Goal: Task Accomplishment & Management: Manage account settings

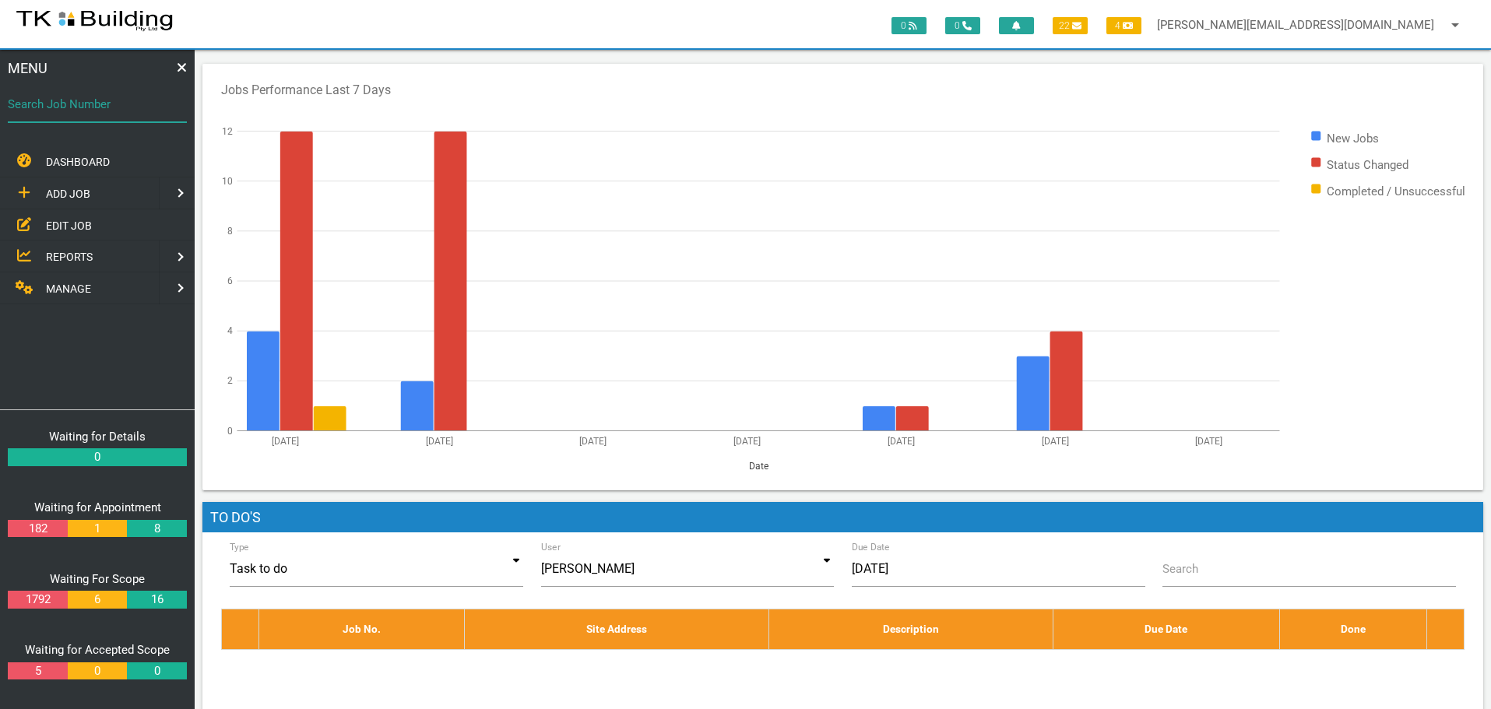
click at [80, 118] on input "Search Job Number" at bounding box center [97, 104] width 179 height 36
type input "27954"
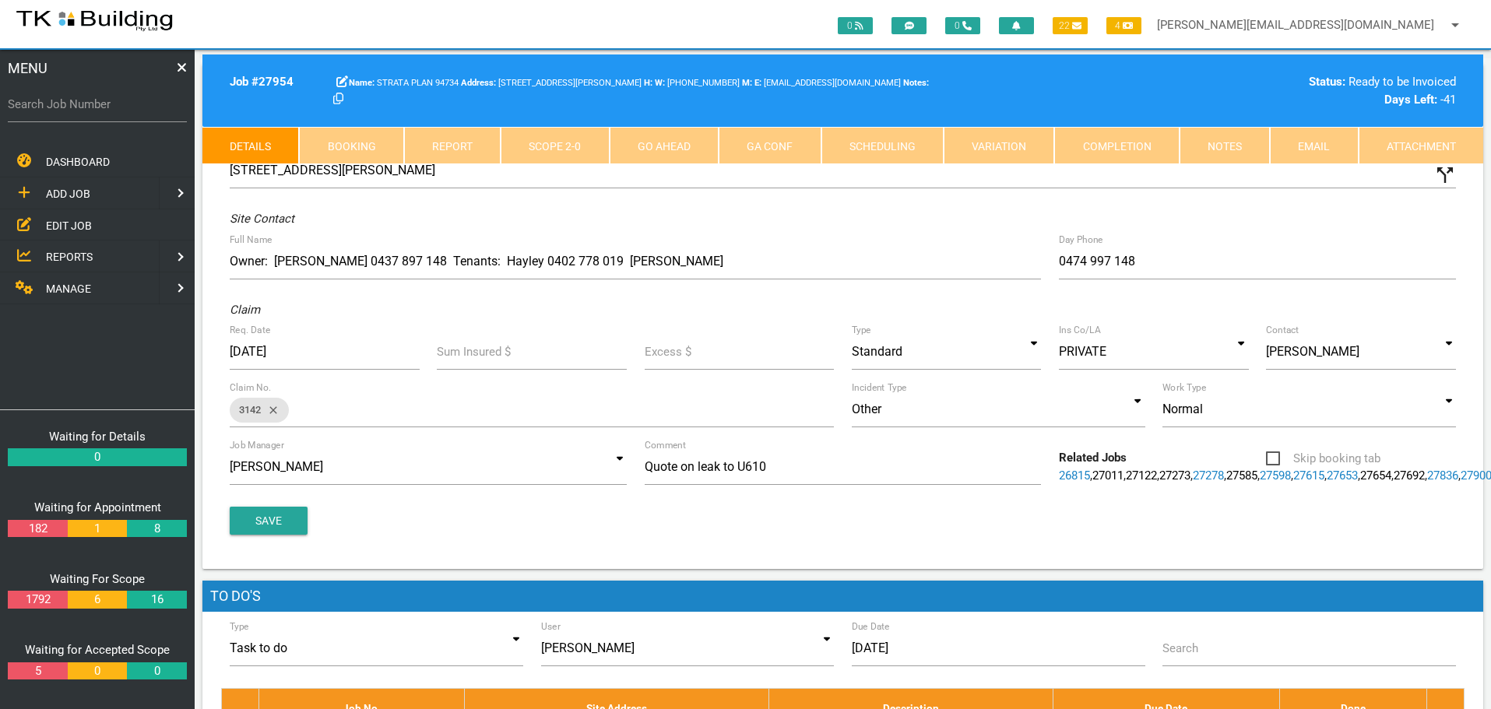
click at [371, 141] on link "Booking" at bounding box center [351, 145] width 104 height 37
select select "8"
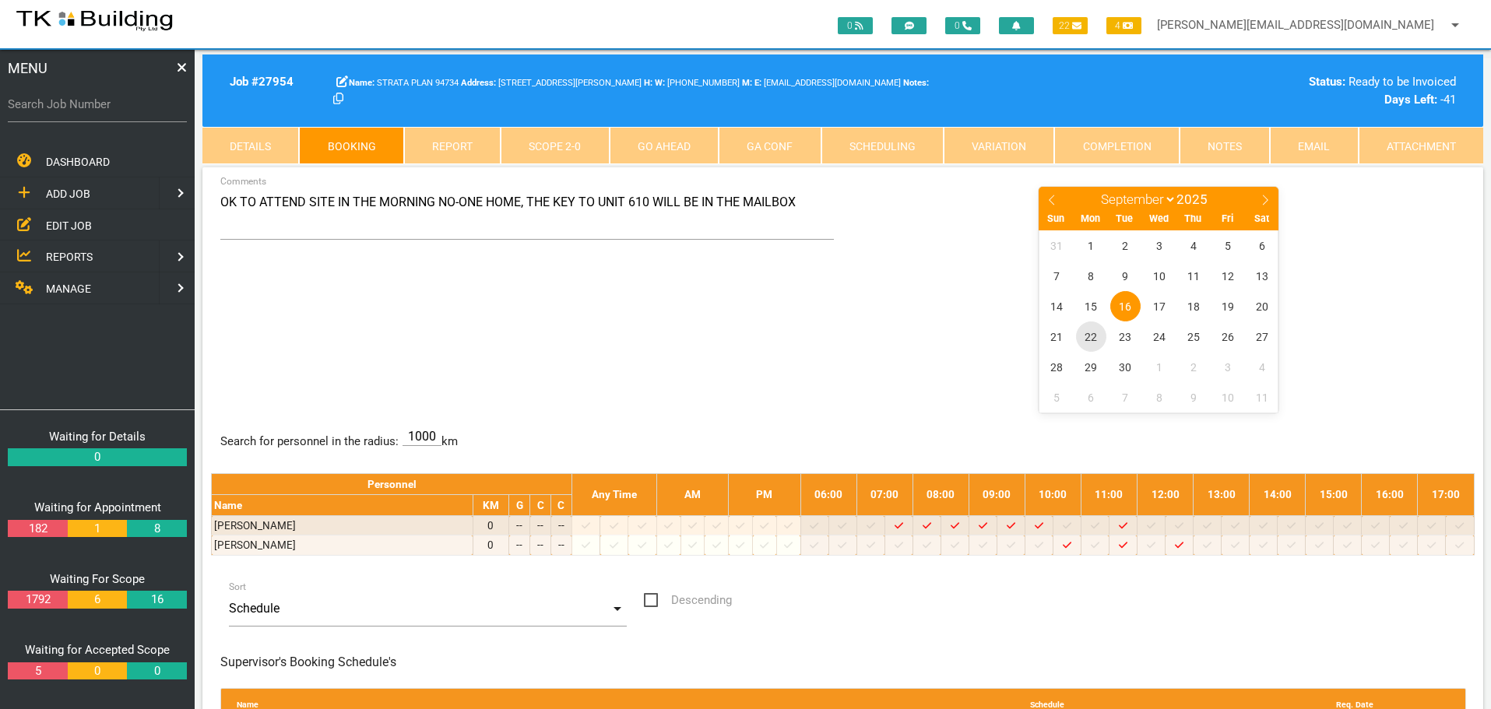
click at [1091, 339] on span "22" at bounding box center [1091, 337] width 30 height 30
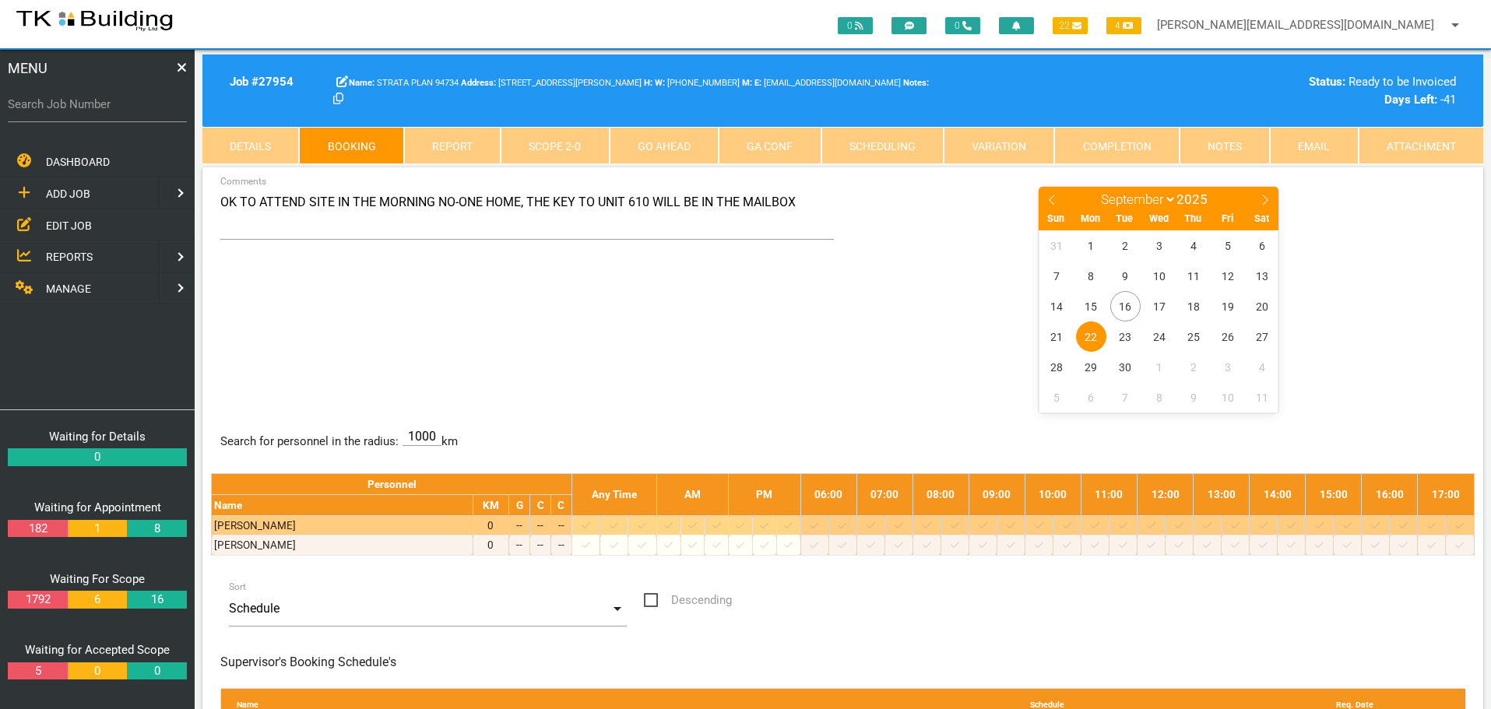
click at [903, 525] on icon at bounding box center [898, 526] width 9 height 10
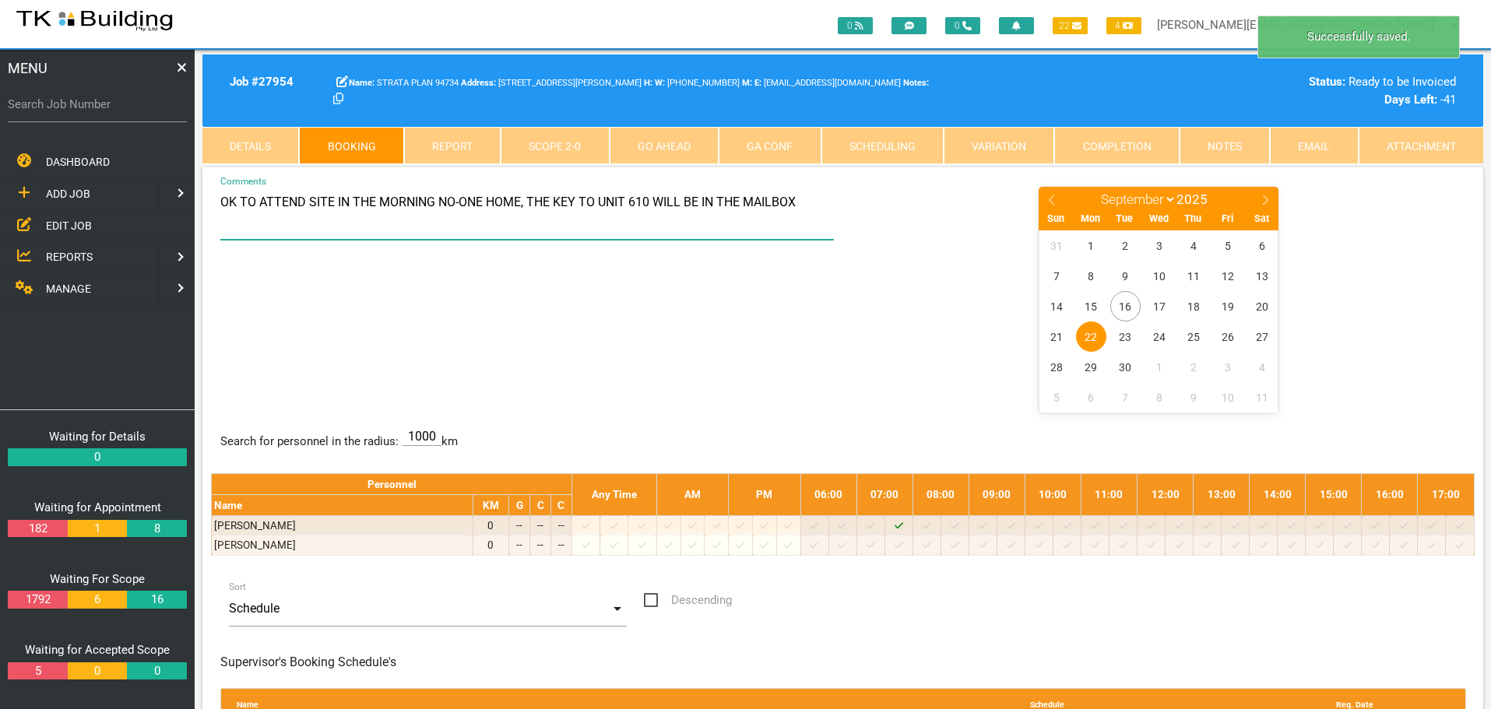
drag, startPoint x: 220, startPoint y: 203, endPoint x: 898, endPoint y: 213, distance: 677.4
click at [898, 213] on div "OK TO ATTEND SITE IN THE MORNING NO-ONE HOME, THE KEY TO UNIT 610 WILL BE IN TH…" at bounding box center [842, 298] width 1263 height 227
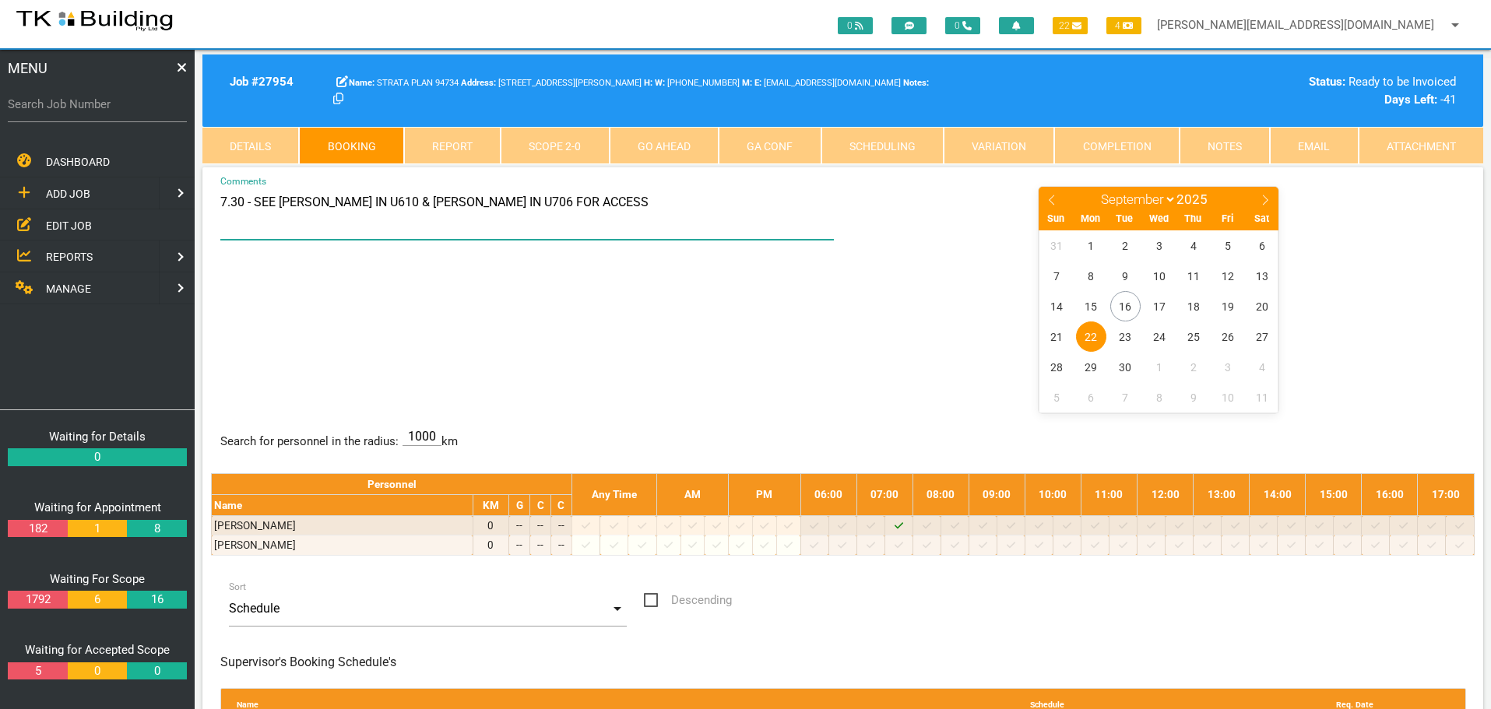
type textarea "7.30 - SEE HAYLEY IN U610 & ALEX IN U706 FOR ACCESS"
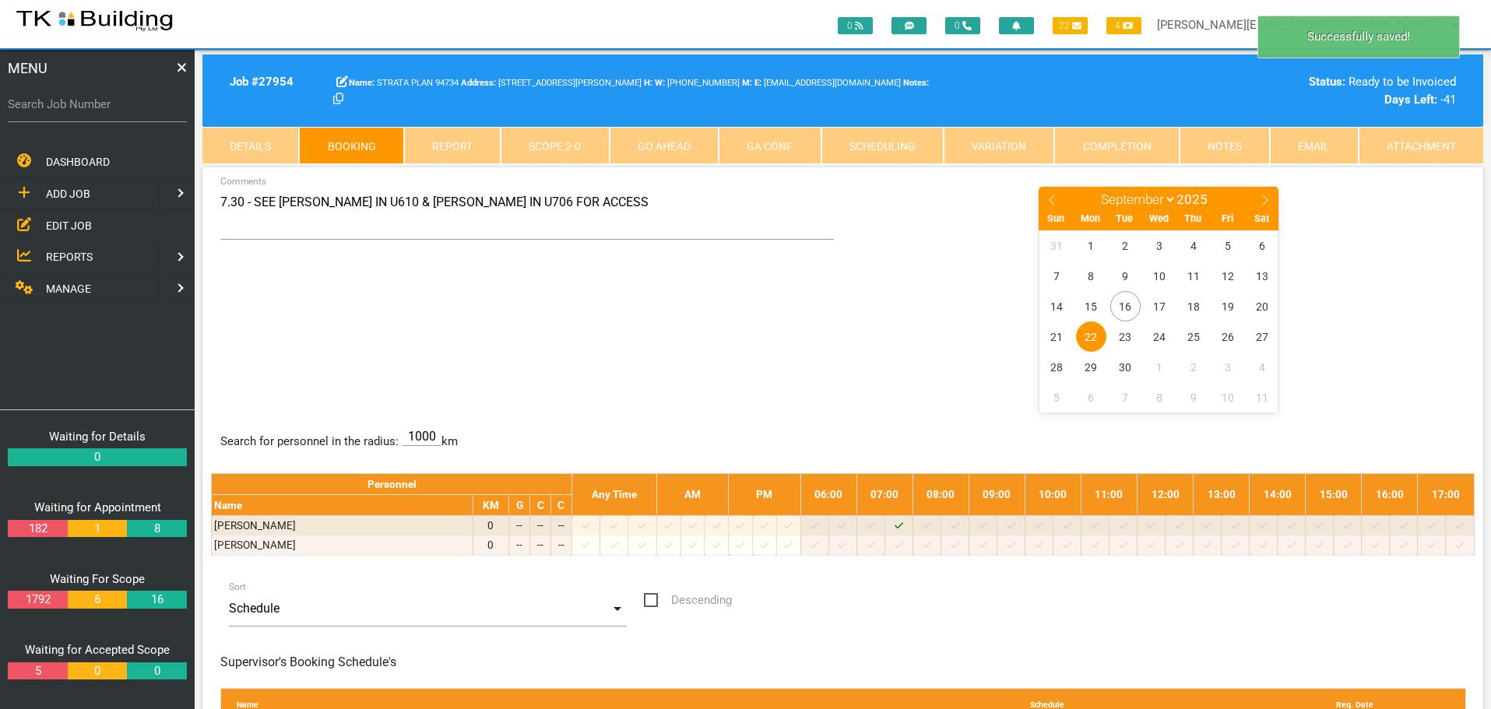
click at [754, 355] on div "7.30 - SEE HAYLEY IN U610 & ALEX IN U706 FOR ACCESS Comments January February M…" at bounding box center [842, 298] width 1263 height 227
click at [1207, 145] on link "Notes" at bounding box center [1224, 145] width 90 height 37
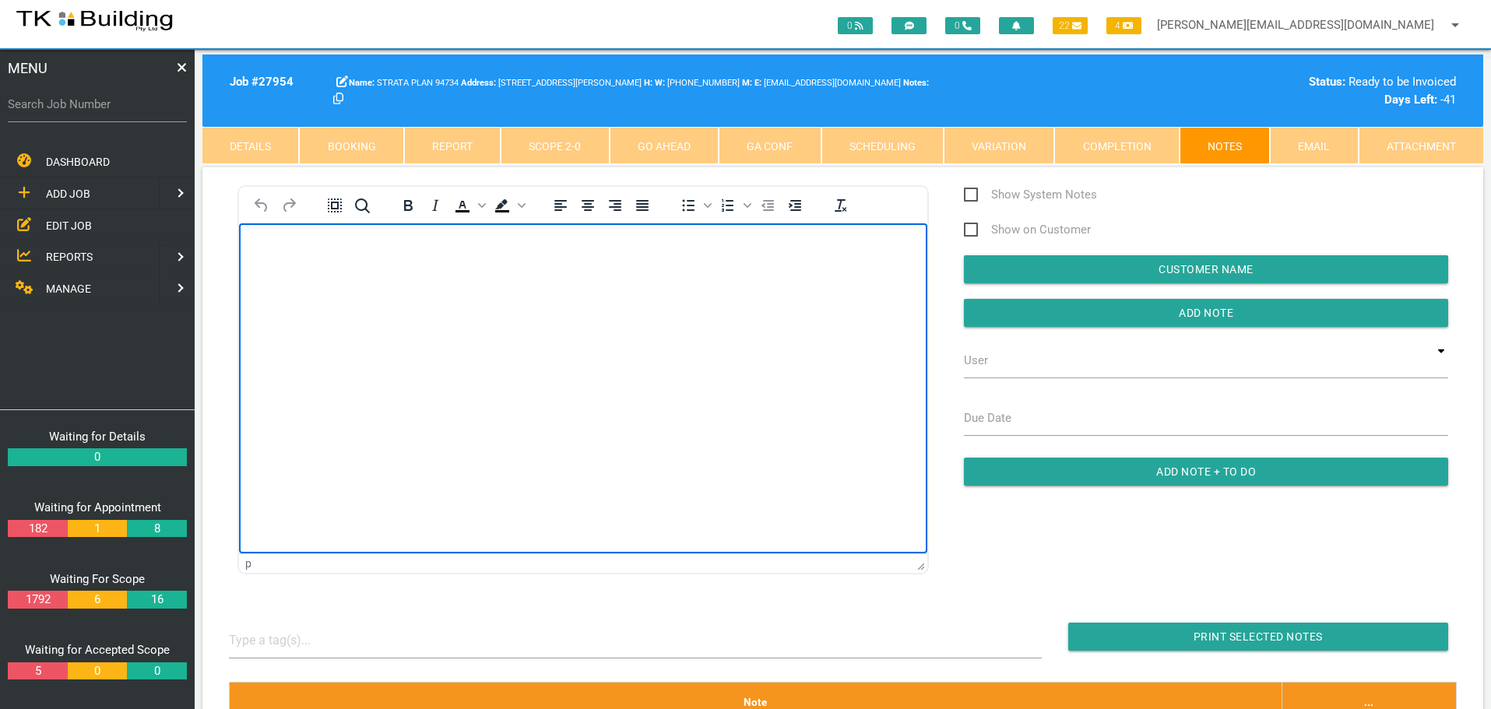
click at [305, 258] on body "Rich Text Area. Press ALT-0 for help." at bounding box center [583, 267] width 688 height 51
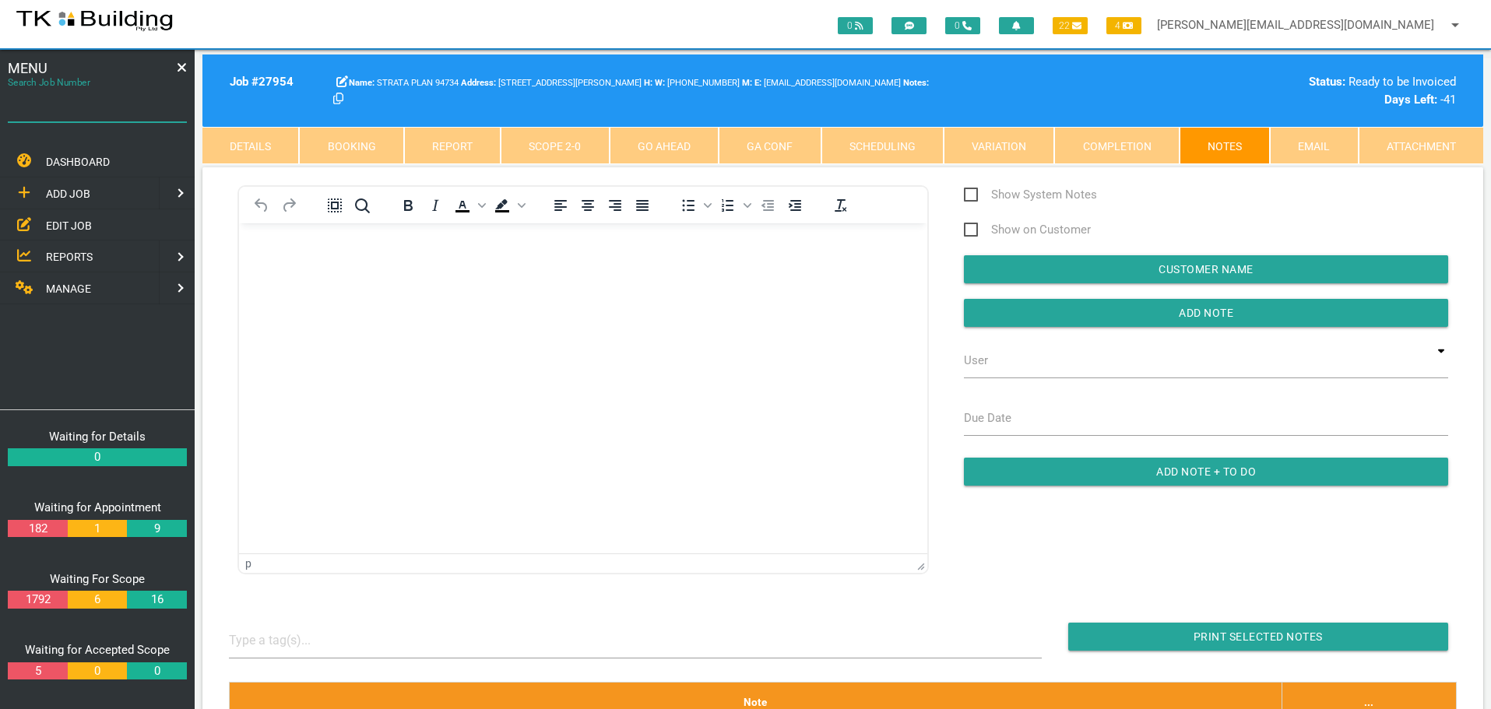
click at [67, 121] on input "Search Job Number" at bounding box center [97, 104] width 179 height 36
type input "28162"
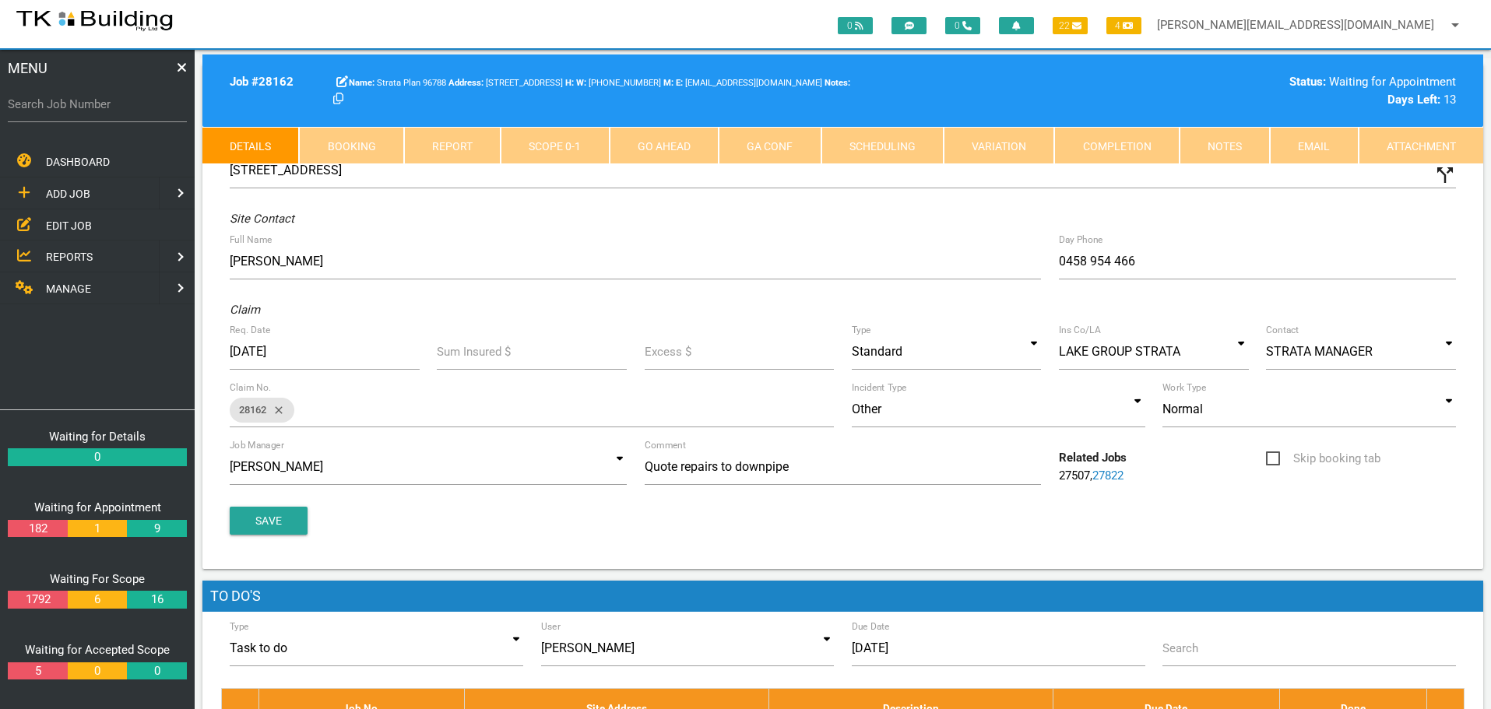
click at [372, 141] on link "Booking" at bounding box center [351, 145] width 104 height 37
select select "8"
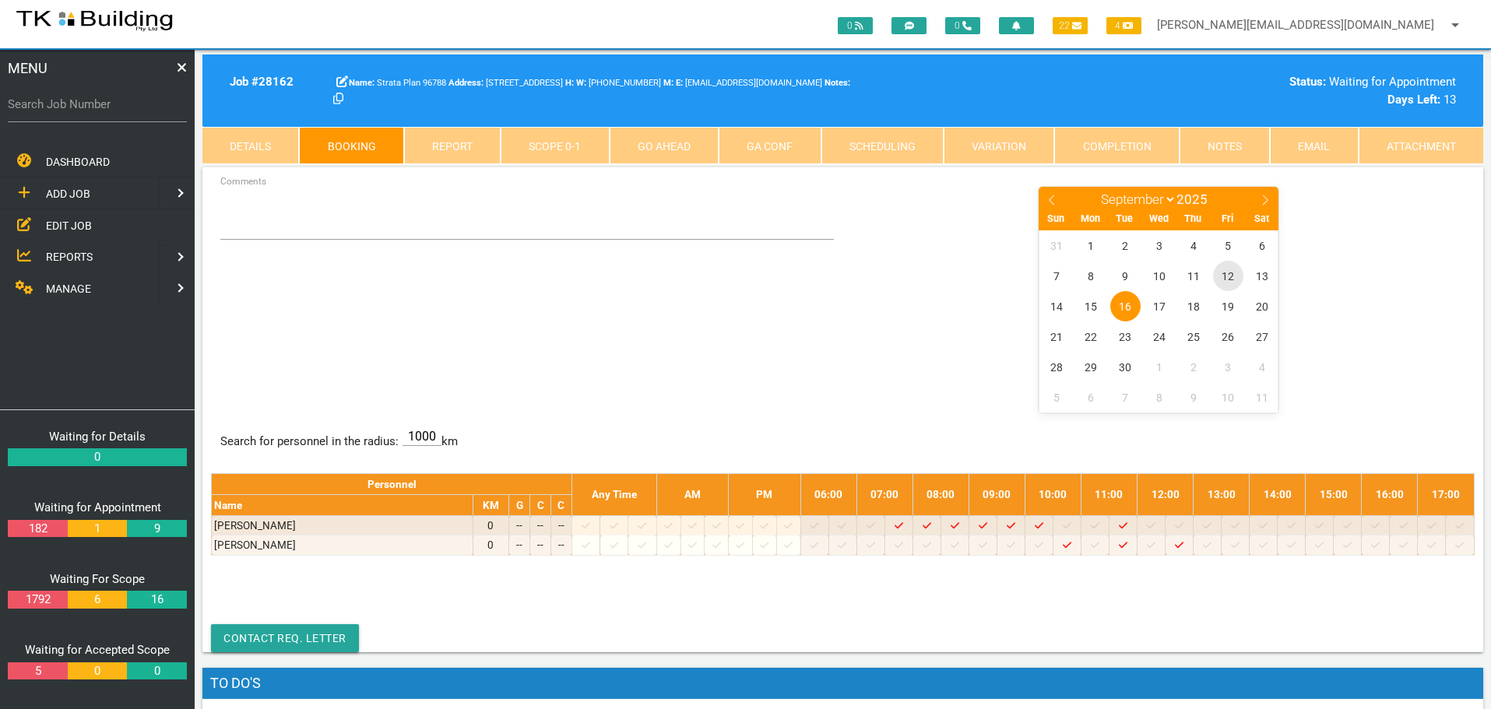
click at [1229, 275] on span "12" at bounding box center [1228, 276] width 30 height 30
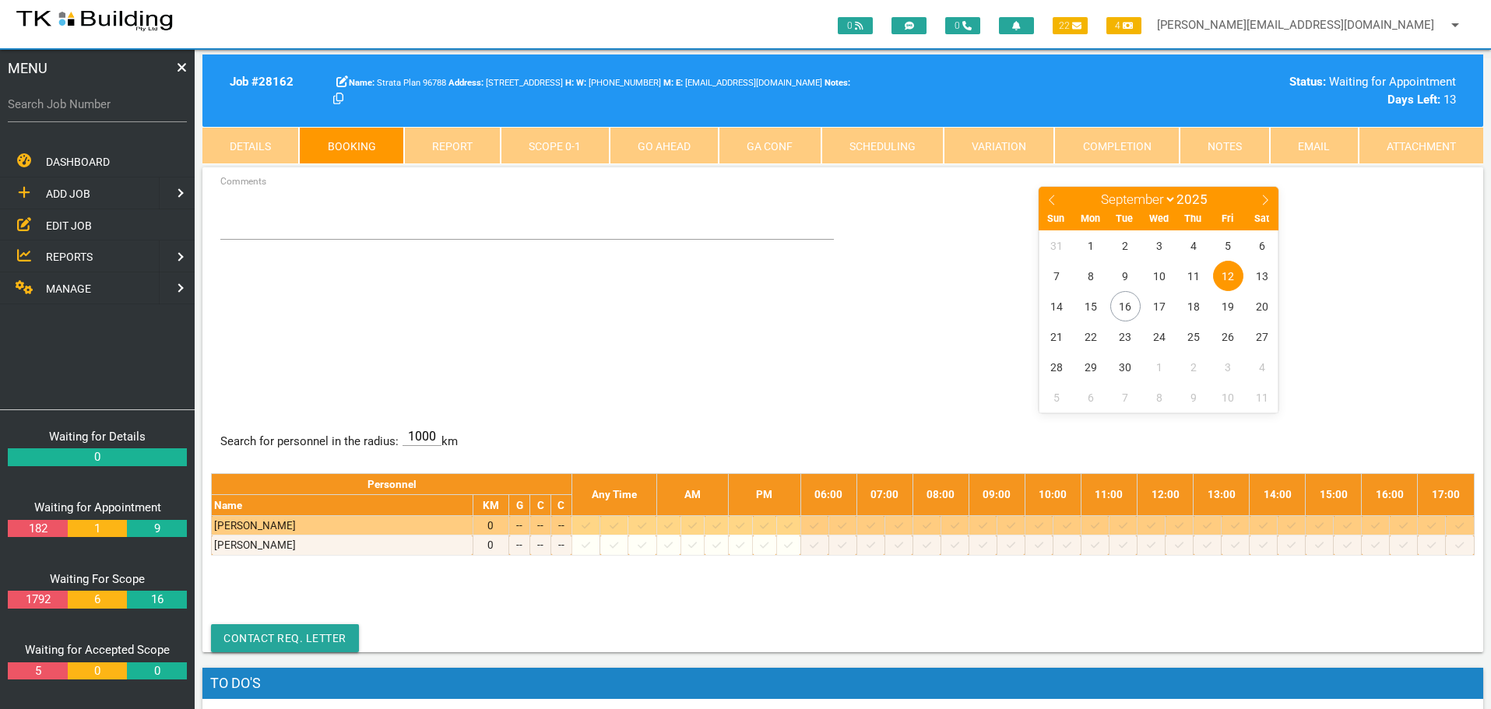
click at [646, 524] on icon at bounding box center [642, 526] width 9 height 10
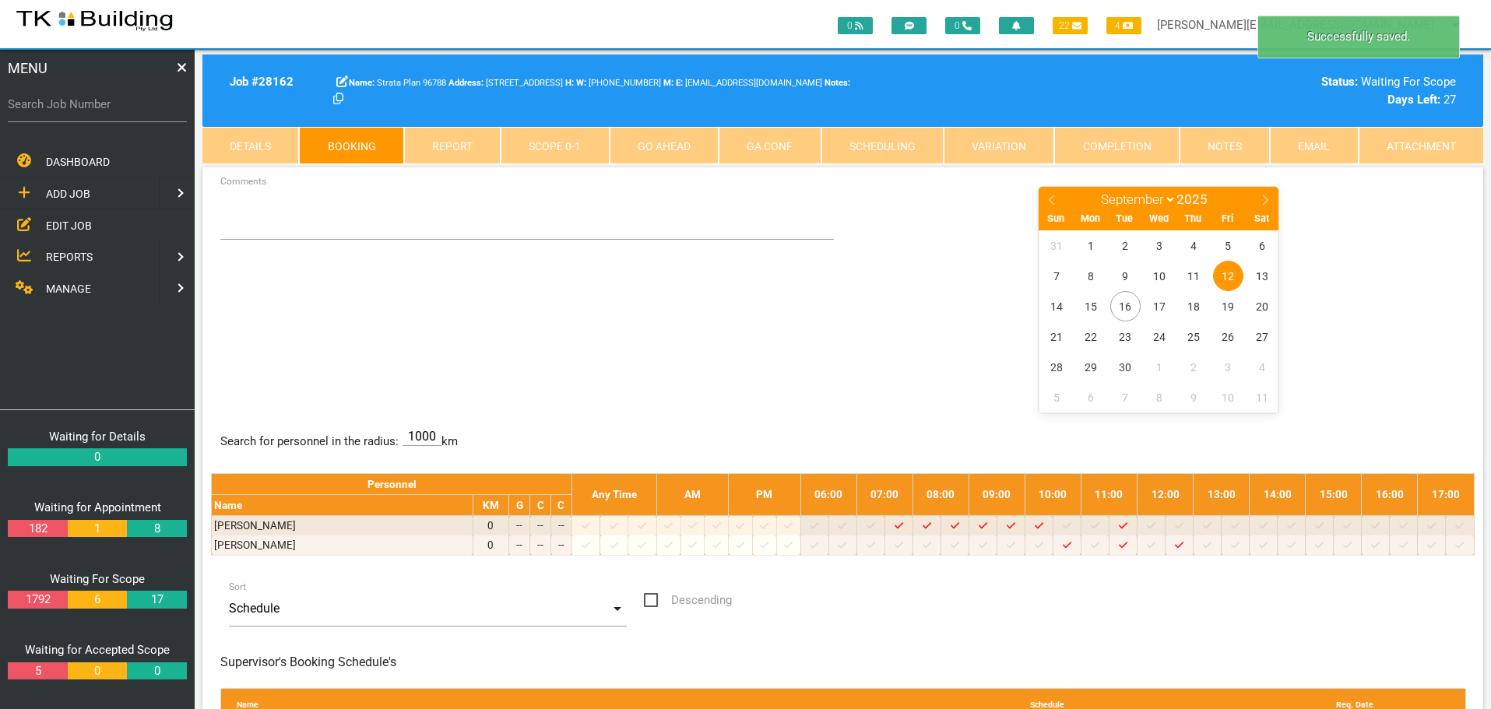
click at [1224, 148] on link "Notes" at bounding box center [1224, 145] width 90 height 37
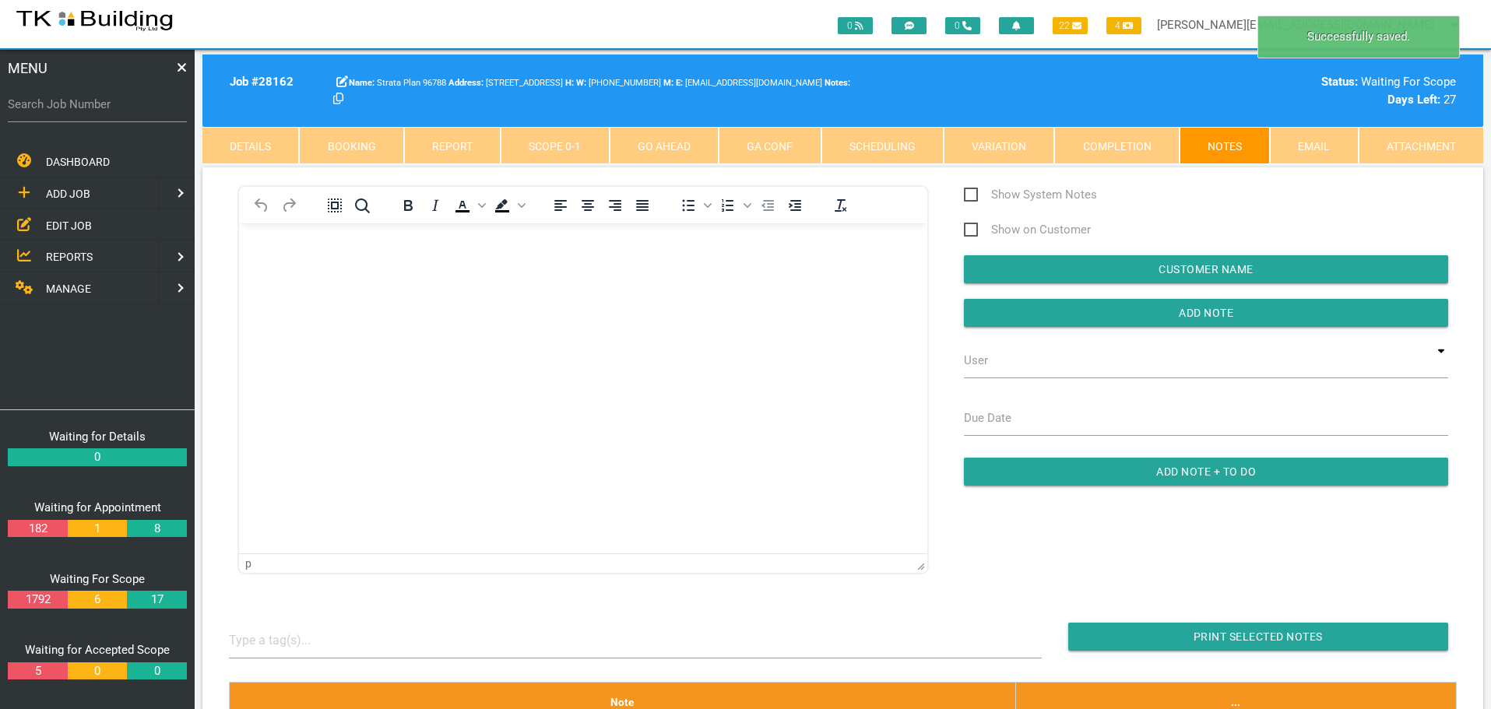
click at [298, 265] on body "Rich Text Area. Press ALT-0 for help." at bounding box center [583, 267] width 688 height 51
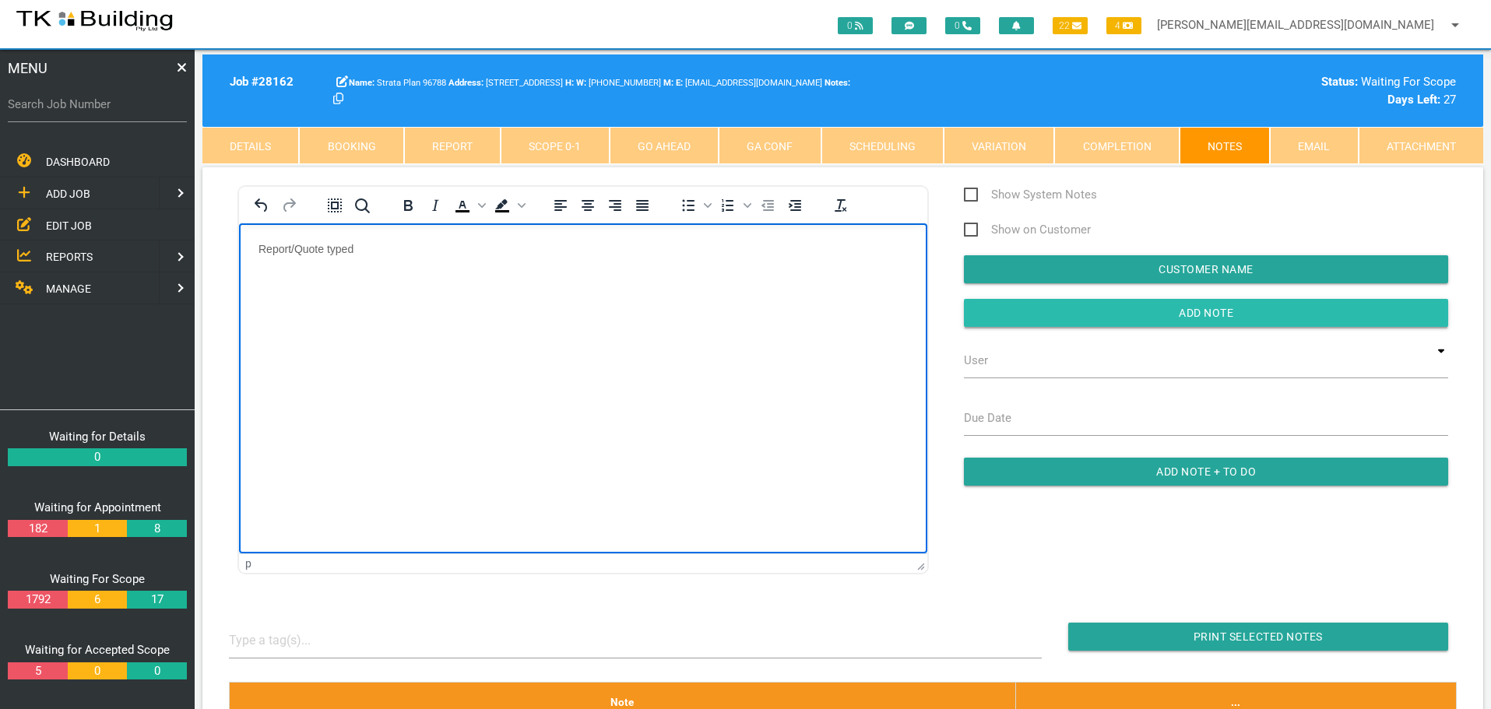
click at [1149, 315] on input "Add Note" at bounding box center [1206, 313] width 484 height 28
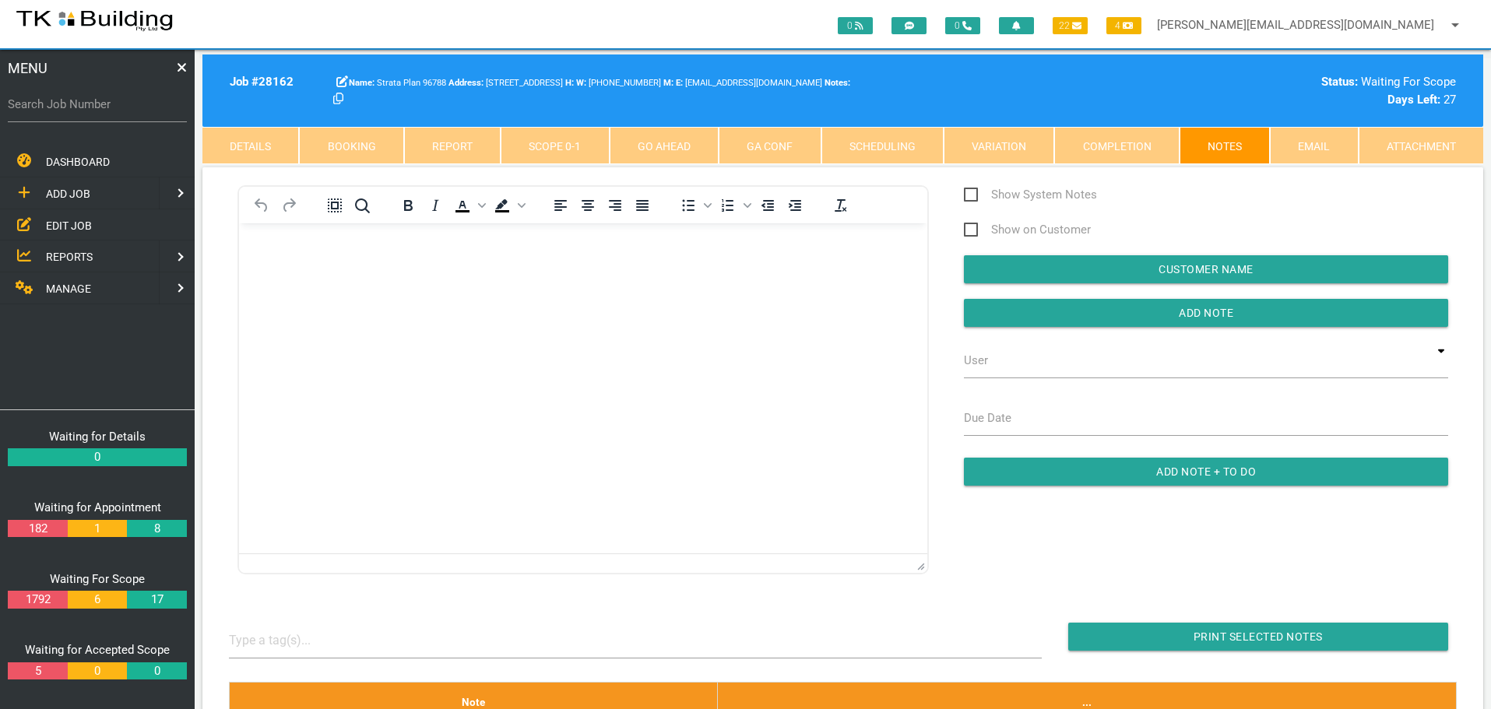
click at [72, 113] on label "Search Job Number" at bounding box center [97, 105] width 179 height 18
click at [72, 113] on input "Search Job Number" at bounding box center [97, 104] width 179 height 36
type input "27822"
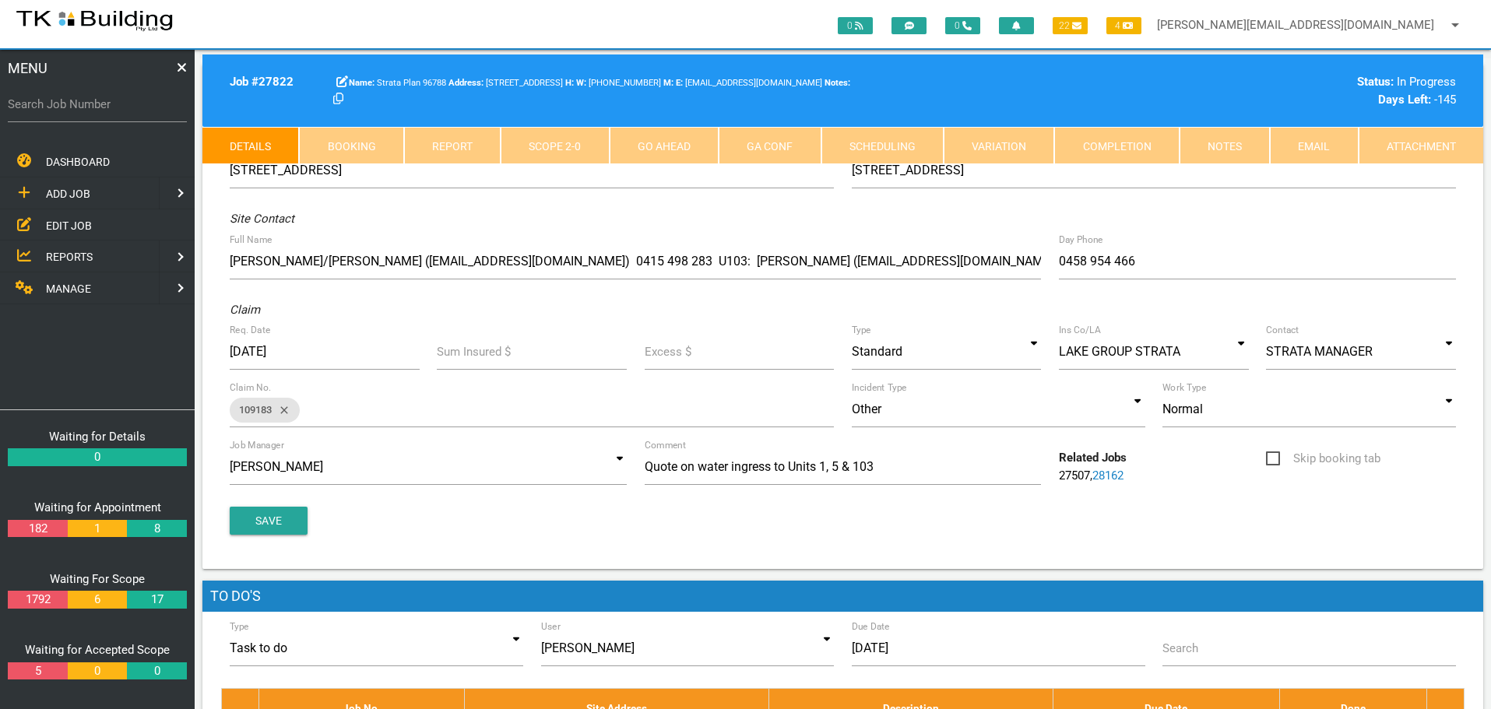
click at [1218, 142] on link "Notes" at bounding box center [1224, 145] width 90 height 37
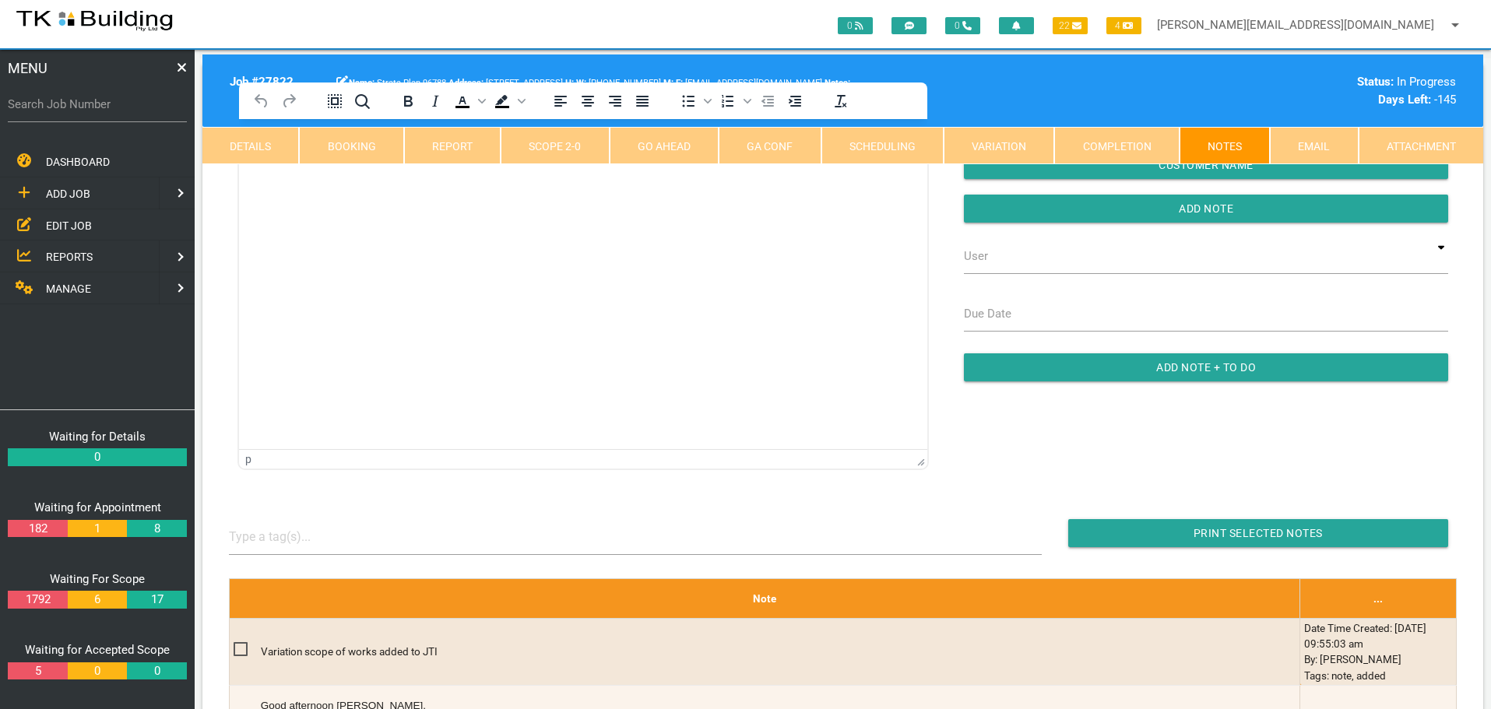
click at [297, 190] on html at bounding box center [583, 154] width 688 height 71
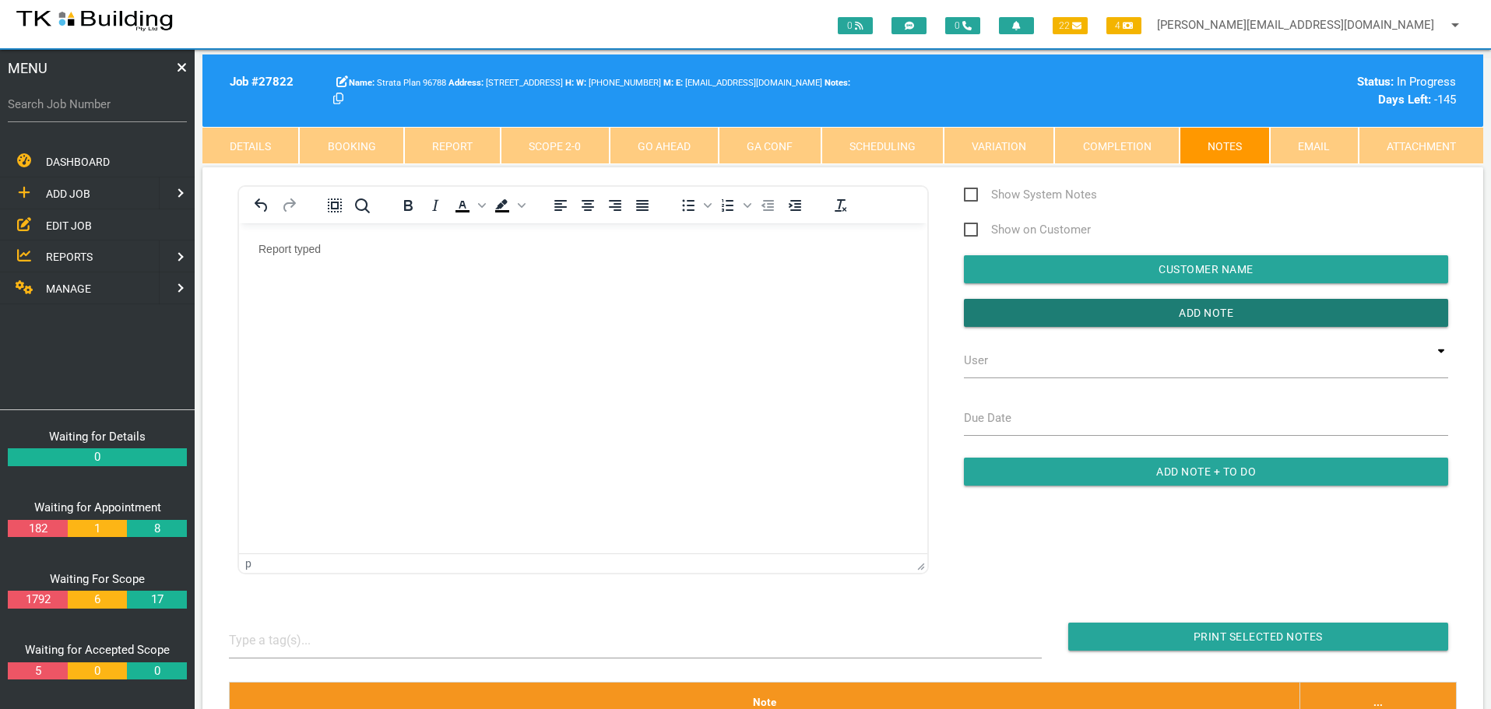
drag, startPoint x: 1004, startPoint y: 318, endPoint x: 951, endPoint y: 318, distance: 53.7
click at [1000, 320] on input "button" at bounding box center [1206, 313] width 484 height 28
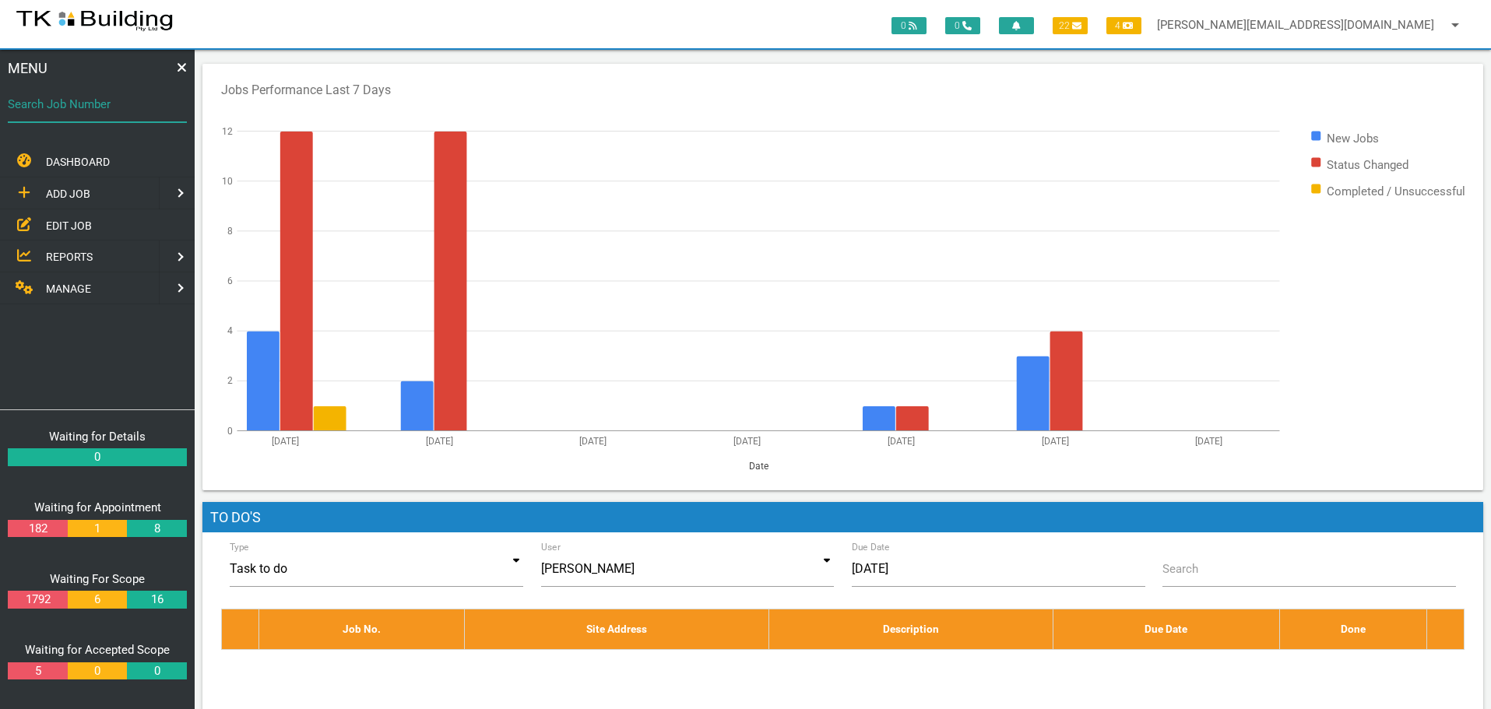
click at [140, 120] on input "Search Job Number" at bounding box center [97, 104] width 179 height 36
type input "27278"
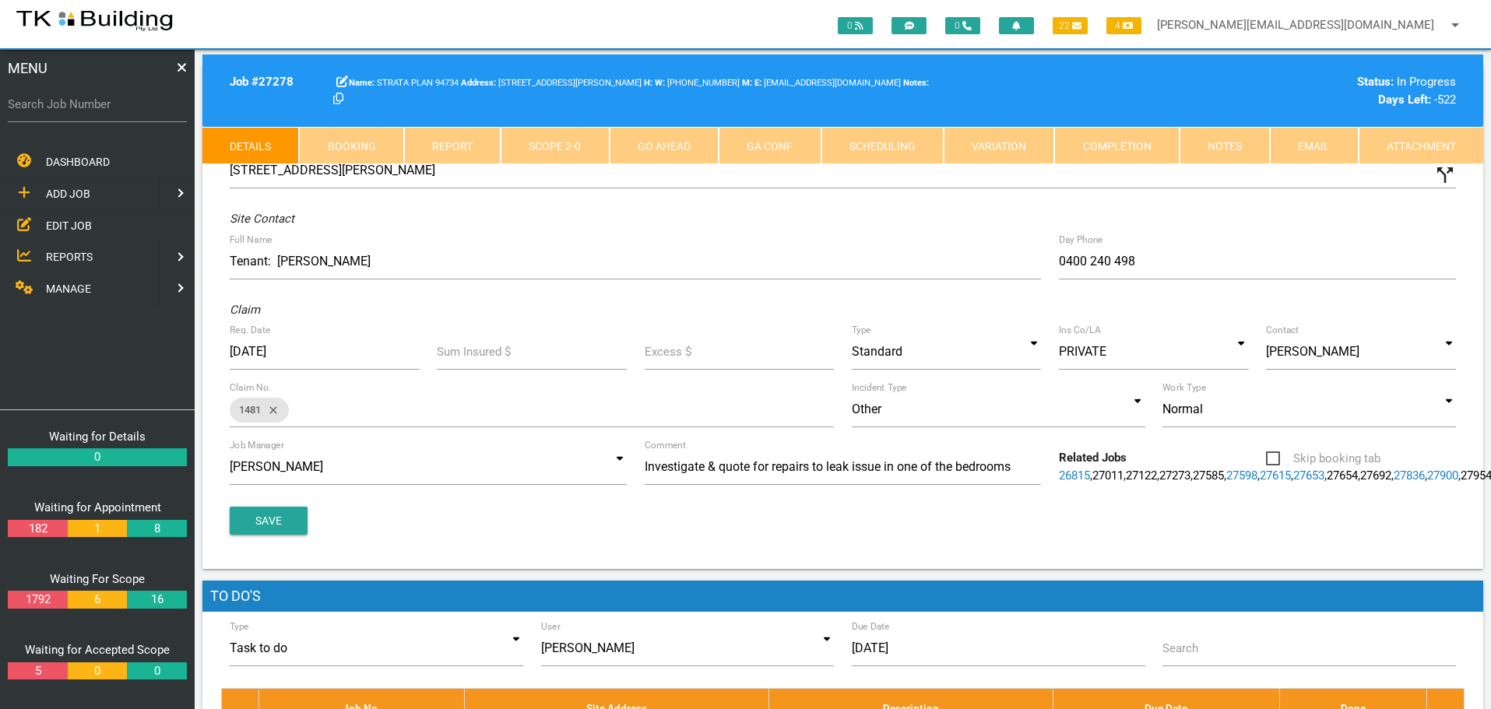
click at [1214, 143] on link "Notes" at bounding box center [1224, 145] width 90 height 37
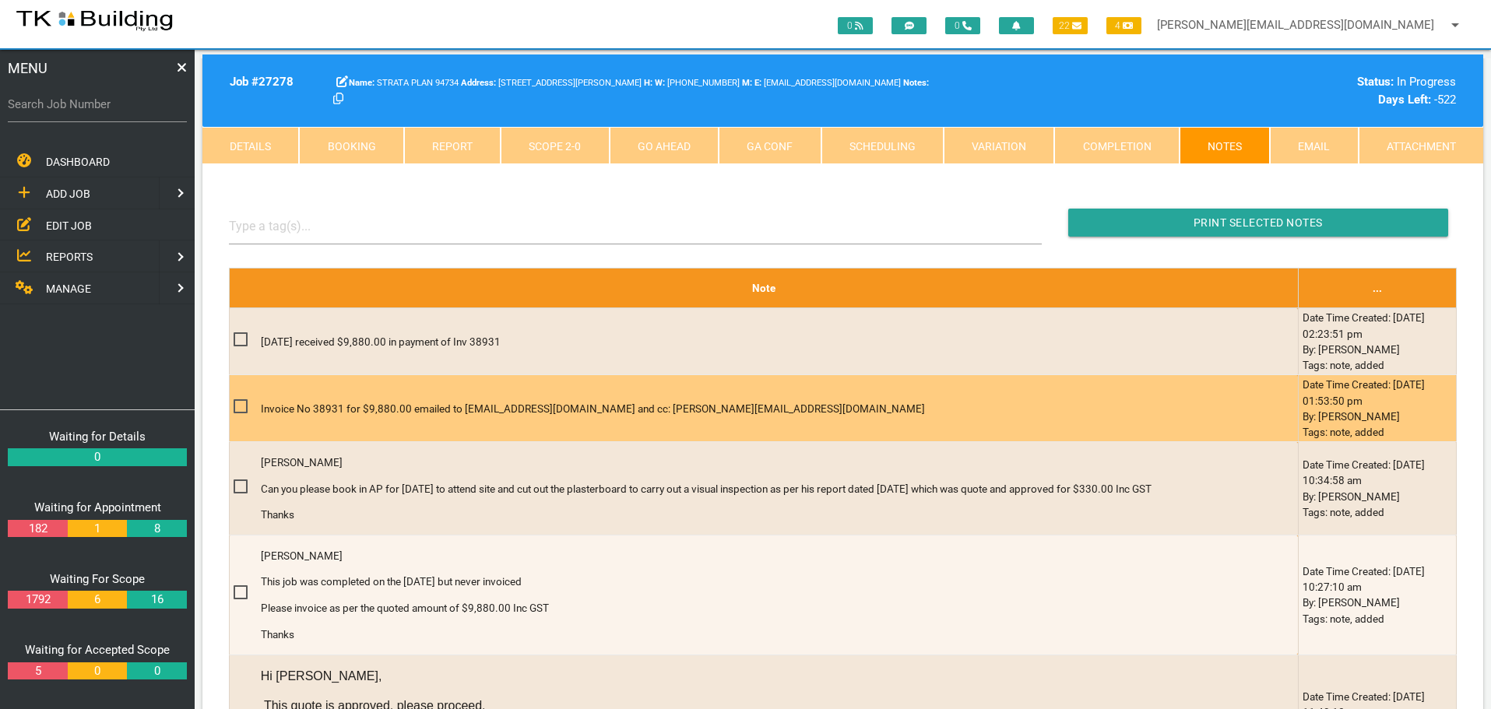
scroll to position [467, 0]
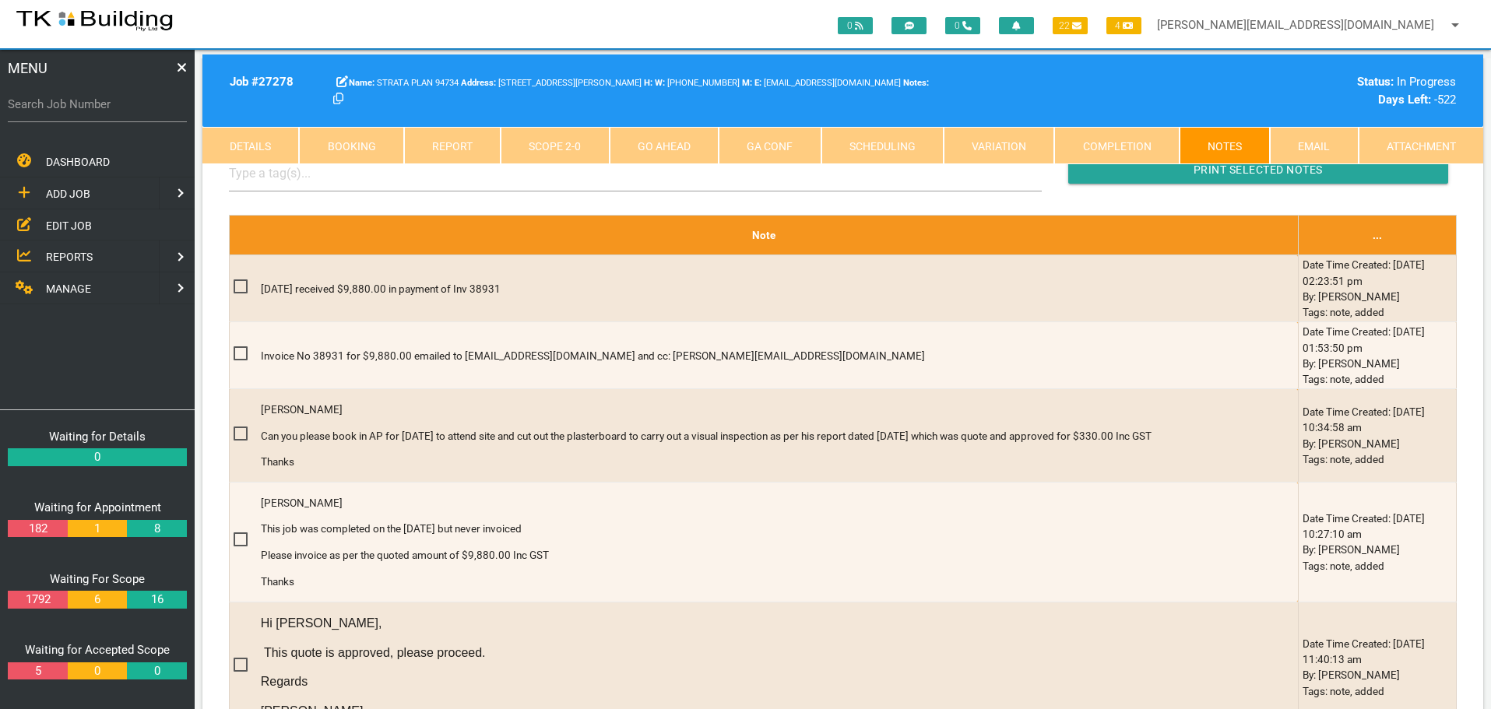
click at [355, 138] on link "Booking" at bounding box center [351, 145] width 104 height 37
select select "8"
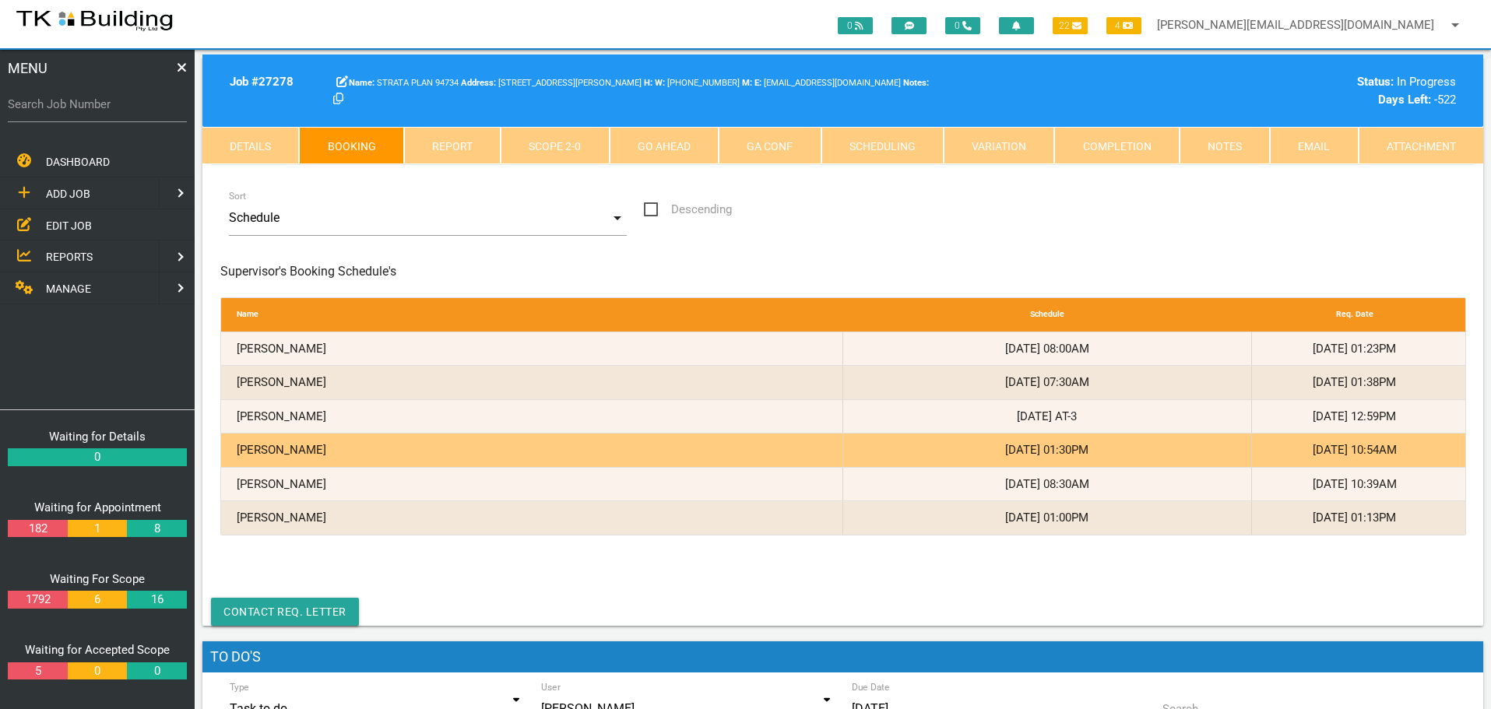
scroll to position [389, 0]
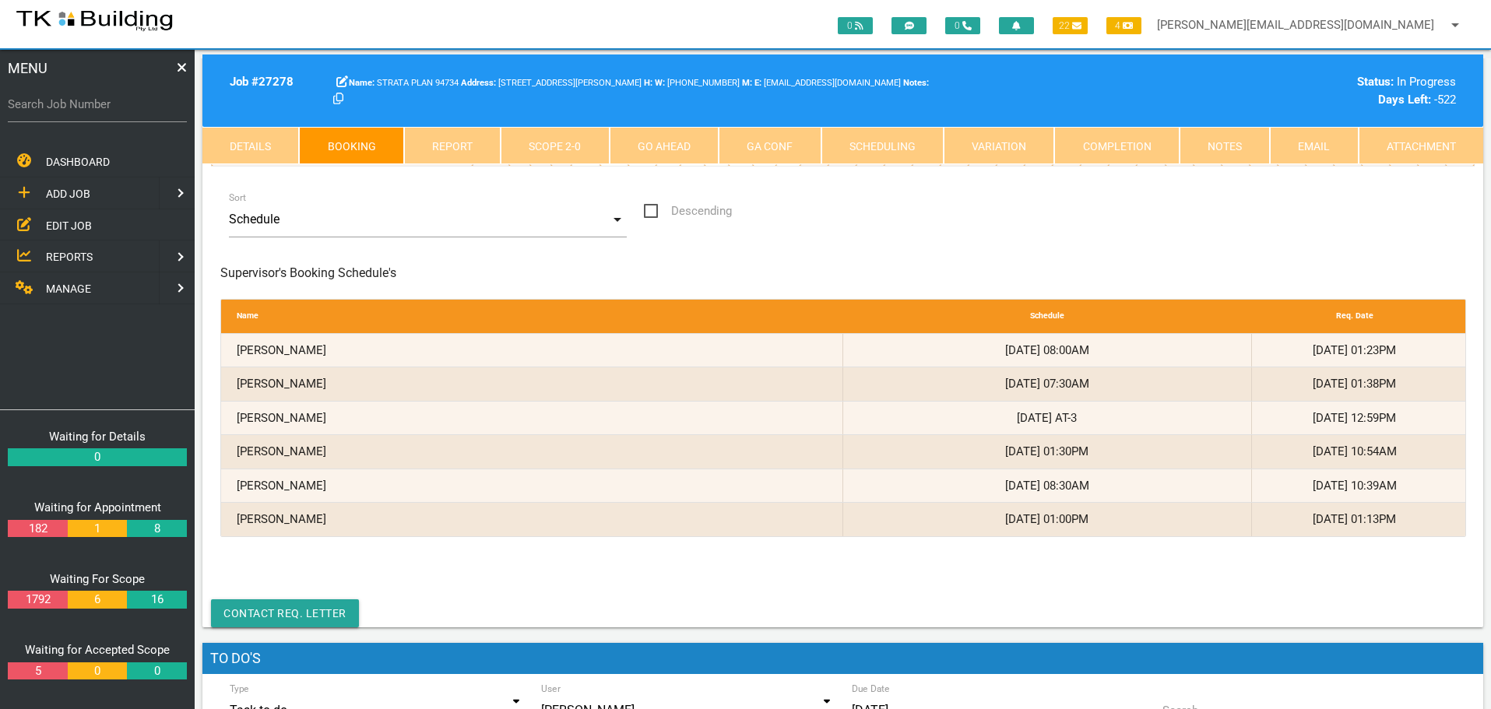
click at [1218, 139] on link "Notes" at bounding box center [1224, 145] width 90 height 37
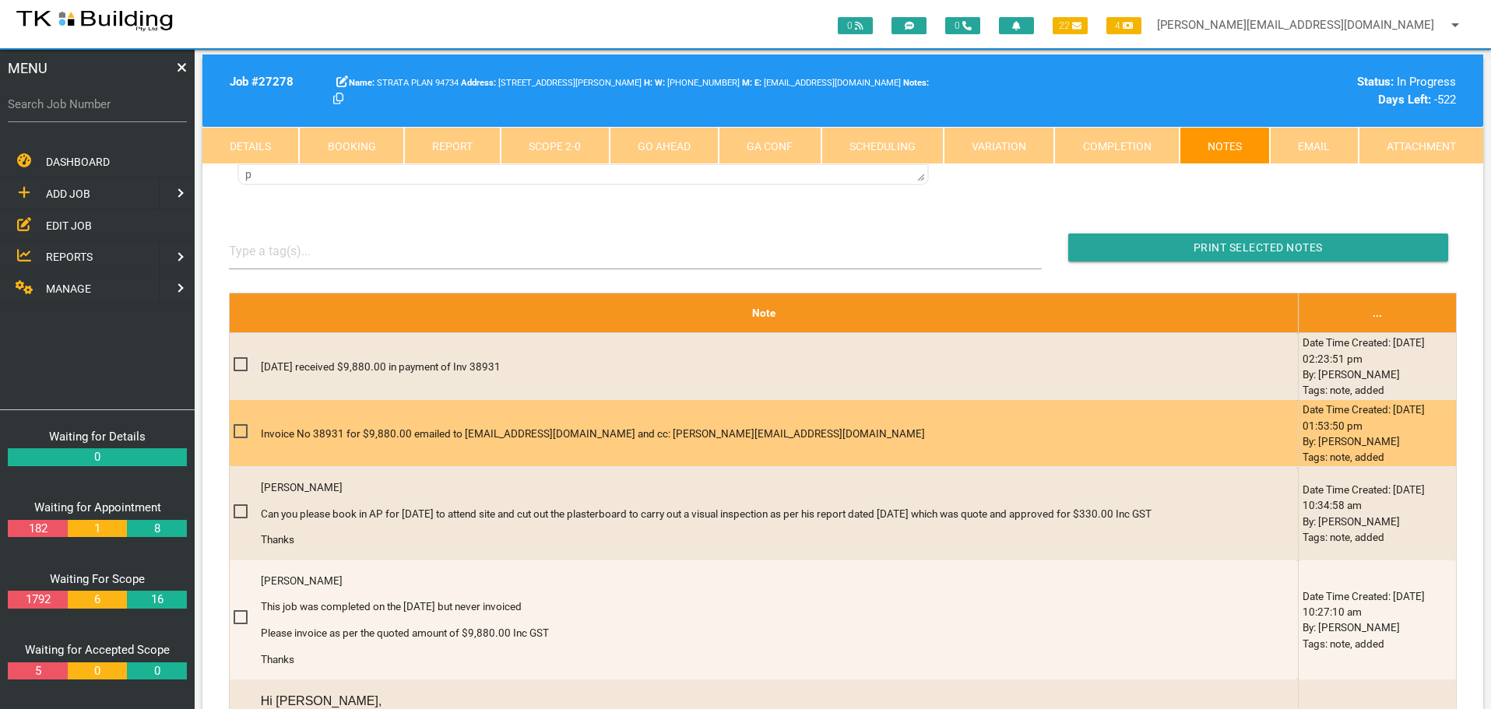
scroll to position [0, 0]
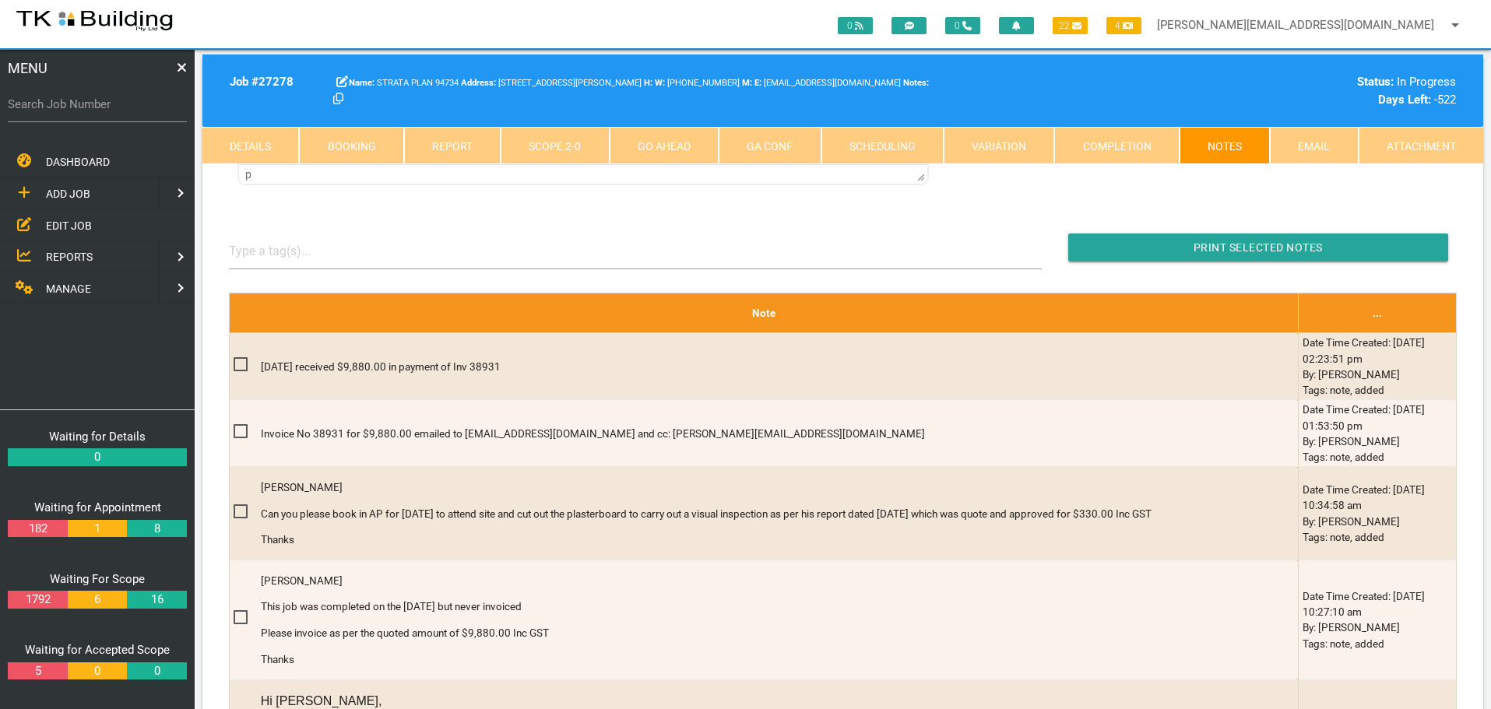
click at [561, 145] on link "Scope 2 - 0" at bounding box center [555, 145] width 108 height 37
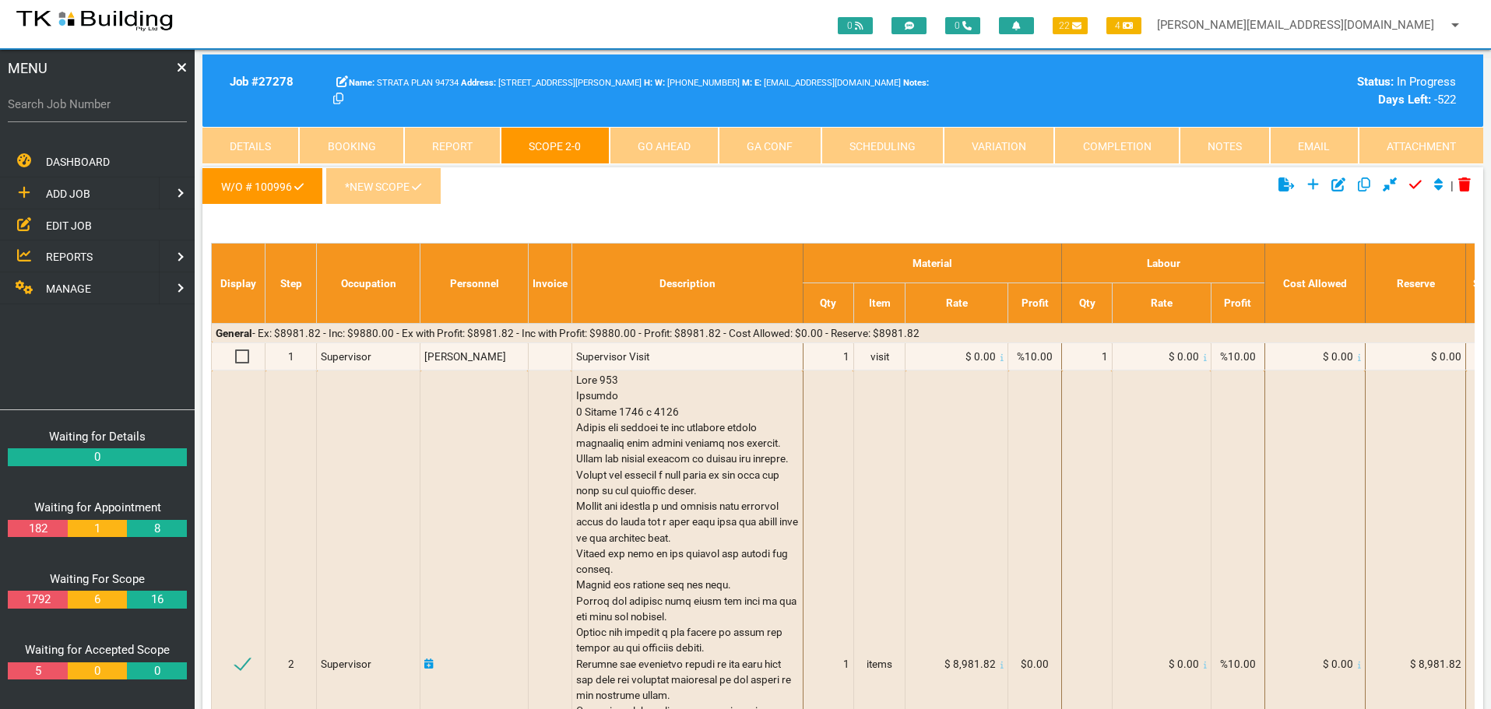
click at [366, 185] on link "*New Scope" at bounding box center [382, 185] width 115 height 37
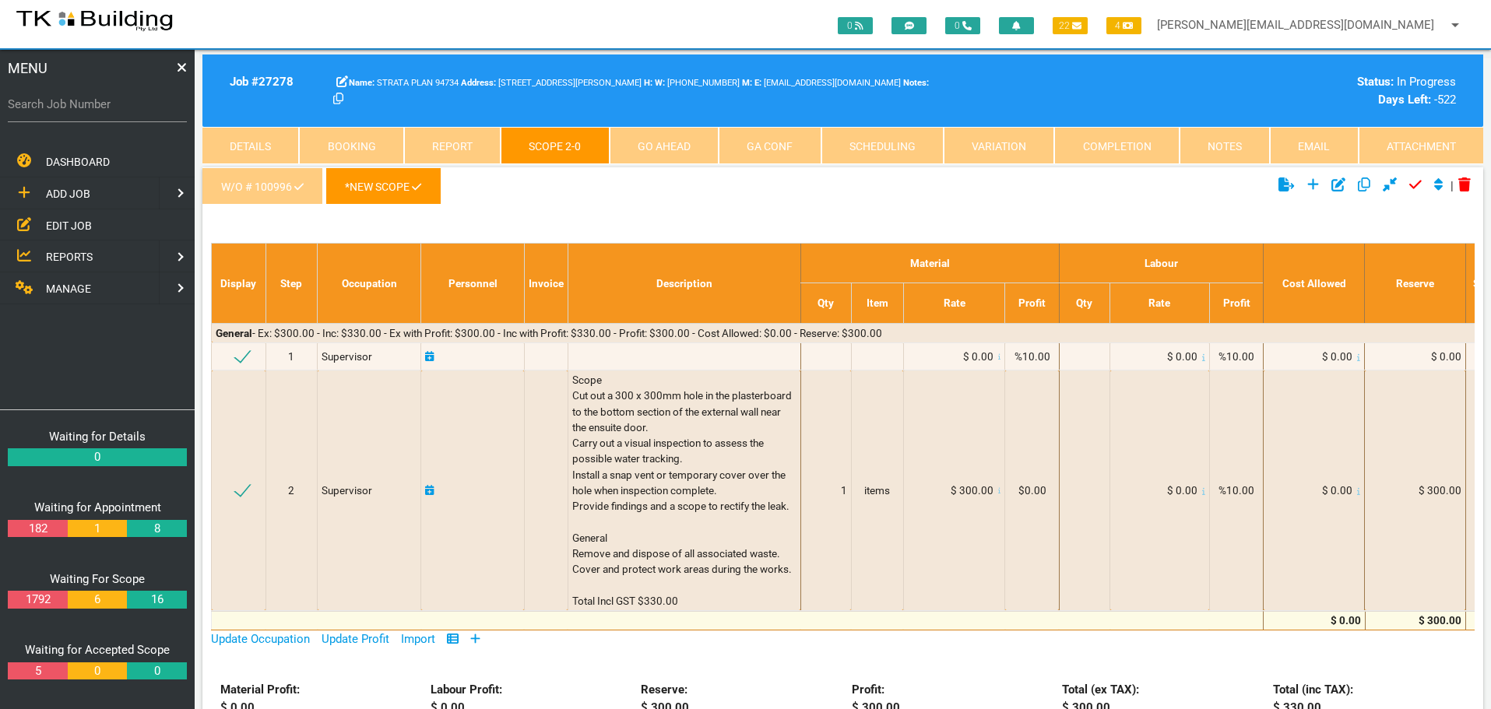
click at [1138, 146] on link "Completion" at bounding box center [1116, 145] width 125 height 37
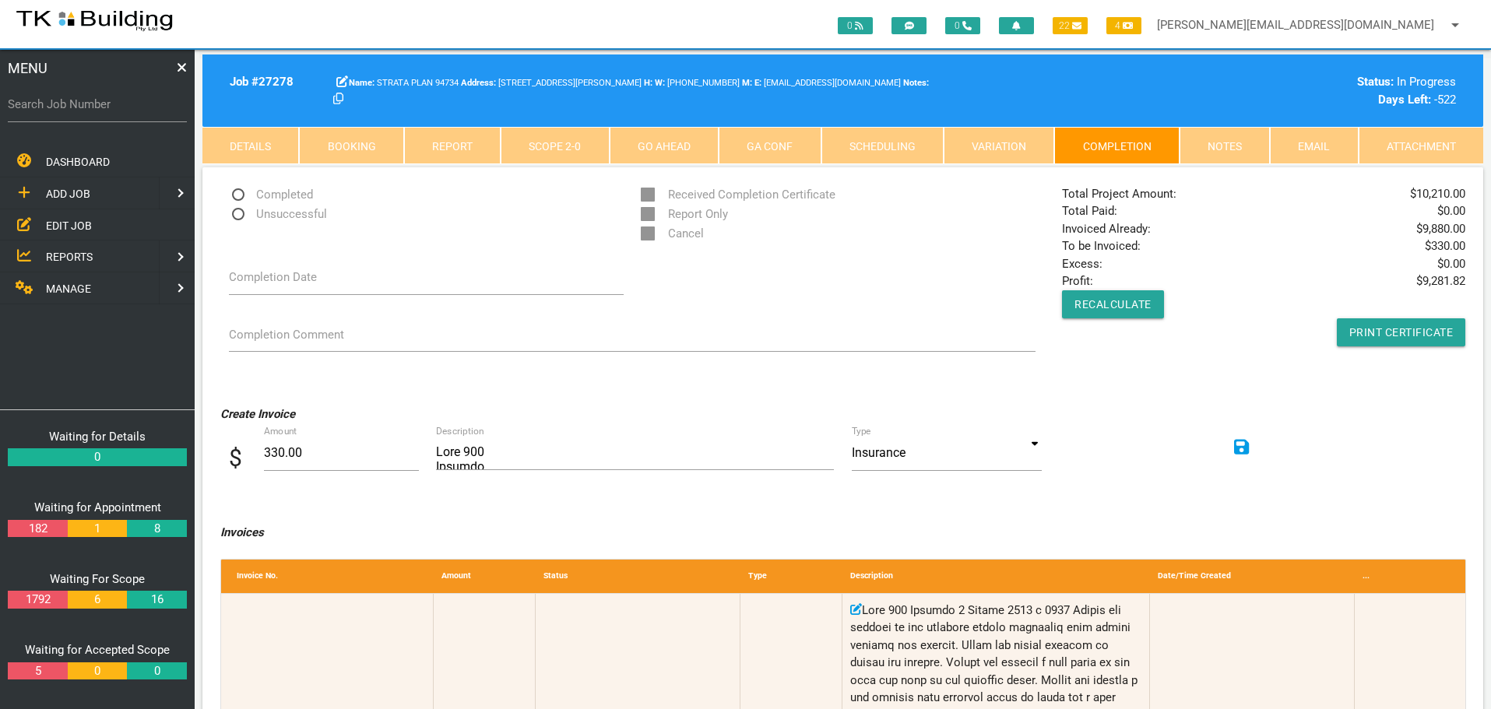
click at [1223, 146] on link "Notes" at bounding box center [1224, 145] width 90 height 37
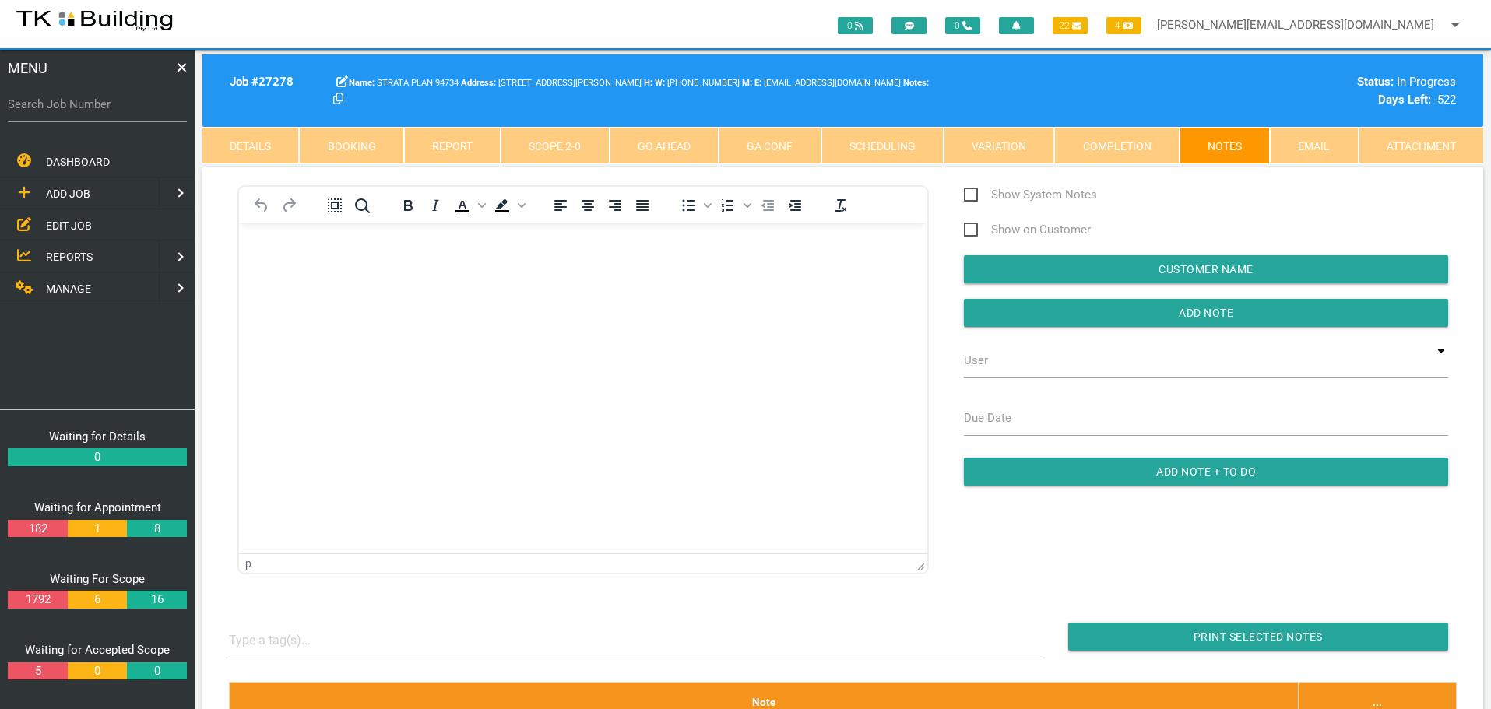
click at [293, 244] on p "Rich Text Area. Press ALT-0 for help." at bounding box center [582, 248] width 649 height 12
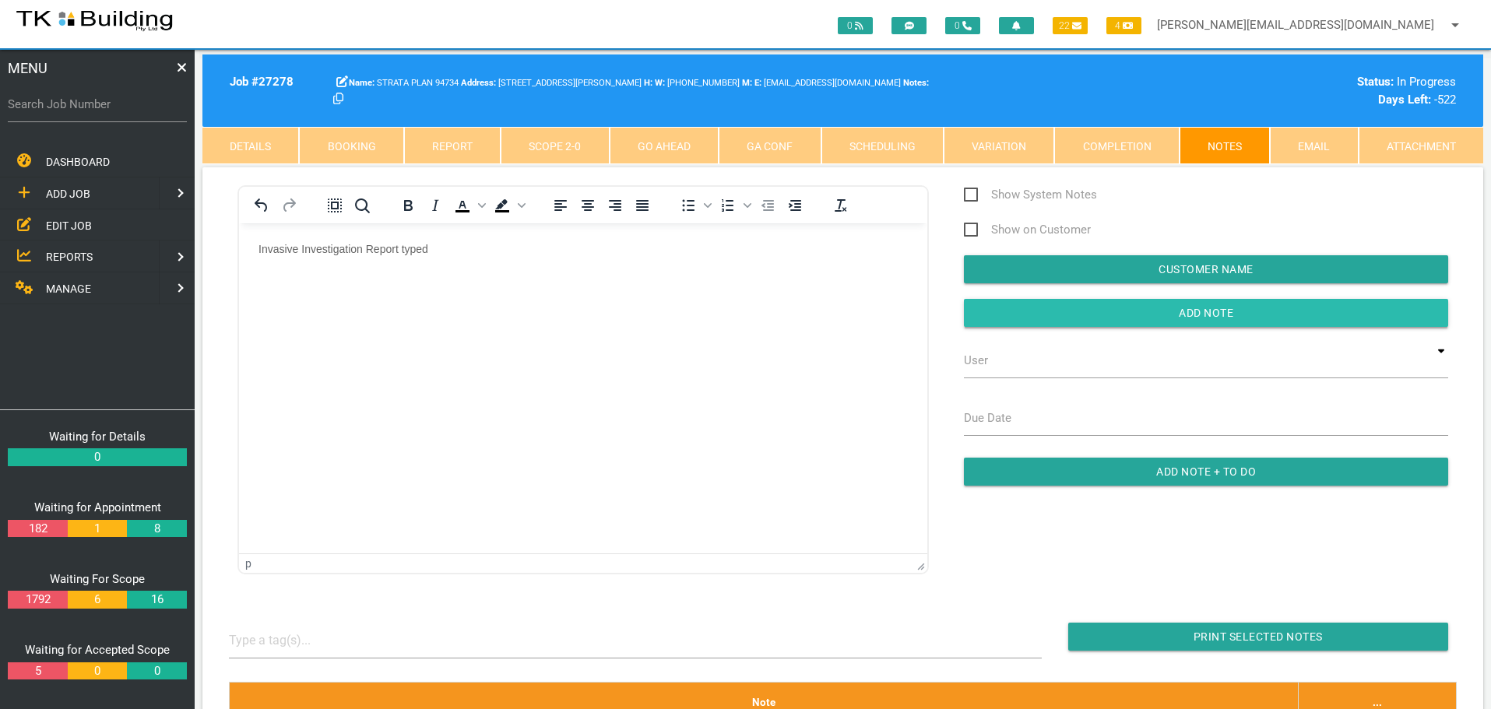
click at [1081, 318] on input "button" at bounding box center [1206, 313] width 484 height 28
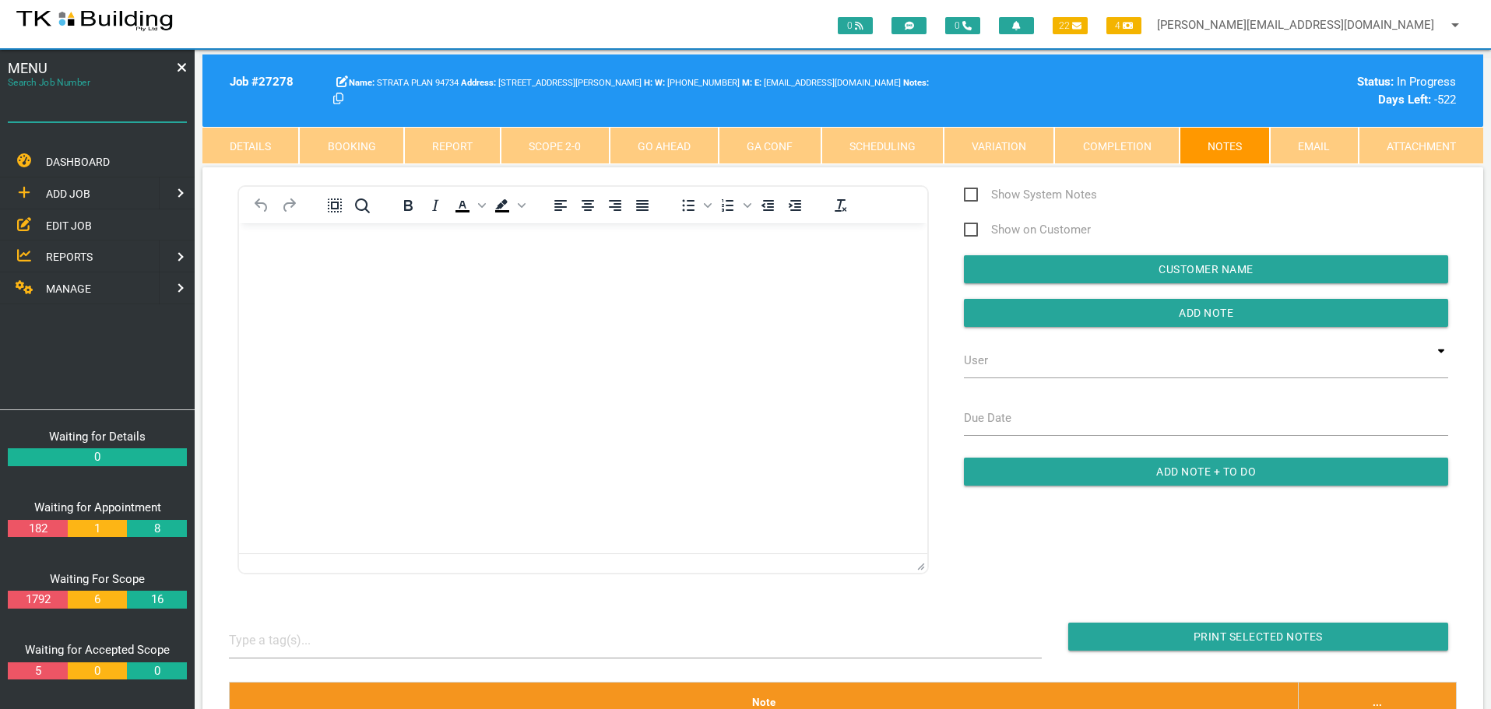
click at [113, 118] on input "Search Job Number" at bounding box center [97, 104] width 179 height 36
type input "27822"
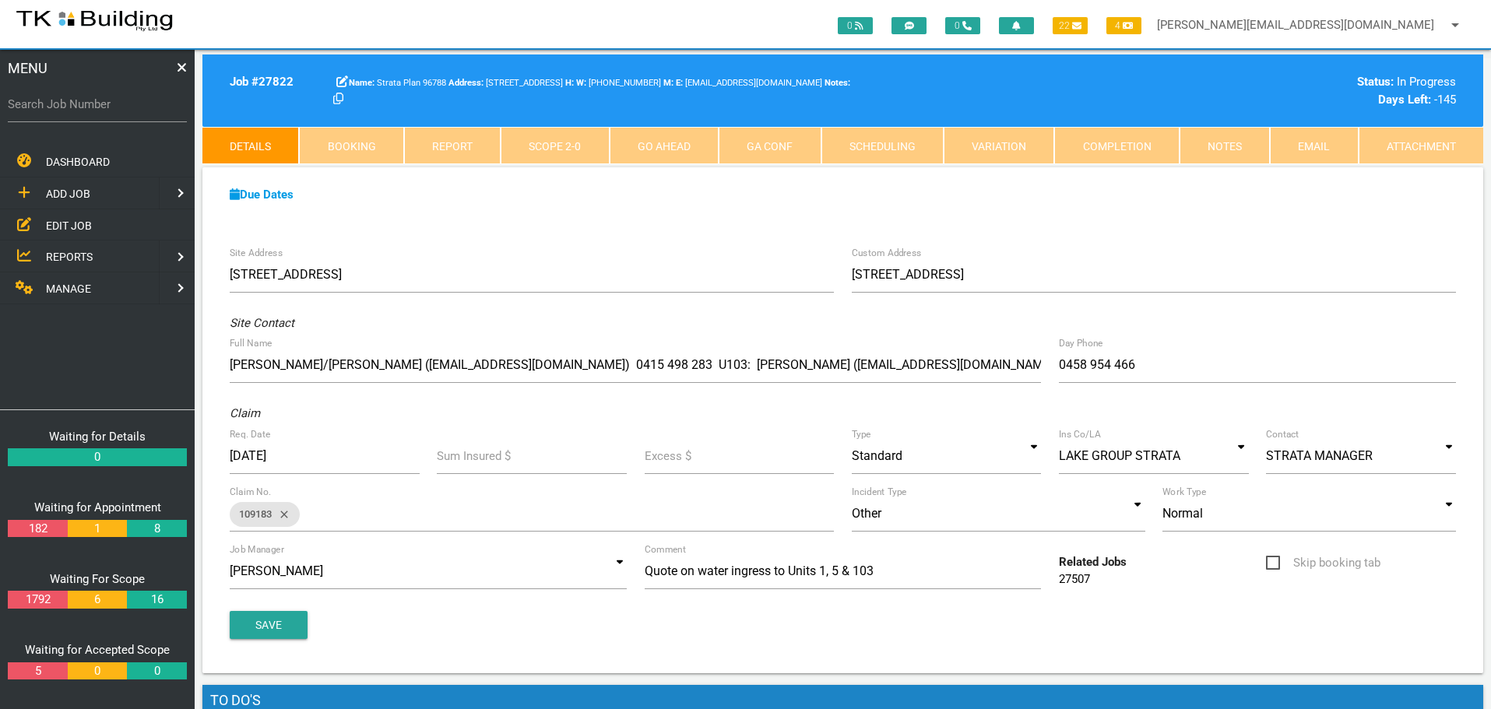
click at [81, 193] on span "ADD JOB" at bounding box center [68, 194] width 44 height 12
click at [74, 229] on span "EXISTING CUSTOMER" at bounding box center [99, 225] width 107 height 12
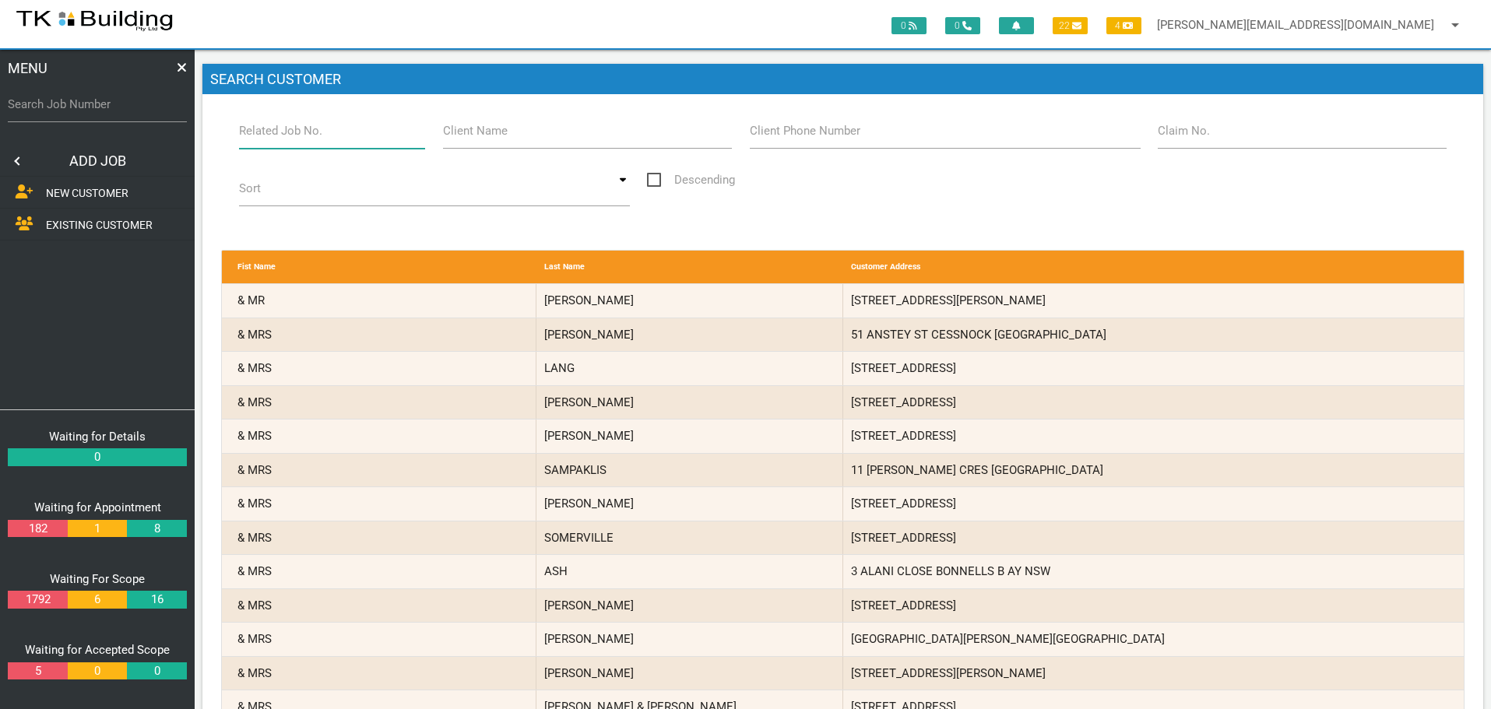
click at [376, 142] on input "Related Job No." at bounding box center [332, 131] width 187 height 36
type input "27822"
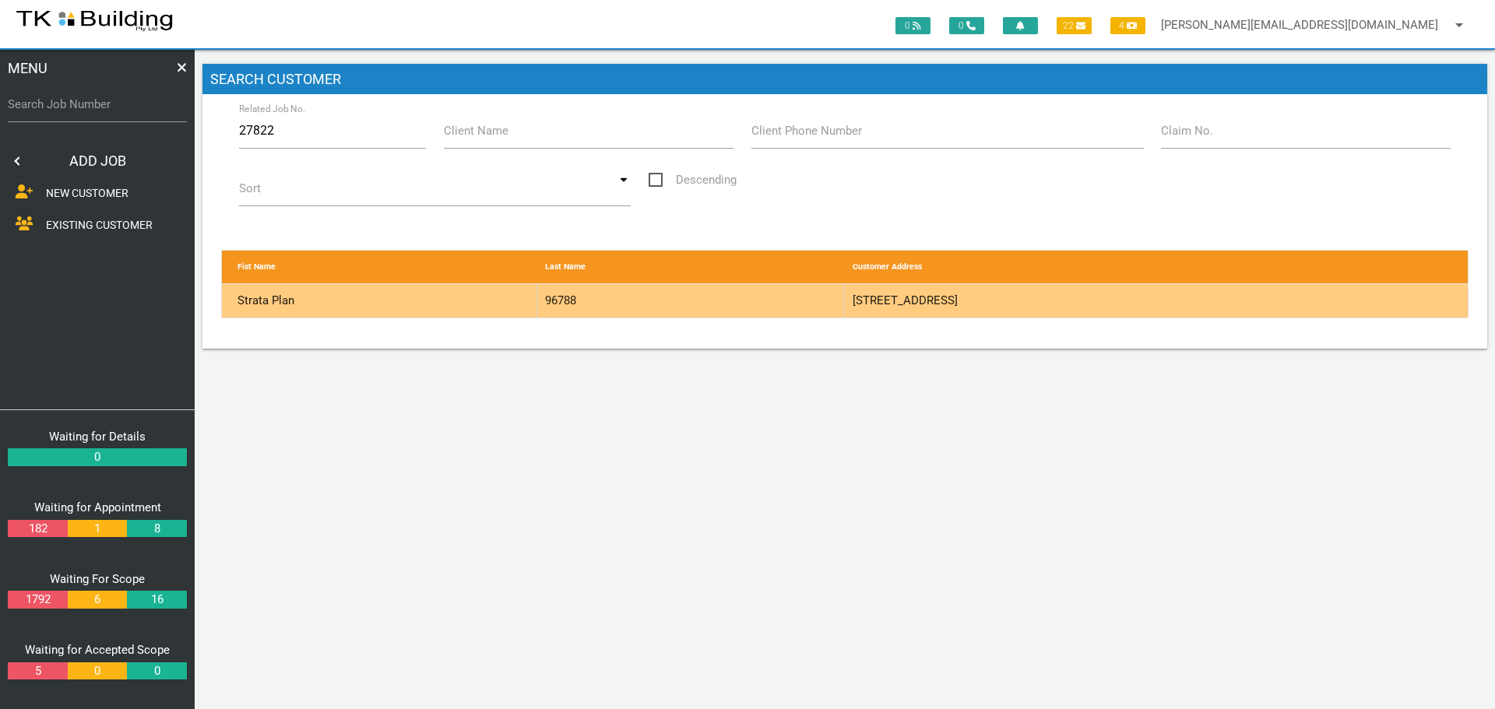
click at [771, 293] on div "96788" at bounding box center [690, 300] width 307 height 33
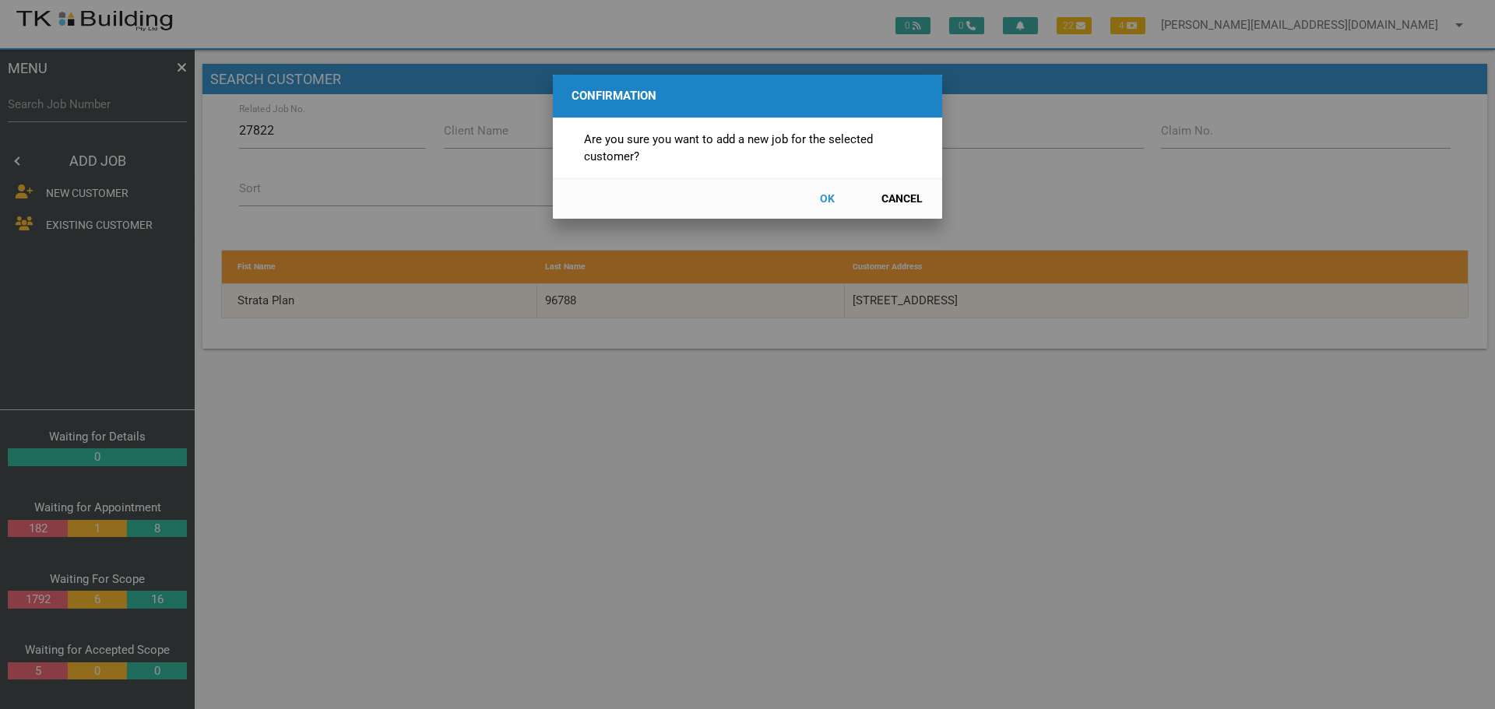
click at [824, 196] on button "OK" at bounding box center [826, 198] width 69 height 27
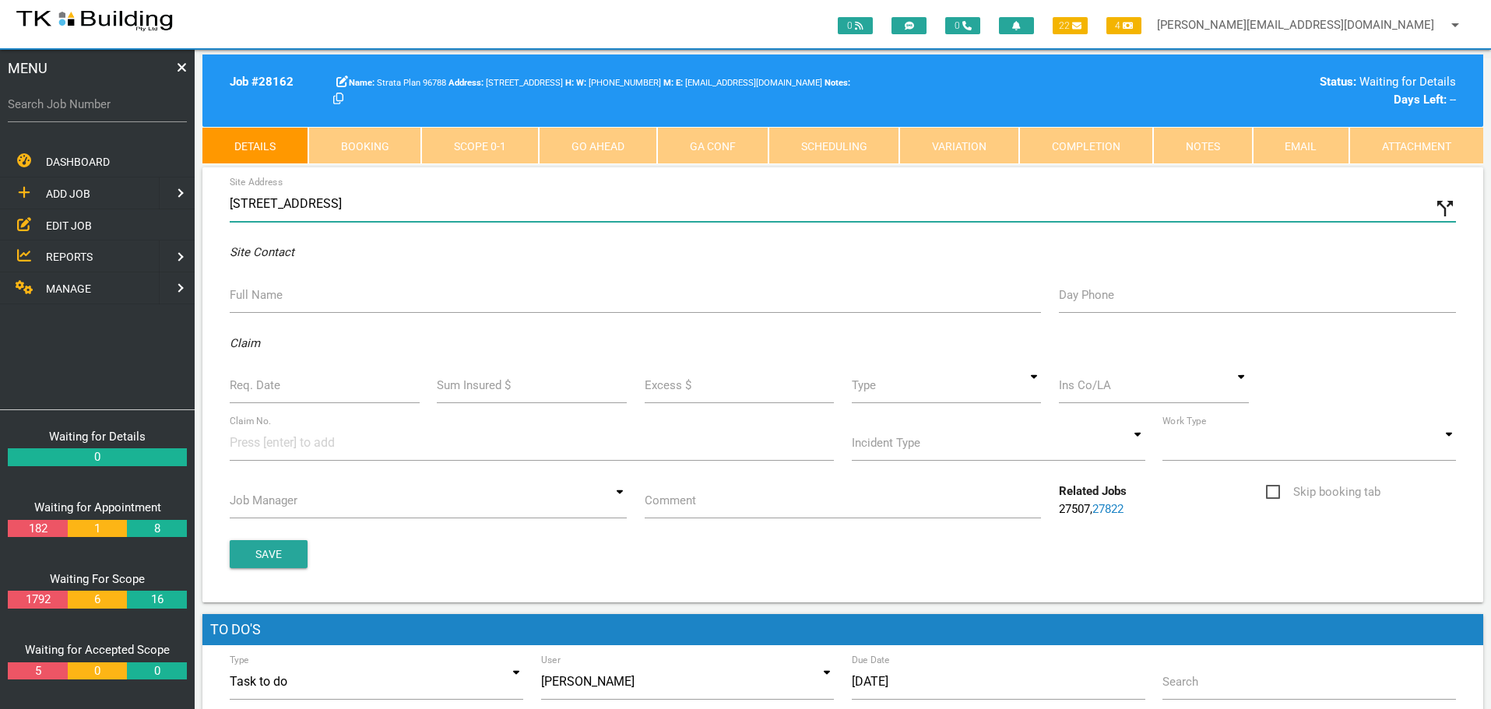
click at [230, 202] on input "[STREET_ADDRESS]" at bounding box center [843, 204] width 1226 height 36
type input "103/27 Victoria St, Belmont NSW 2280, Australia"
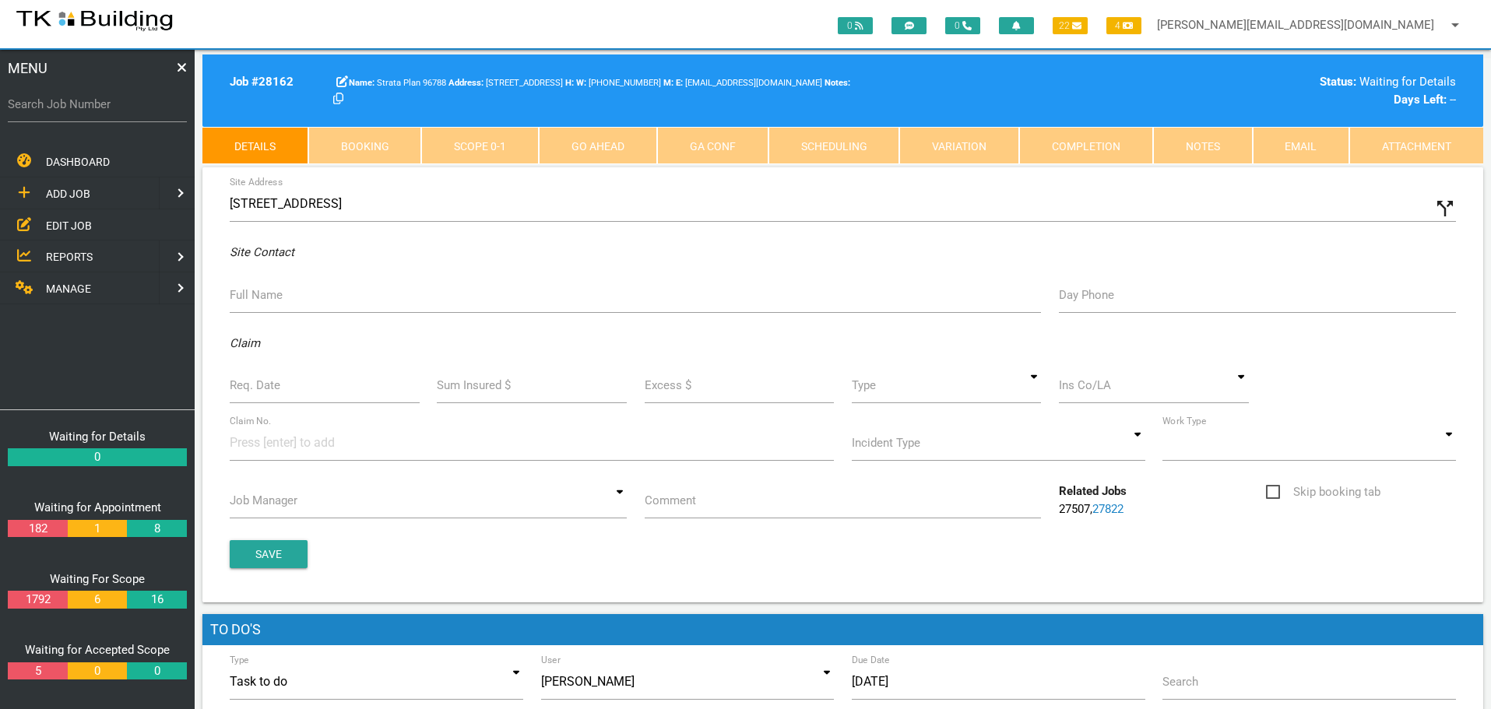
click at [279, 294] on label "Full Name" at bounding box center [256, 295] width 53 height 18
click at [279, 294] on input "Full Name" at bounding box center [635, 295] width 811 height 36
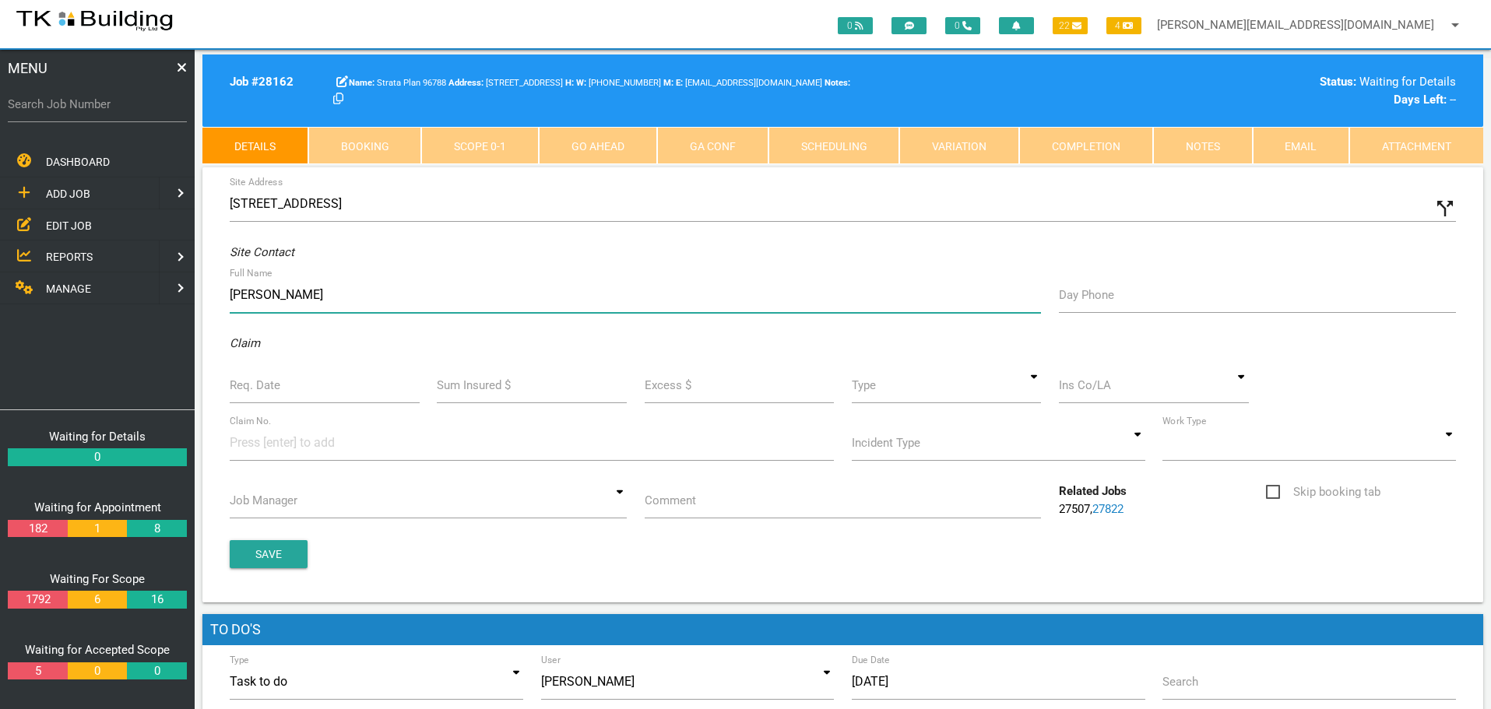
type input "John"
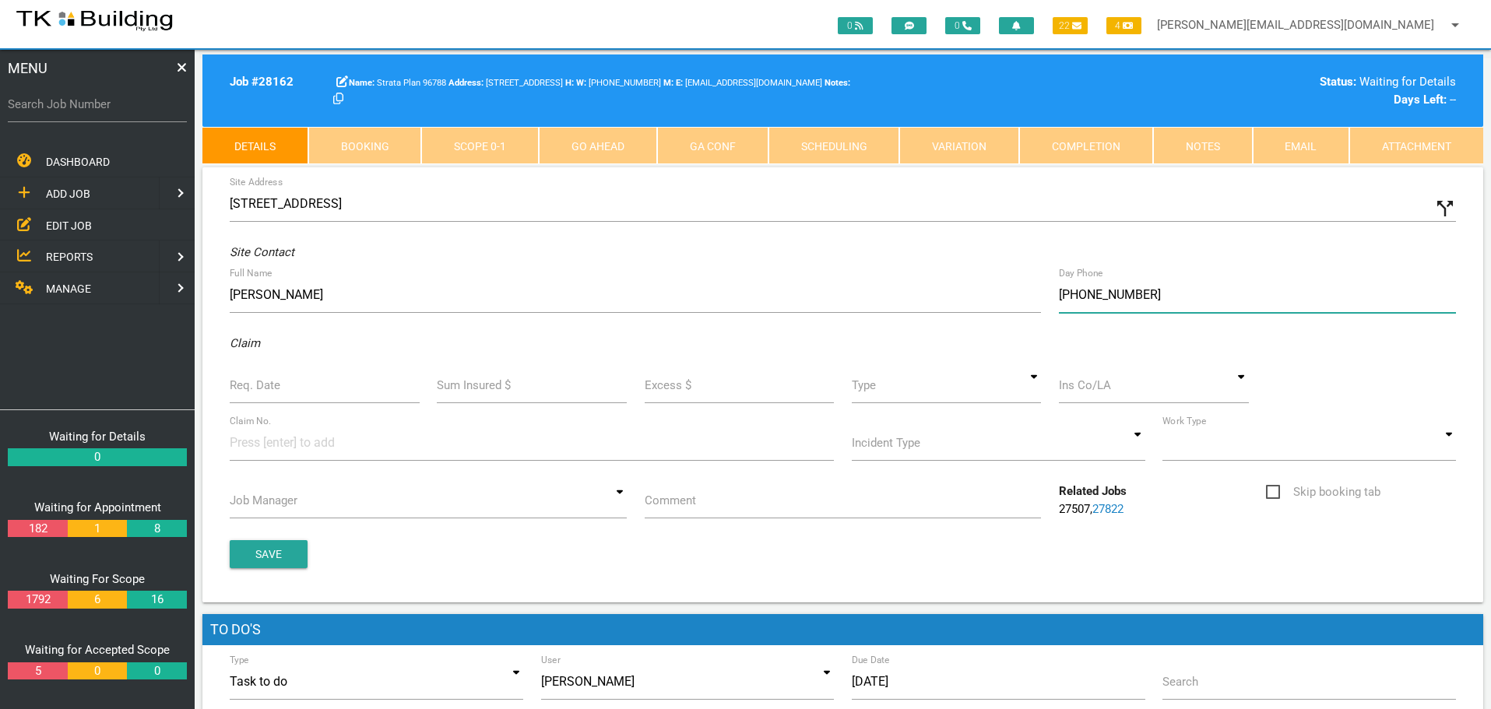
type input "(04) 5895 4466"
click at [304, 391] on input "Req. Date" at bounding box center [325, 385] width 190 height 36
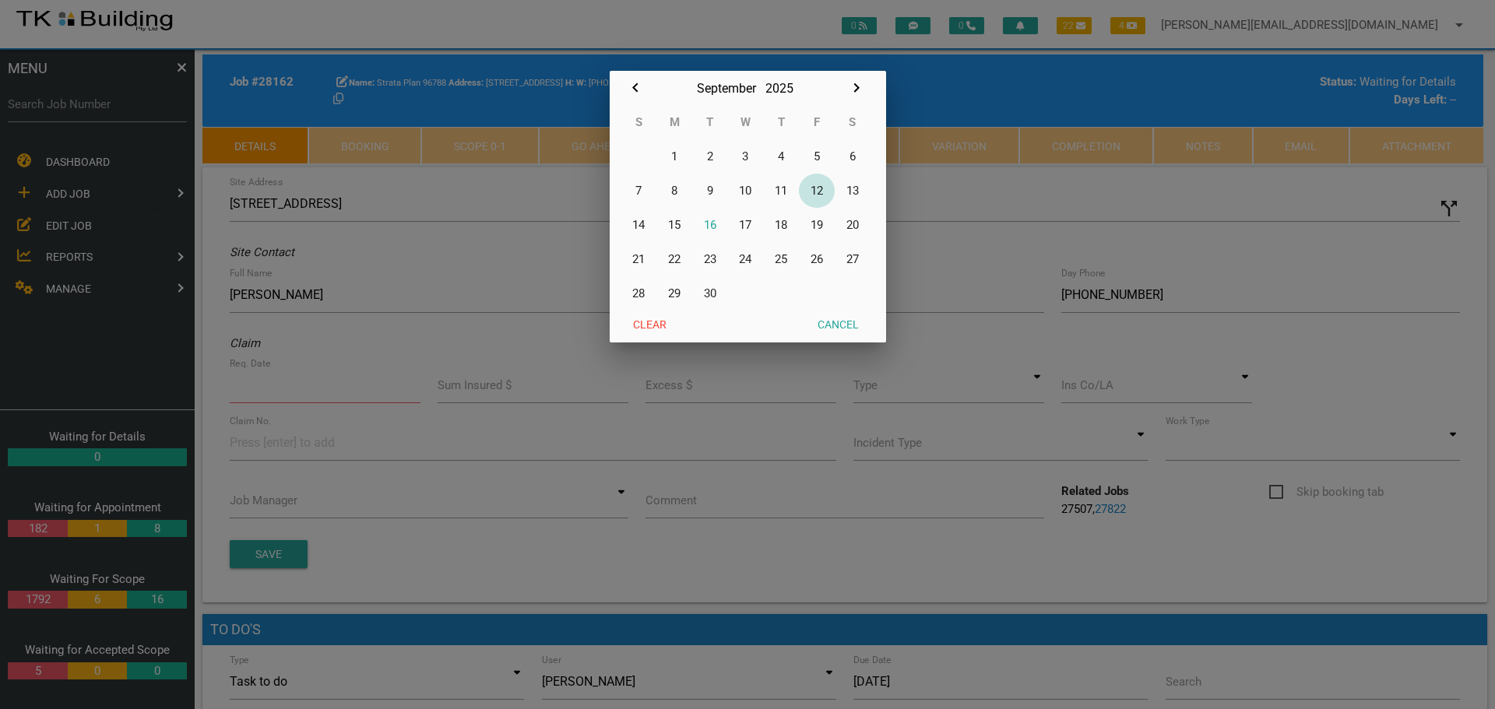
click at [817, 190] on button "12" at bounding box center [817, 191] width 36 height 34
type input "12/09/2025"
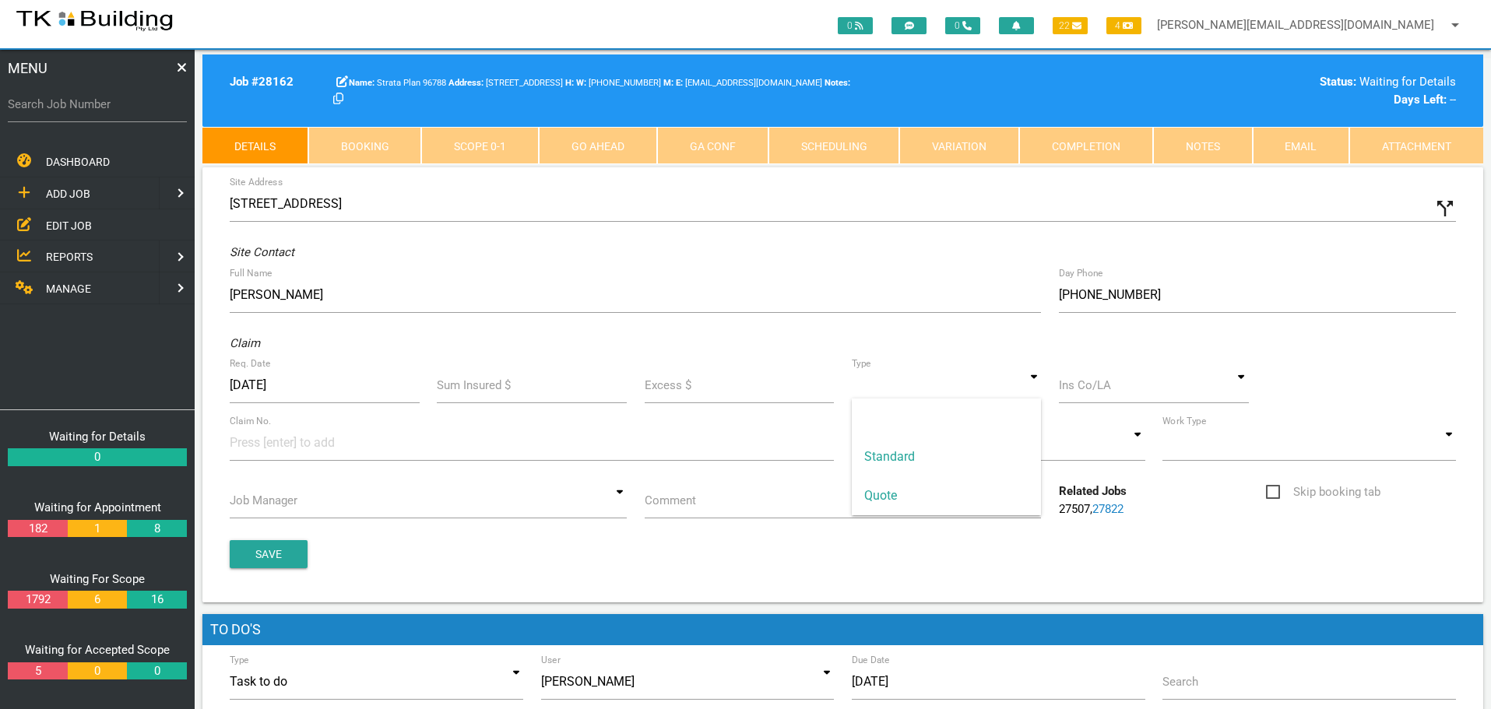
click at [1032, 386] on input at bounding box center [947, 385] width 190 height 36
click at [1002, 451] on span "Standard" at bounding box center [947, 457] width 190 height 39
type input "Standard"
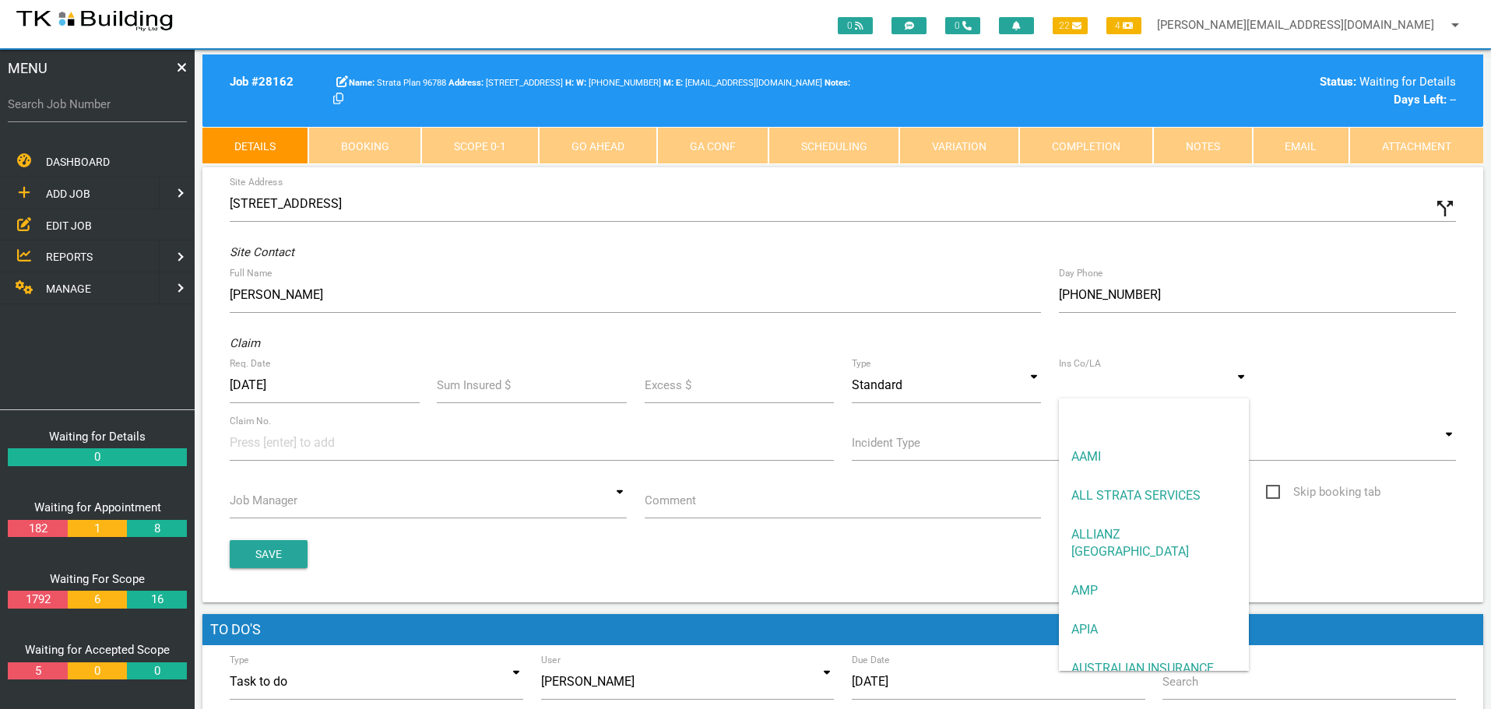
click at [1147, 389] on input at bounding box center [1154, 385] width 190 height 36
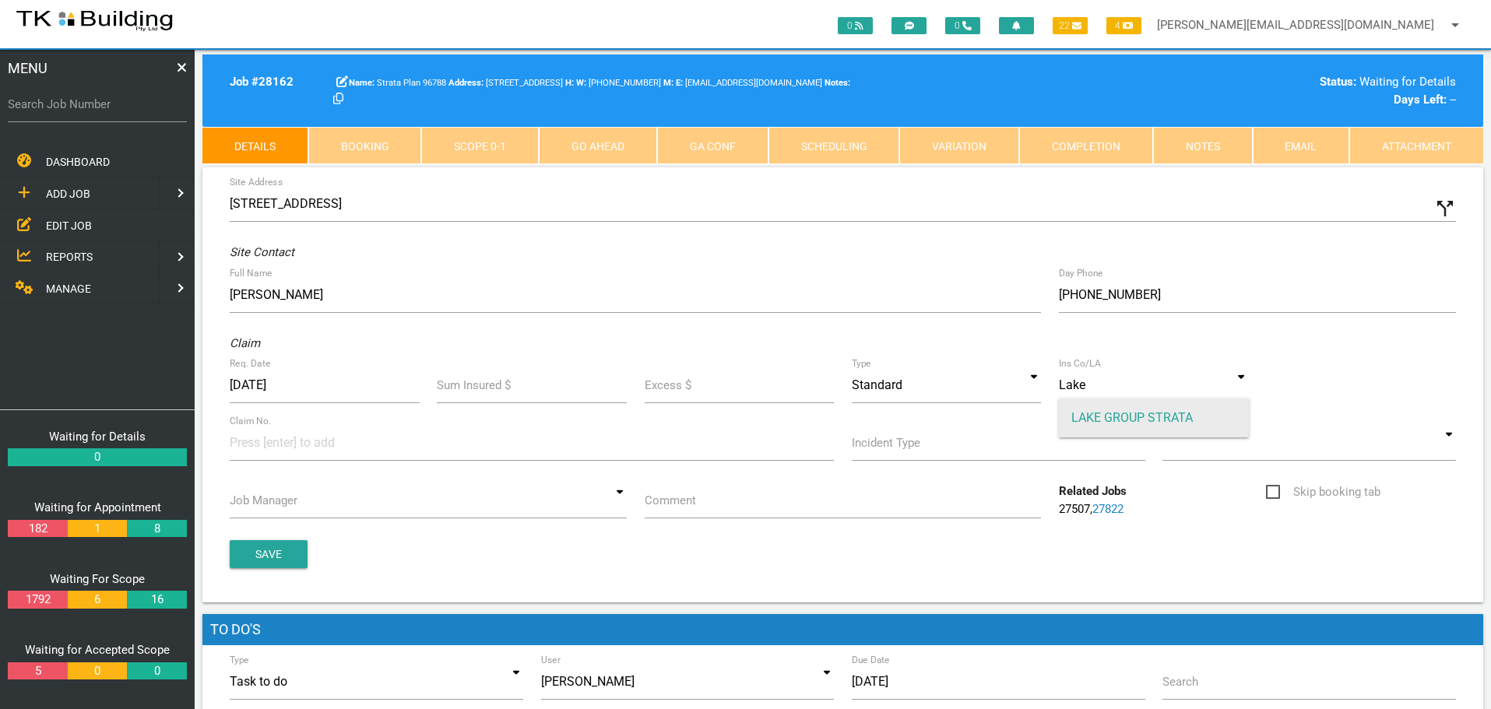
drag, startPoint x: 1081, startPoint y: 410, endPoint x: 1068, endPoint y: 415, distance: 14.0
click at [1078, 412] on span "LAKE GROUP STRATA" at bounding box center [1154, 418] width 190 height 39
type input "LAKE GROUP STRATA"
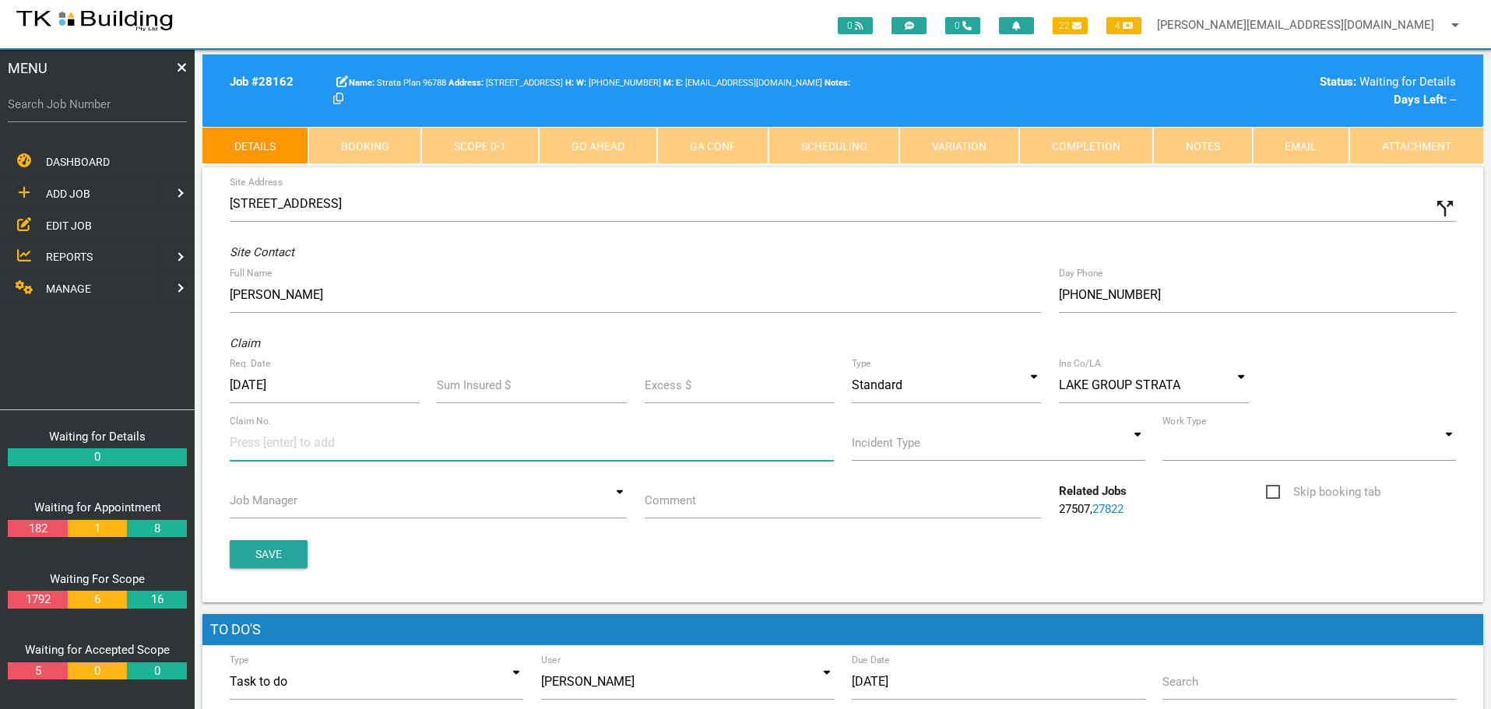
click at [238, 448] on input at bounding box center [288, 442] width 117 height 35
type input "28162"
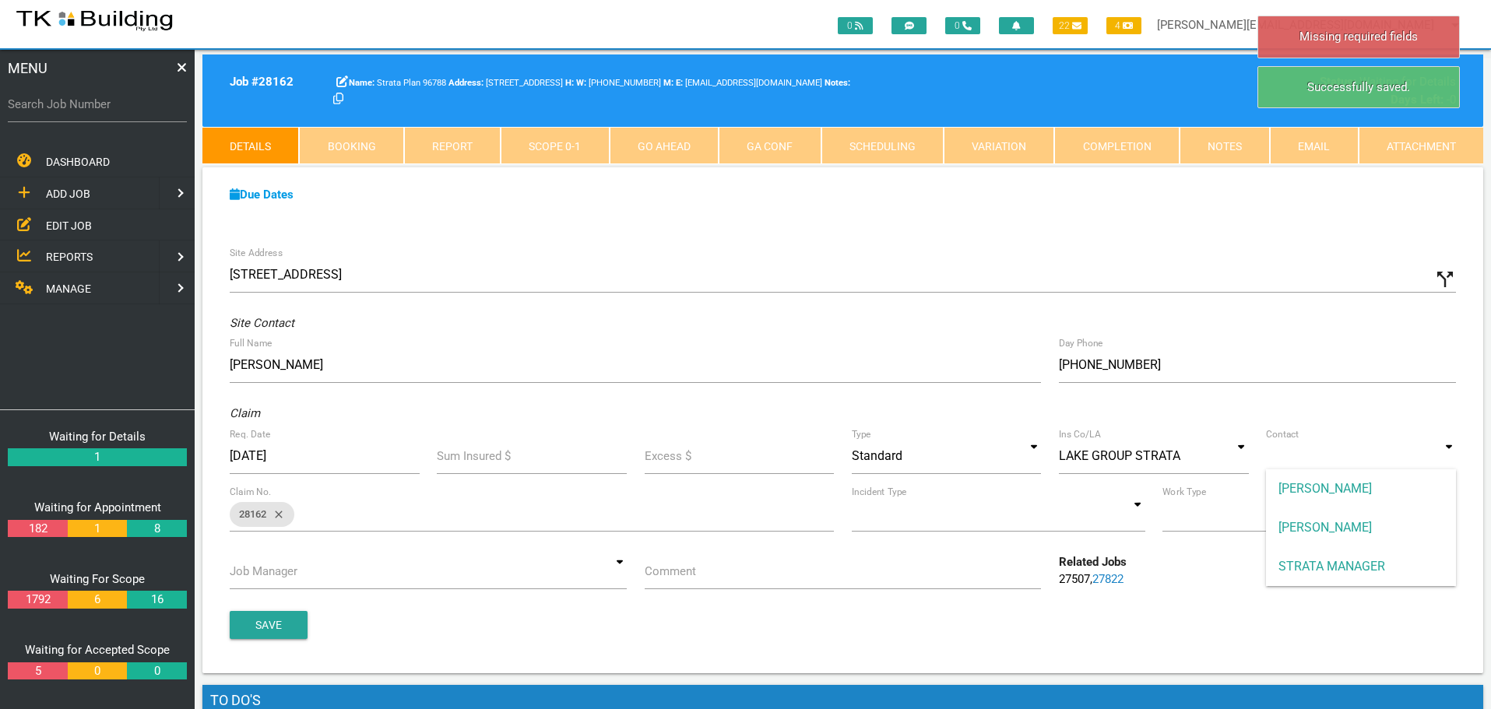
click at [1455, 459] on input at bounding box center [1361, 456] width 190 height 36
click at [1372, 561] on span "STRATA MANAGER" at bounding box center [1361, 566] width 190 height 39
type input "STRATA MANAGER"
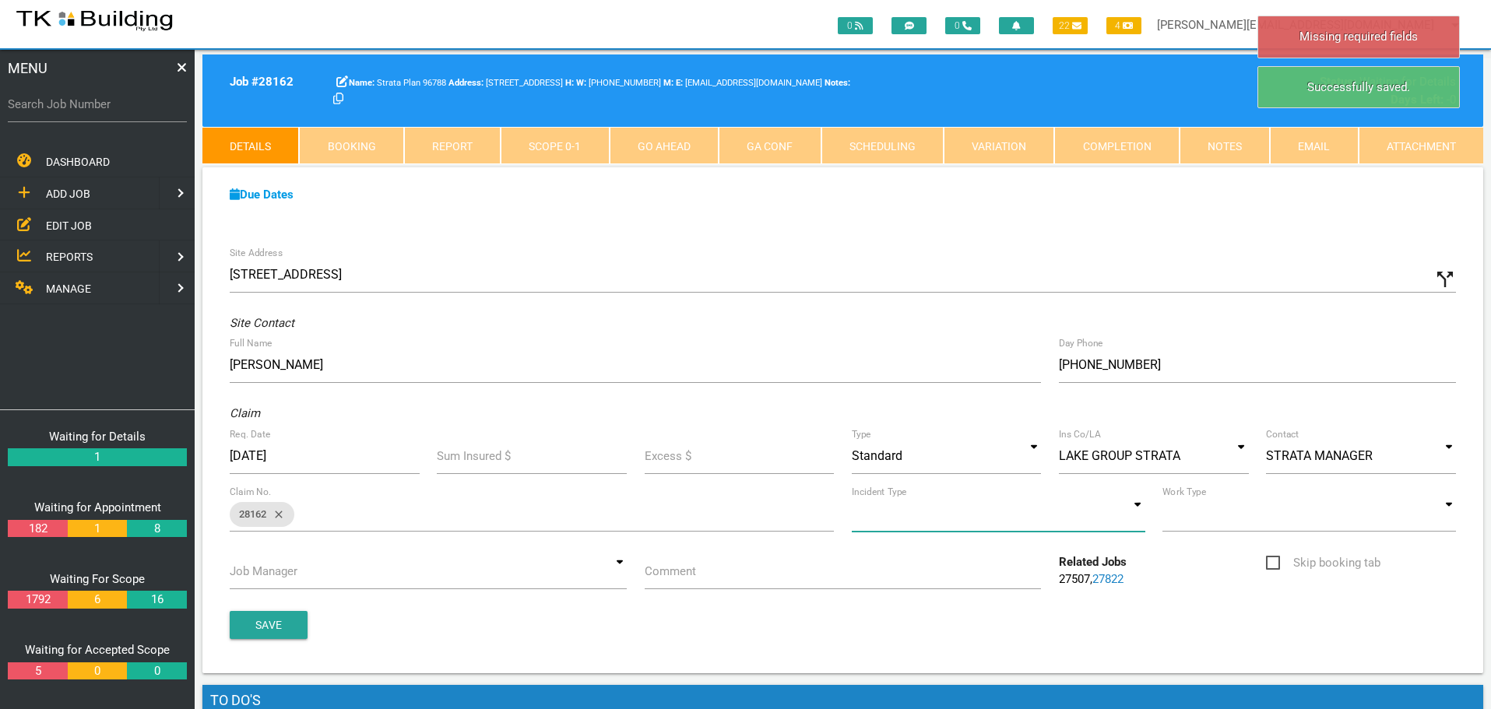
click at [1140, 517] on input at bounding box center [998, 514] width 293 height 36
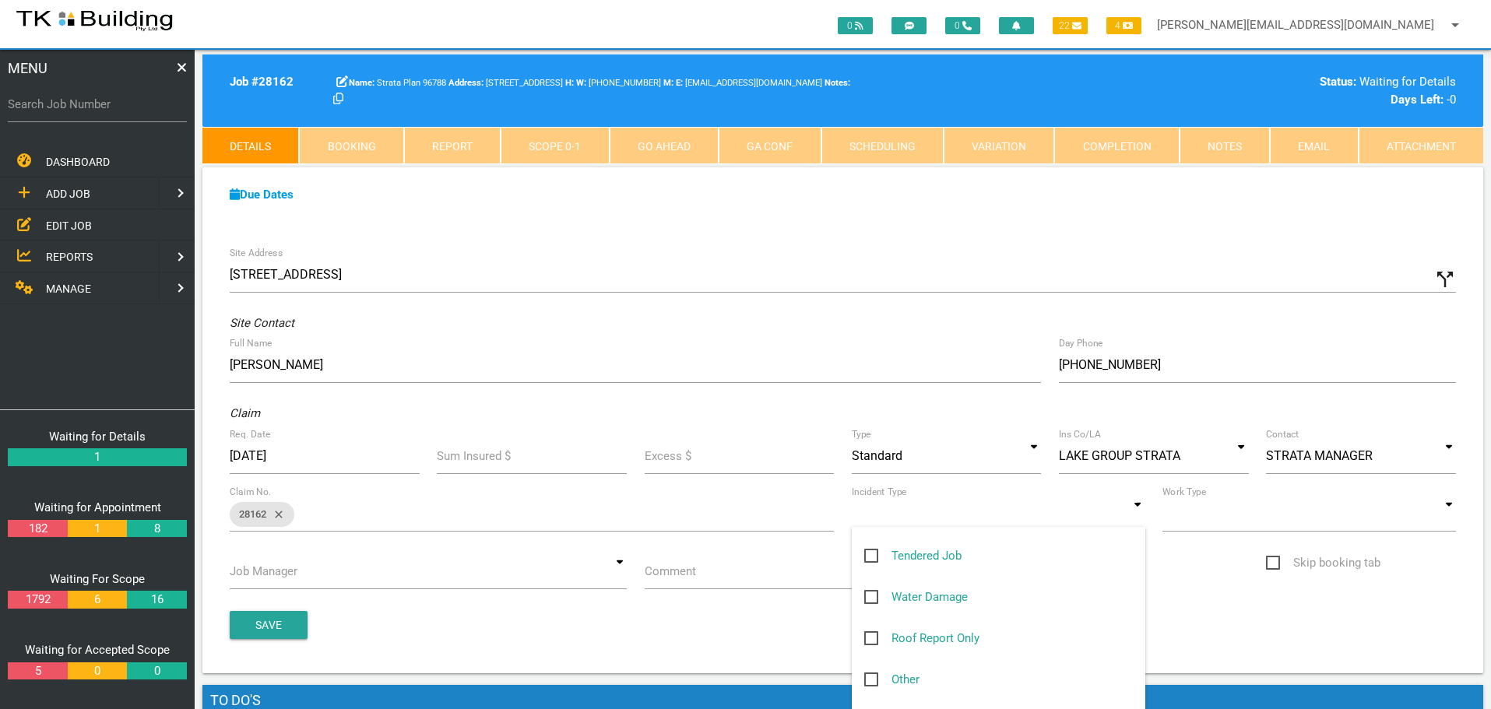
scroll to position [156, 0]
click at [867, 680] on span "Other" at bounding box center [891, 678] width 55 height 19
click at [867, 679] on input "Other" at bounding box center [869, 674] width 10 height 10
checkbox input "true"
type input "Other"
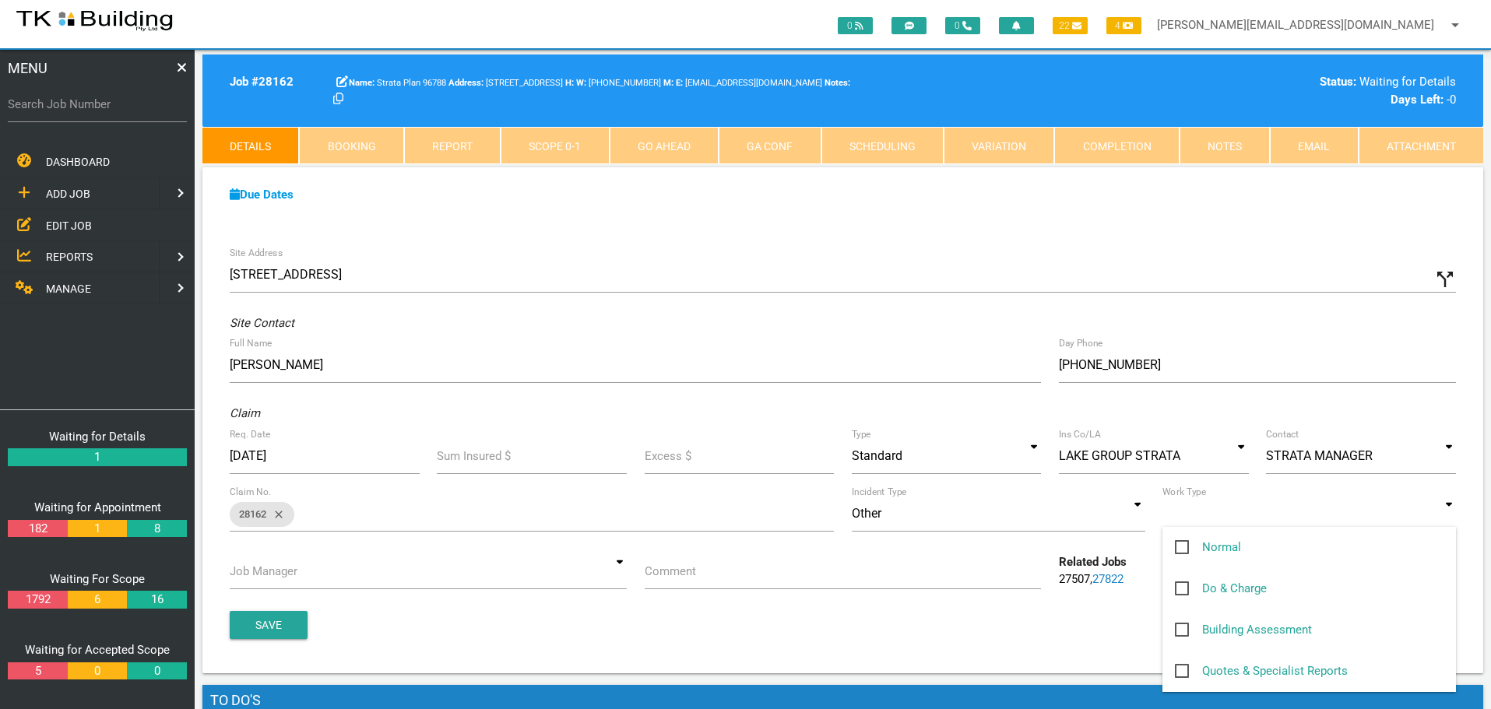
click at [1453, 519] on input at bounding box center [1308, 514] width 293 height 36
click at [1183, 544] on span "Normal" at bounding box center [1208, 547] width 66 height 19
click at [1183, 544] on input "Normal" at bounding box center [1180, 543] width 10 height 10
checkbox input "true"
type input "Normal"
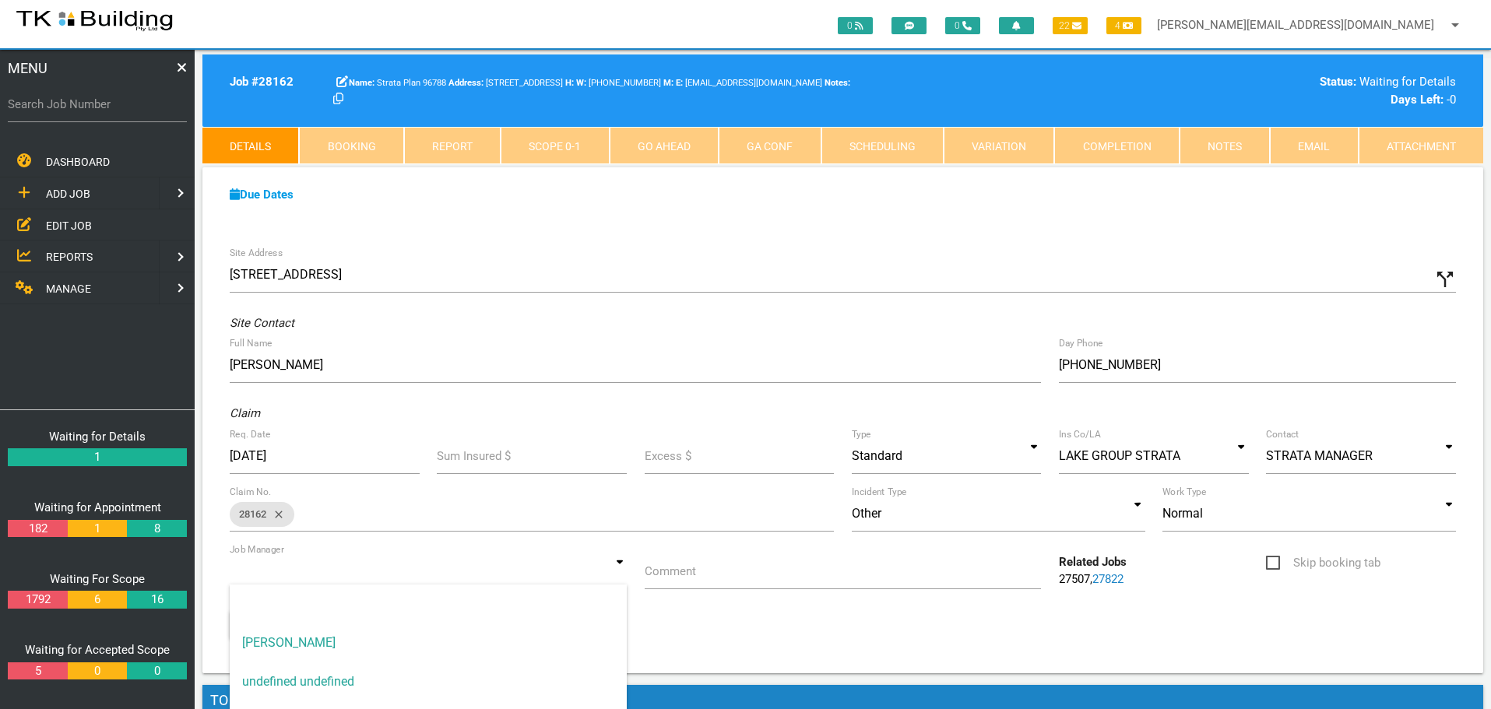
click at [616, 576] on input at bounding box center [428, 571] width 397 height 36
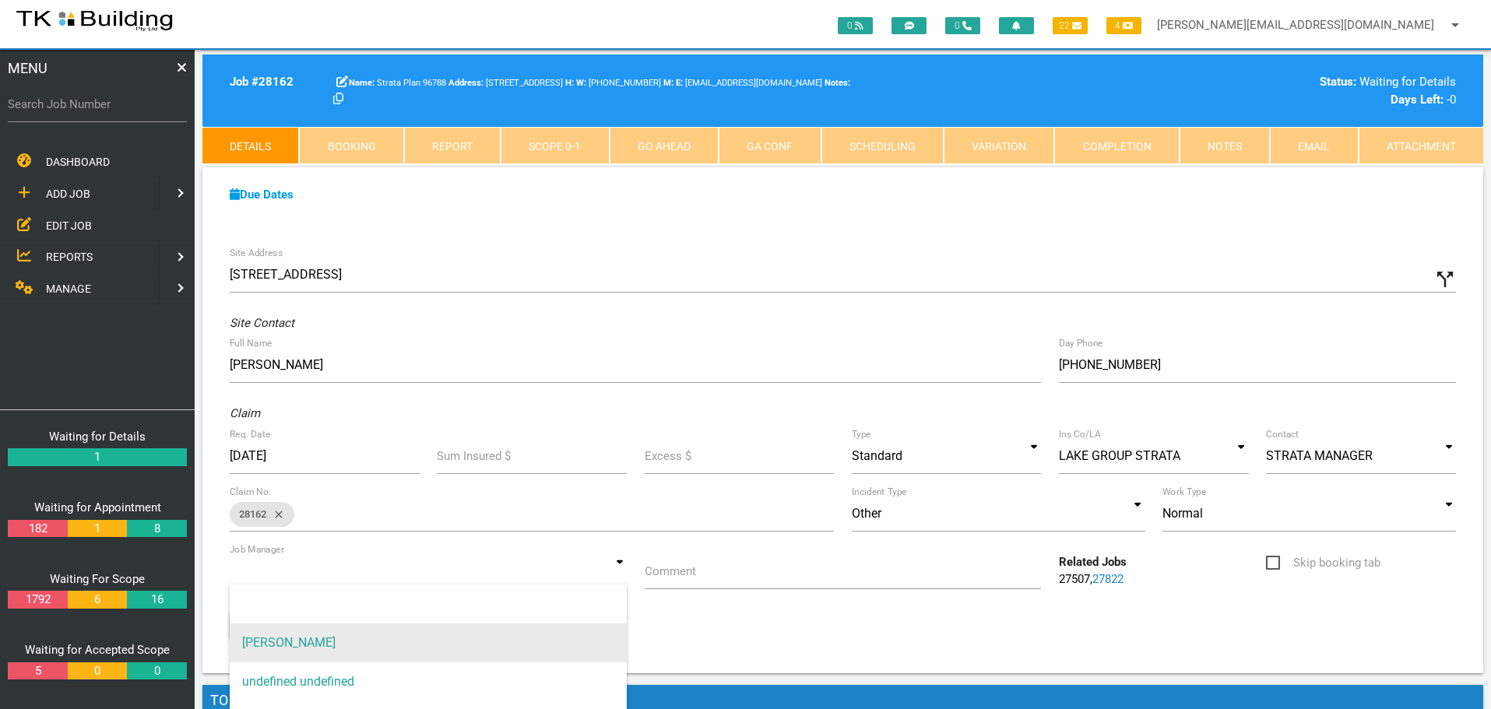
click at [570, 627] on span "[PERSON_NAME]" at bounding box center [428, 643] width 397 height 39
type input "[PERSON_NAME]"
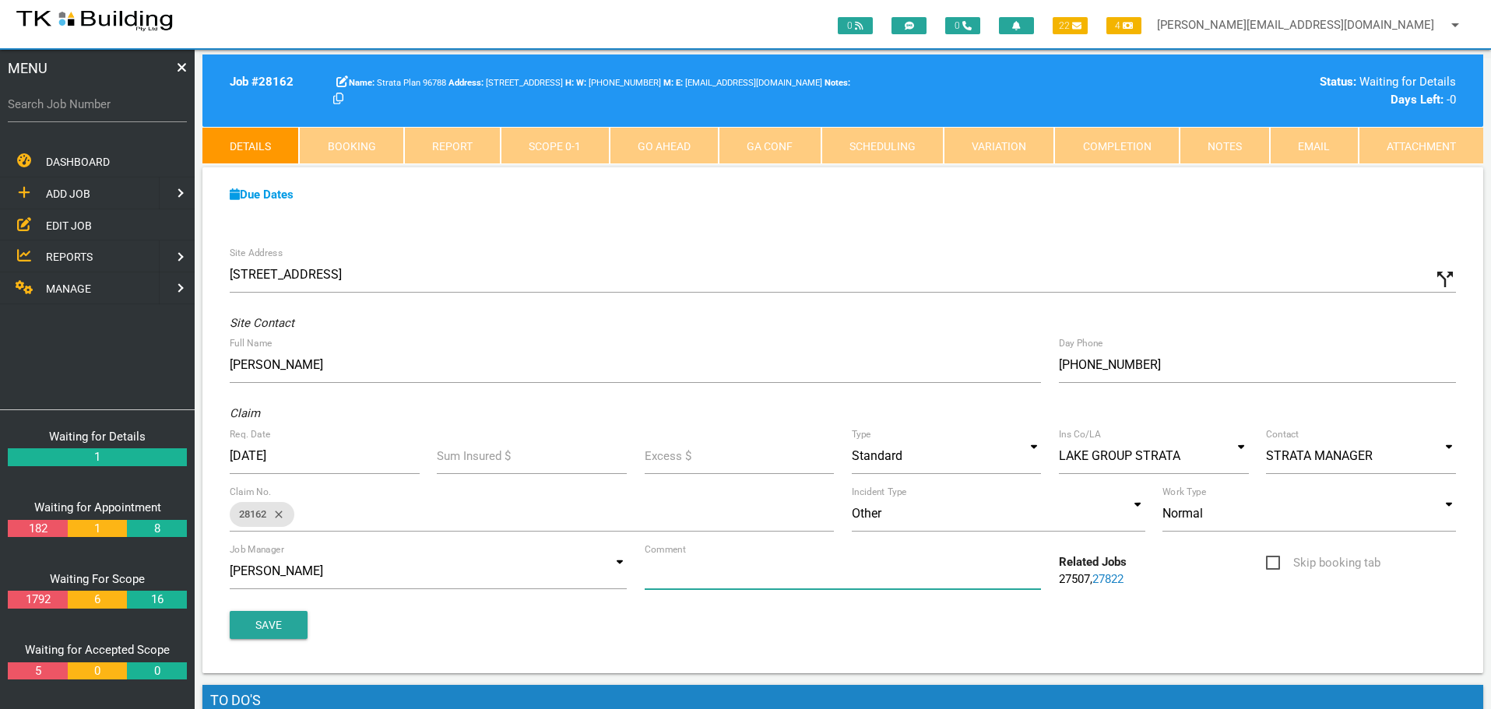
click at [741, 581] on input "Comment" at bounding box center [843, 571] width 397 height 36
type input "Quote repairs to downpipe"
click at [258, 631] on button "Save" at bounding box center [269, 625] width 78 height 28
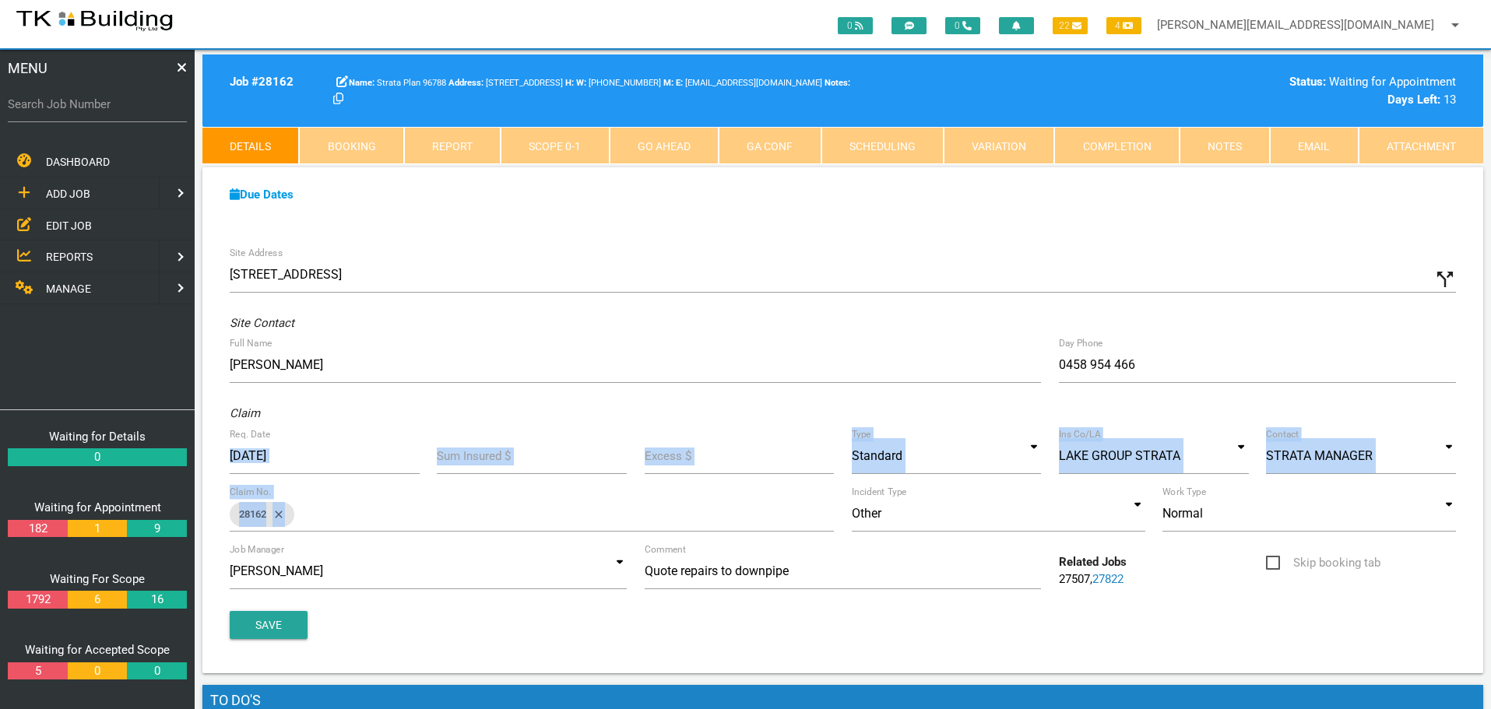
drag, startPoint x: 441, startPoint y: 468, endPoint x: 451, endPoint y: 491, distance: 25.5
click at [451, 491] on div "Site Address 103/27 Victoria St, Belmont NSW 2280, Australia call_split Custom …" at bounding box center [842, 455] width 1281 height 435
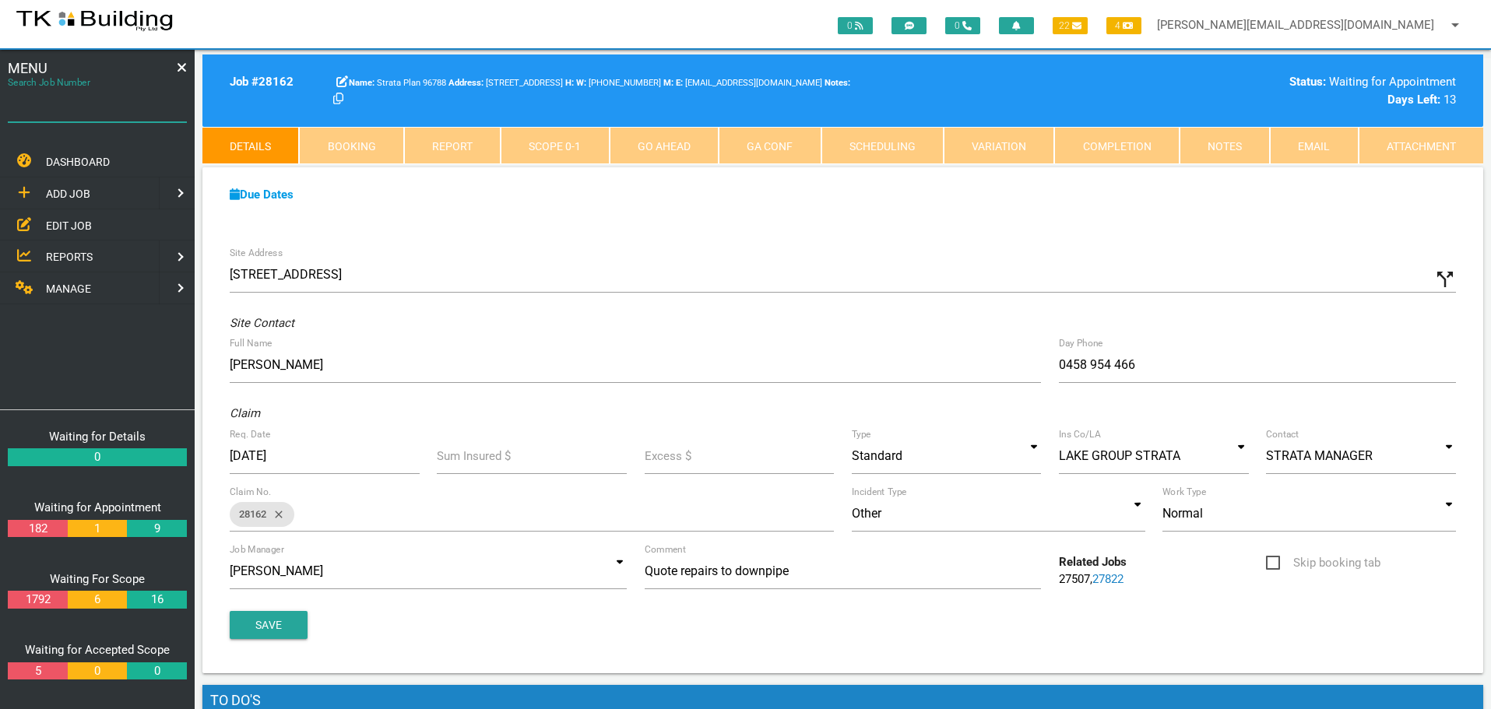
click at [111, 121] on input "Search Job Number" at bounding box center [97, 104] width 179 height 36
type input "27822"
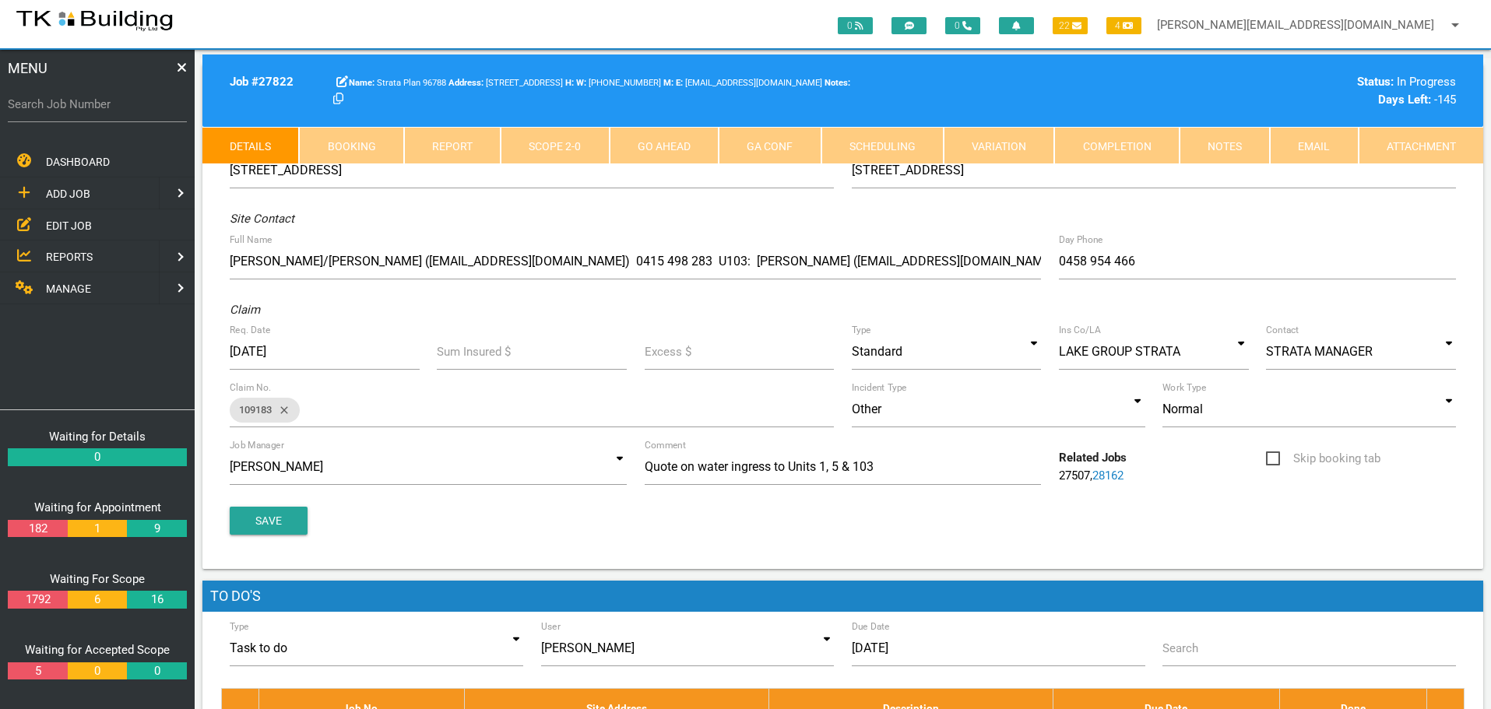
click at [361, 143] on link "Booking" at bounding box center [351, 145] width 104 height 37
select select "8"
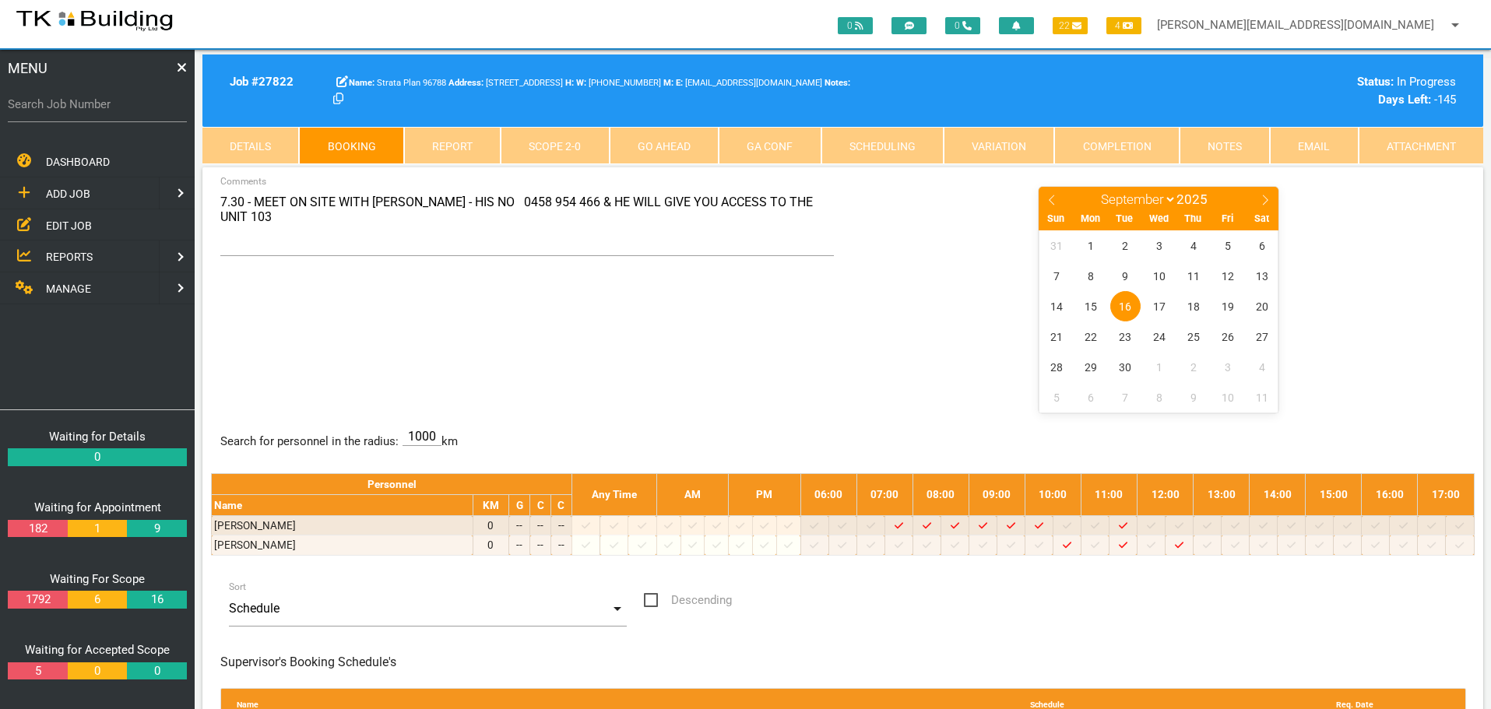
click at [1232, 151] on link "Notes" at bounding box center [1224, 145] width 90 height 37
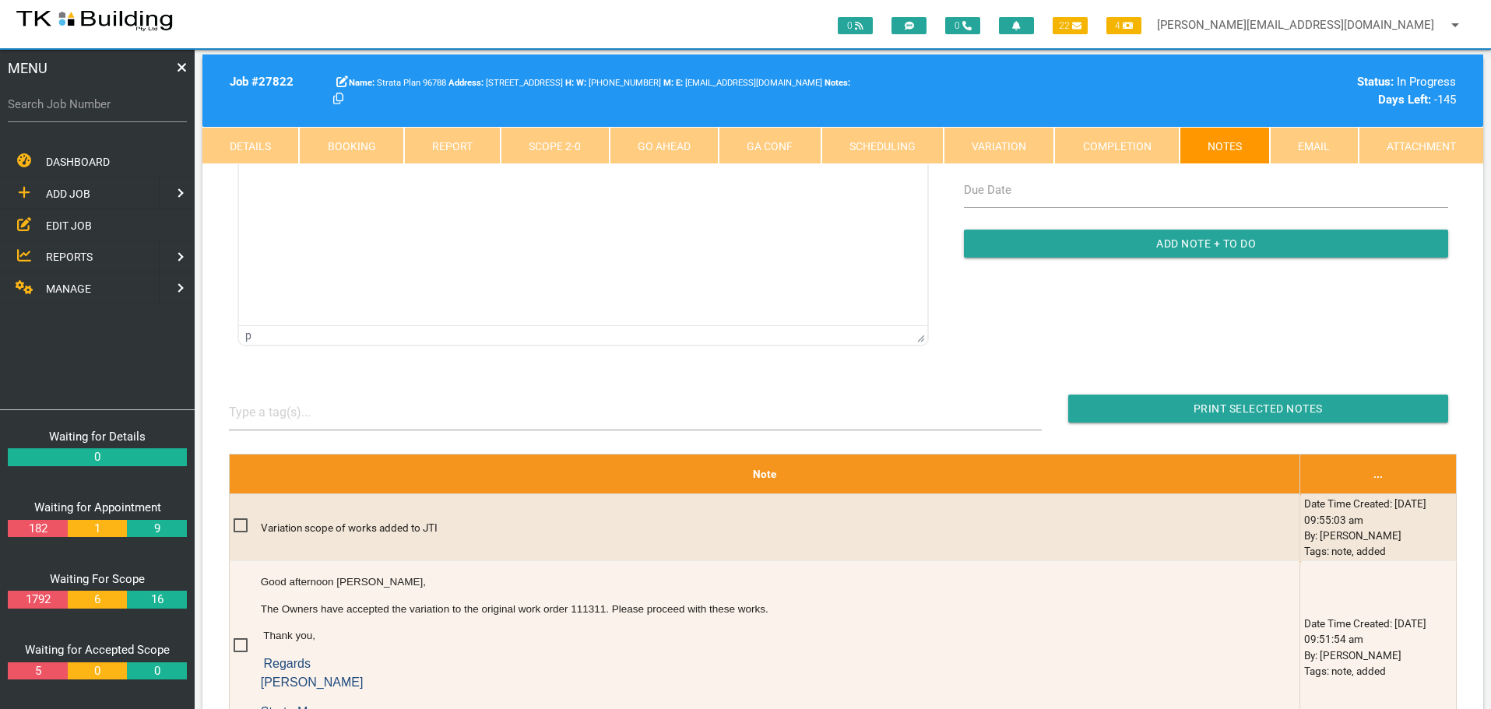
scroll to position [311, 0]
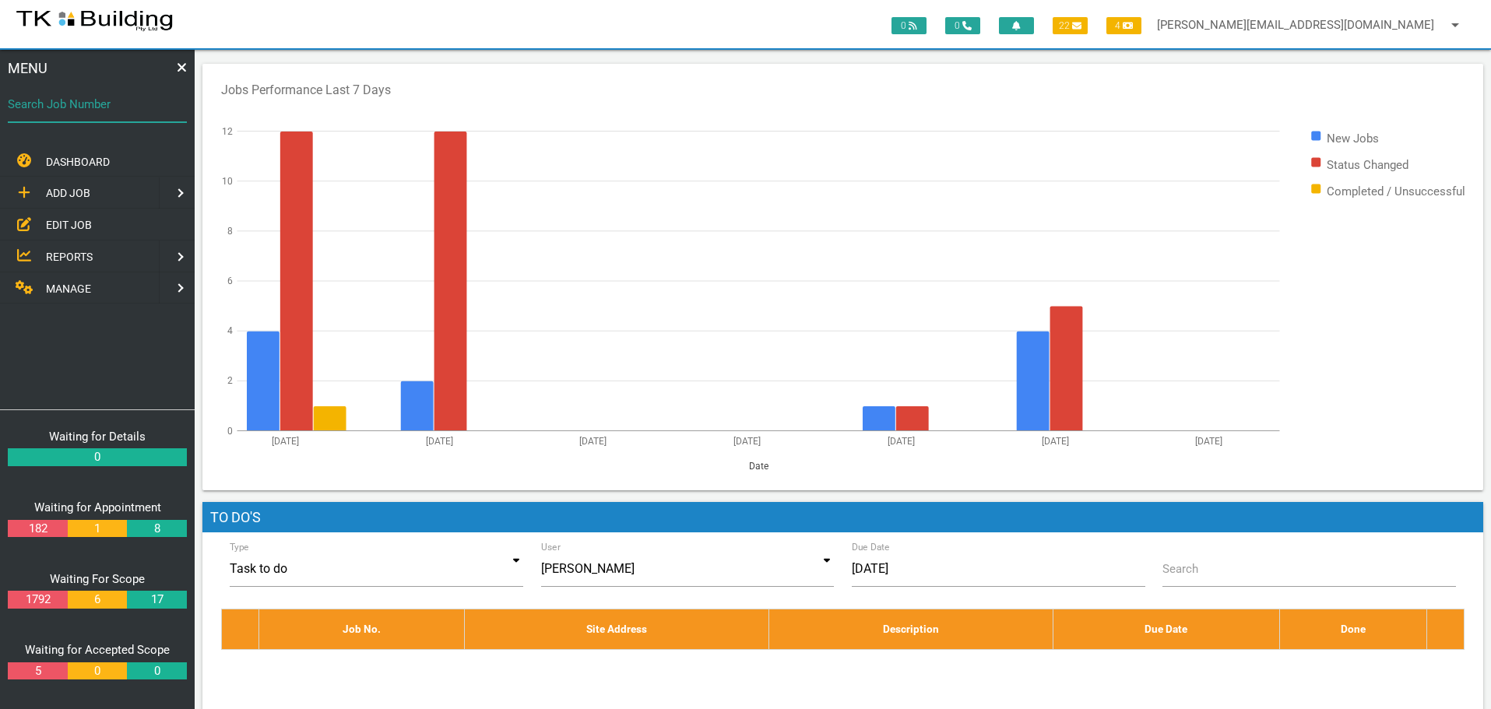
click at [97, 114] on input "Search Job Number" at bounding box center [97, 104] width 179 height 36
type input "28063"
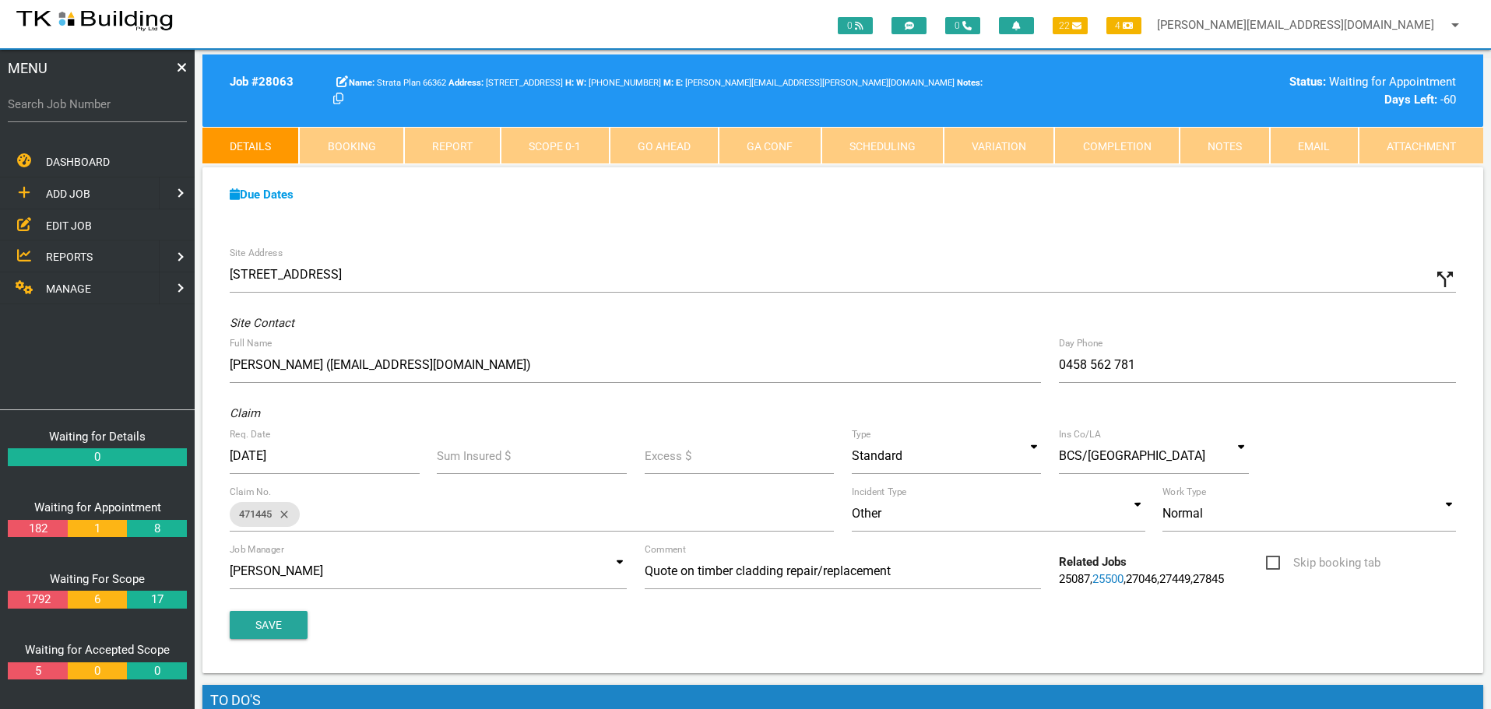
click at [1235, 140] on link "Notes" at bounding box center [1224, 145] width 90 height 37
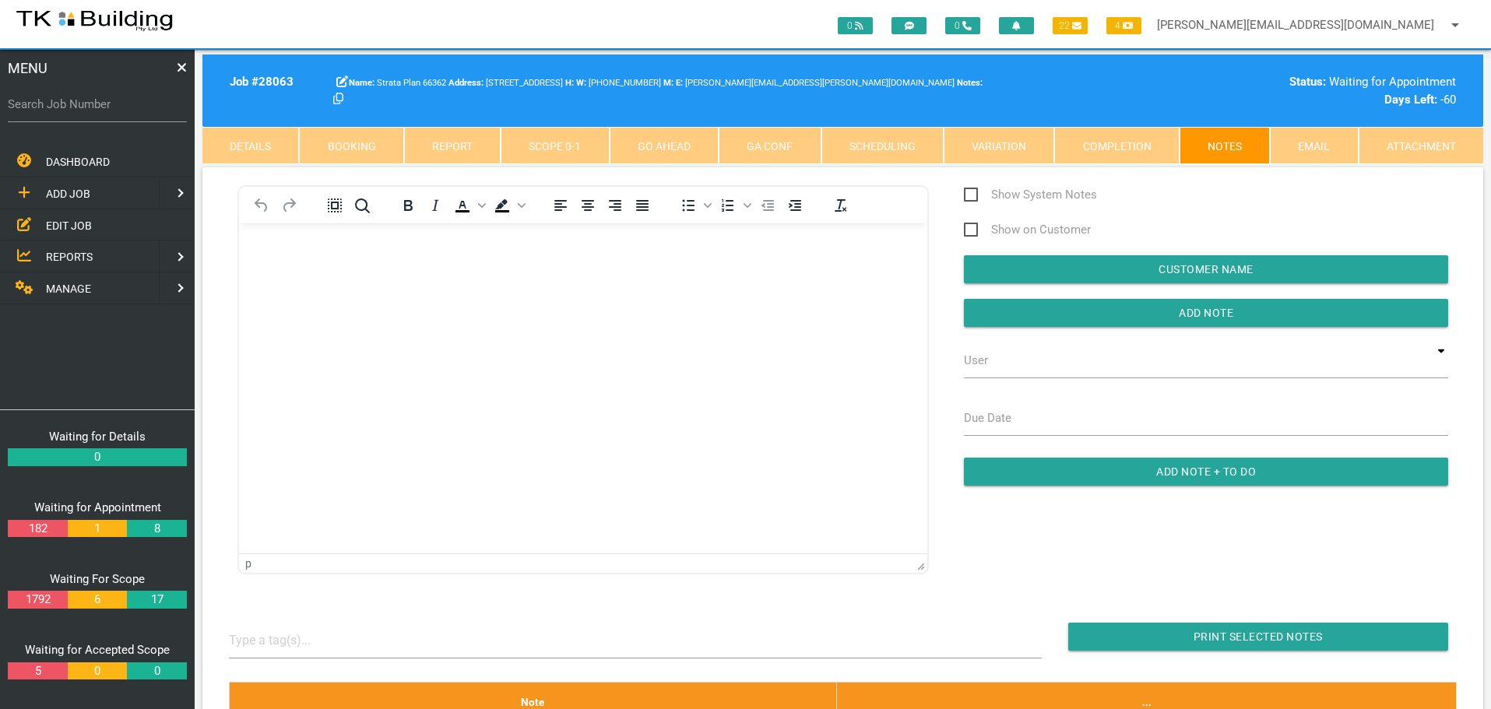
click at [271, 145] on link "Details" at bounding box center [250, 145] width 97 height 37
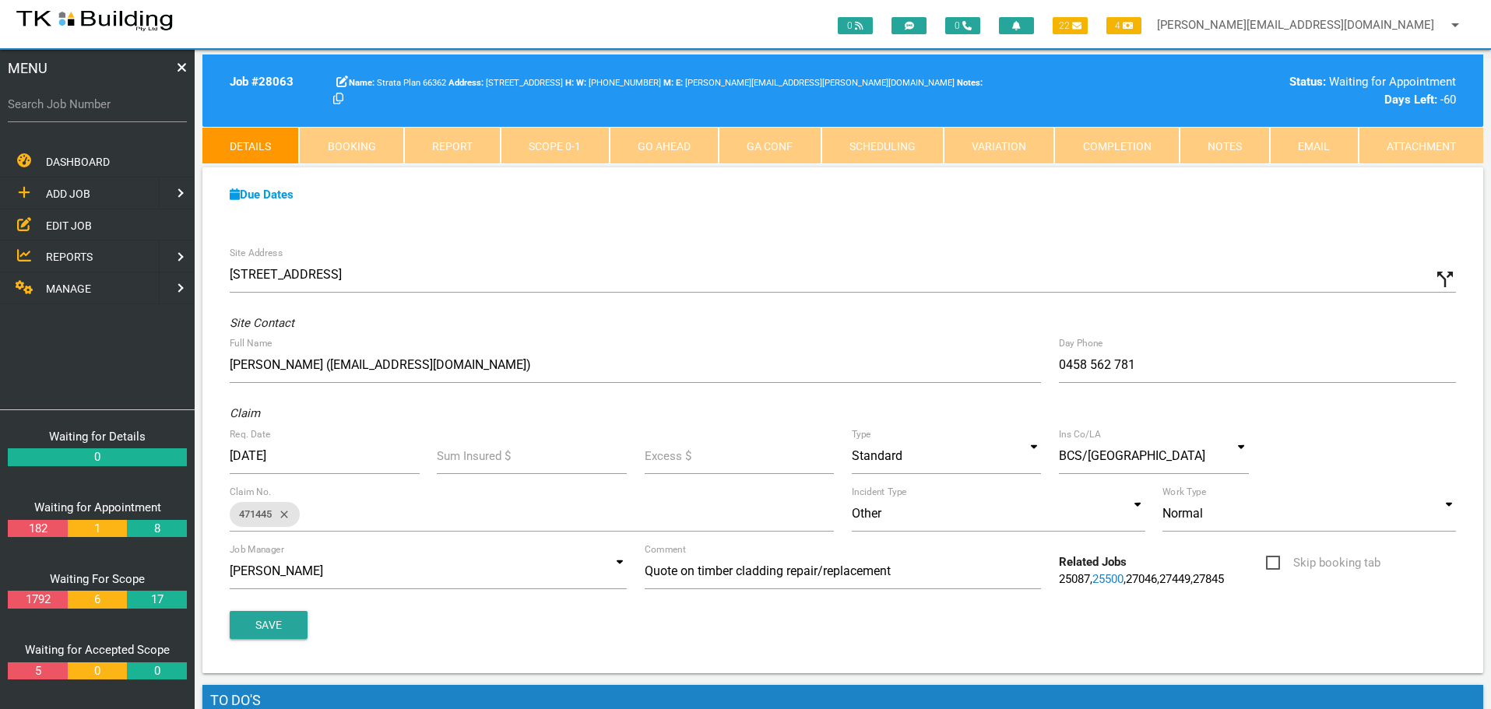
drag, startPoint x: 65, startPoint y: 225, endPoint x: 76, endPoint y: 219, distance: 12.6
click at [65, 225] on span "EDIT JOB" at bounding box center [69, 225] width 46 height 12
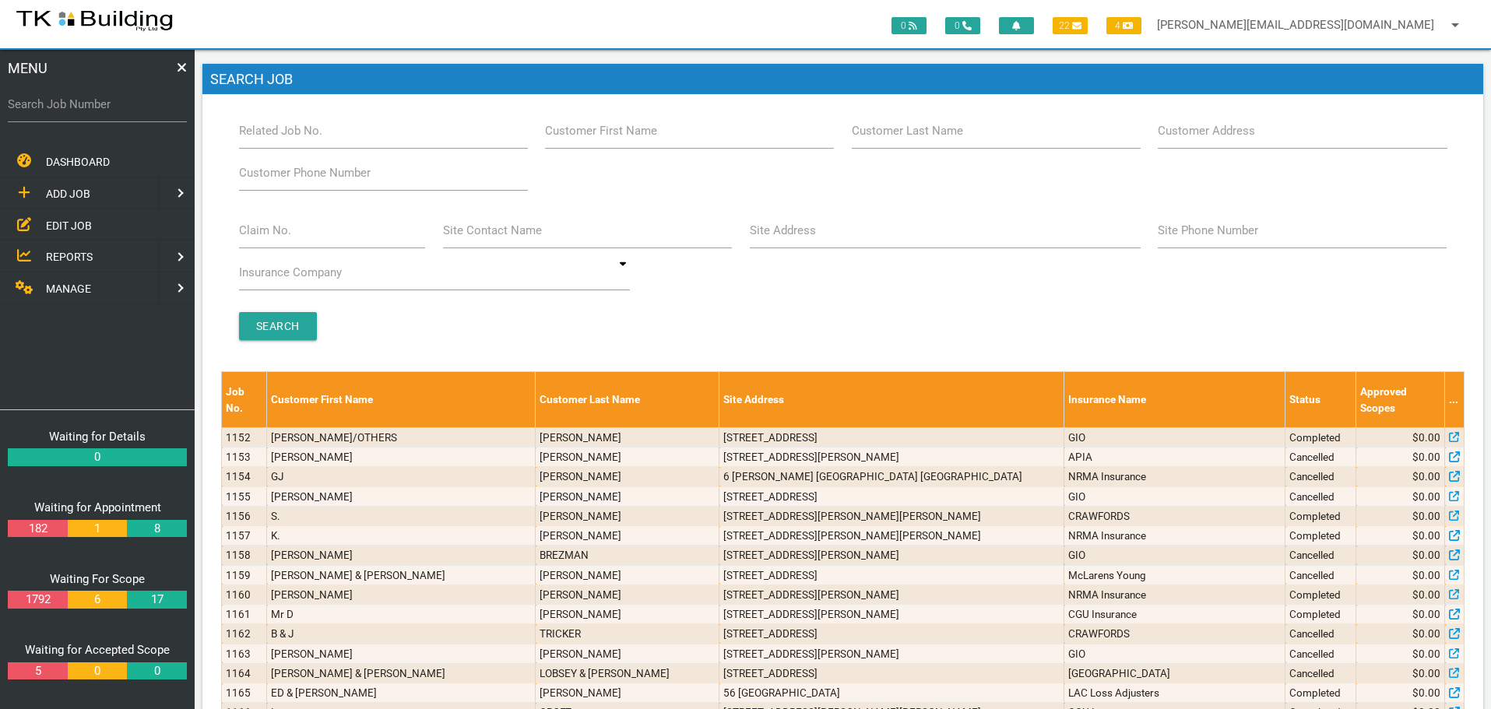
click at [937, 138] on label "Customer Last Name" at bounding box center [907, 131] width 111 height 18
click at [937, 138] on input "Customer Last Name" at bounding box center [996, 131] width 289 height 36
type input "85642"
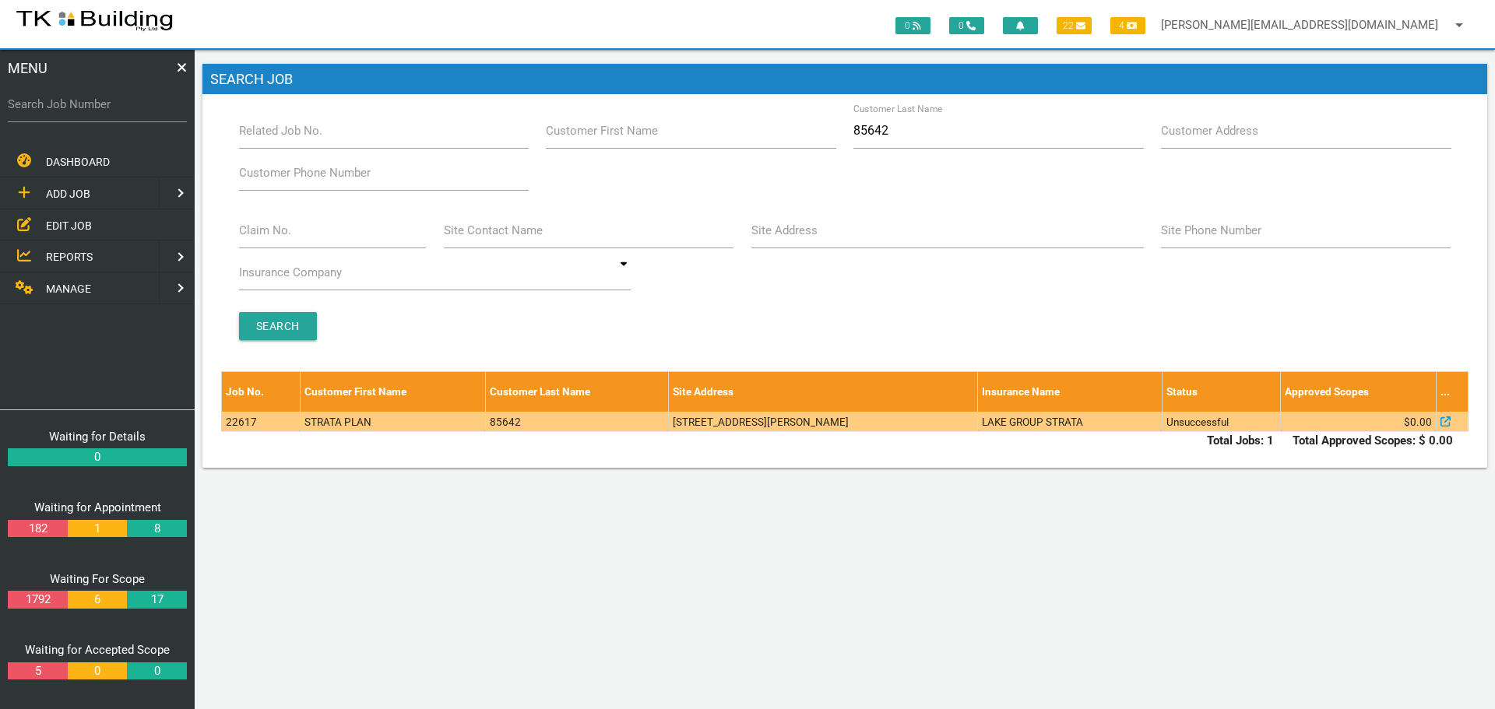
click at [305, 427] on td "STRATA PLAN" at bounding box center [392, 421] width 185 height 19
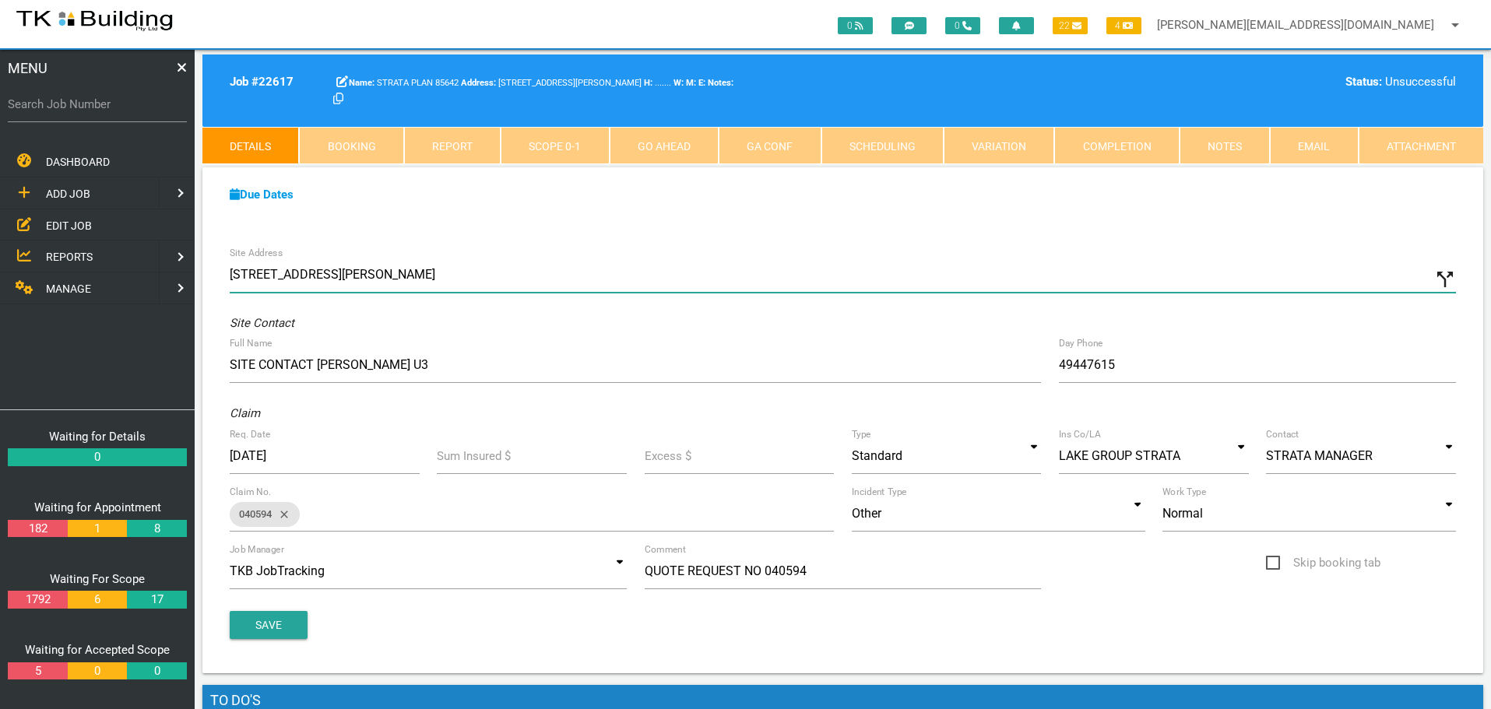
click at [458, 275] on input "6 HUDSON ST WHITEBRIDGE NSW" at bounding box center [843, 275] width 1226 height 36
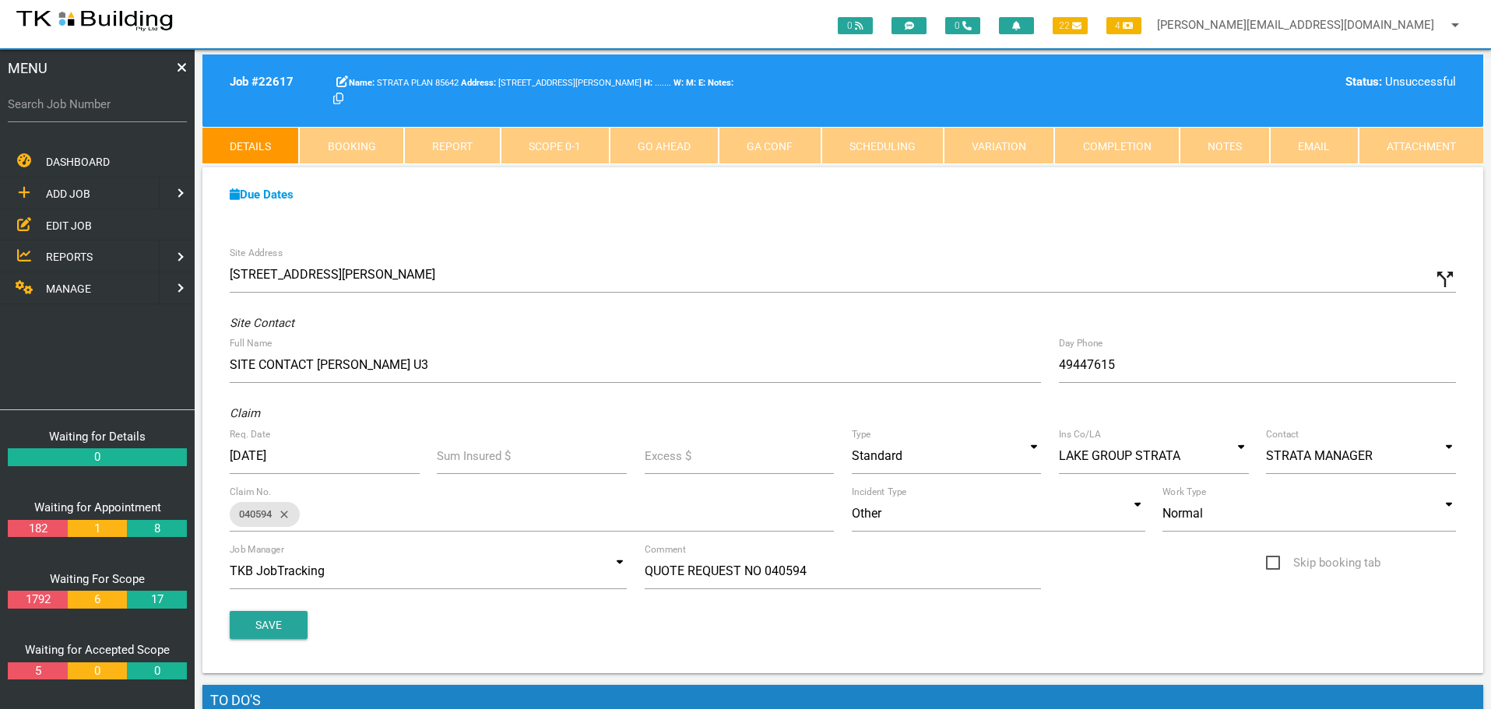
type input "[STREET_ADDRESS][PERSON_NAME]"
click at [258, 621] on button "Save" at bounding box center [269, 625] width 78 height 28
click at [341, 79] on icon at bounding box center [342, 82] width 12 height 12
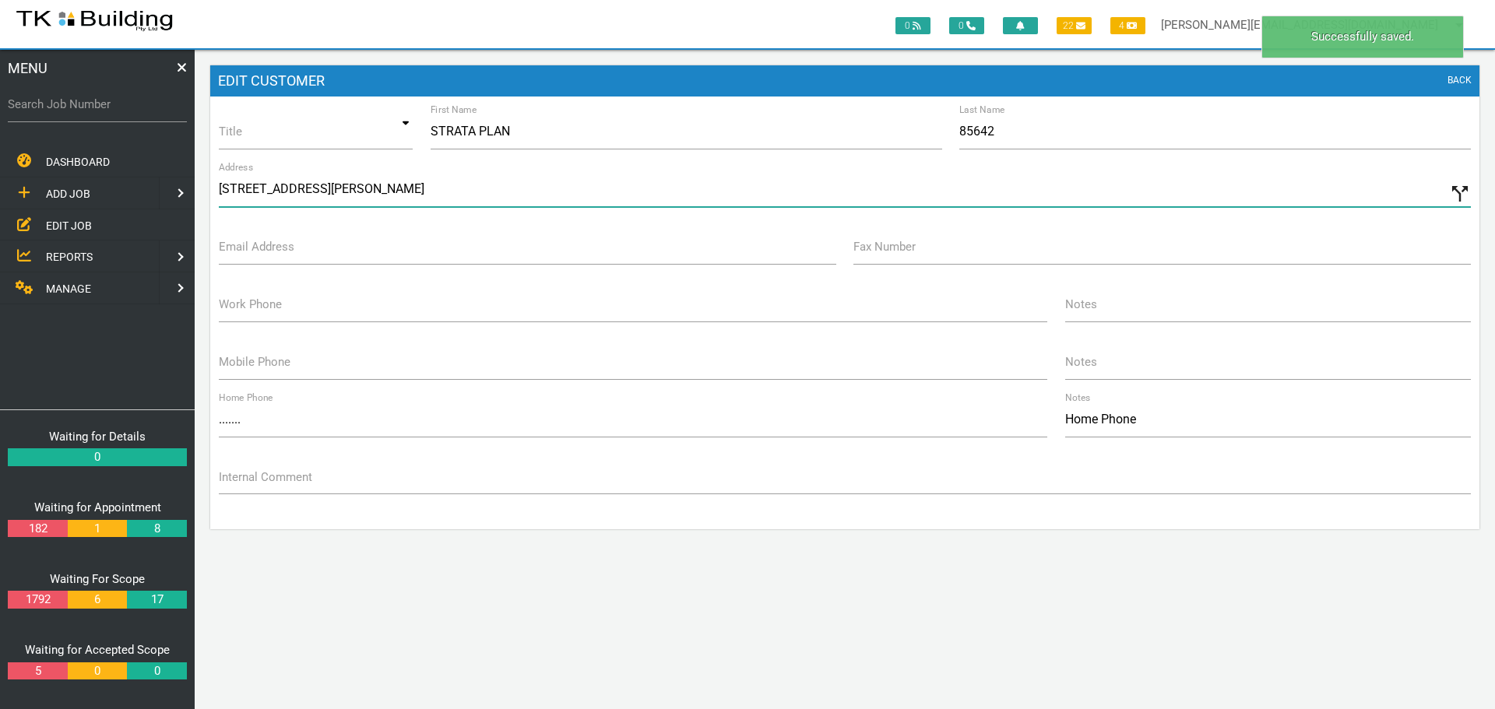
click at [419, 193] on input "6 HUDSON ST WHITEBRIDGE NSW" at bounding box center [845, 189] width 1252 height 36
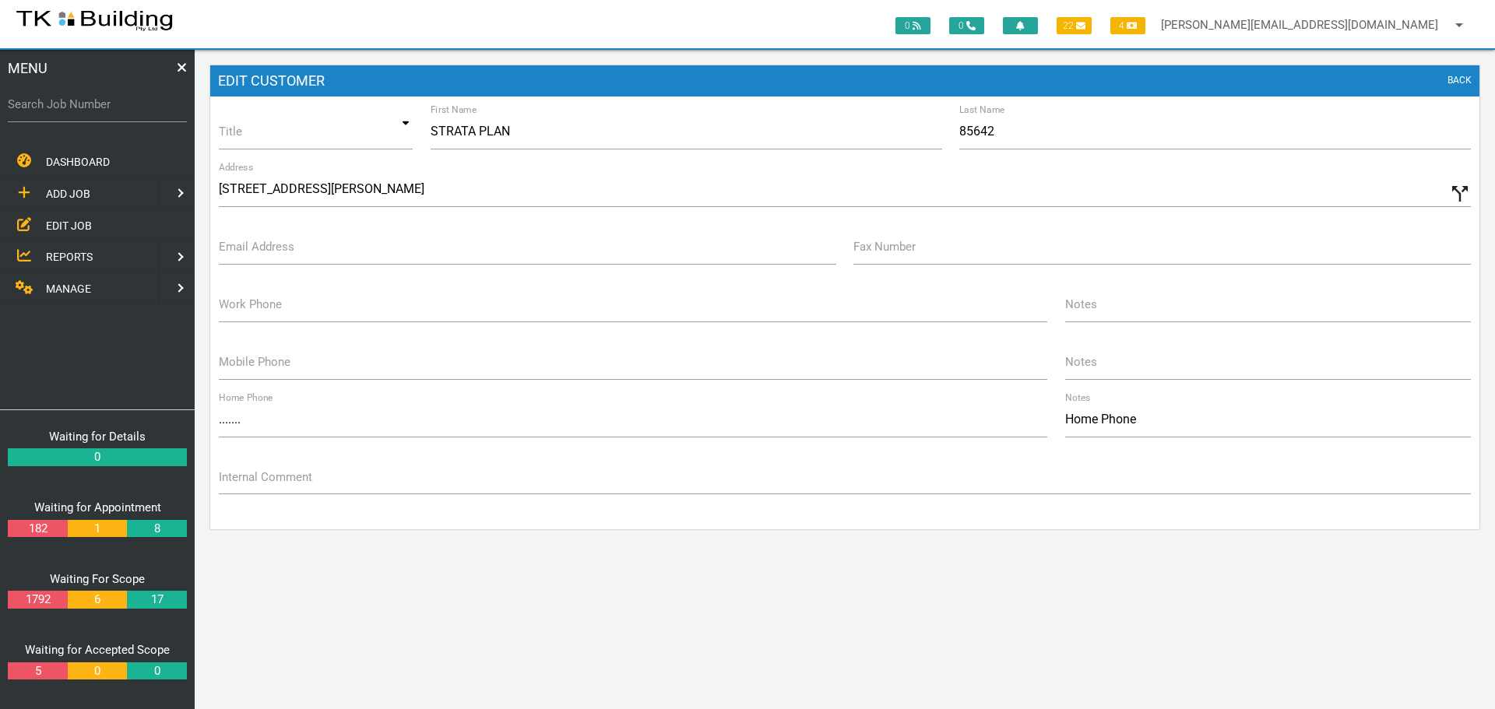
type input "6 Hudson St, Whitebridge NSW 2290, Australia"
click at [265, 255] on label "Email Address" at bounding box center [257, 247] width 76 height 18
click at [265, 255] on input "Email Address" at bounding box center [527, 247] width 617 height 36
type input "[EMAIL_ADDRESS][DOMAIN_NAME]"
click at [976, 247] on input "Fax Number" at bounding box center [1161, 247] width 617 height 36
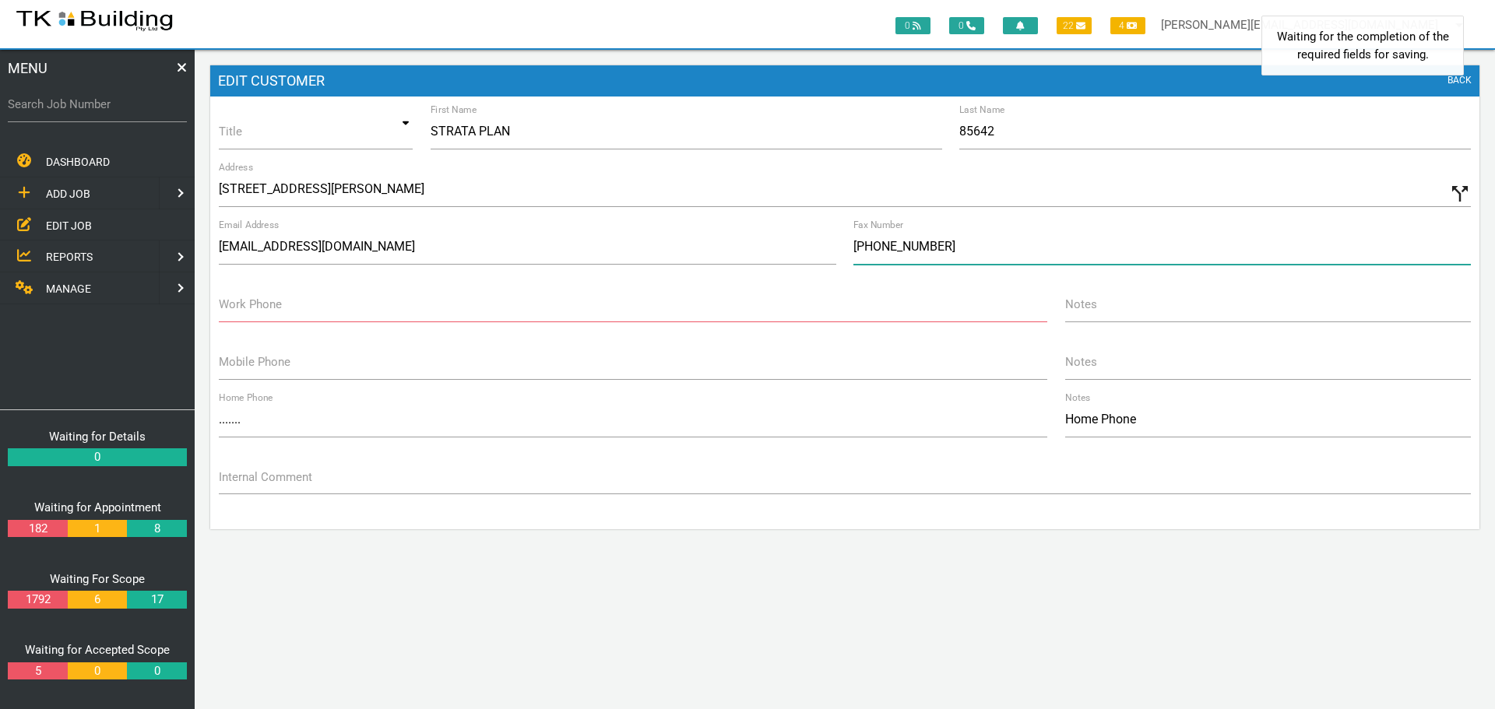
type input "(02) 4942 3243"
click at [239, 311] on label "Work Phone" at bounding box center [250, 305] width 63 height 18
click at [239, 311] on input "Work Phone" at bounding box center [633, 304] width 828 height 36
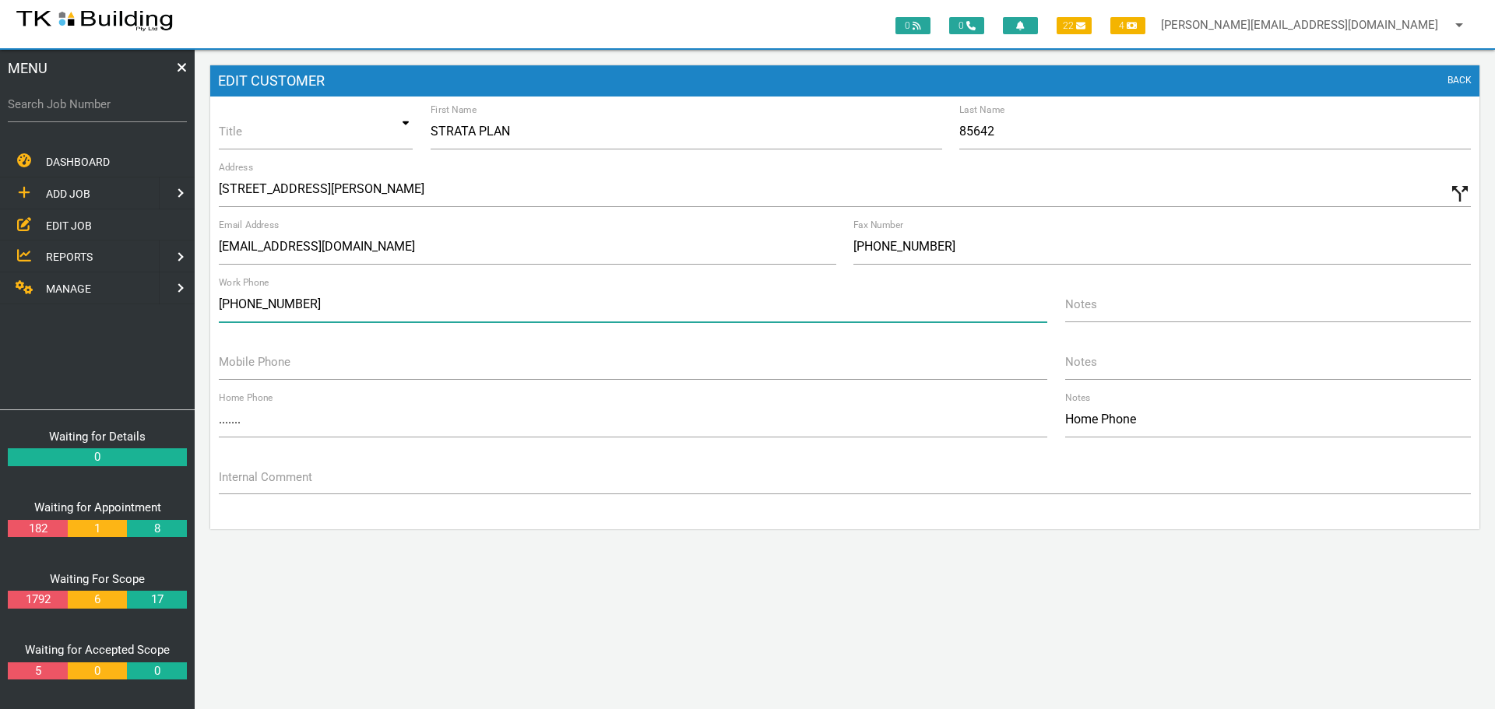
type input "[PHONE_NUMBER]"
click at [272, 438] on div "Home Phone ......." at bounding box center [633, 423] width 846 height 42
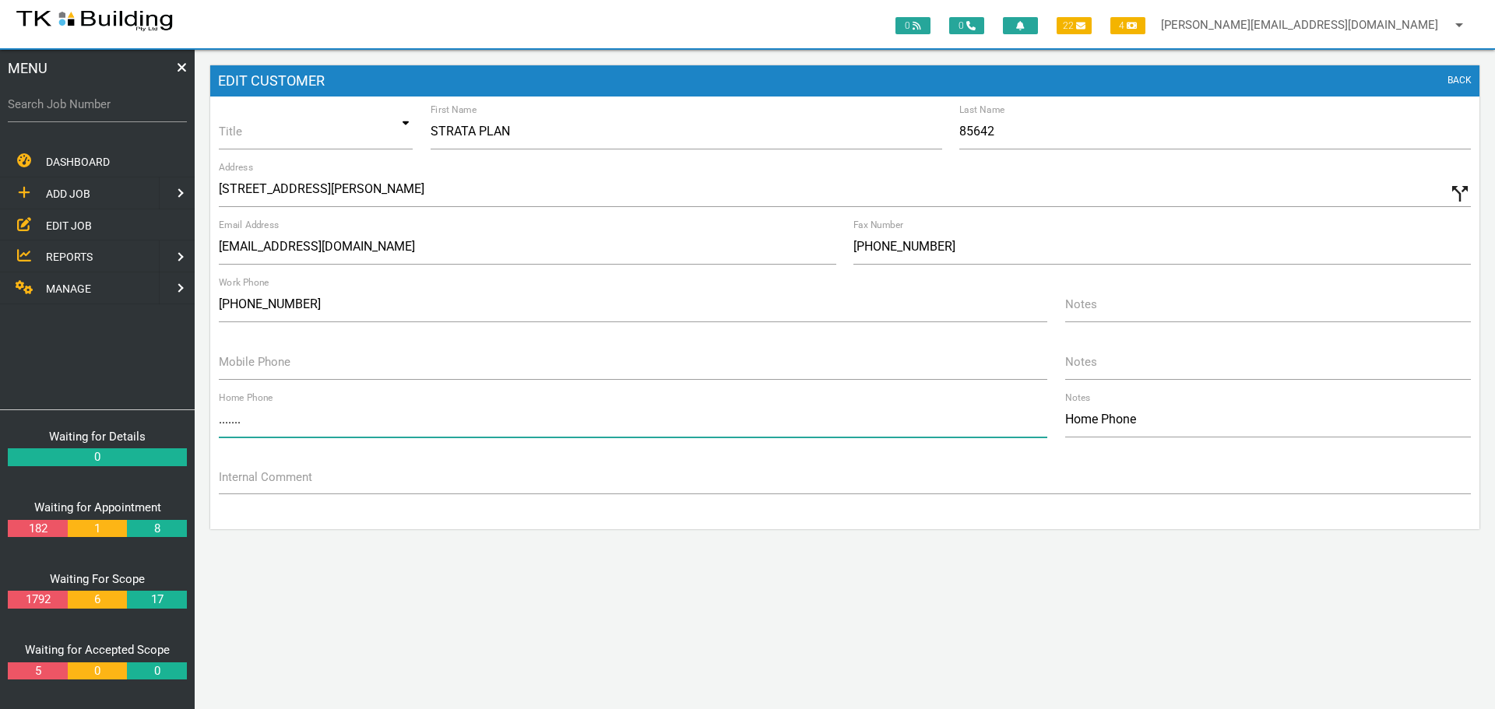
type input "("
click at [272, 421] on input "(" at bounding box center [633, 420] width 828 height 36
click at [1372, 507] on form "Title Mr Mrs Miss Ms Dr Prof. Mr Mrs Miss Ms Dr Prof. First Name STRATA PLAN La…" at bounding box center [844, 322] width 1269 height 416
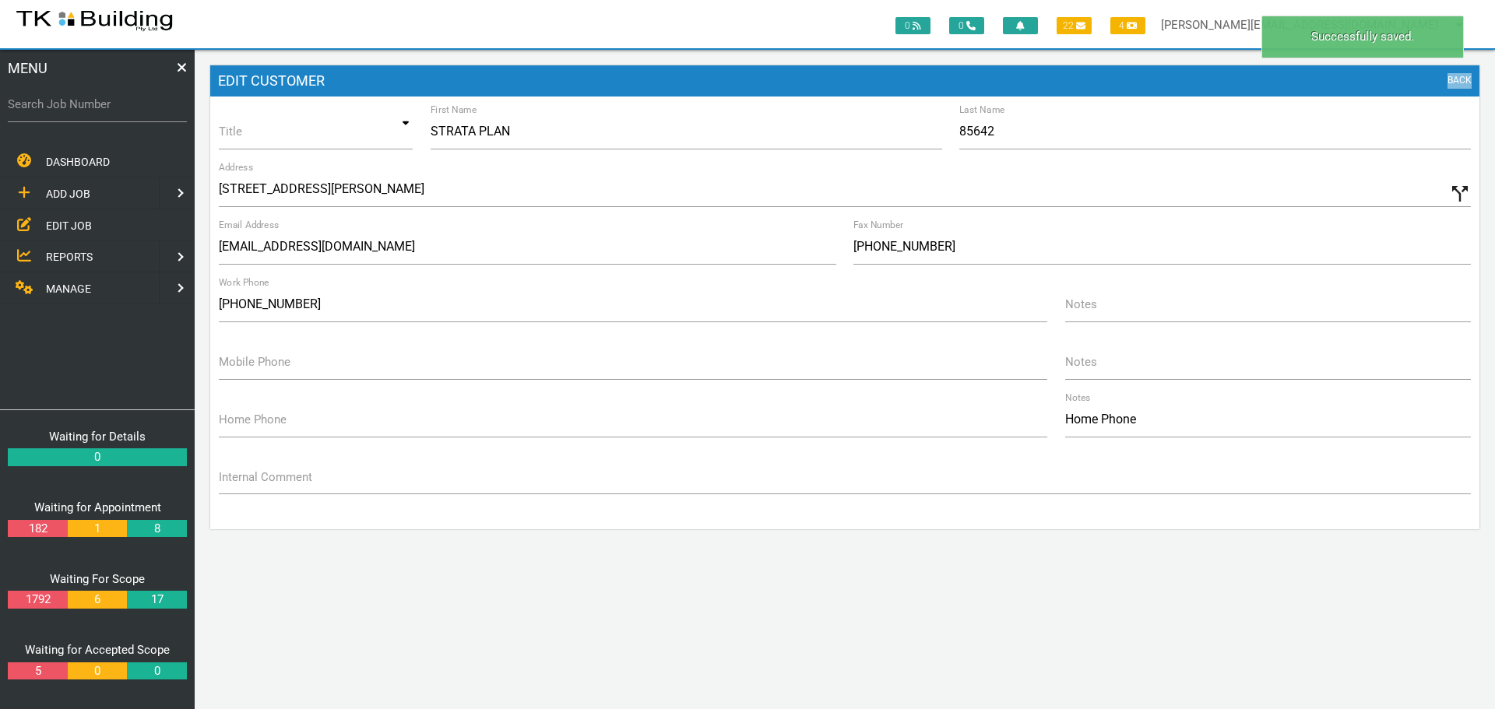
click at [1462, 79] on link "BACK" at bounding box center [1459, 81] width 24 height 16
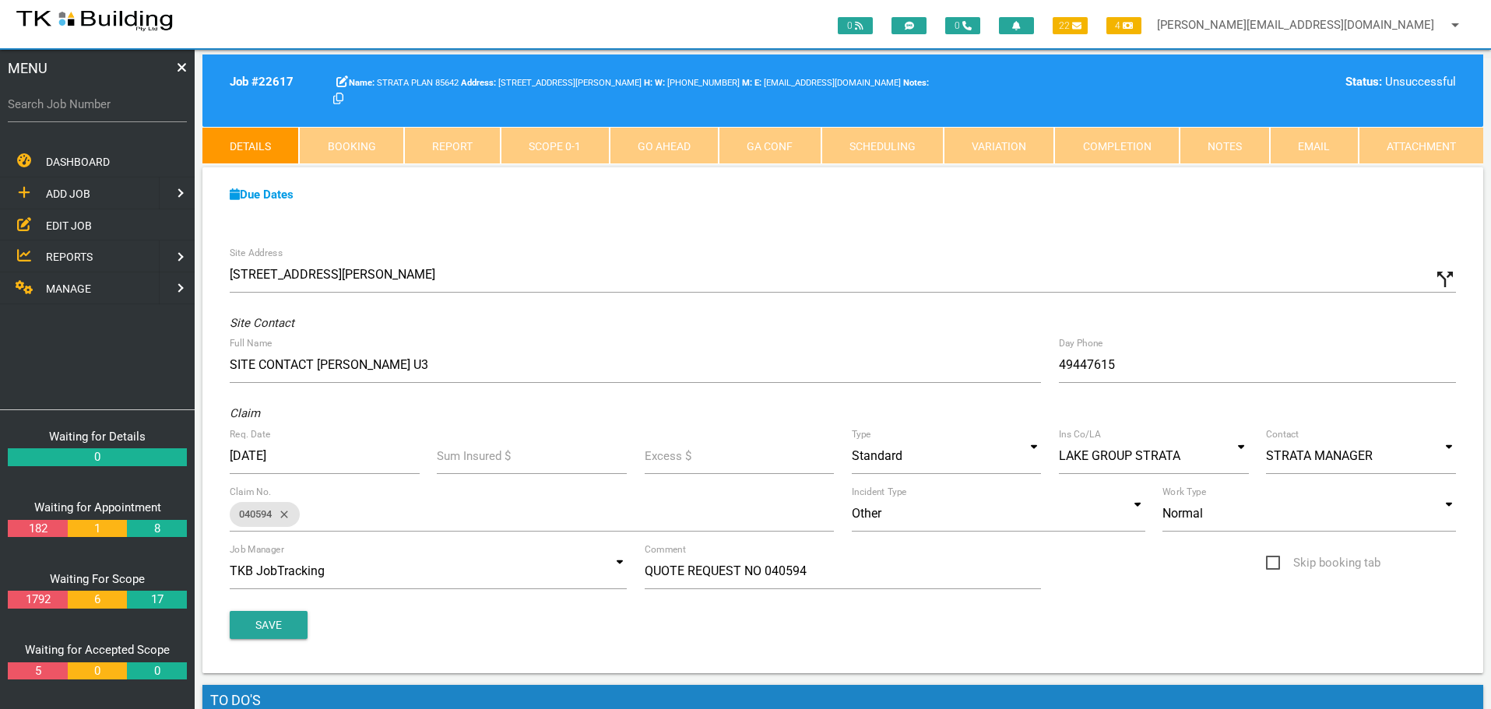
drag, startPoint x: 61, startPoint y: 225, endPoint x: 116, endPoint y: 209, distance: 57.4
click at [61, 225] on span "EDIT JOB" at bounding box center [69, 225] width 46 height 12
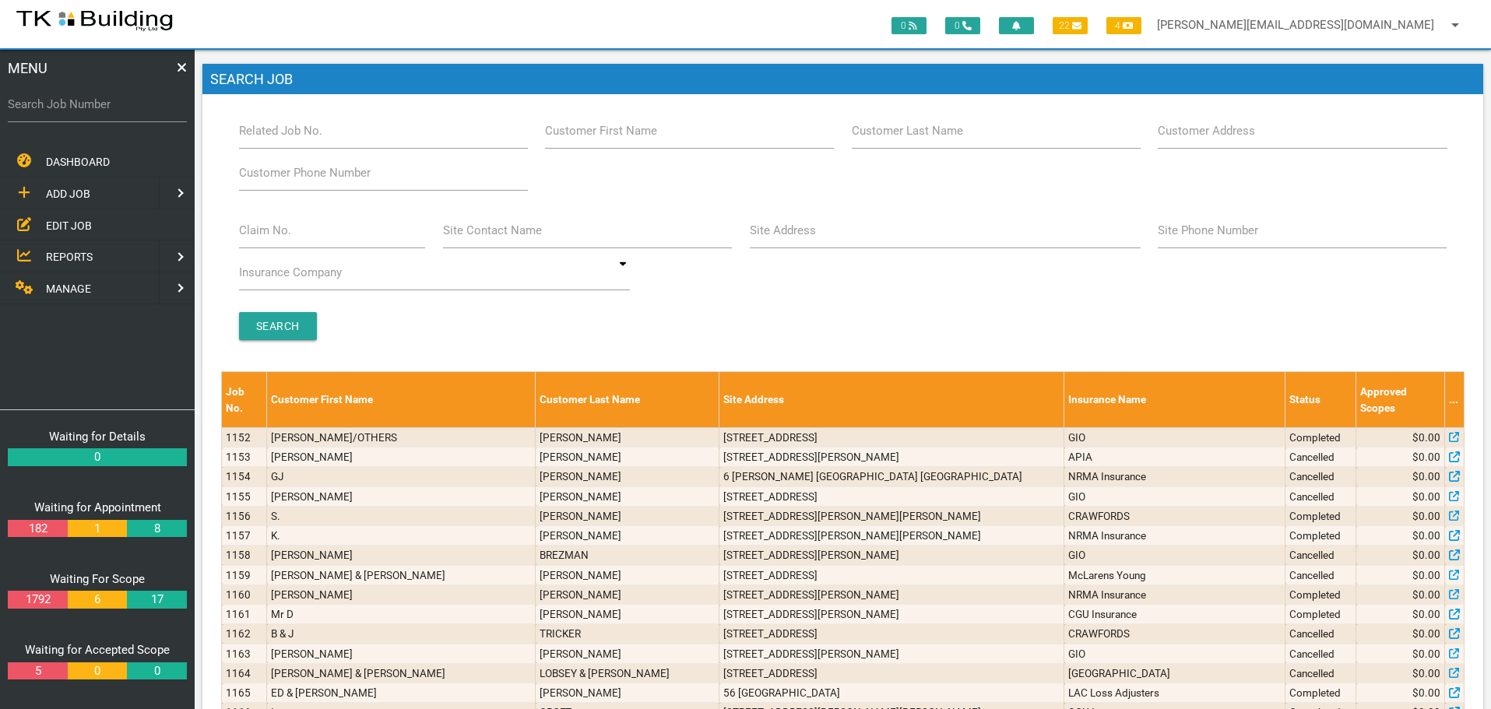
drag, startPoint x: 930, startPoint y: 139, endPoint x: 919, endPoint y: 142, distance: 11.6
click at [926, 141] on div "Customer Last Name" at bounding box center [996, 134] width 307 height 42
click at [1000, 131] on input "Customer Last Name" at bounding box center [996, 131] width 289 height 36
type input "4792"
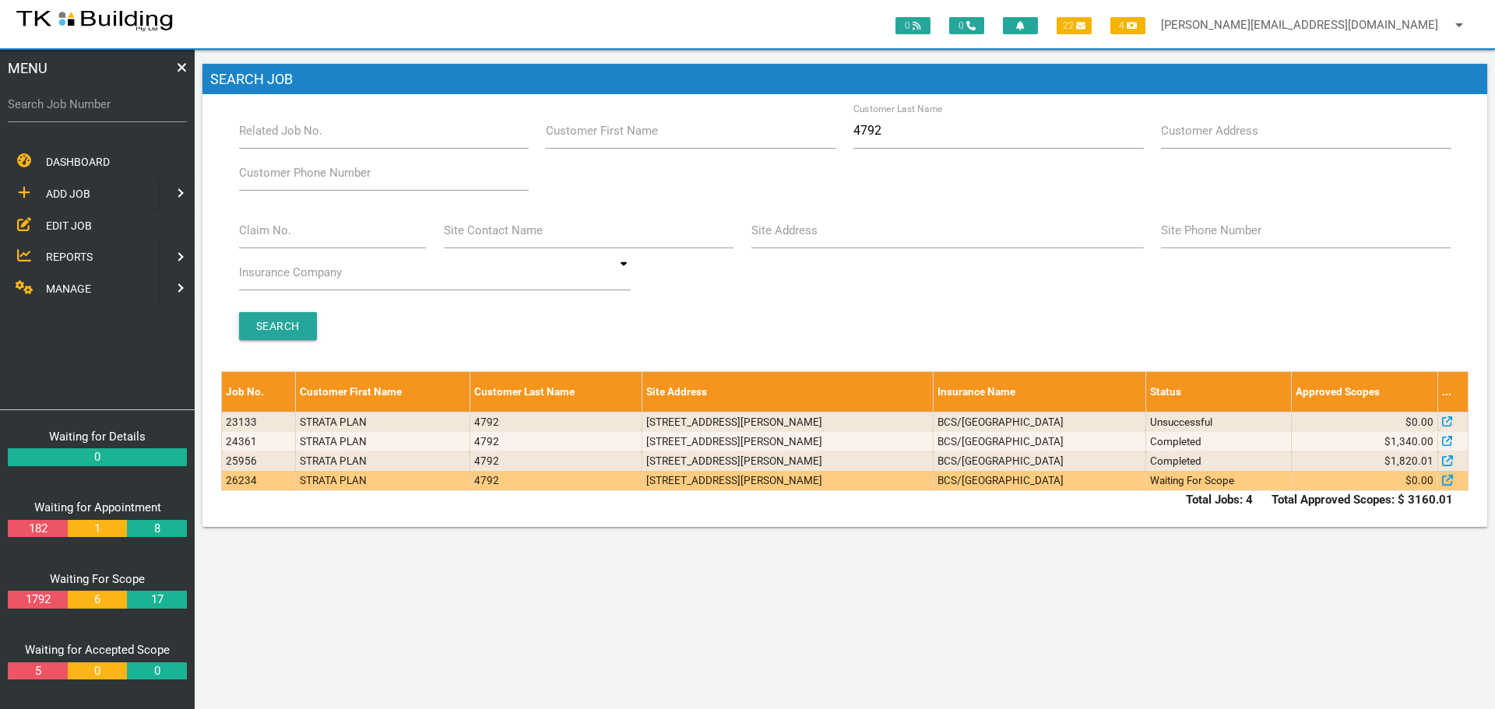
click at [666, 477] on td "18 Snedden St, Merewether NSW 2291, Australia" at bounding box center [786, 480] width 291 height 19
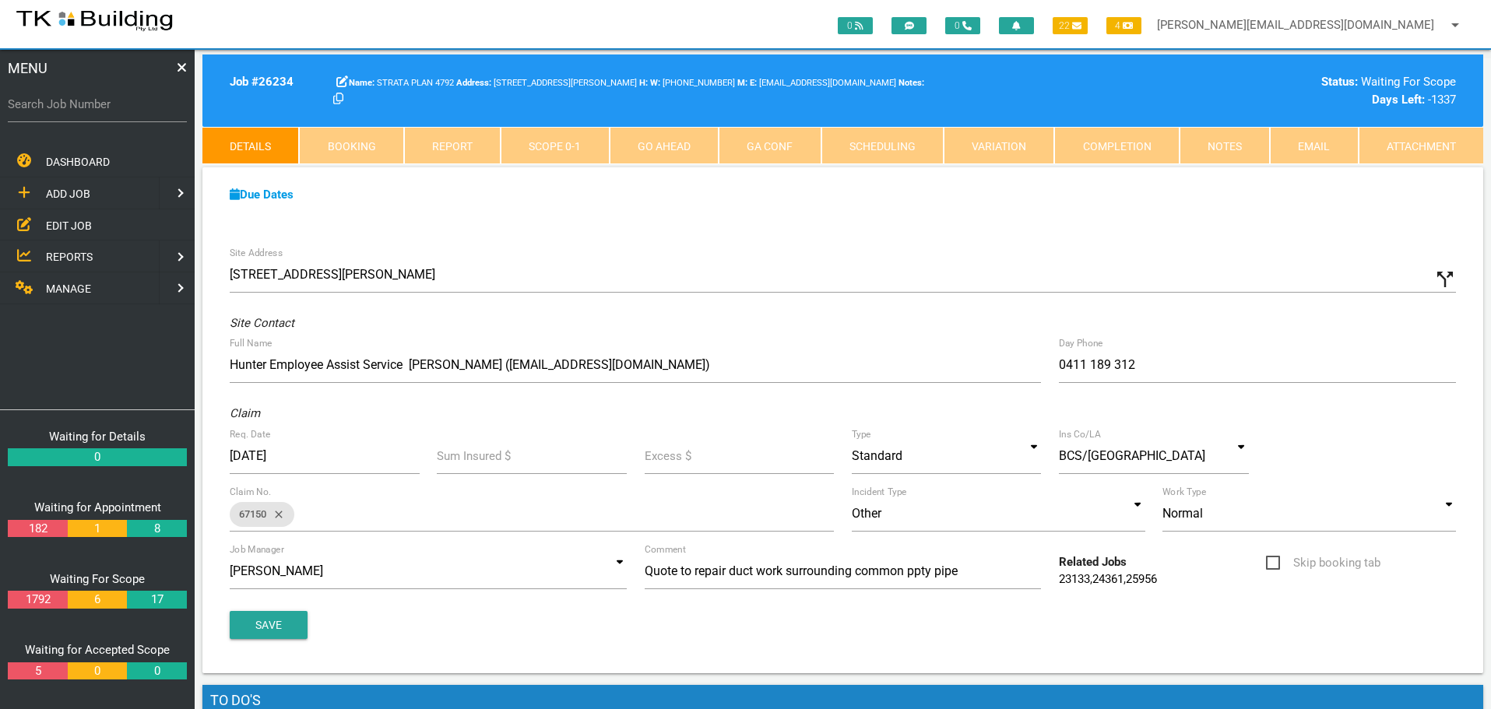
click at [63, 221] on span "EDIT JOB" at bounding box center [69, 225] width 46 height 12
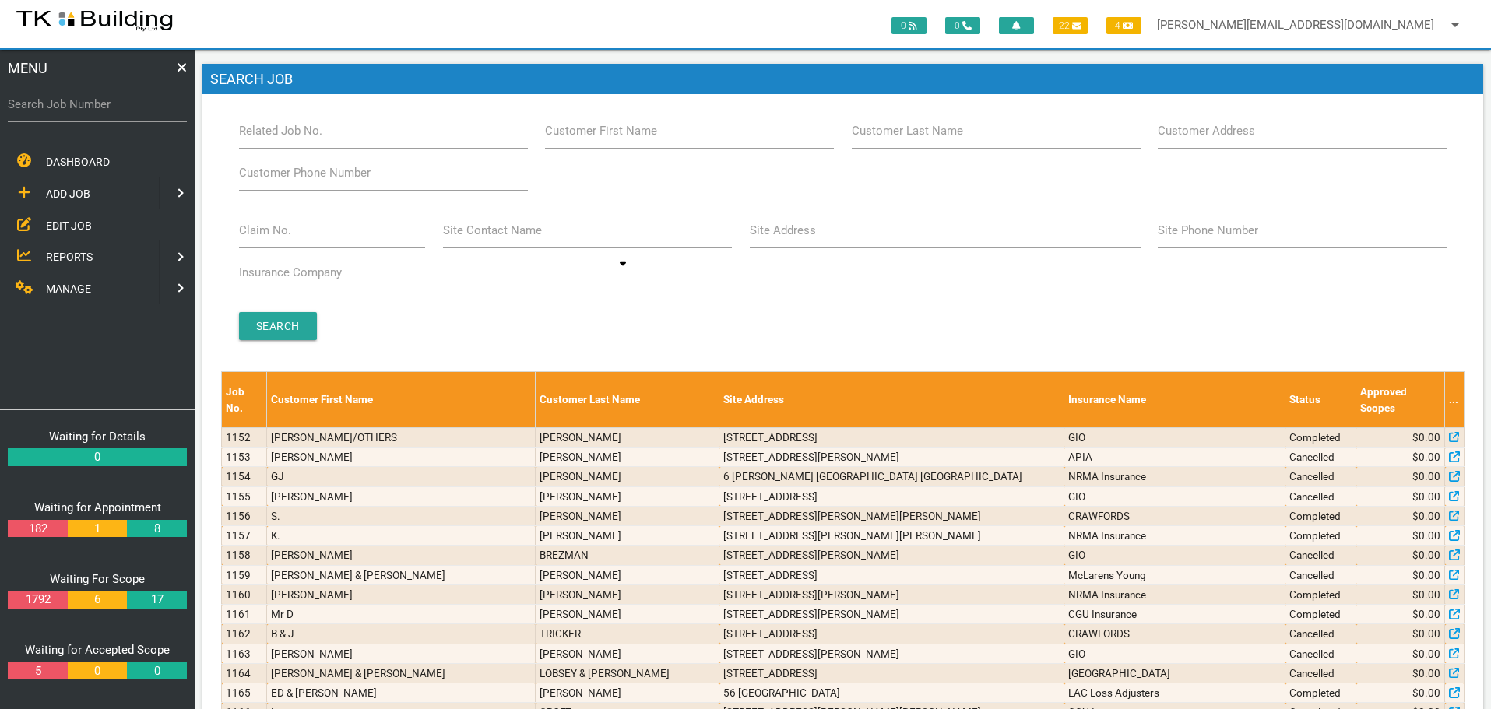
click at [953, 135] on label "Customer Last Name" at bounding box center [907, 131] width 111 height 18
click at [953, 135] on input "Customer Last Name" at bounding box center [996, 131] width 289 height 36
type input "78976"
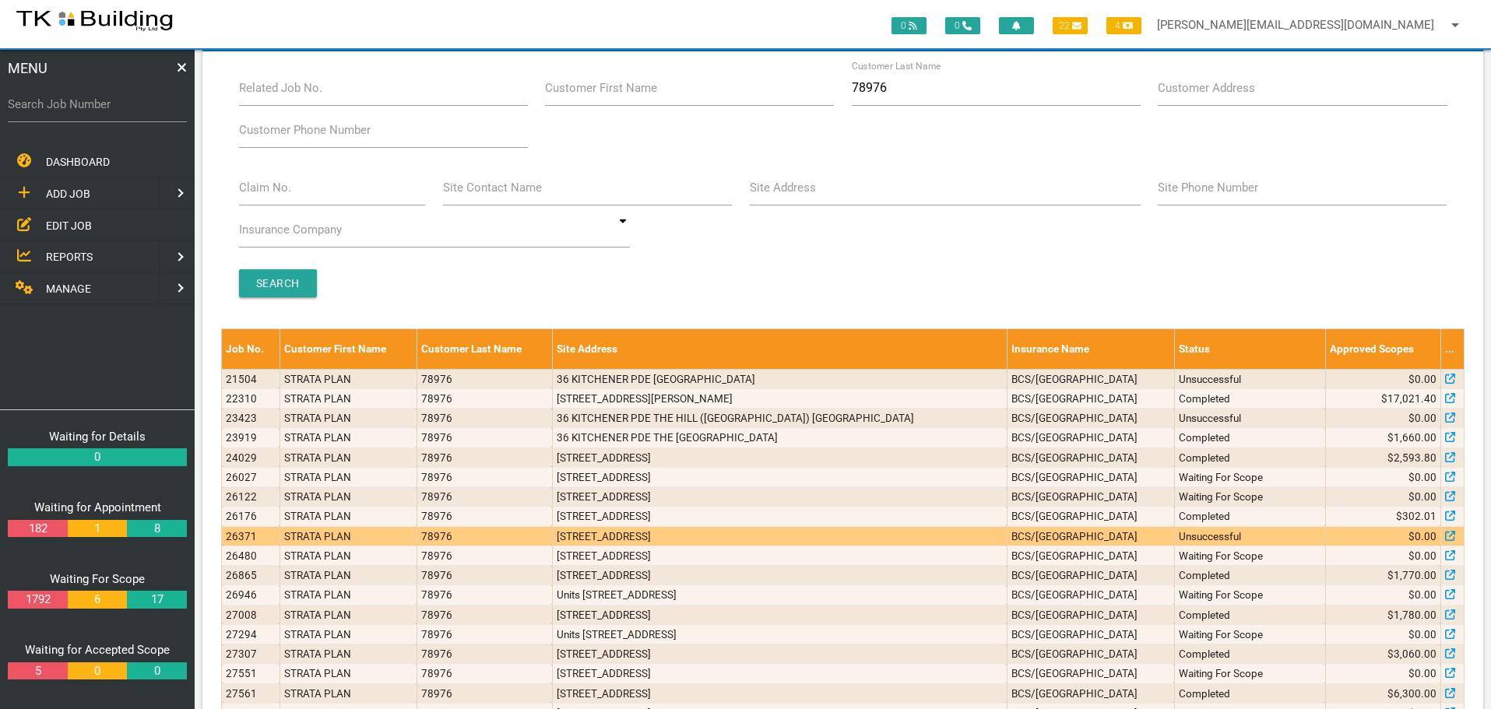
scroll to position [132, 0]
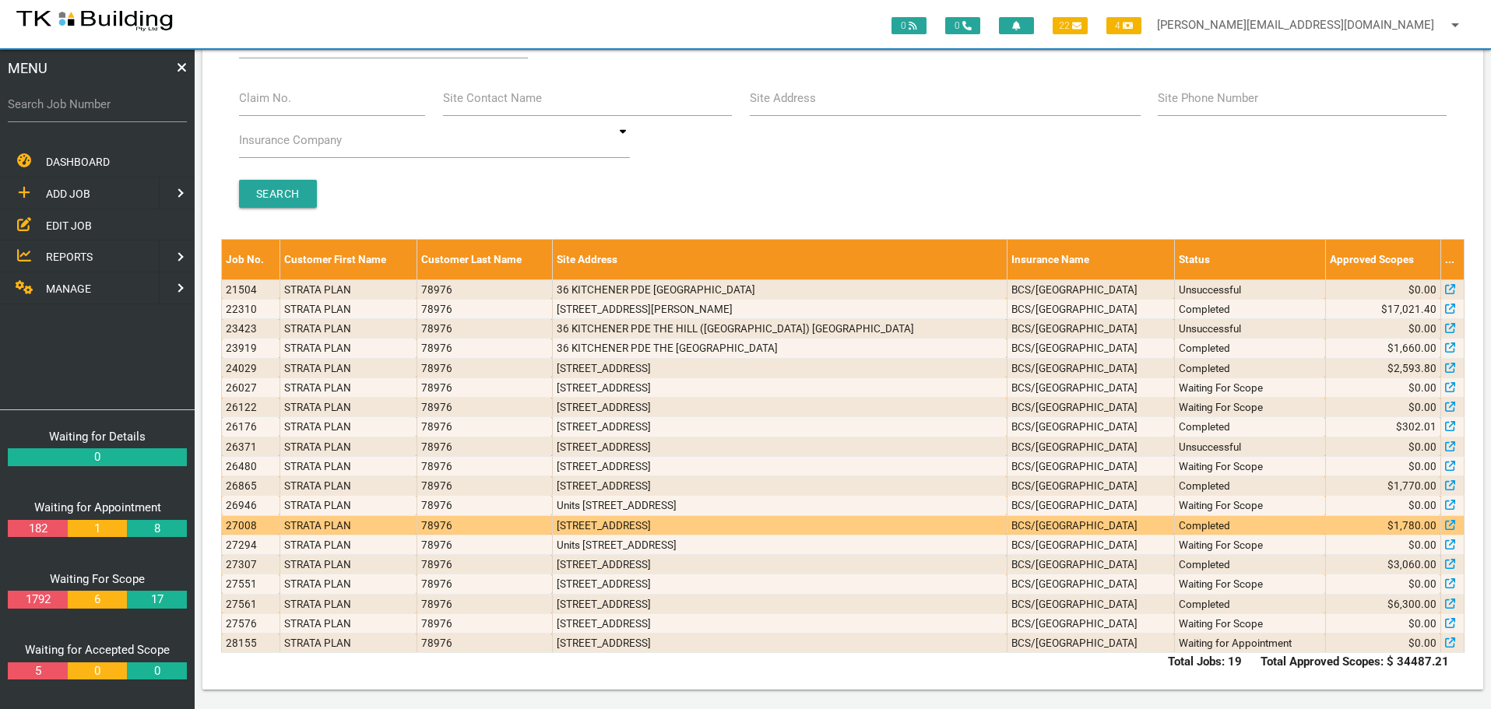
click at [901, 523] on td "1/36 Kitchener Parade, The Hill NSW 2300, Australia" at bounding box center [779, 524] width 455 height 19
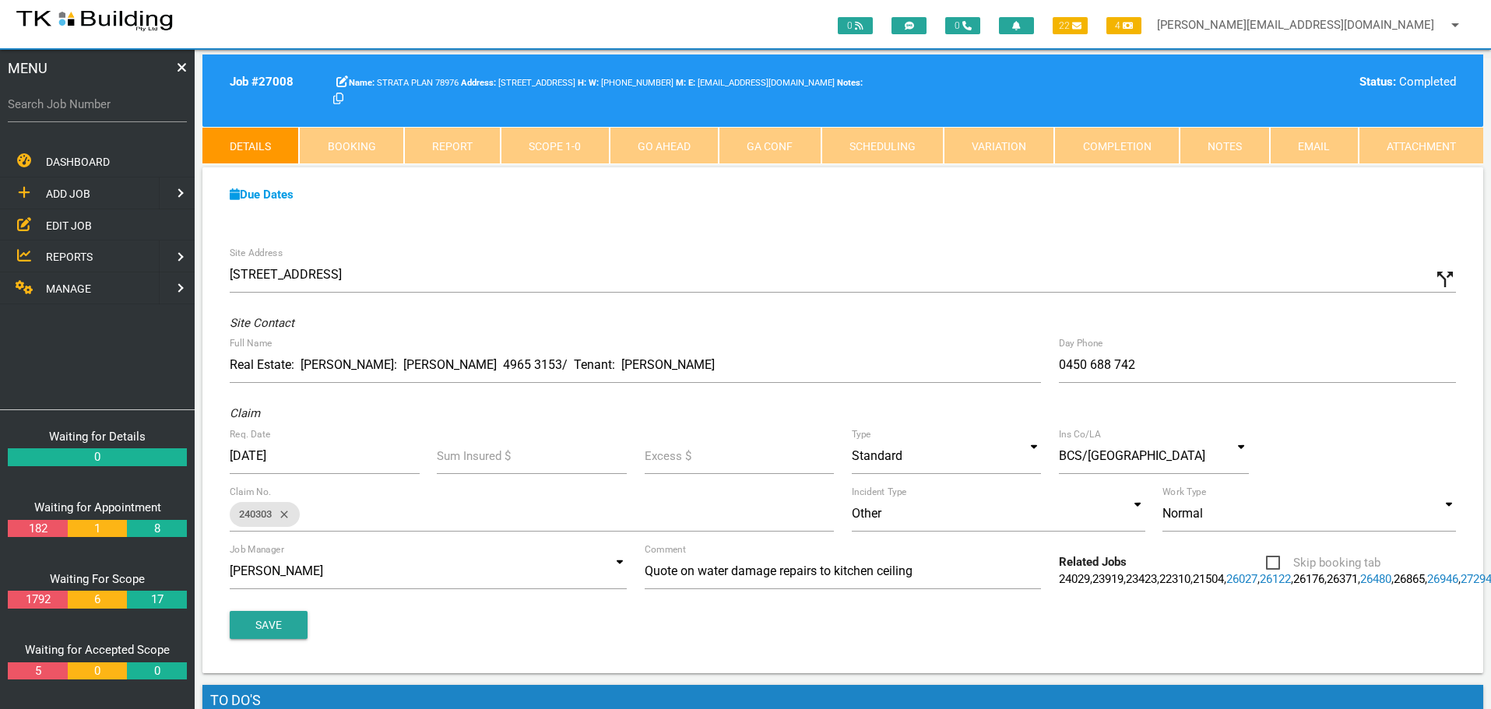
click at [1216, 149] on link "Notes" at bounding box center [1224, 145] width 90 height 37
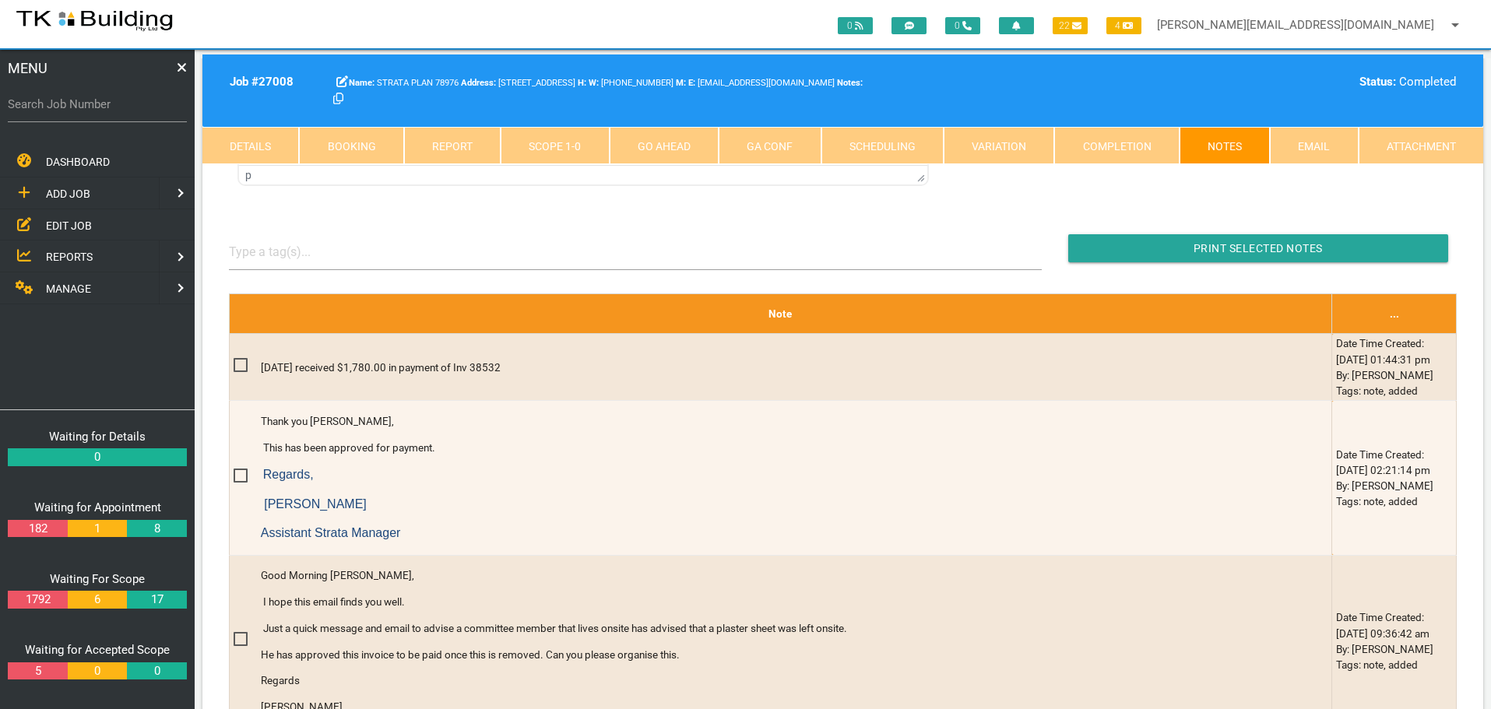
scroll to position [389, 0]
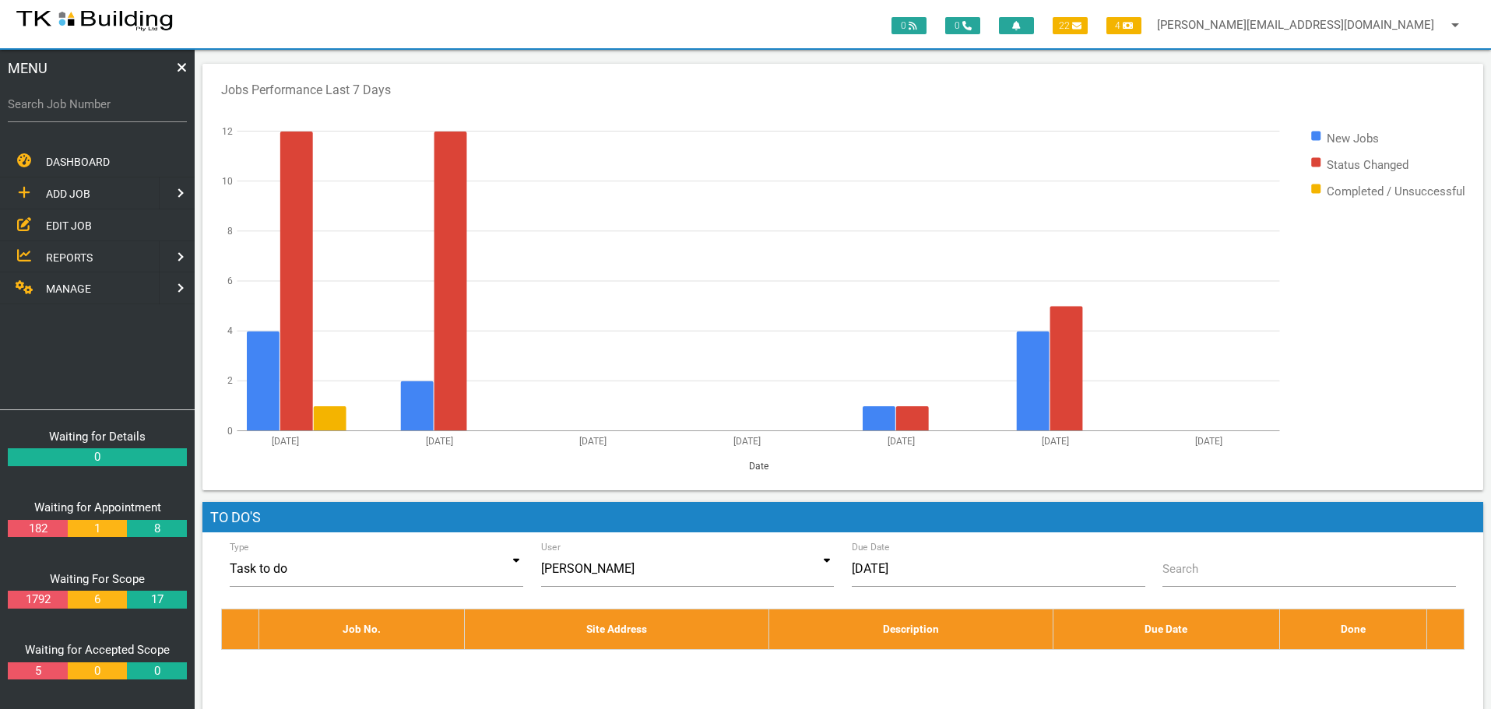
click at [47, 224] on span "EDIT JOB" at bounding box center [69, 225] width 46 height 12
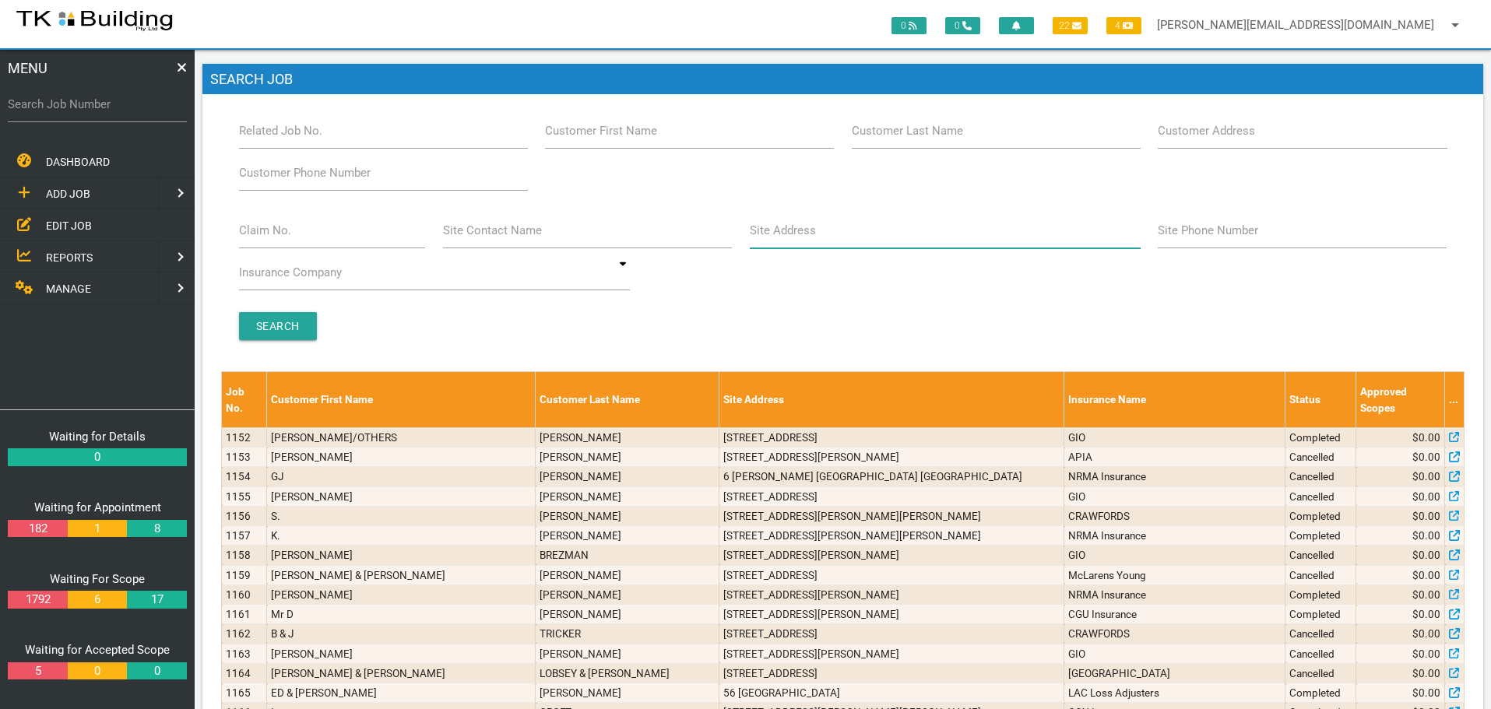
click at [863, 240] on input "Site Address" at bounding box center [945, 231] width 391 height 36
type input "6 [DATE]"
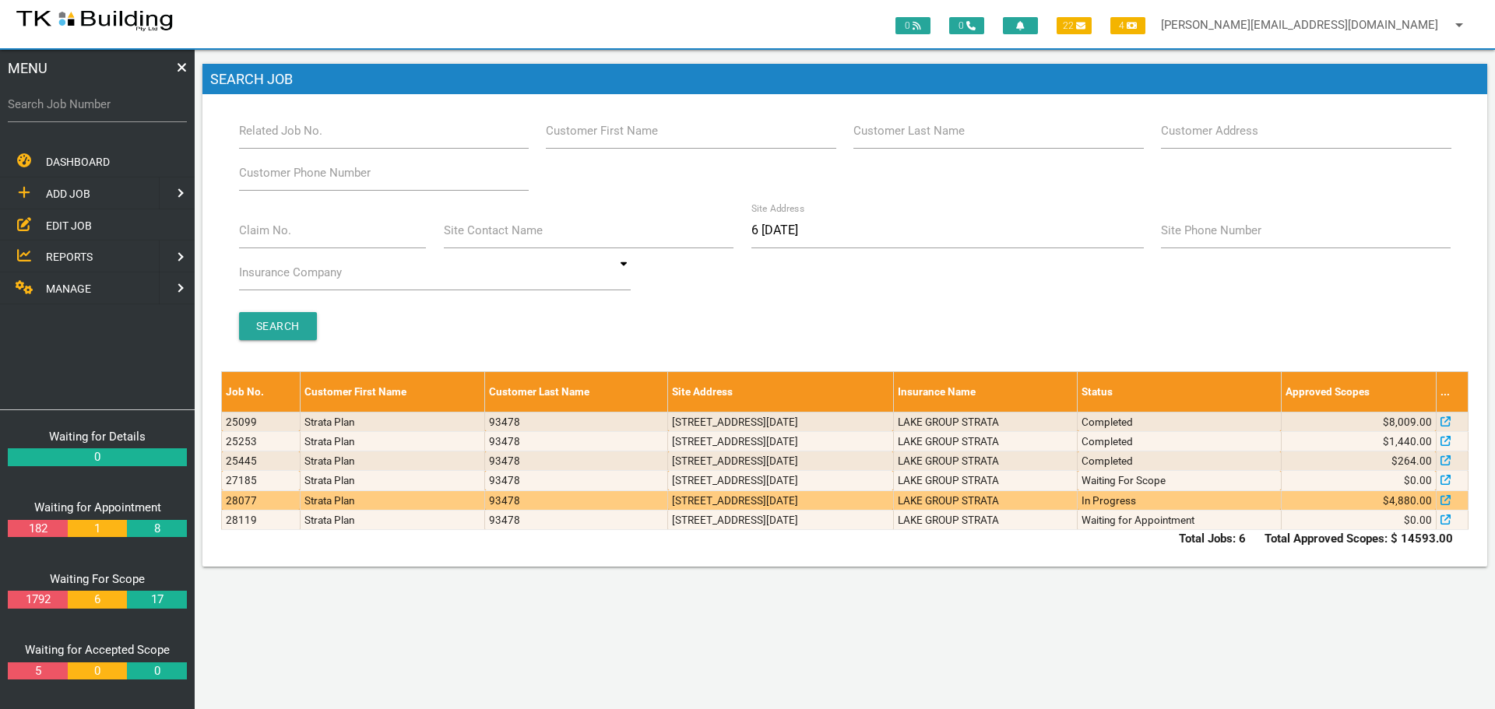
click at [1029, 507] on td "LAKE GROUP STRATA" at bounding box center [985, 499] width 184 height 19
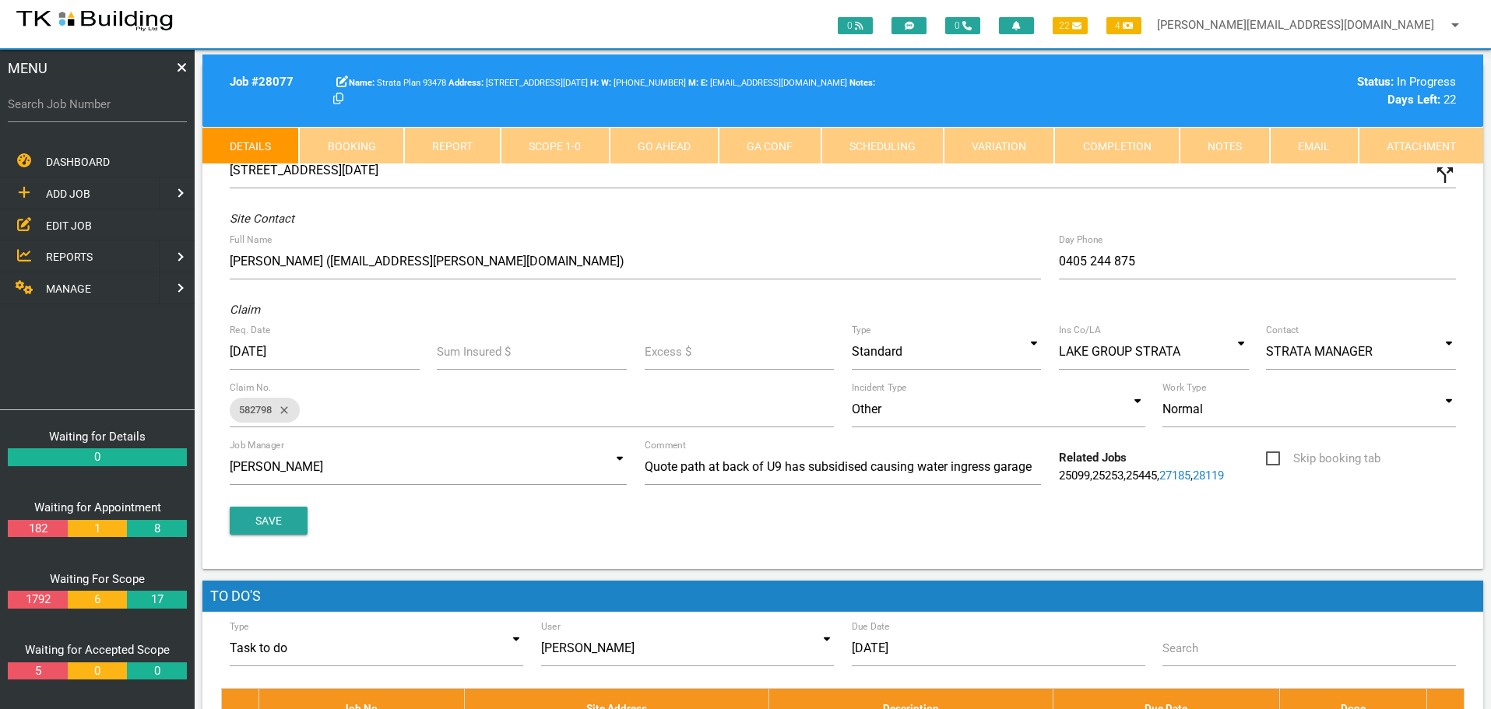
click at [1253, 140] on link "Notes" at bounding box center [1224, 145] width 90 height 37
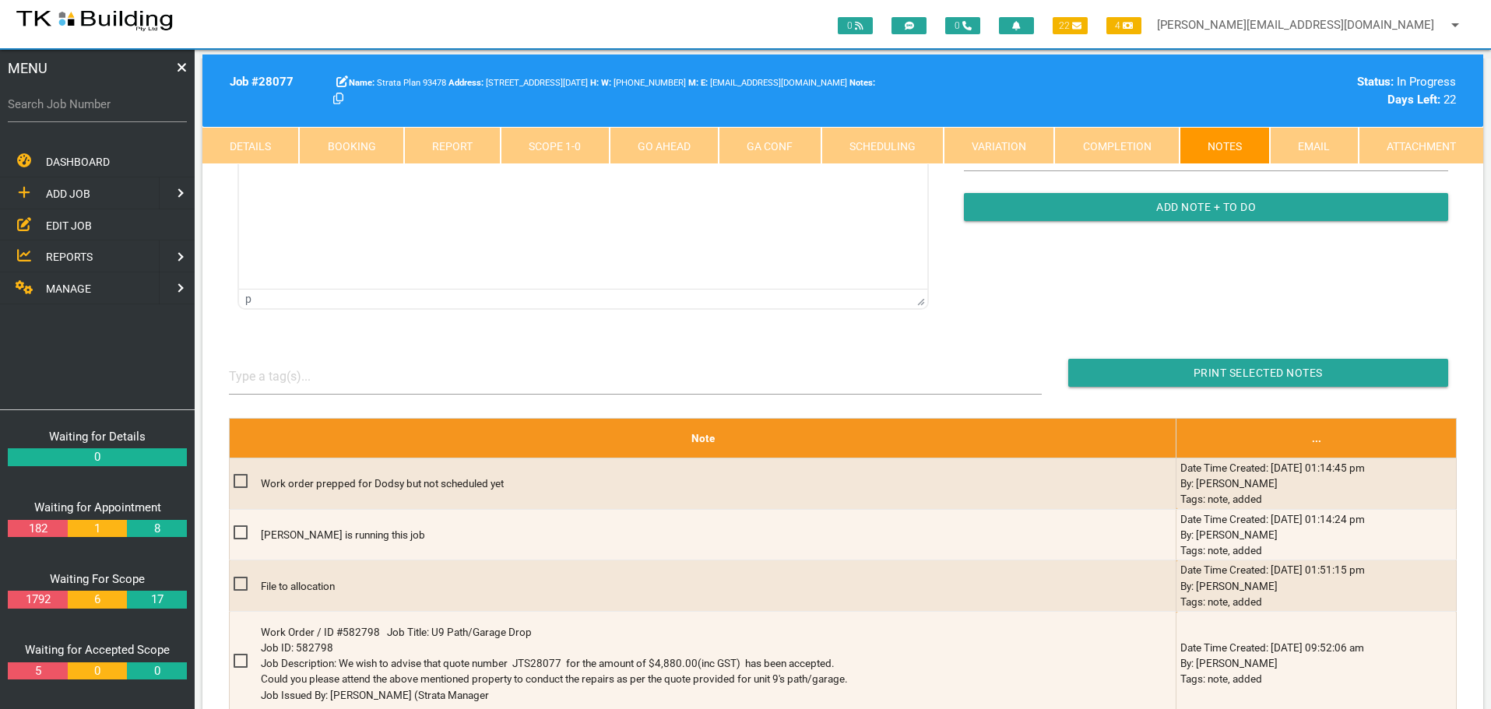
scroll to position [234, 0]
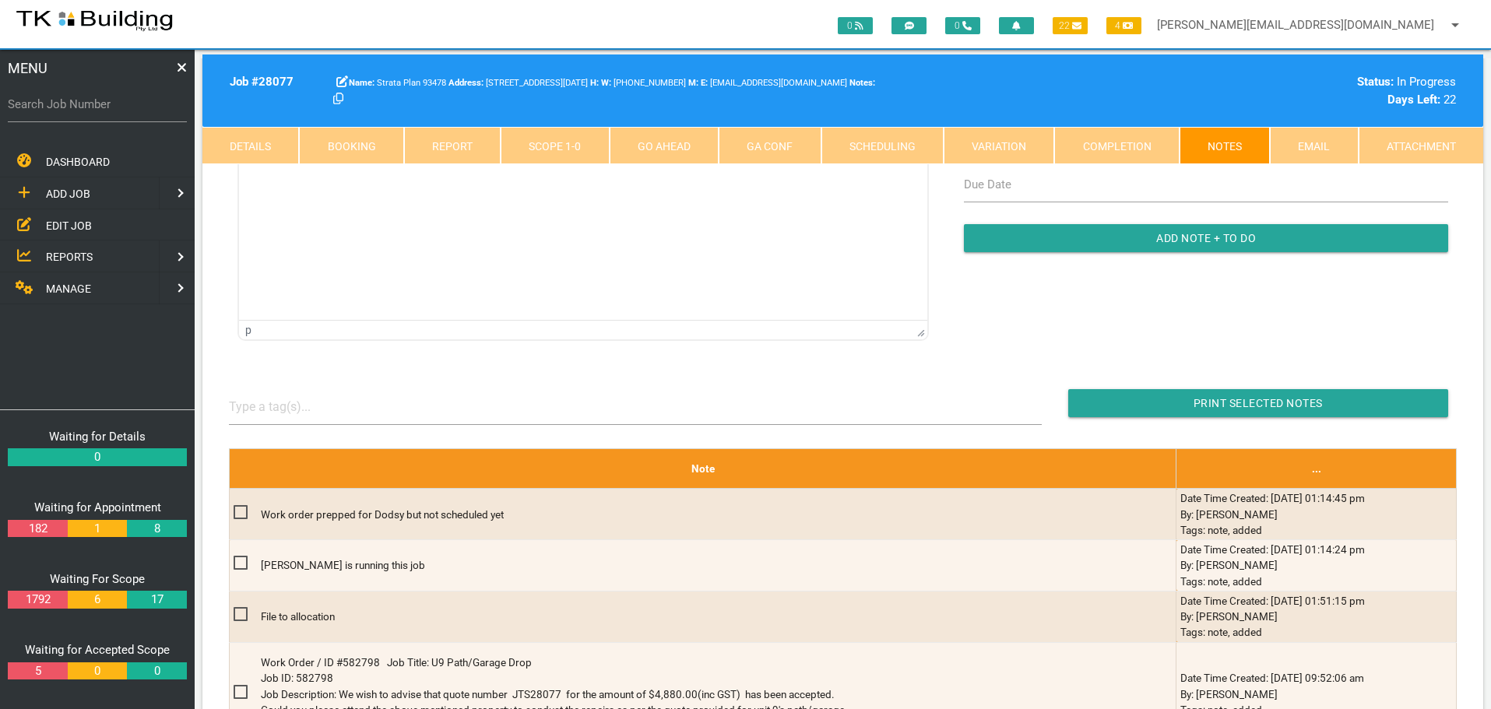
click at [253, 145] on link "Details" at bounding box center [250, 145] width 97 height 37
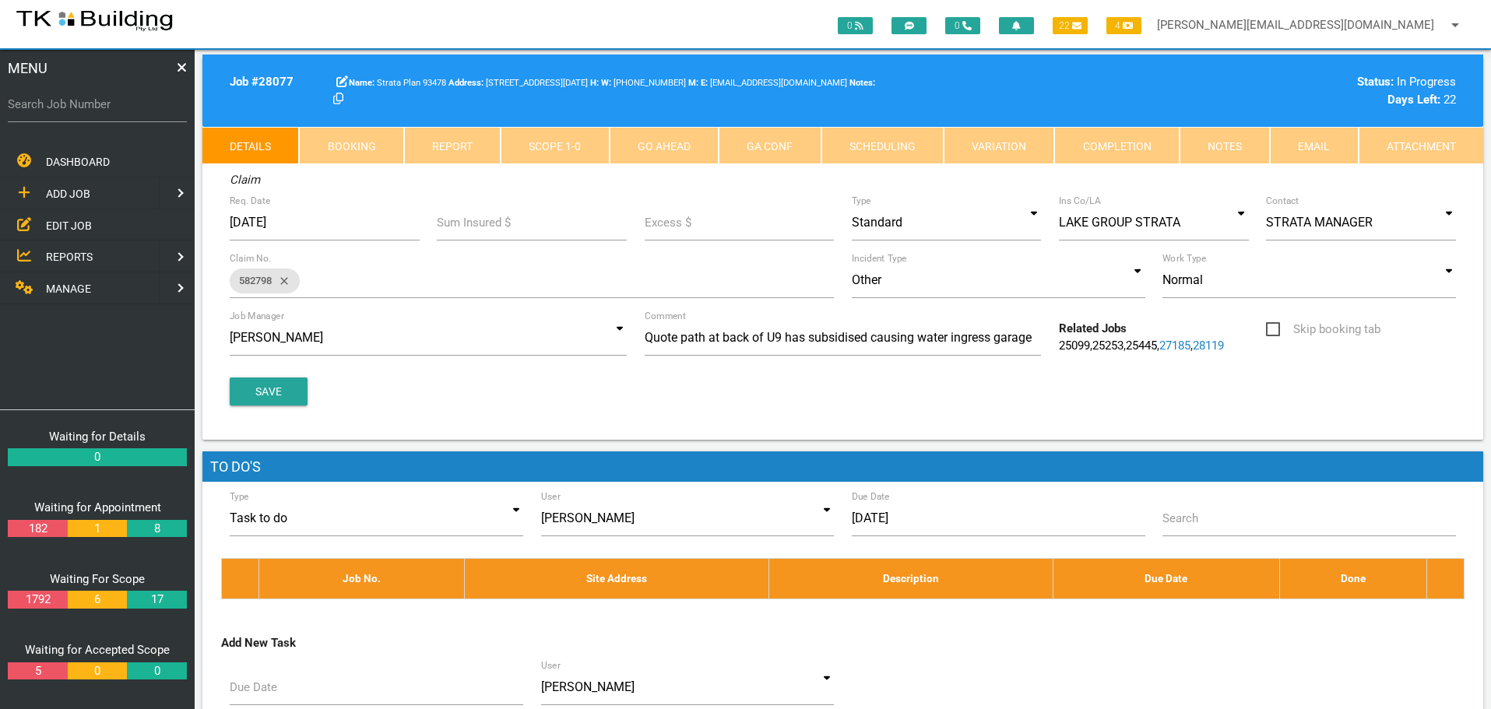
click at [1224, 347] on link "28119" at bounding box center [1208, 346] width 31 height 14
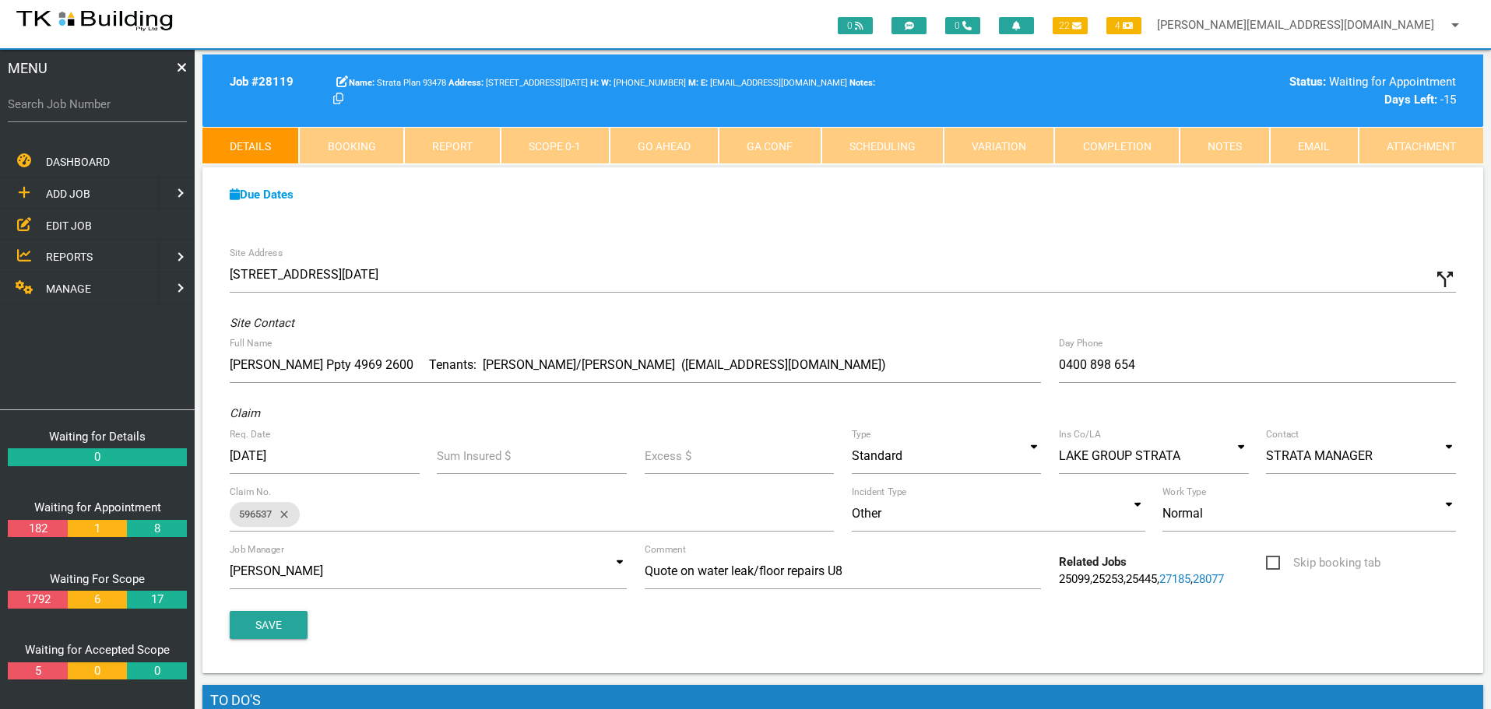
click at [1213, 151] on link "Notes" at bounding box center [1224, 145] width 90 height 37
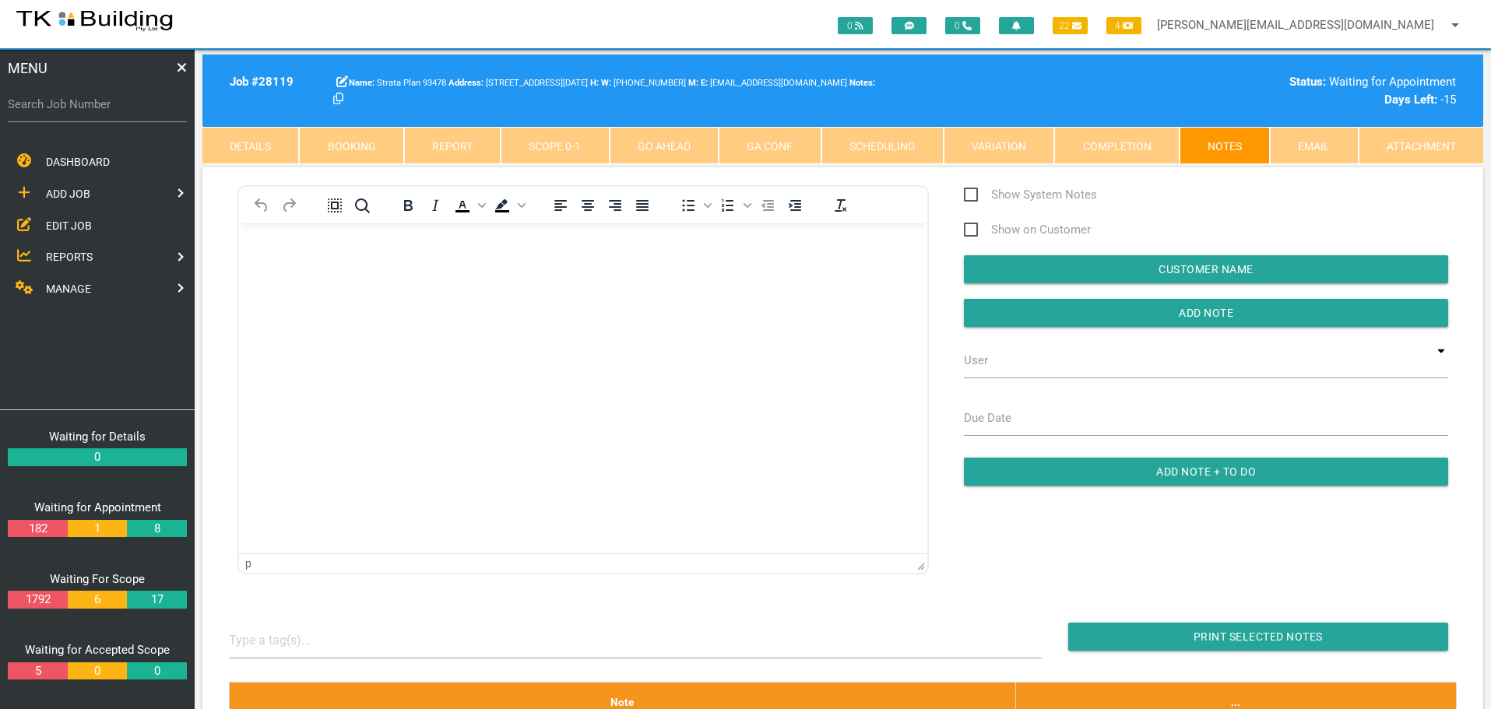
click at [252, 142] on link "Details" at bounding box center [250, 145] width 97 height 37
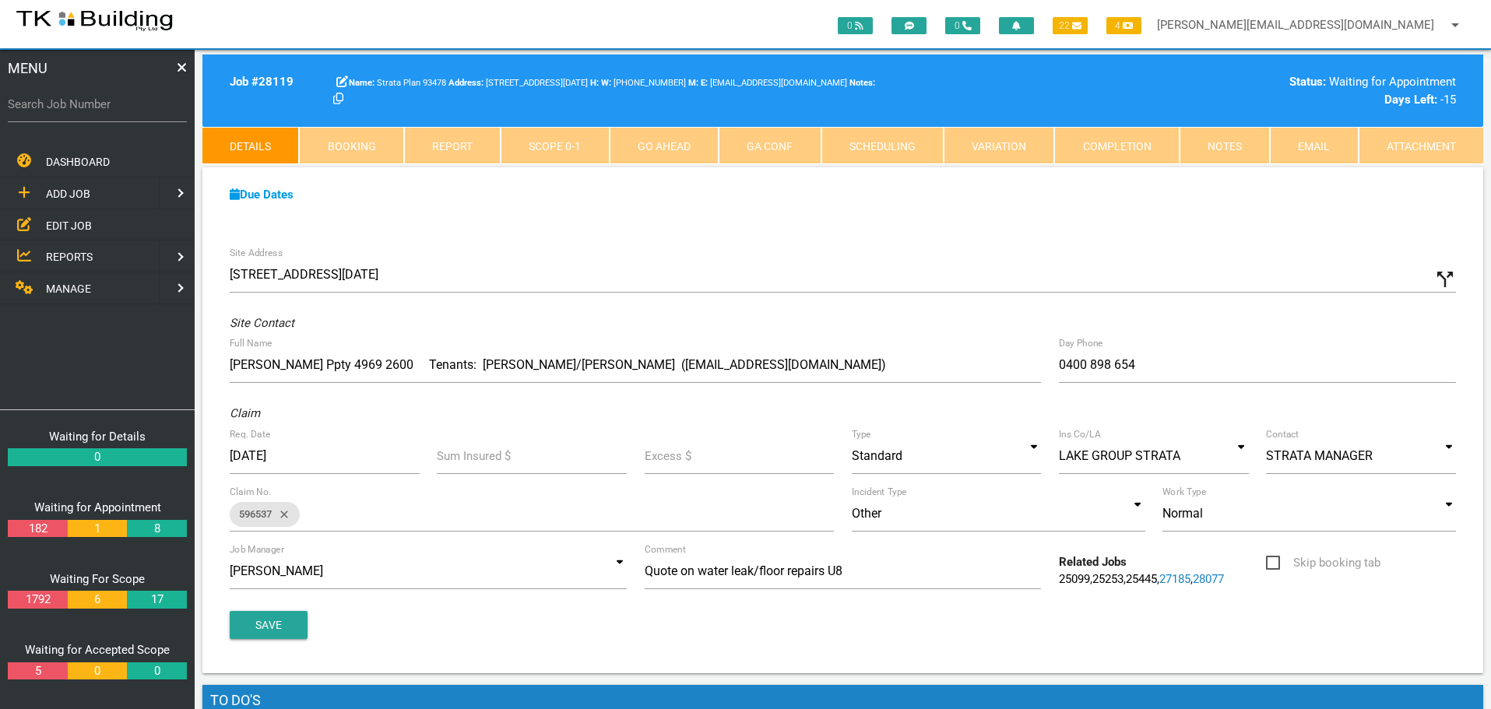
drag, startPoint x: 490, startPoint y: 515, endPoint x: 515, endPoint y: 536, distance: 32.6
click at [510, 533] on div "Claim No. 596537 close Incident Type Other Impact Damage Flood Damage Break And…" at bounding box center [842, 517] width 1243 height 42
drag, startPoint x: 506, startPoint y: 464, endPoint x: 506, endPoint y: 489, distance: 24.9
click at [506, 489] on div "Site Address [STREET_ADDRESS][DATE] call_split Custom Address Street [GEOGRAPHI…" at bounding box center [842, 455] width 1281 height 435
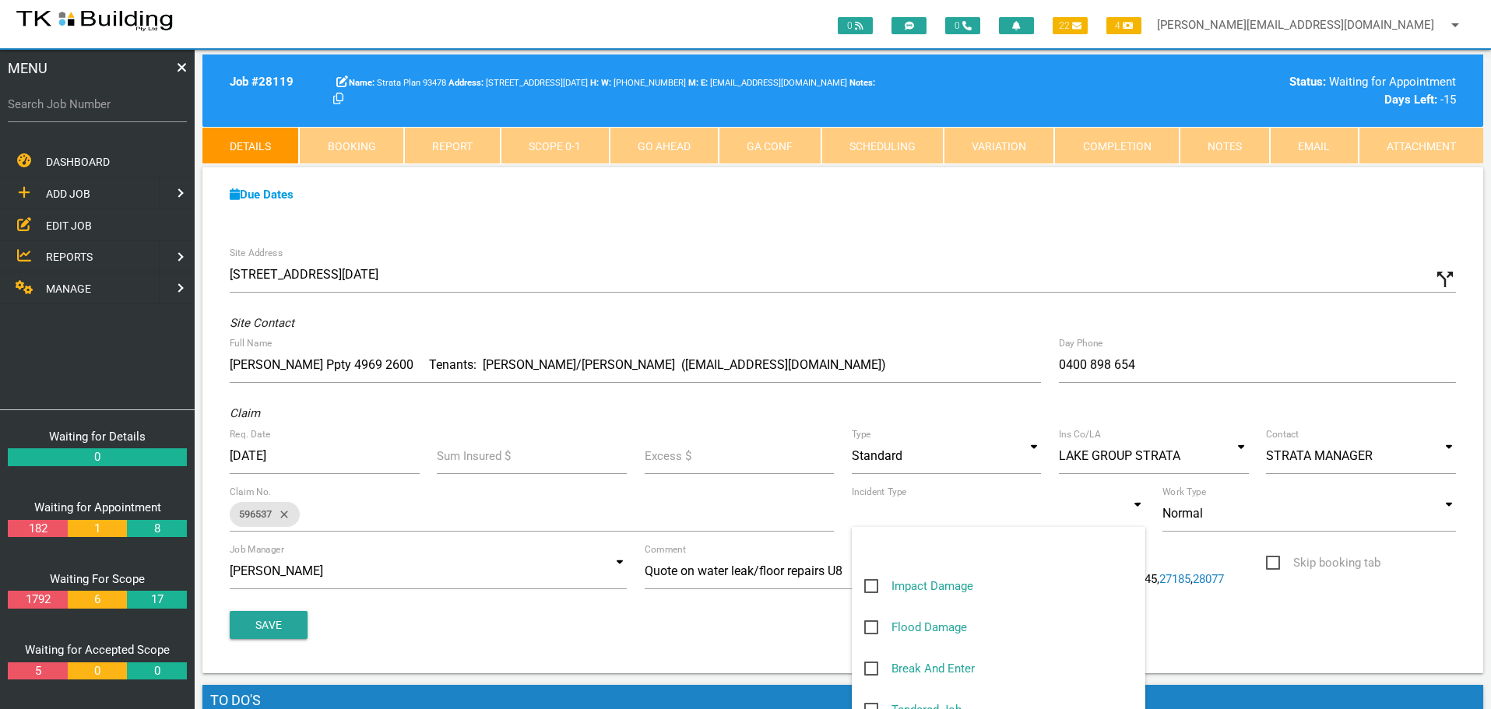
click at [904, 508] on input at bounding box center [998, 514] width 293 height 36
type input "Other"
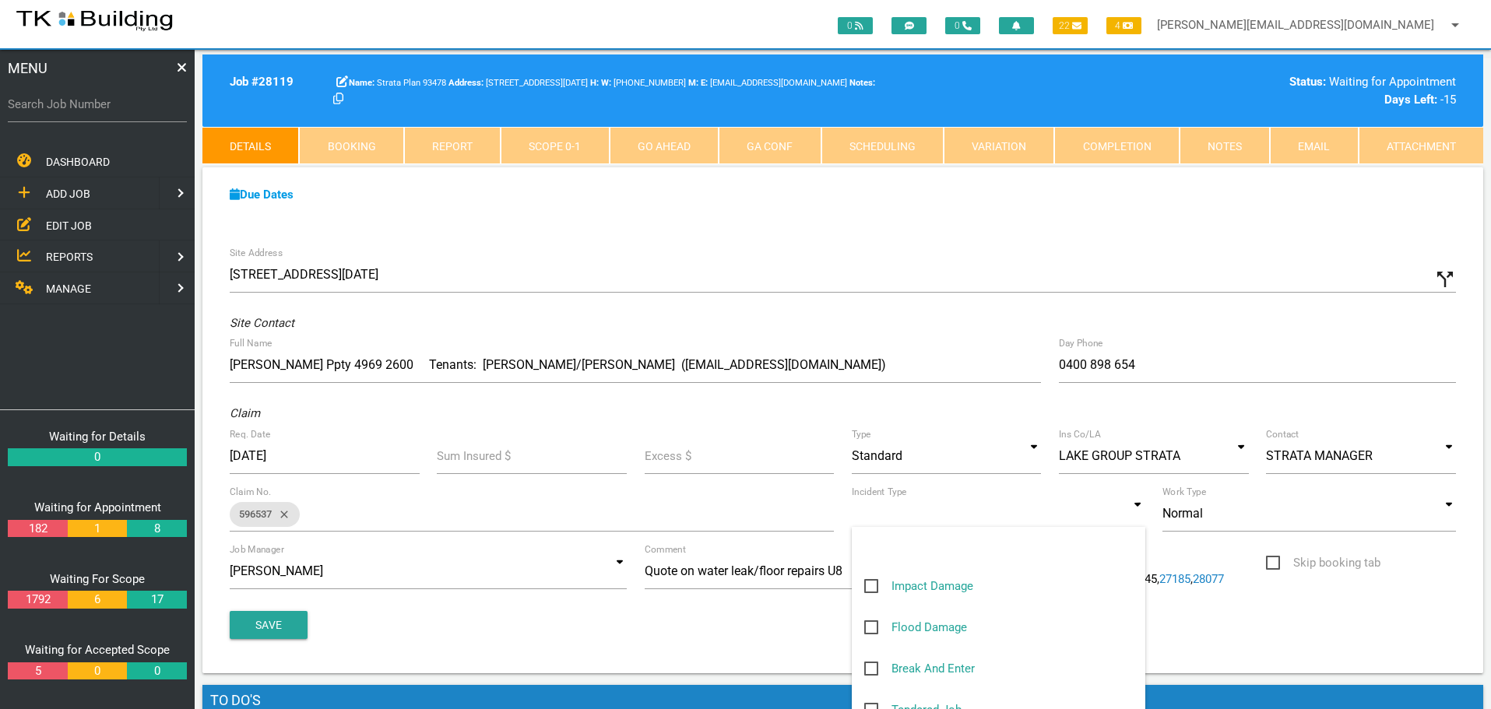
type input "Other"
click at [59, 228] on span "EDIT JOB" at bounding box center [69, 225] width 46 height 12
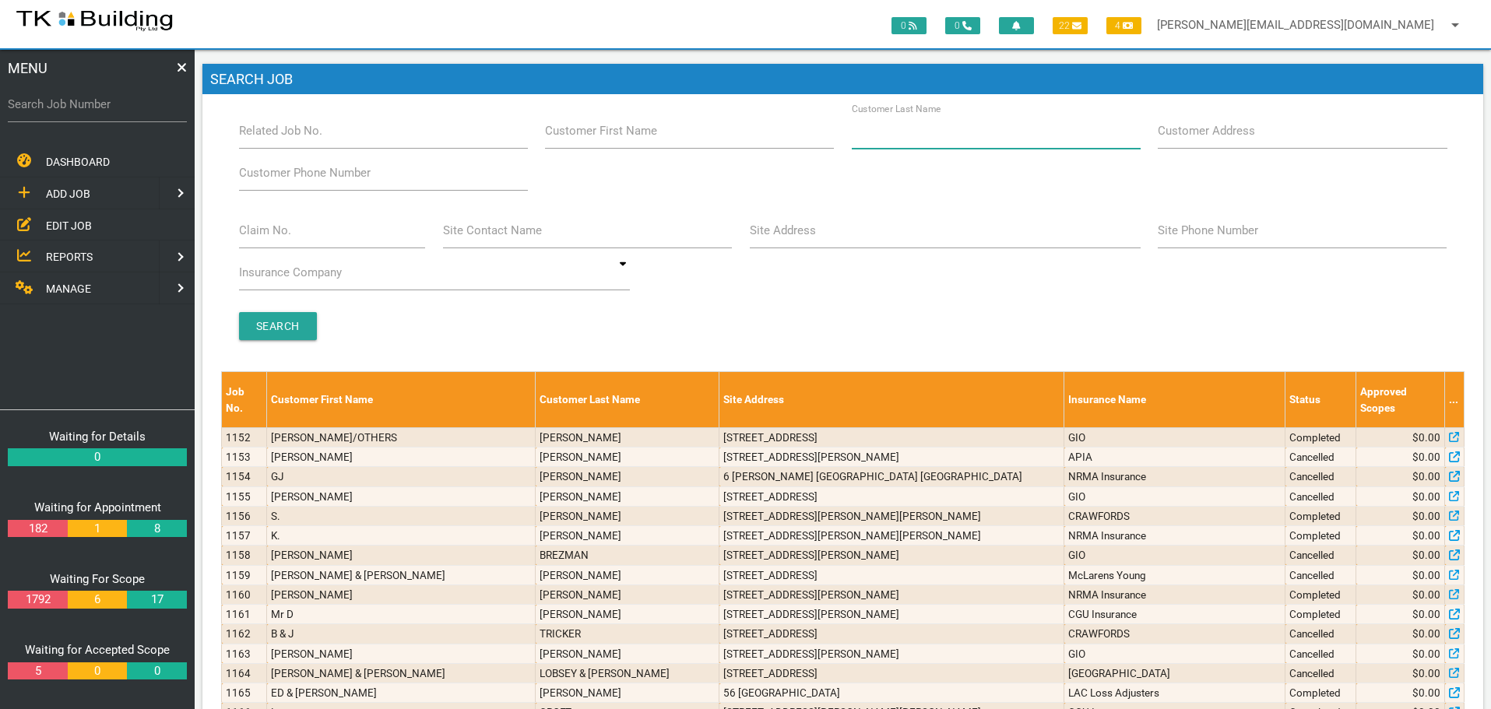
click at [915, 144] on input "Customer Last Name" at bounding box center [996, 131] width 289 height 36
type input "85642"
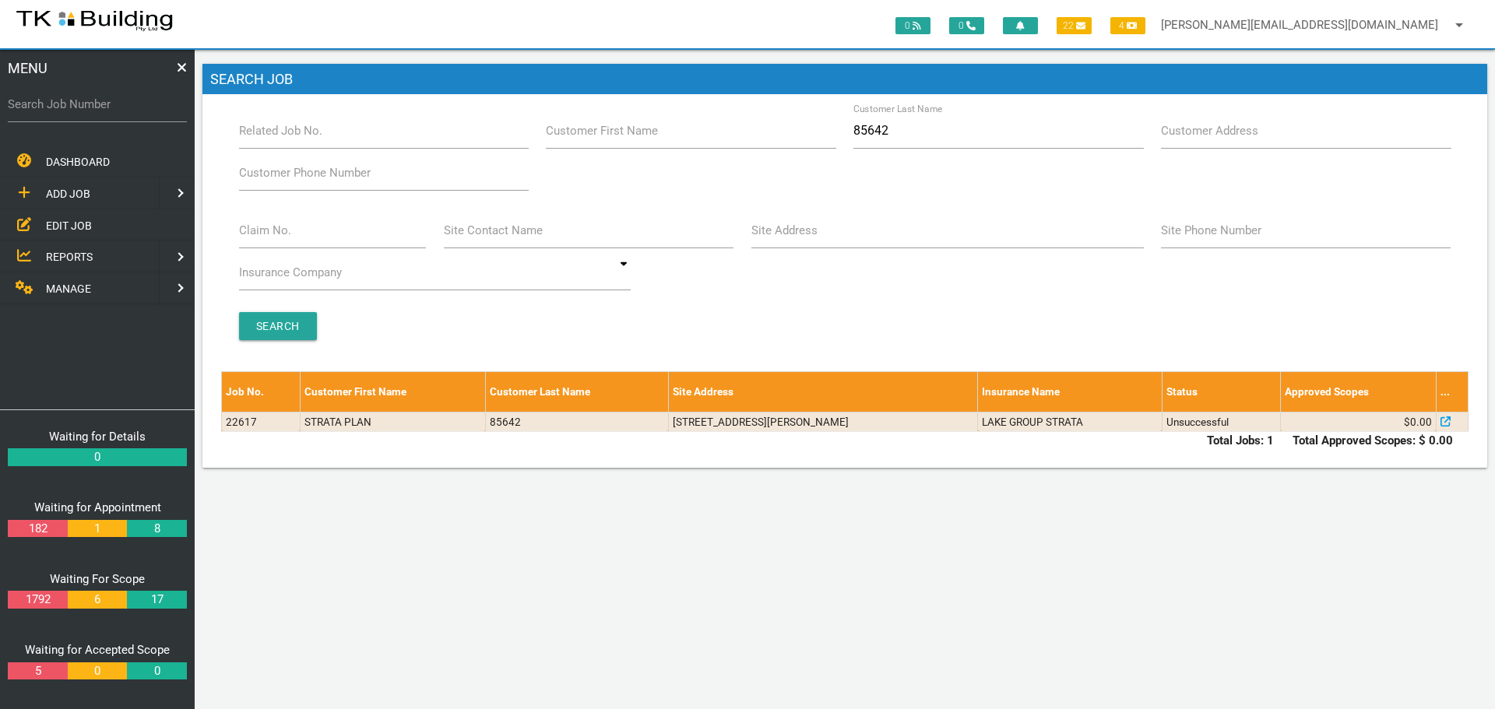
click at [65, 195] on span "ADD JOB" at bounding box center [68, 194] width 44 height 12
click at [113, 225] on span "EXISTING CUSTOMER" at bounding box center [99, 225] width 107 height 12
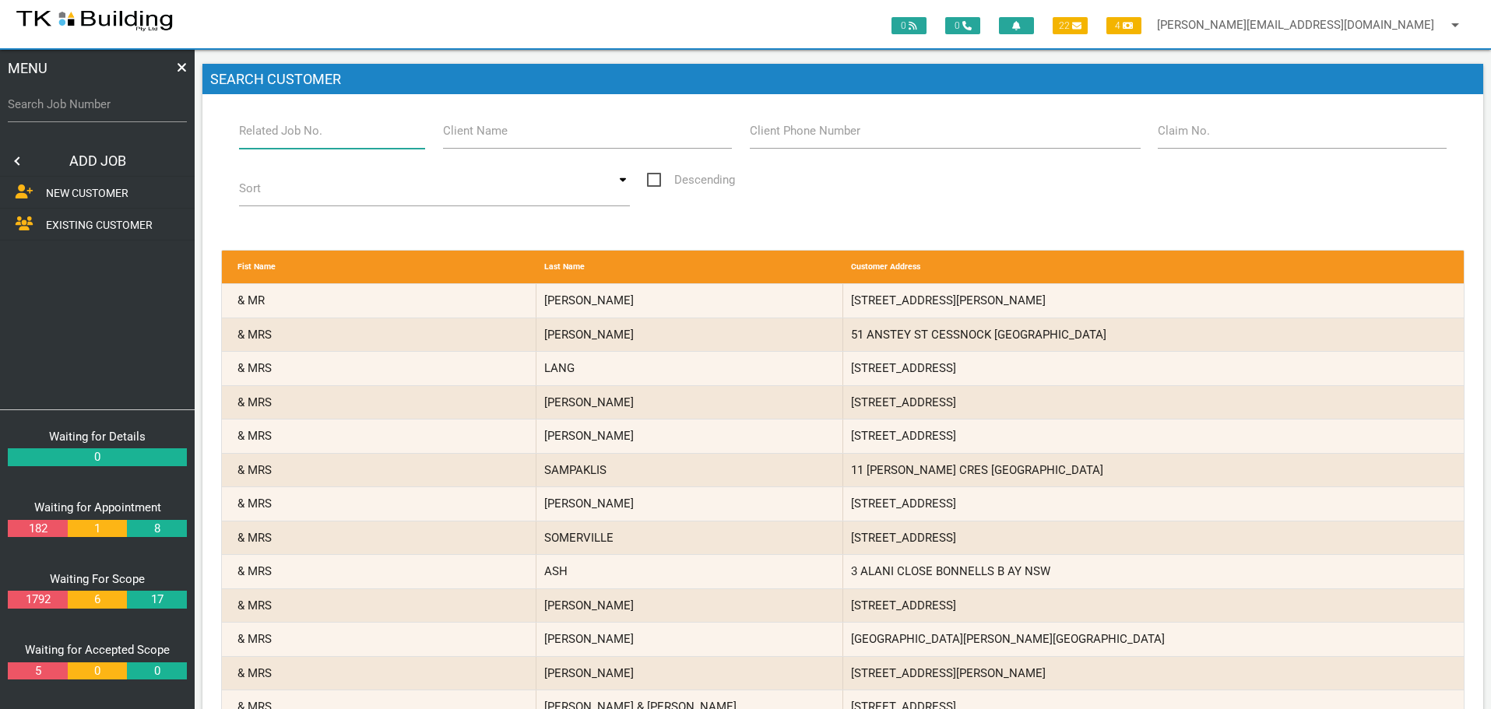
click at [320, 135] on input "Related Job No." at bounding box center [332, 131] width 187 height 36
type input "22617"
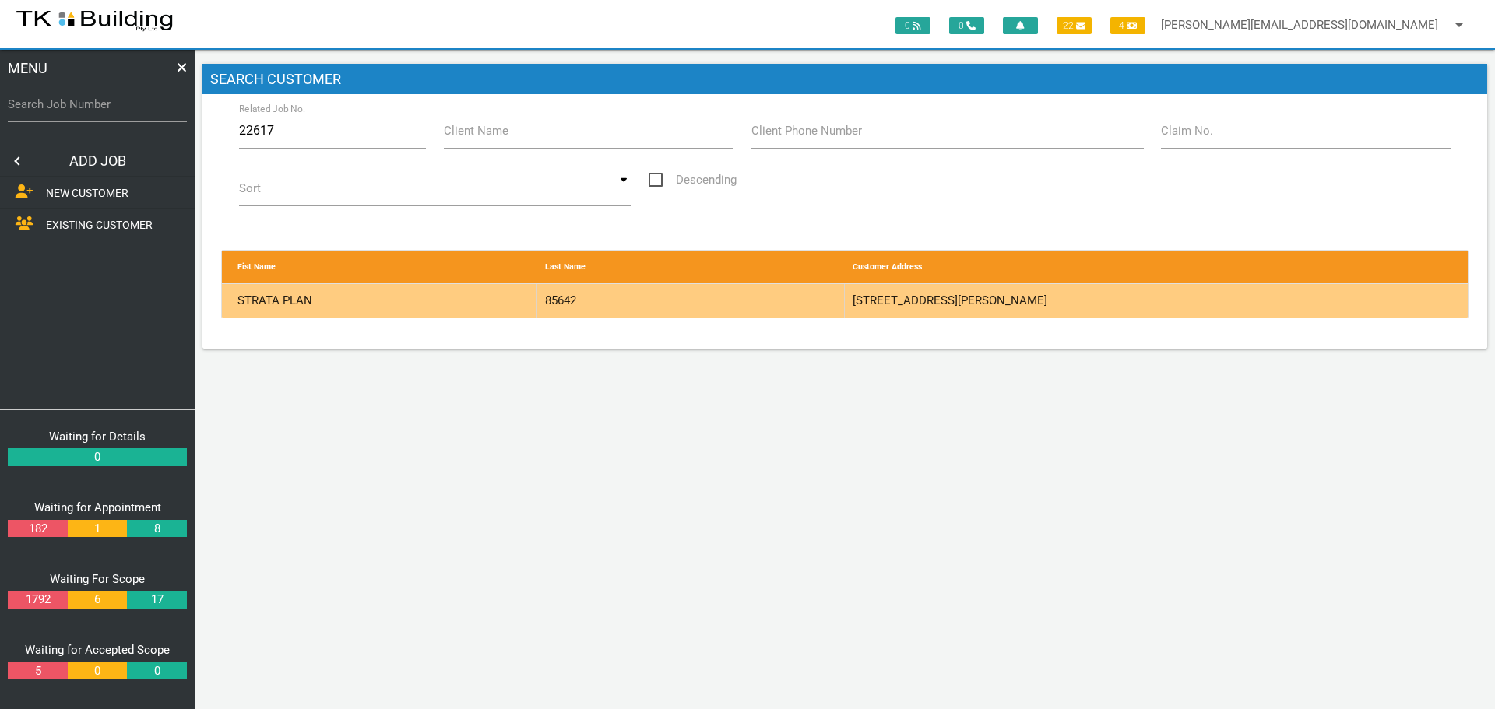
click at [748, 308] on div "85642" at bounding box center [690, 300] width 307 height 33
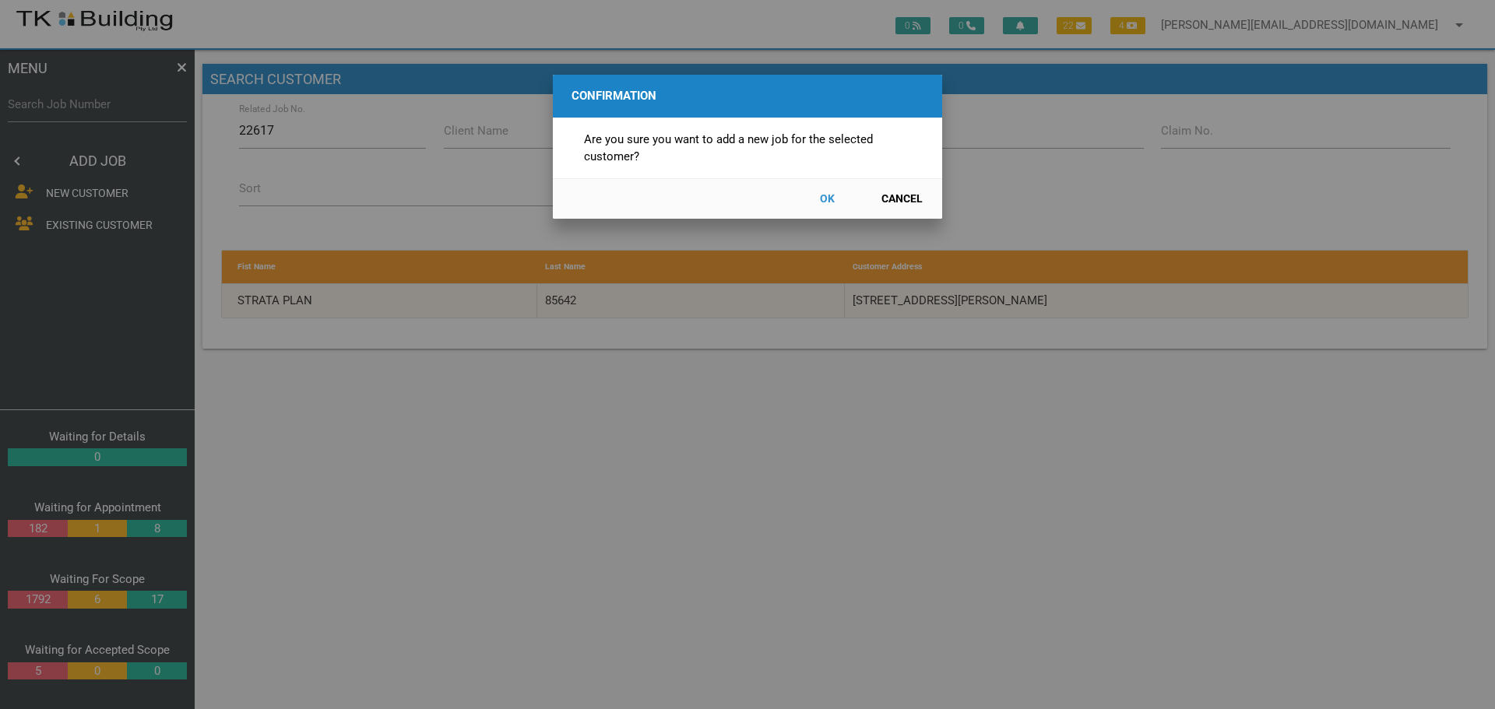
click at [827, 197] on button "OK" at bounding box center [826, 198] width 69 height 27
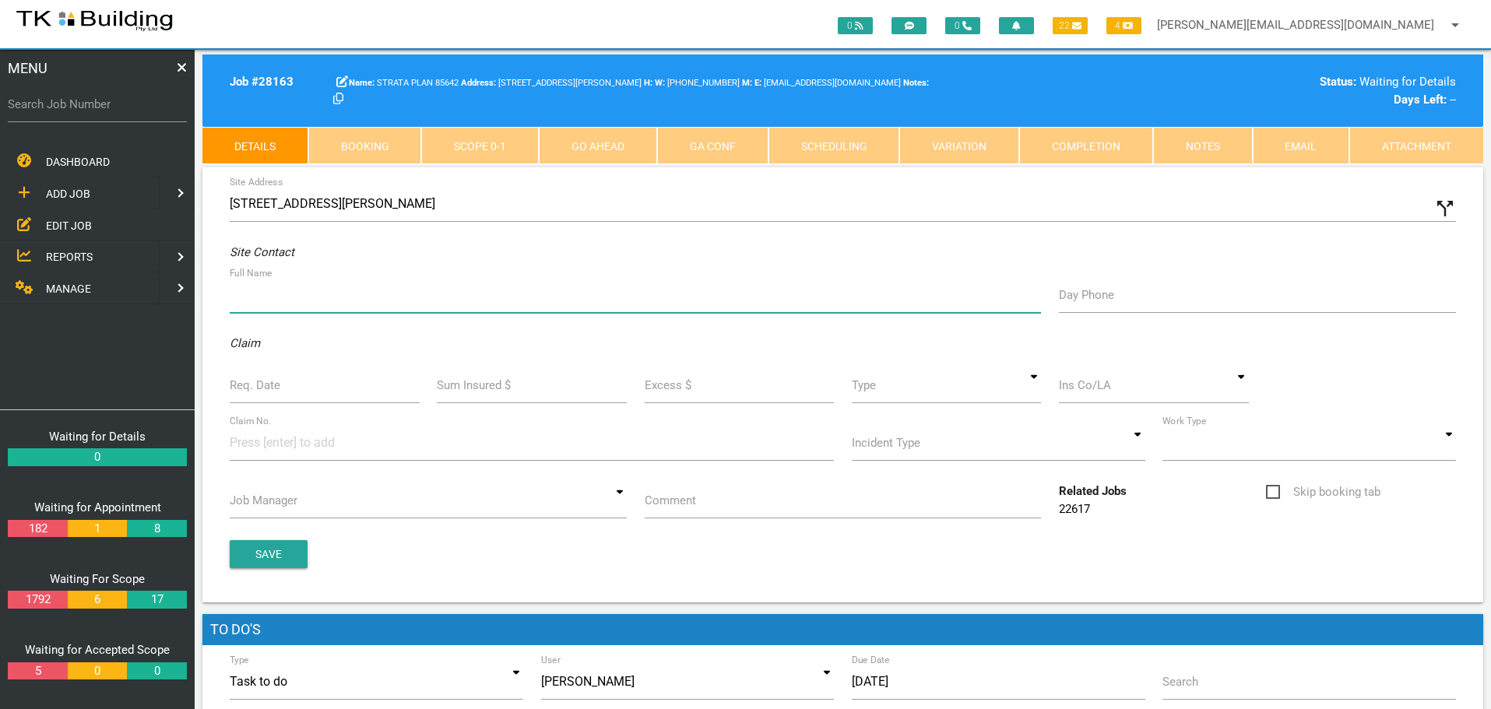
click at [258, 306] on input "Full Name" at bounding box center [635, 295] width 811 height 36
type input "Alex De Matos (alex.dematos@gmail.com)"
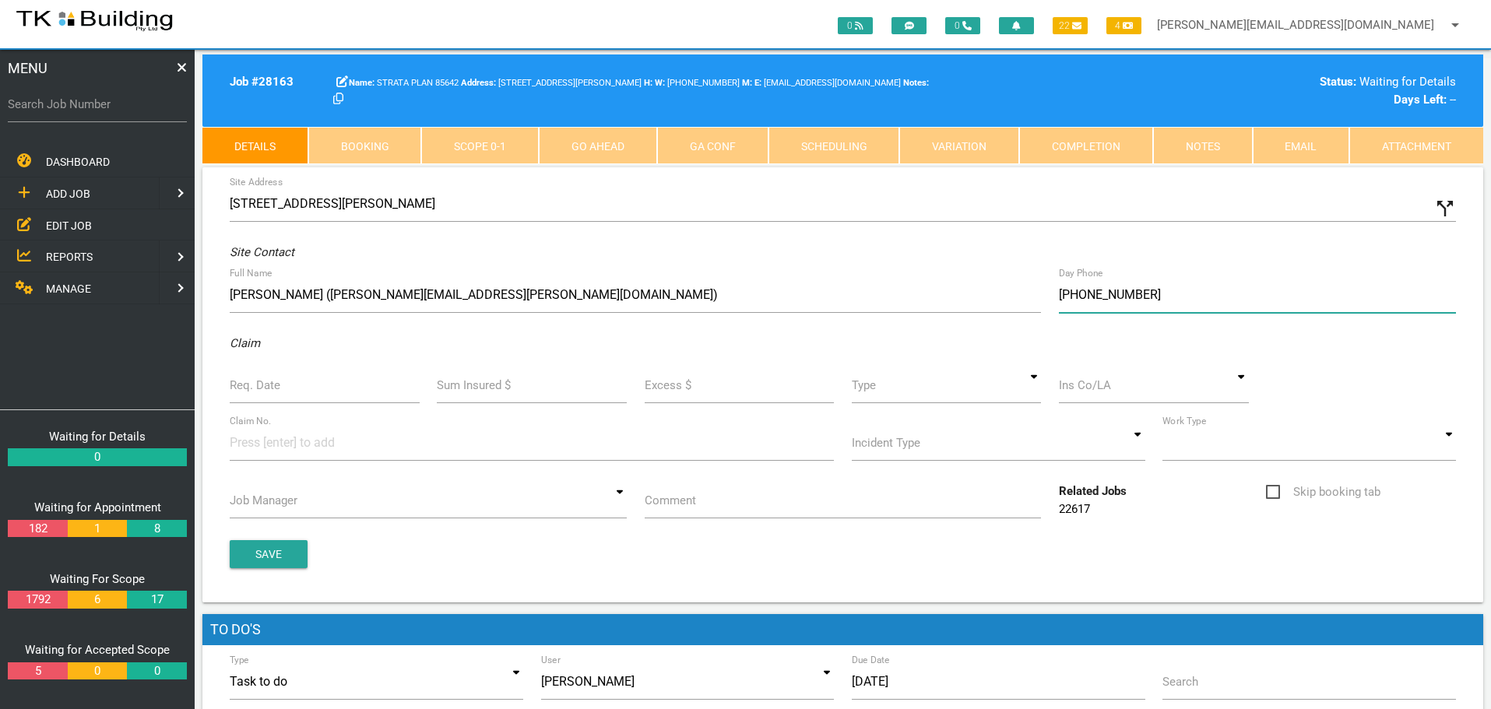
type input "(04) 1110 2040"
click at [285, 393] on input "Req. Date" at bounding box center [325, 385] width 190 height 36
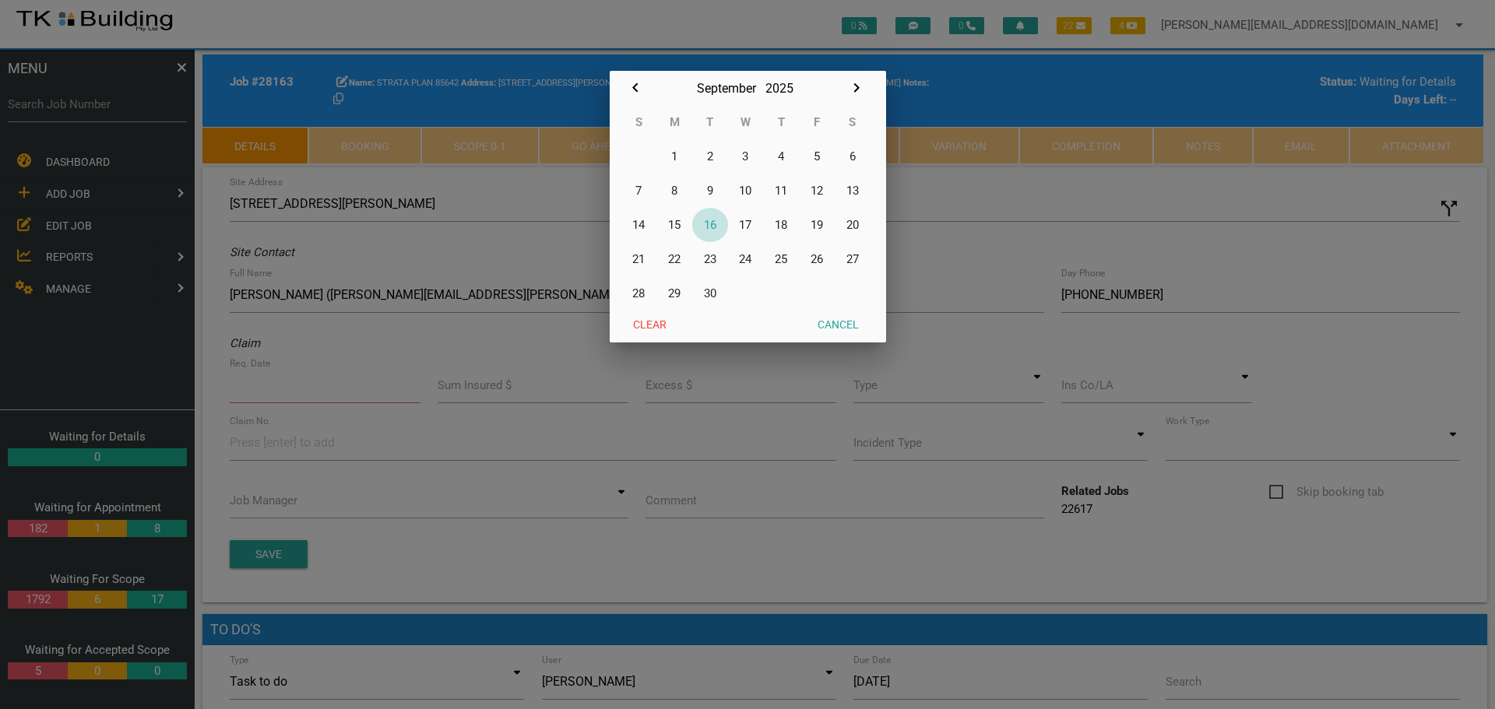
click at [710, 224] on button "16" at bounding box center [710, 225] width 36 height 34
type input "16/09/2025"
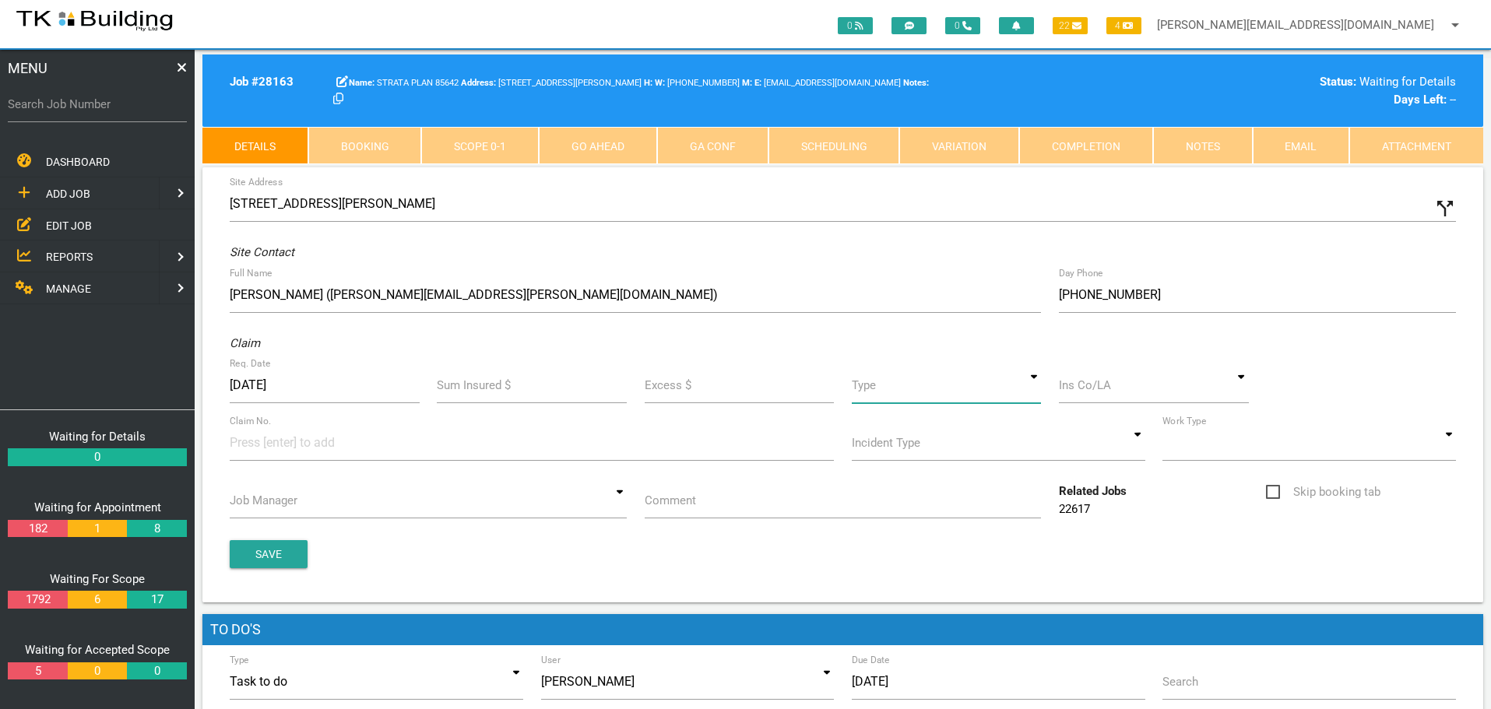
click at [1030, 387] on input at bounding box center [947, 385] width 190 height 36
click at [972, 446] on span "Standard" at bounding box center [947, 457] width 190 height 39
type input "Standard"
click at [1090, 390] on input at bounding box center [1154, 385] width 190 height 36
click at [1110, 422] on span "LAKE GROUP STRATA" at bounding box center [1154, 418] width 190 height 39
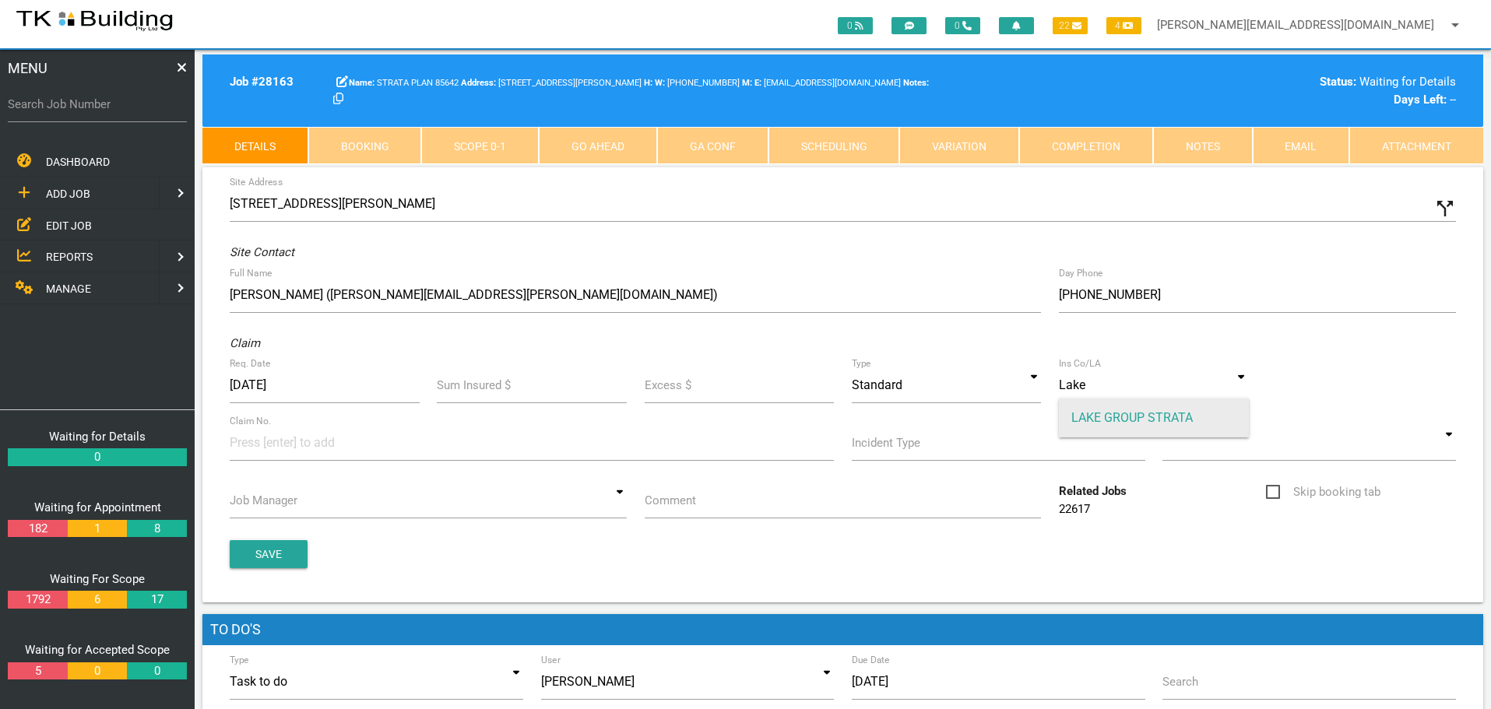
type input "LAKE GROUP STRATA"
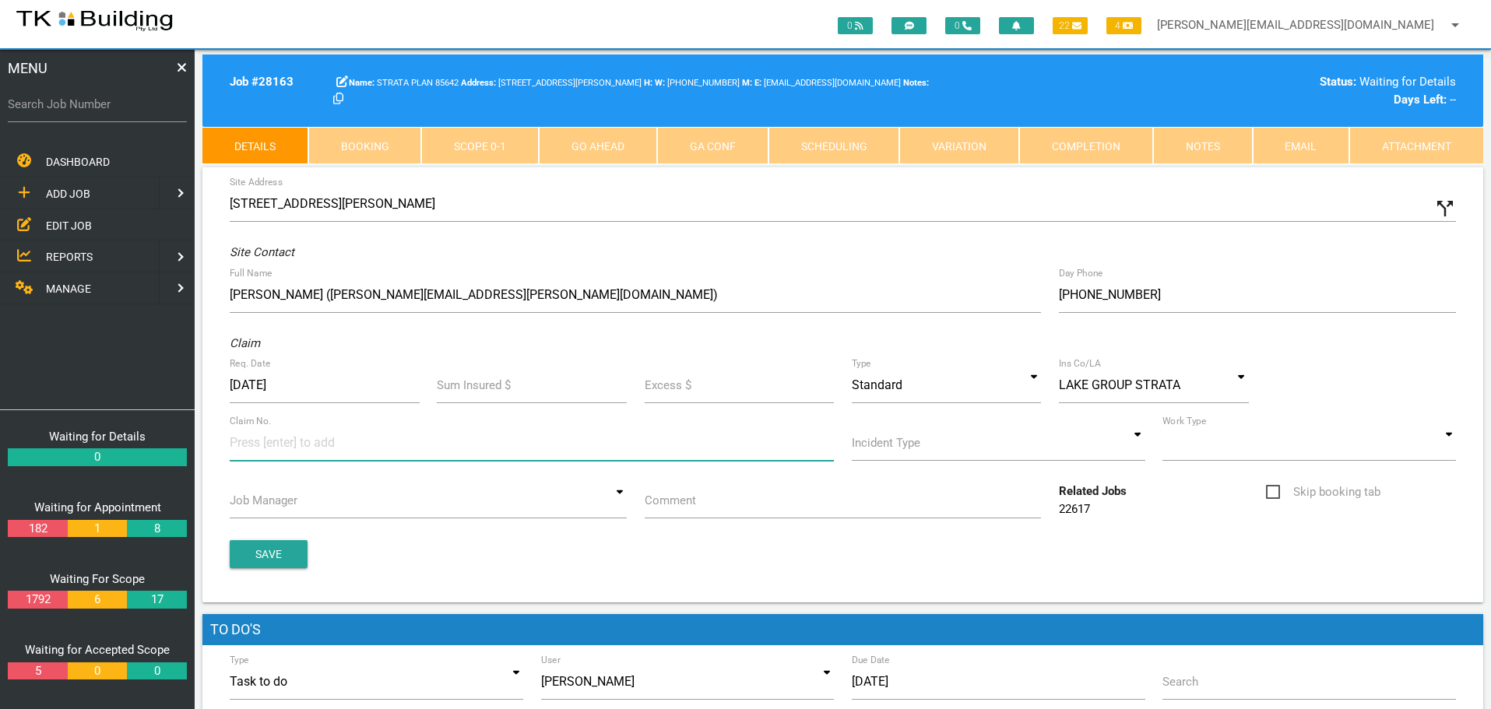
click at [248, 448] on input at bounding box center [288, 442] width 117 height 35
type input "071418"
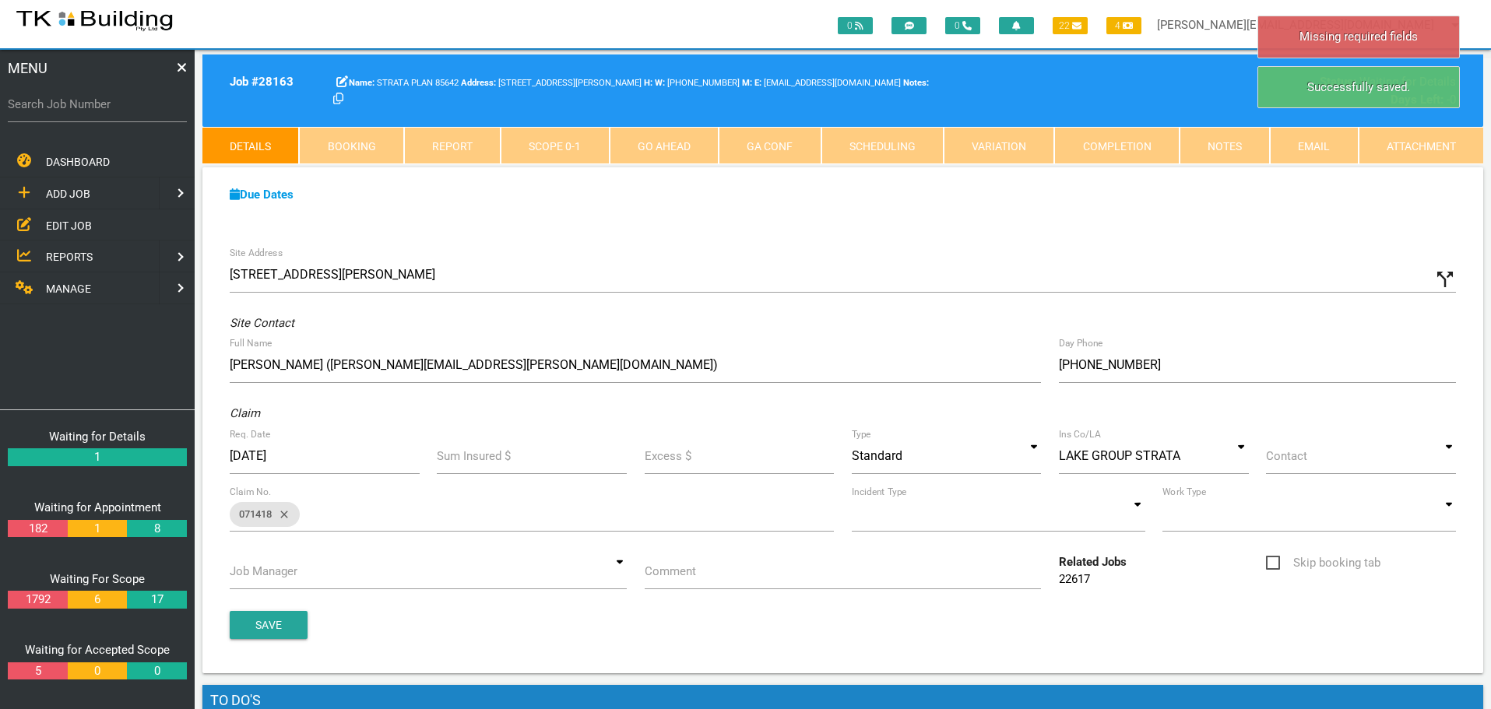
click at [1457, 462] on div "Contact BRAD GRIBBLE AARON DARCY STRATA MANAGER BRAD GRIBBLE AARON DARCY STRATA…" at bounding box center [1360, 459] width 207 height 42
click at [1447, 452] on input at bounding box center [1361, 456] width 190 height 36
drag, startPoint x: 1344, startPoint y: 567, endPoint x: 1126, endPoint y: 539, distance: 218.9
click at [1342, 567] on span "STRATA MANAGER" at bounding box center [1361, 566] width 190 height 39
type input "STRATA MANAGER"
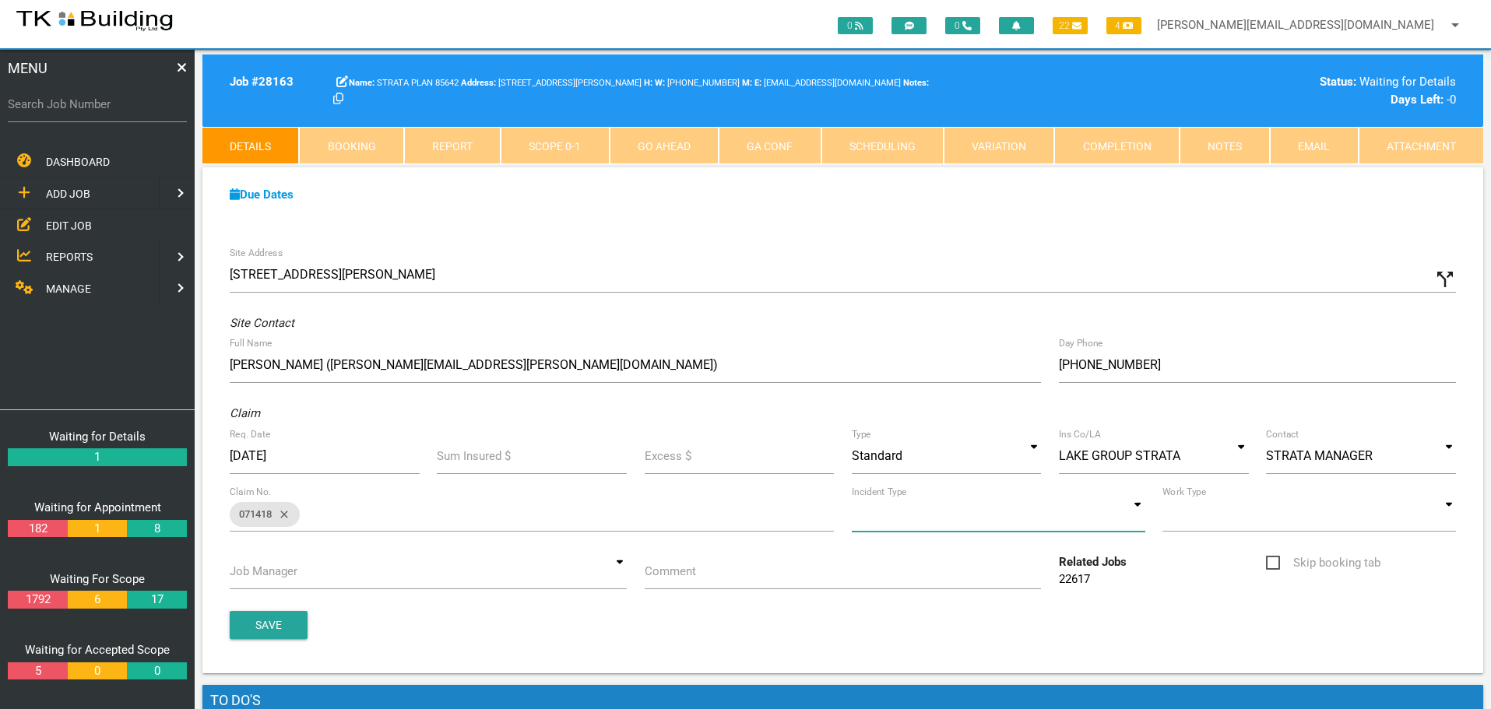
click at [1144, 518] on input at bounding box center [998, 514] width 293 height 36
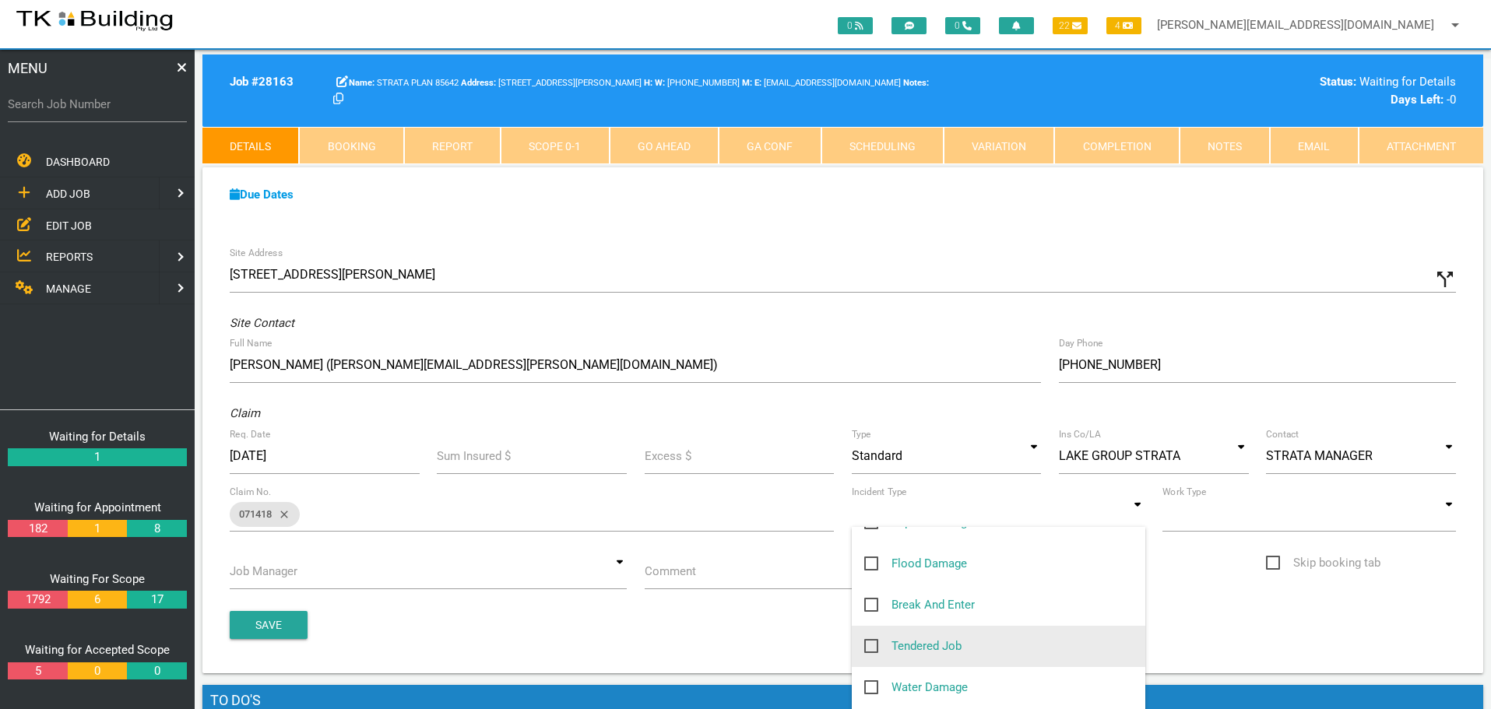
scroll to position [156, 0]
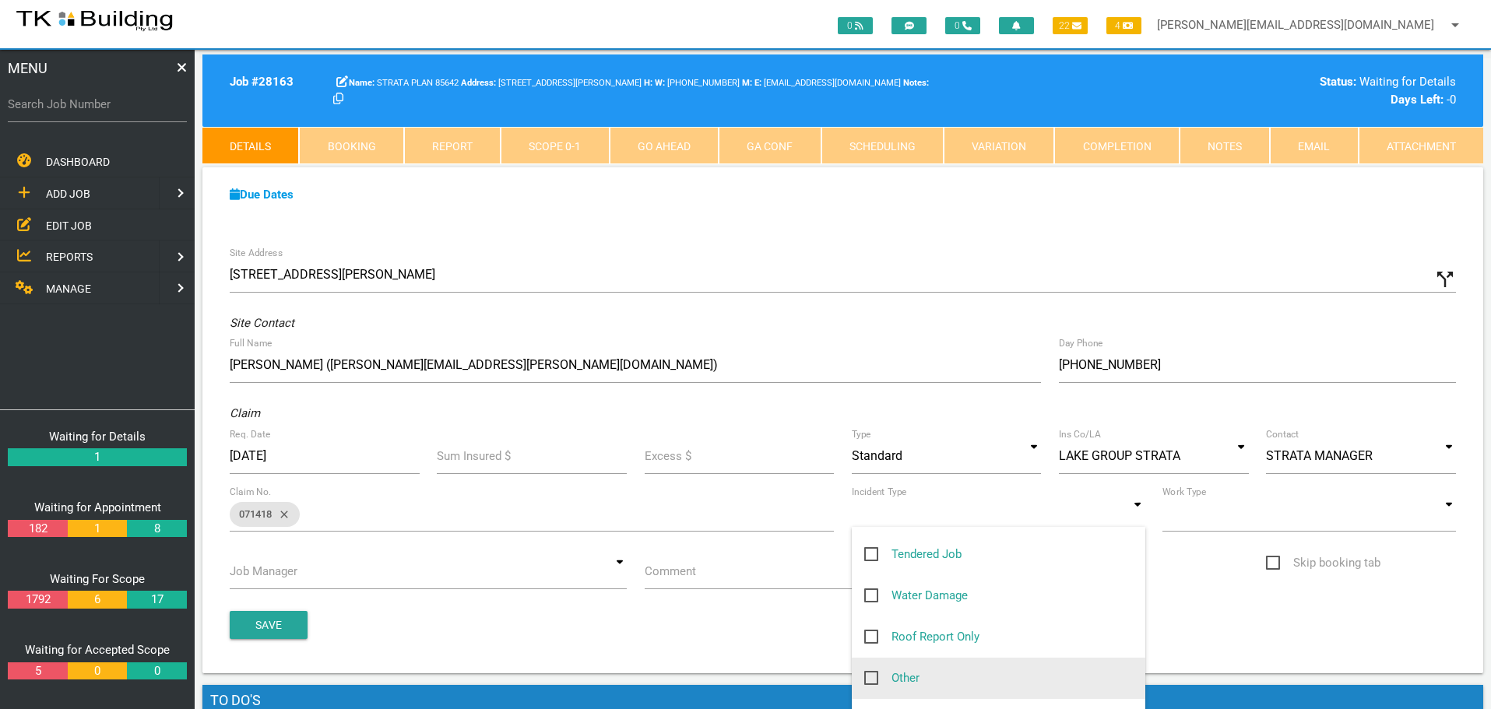
click at [871, 682] on span "Other" at bounding box center [891, 678] width 55 height 19
click at [871, 679] on input "Other" at bounding box center [869, 674] width 10 height 10
checkbox input "true"
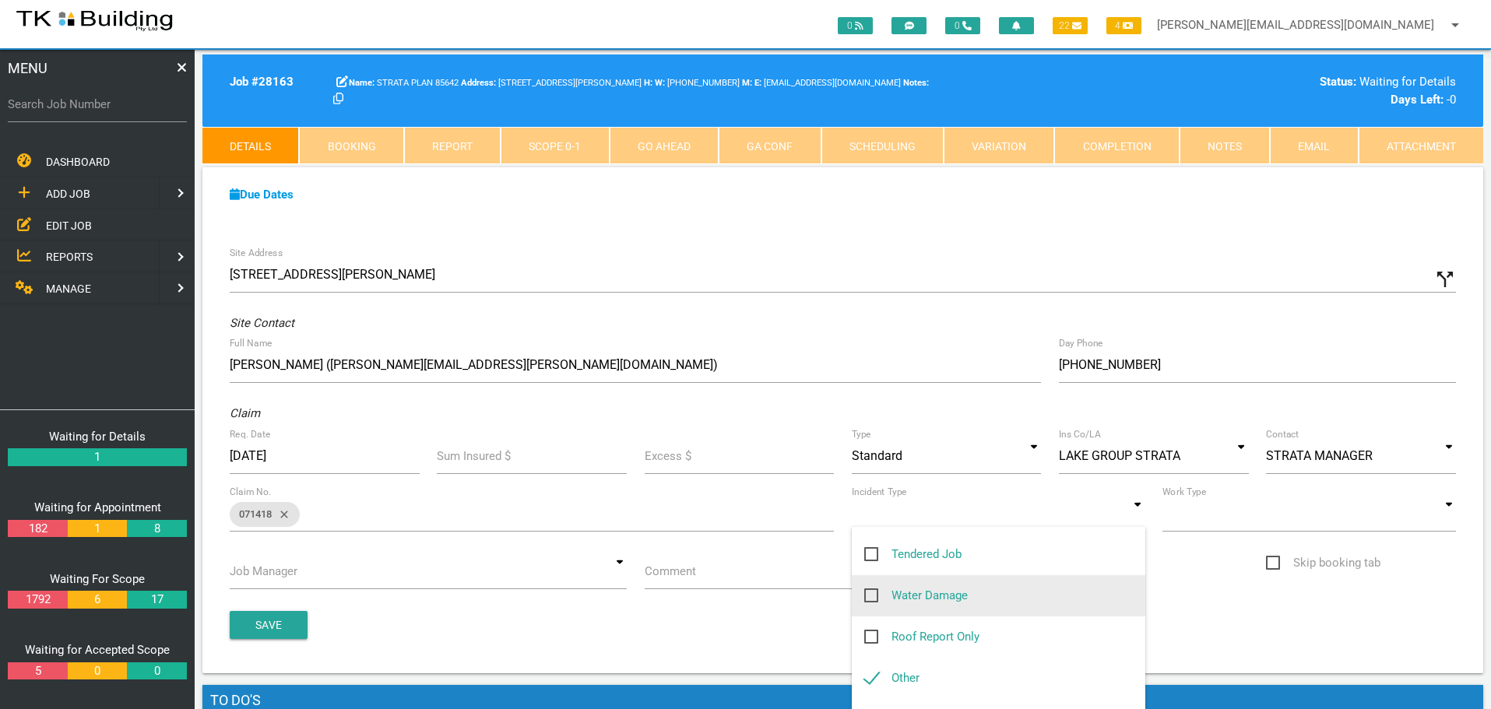
type input "Other"
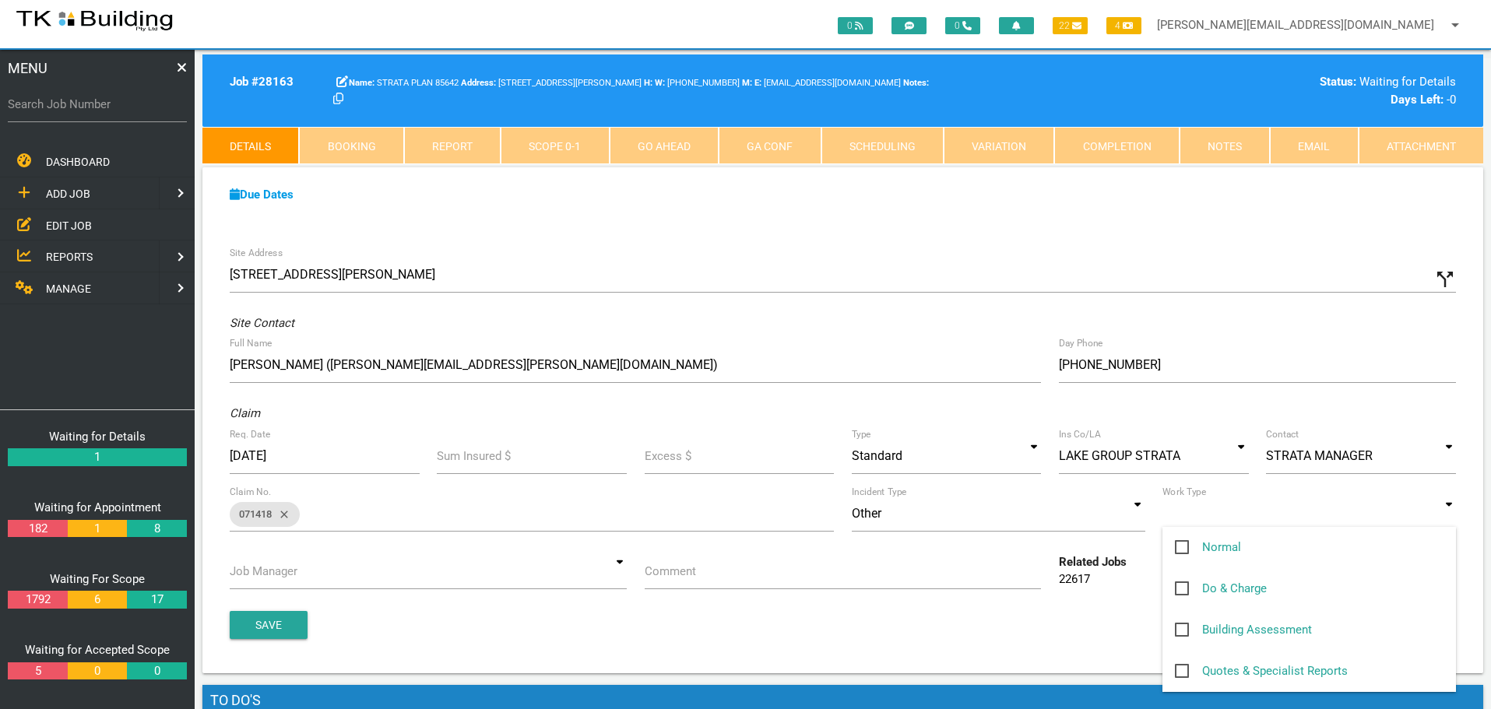
click at [1444, 512] on input at bounding box center [1308, 514] width 293 height 36
click at [1179, 546] on span "Normal" at bounding box center [1208, 547] width 66 height 19
click at [1179, 546] on input "Normal" at bounding box center [1180, 543] width 10 height 10
checkbox input "true"
type input "Normal"
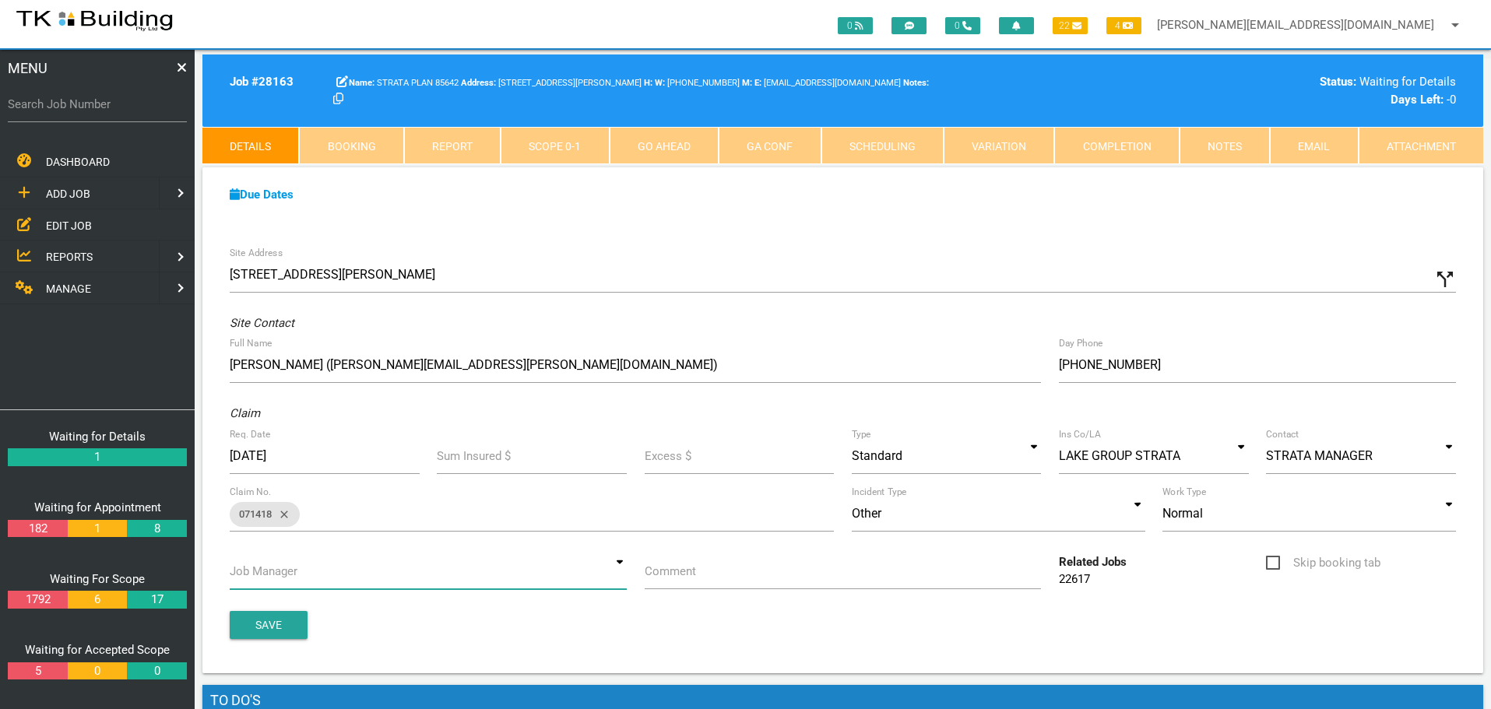
click at [620, 573] on input at bounding box center [428, 571] width 397 height 36
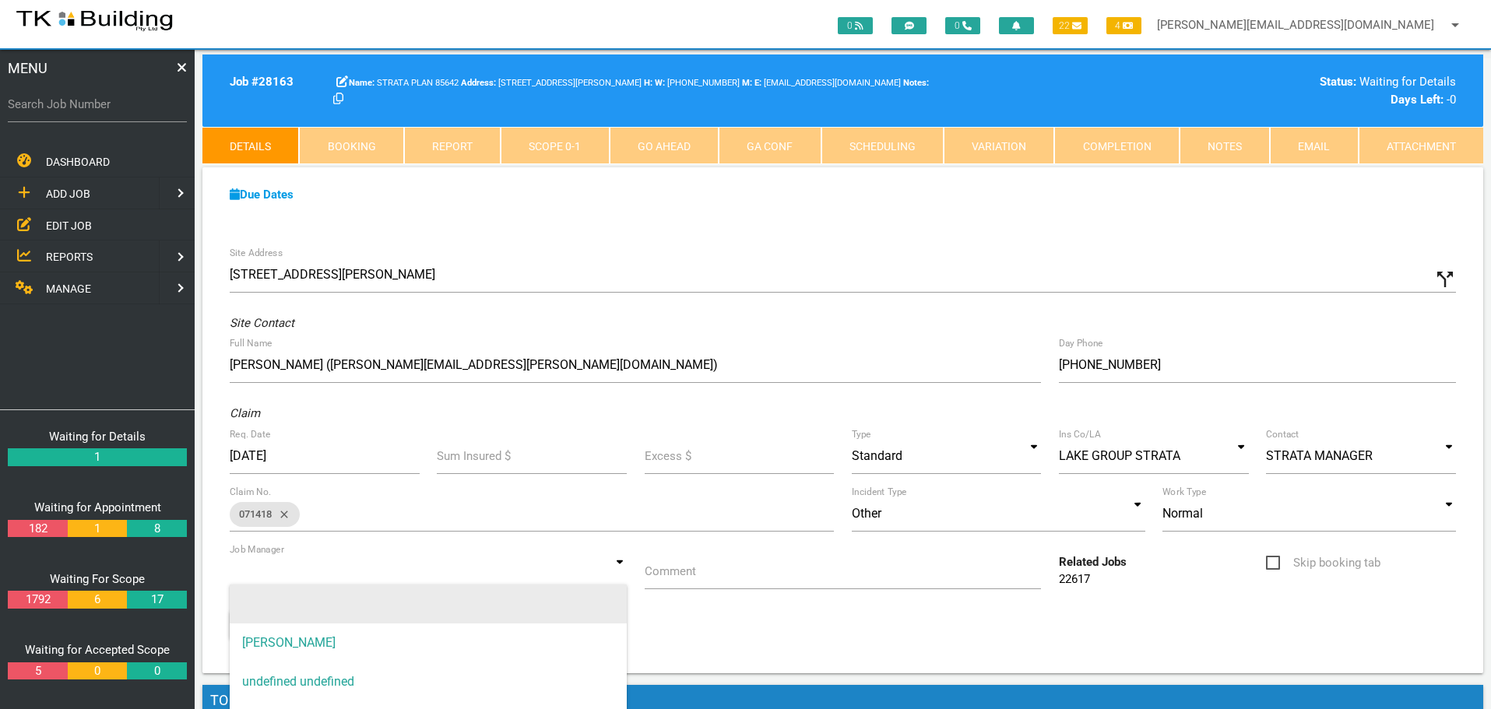
drag, startPoint x: 550, startPoint y: 638, endPoint x: 620, endPoint y: 602, distance: 78.7
click at [566, 629] on span "[PERSON_NAME]" at bounding box center [428, 643] width 397 height 39
type input "[PERSON_NAME]"
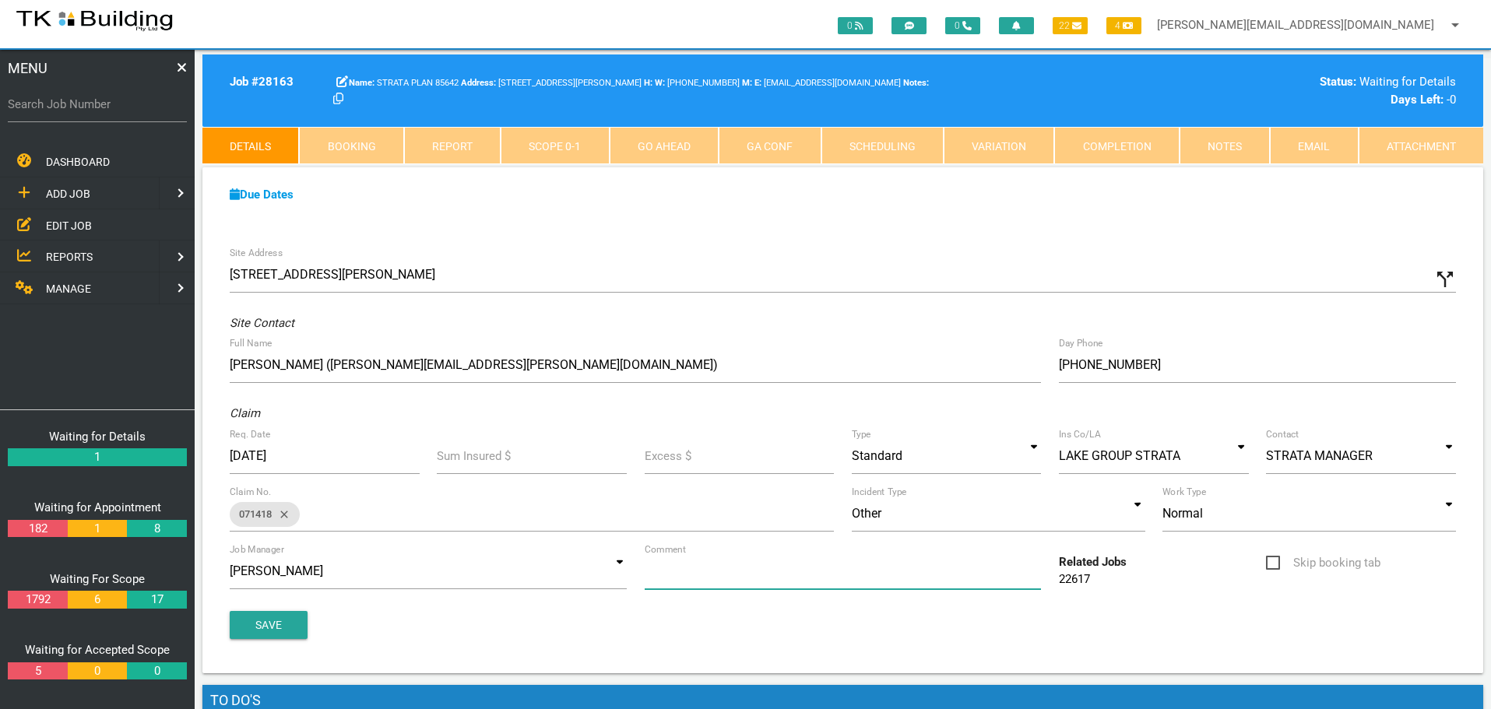
click at [698, 587] on input "Comment" at bounding box center [843, 571] width 397 height 36
click at [660, 570] on input "Quote on failing verandah membranex resulting in water ingres into garages" at bounding box center [843, 571] width 397 height 36
type input "Quote failing verandah membranex resulting in water ingres into garages"
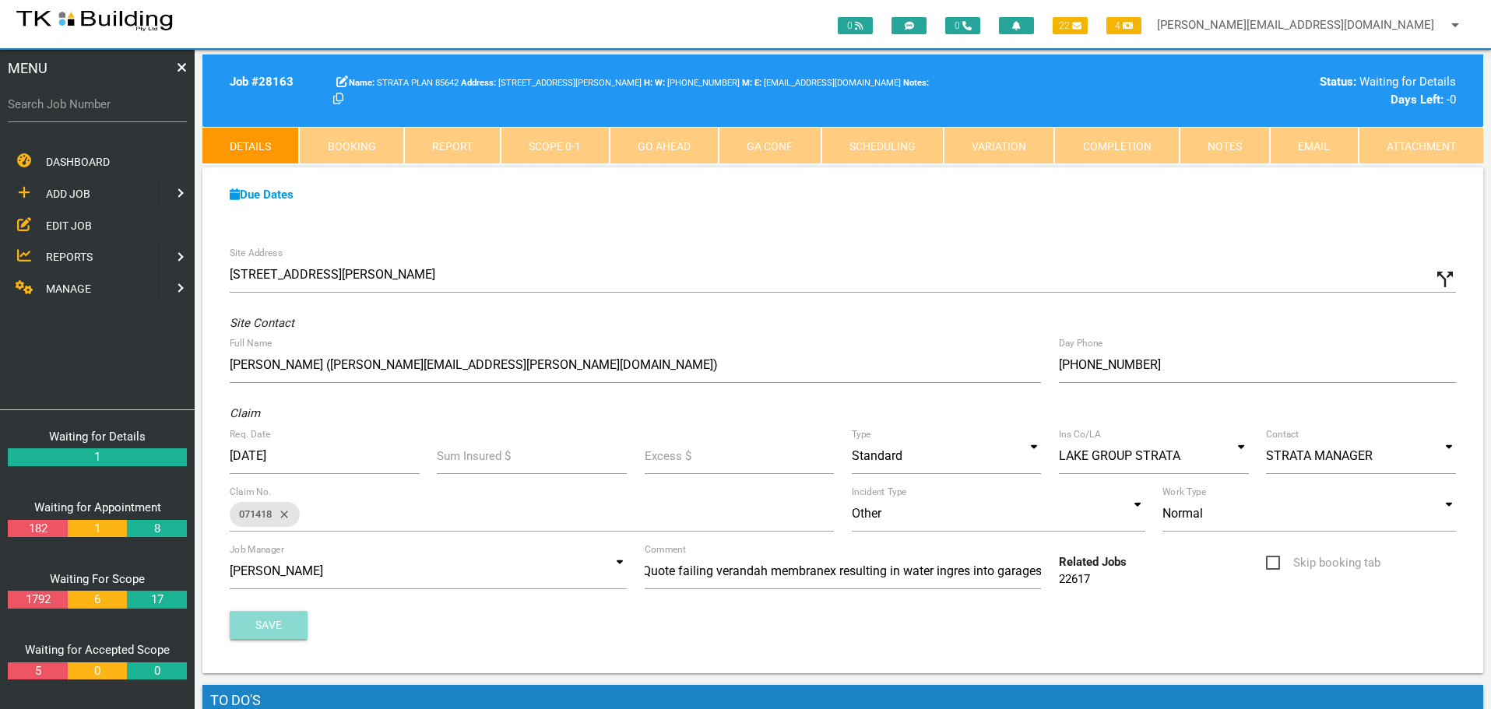
scroll to position [0, 0]
click at [300, 631] on button "Save" at bounding box center [269, 625] width 78 height 28
click at [57, 225] on span "EDIT JOB" at bounding box center [69, 225] width 46 height 12
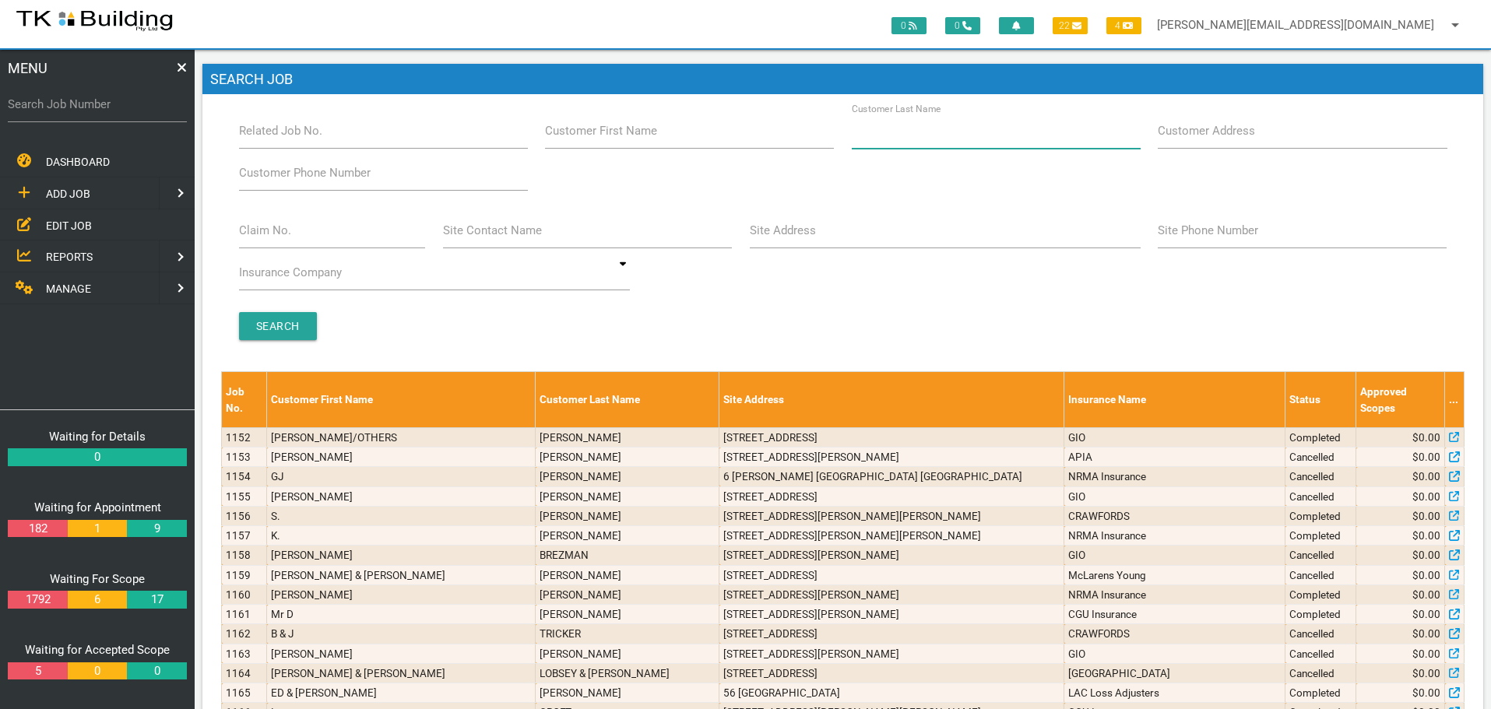
click at [986, 139] on input "Customer Last Name" at bounding box center [996, 131] width 289 height 36
type input "4792"
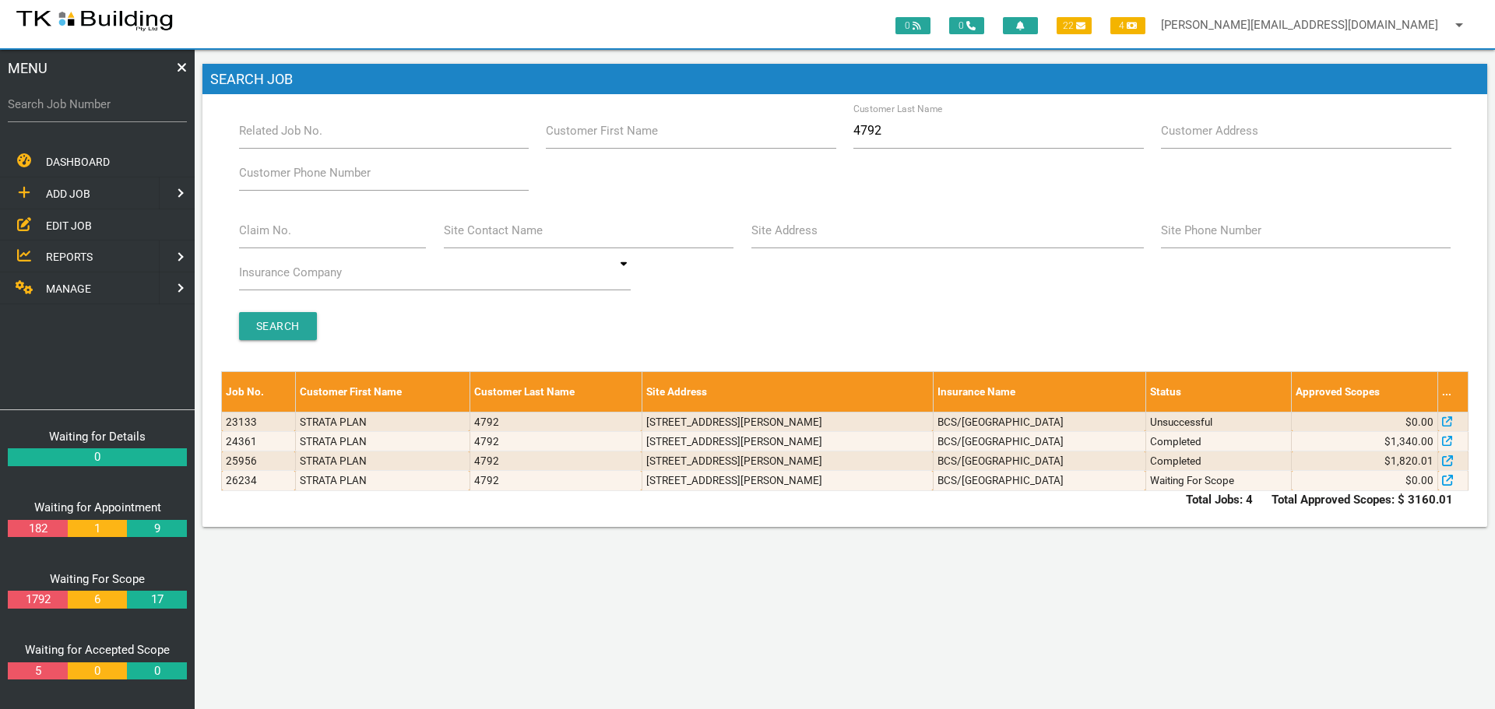
click at [71, 190] on span "ADD JOB" at bounding box center [68, 194] width 44 height 12
click at [118, 220] on span "EXISTING CUSTOMER" at bounding box center [99, 225] width 107 height 12
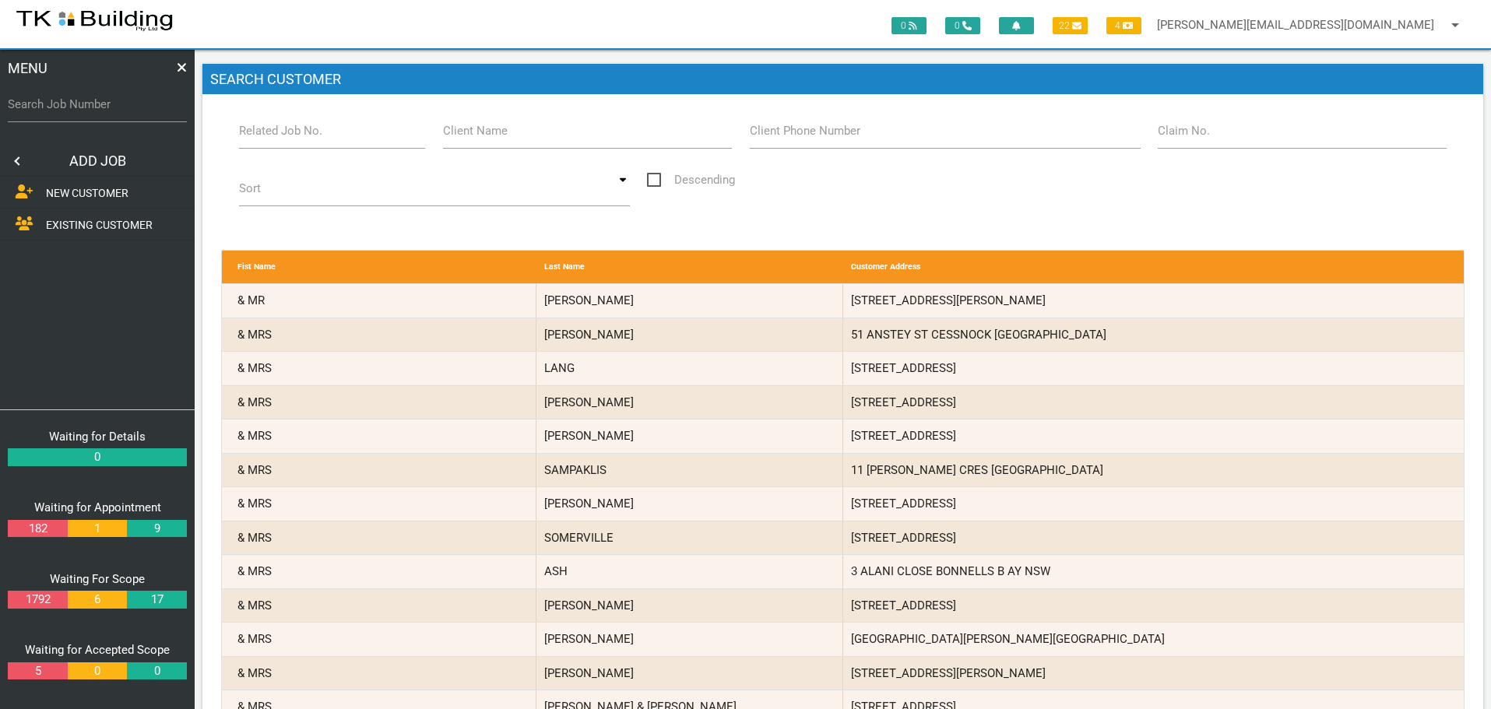
click at [298, 138] on label "Related Job No." at bounding box center [280, 131] width 83 height 18
click at [298, 138] on input "Related Job No." at bounding box center [332, 131] width 187 height 36
type input "26234"
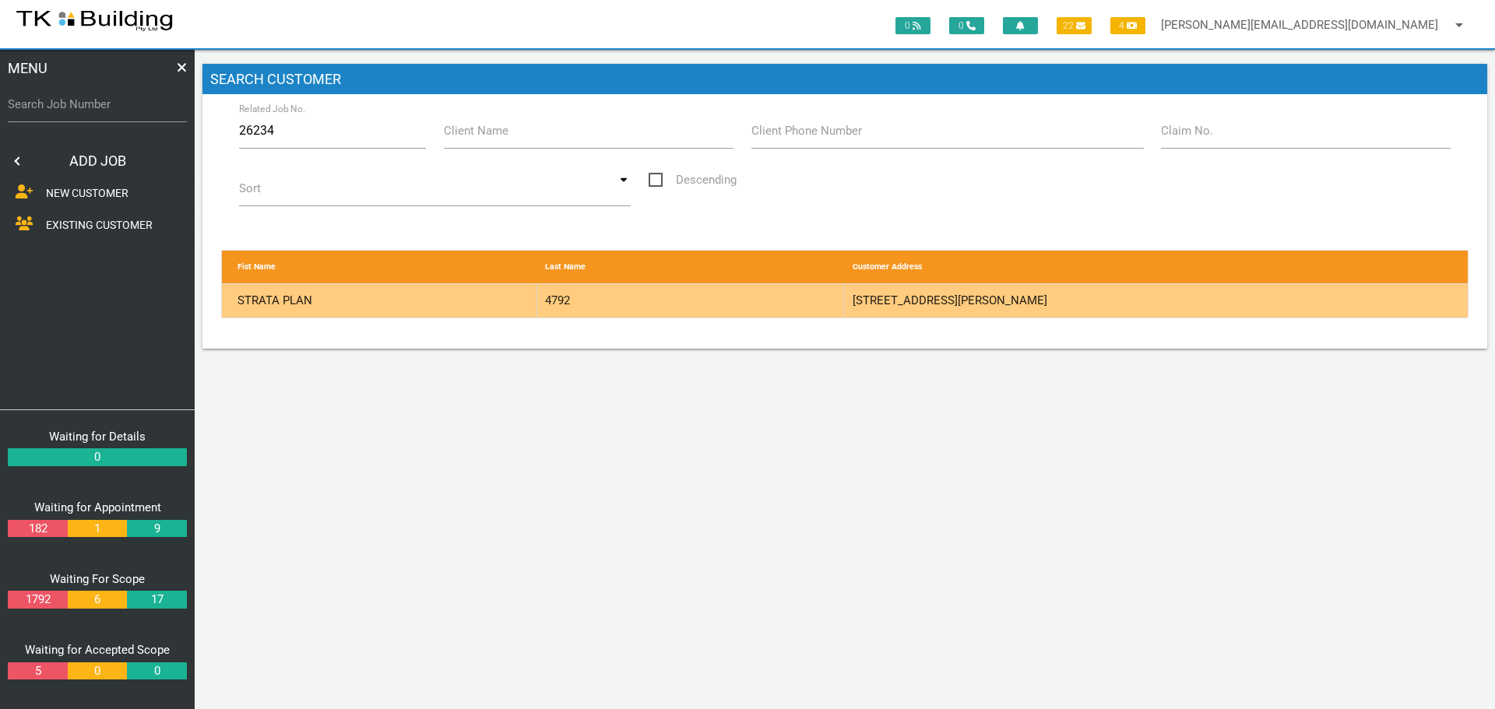
click at [741, 296] on div "4792" at bounding box center [690, 300] width 307 height 33
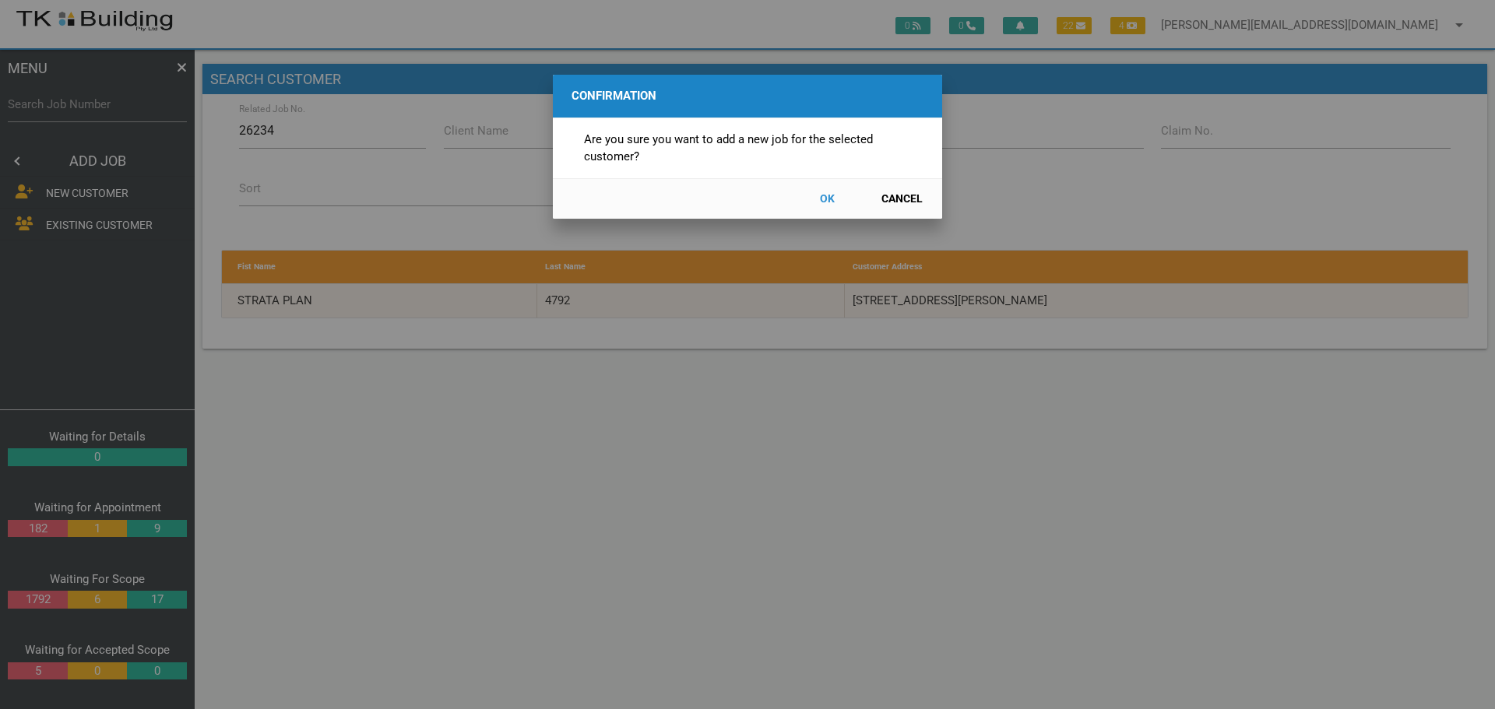
click at [824, 197] on button "OK" at bounding box center [826, 198] width 69 height 27
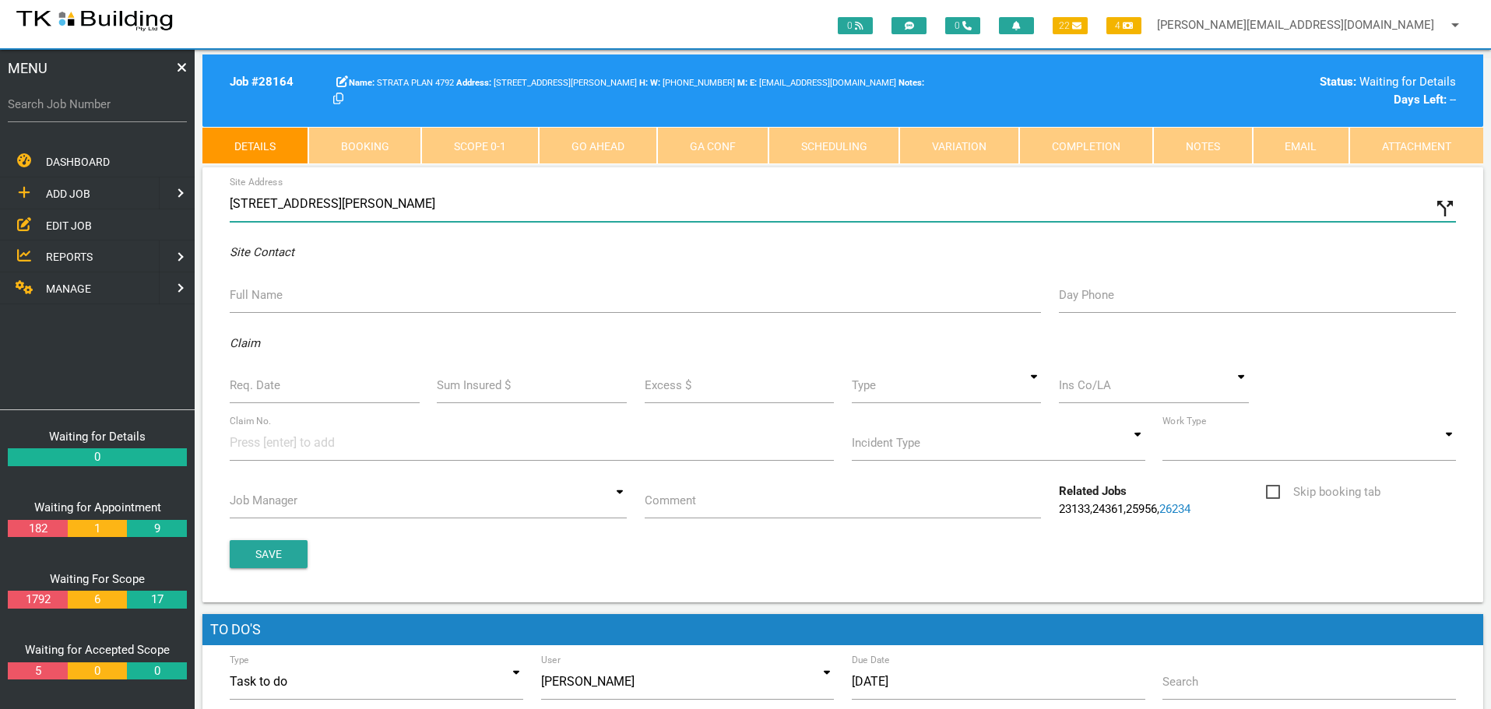
click at [230, 201] on input "18 Snedden St, Merewether NSW 2291, Australia" at bounding box center [843, 204] width 1226 height 36
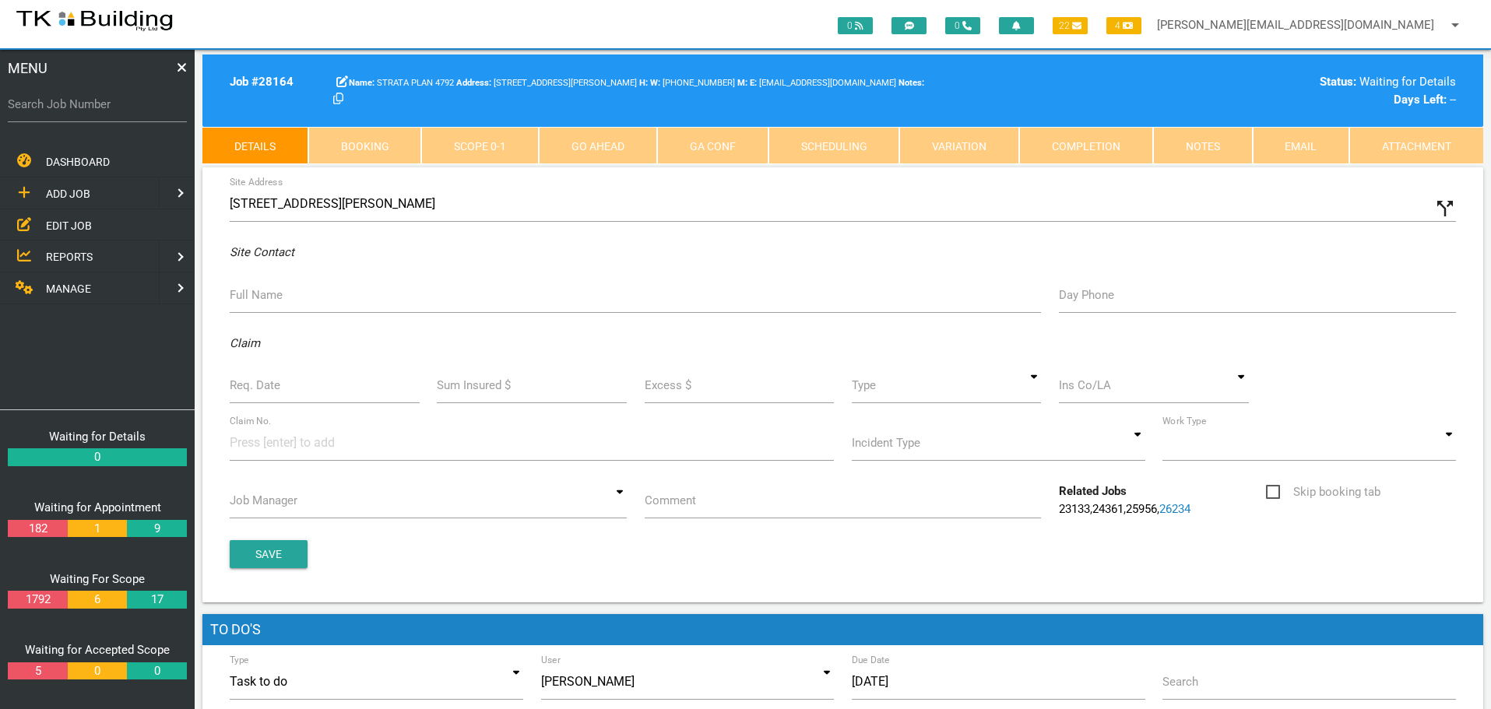
type input "4/Snedden St, Merewether NSW 2291, Australia"
click at [277, 296] on label "Full Name" at bounding box center [256, 295] width 53 height 18
click at [277, 296] on input "Full Name" at bounding box center [635, 295] width 811 height 36
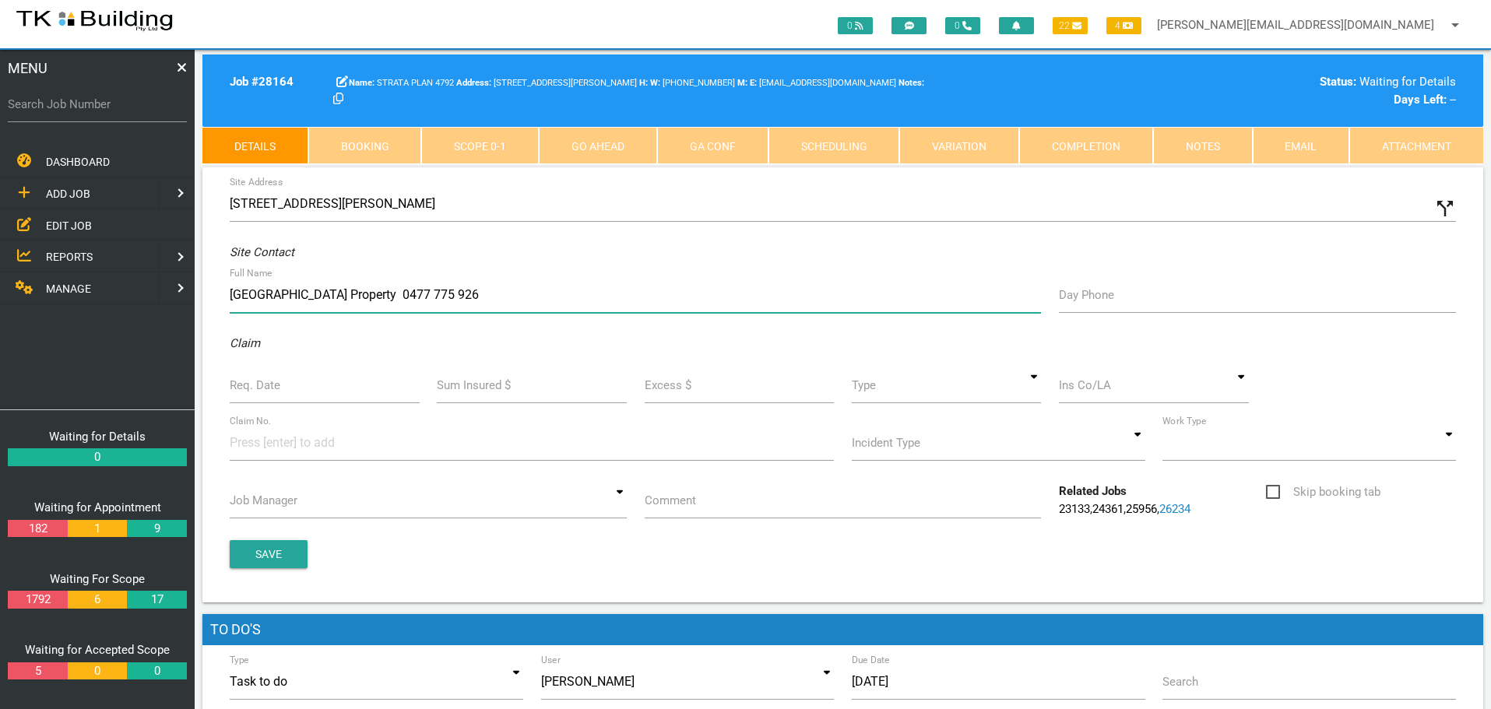
type input "Indi Village Property 0477 775 926"
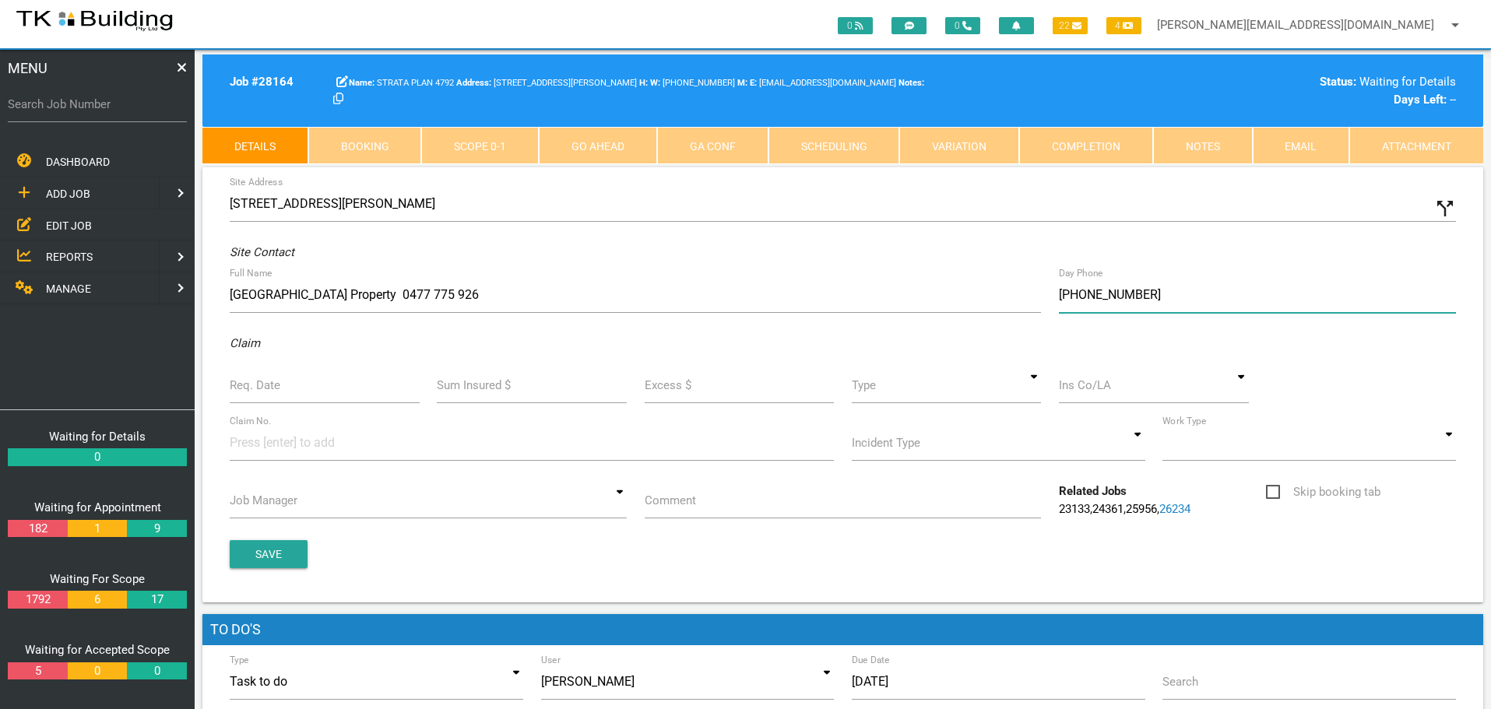
type input "(02) 4929 5999"
click at [270, 389] on label "Req. Date" at bounding box center [255, 386] width 51 height 18
click at [270, 389] on input "Req. Date" at bounding box center [325, 385] width 190 height 36
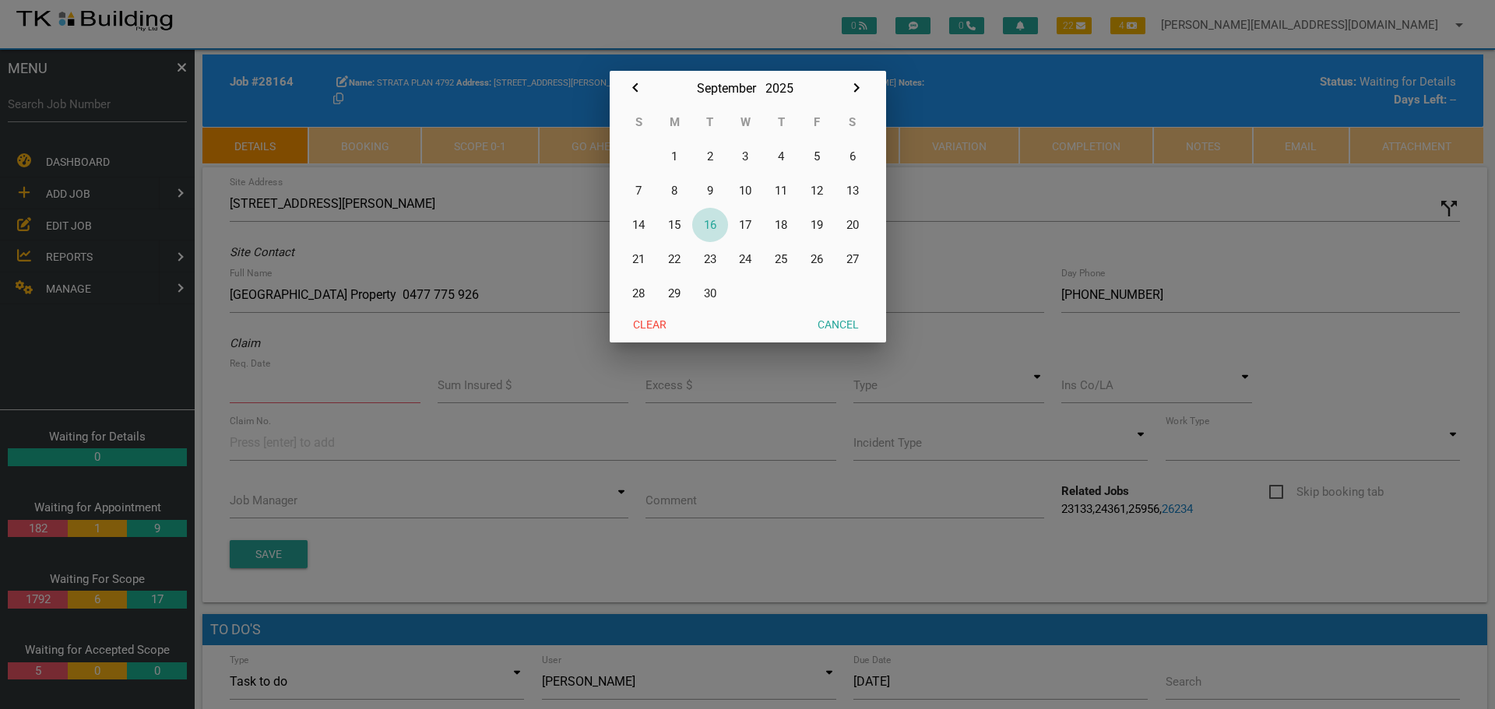
click at [711, 223] on button "16" at bounding box center [710, 225] width 36 height 34
type input "16/09/2025"
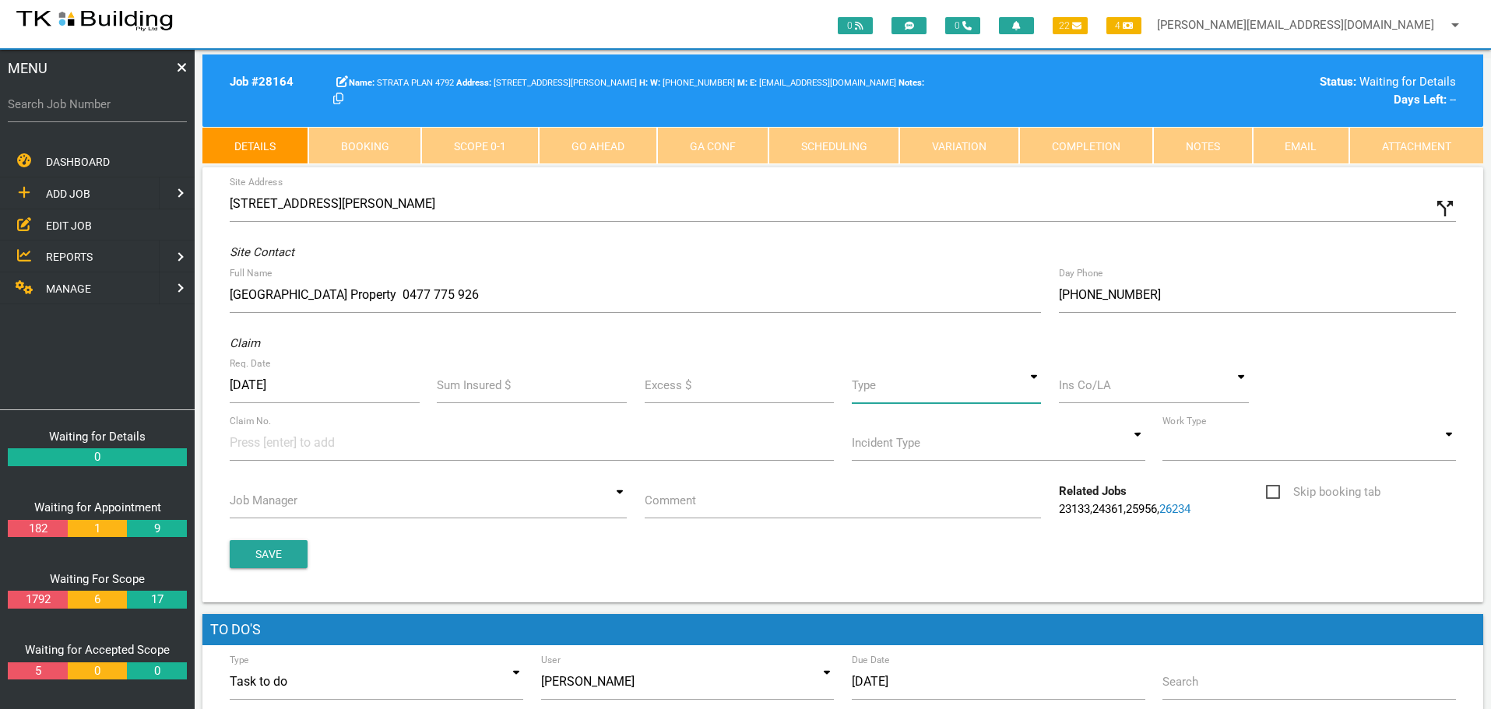
click at [1036, 395] on input at bounding box center [947, 385] width 190 height 36
click at [986, 446] on span "Standard" at bounding box center [947, 457] width 190 height 39
type input "Standard"
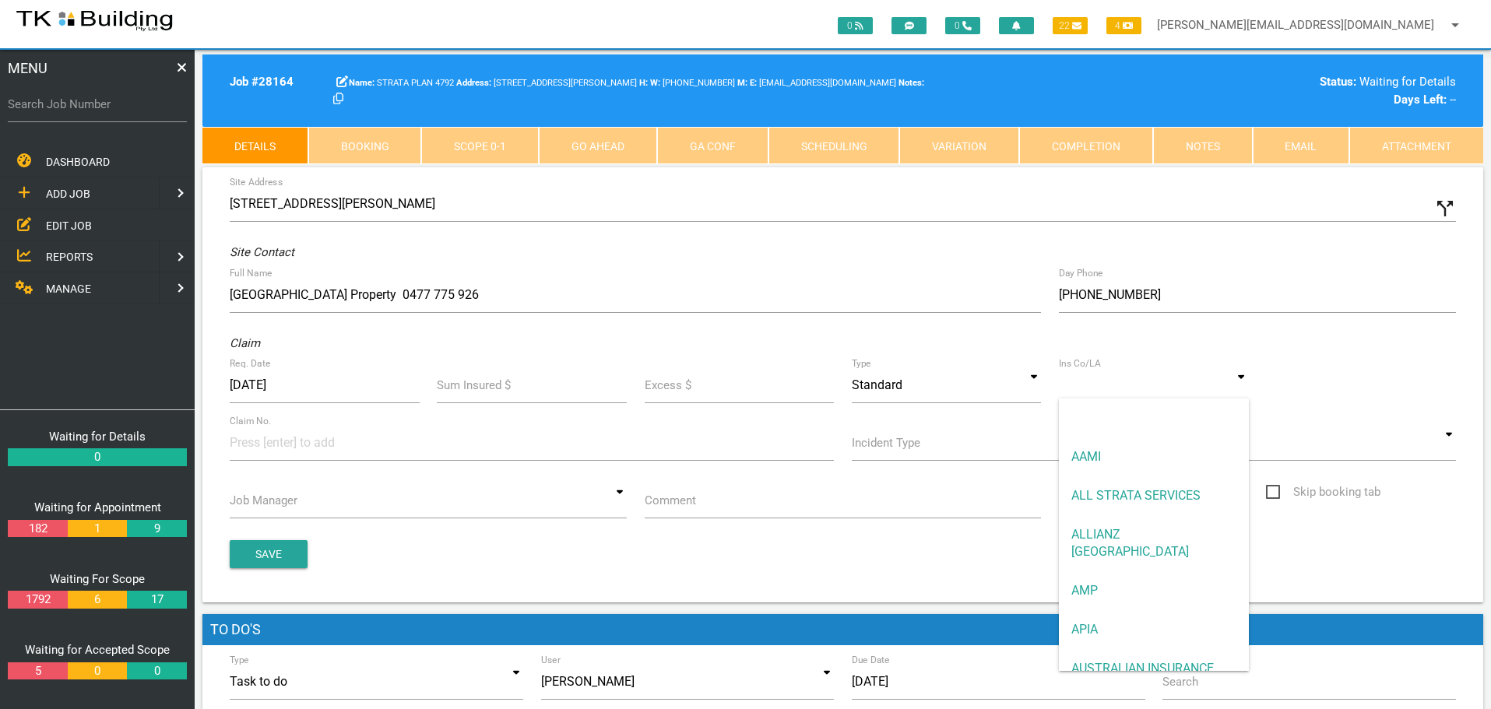
click at [1079, 392] on input at bounding box center [1154, 385] width 190 height 36
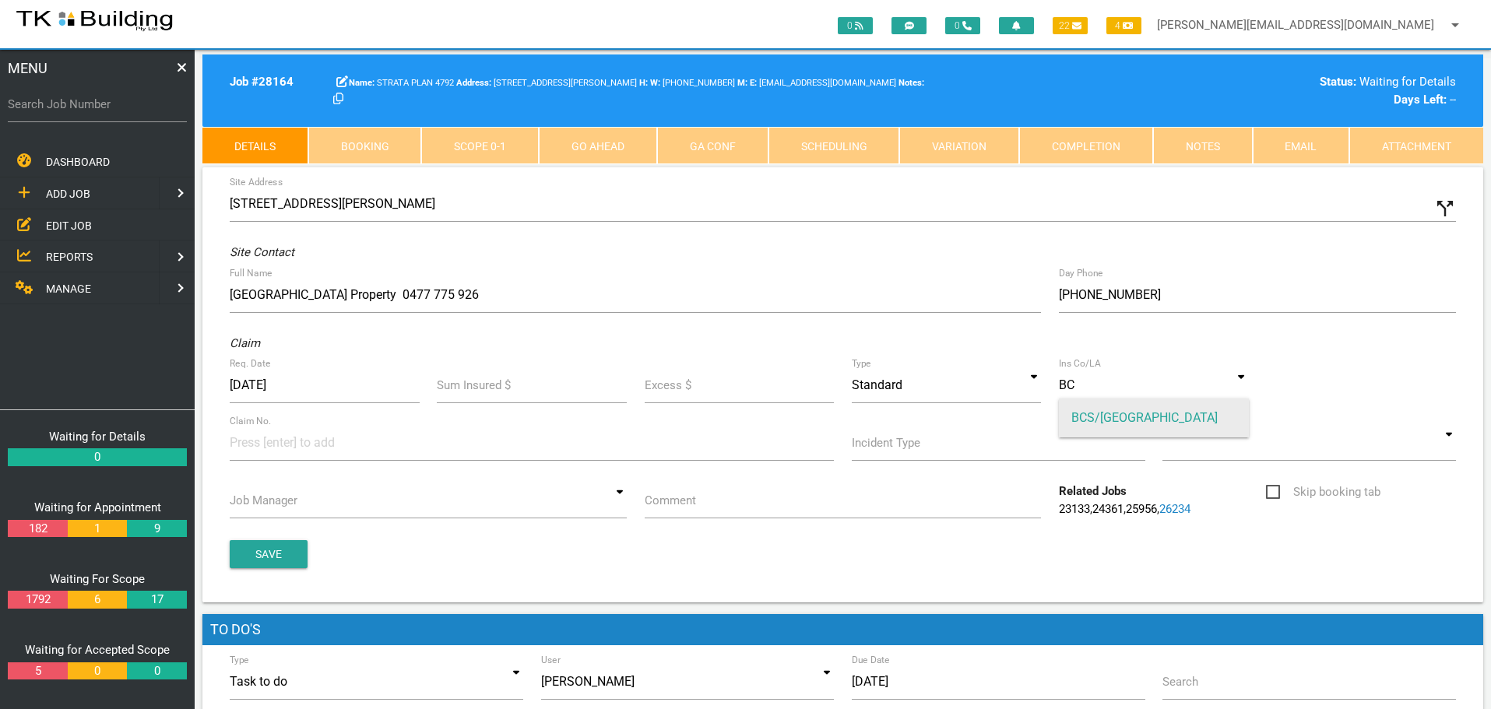
click at [1095, 416] on span "BCS/MONTEATH" at bounding box center [1154, 418] width 190 height 39
type input "BCS/MONTEATH"
click at [246, 444] on input at bounding box center [288, 442] width 117 height 35
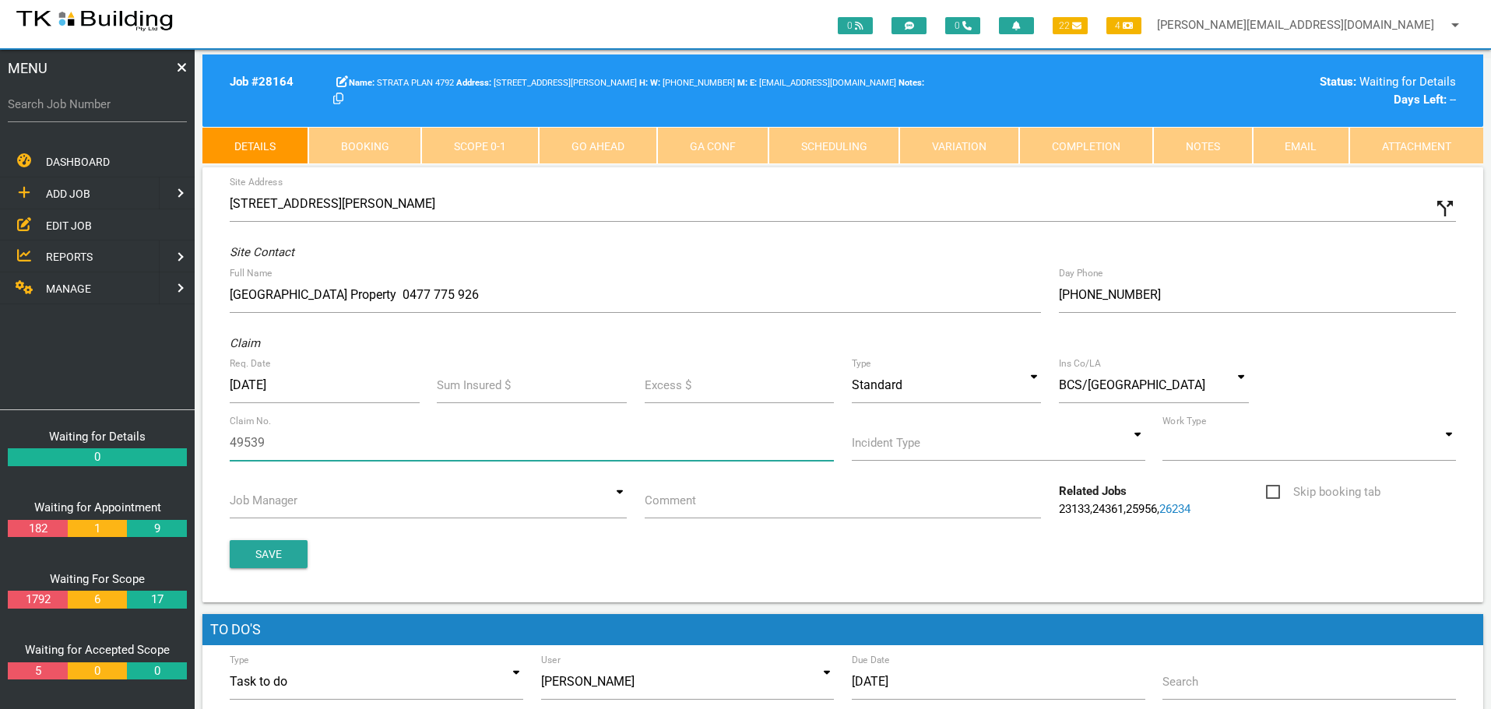
type input "495396"
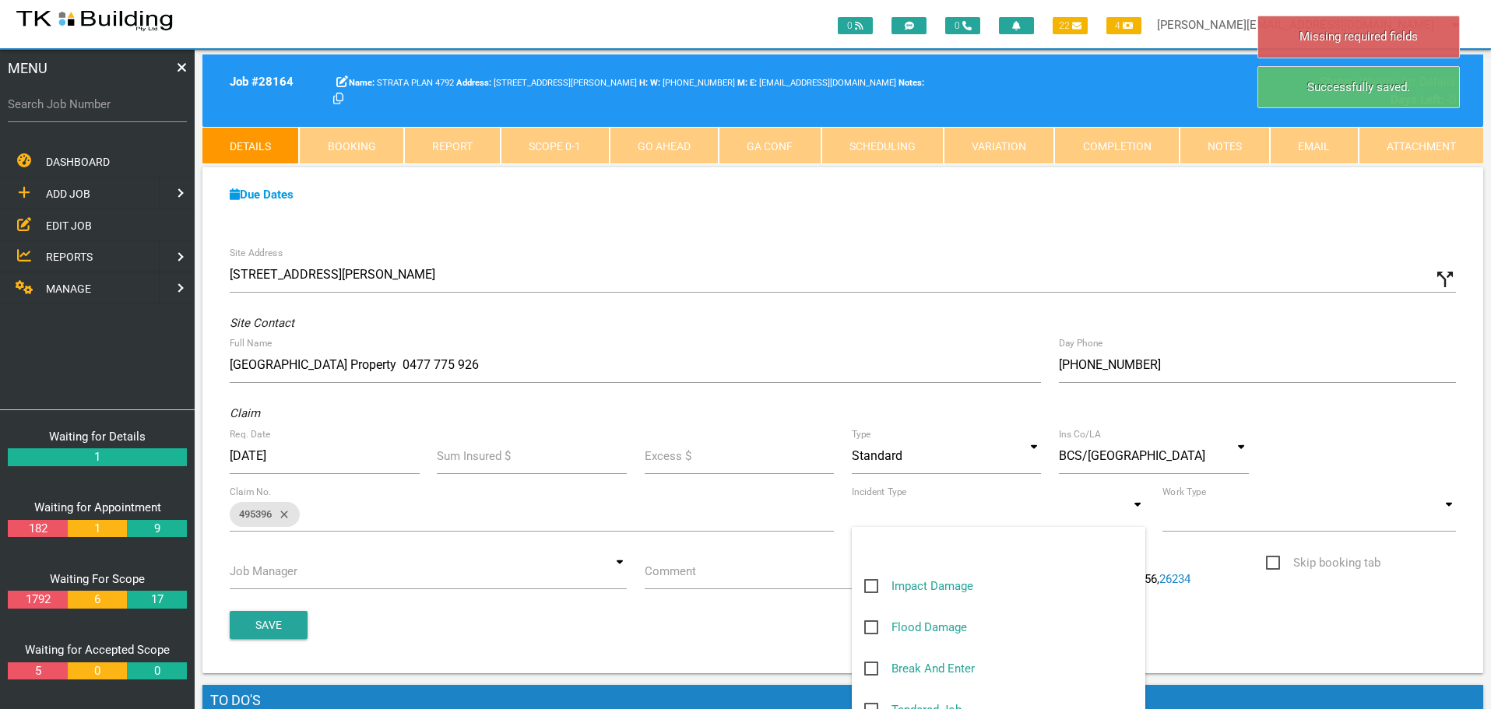
click at [1140, 520] on input at bounding box center [998, 514] width 293 height 36
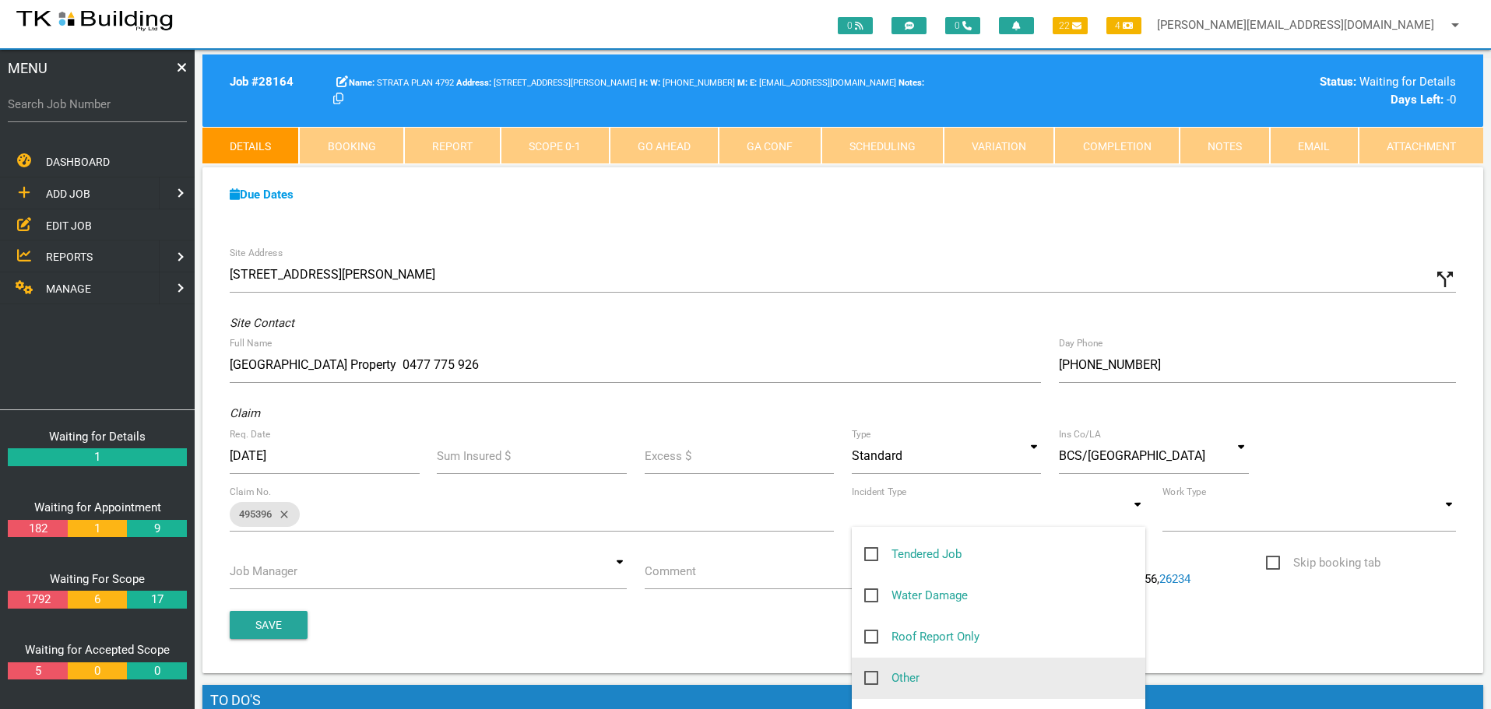
click at [875, 677] on span "Other" at bounding box center [891, 678] width 55 height 19
click at [874, 677] on input "Other" at bounding box center [869, 674] width 10 height 10
checkbox input "true"
type input "Other"
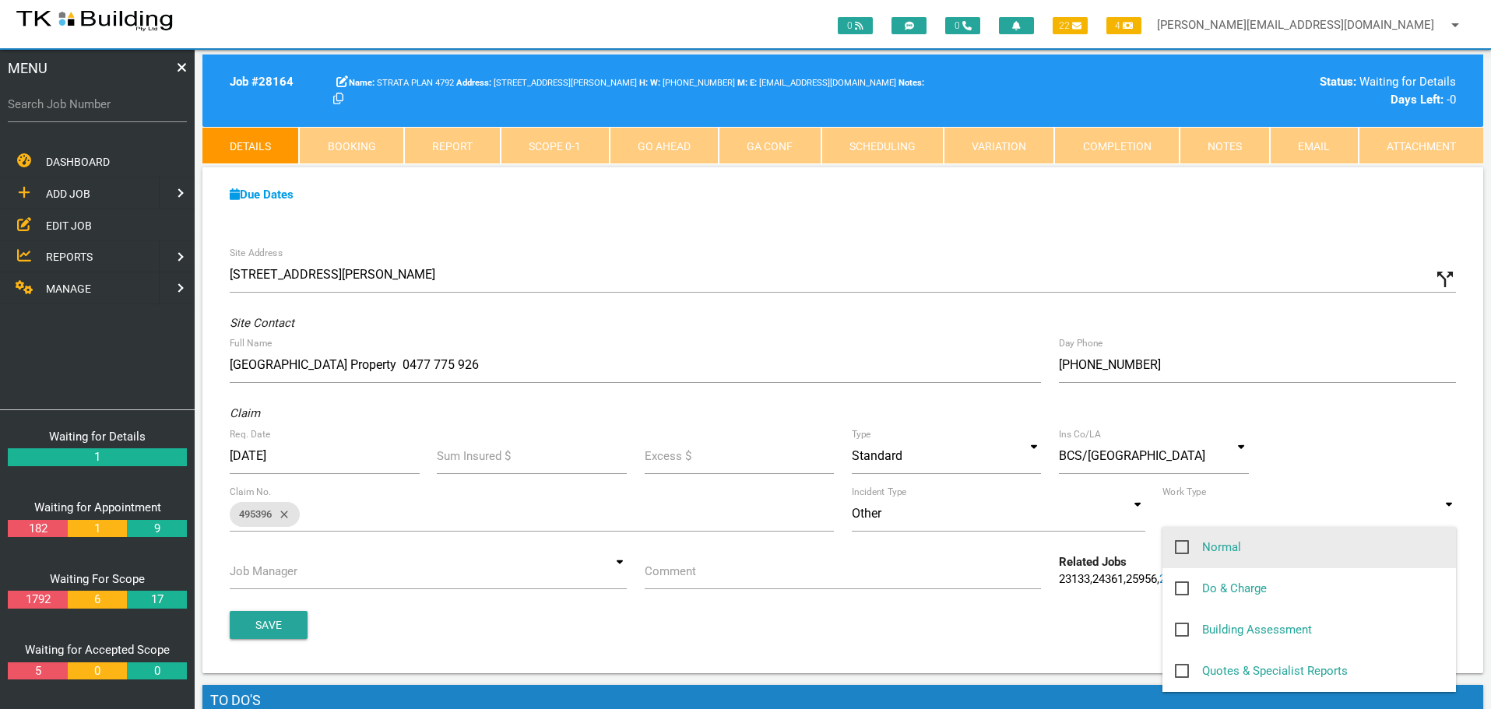
drag, startPoint x: 1449, startPoint y: 515, endPoint x: 1341, endPoint y: 548, distance: 113.0
click at [1448, 517] on input at bounding box center [1308, 514] width 293 height 36
click at [1179, 544] on span "Normal" at bounding box center [1208, 547] width 66 height 19
click at [1179, 544] on input "Normal" at bounding box center [1180, 543] width 10 height 10
checkbox input "true"
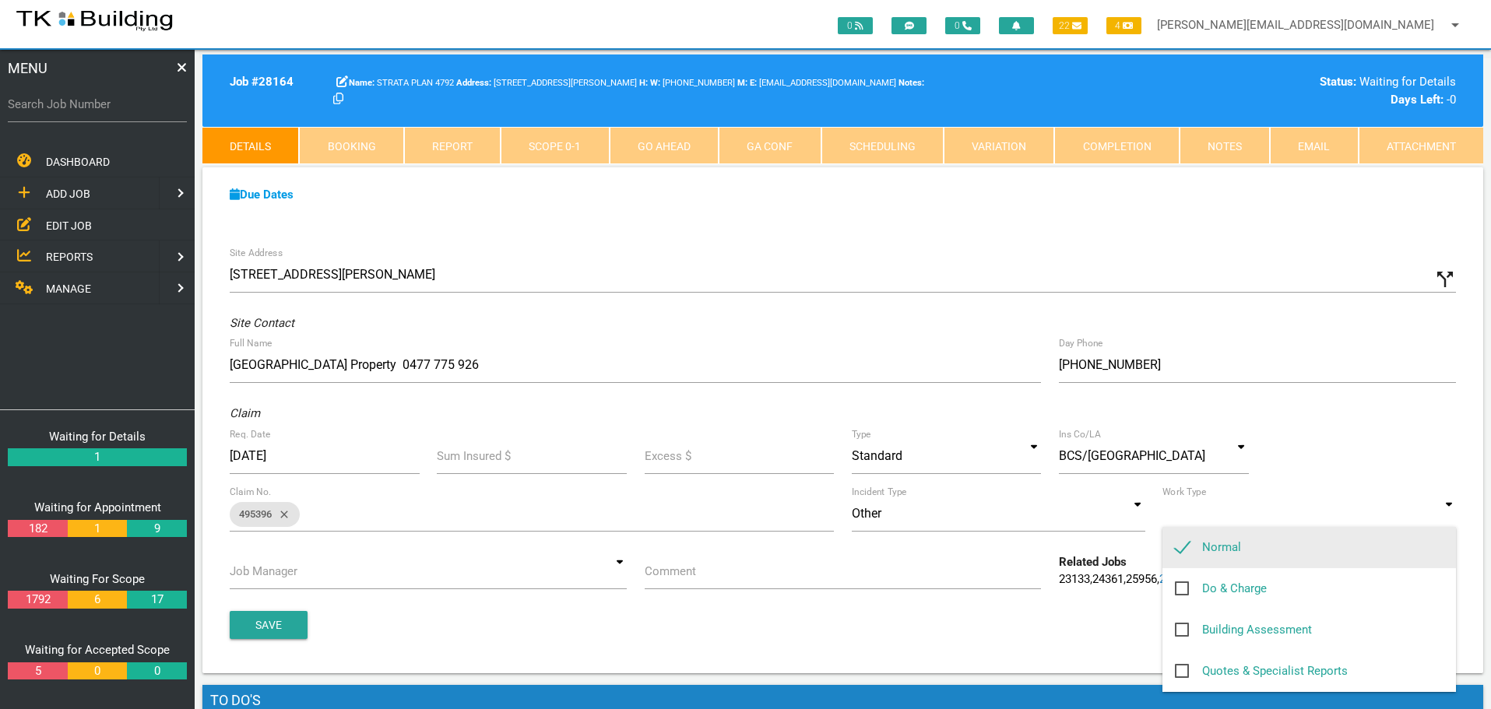
type input "Normal"
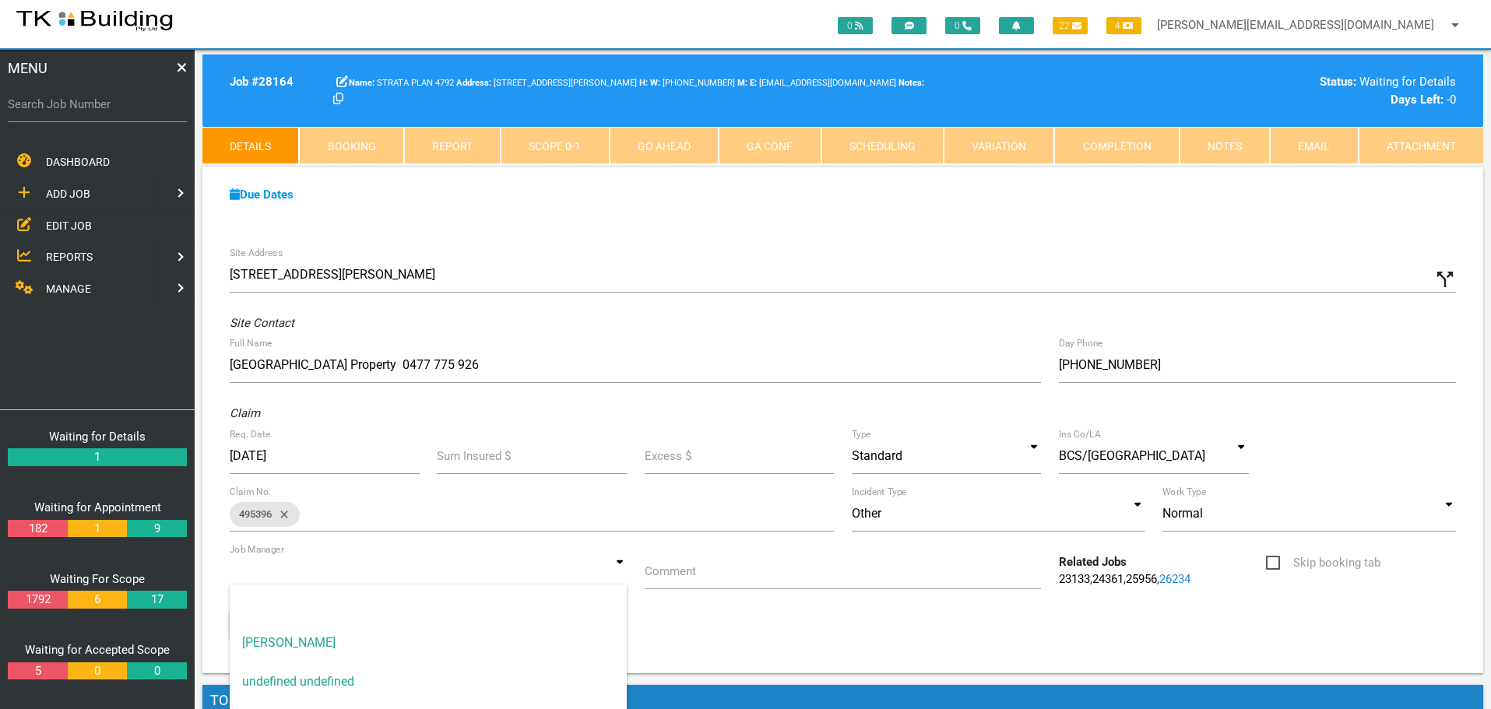
click at [625, 575] on input at bounding box center [428, 571] width 397 height 36
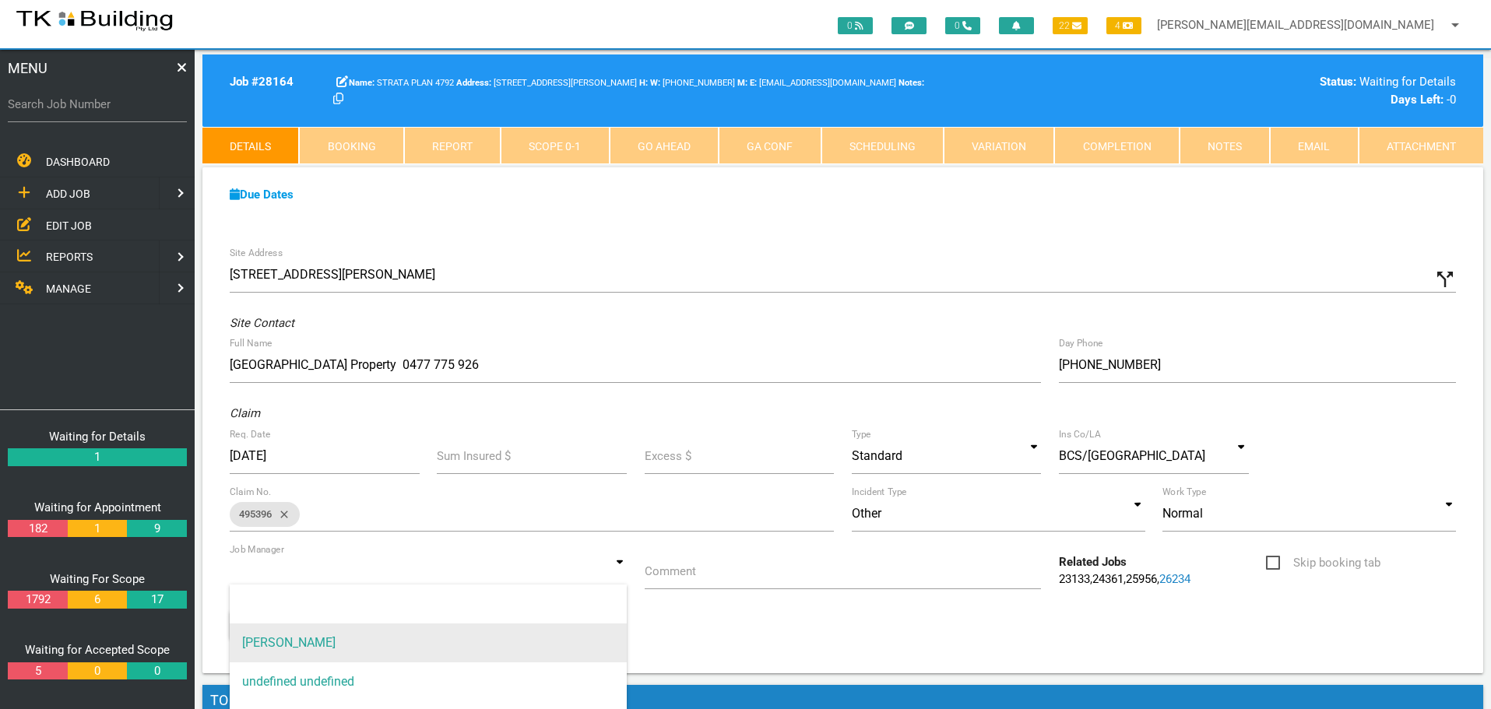
click at [540, 638] on span "[PERSON_NAME]" at bounding box center [428, 643] width 397 height 39
type input "[PERSON_NAME]"
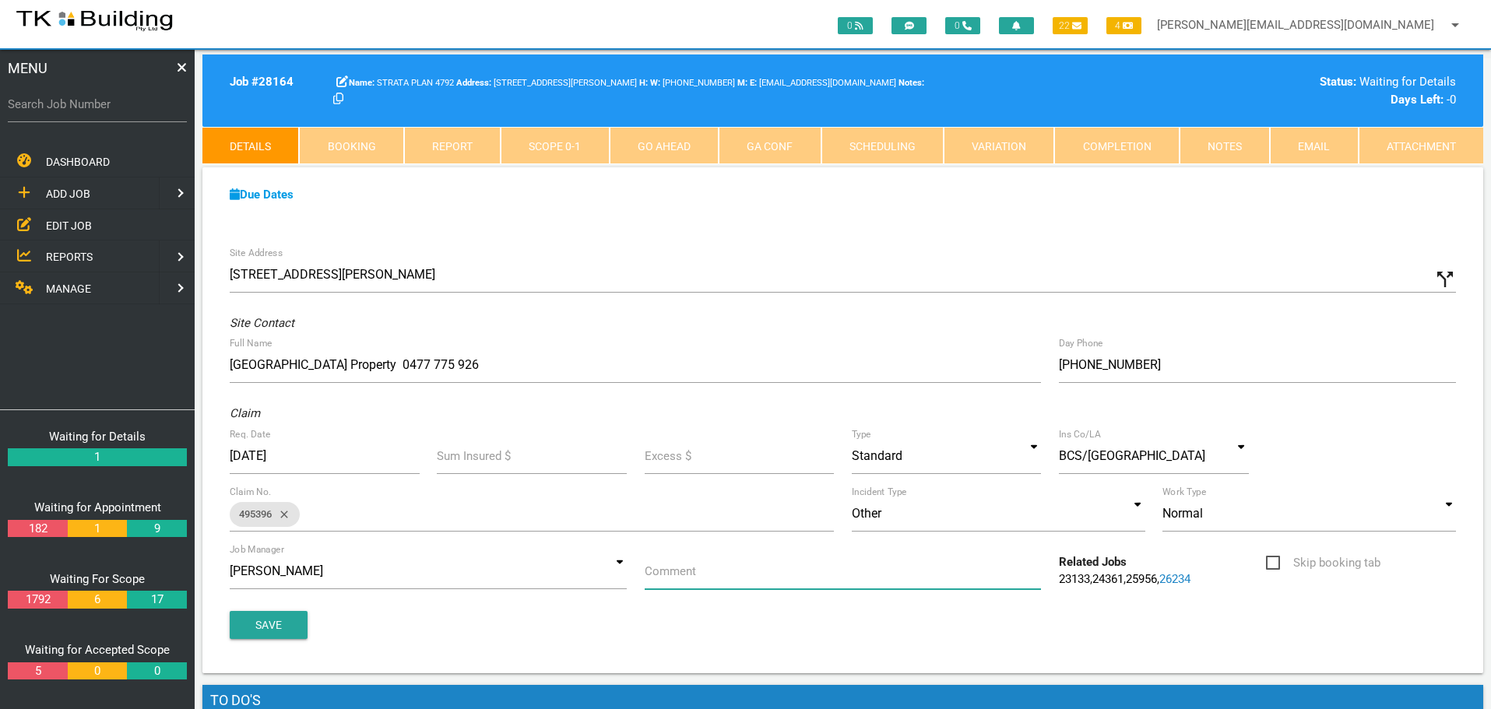
click at [733, 581] on input "Comment" at bounding box center [843, 571] width 397 height 36
type input "Quote on U4 plaster repairs"
click at [293, 625] on button "Save" at bounding box center [269, 625] width 78 height 28
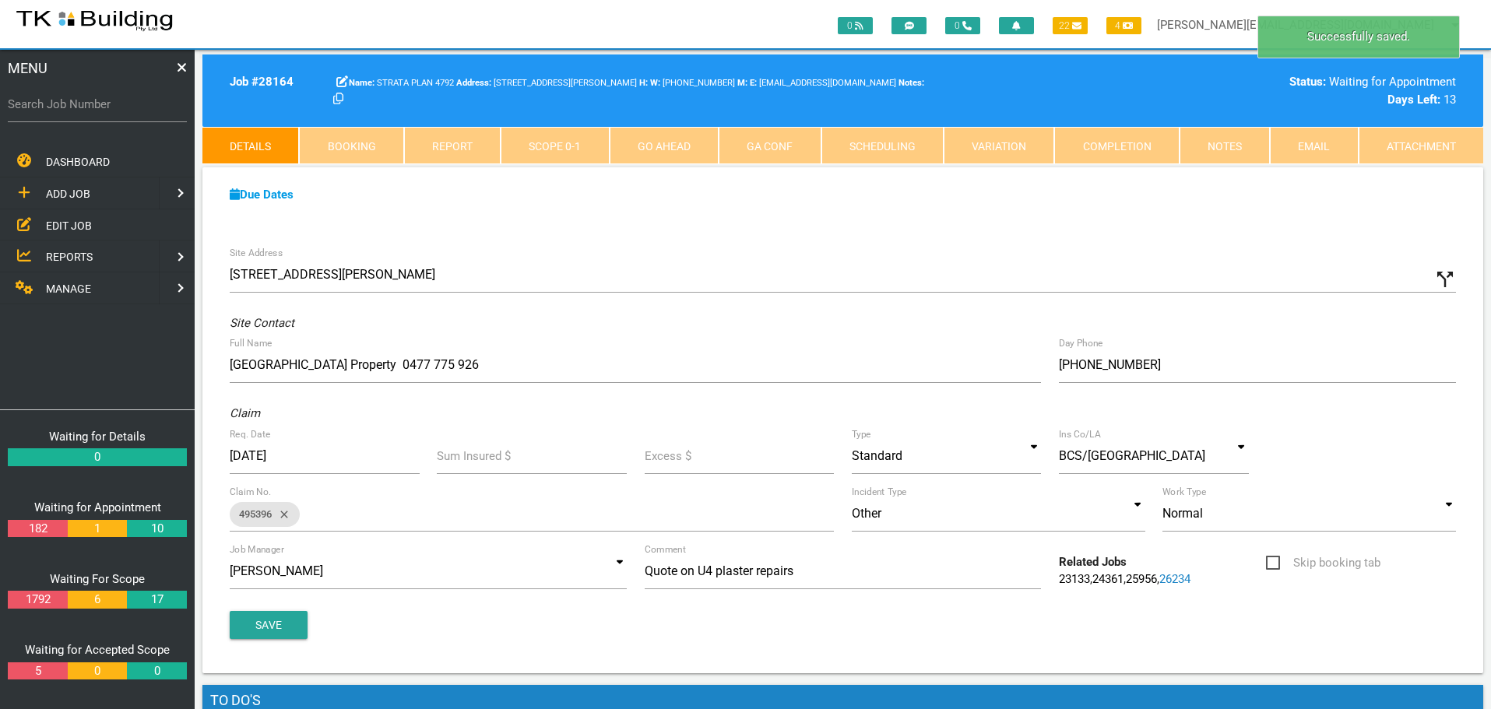
click at [1234, 150] on link "Notes" at bounding box center [1224, 145] width 90 height 37
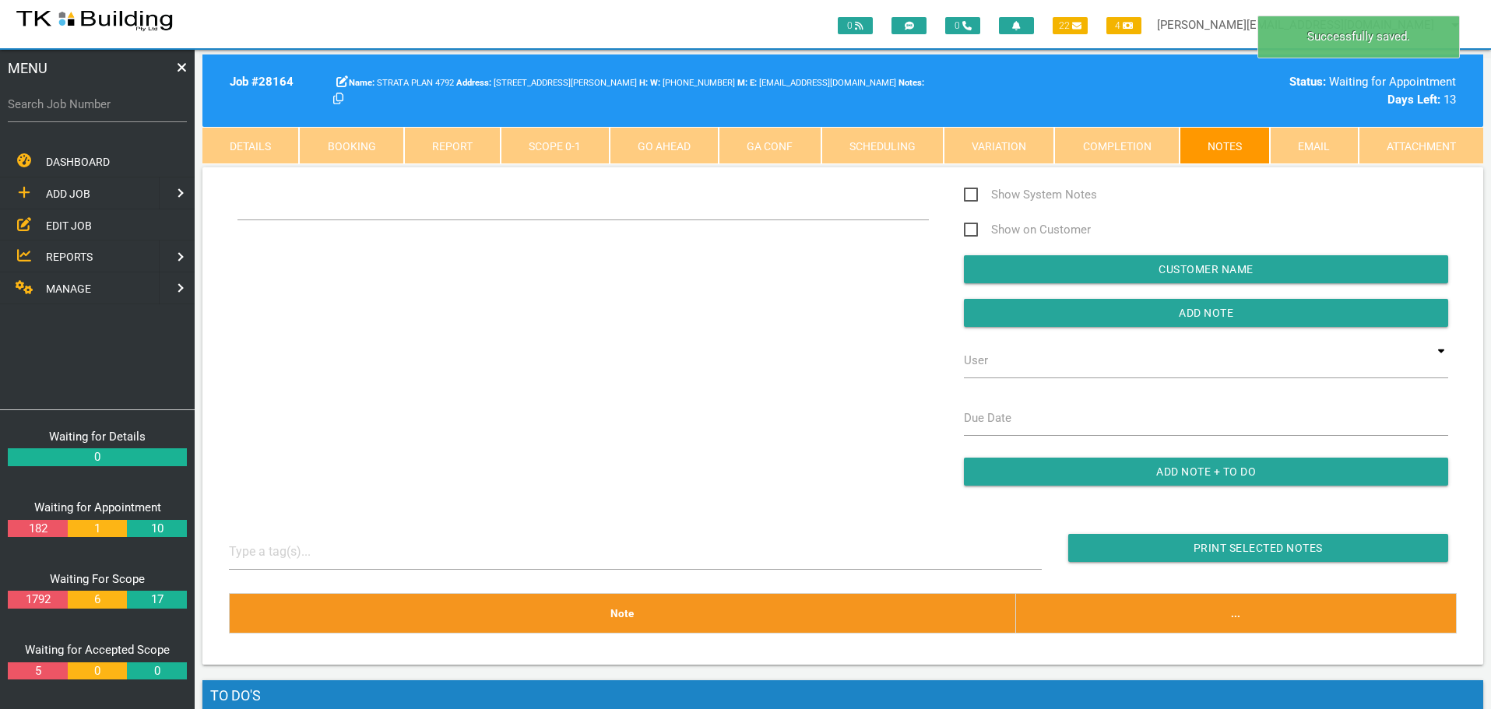
click at [282, 247] on div "Show System Notes Show on Customer Customer Name Add Note User TKB JobTracking …" at bounding box center [843, 343] width 1246 height 316
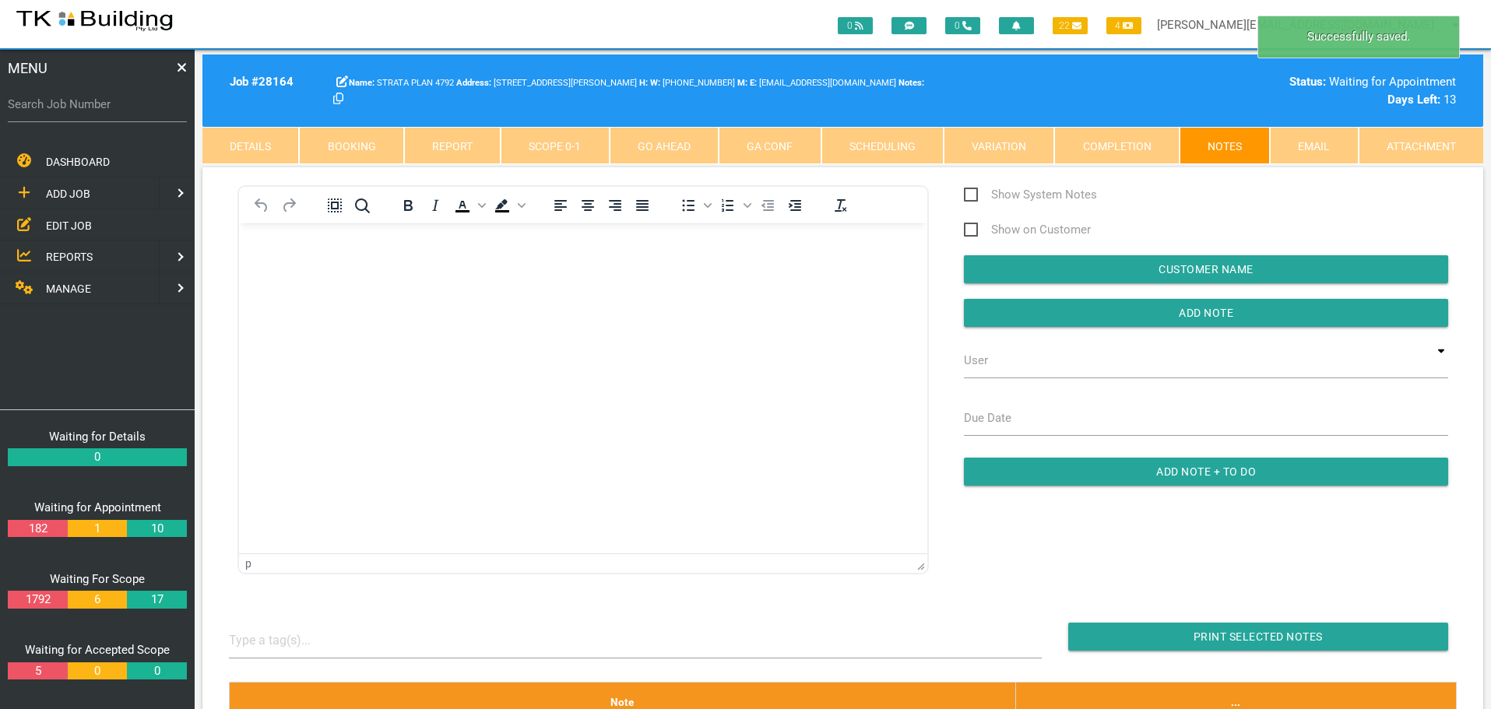
scroll to position [0, 0]
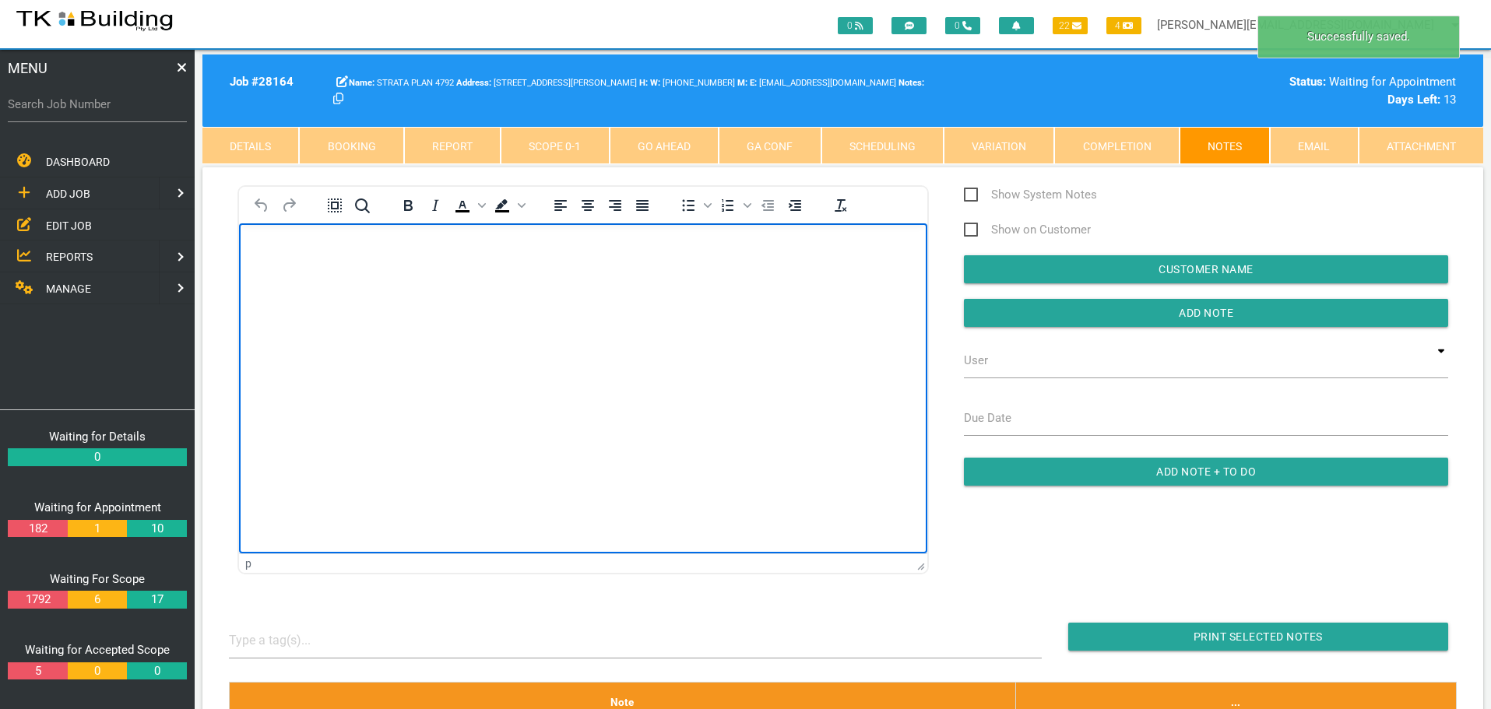
click at [273, 256] on body "Rich Text Area. Press ALT-0 for help." at bounding box center [583, 267] width 688 height 51
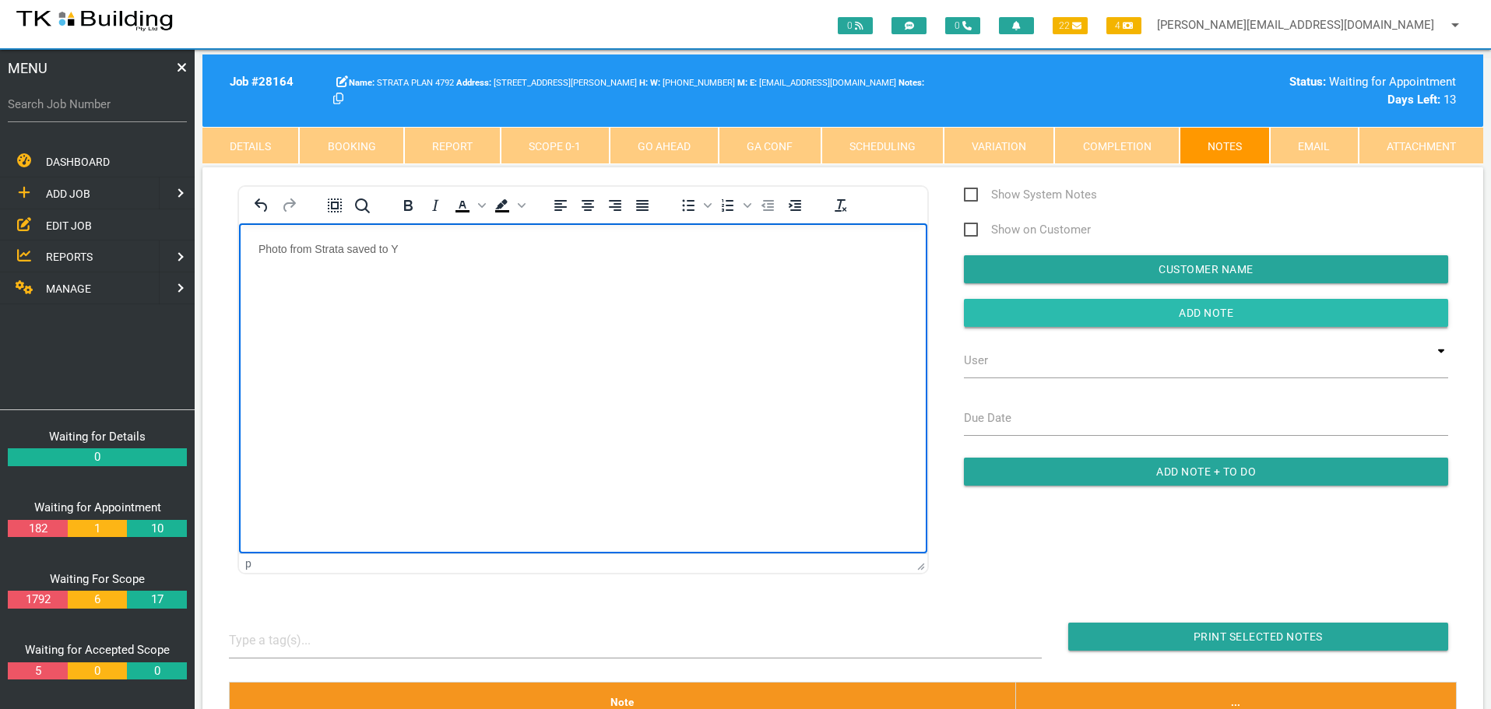
click at [1030, 318] on input "Add Note" at bounding box center [1206, 313] width 484 height 28
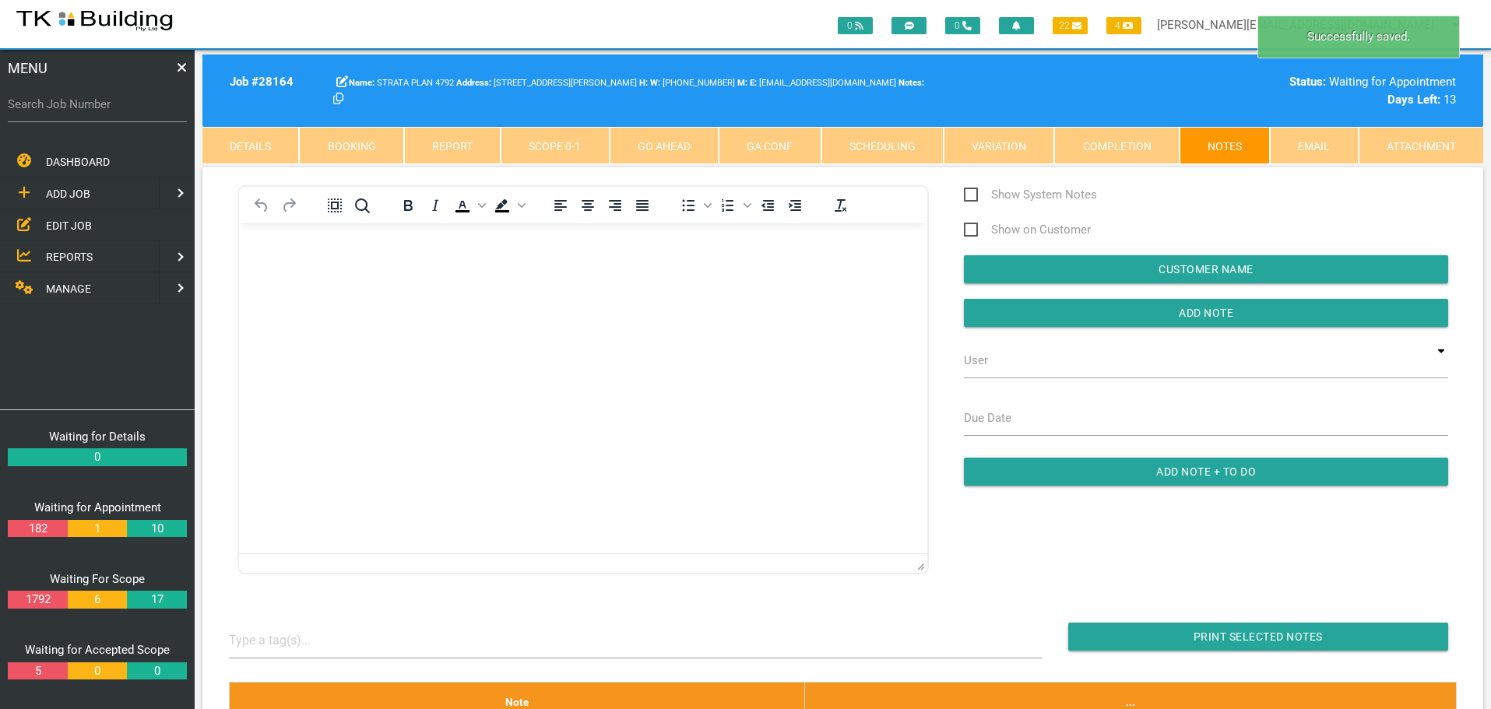
click at [69, 226] on span "EDIT JOB" at bounding box center [69, 225] width 46 height 12
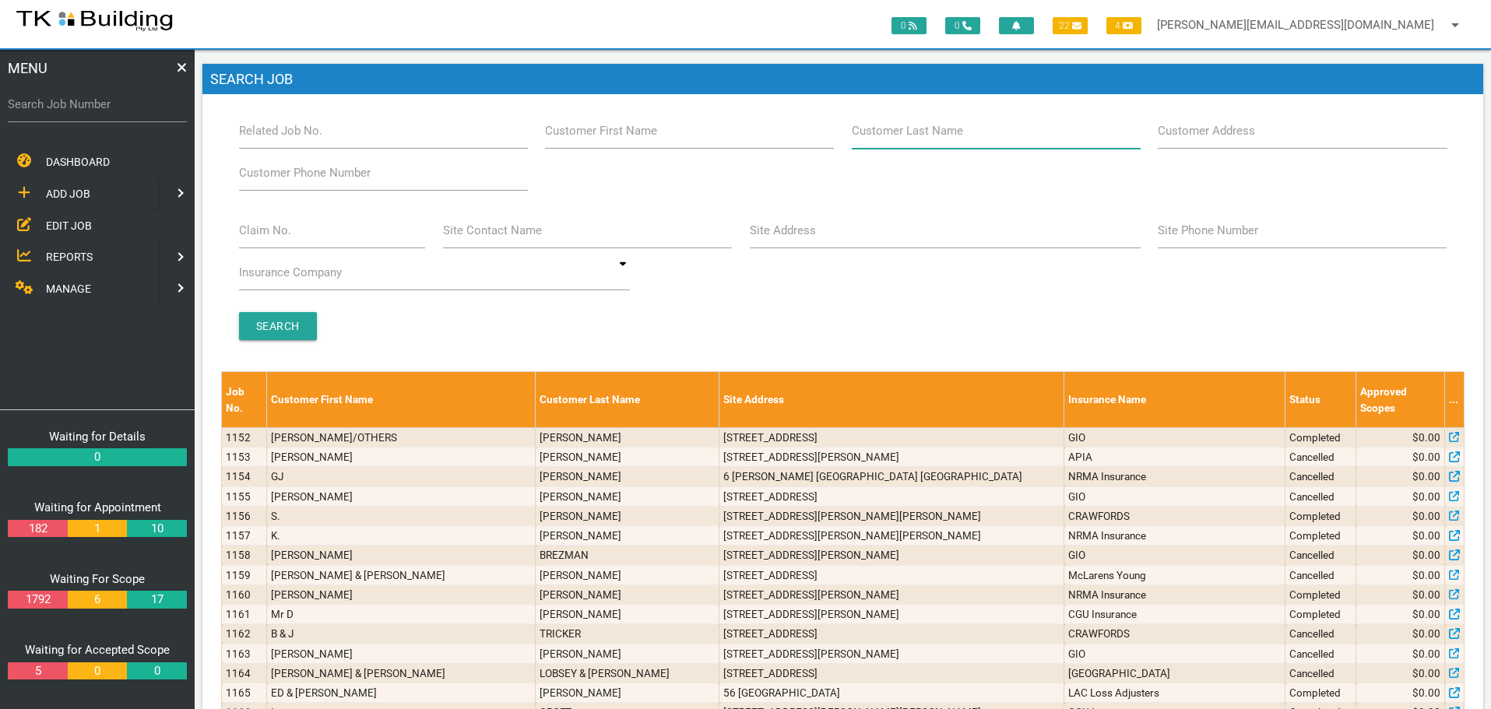
click at [930, 145] on input "Customer Last Name" at bounding box center [996, 131] width 289 height 36
type input "78976"
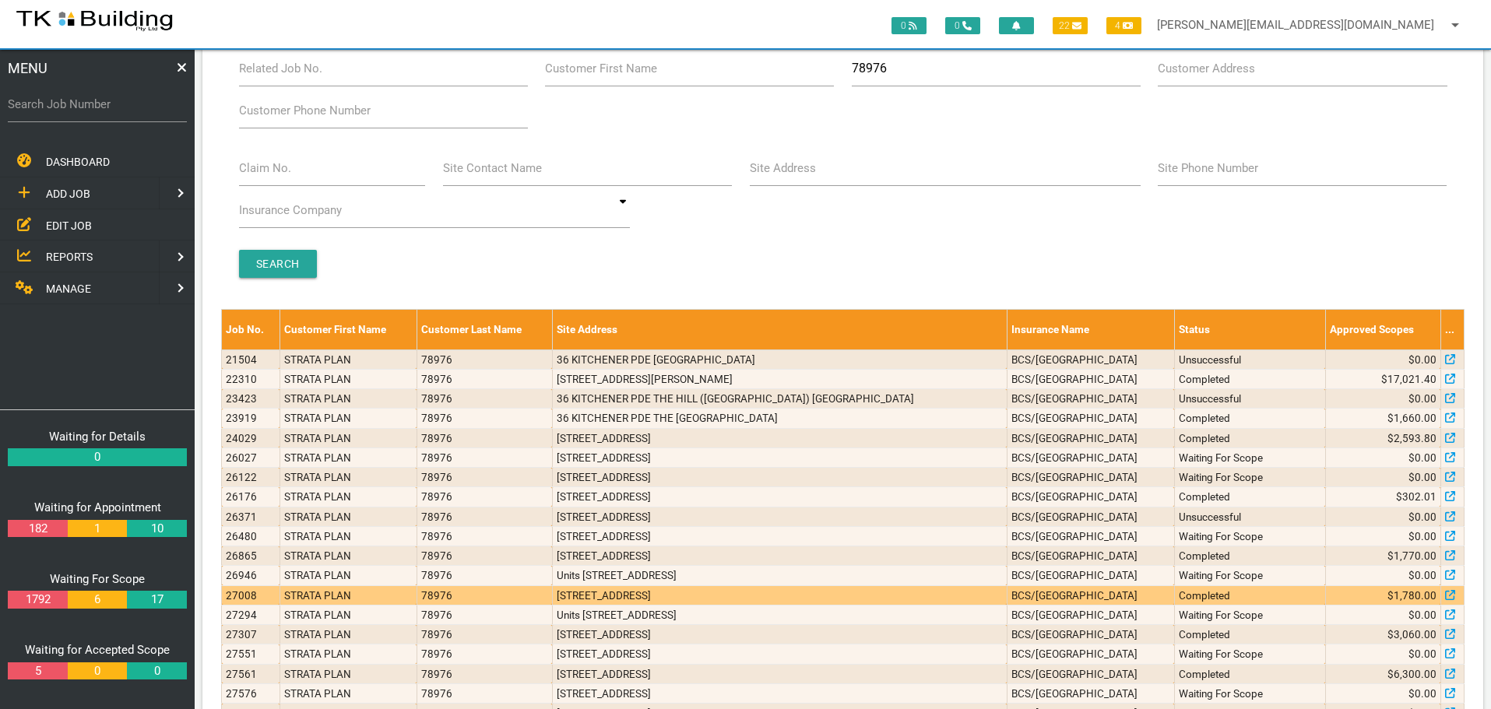
scroll to position [132, 0]
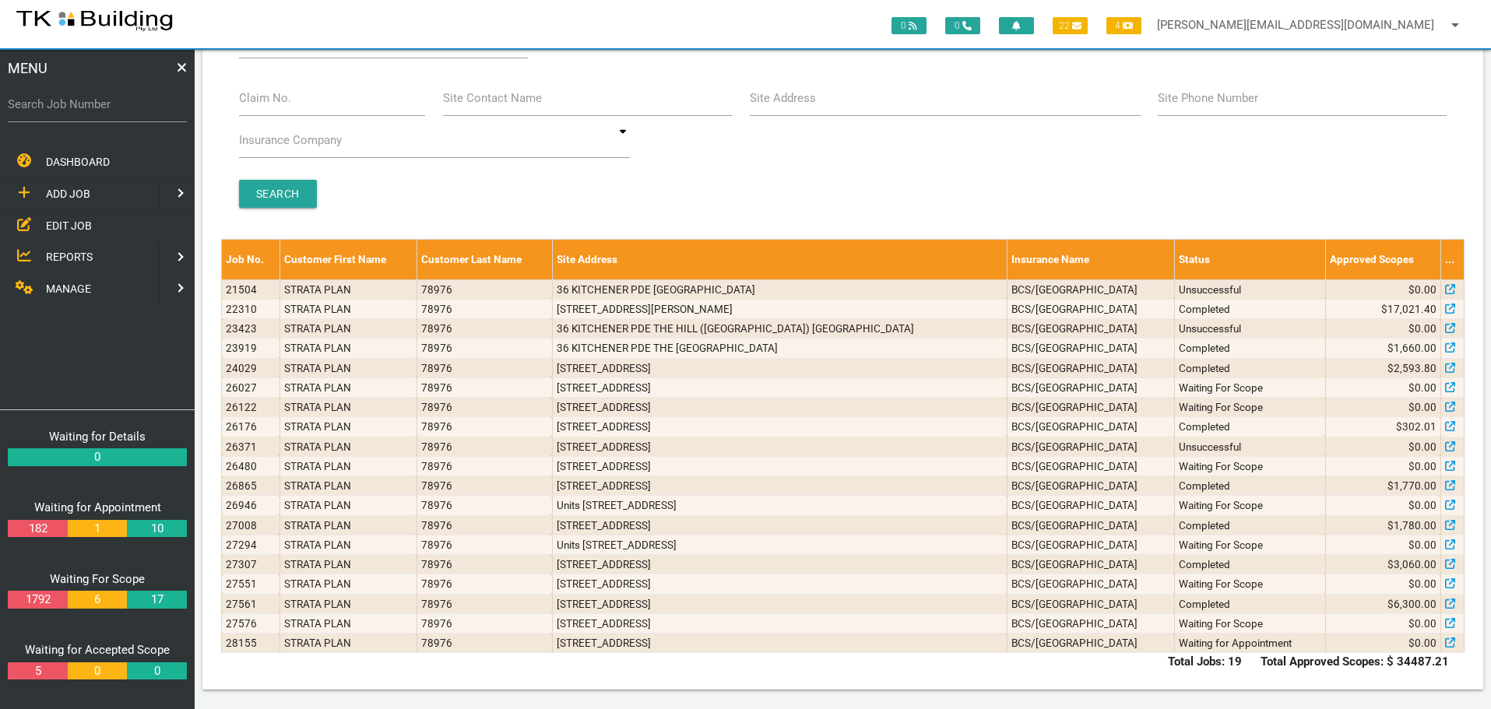
click at [55, 191] on span "ADD JOB" at bounding box center [68, 194] width 44 height 12
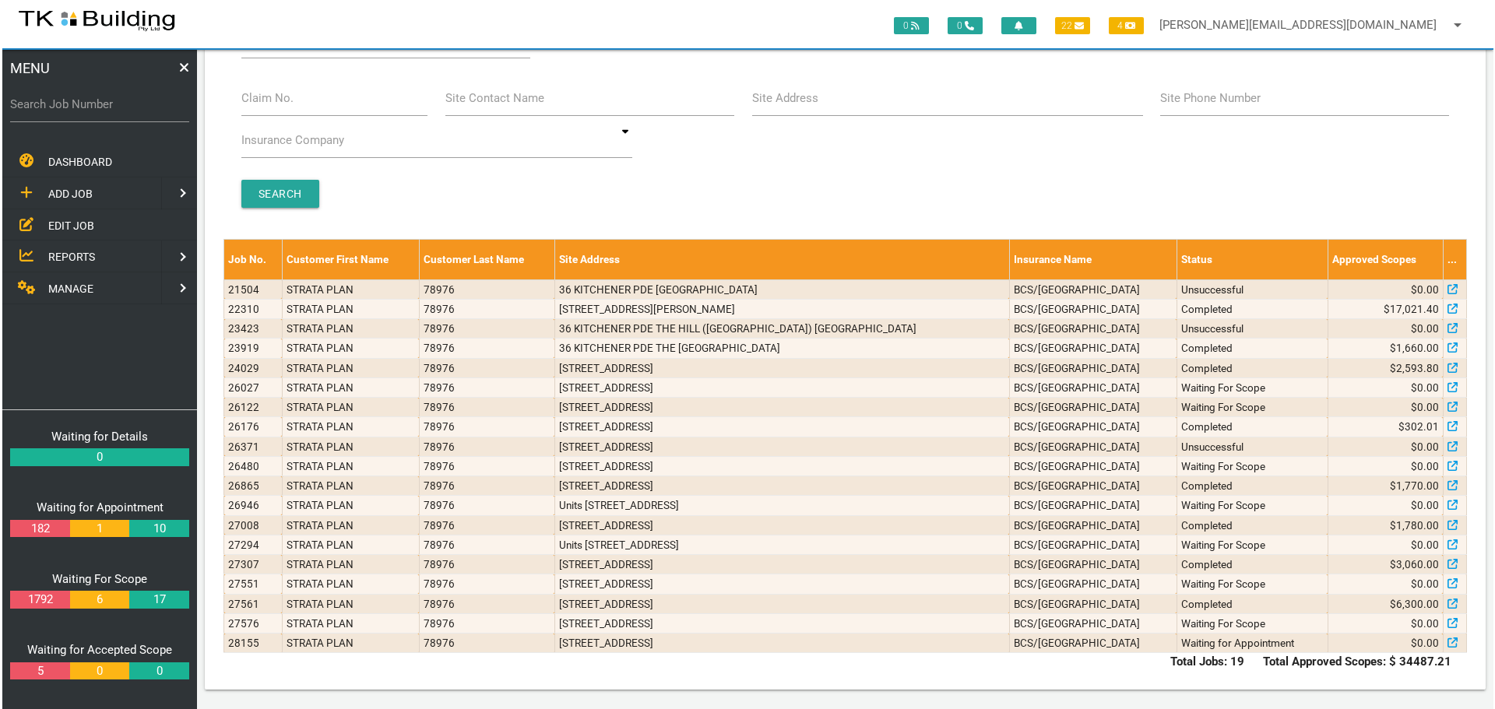
scroll to position [0, 0]
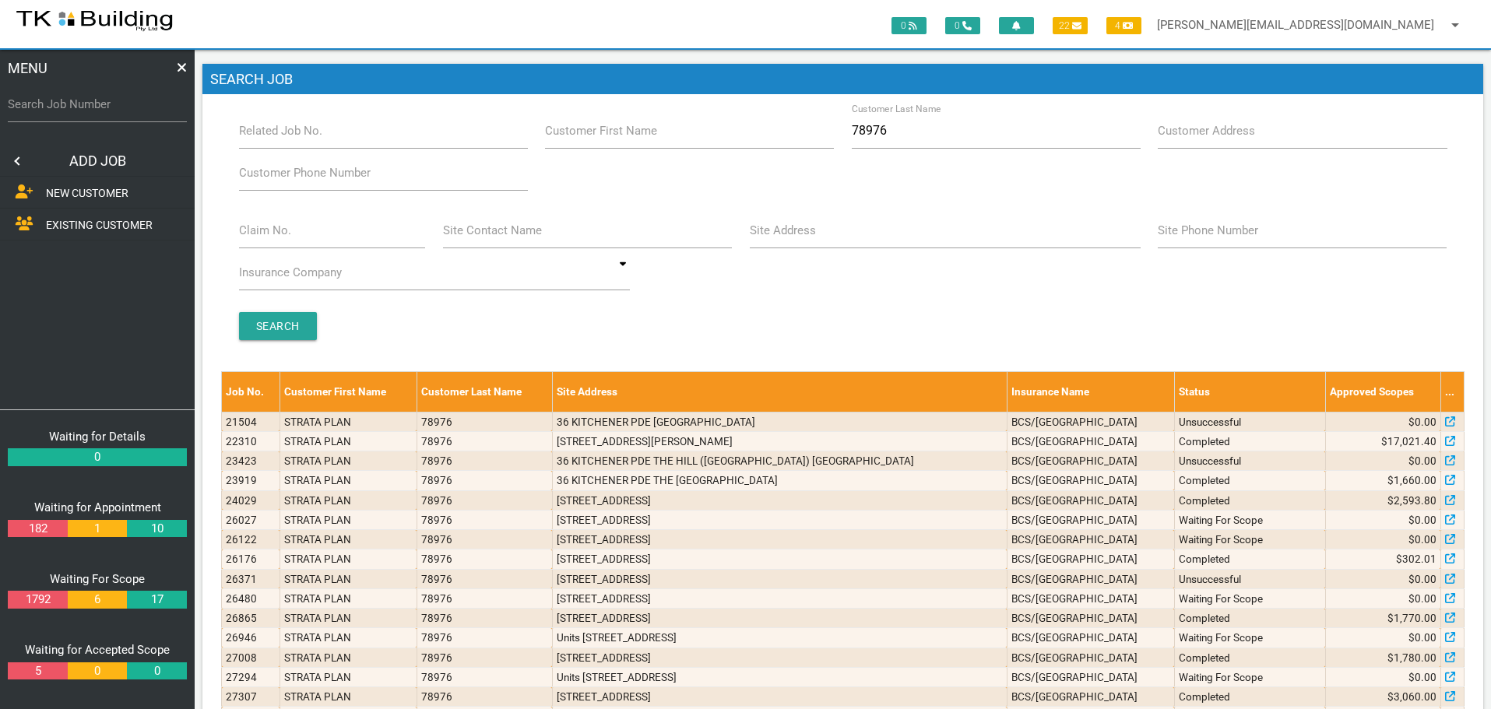
click at [76, 222] on span "EXISTING CUSTOMER" at bounding box center [99, 225] width 107 height 12
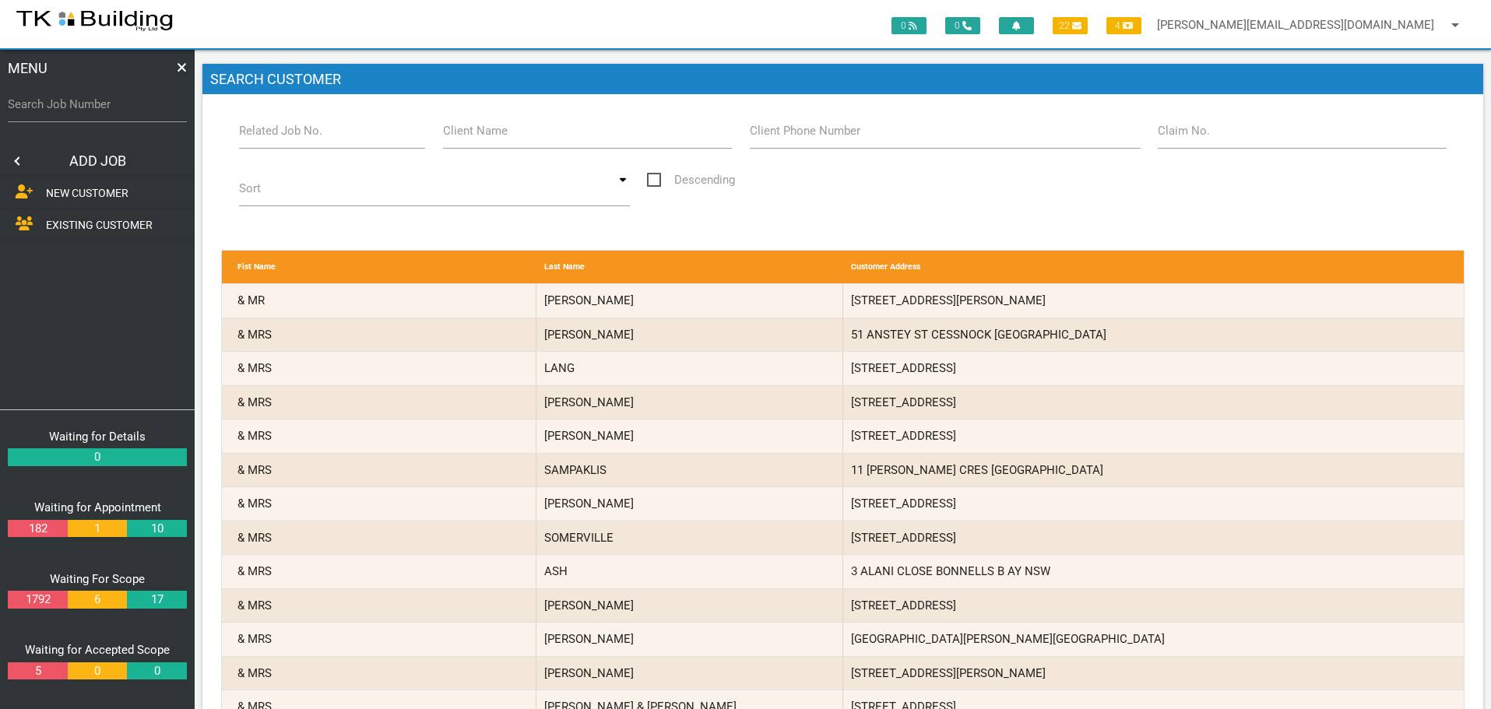
click at [319, 139] on label "Related Job No." at bounding box center [280, 131] width 83 height 18
click at [319, 139] on input "Related Job No." at bounding box center [332, 131] width 187 height 36
type input "28155"
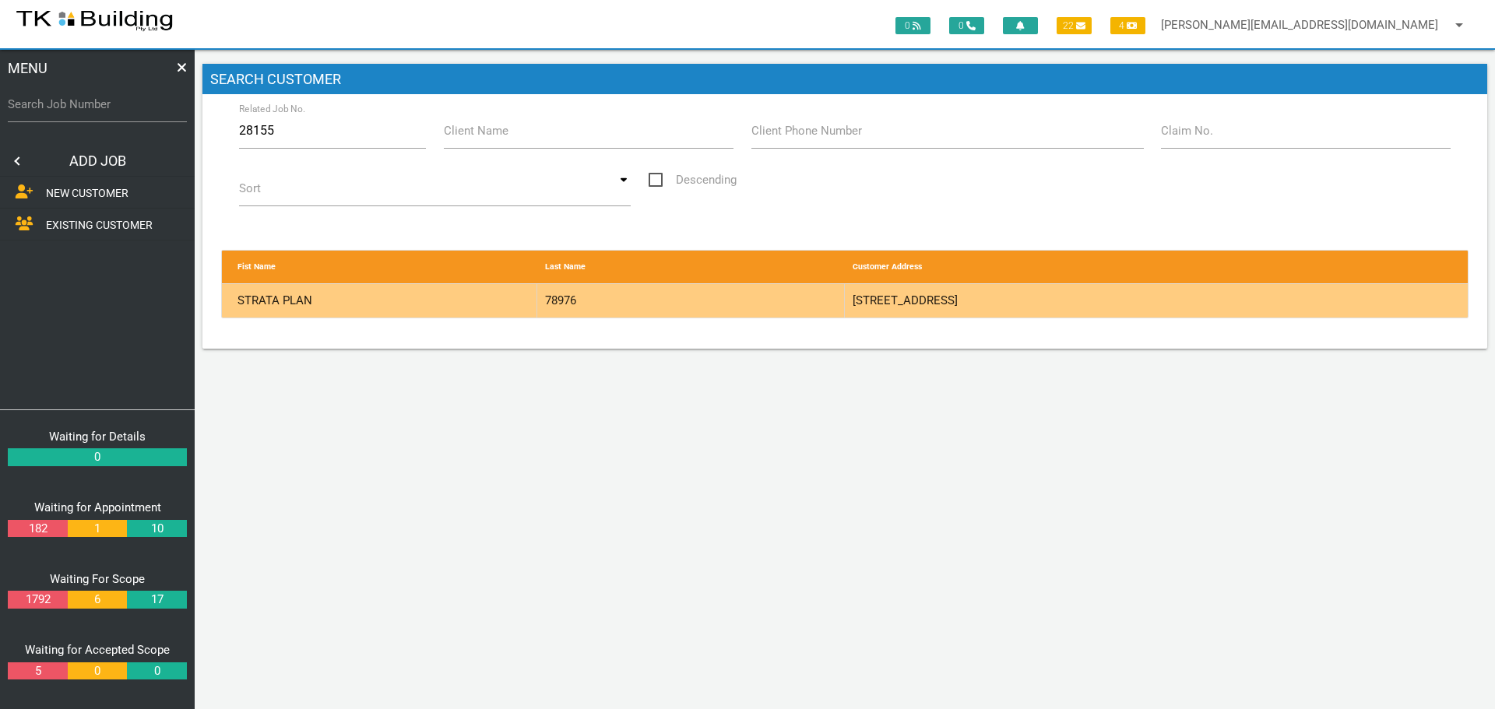
click at [701, 298] on div "78976" at bounding box center [690, 300] width 307 height 33
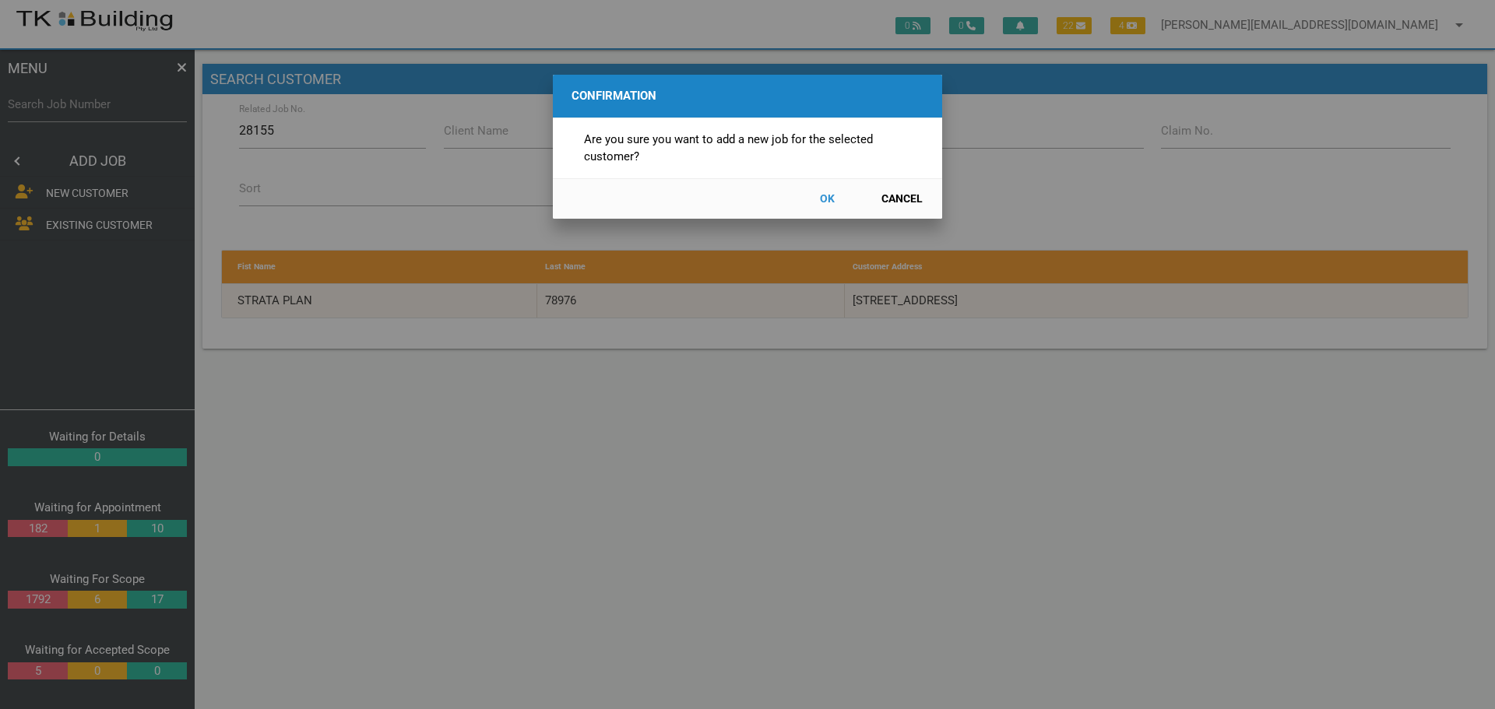
click at [829, 196] on button "OK" at bounding box center [826, 198] width 69 height 27
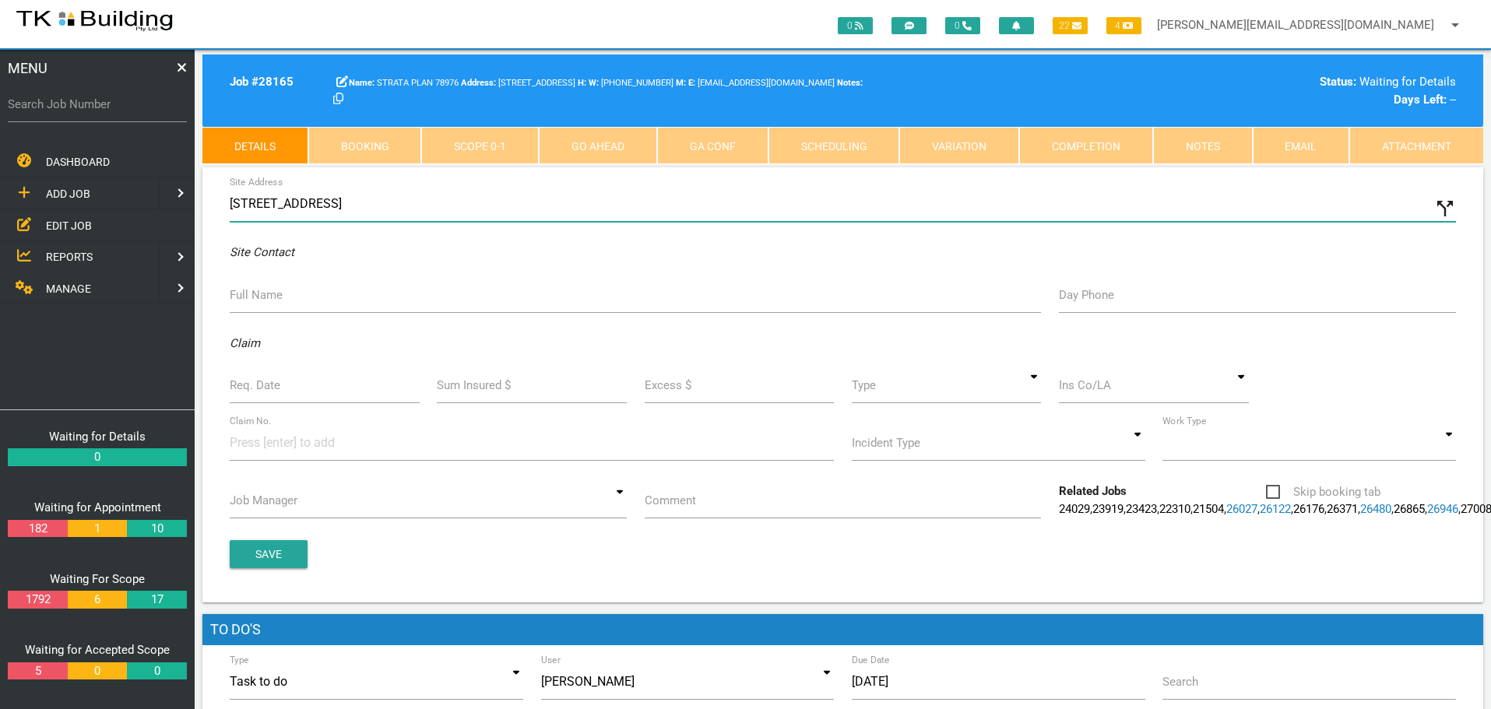
click at [230, 202] on input "36 Kitchener Parade, The Hill NSW 2300, Australia" at bounding box center [843, 204] width 1226 height 36
type input "1/36 Kitchener Parade, The Hill NSW 2300, Australia"
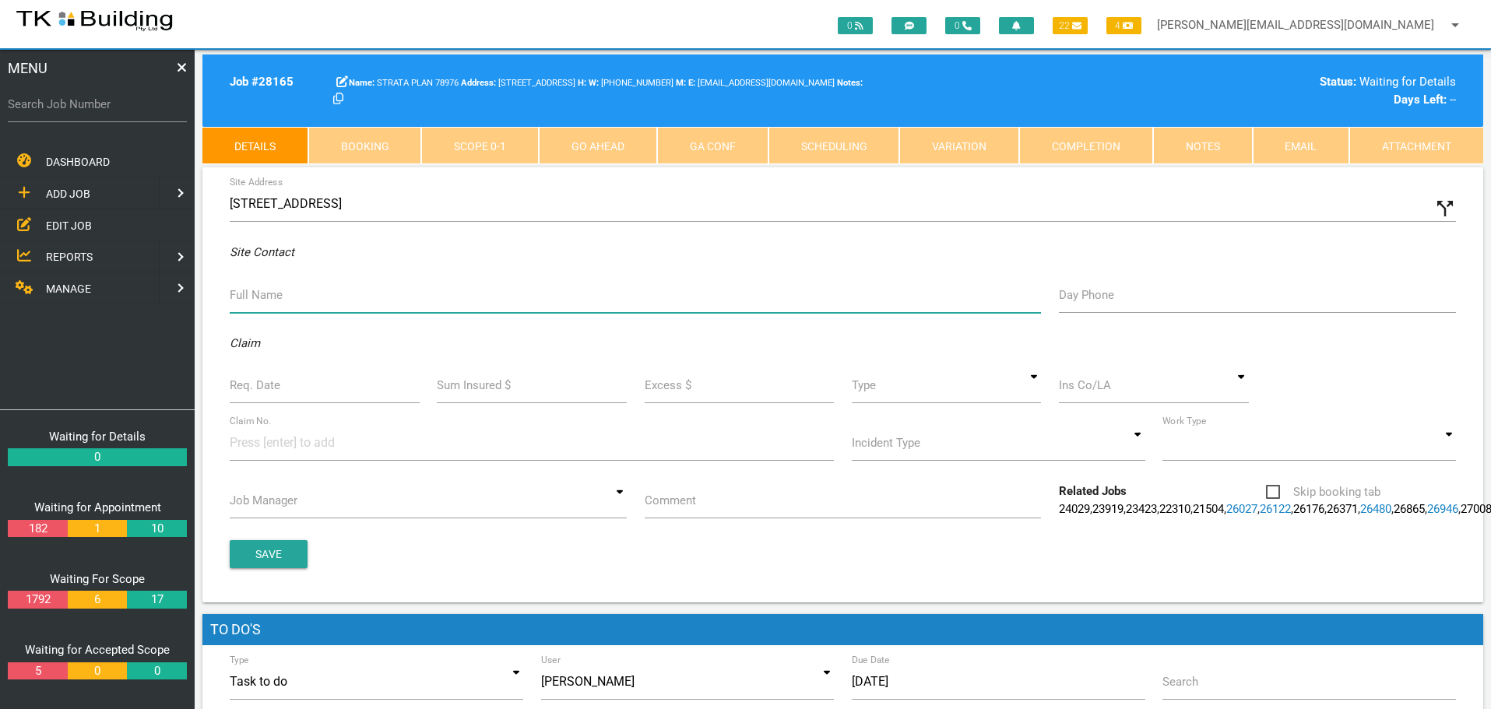
click at [262, 309] on input "Full Name" at bounding box center [635, 295] width 811 height 36
click at [232, 293] on input "Tenant: Bradley" at bounding box center [635, 295] width 811 height 36
click at [596, 297] on input "Ppty Manager: Abbie Psaltis 0400 992 485 Tenant: Bradley" at bounding box center [635, 295] width 811 height 36
type input "Ppty Manager: Abbie Psaltis 0400 992 485 Tenant: Bradley"
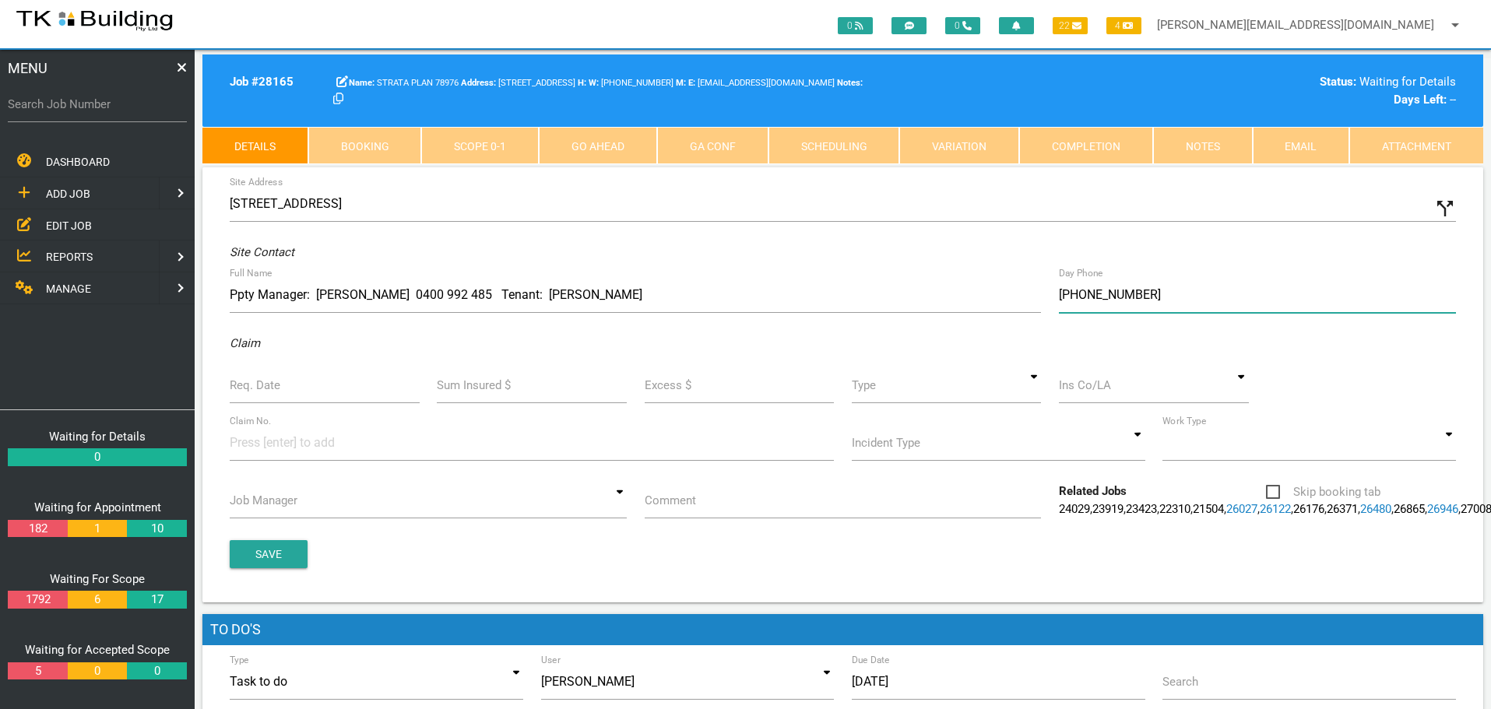
type input "(04) 5941 1470"
click at [325, 393] on input "Req. Date" at bounding box center [325, 385] width 190 height 36
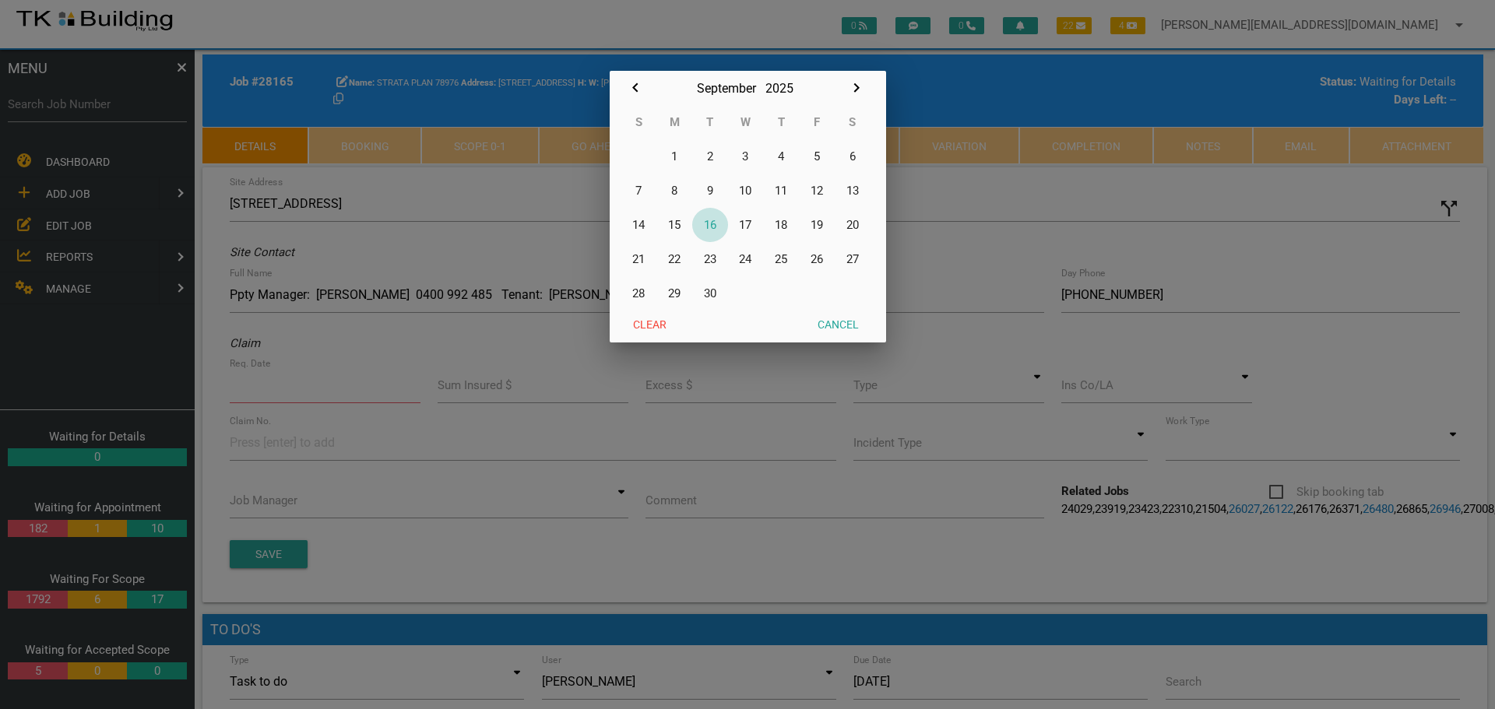
click at [711, 225] on button "16" at bounding box center [710, 225] width 36 height 34
type input "16/09/2025"
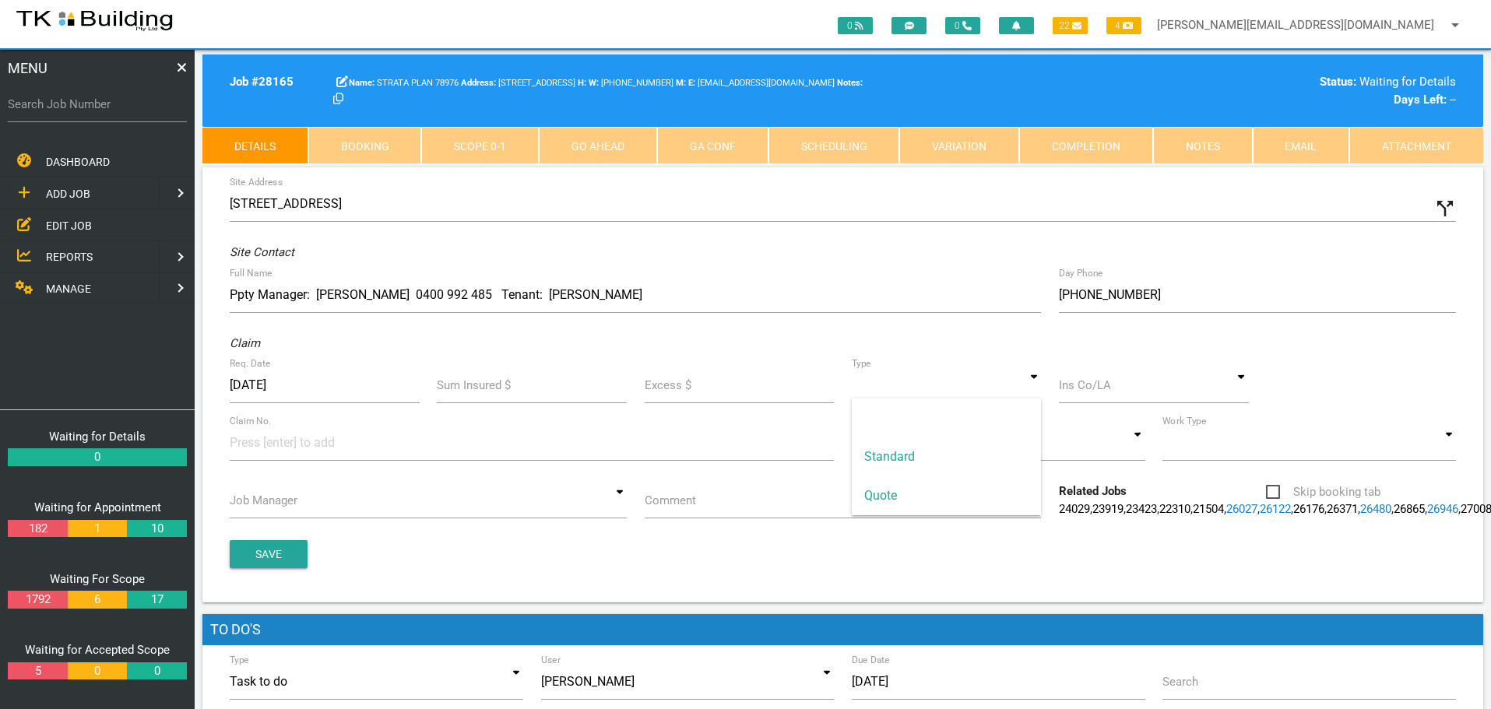
click at [1038, 388] on input at bounding box center [947, 385] width 190 height 36
click at [957, 453] on span "Standard" at bounding box center [947, 457] width 190 height 39
type input "Standard"
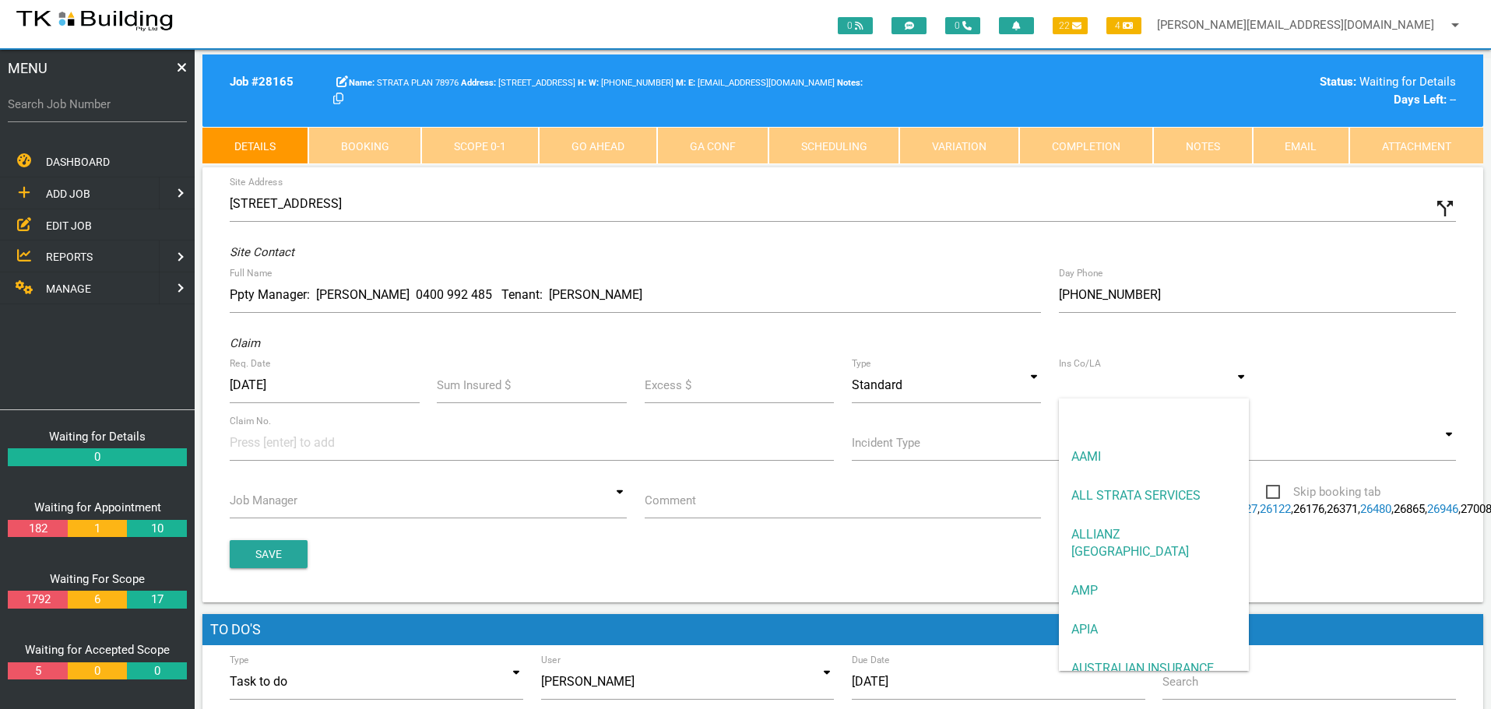
click at [1080, 390] on input at bounding box center [1154, 385] width 190 height 36
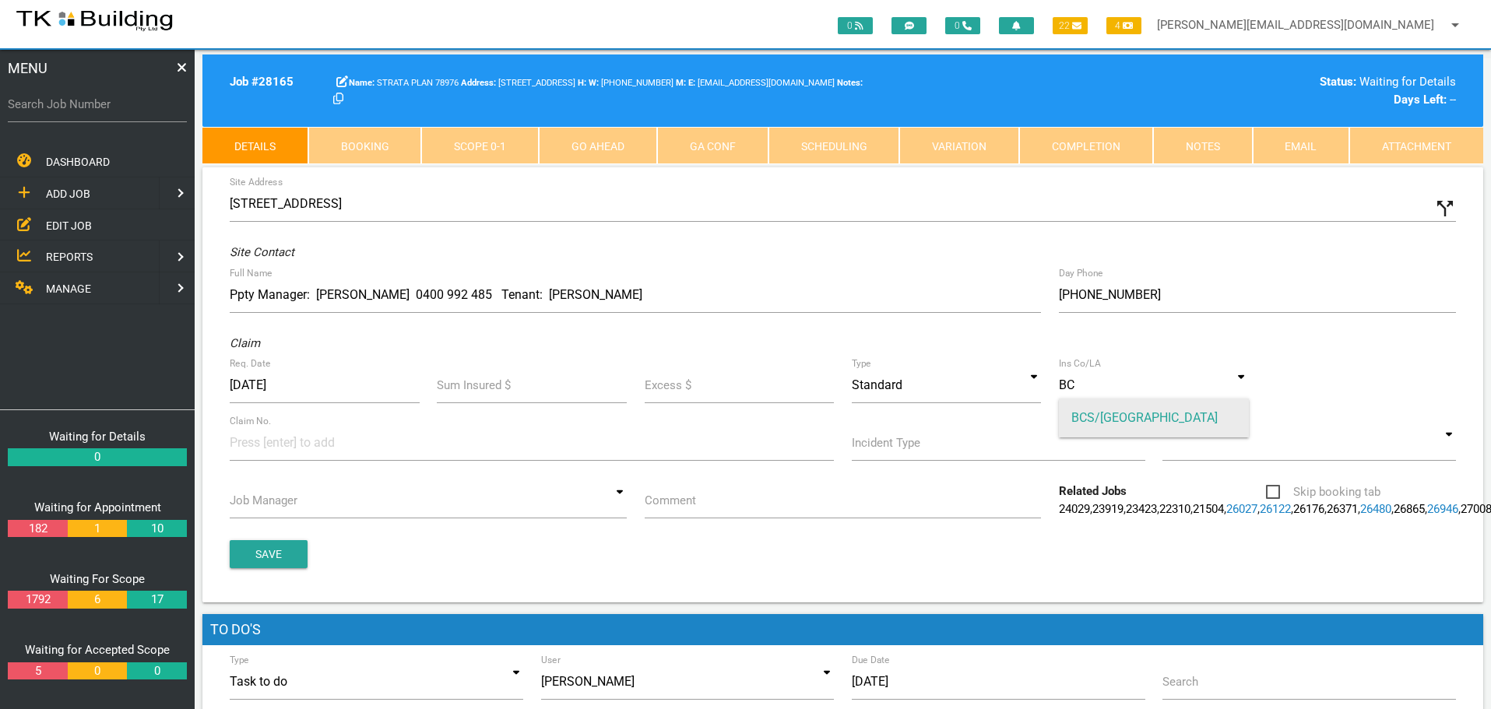
click at [1097, 417] on span "BCS/MONTEATH" at bounding box center [1154, 418] width 190 height 39
type input "BCS/MONTEATH"
click at [262, 447] on input at bounding box center [288, 442] width 117 height 35
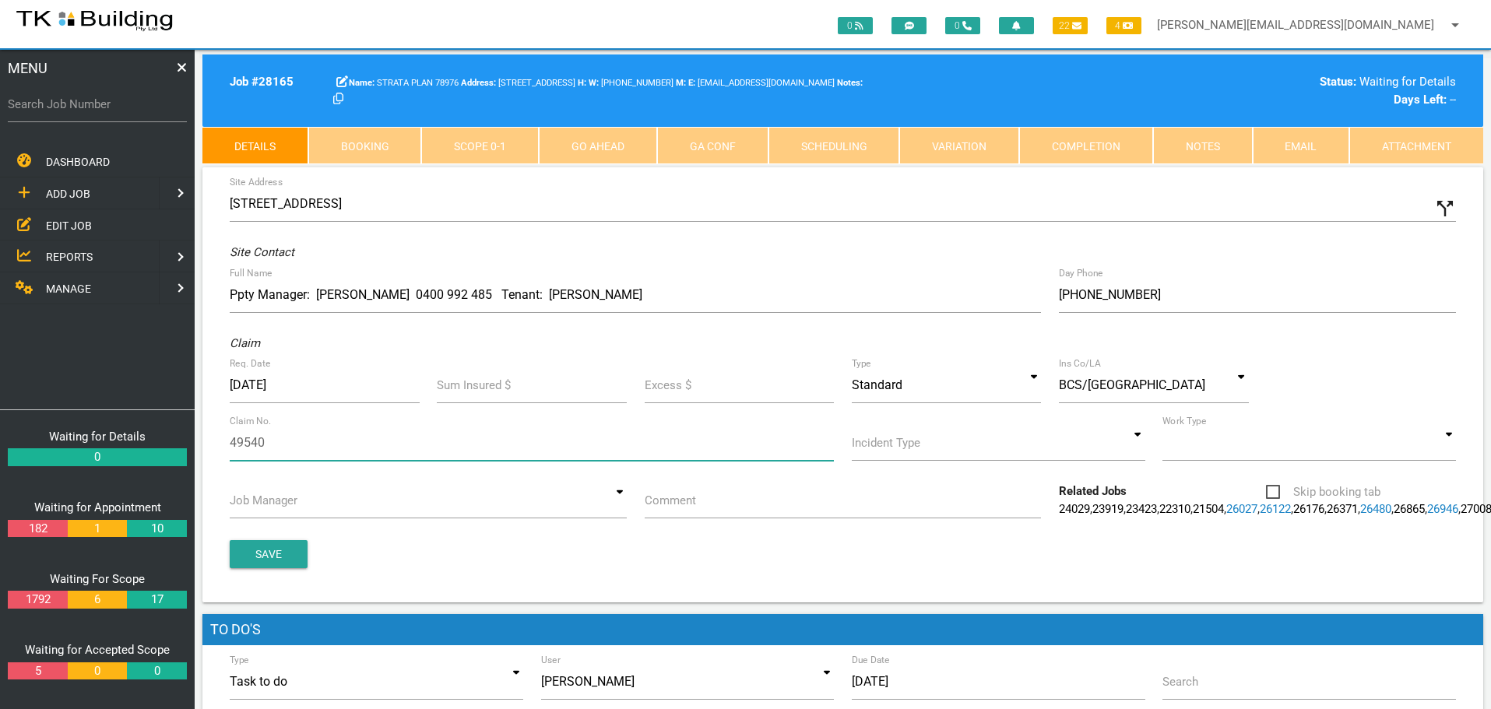
type input "495408"
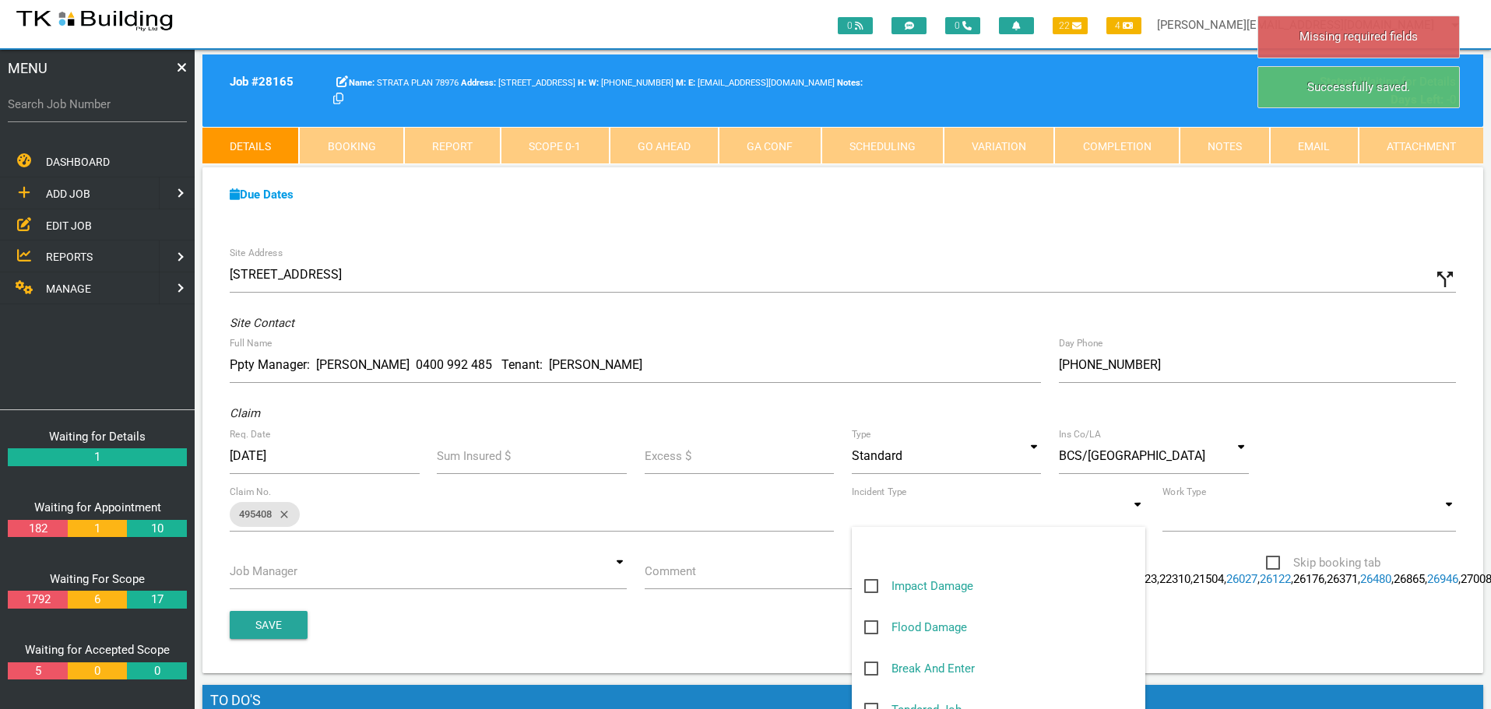
click at [1140, 522] on input at bounding box center [998, 514] width 293 height 36
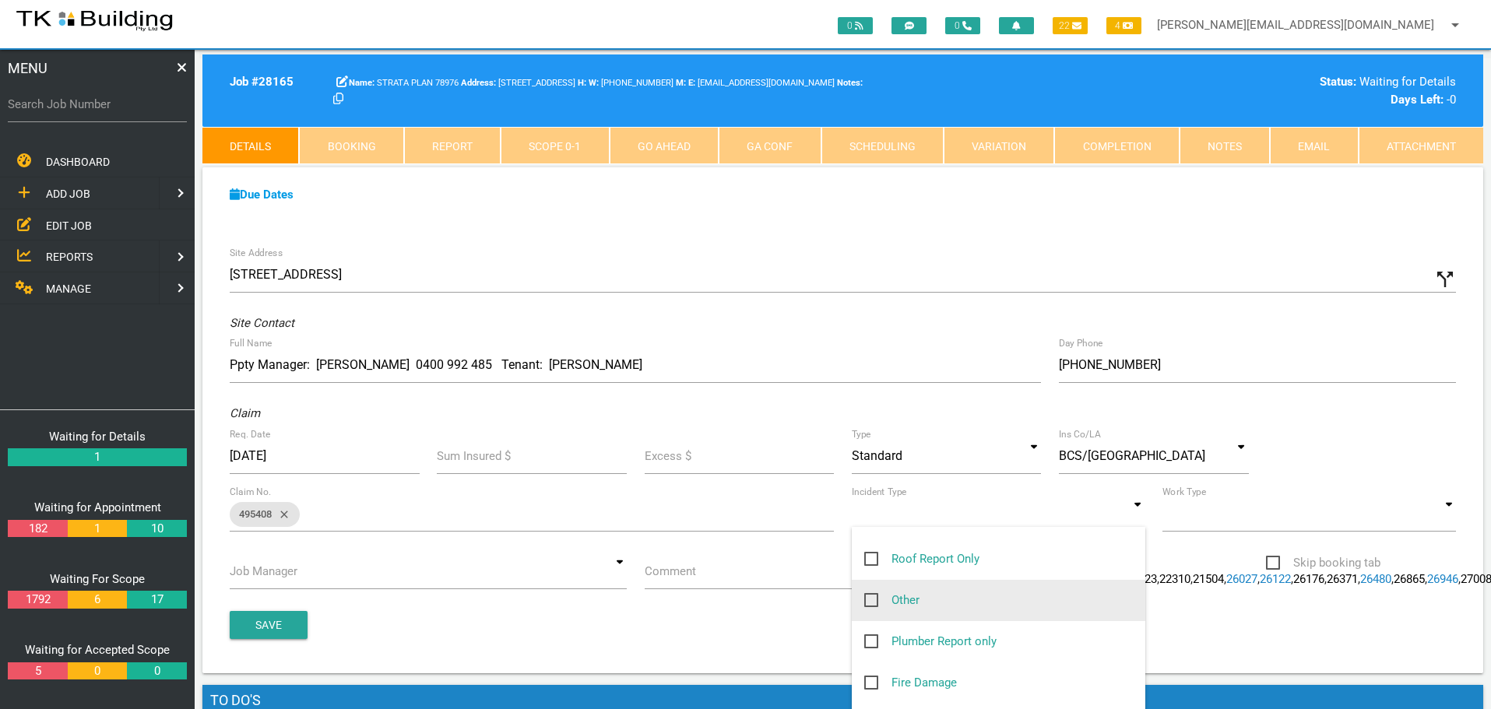
click at [869, 596] on span "Other" at bounding box center [891, 600] width 55 height 19
click at [869, 596] on input "Other" at bounding box center [869, 596] width 10 height 10
checkbox input "true"
type input "Other"
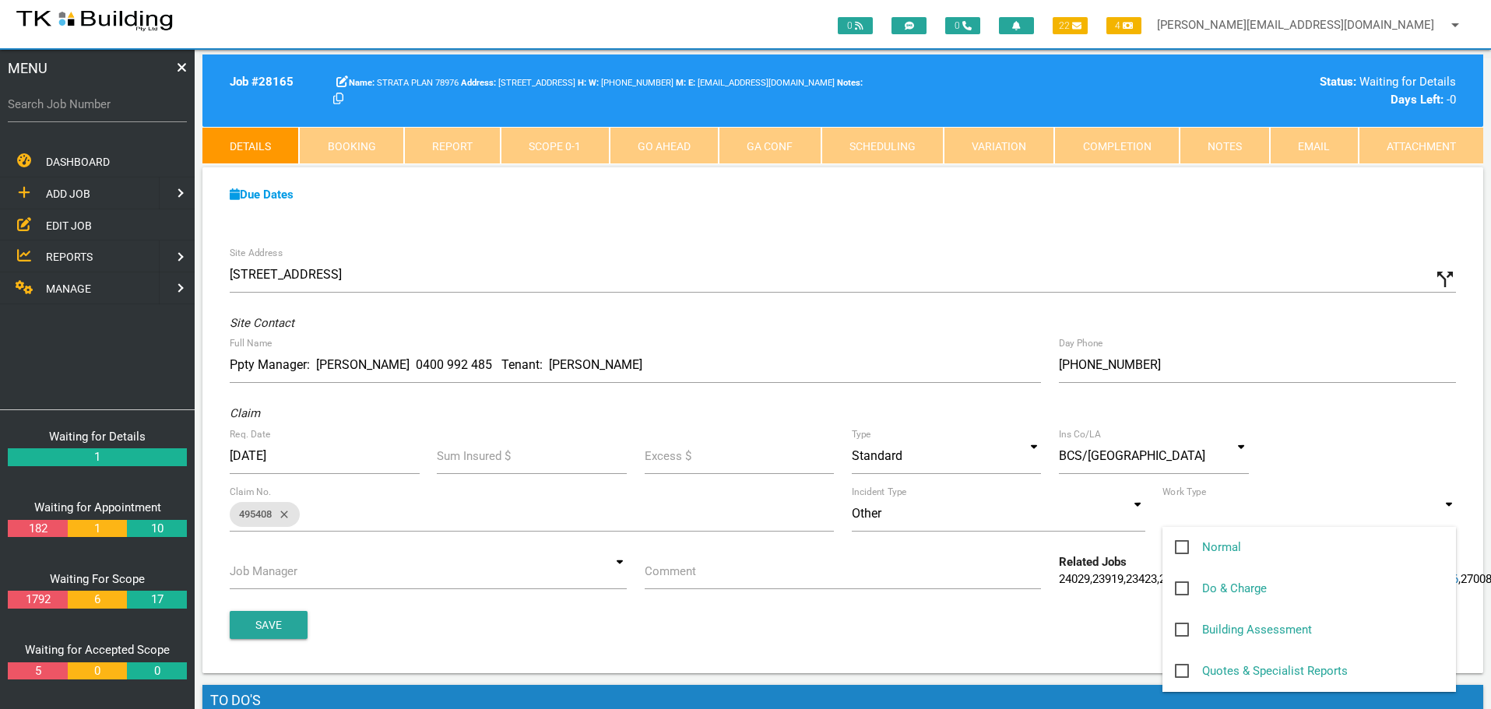
click at [1450, 519] on input at bounding box center [1308, 514] width 293 height 36
click at [1183, 546] on span "Normal" at bounding box center [1208, 547] width 66 height 19
click at [1183, 546] on input "Normal" at bounding box center [1180, 543] width 10 height 10
checkbox input "true"
type input "Normal"
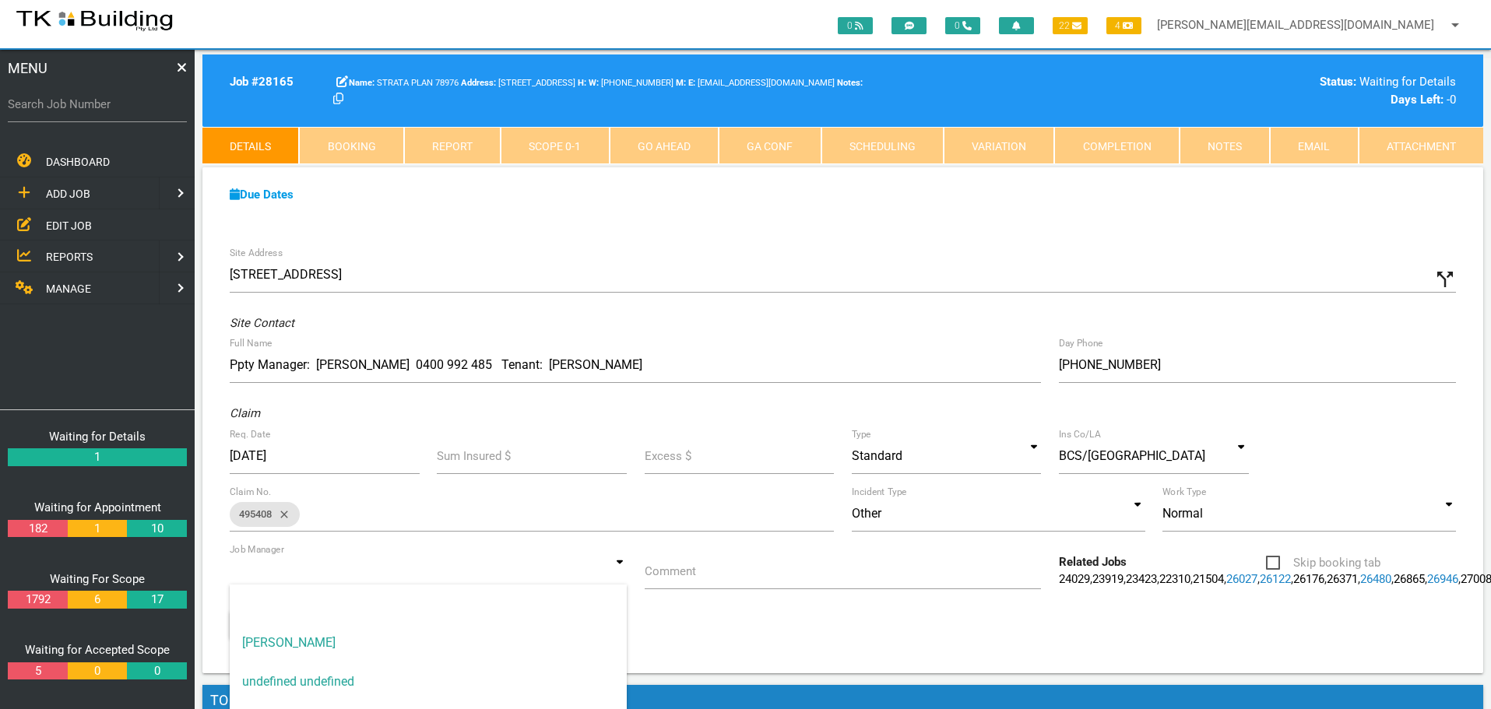
click at [619, 575] on input at bounding box center [428, 571] width 397 height 36
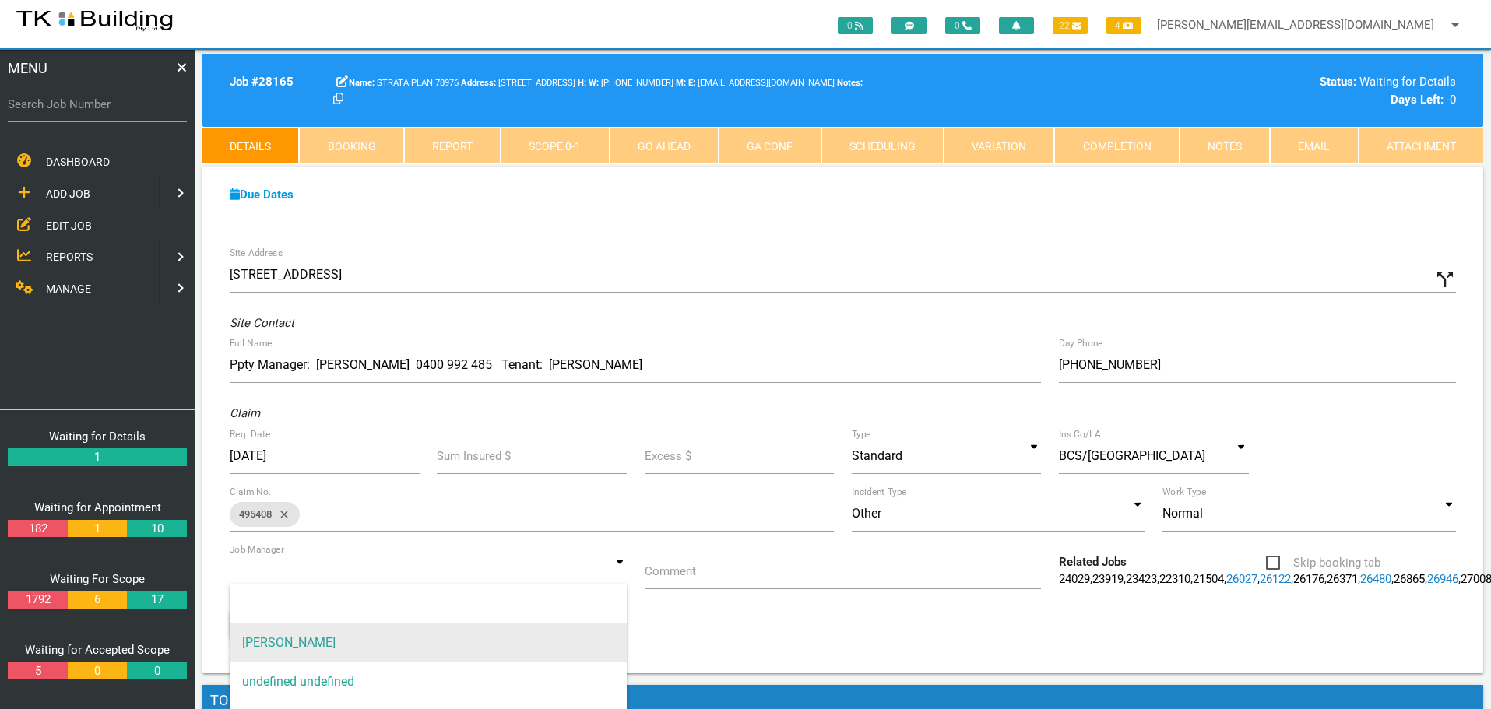
click at [582, 631] on span "[PERSON_NAME]" at bounding box center [428, 643] width 397 height 39
type input "[PERSON_NAME]"
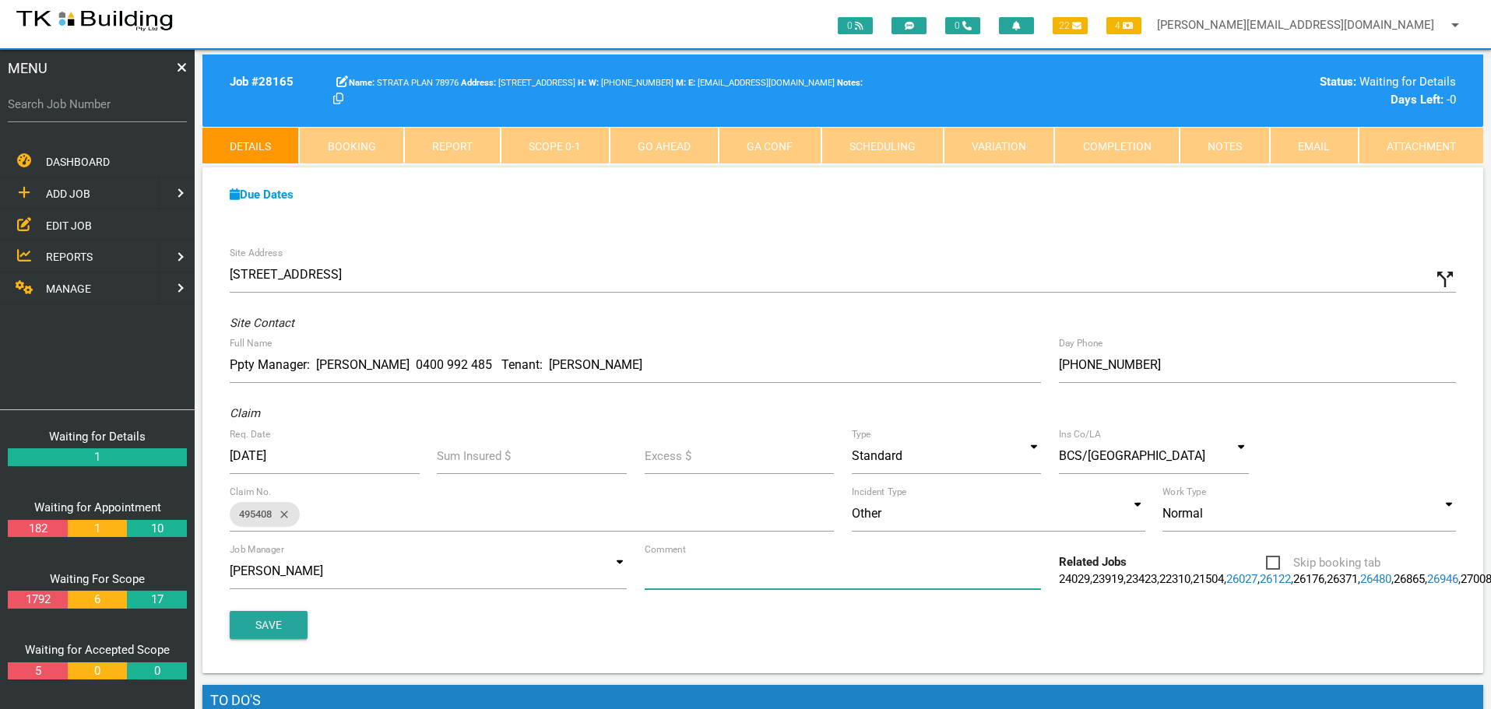
click at [694, 581] on input "Comment" at bounding box center [843, 571] width 397 height 36
type input "Quote on U1 water damage repairs from roof leak"
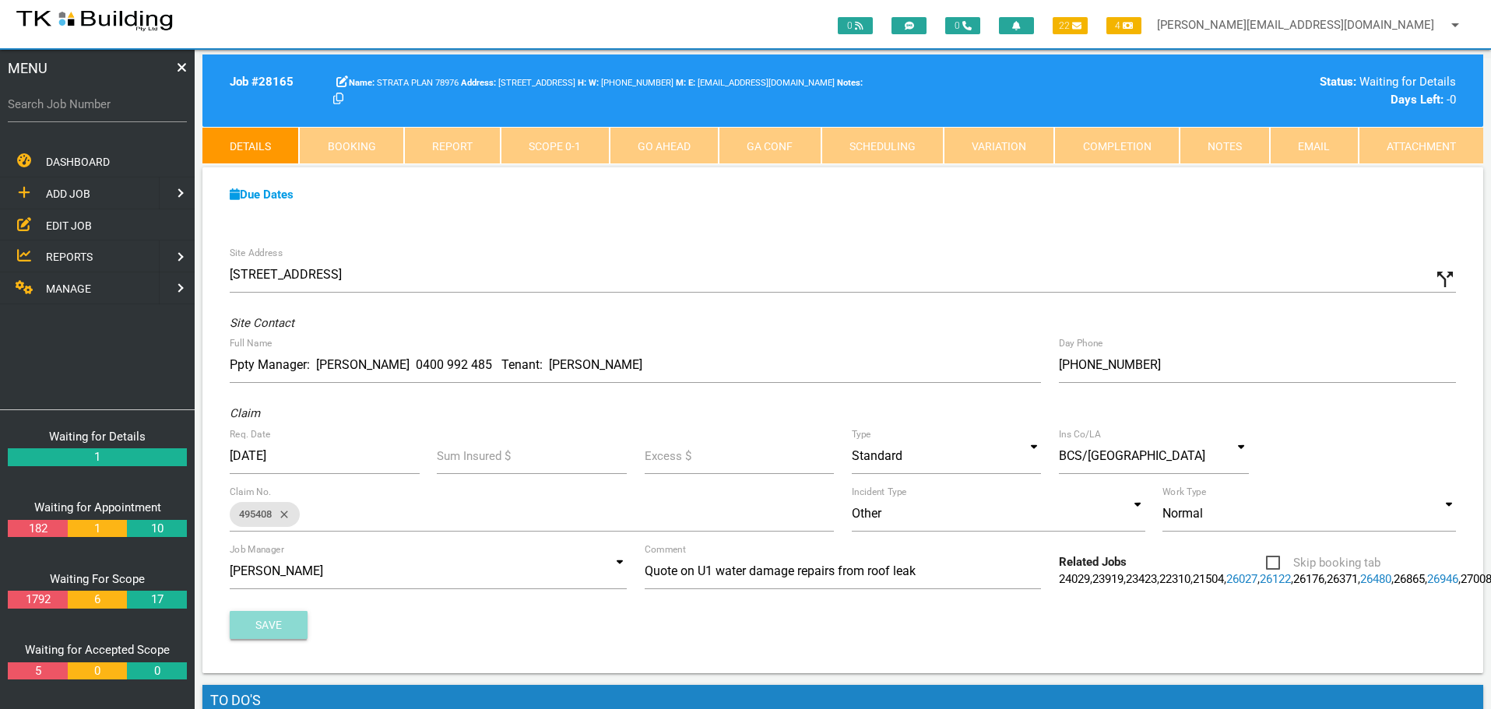
click at [274, 639] on button "Save" at bounding box center [269, 625] width 78 height 28
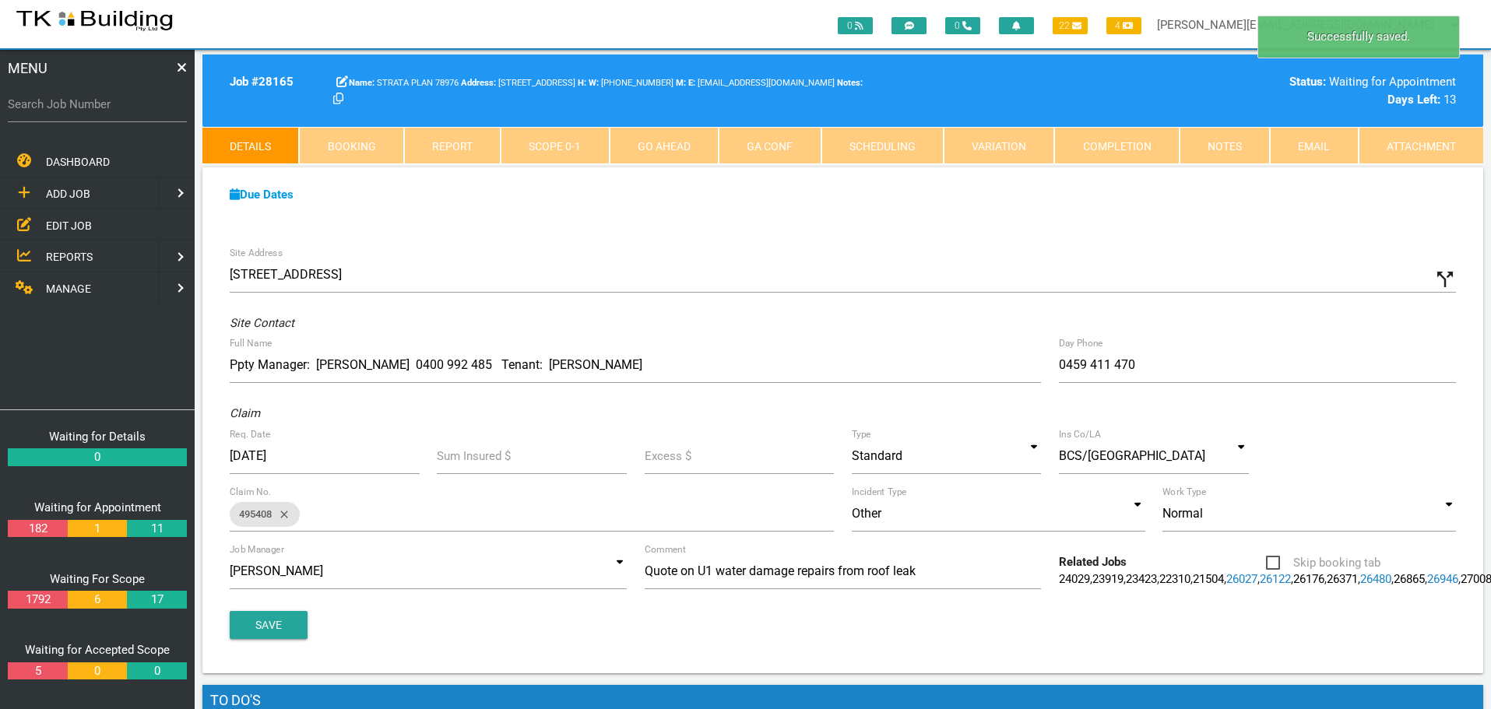
click at [1229, 151] on link "Notes" at bounding box center [1224, 145] width 90 height 37
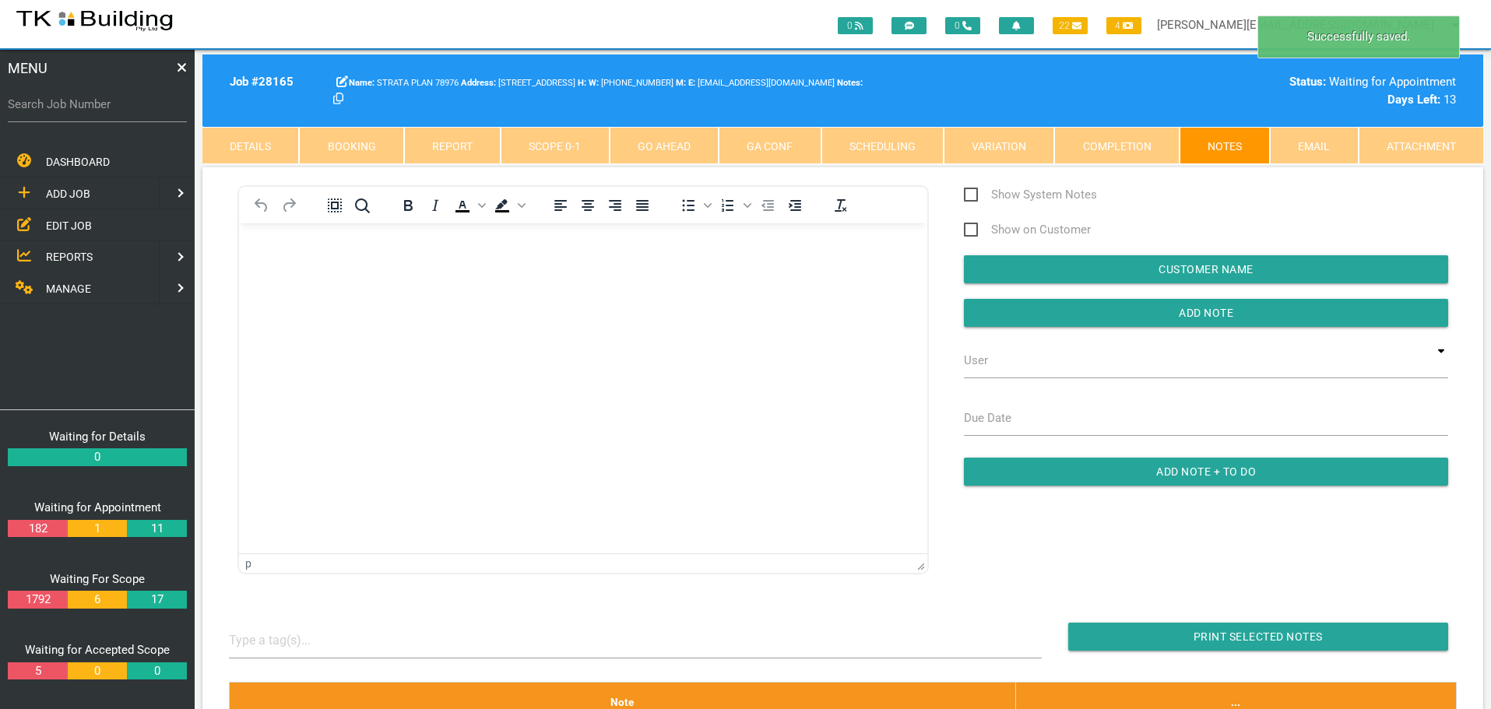
scroll to position [0, 0]
click at [277, 255] on body "Rich Text Area. Press ALT-0 for help." at bounding box center [583, 267] width 688 height 51
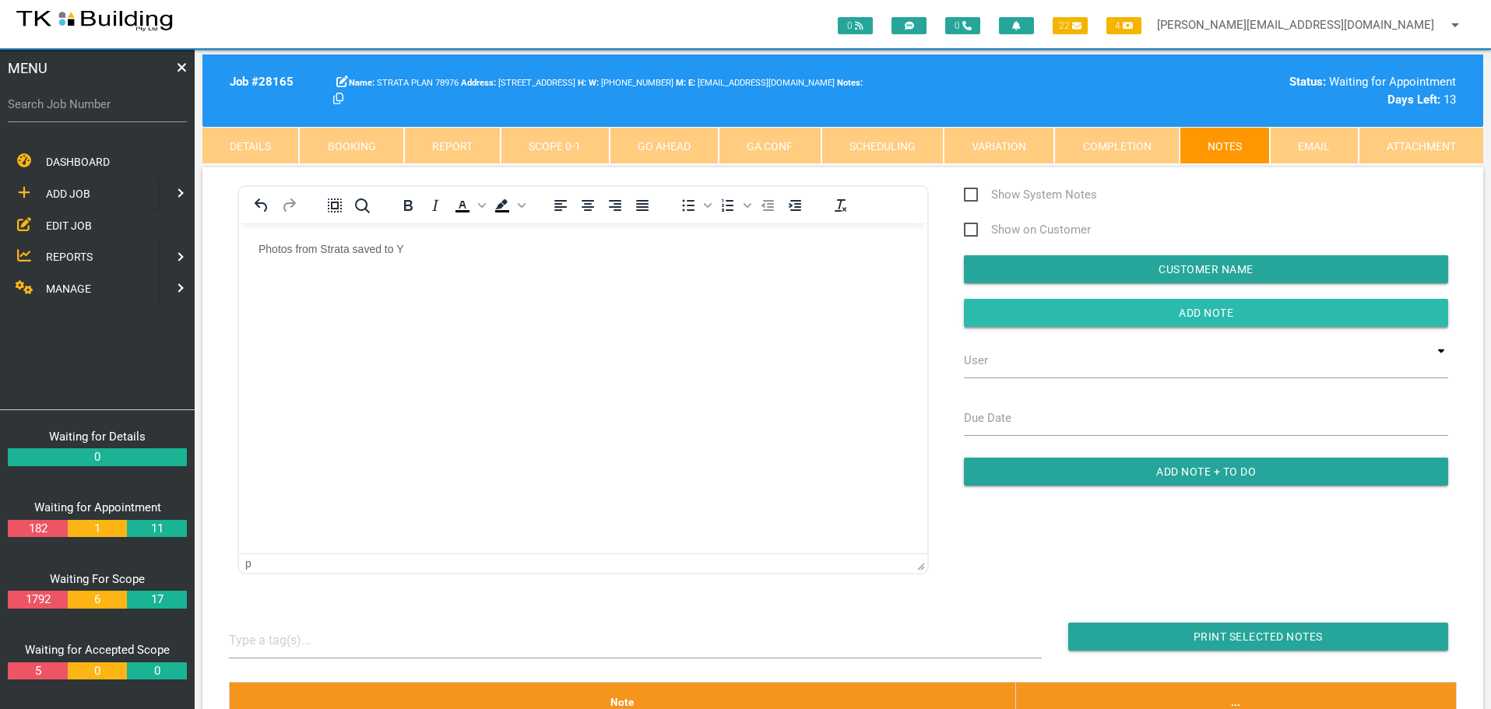
click at [1016, 313] on input "button" at bounding box center [1206, 313] width 484 height 28
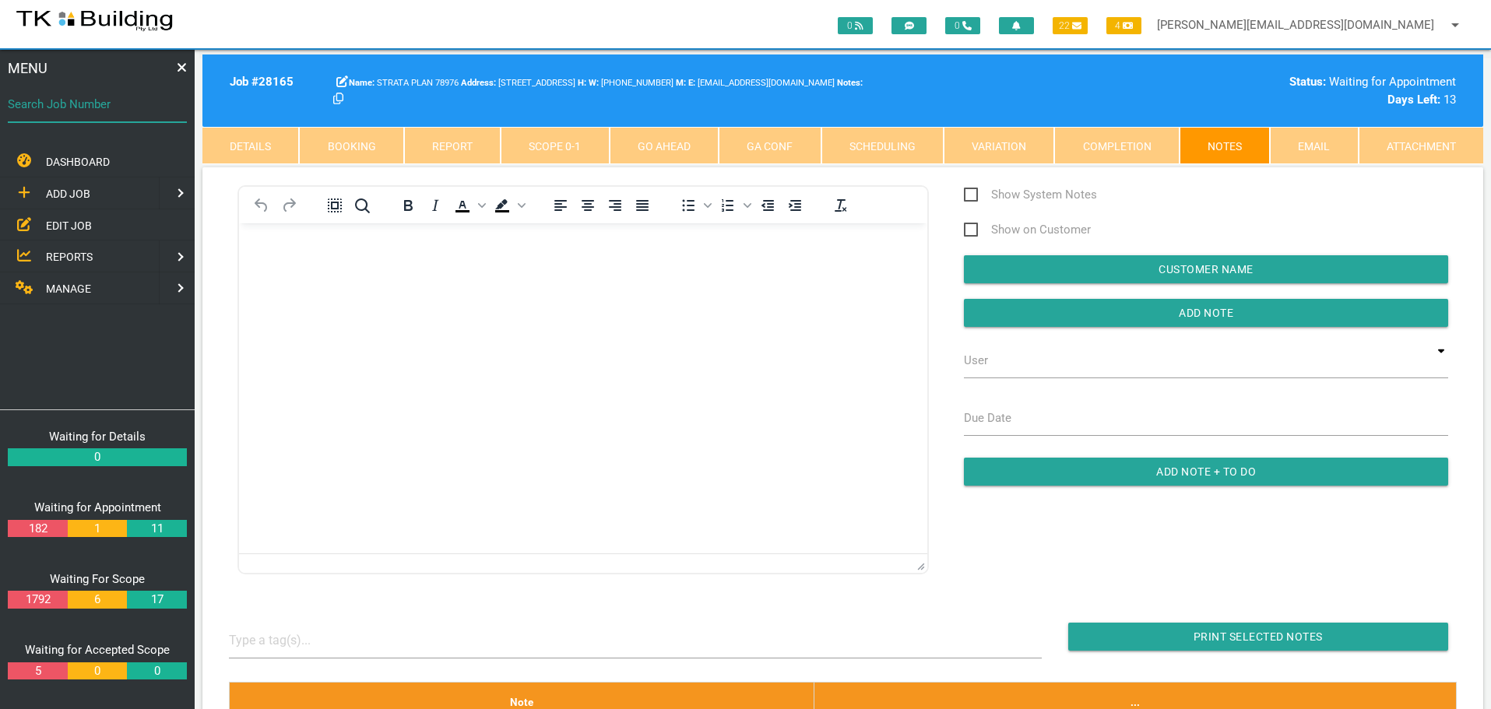
click at [76, 118] on input "Search Job Number" at bounding box center [97, 104] width 179 height 36
type input "27335"
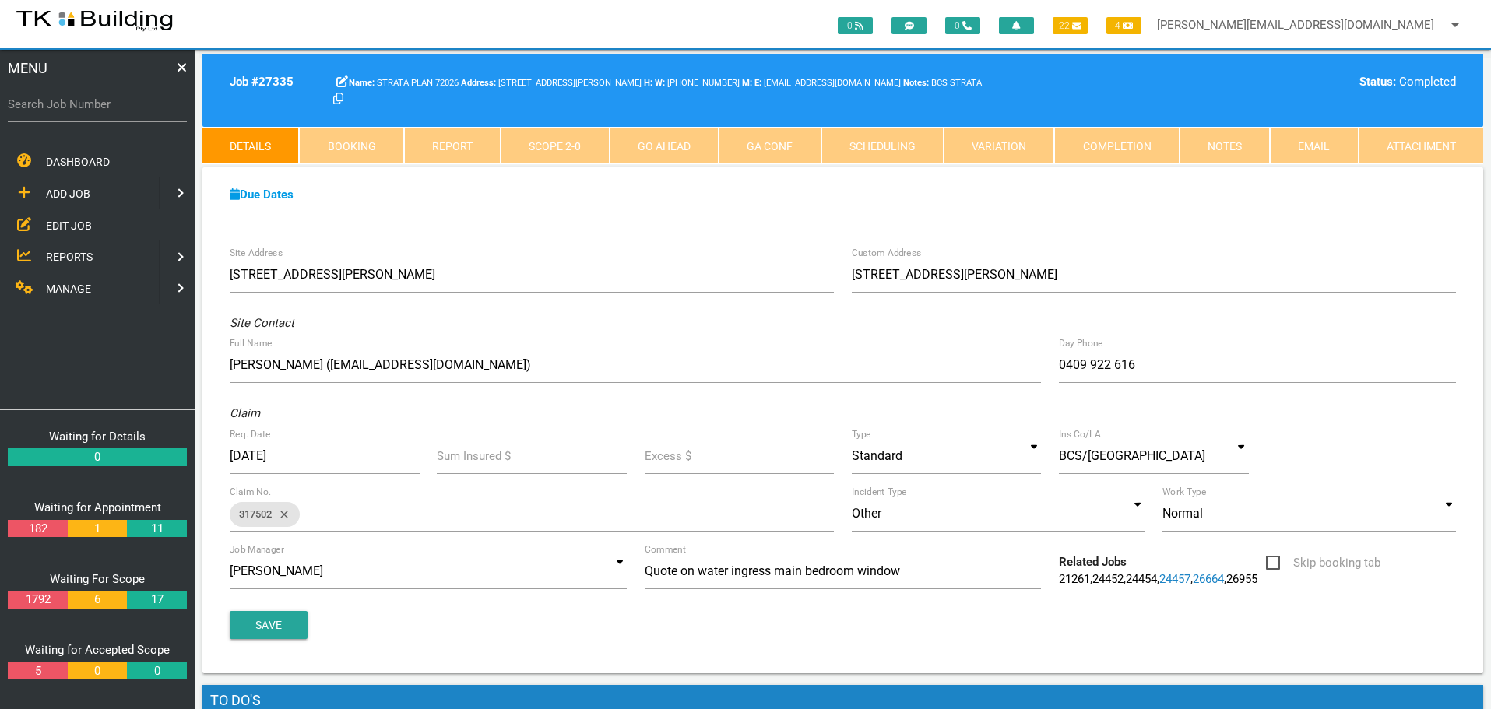
click at [1225, 143] on link "Notes" at bounding box center [1224, 145] width 90 height 37
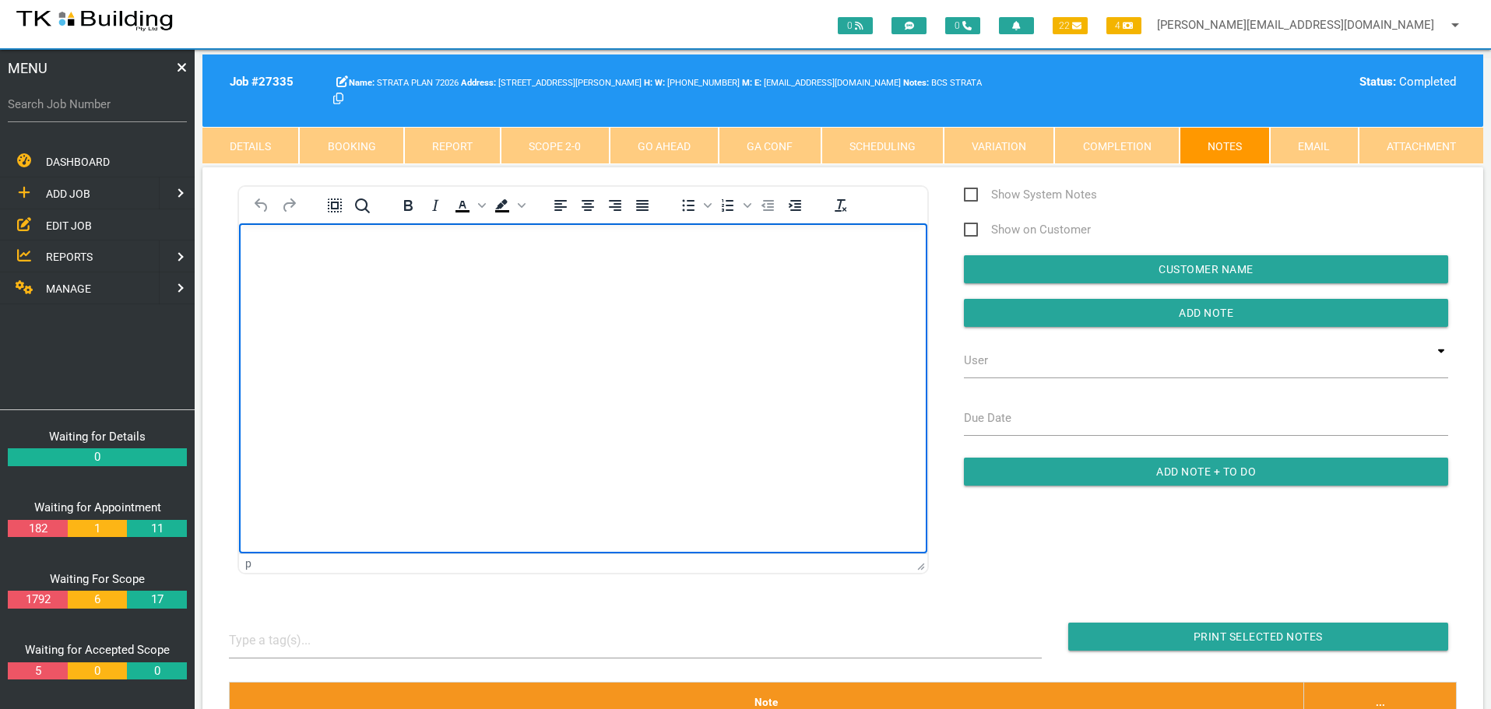
click at [330, 262] on body "Rich Text Area. Press ALT-0 for help." at bounding box center [583, 267] width 688 height 51
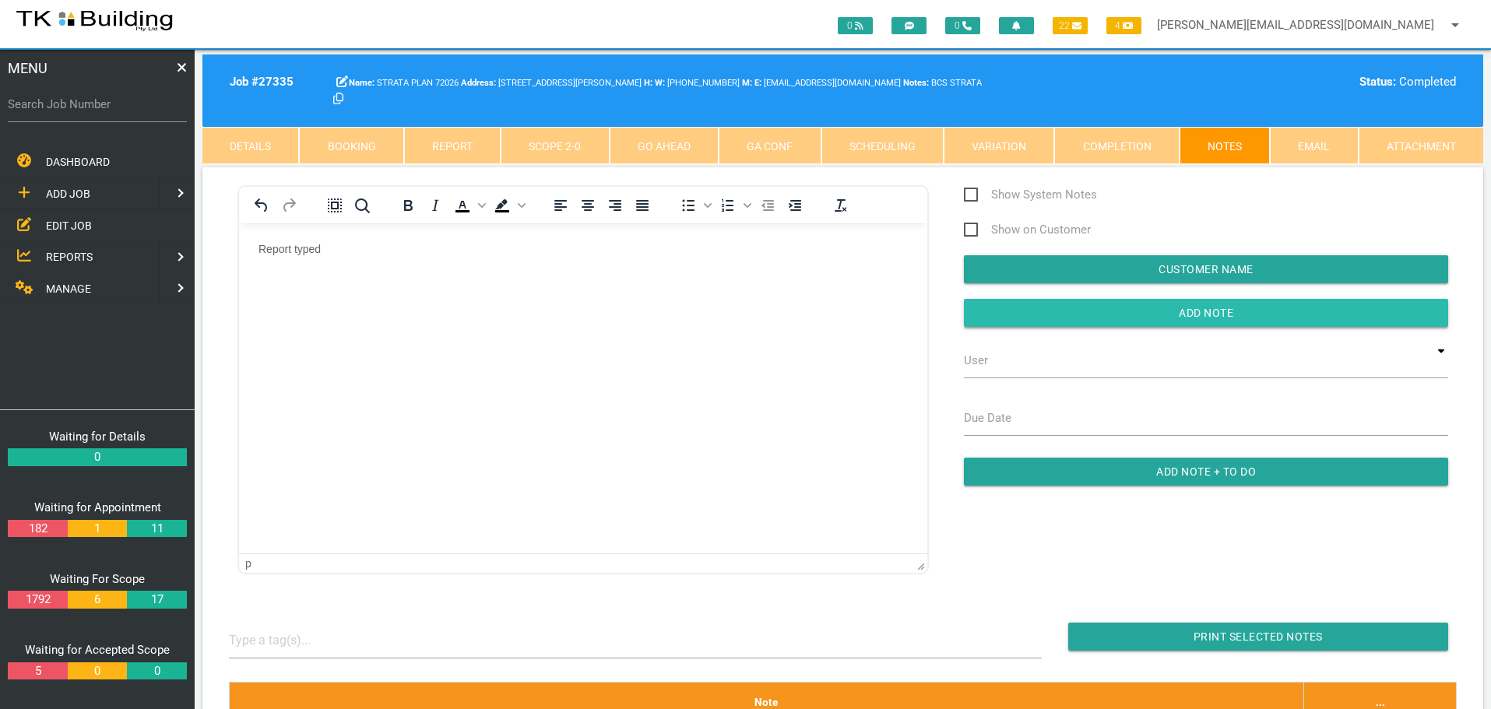
click at [997, 312] on input "button" at bounding box center [1206, 313] width 484 height 28
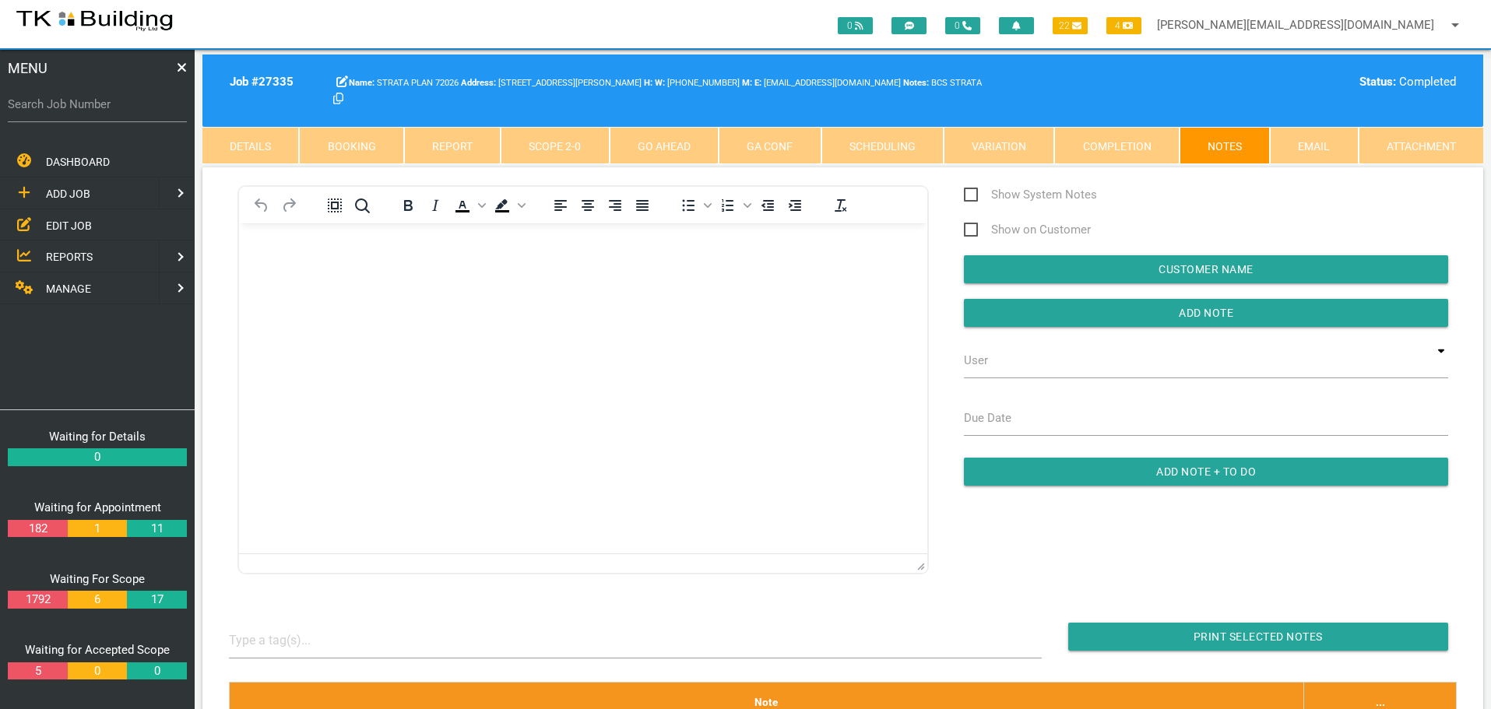
click at [104, 111] on label "Search Job Number" at bounding box center [97, 105] width 179 height 18
click at [104, 111] on input "Search Job Number" at bounding box center [97, 104] width 179 height 36
type input "27859"
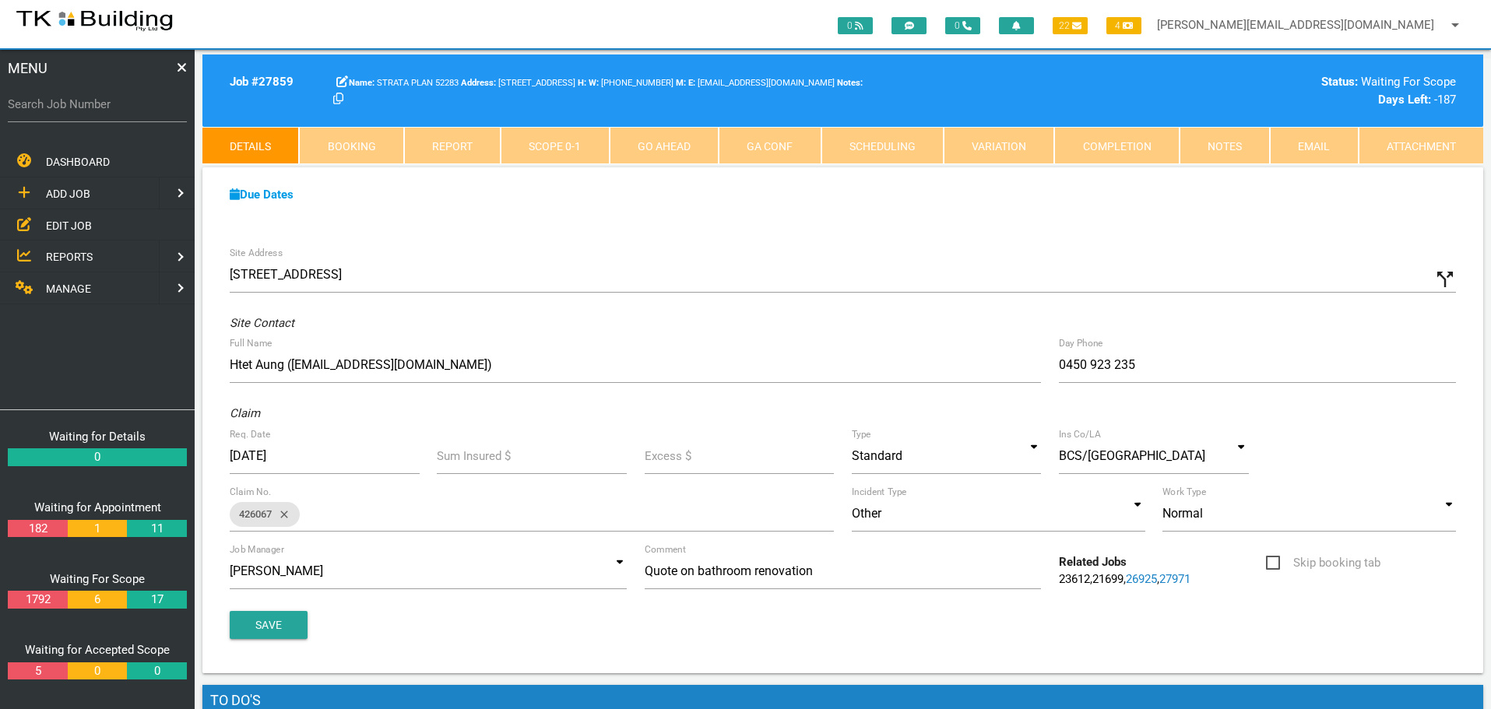
click at [1211, 149] on link "Notes" at bounding box center [1224, 145] width 90 height 37
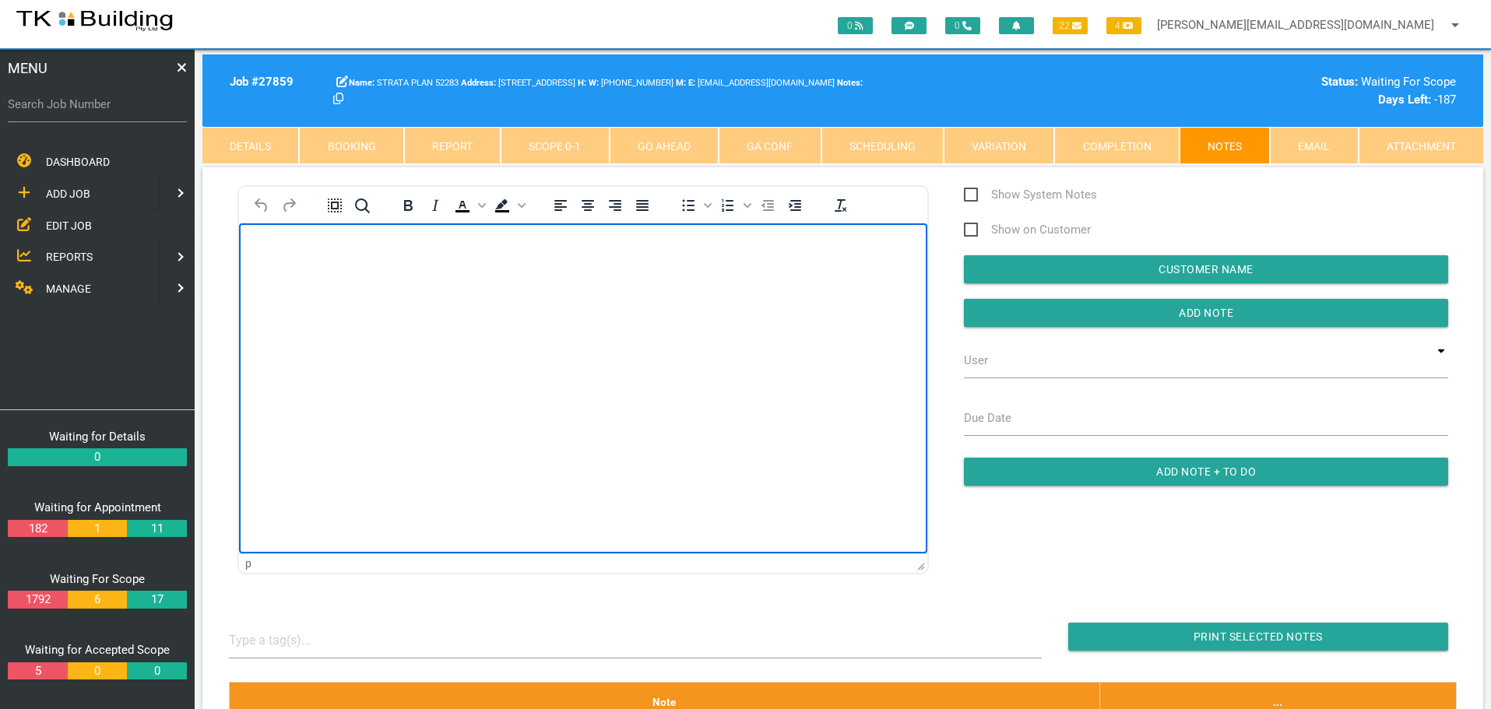
click at [257, 251] on body "Rich Text Area. Press ALT-0 for help." at bounding box center [583, 267] width 688 height 51
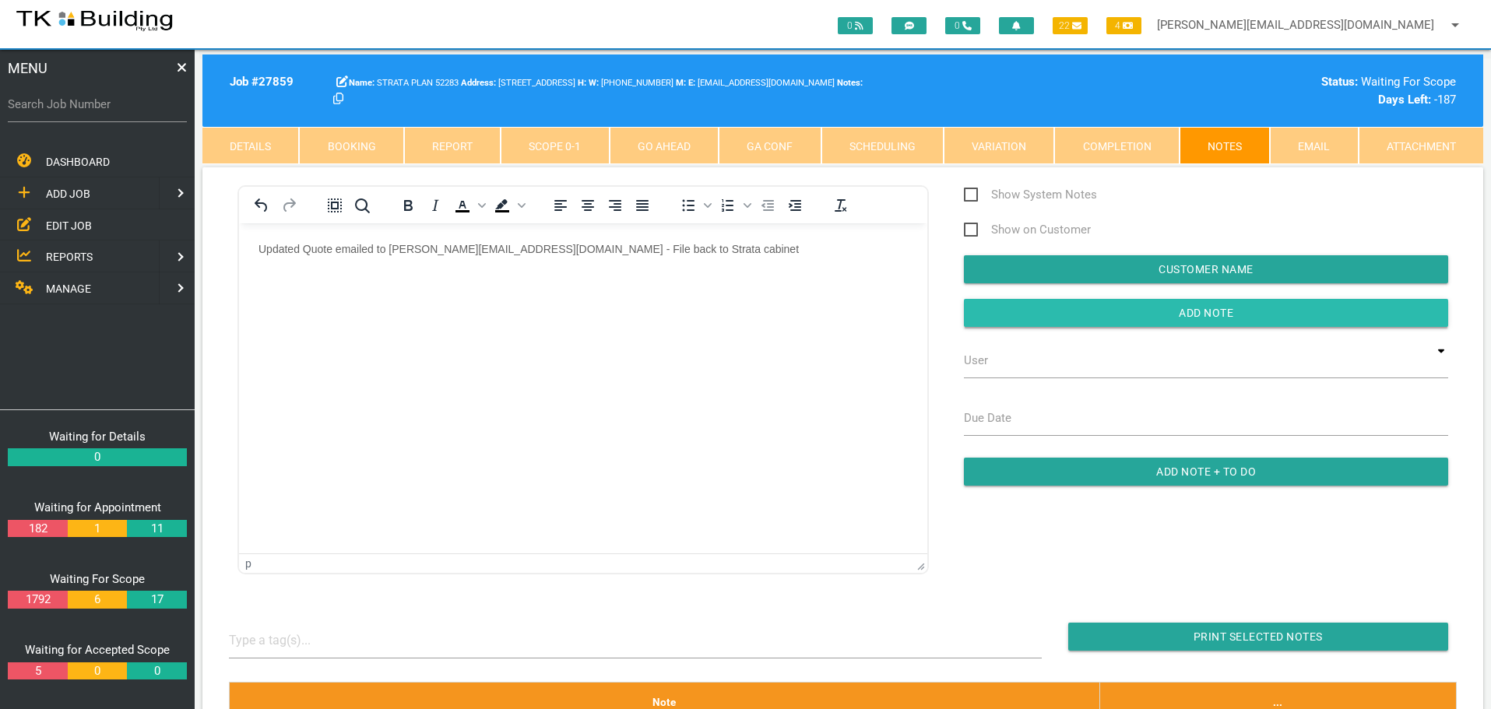
click at [1003, 311] on input "button" at bounding box center [1206, 313] width 484 height 28
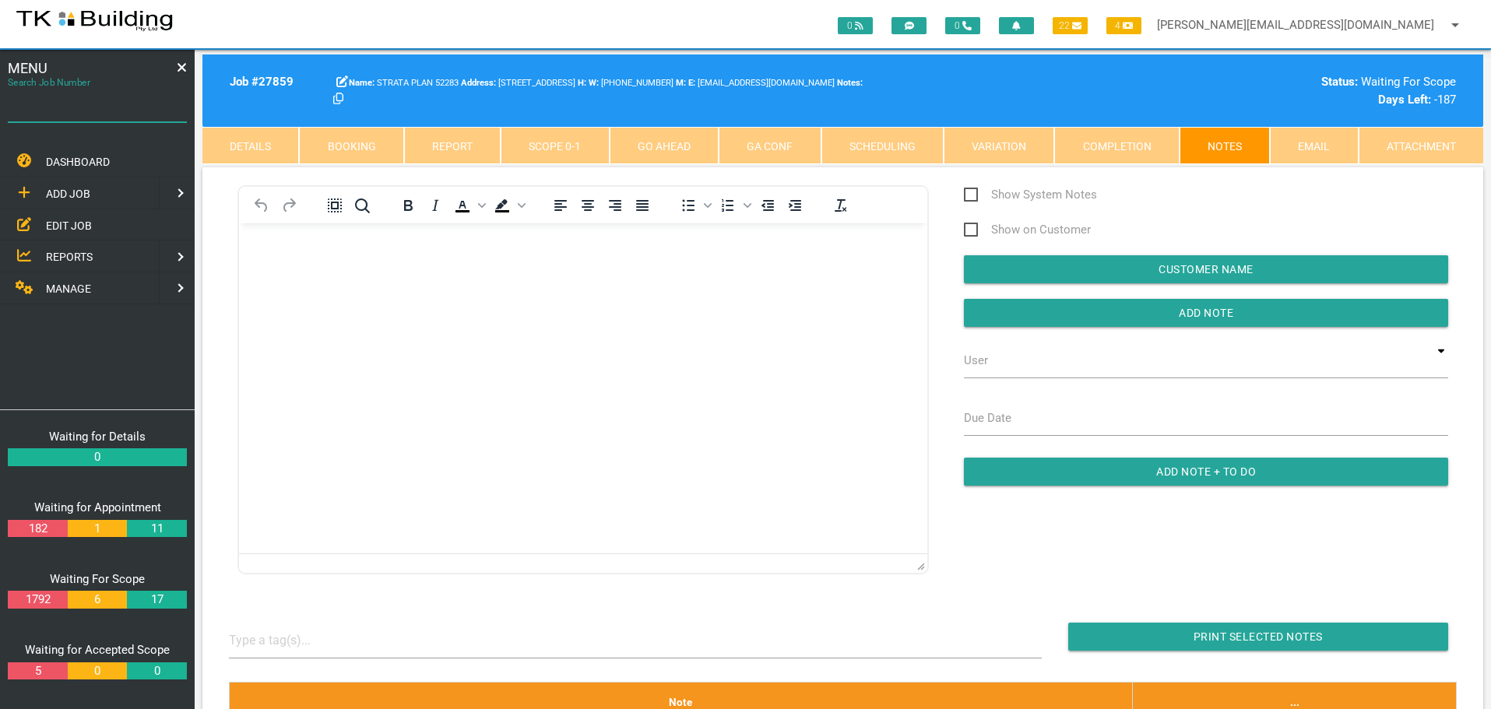
click at [97, 114] on input "Search Job Number" at bounding box center [97, 104] width 179 height 36
type input "28148"
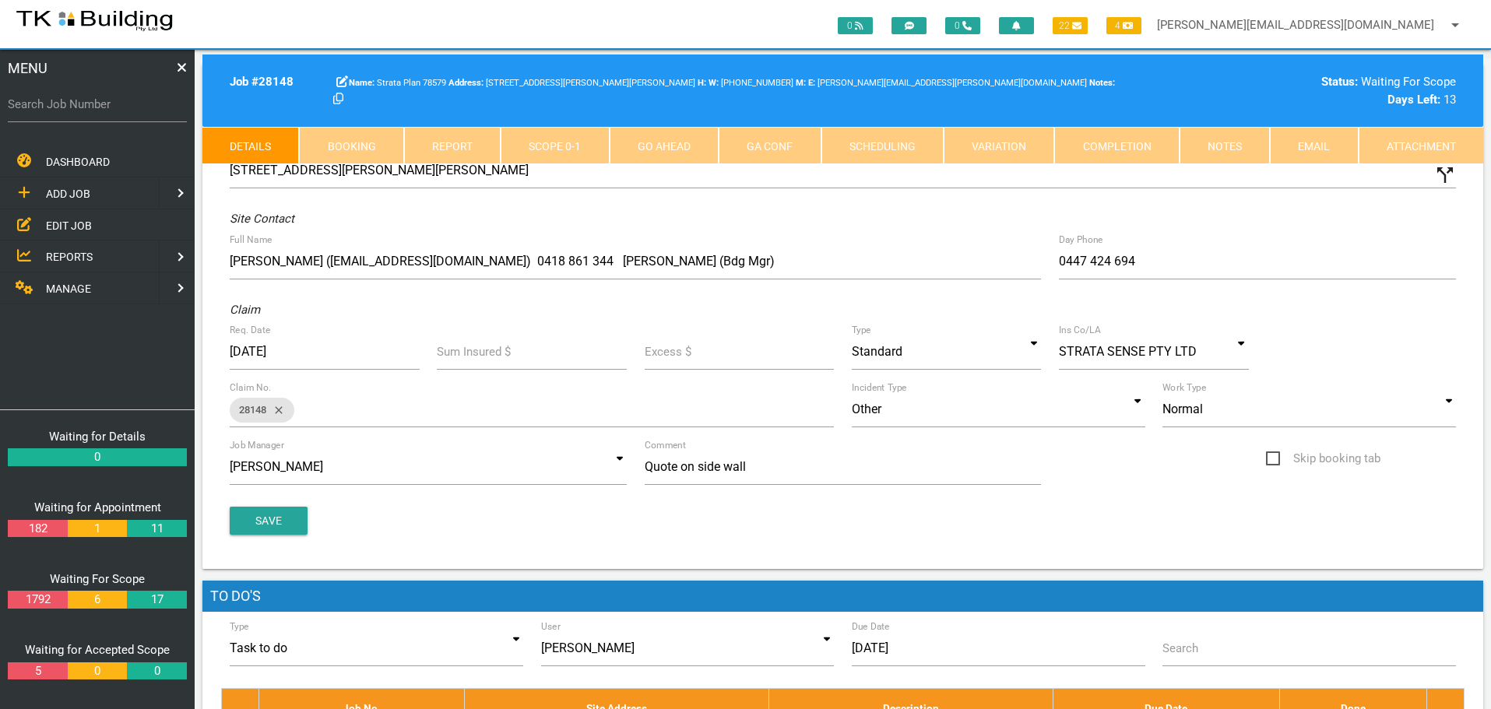
click at [1225, 142] on link "Notes" at bounding box center [1224, 145] width 90 height 37
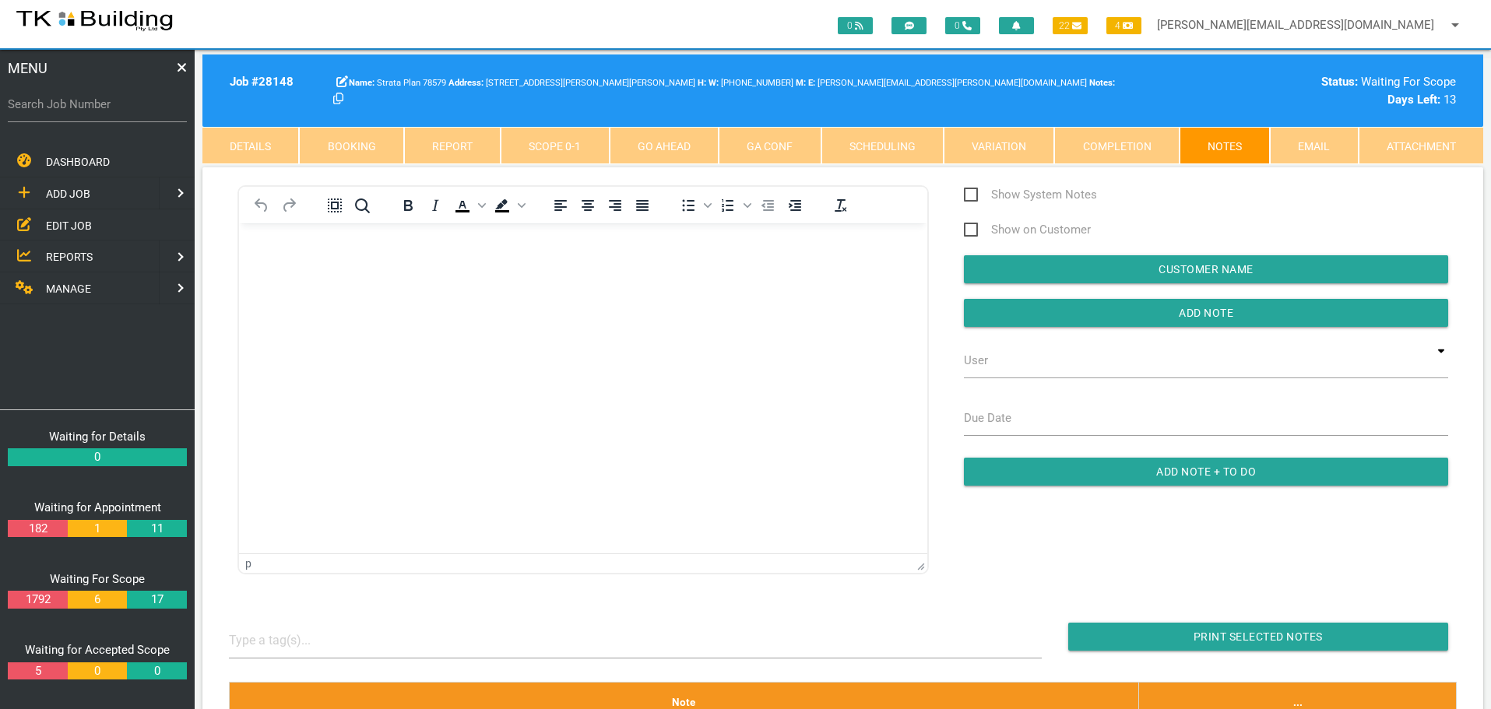
click at [277, 267] on body "Rich Text Area. Press ALT-0 for help." at bounding box center [583, 267] width 688 height 51
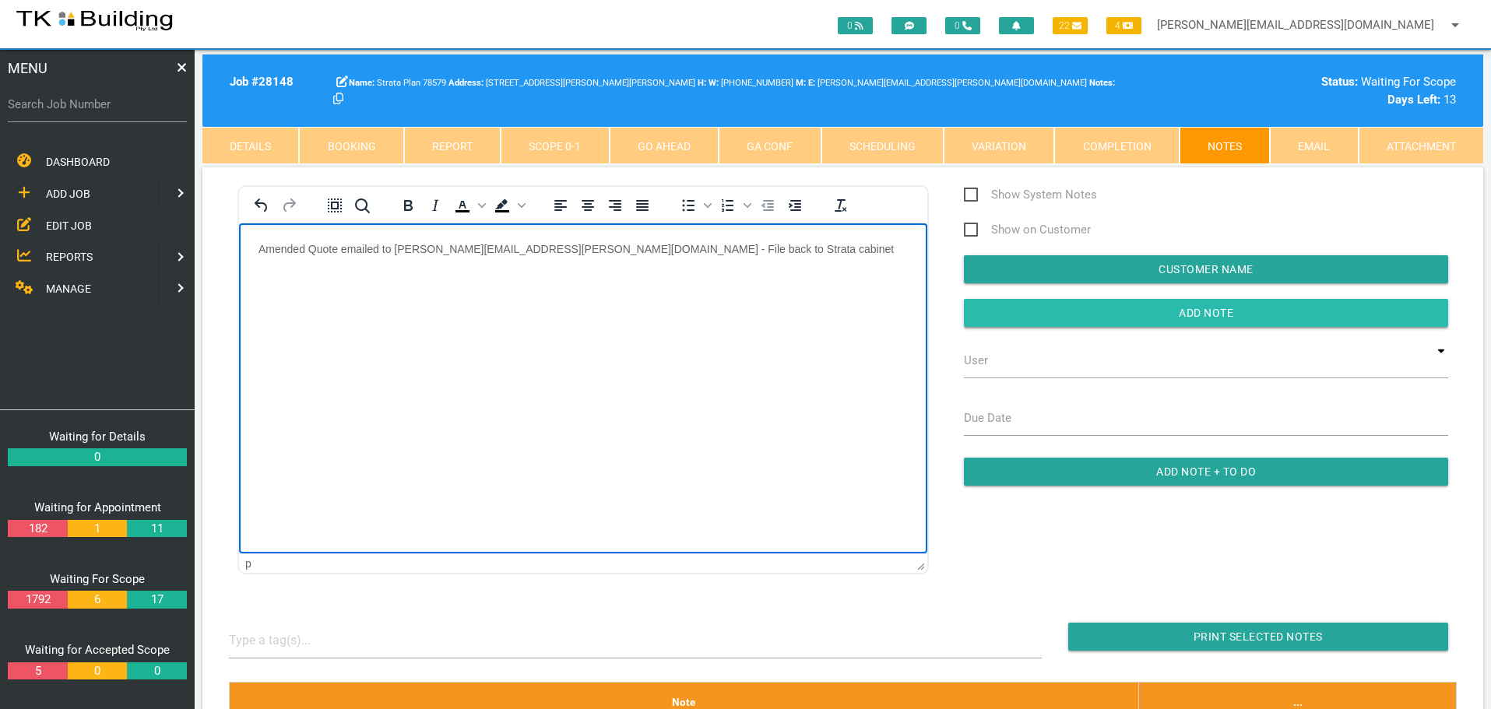
click at [1003, 322] on input "Add Note" at bounding box center [1206, 313] width 484 height 28
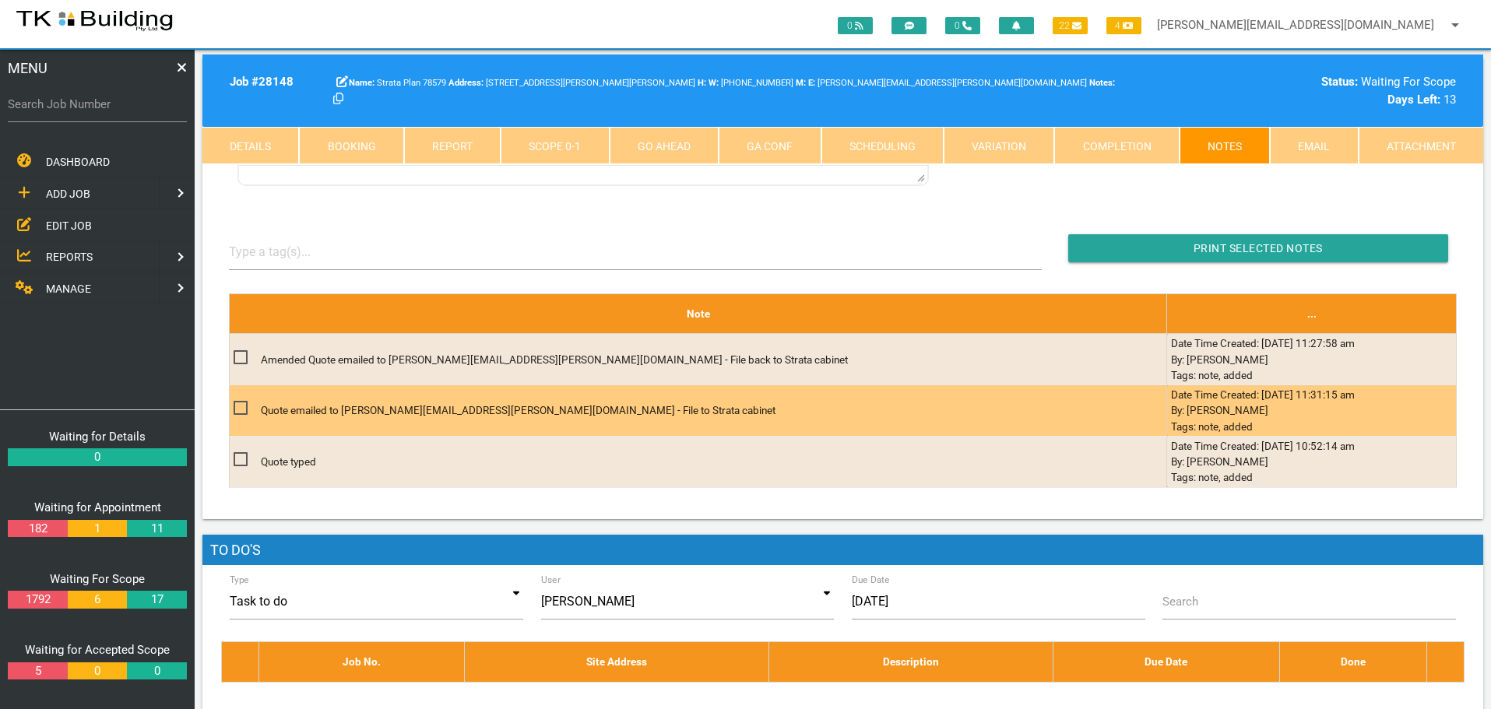
scroll to position [389, 0]
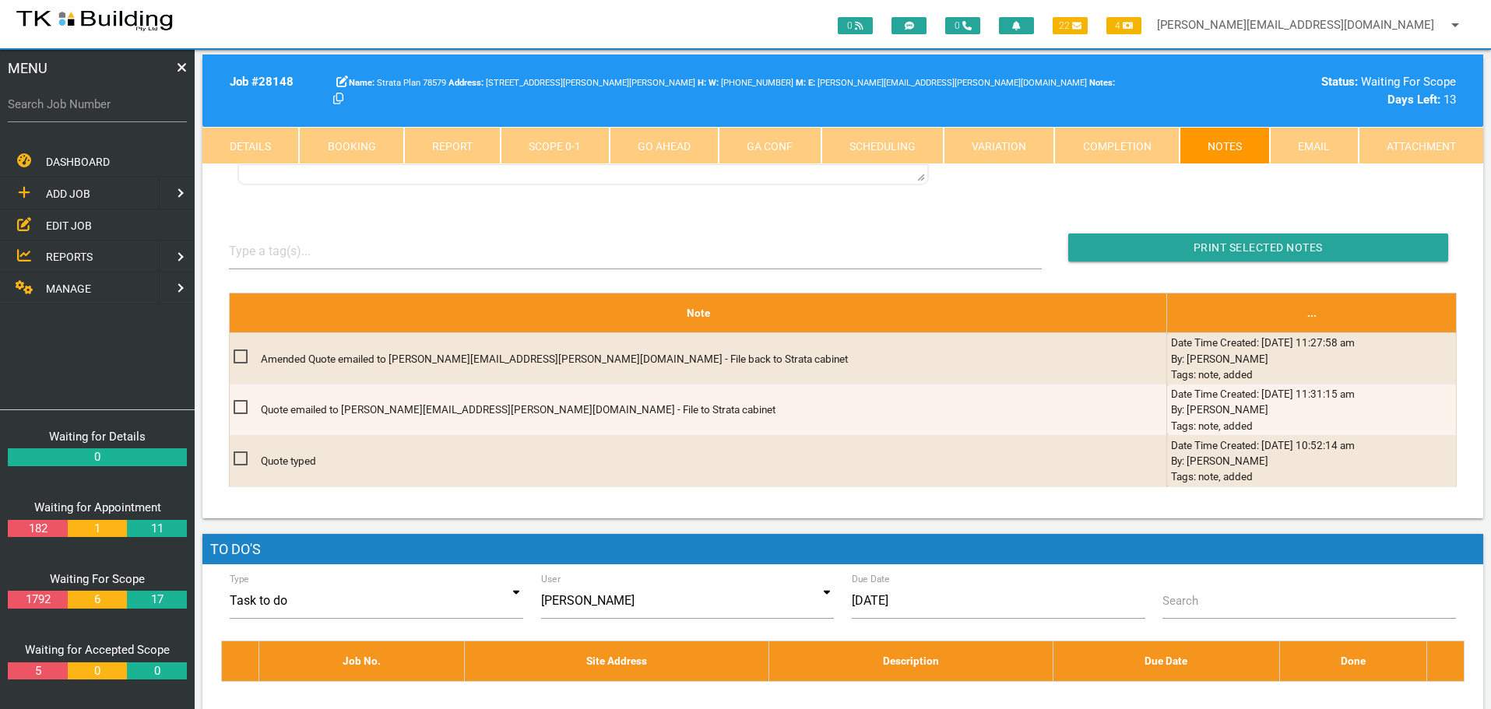
click at [72, 223] on span "EDIT JOB" at bounding box center [69, 225] width 46 height 12
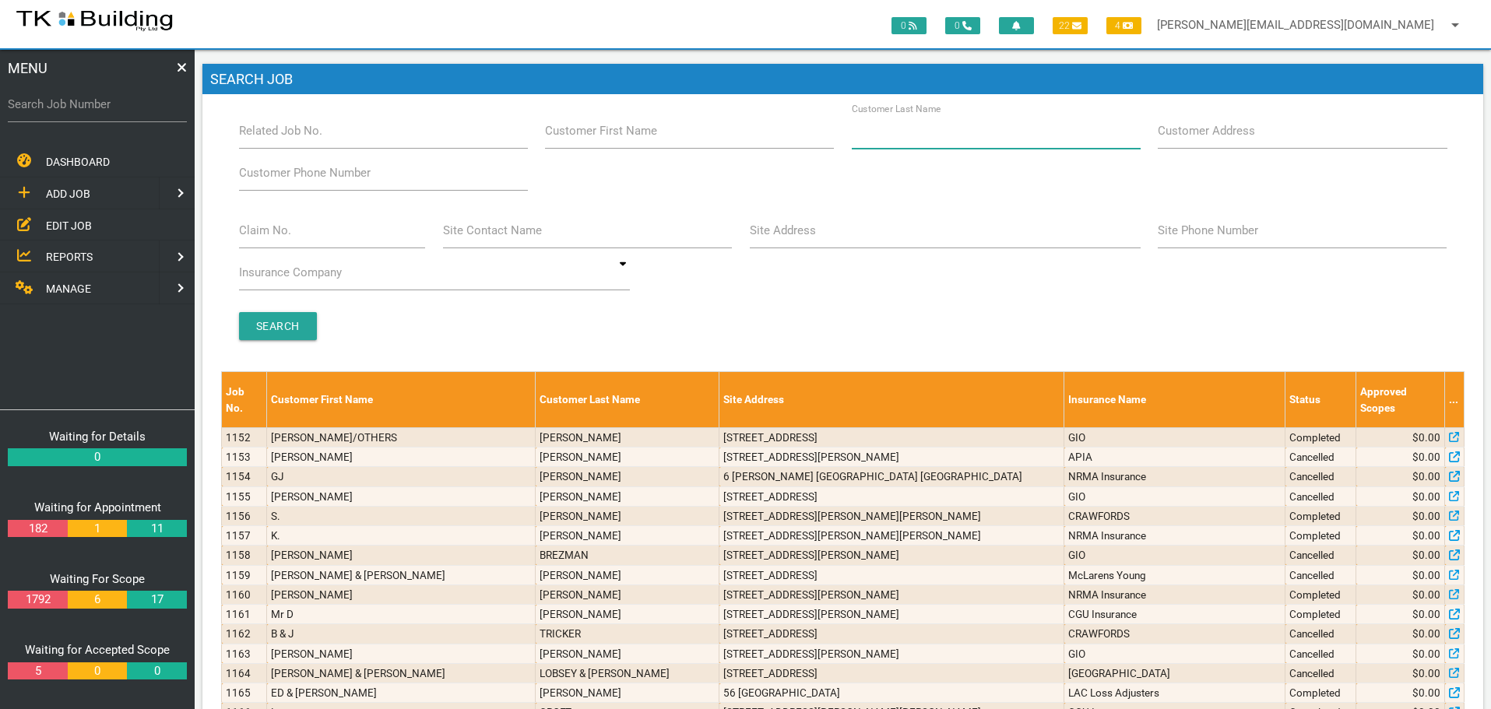
click at [956, 140] on input "Customer Last Name" at bounding box center [996, 131] width 289 height 36
type input "4813"
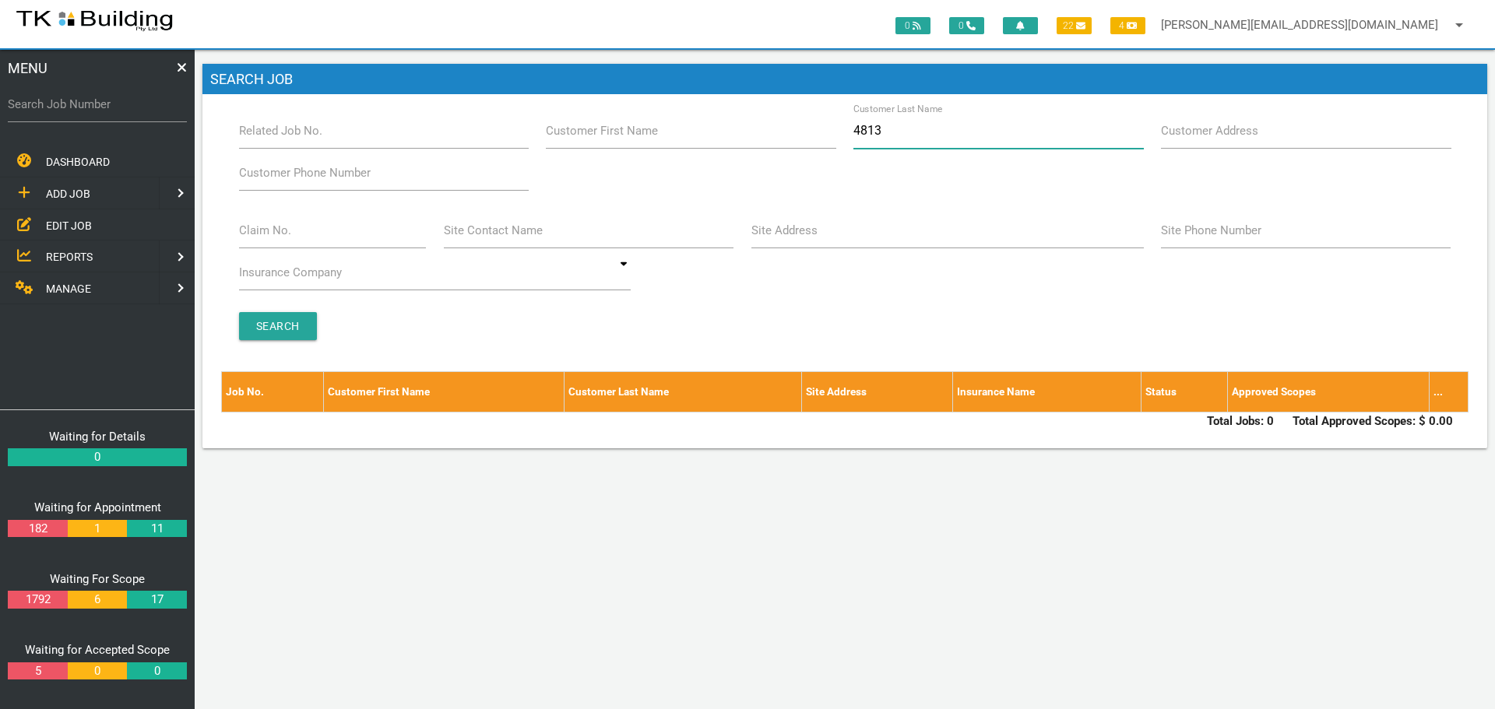
click at [909, 139] on input "4813" at bounding box center [998, 131] width 290 height 36
type input "4"
click at [51, 191] on span "ADD JOB" at bounding box center [68, 194] width 44 height 12
click at [99, 193] on span "NEW CUSTOMER" at bounding box center [87, 193] width 83 height 12
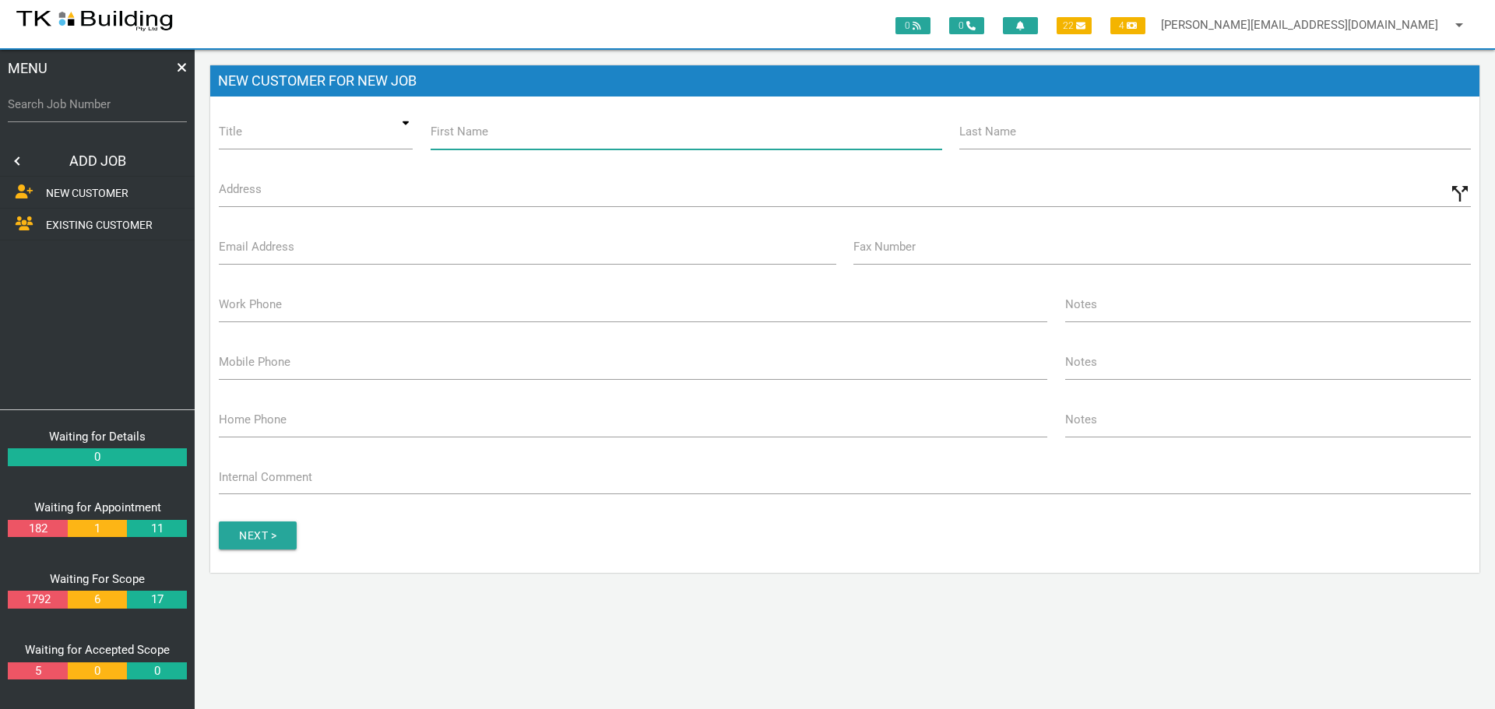
click at [568, 145] on input "First Name" at bounding box center [685, 132] width 511 height 36
type input "Strata Plan"
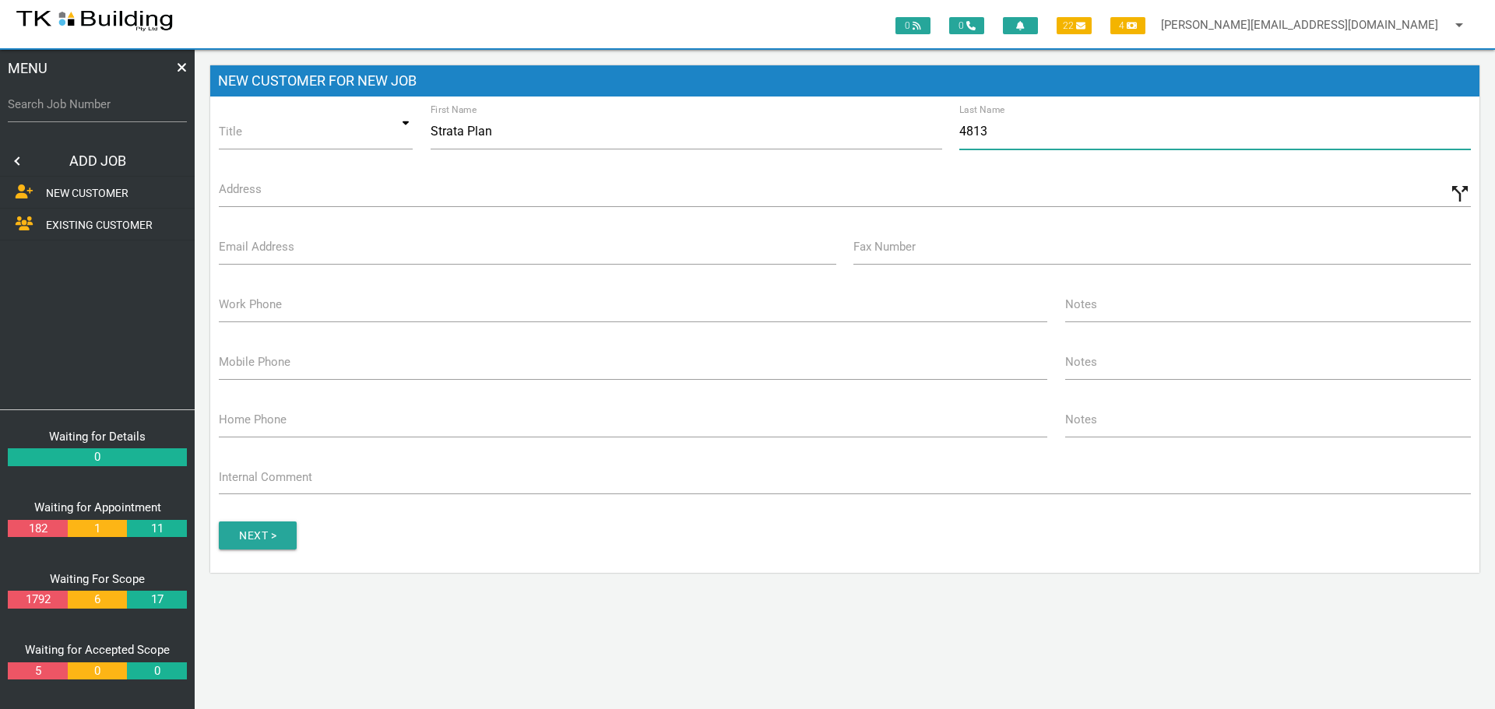
type input "4813"
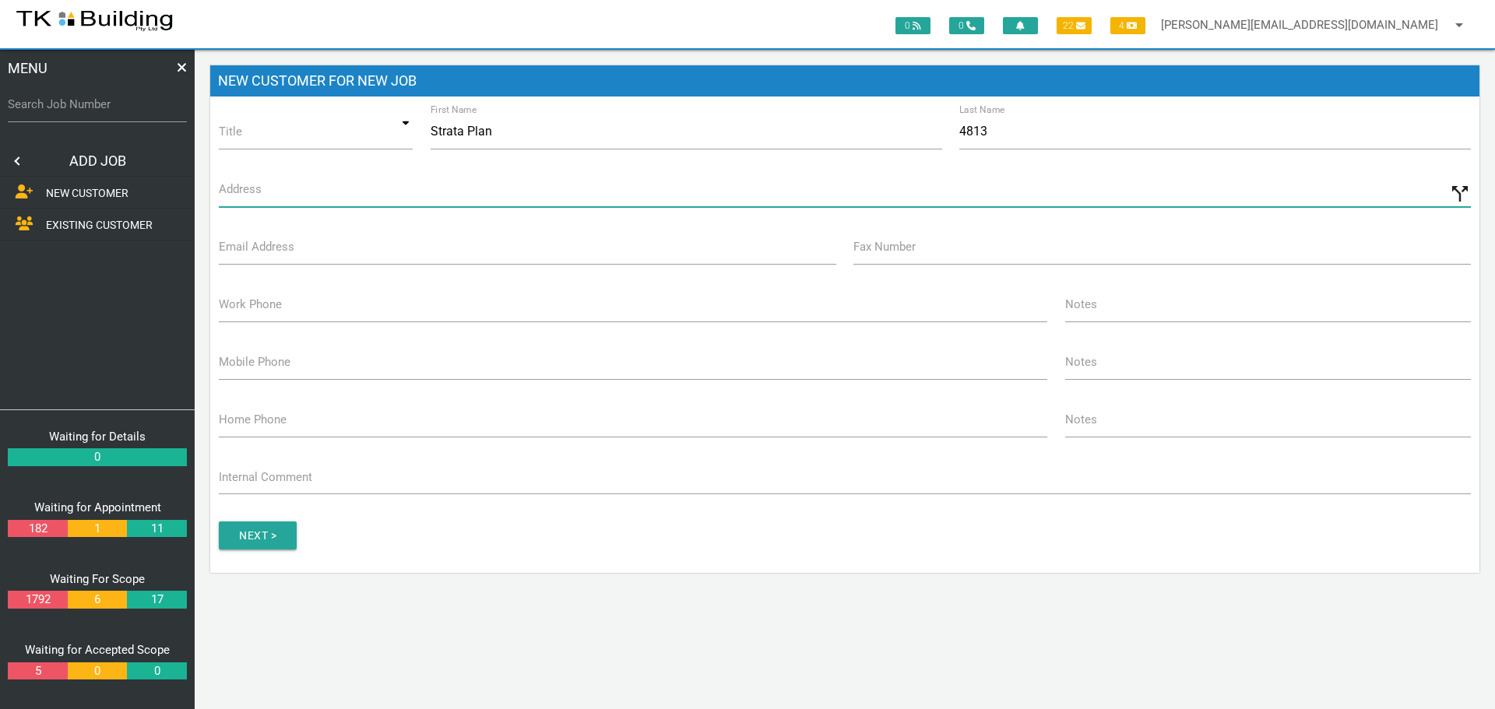
click at [279, 201] on input "Address" at bounding box center [845, 189] width 1252 height 36
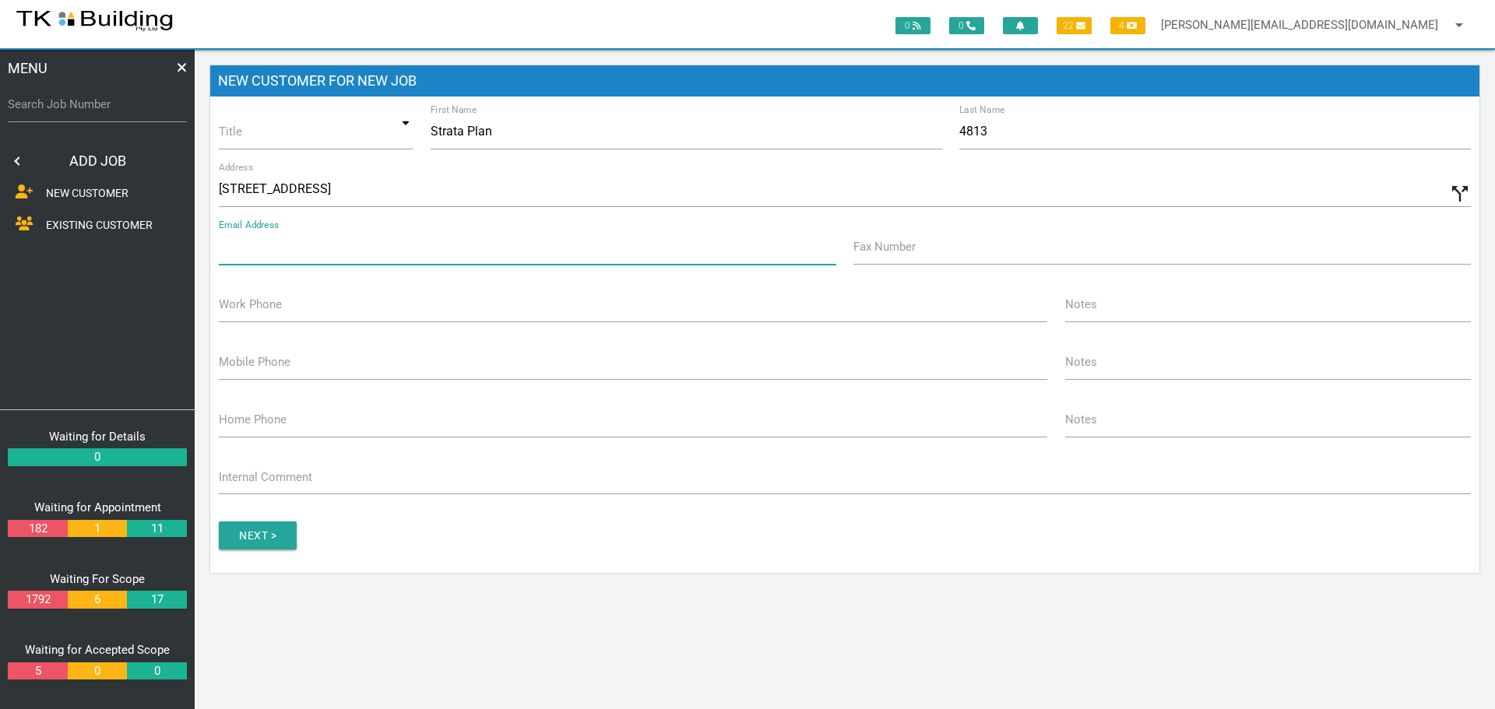
type input "22 Parkway Ave, Bar Beach NSW 2300, Australia"
type input "smallblock@cstm.com.au"
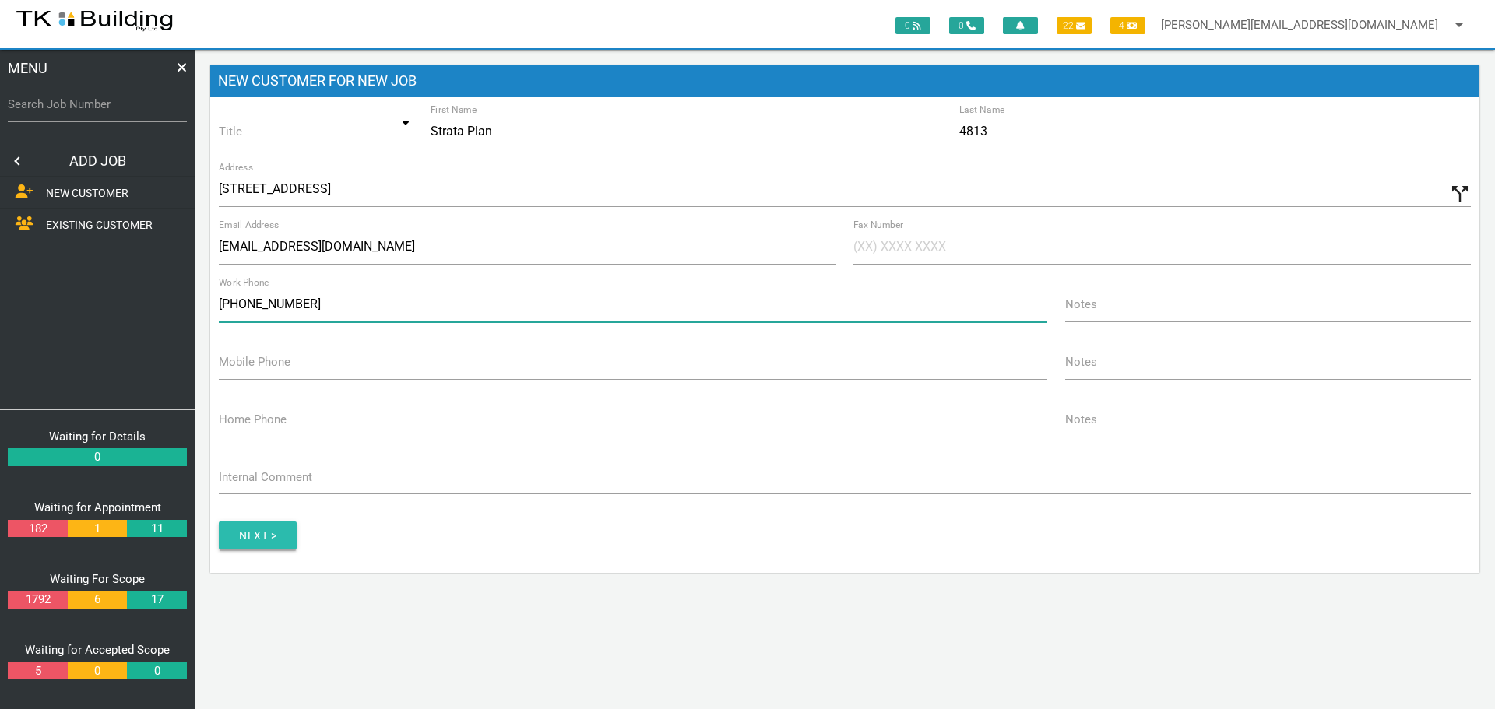
type input "(02) 4041 5200"
click at [255, 533] on input "button" at bounding box center [258, 536] width 78 height 28
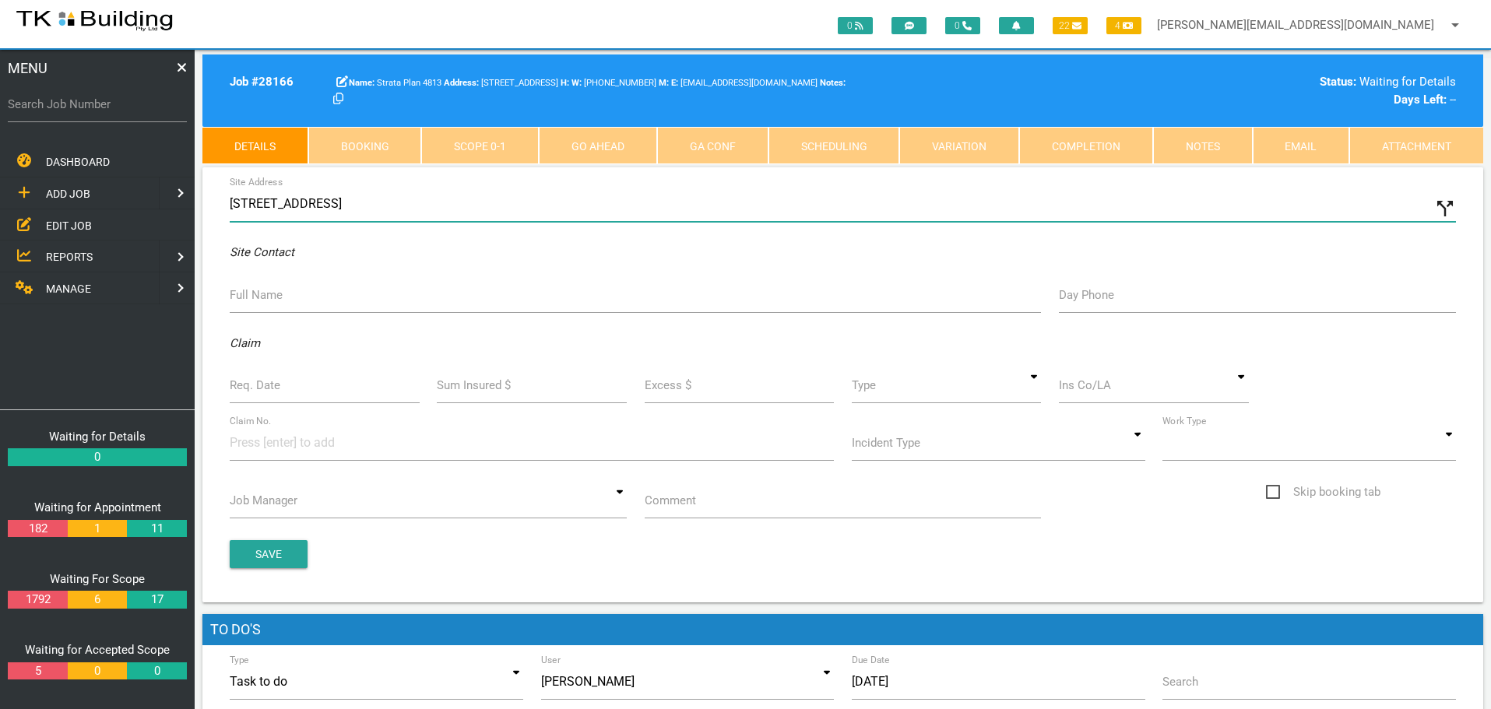
click at [232, 202] on input "22 Parkway Ave, Bar Beach NSW 2300, Australia" at bounding box center [843, 204] width 1226 height 36
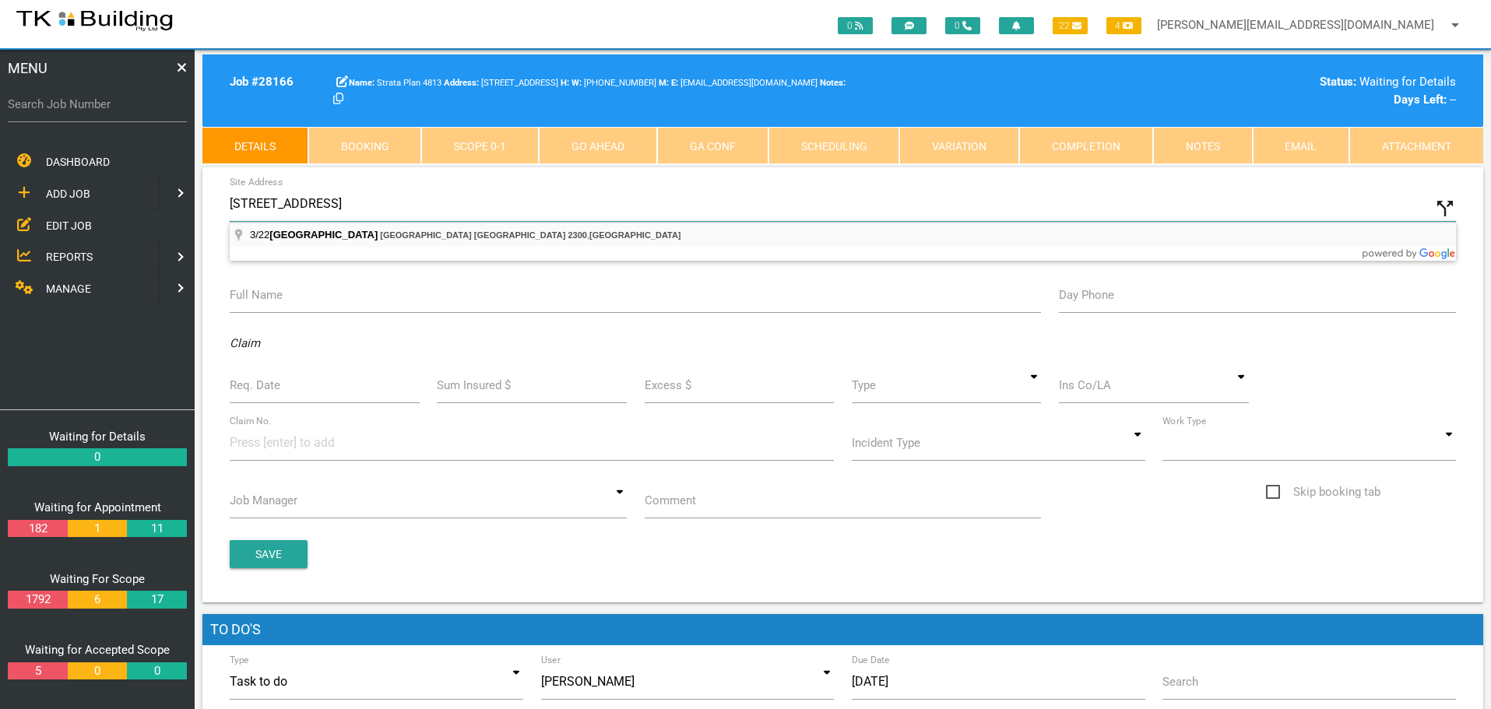
type input "3/22 Parkway Ave, Bar Beach NSW 2300, Australia"
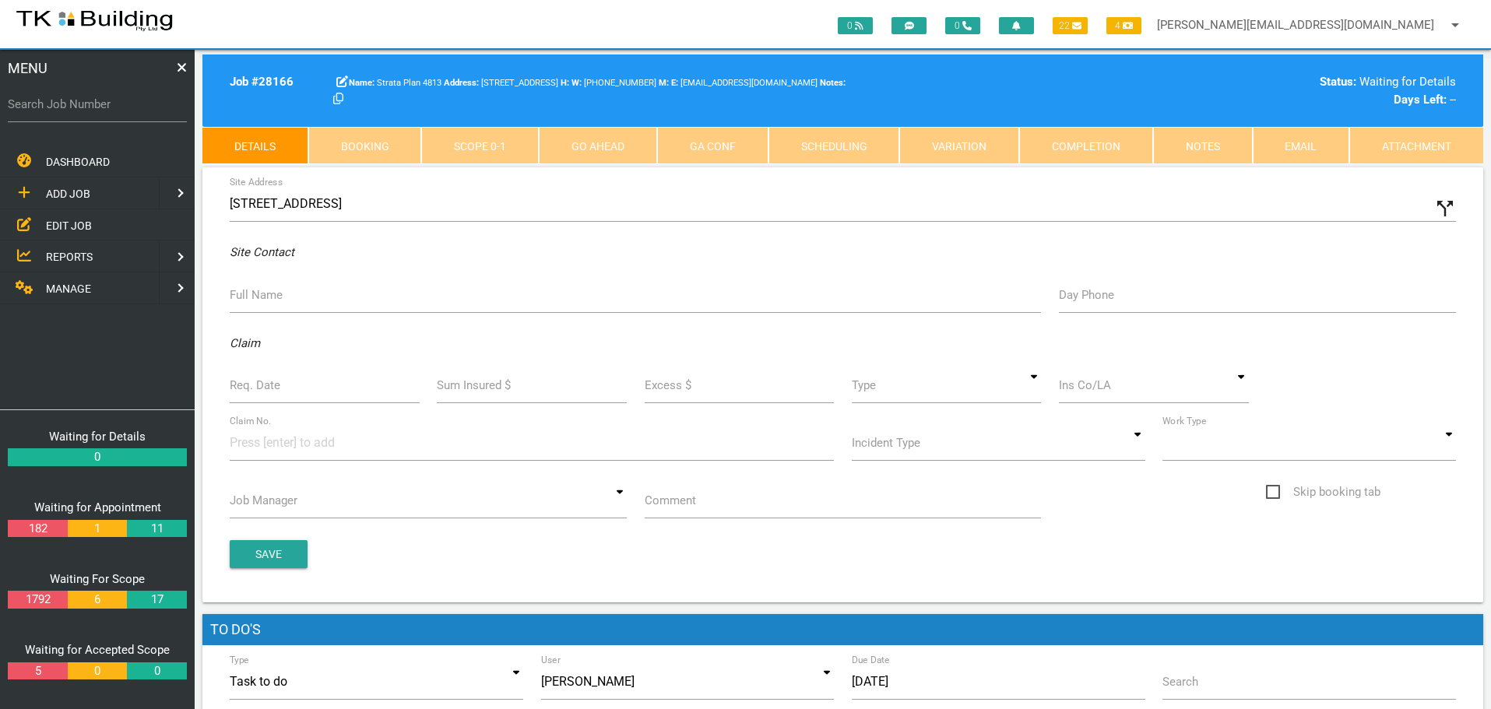
click at [269, 300] on label "Full Name" at bounding box center [256, 295] width 53 height 18
click at [269, 300] on input "Full Name" at bounding box center [635, 295] width 811 height 36
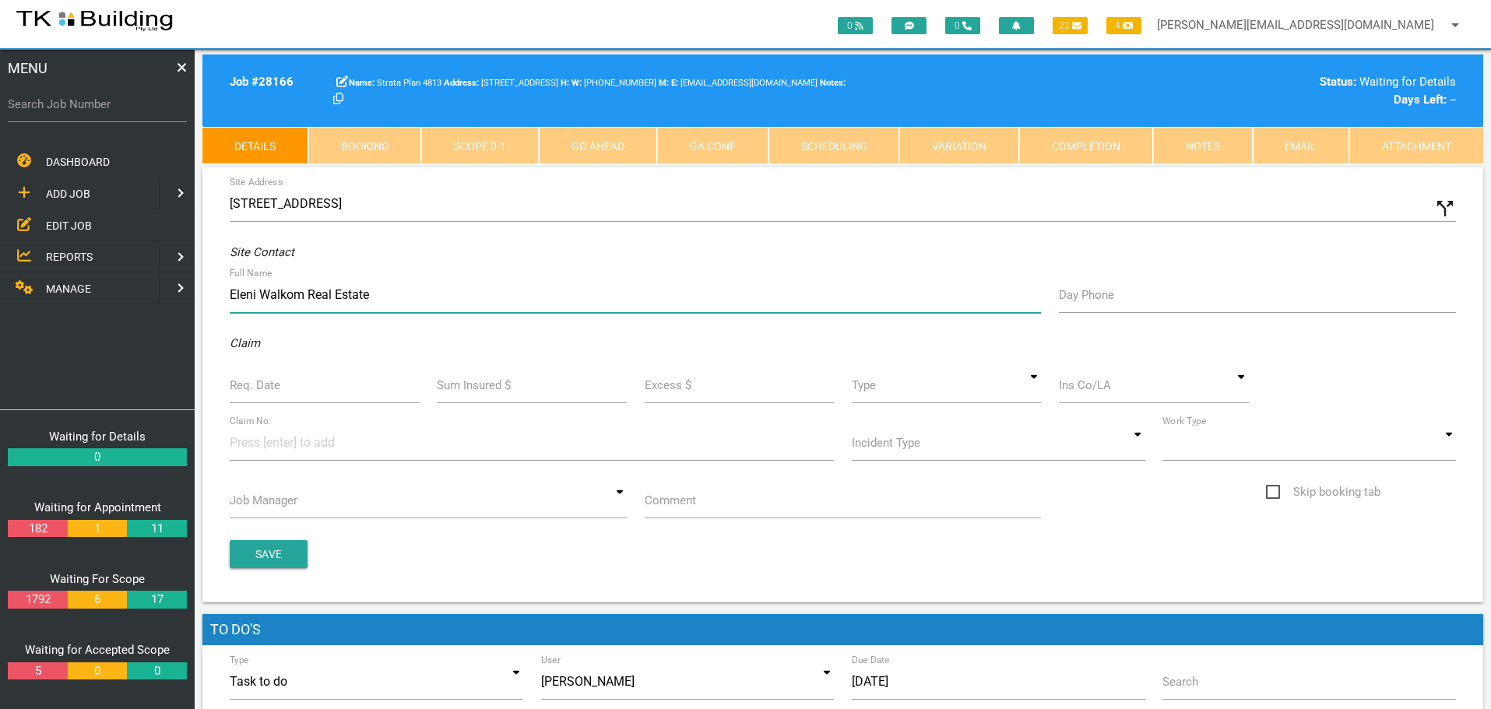
type input "Eleni Walkom Real Estate"
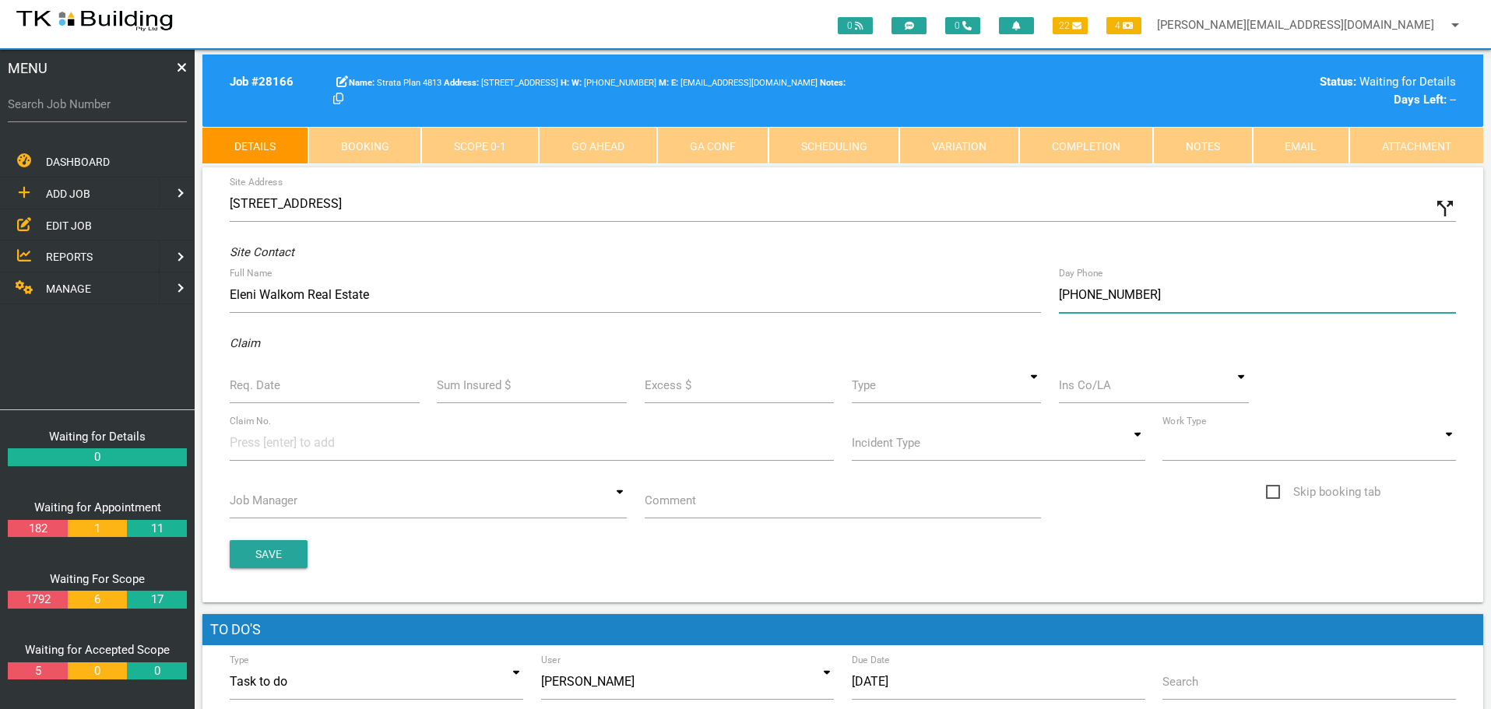
type input "(04) 9944 0530"
click at [256, 397] on input "Req. Date" at bounding box center [325, 385] width 190 height 36
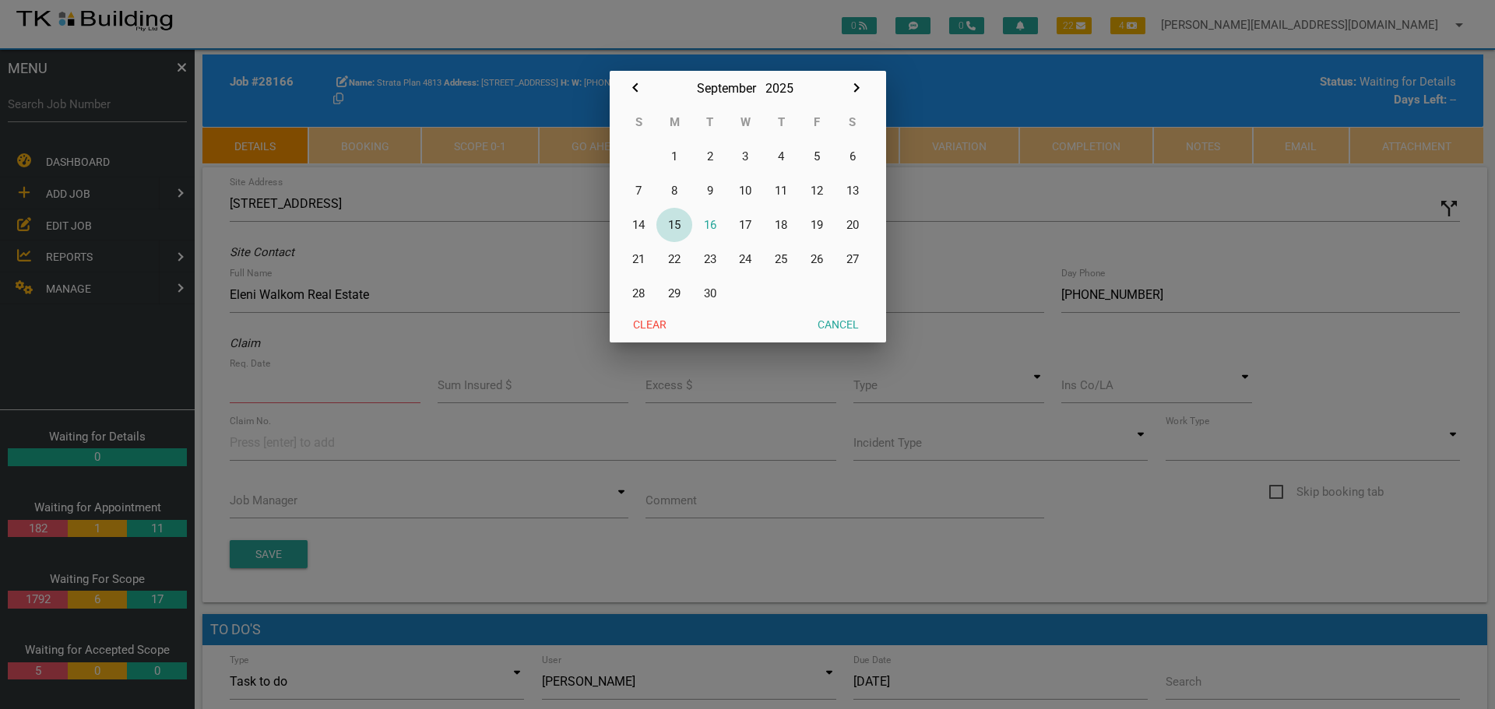
click at [674, 222] on button "15" at bounding box center [674, 225] width 36 height 34
type input "15/09/2025"
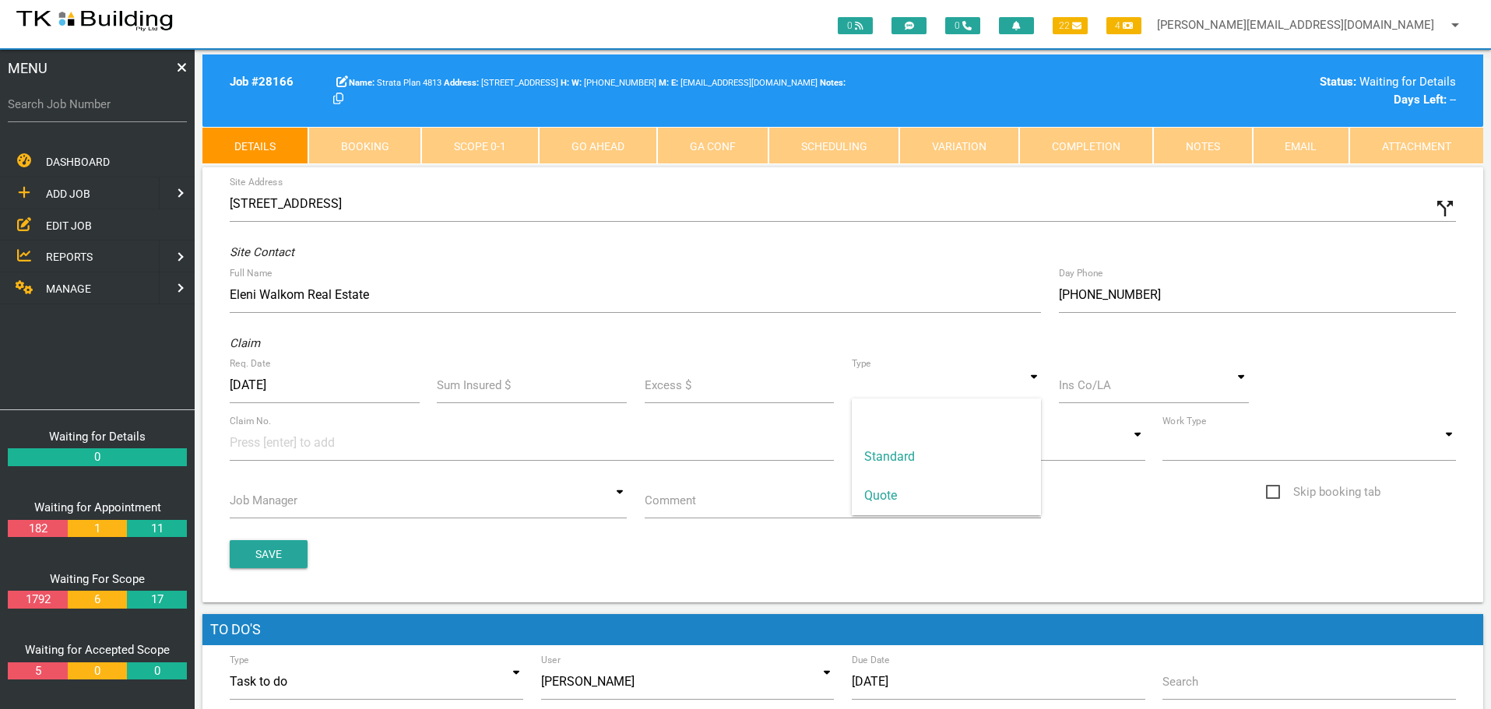
click at [1031, 387] on input at bounding box center [947, 385] width 190 height 36
drag, startPoint x: 998, startPoint y: 447, endPoint x: 1056, endPoint y: 416, distance: 65.5
click at [999, 447] on span "Standard" at bounding box center [947, 457] width 190 height 39
type input "Standard"
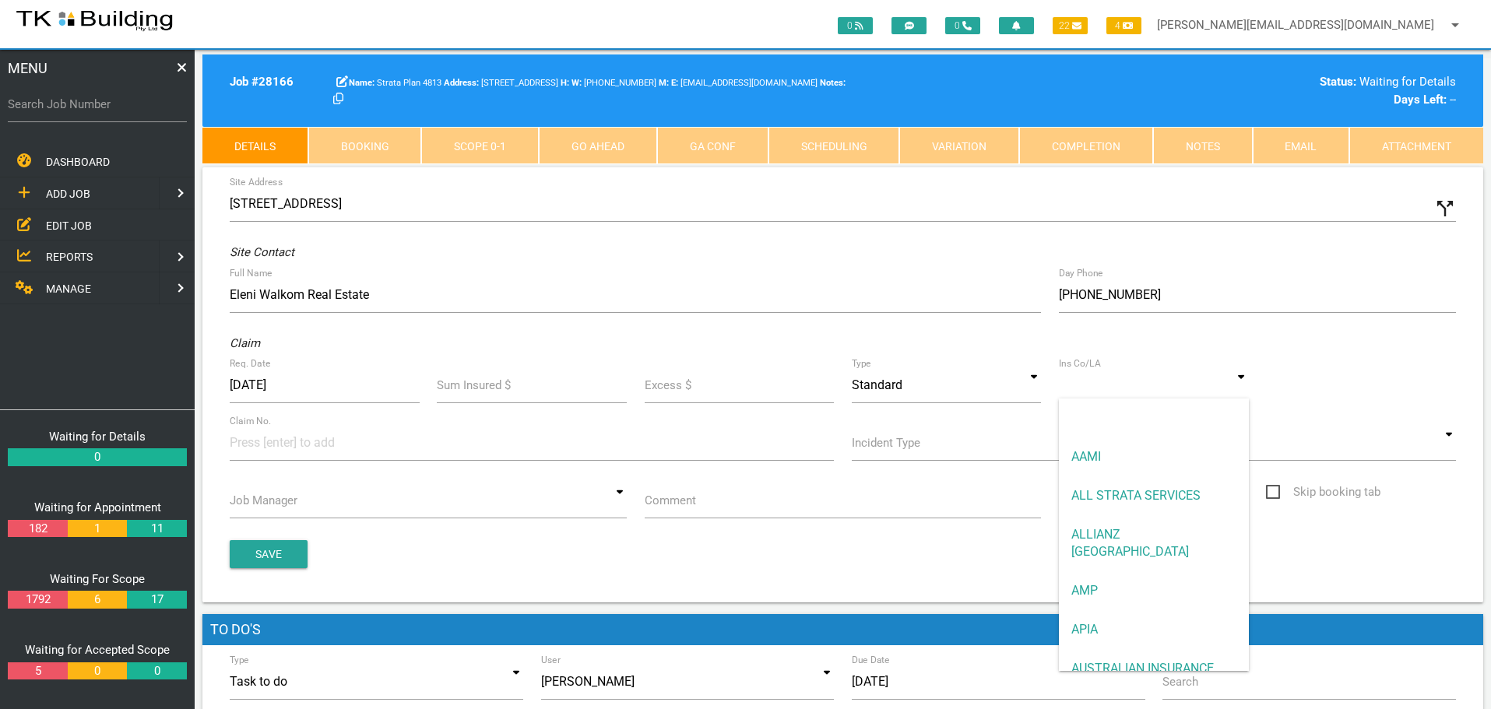
click at [1105, 388] on input at bounding box center [1154, 385] width 190 height 36
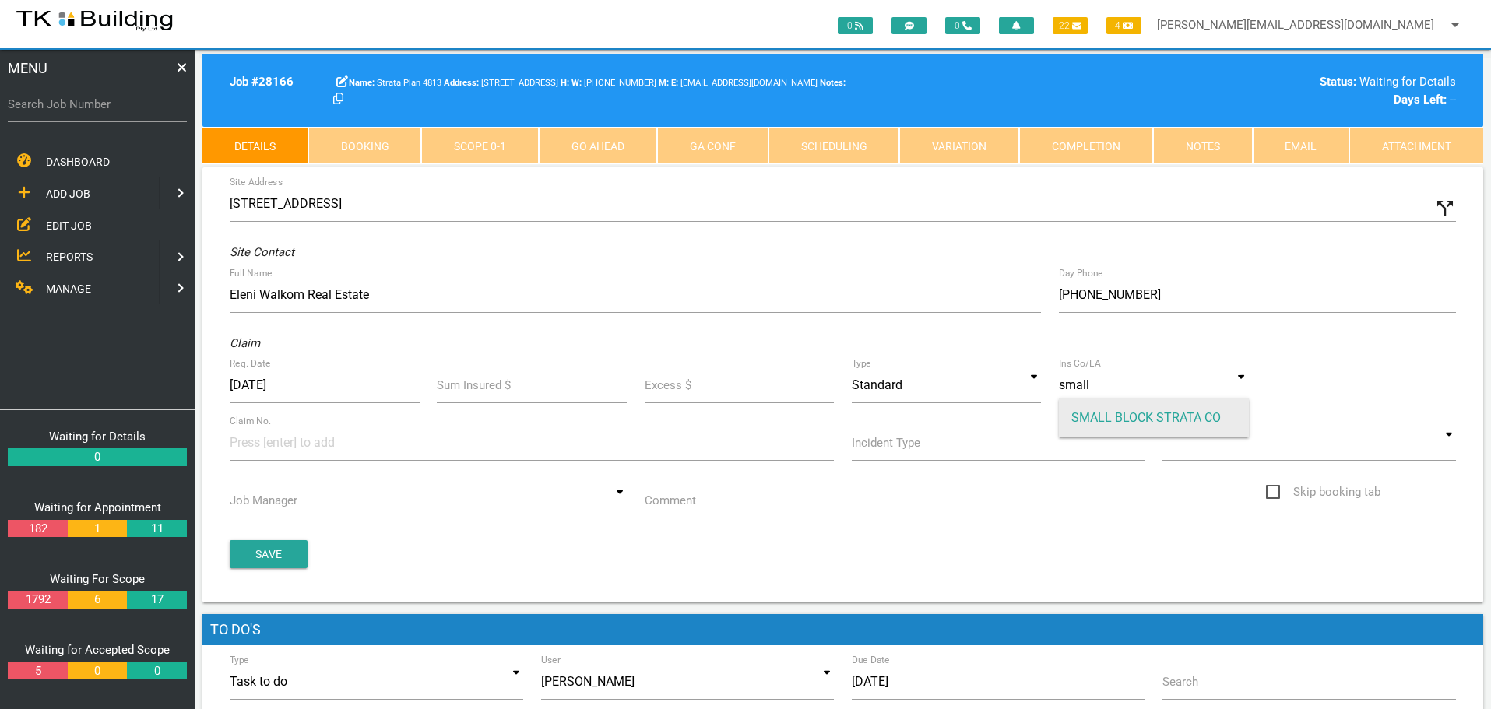
click at [1095, 412] on span "SMALL BLOCK STRATA CO" at bounding box center [1154, 418] width 190 height 39
type input "SMALL BLOCK STRATA CO"
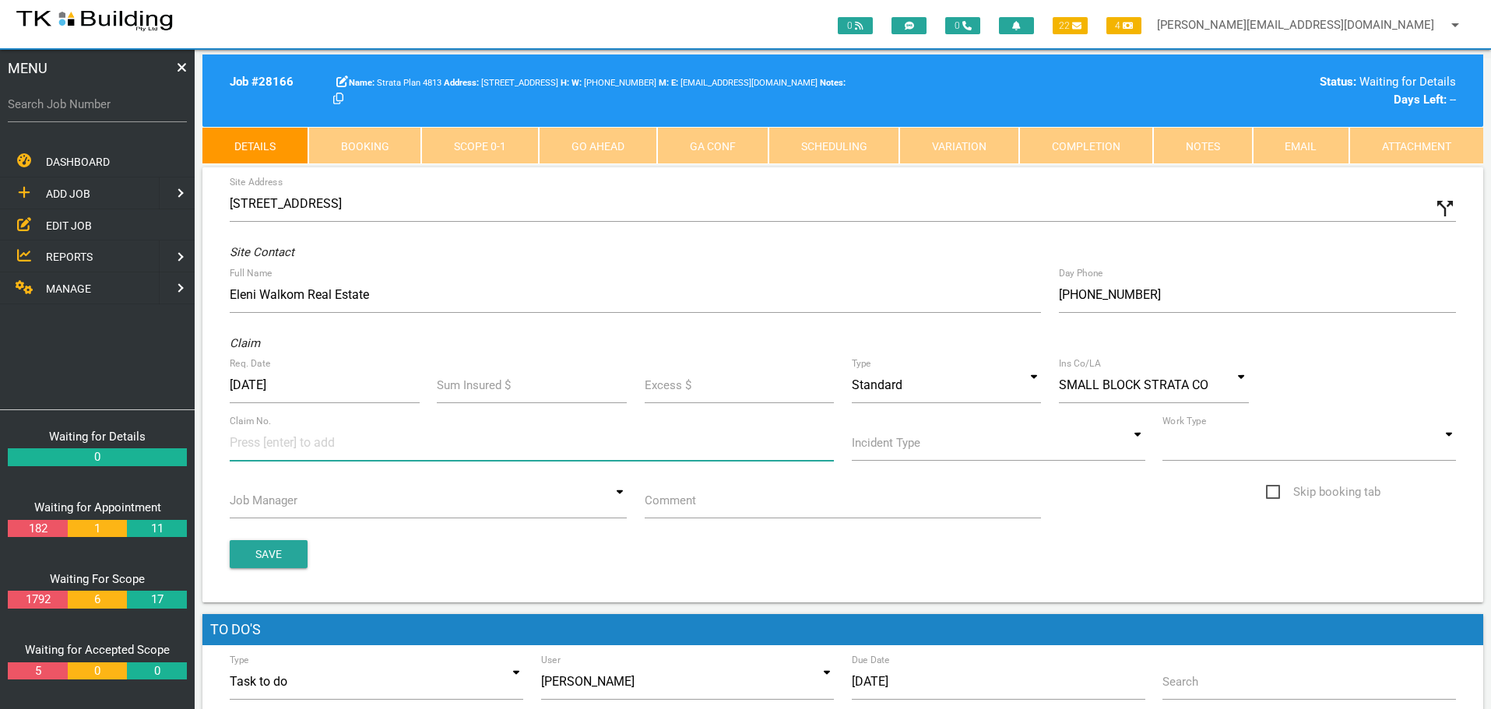
click at [282, 450] on input at bounding box center [288, 442] width 117 height 35
type input "36508"
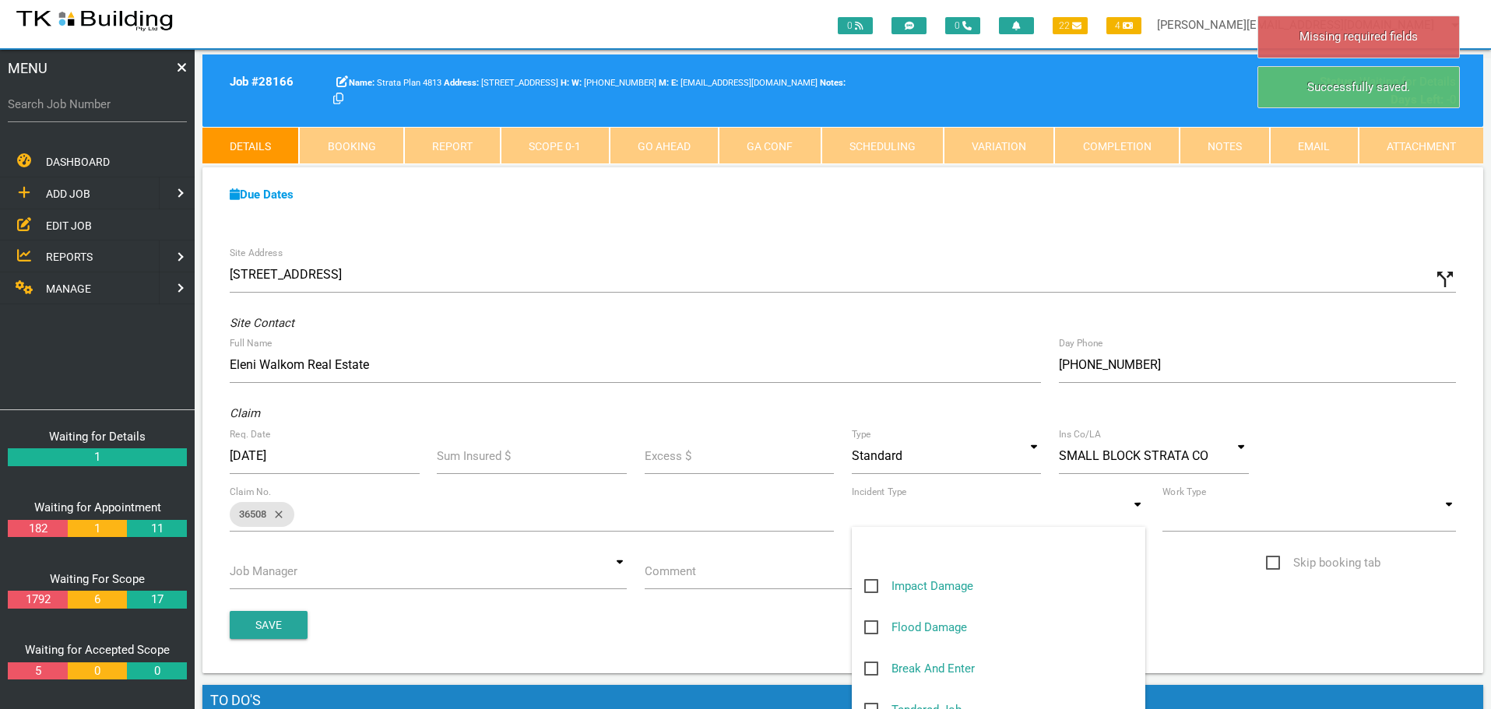
click at [1143, 515] on input at bounding box center [998, 514] width 293 height 36
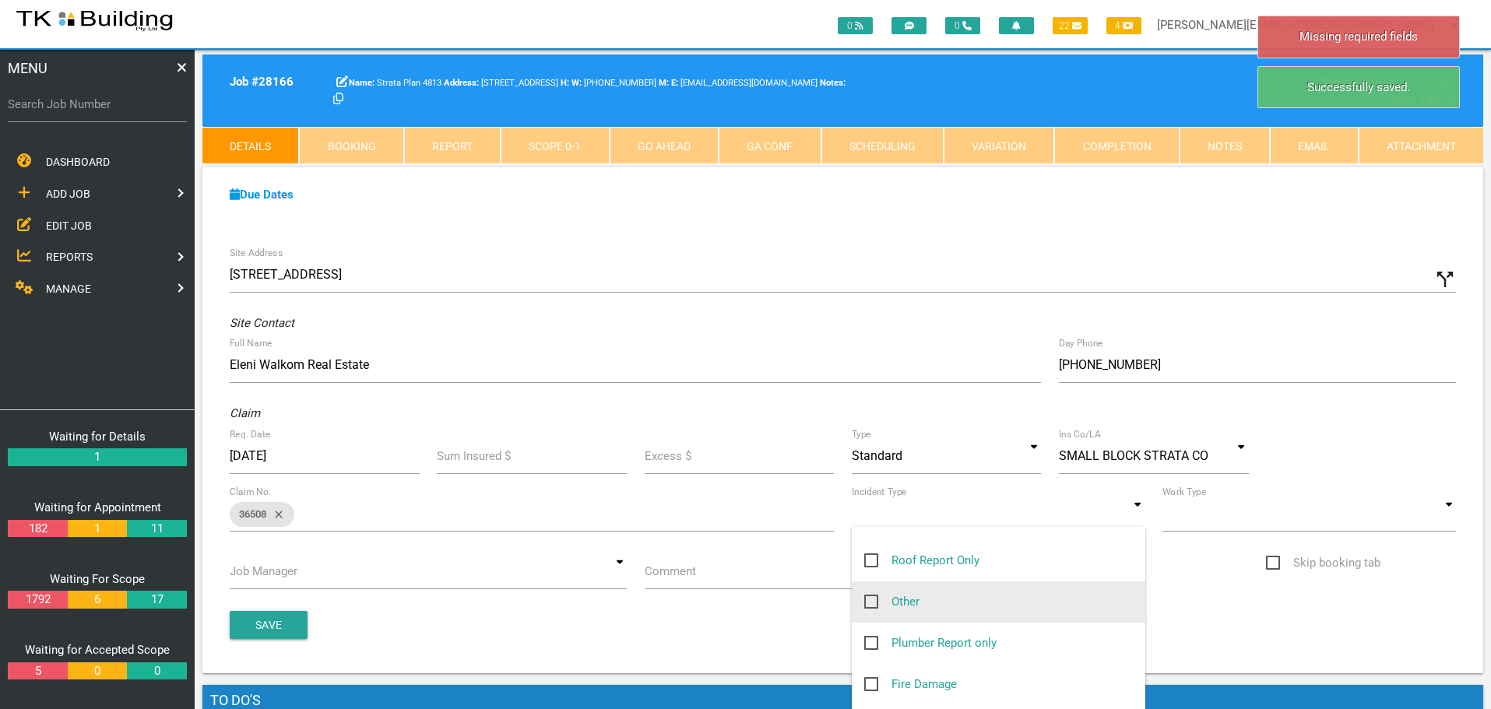
scroll to position [234, 0]
click at [872, 600] on span "Other" at bounding box center [891, 600] width 55 height 19
click at [872, 600] on input "Other" at bounding box center [869, 596] width 10 height 10
checkbox input "true"
type input "Other"
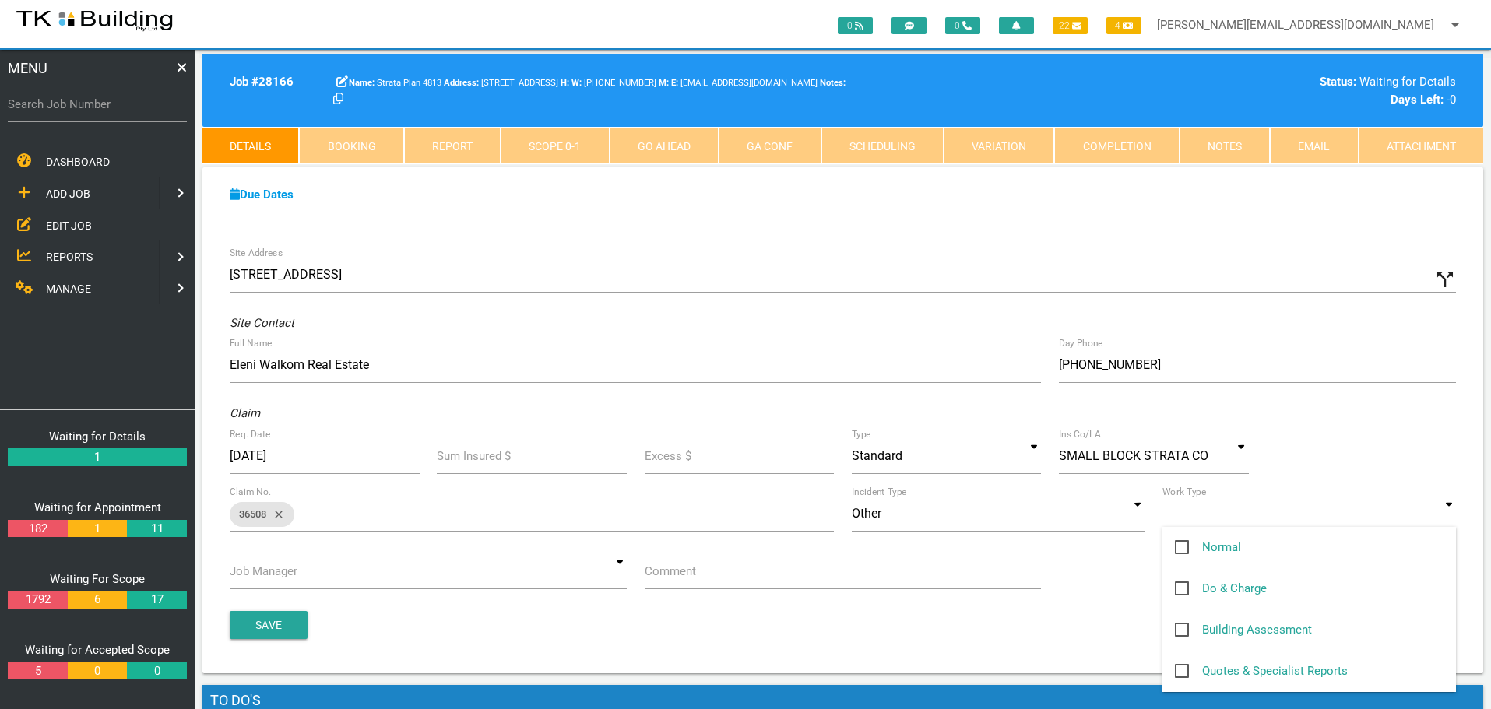
click at [1450, 519] on input at bounding box center [1308, 514] width 293 height 36
click at [1180, 543] on span "Normal" at bounding box center [1208, 547] width 66 height 19
click at [1180, 543] on input "Normal" at bounding box center [1180, 543] width 10 height 10
checkbox input "true"
type input "Normal"
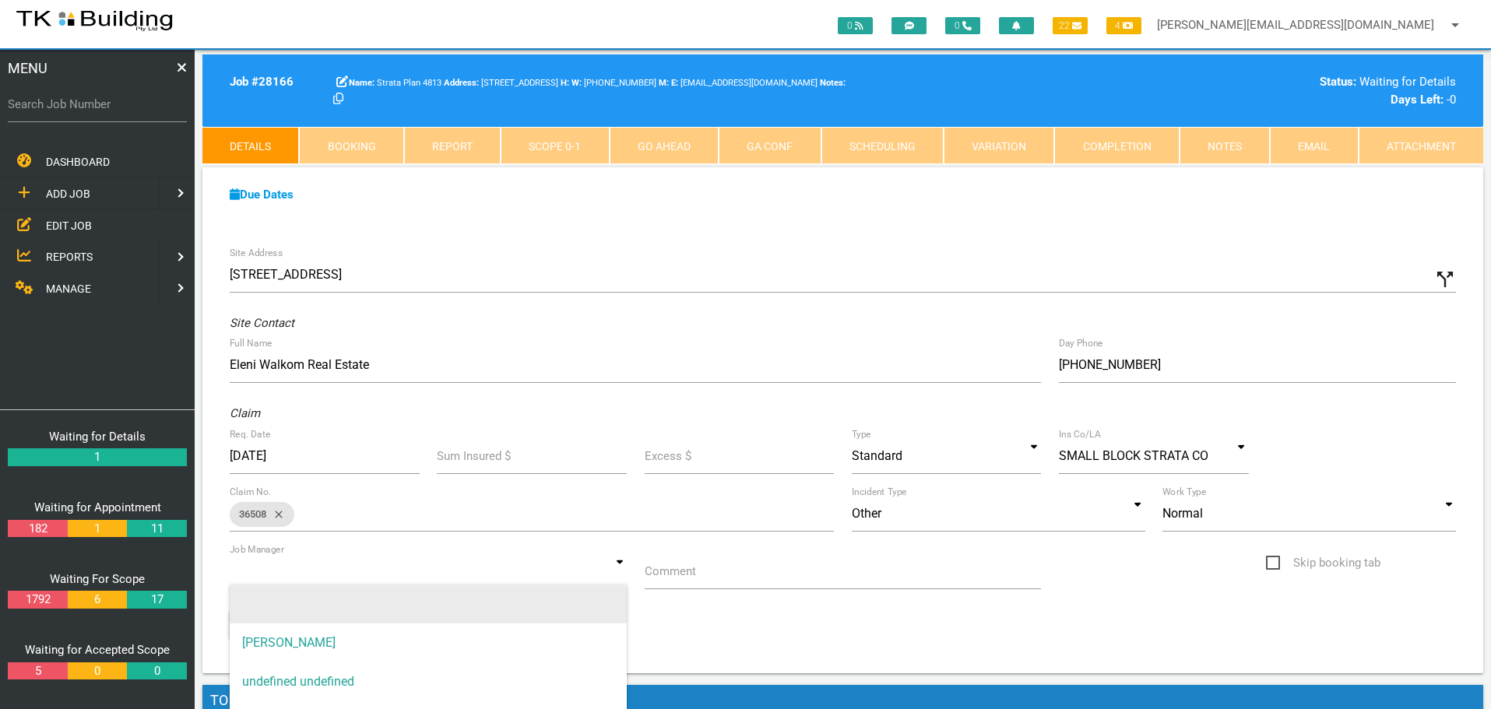
drag, startPoint x: 620, startPoint y: 572, endPoint x: 603, endPoint y: 600, distance: 33.3
click at [620, 573] on input at bounding box center [428, 571] width 397 height 36
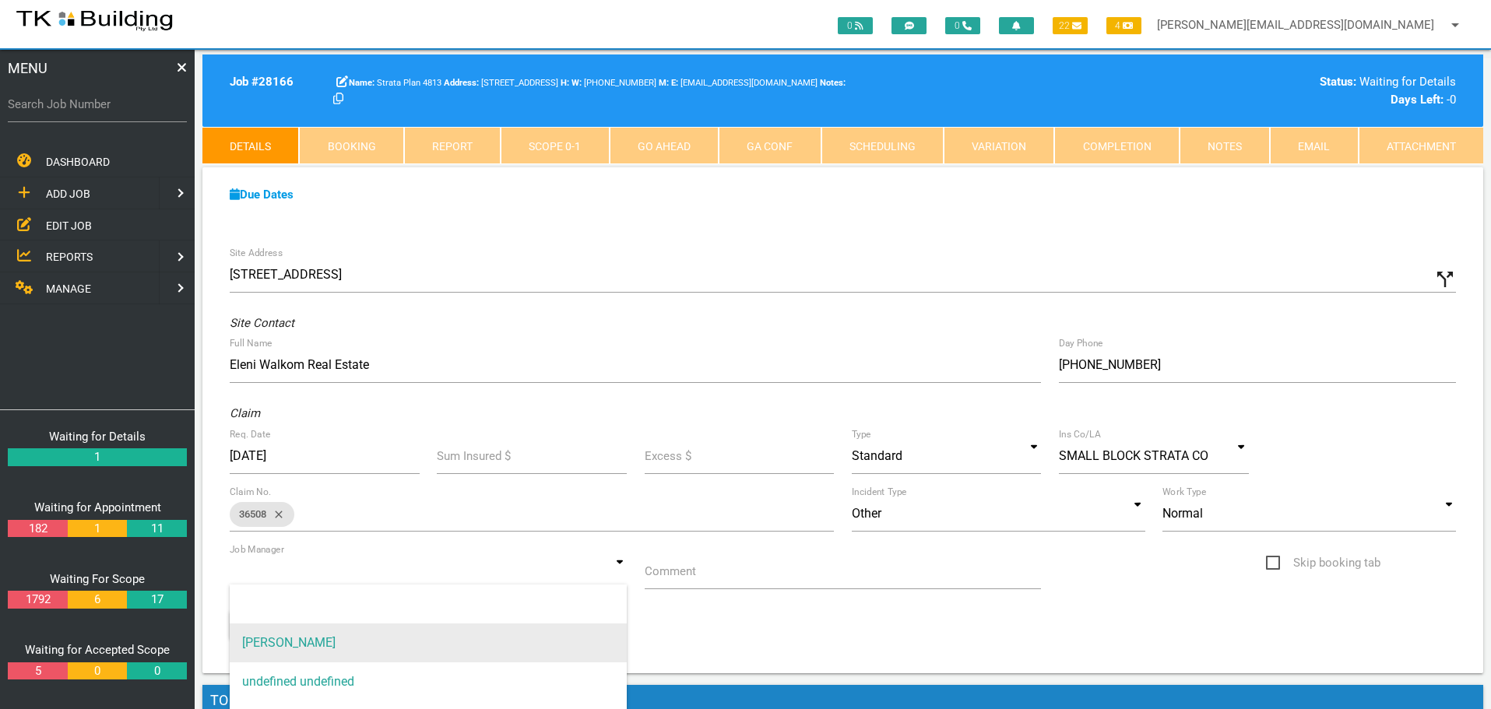
click at [582, 625] on span "[PERSON_NAME]" at bounding box center [428, 643] width 397 height 39
type input "[PERSON_NAME]"
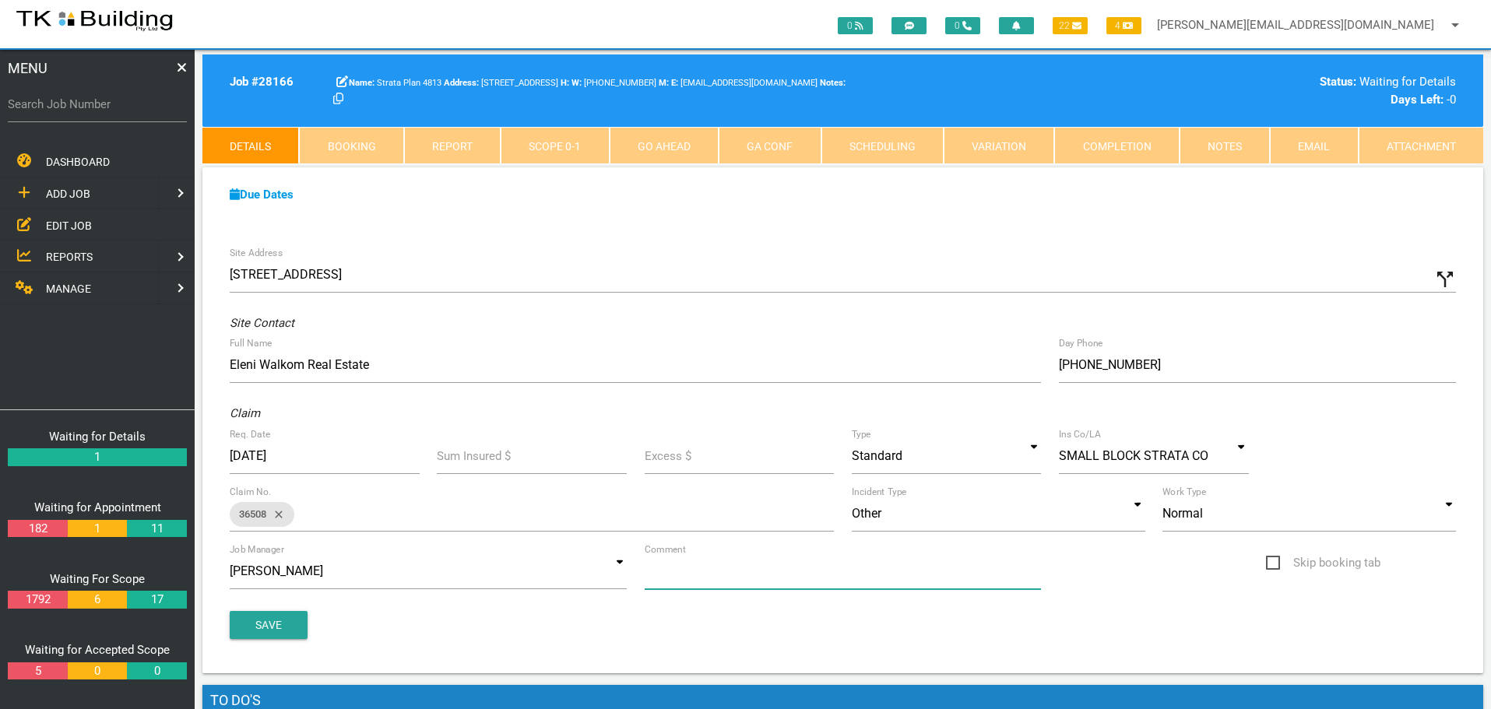
click at [721, 578] on input "Comment" at bounding box center [843, 571] width 397 height 36
type input "Quote on roof leak & resultant damage to U3"
click at [294, 620] on button "Save" at bounding box center [269, 625] width 78 height 28
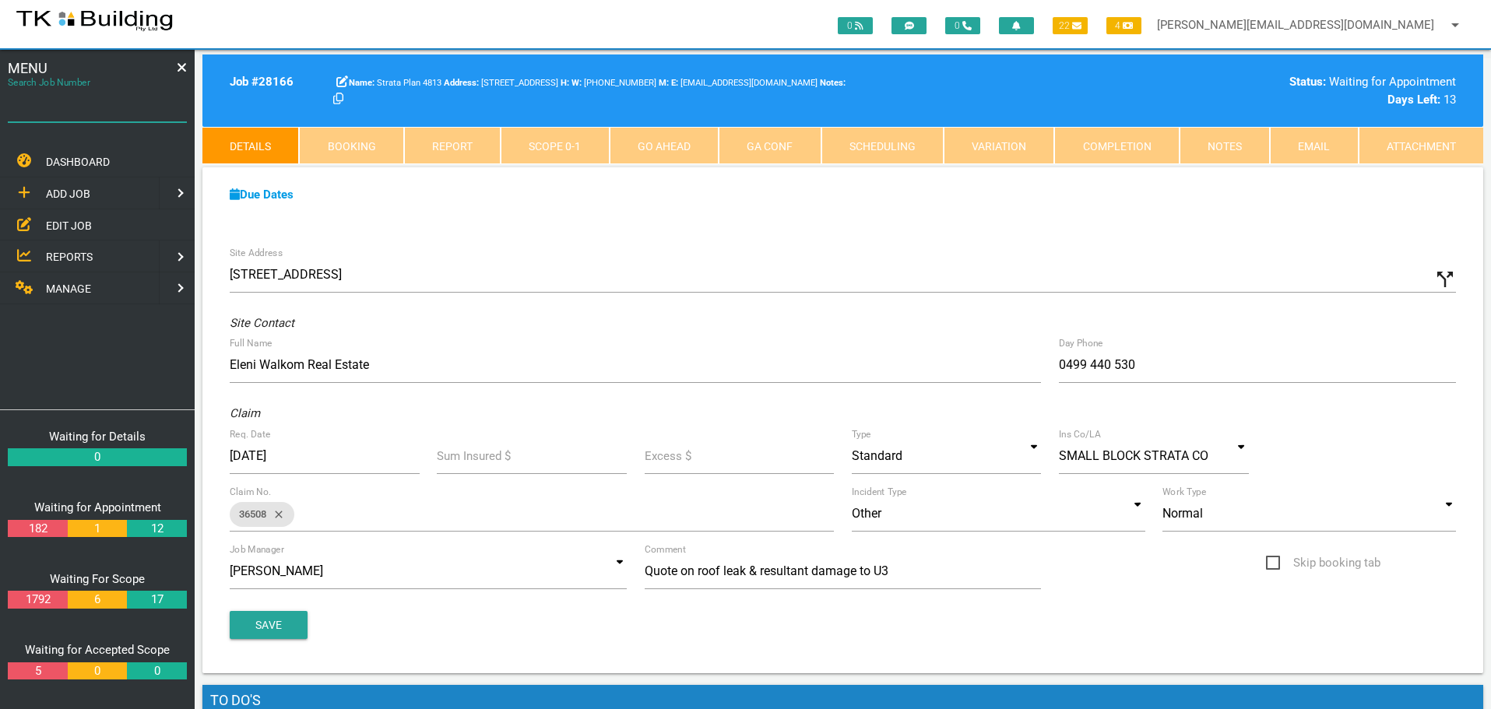
click at [86, 114] on input "Search Job Number" at bounding box center [97, 104] width 179 height 36
type input "27853"
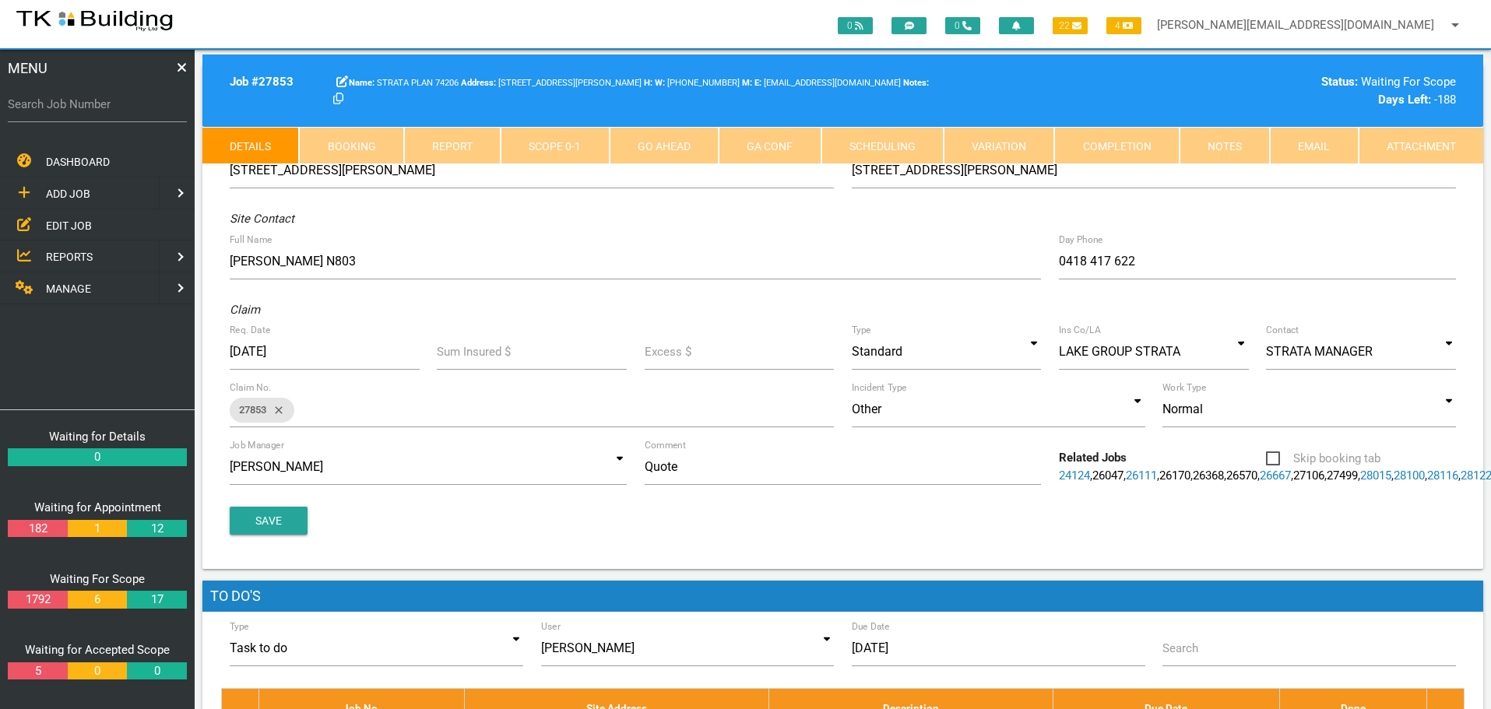
click at [1225, 148] on link "Notes" at bounding box center [1224, 145] width 90 height 37
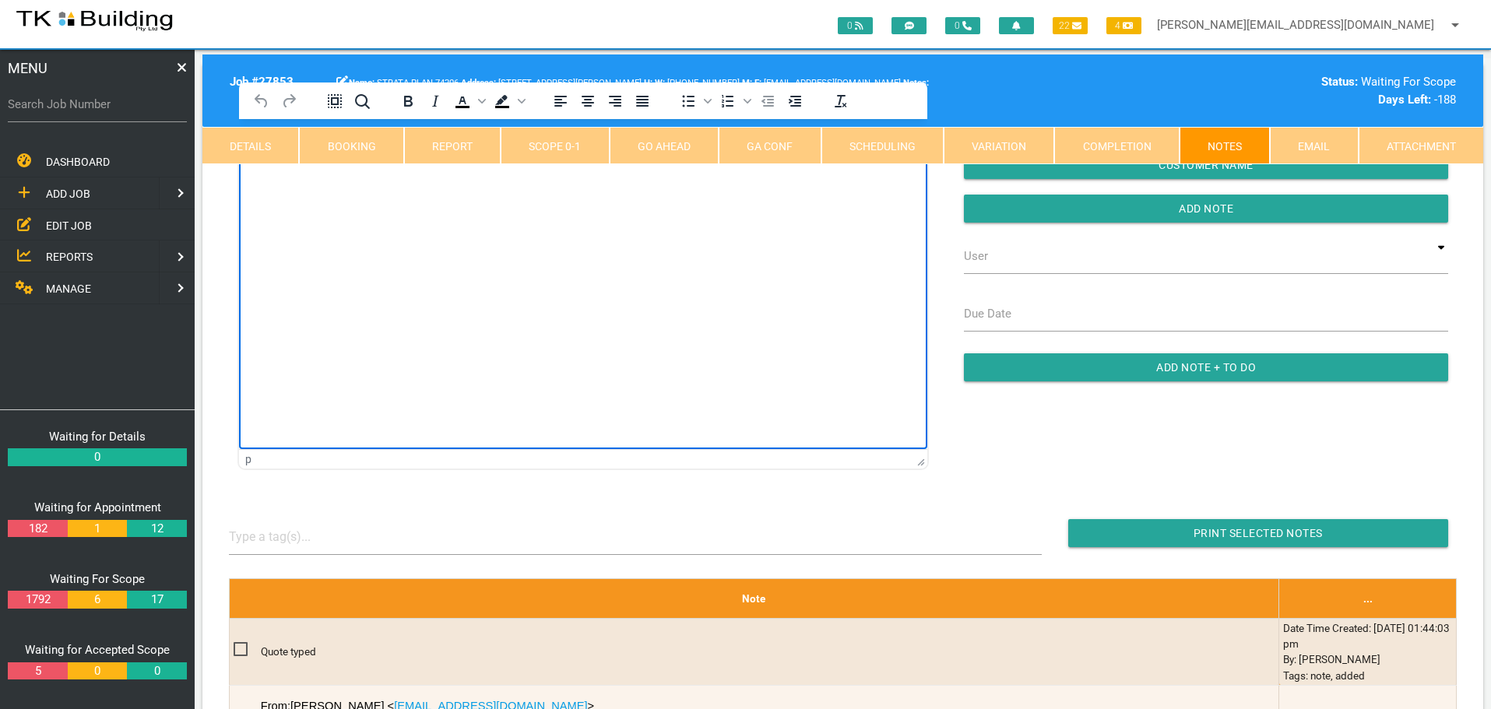
click at [336, 190] on html at bounding box center [583, 154] width 688 height 71
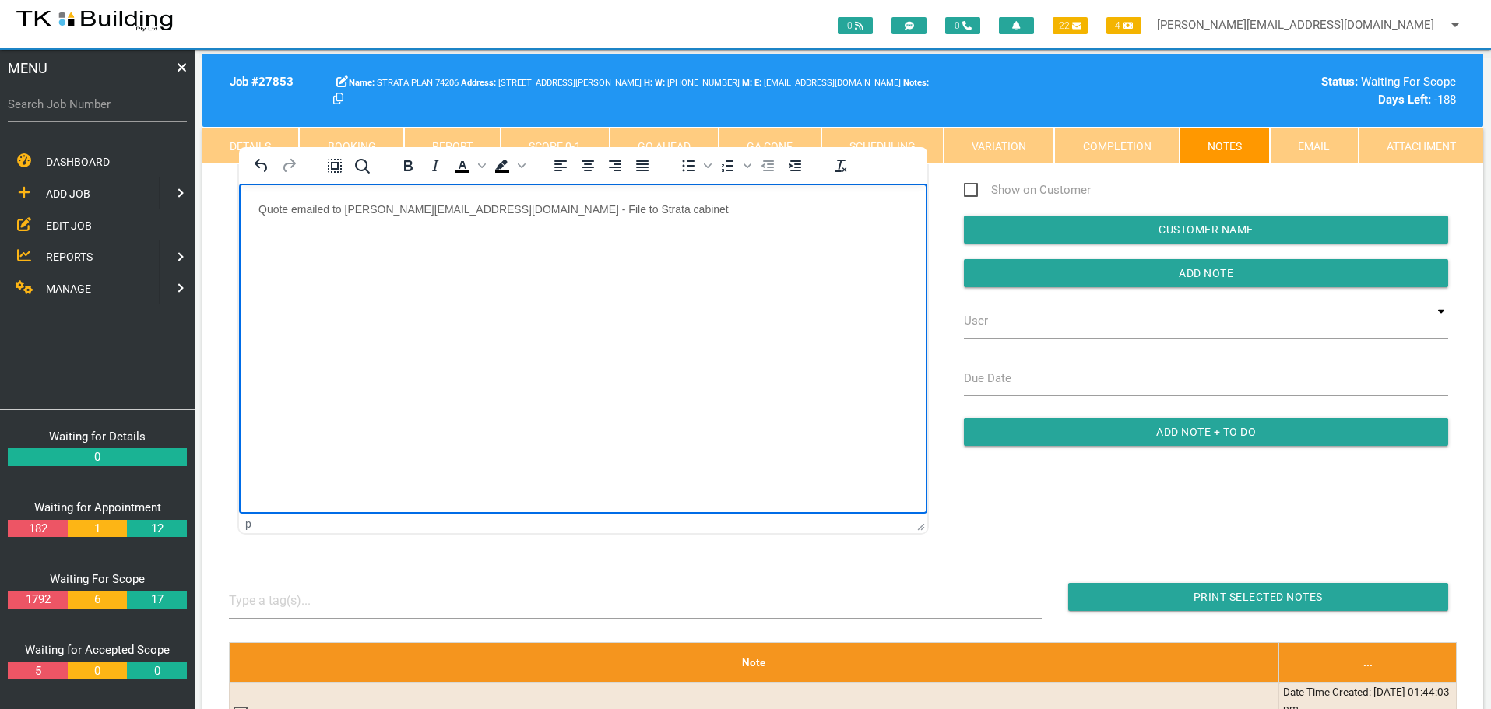
scroll to position [78, 0]
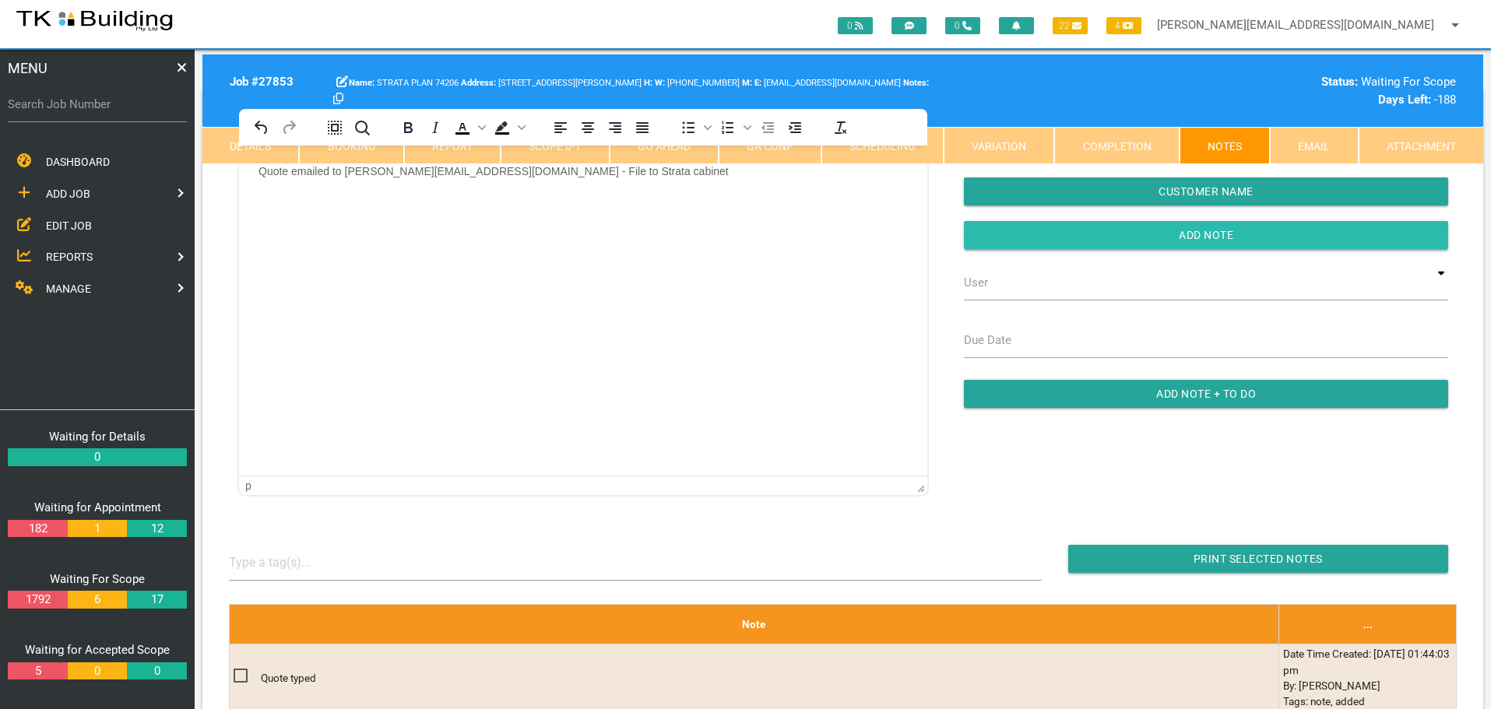
click at [1093, 233] on input "button" at bounding box center [1206, 235] width 484 height 28
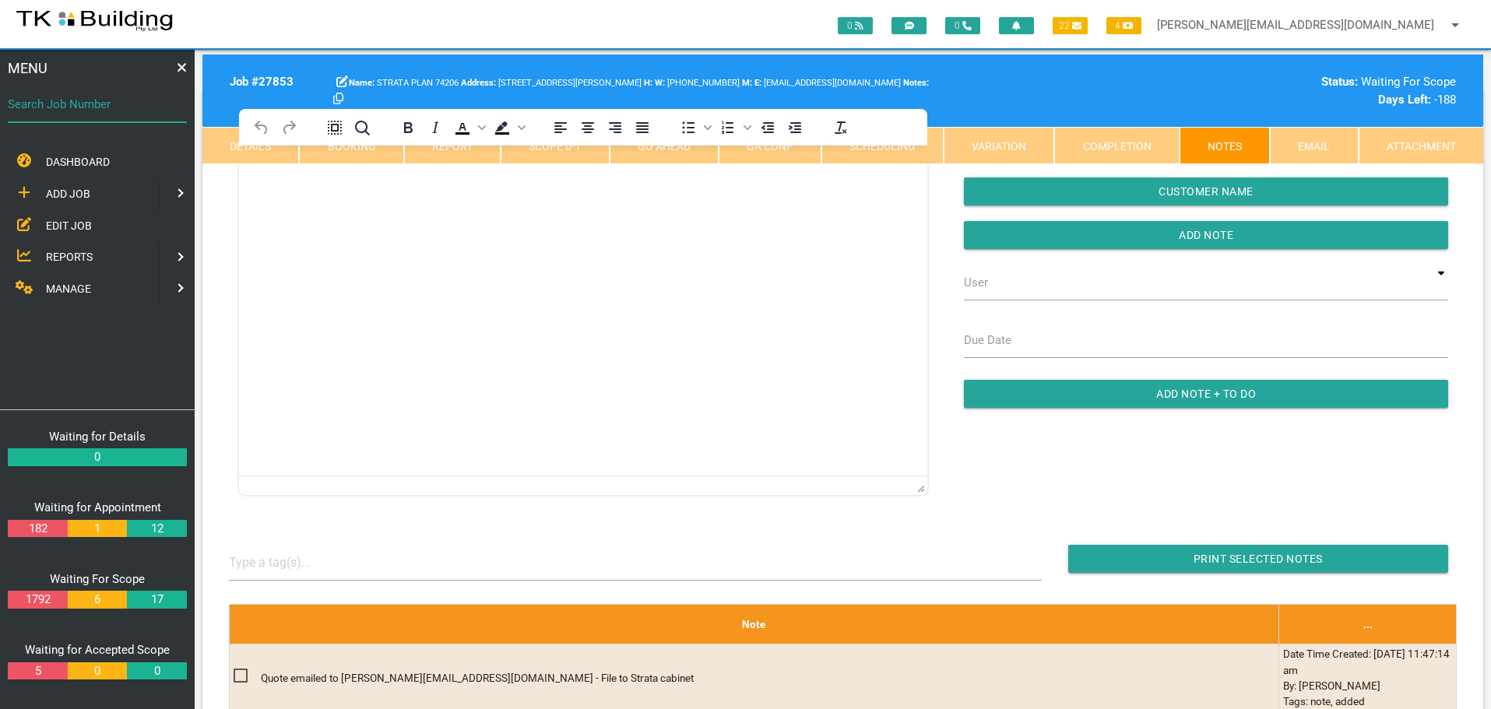
click at [76, 116] on input "Search Job Number" at bounding box center [97, 104] width 179 height 36
type input "28114"
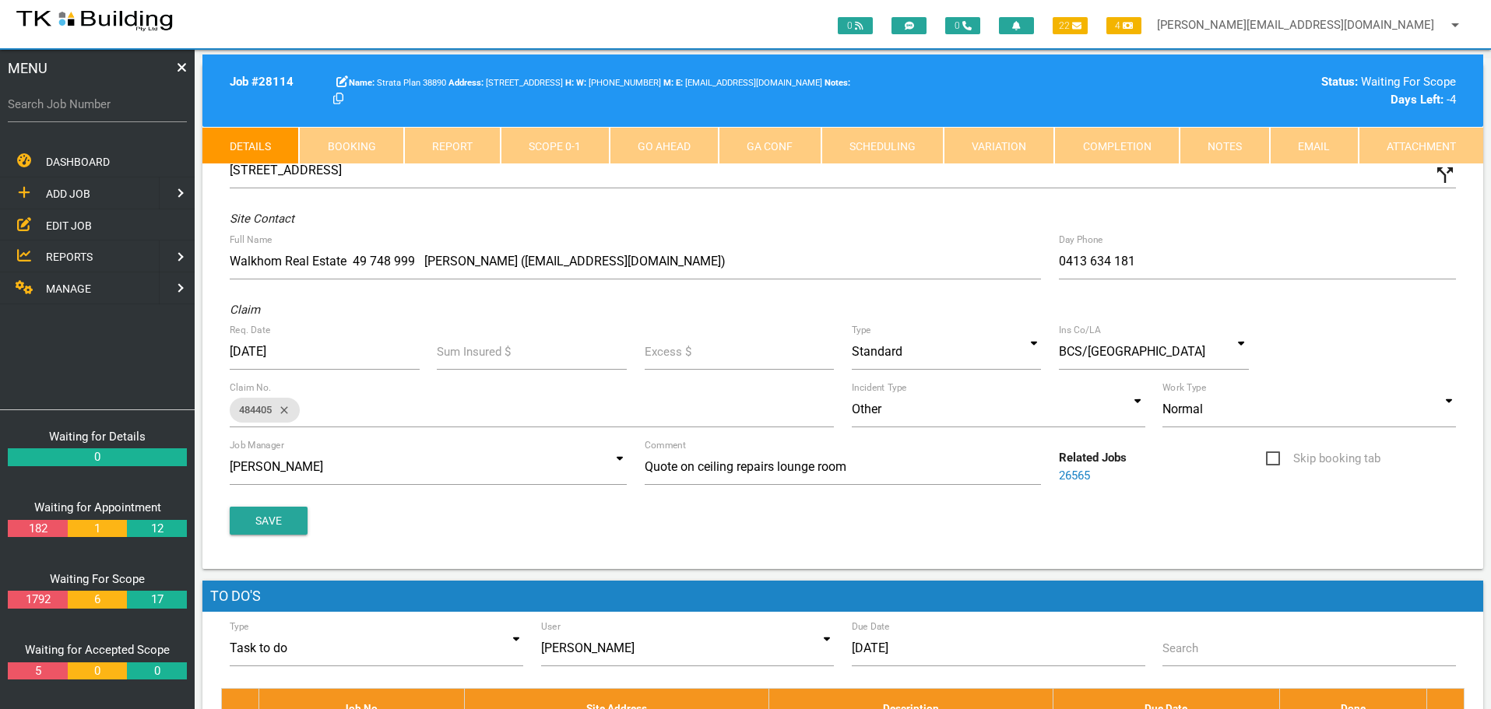
click at [1214, 147] on link "Notes" at bounding box center [1224, 145] width 90 height 37
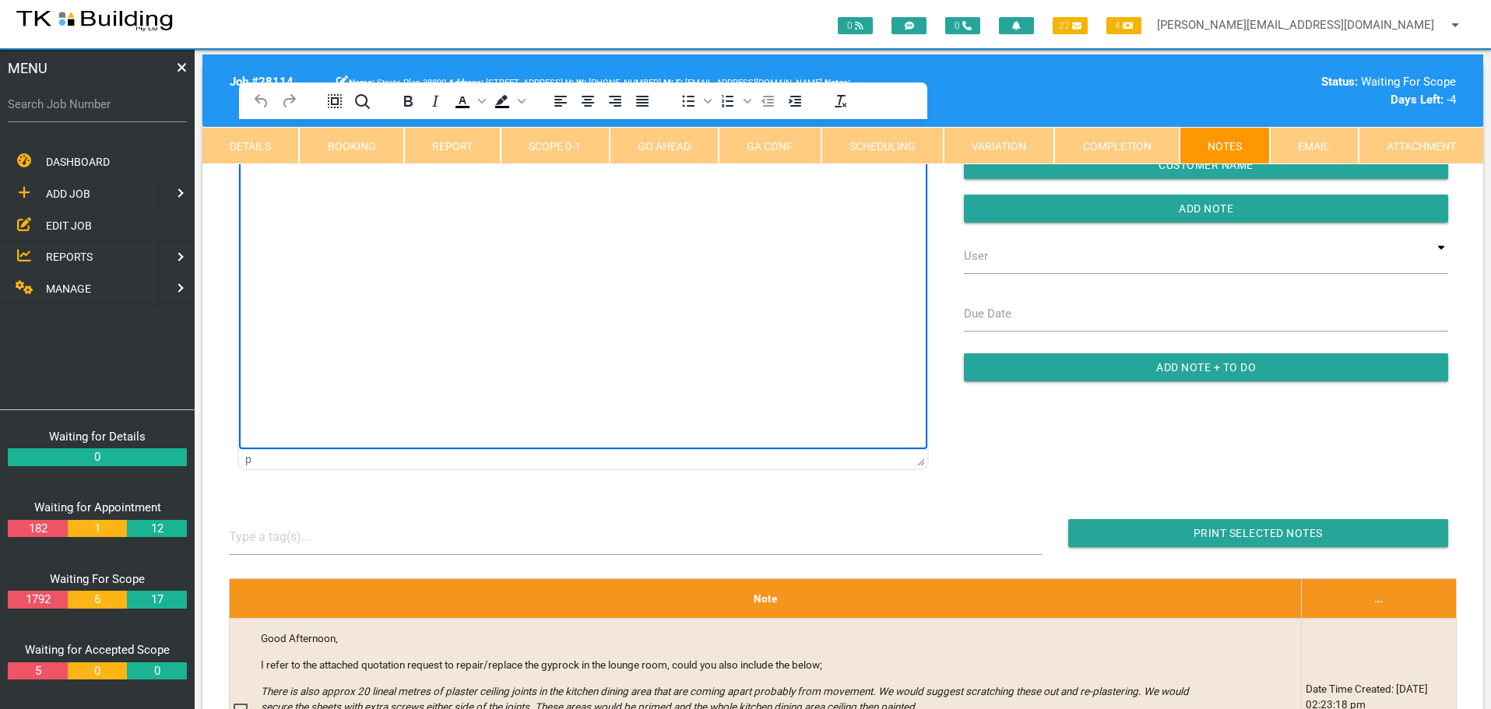
click at [288, 190] on html at bounding box center [583, 154] width 688 height 71
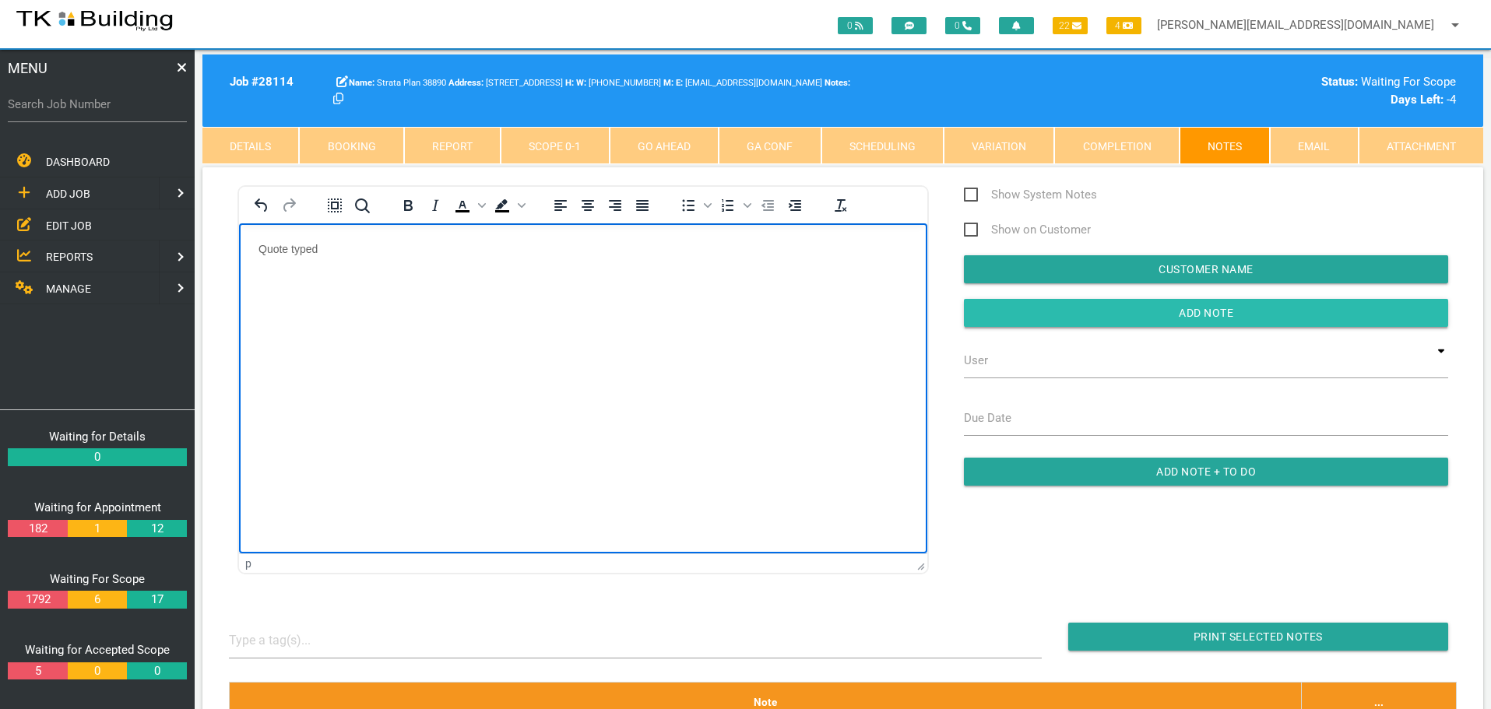
click at [982, 310] on input "Add Note" at bounding box center [1206, 313] width 484 height 28
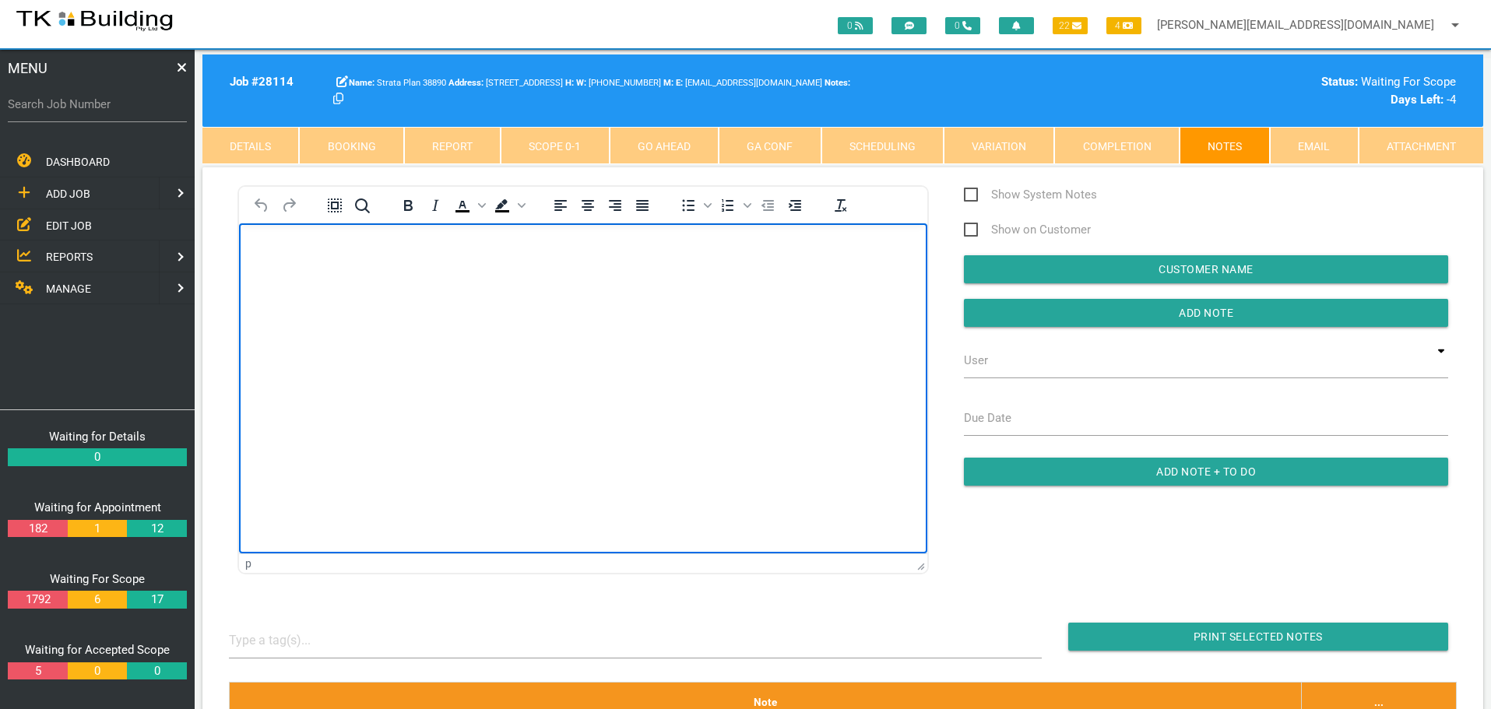
click at [694, 293] on html at bounding box center [583, 258] width 688 height 71
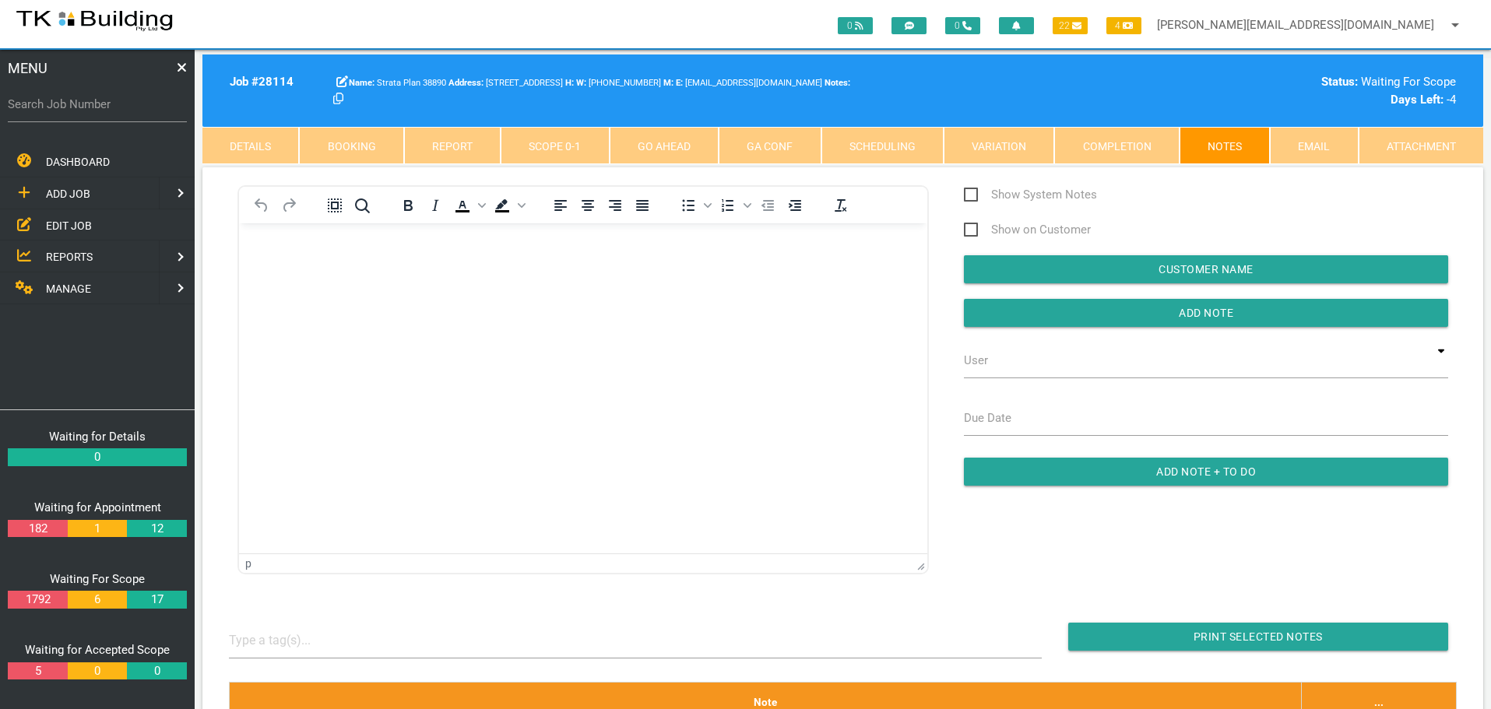
click at [71, 222] on span "EDIT JOB" at bounding box center [69, 225] width 46 height 12
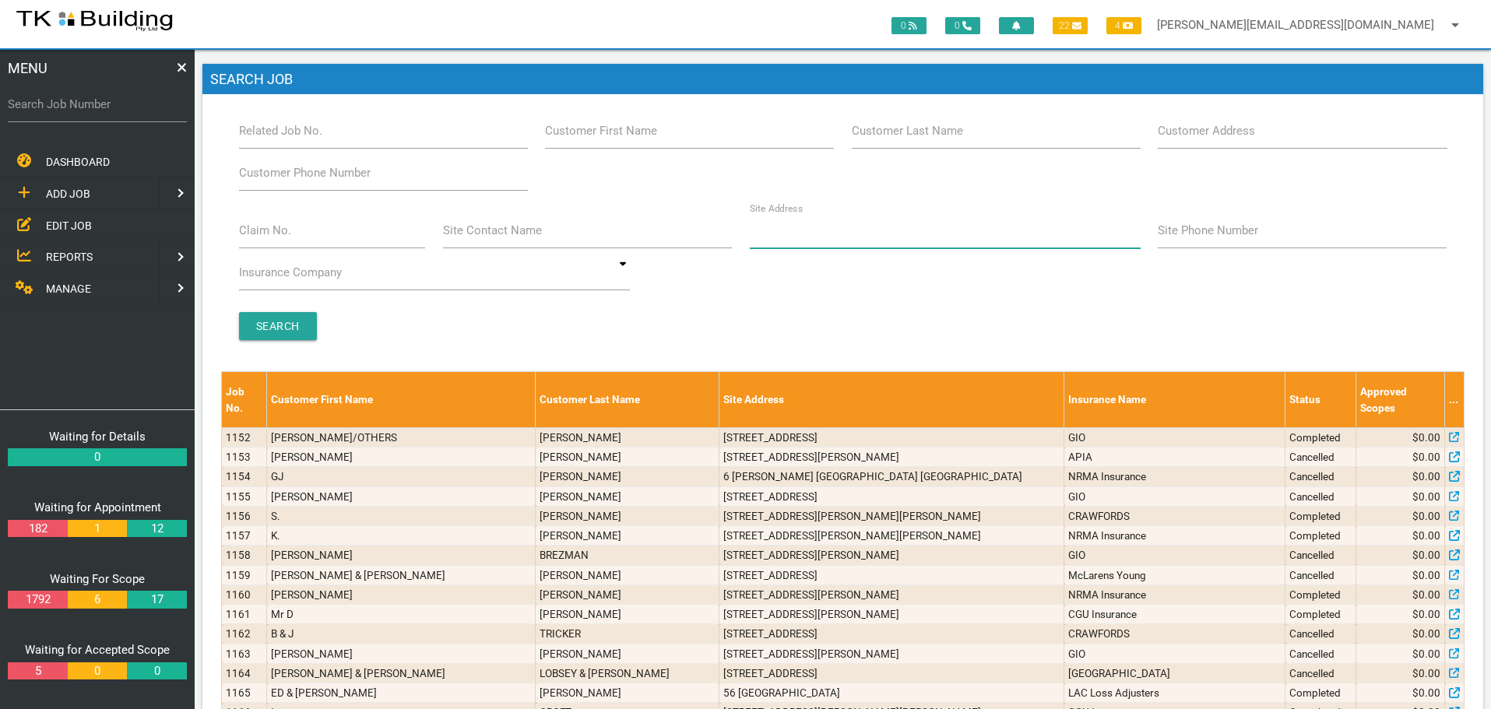
click at [827, 241] on input "Site Address" at bounding box center [945, 231] width 391 height 36
type input "216 union"
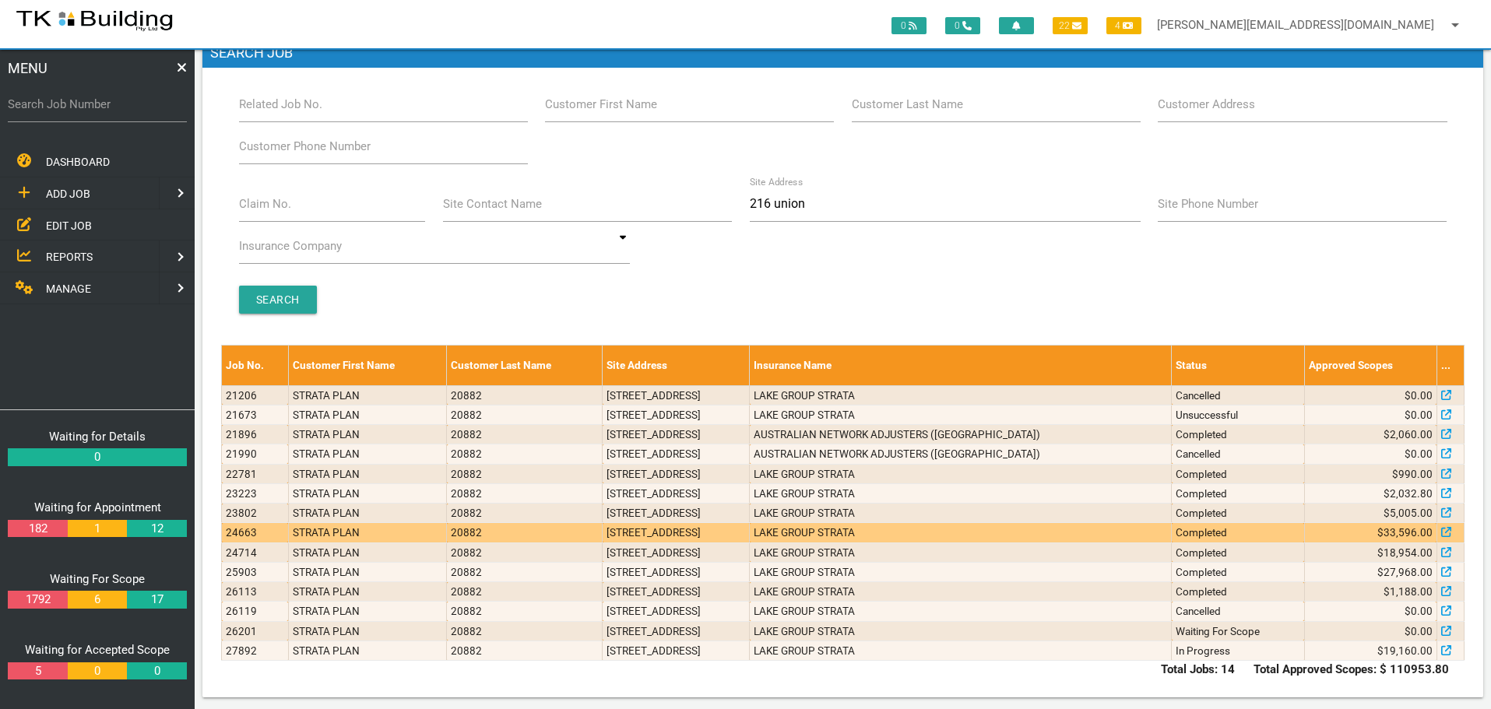
scroll to position [34, 0]
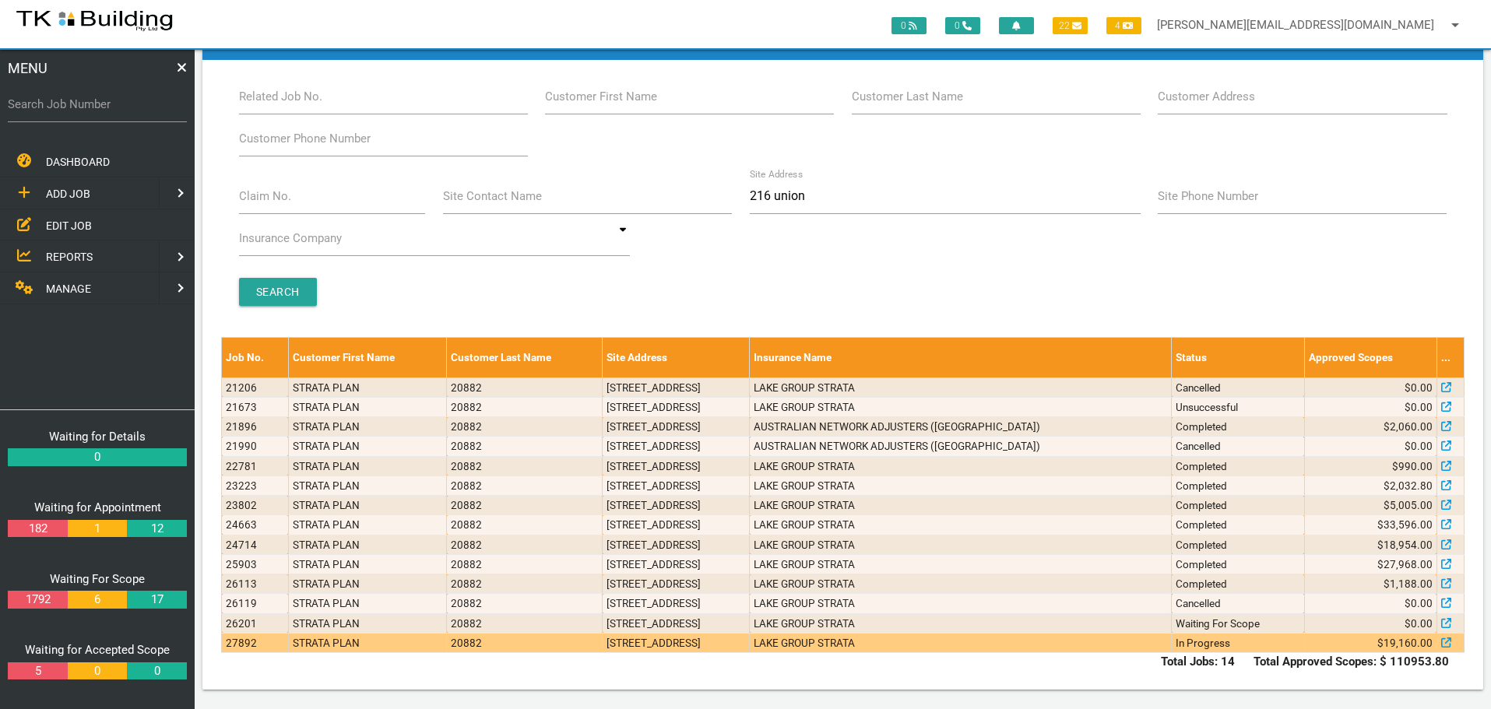
click at [965, 645] on td "LAKE GROUP STRATA" at bounding box center [961, 642] width 422 height 19
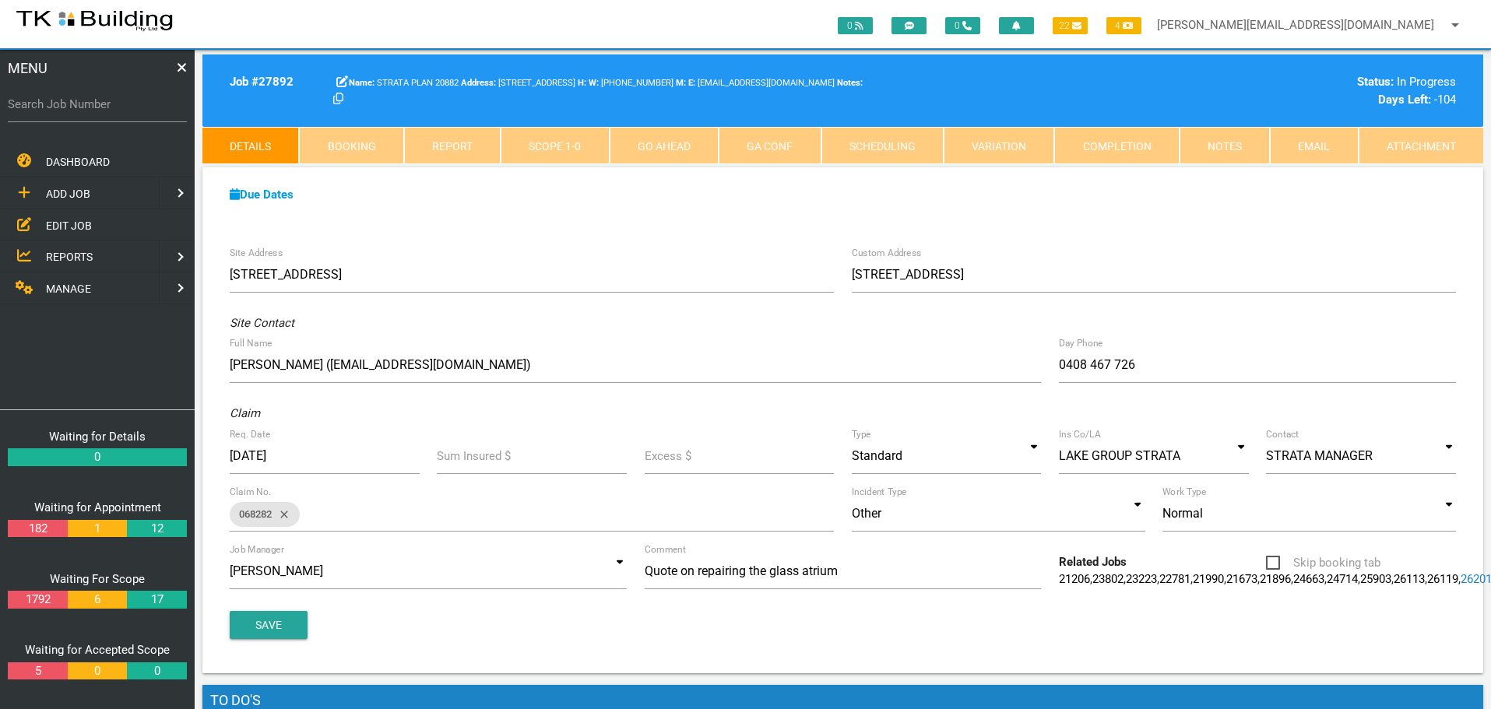
click at [1214, 146] on link "Notes" at bounding box center [1224, 145] width 90 height 37
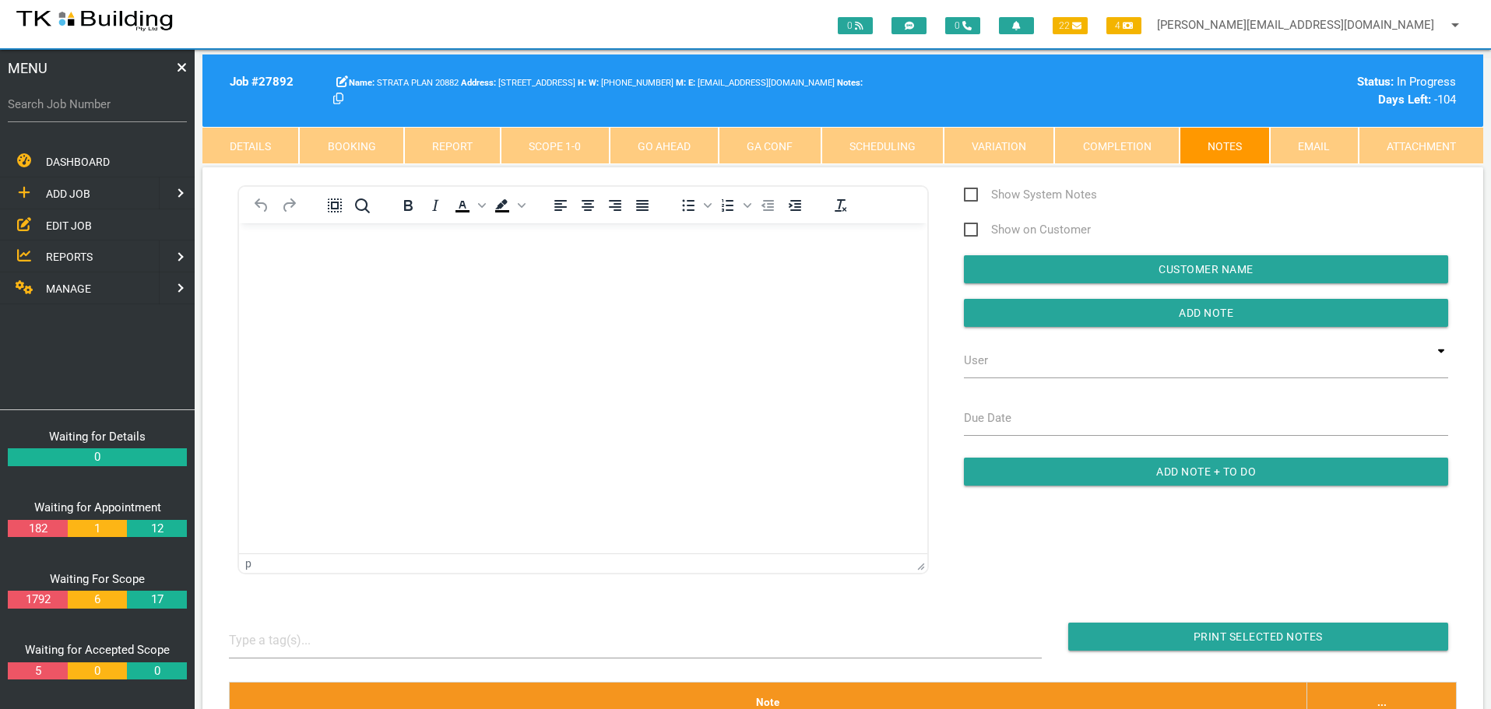
click at [244, 143] on link "Details" at bounding box center [250, 145] width 97 height 37
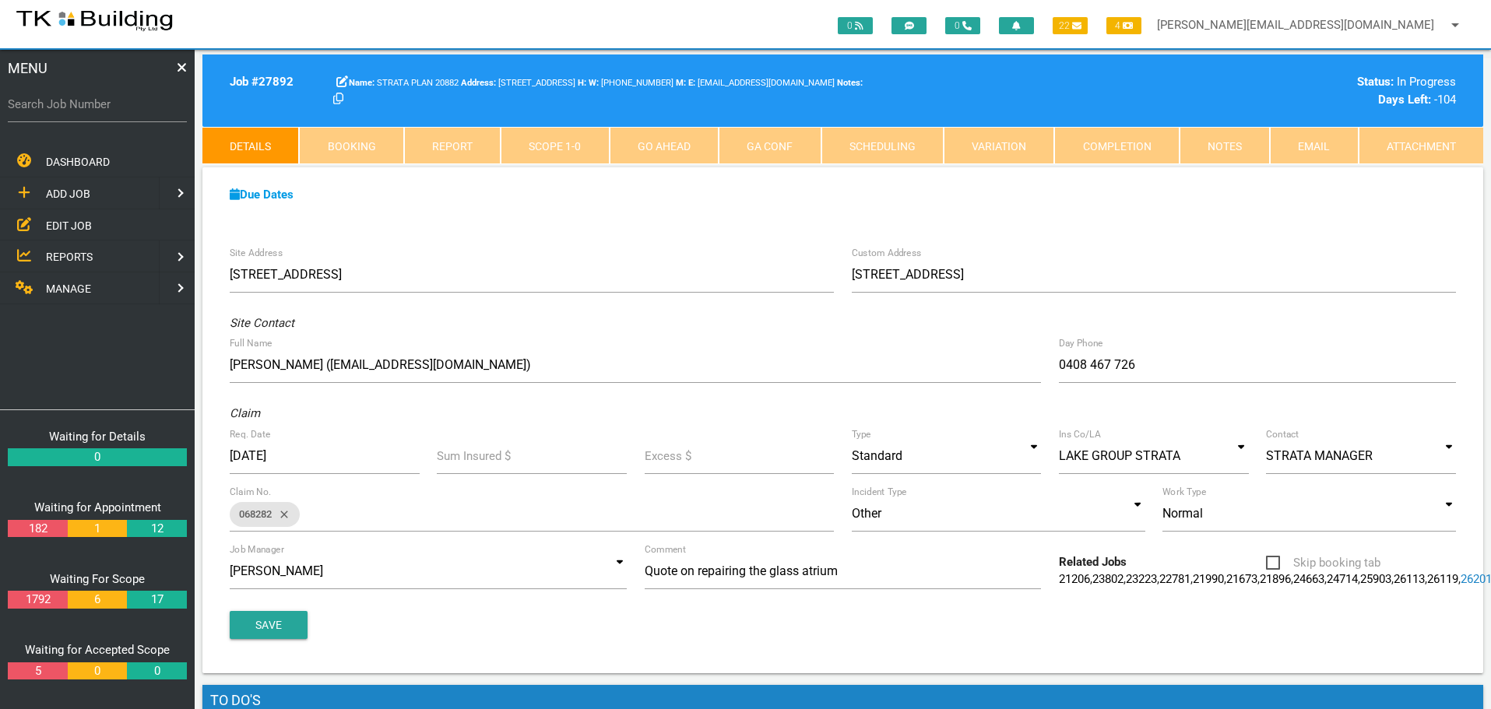
click at [687, 66] on div "Job # 27892 STRATA PLAN 20882 216 Union St, Merewether NSW 2291, Australia W: (…" at bounding box center [842, 90] width 1281 height 72
click at [1229, 151] on link "Notes" at bounding box center [1224, 145] width 90 height 37
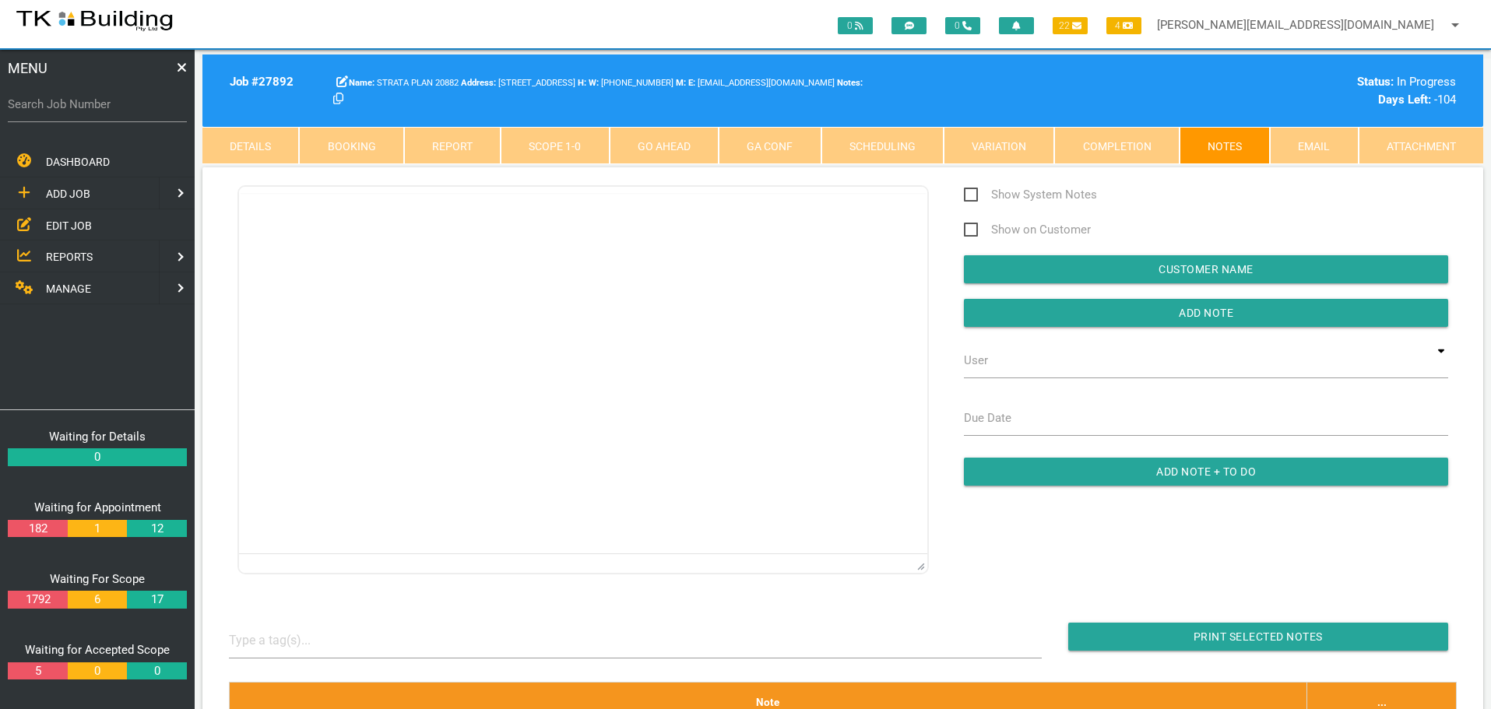
click at [289, 224] on html at bounding box center [583, 208] width 688 height 32
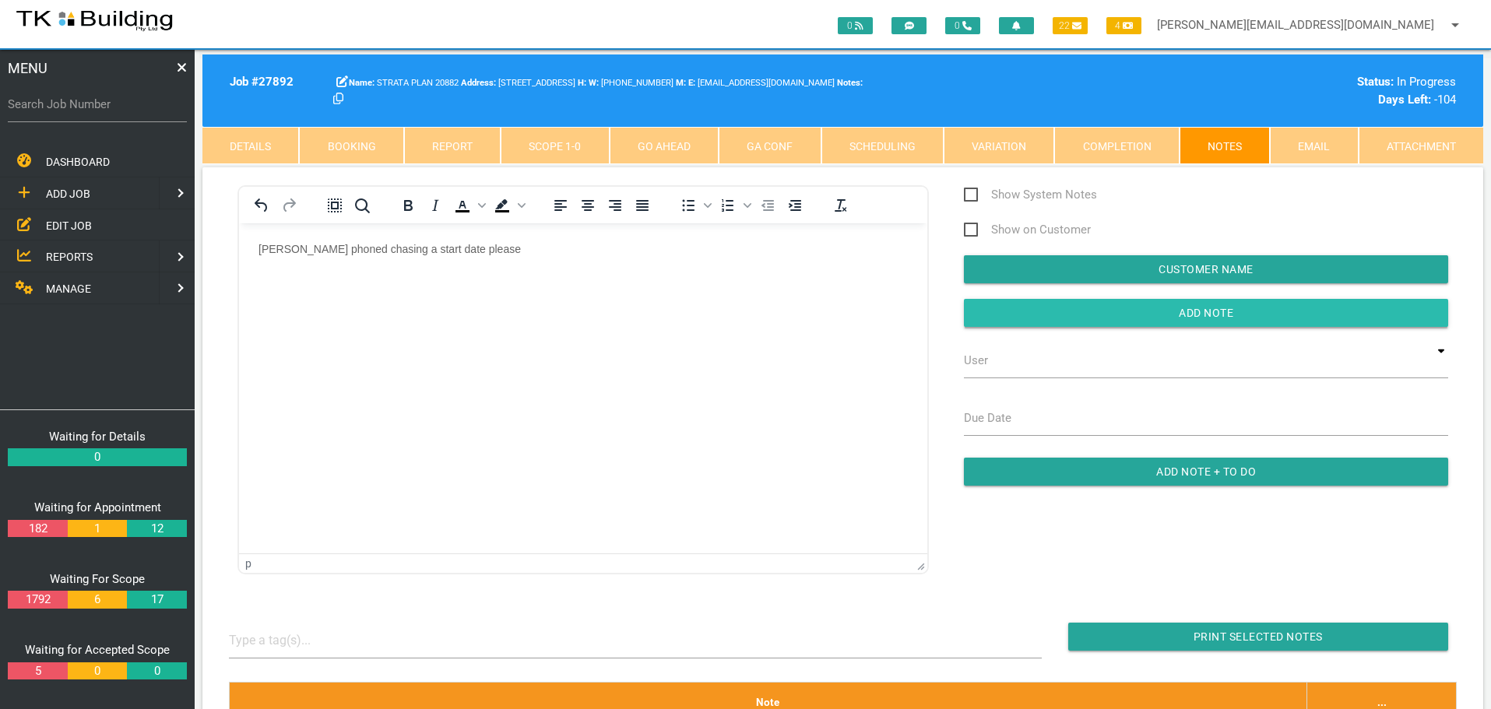
click at [1005, 315] on input "Add Note" at bounding box center [1206, 313] width 484 height 28
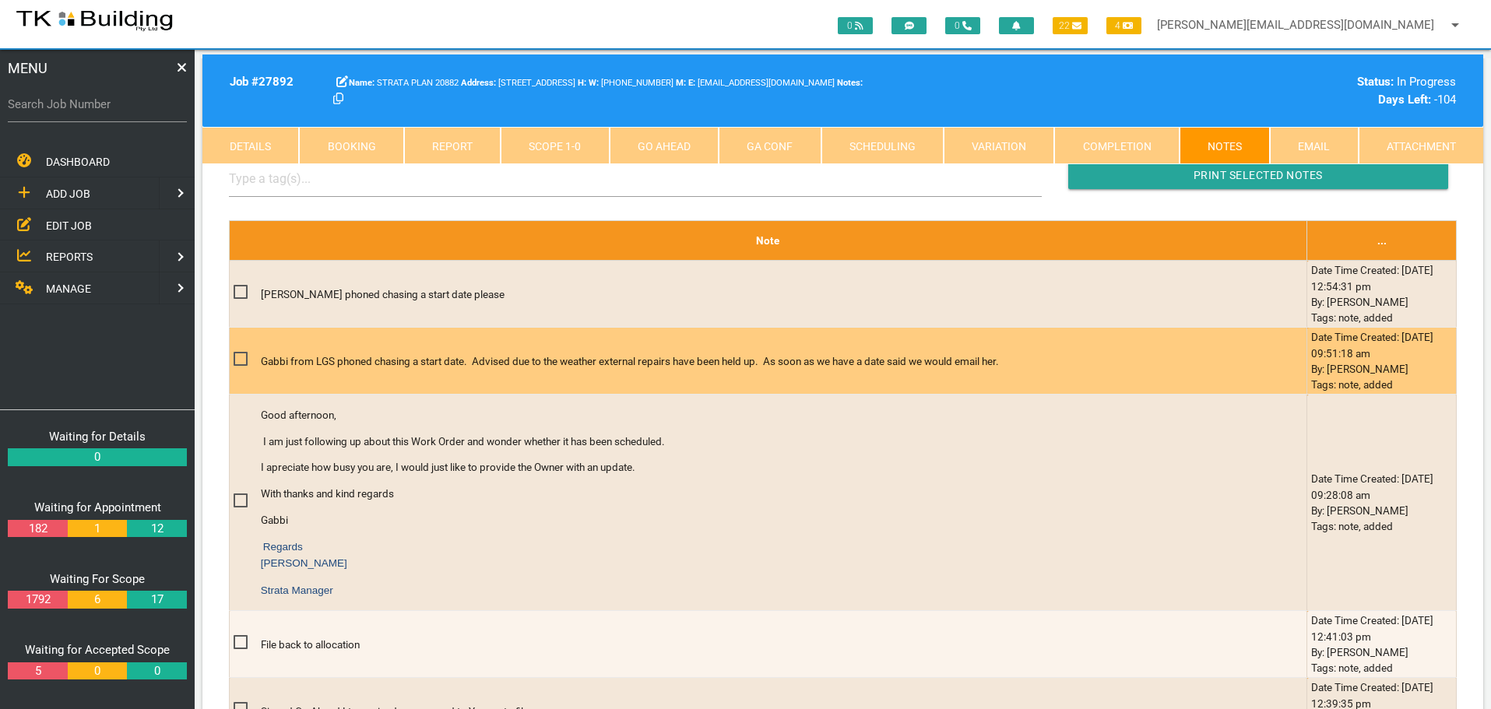
scroll to position [467, 0]
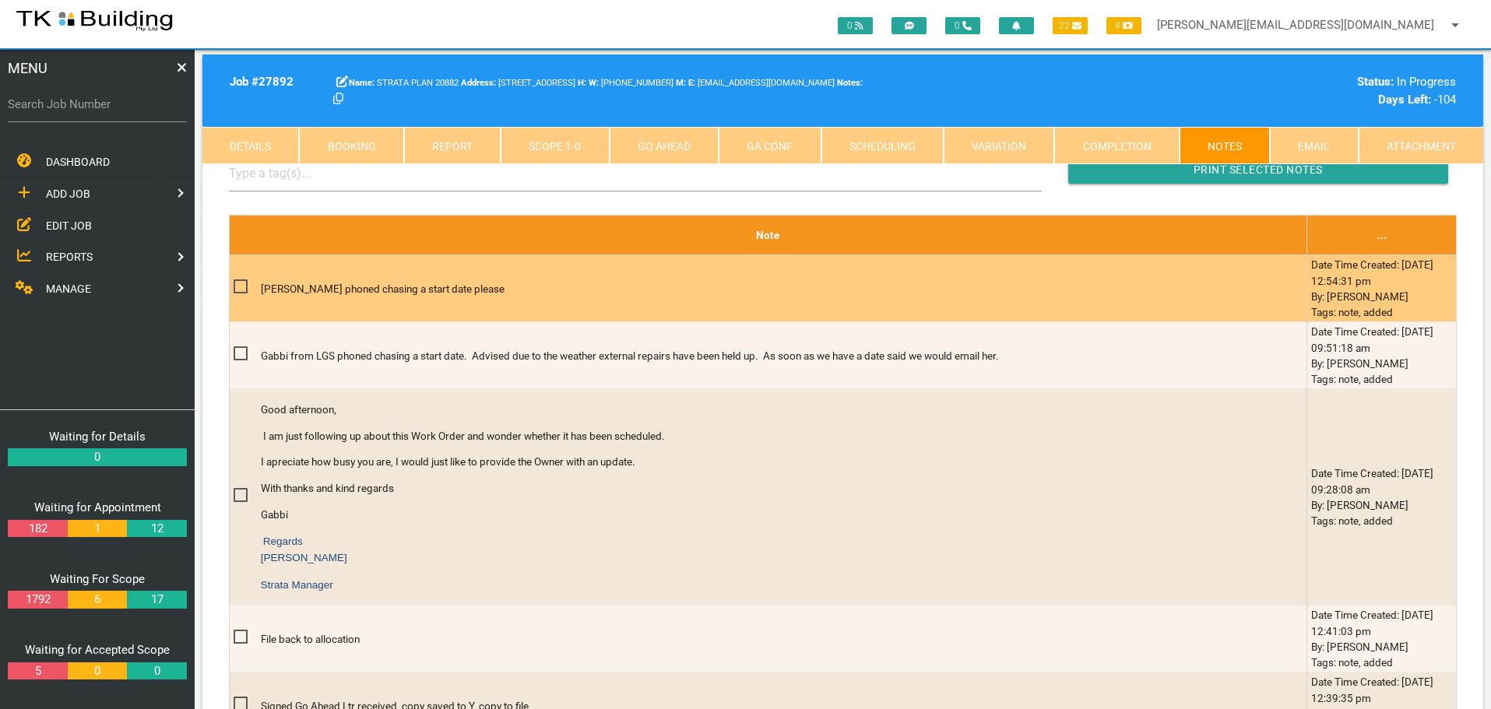
click at [241, 286] on span at bounding box center [247, 286] width 27 height 19
click at [241, 286] on input "checkbox" at bounding box center [239, 282] width 10 height 10
checkbox input "true"
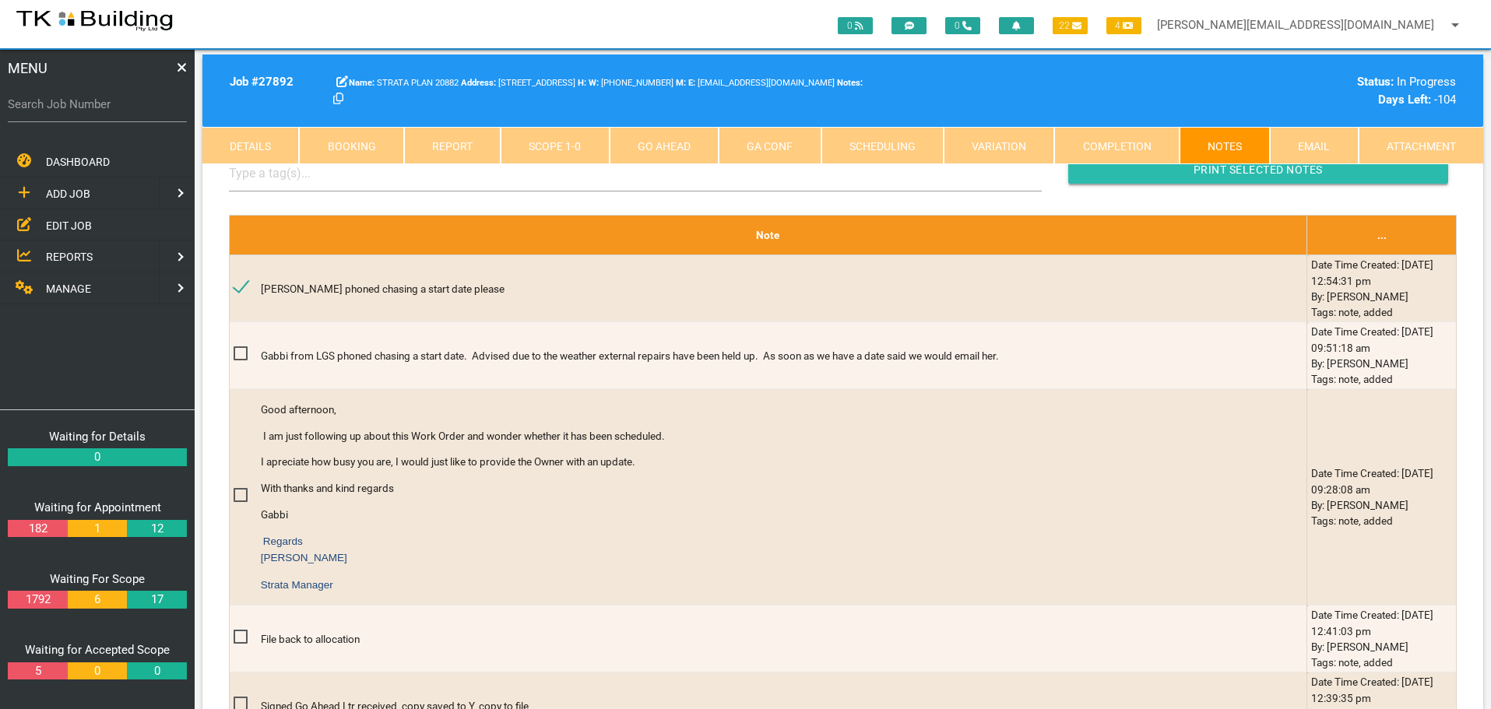
click at [1229, 166] on input "Print Selected Notes" at bounding box center [1258, 170] width 380 height 28
click at [127, 112] on label "Search Job Number" at bounding box center [97, 105] width 179 height 18
click at [127, 112] on input "Search Job Number" at bounding box center [97, 104] width 179 height 36
type input "27965"
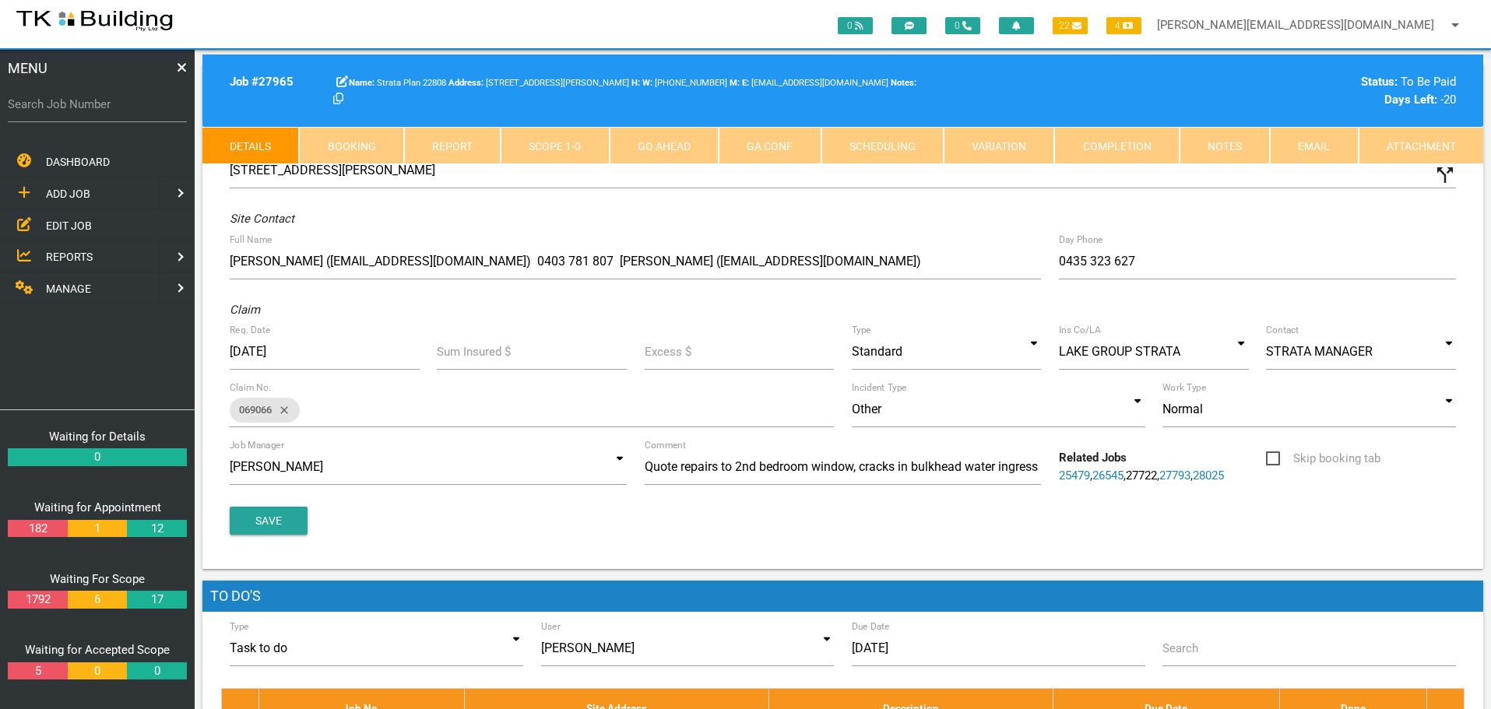
click at [1227, 150] on link "Notes" at bounding box center [1224, 145] width 90 height 37
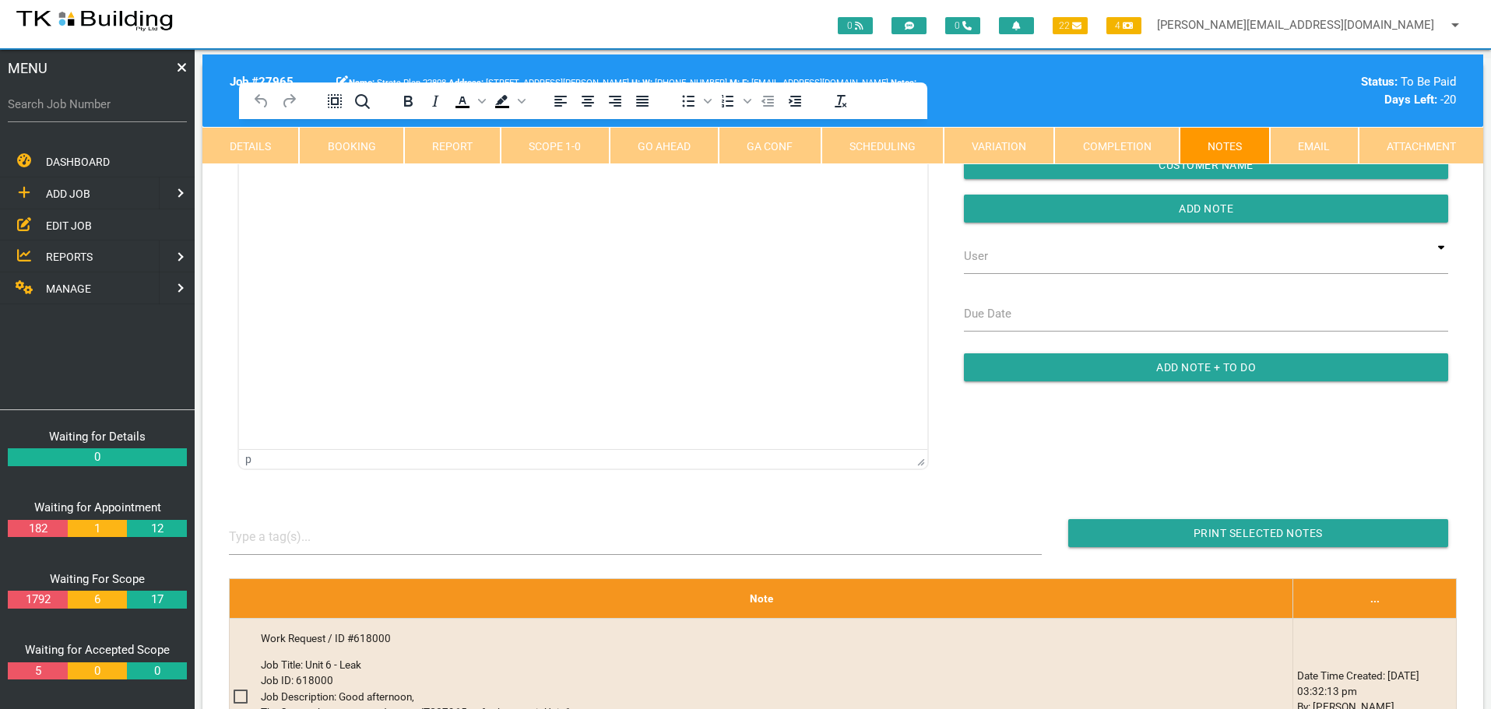
click at [290, 190] on html at bounding box center [583, 154] width 688 height 71
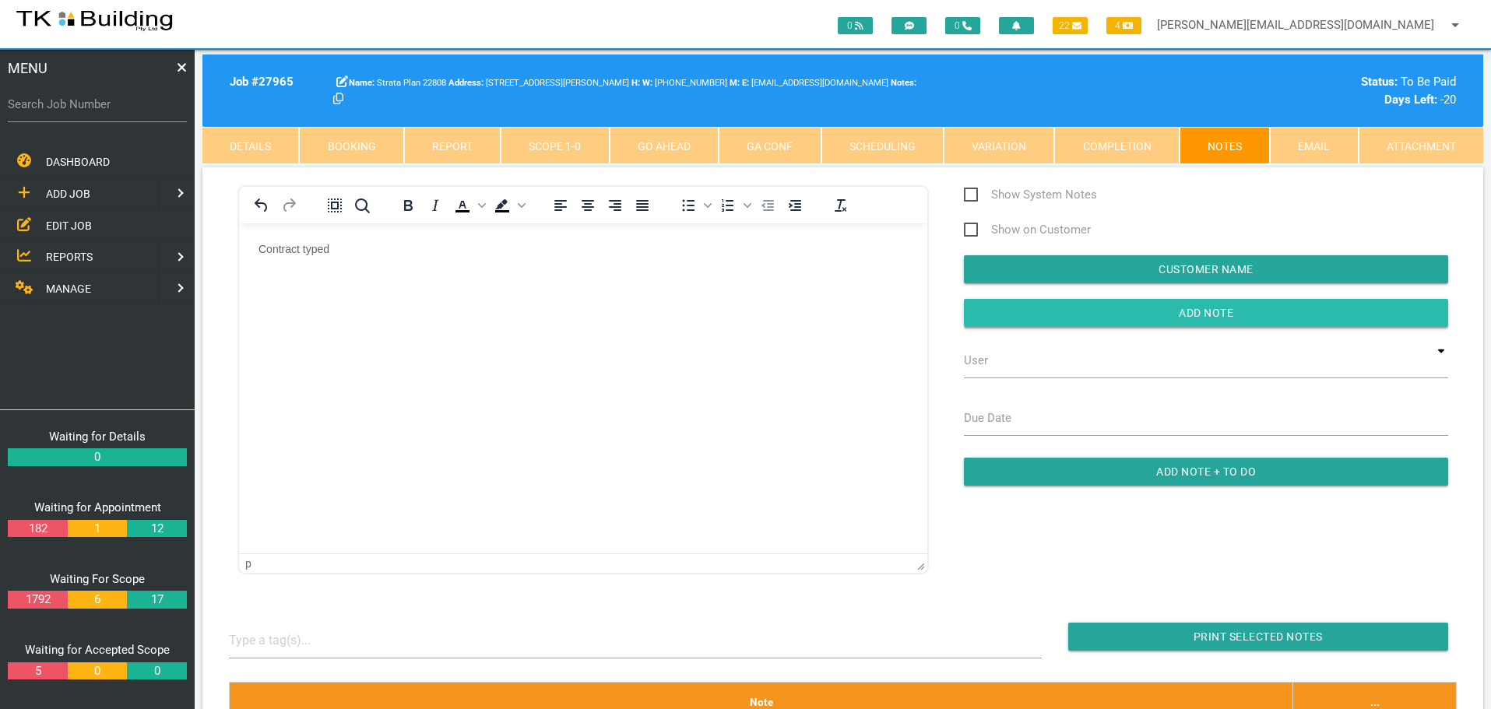
click at [1021, 317] on input "button" at bounding box center [1206, 313] width 484 height 28
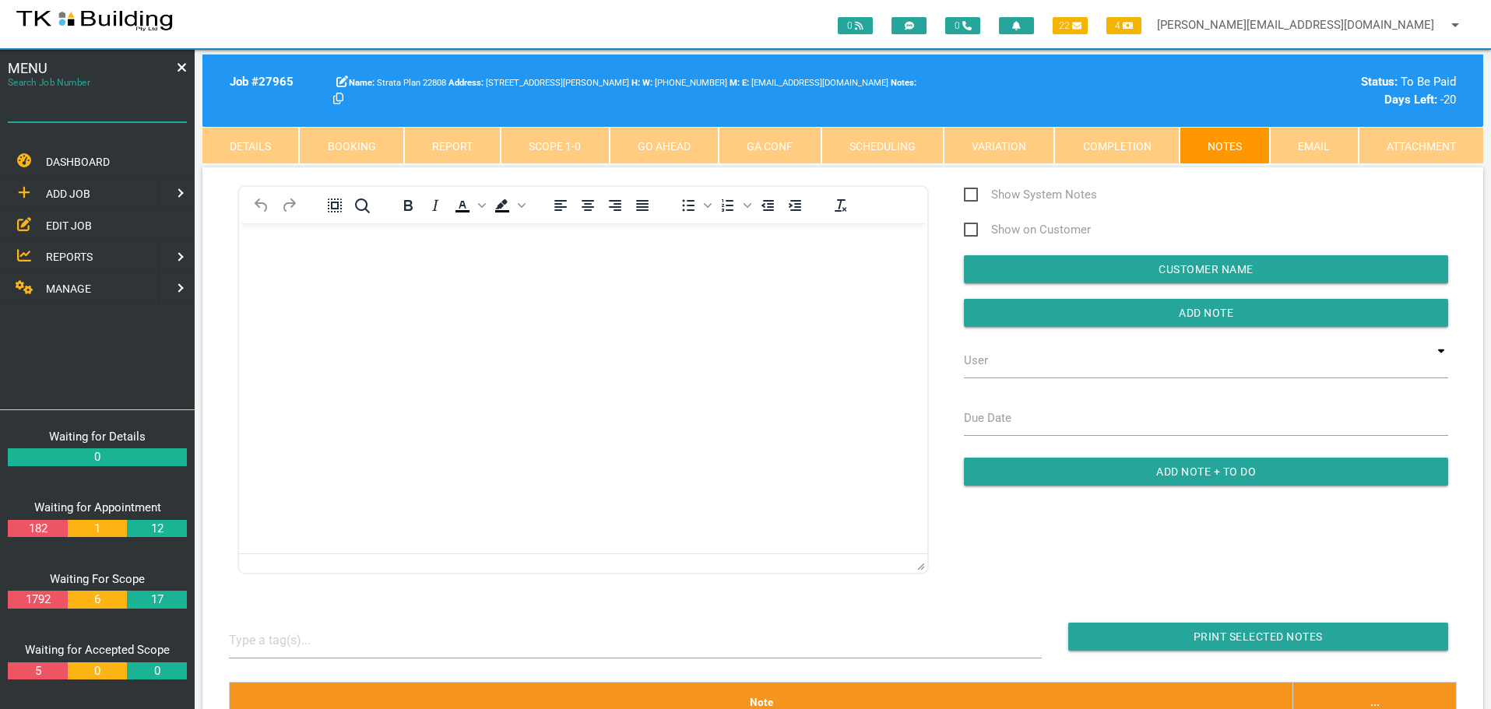
click at [90, 116] on input "Search Job Number" at bounding box center [97, 104] width 179 height 36
type input "27892"
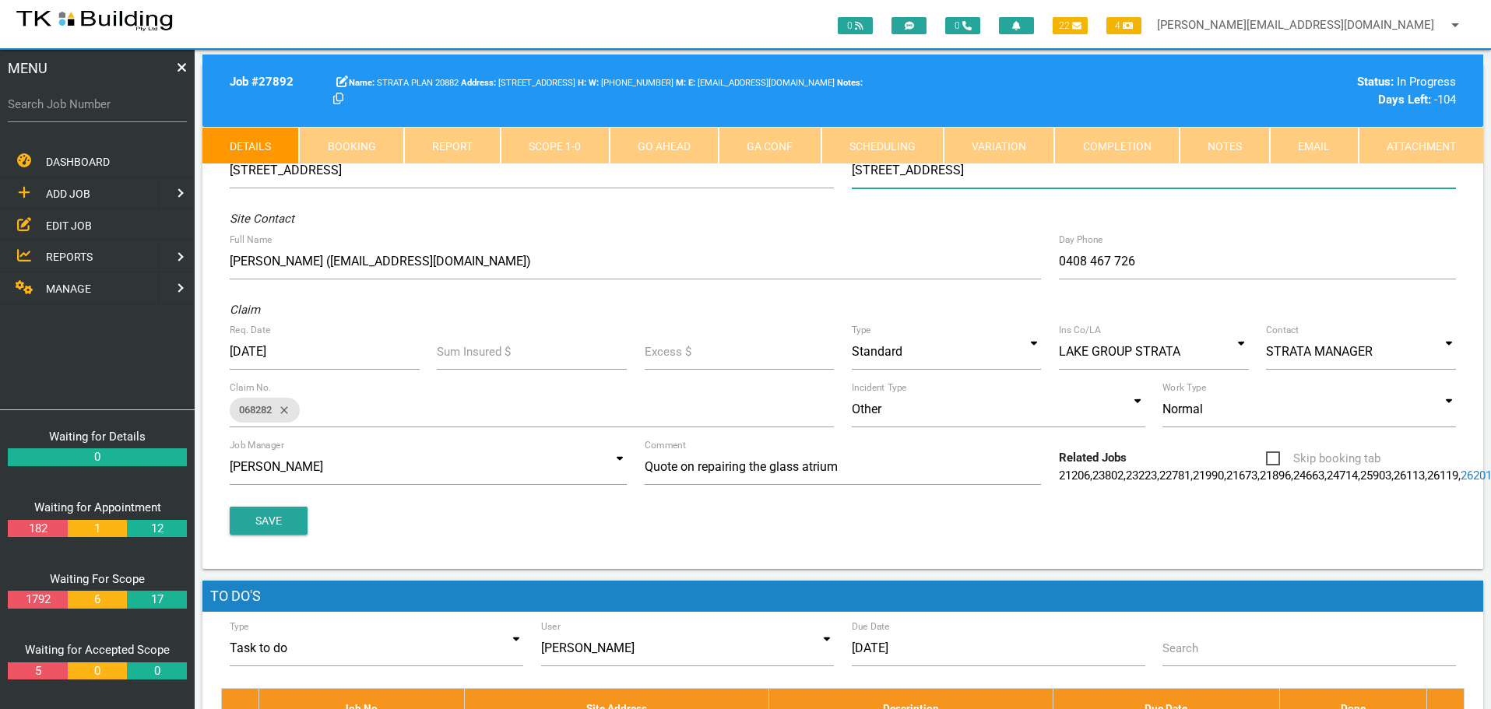
click at [854, 170] on input "7/216 Union St, Merewether NSW 2291" at bounding box center [1154, 171] width 604 height 36
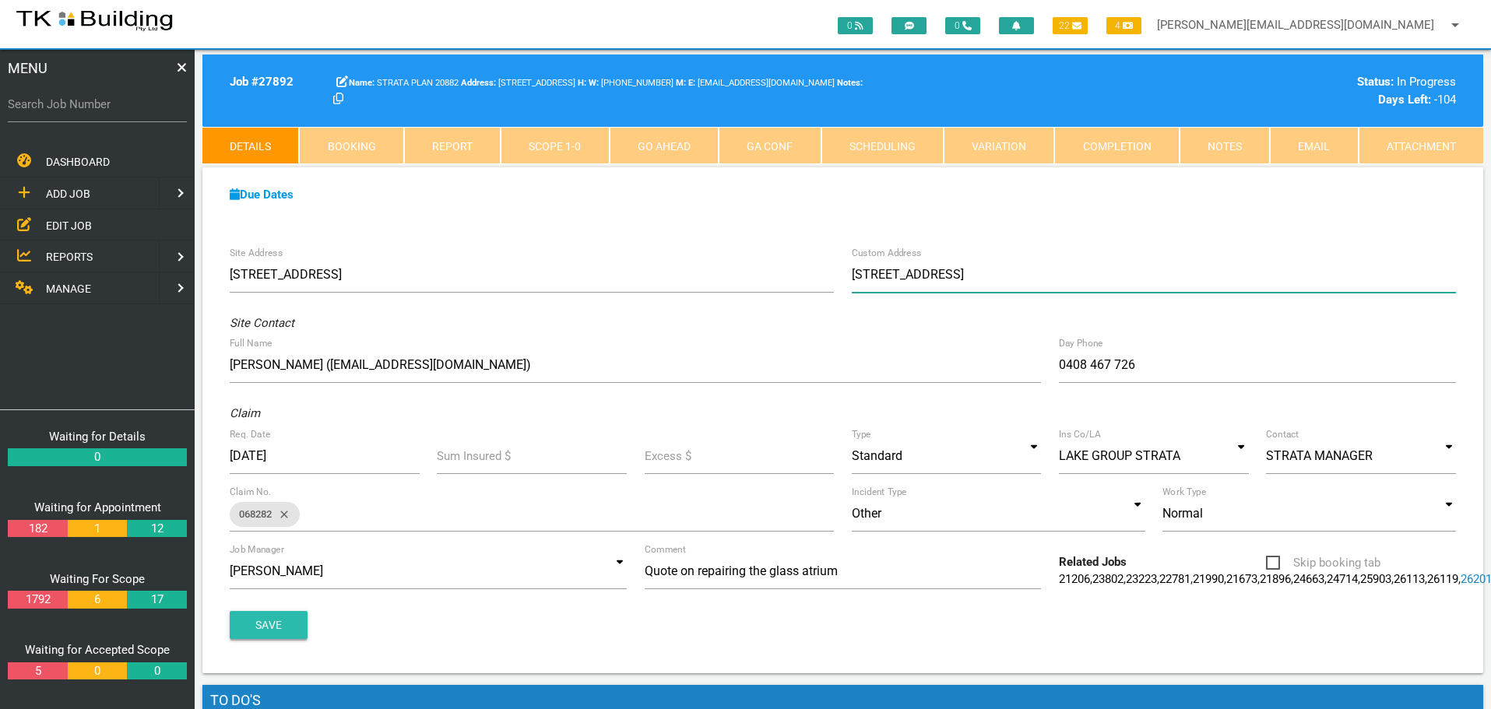
type input "17/216 Union St, Merewether NSW 2291"
click at [281, 639] on button "Save" at bounding box center [269, 625] width 78 height 28
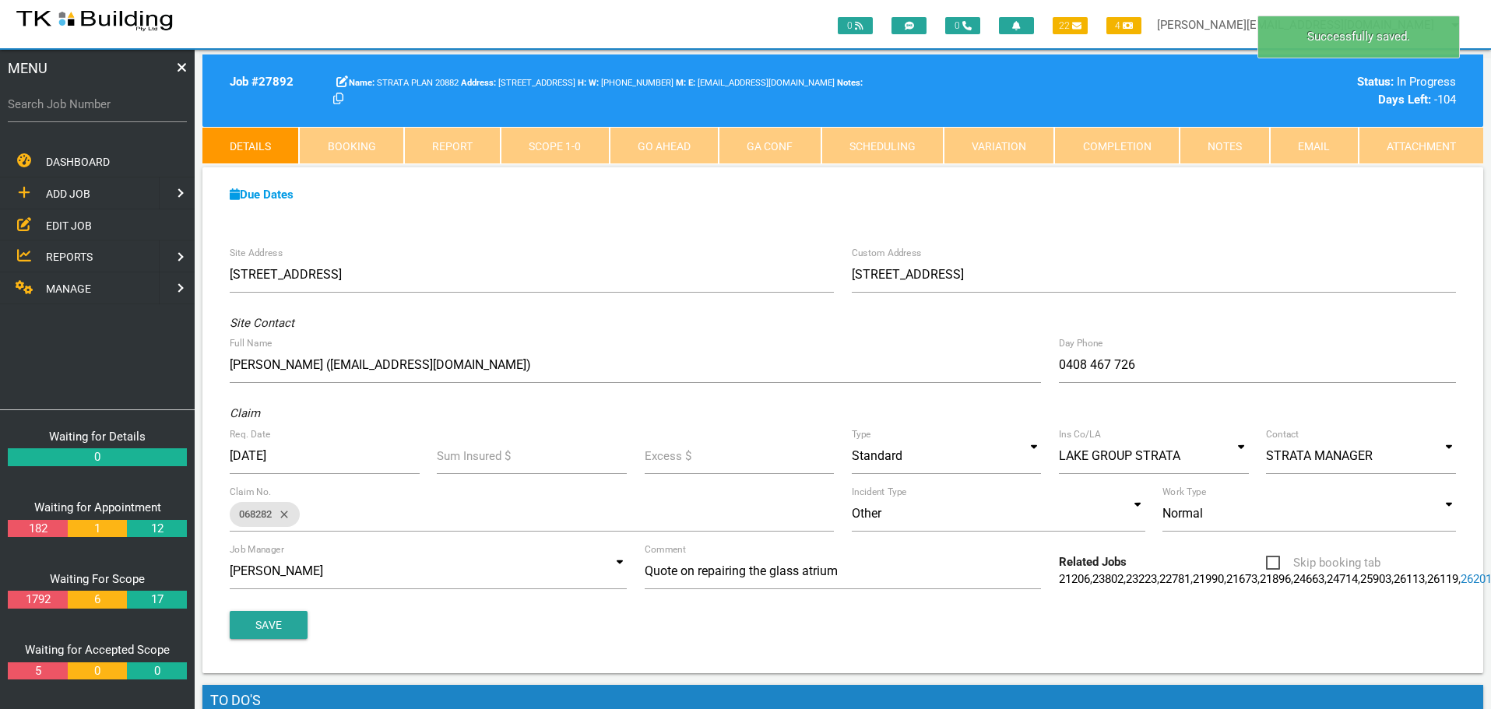
click at [561, 142] on link "Scope 1 - 0" at bounding box center [555, 145] width 108 height 37
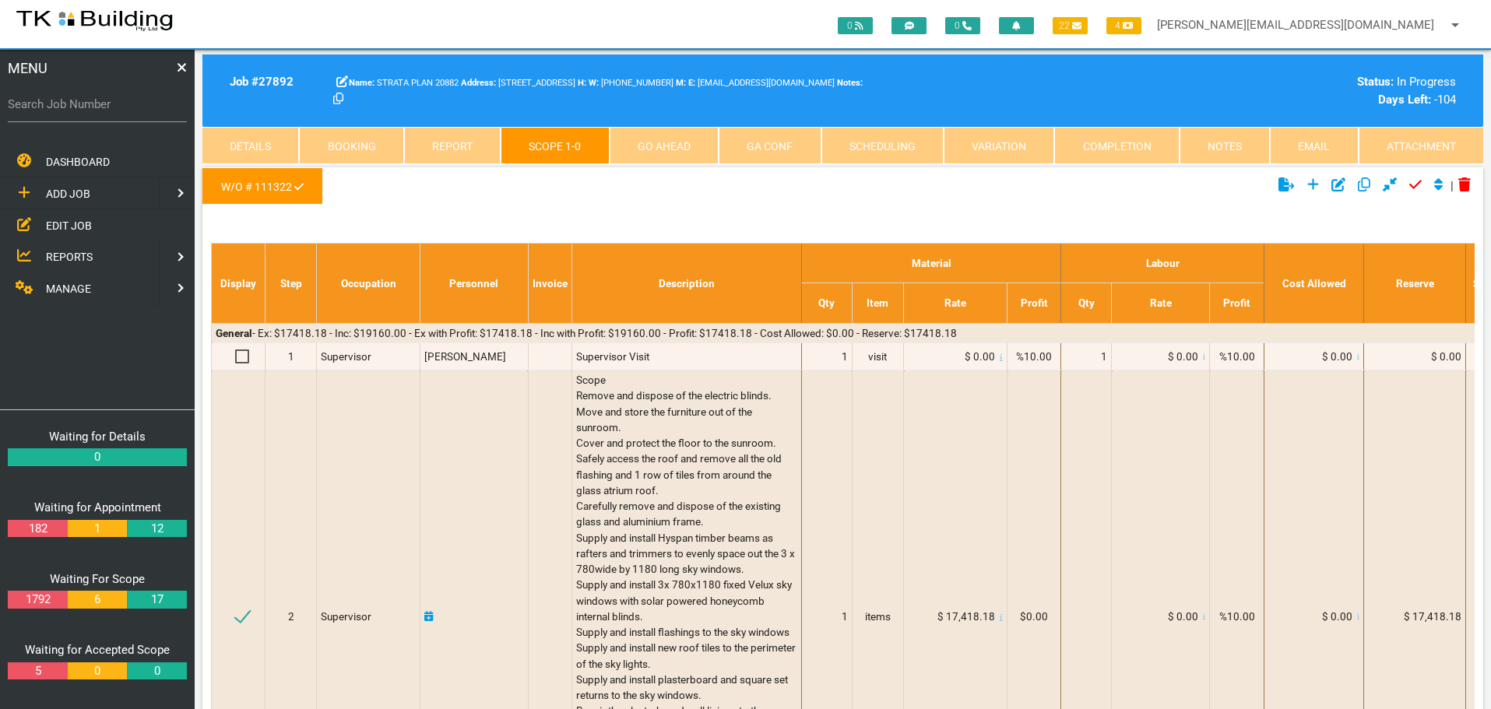
click at [1229, 149] on link "Notes" at bounding box center [1224, 145] width 90 height 37
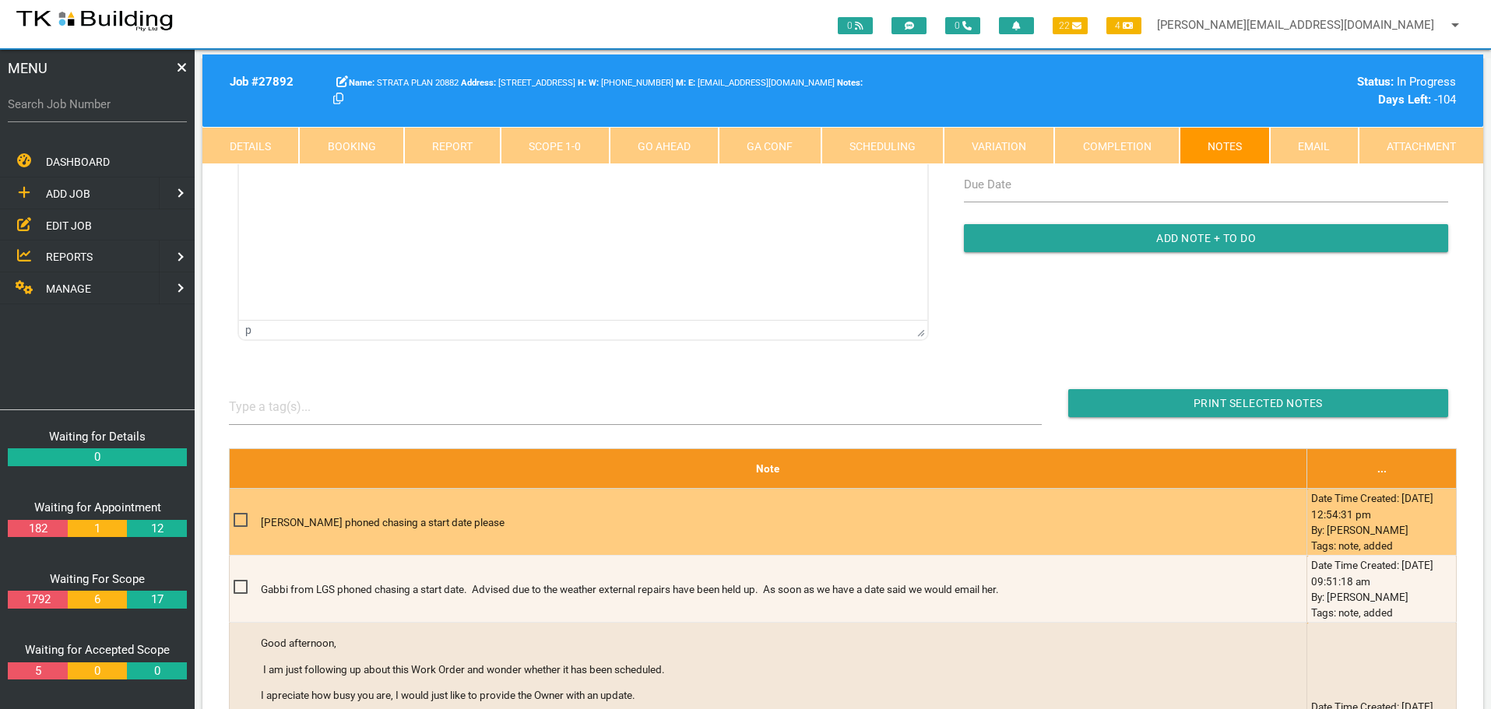
click at [241, 518] on span at bounding box center [247, 520] width 27 height 19
click at [241, 518] on input "checkbox" at bounding box center [239, 516] width 10 height 10
checkbox input "true"
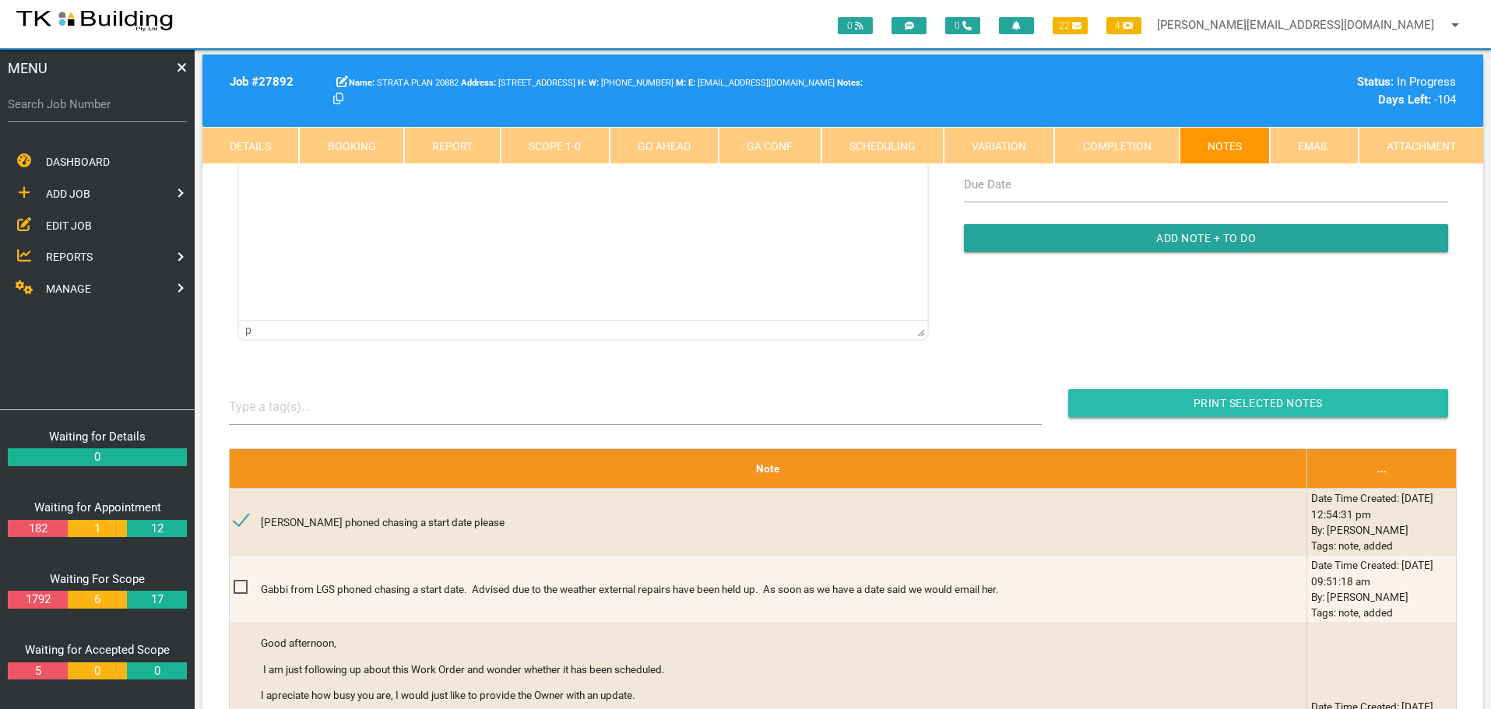
click at [1092, 397] on input "button" at bounding box center [1258, 403] width 380 height 28
click at [269, 146] on link "Details" at bounding box center [250, 145] width 97 height 37
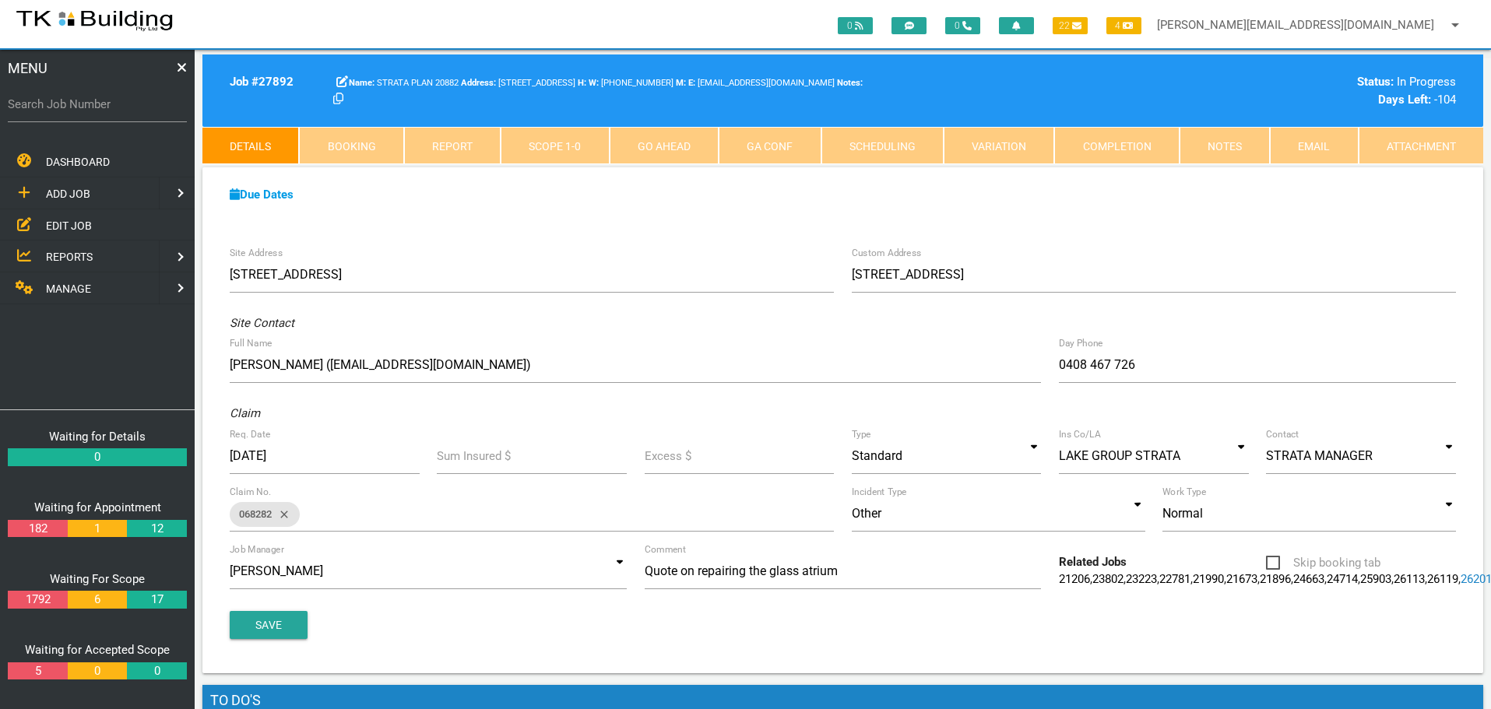
click at [389, 147] on link "Booking" at bounding box center [351, 145] width 104 height 37
select select "8"
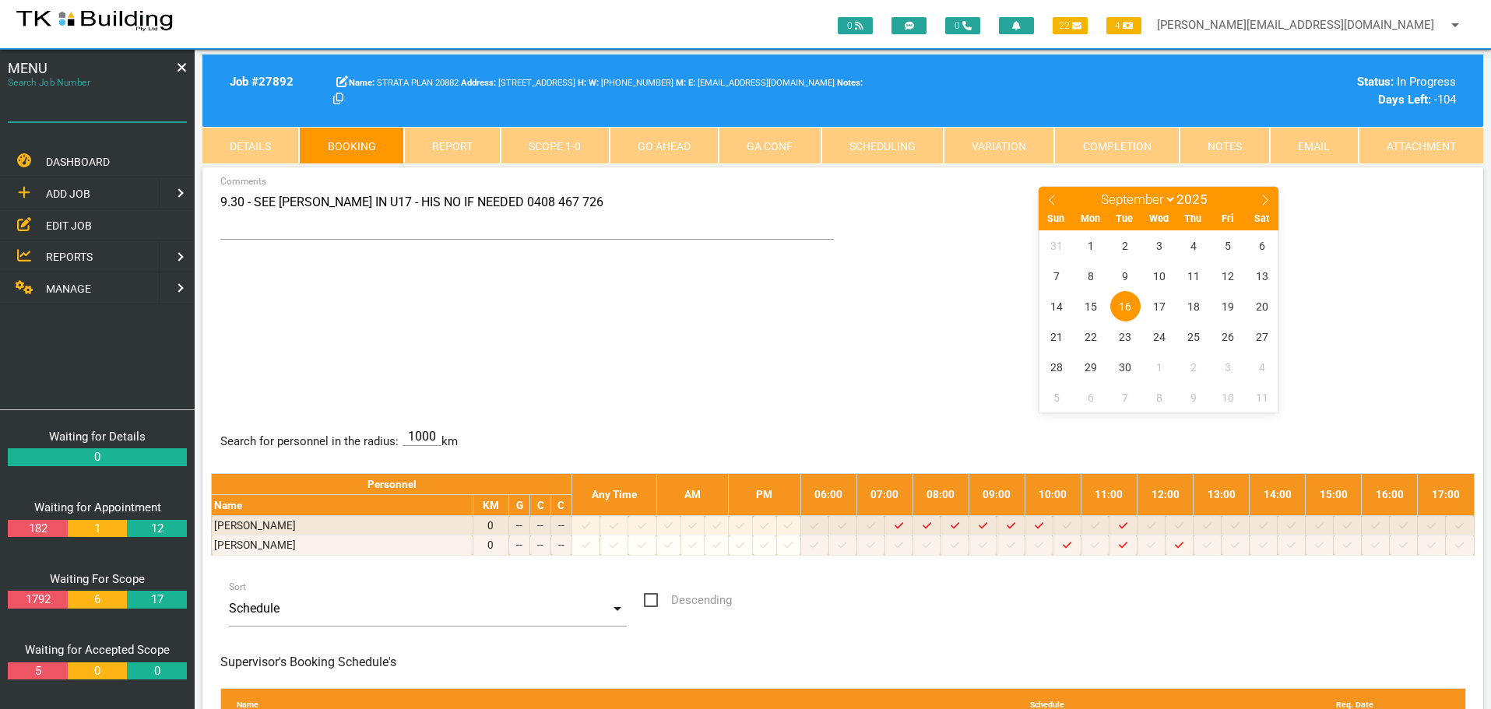
click at [114, 115] on input "Search Job Number" at bounding box center [97, 104] width 179 height 36
type input "28038"
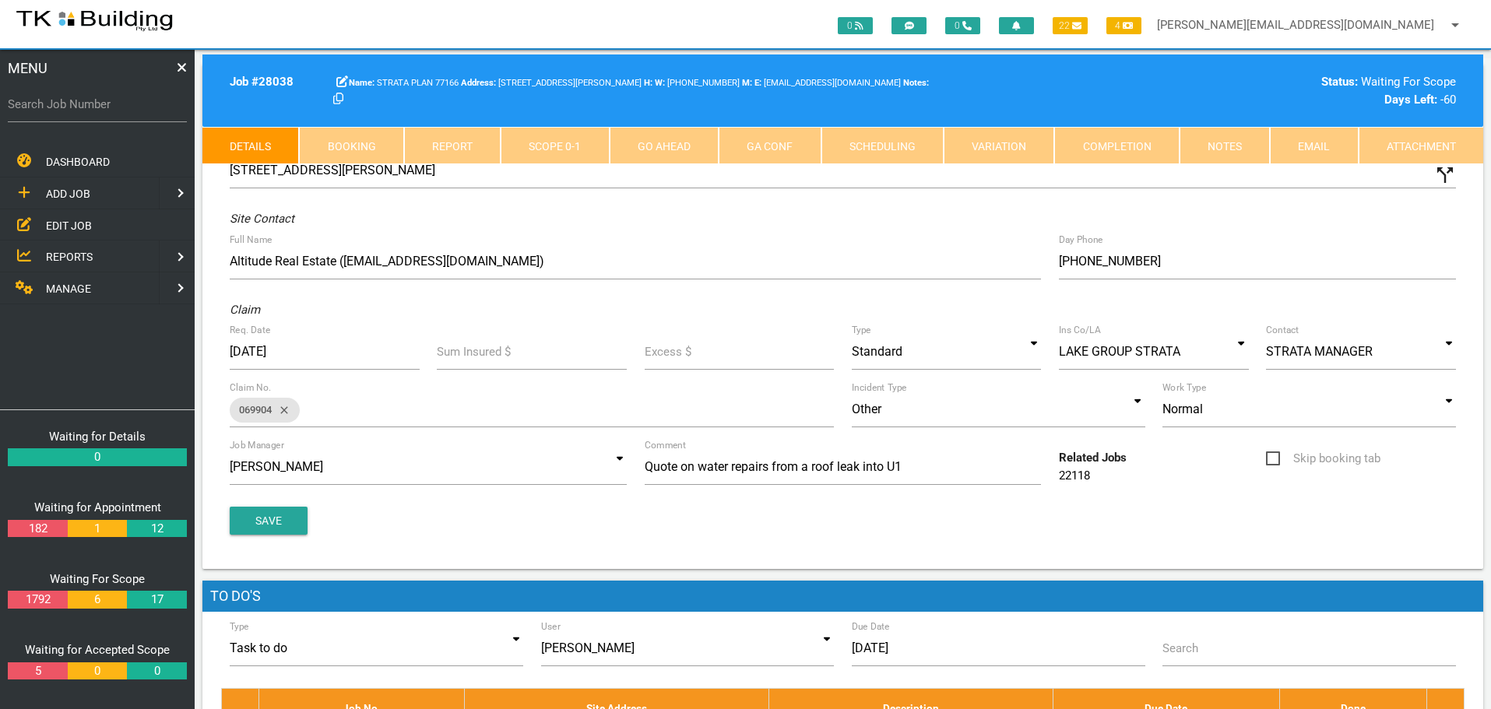
click at [1242, 142] on link "Notes" at bounding box center [1224, 145] width 90 height 37
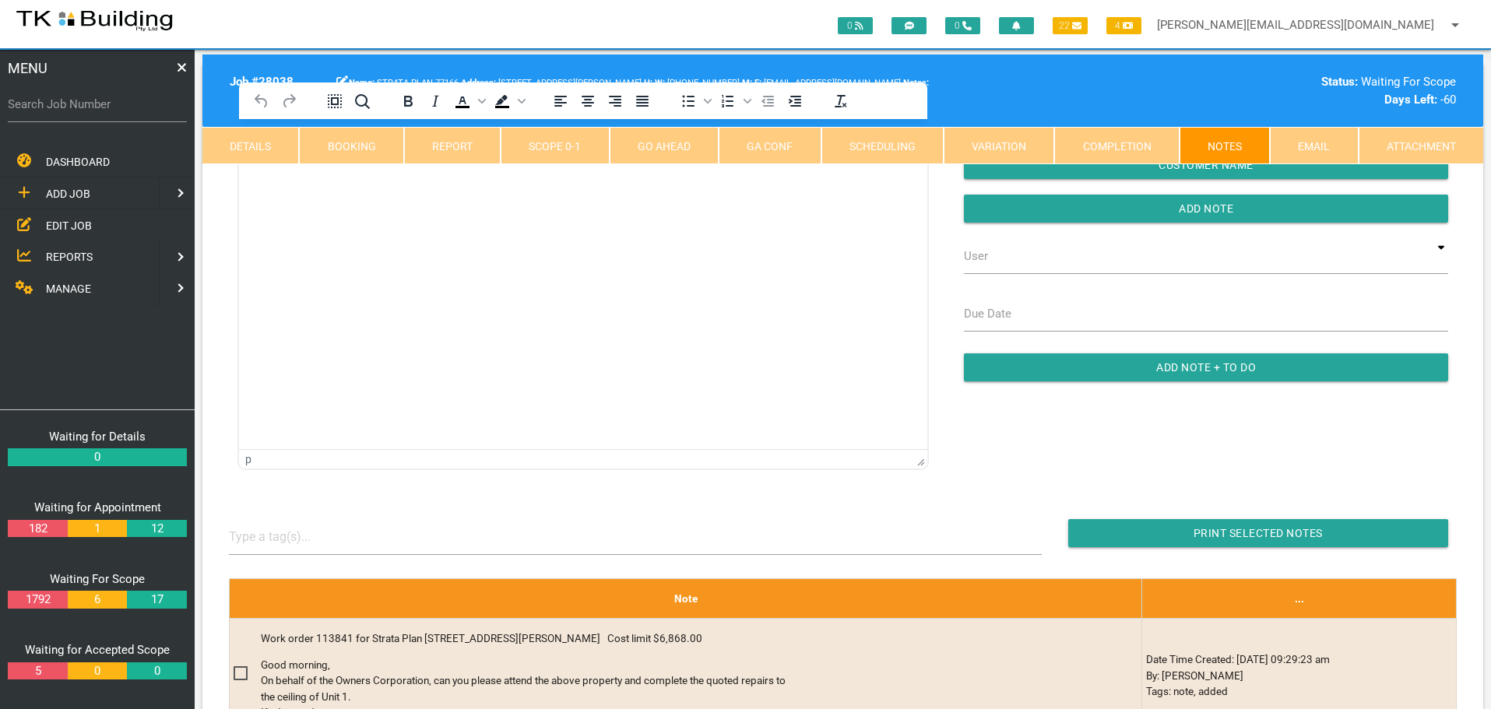
click at [276, 190] on html at bounding box center [583, 154] width 688 height 71
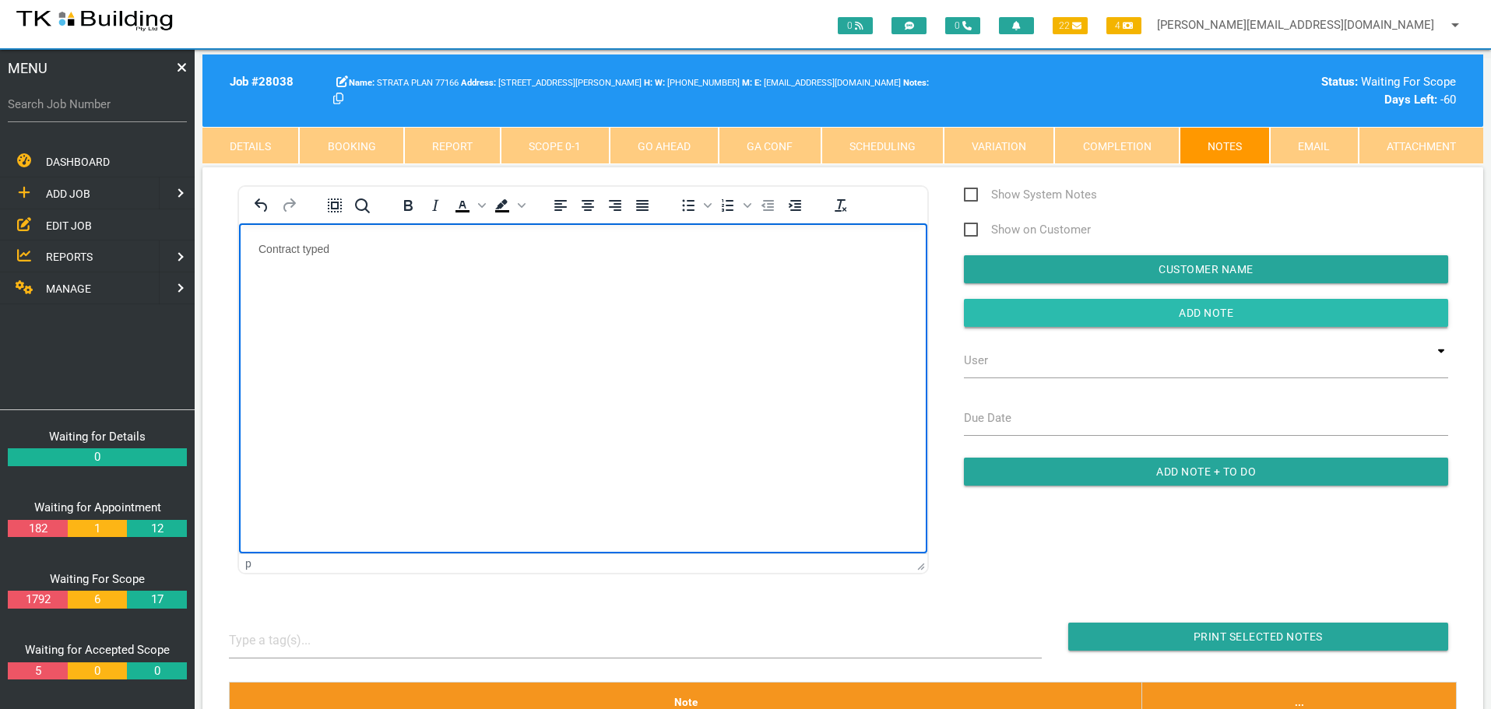
click at [1070, 311] on input "Add Note" at bounding box center [1206, 313] width 484 height 28
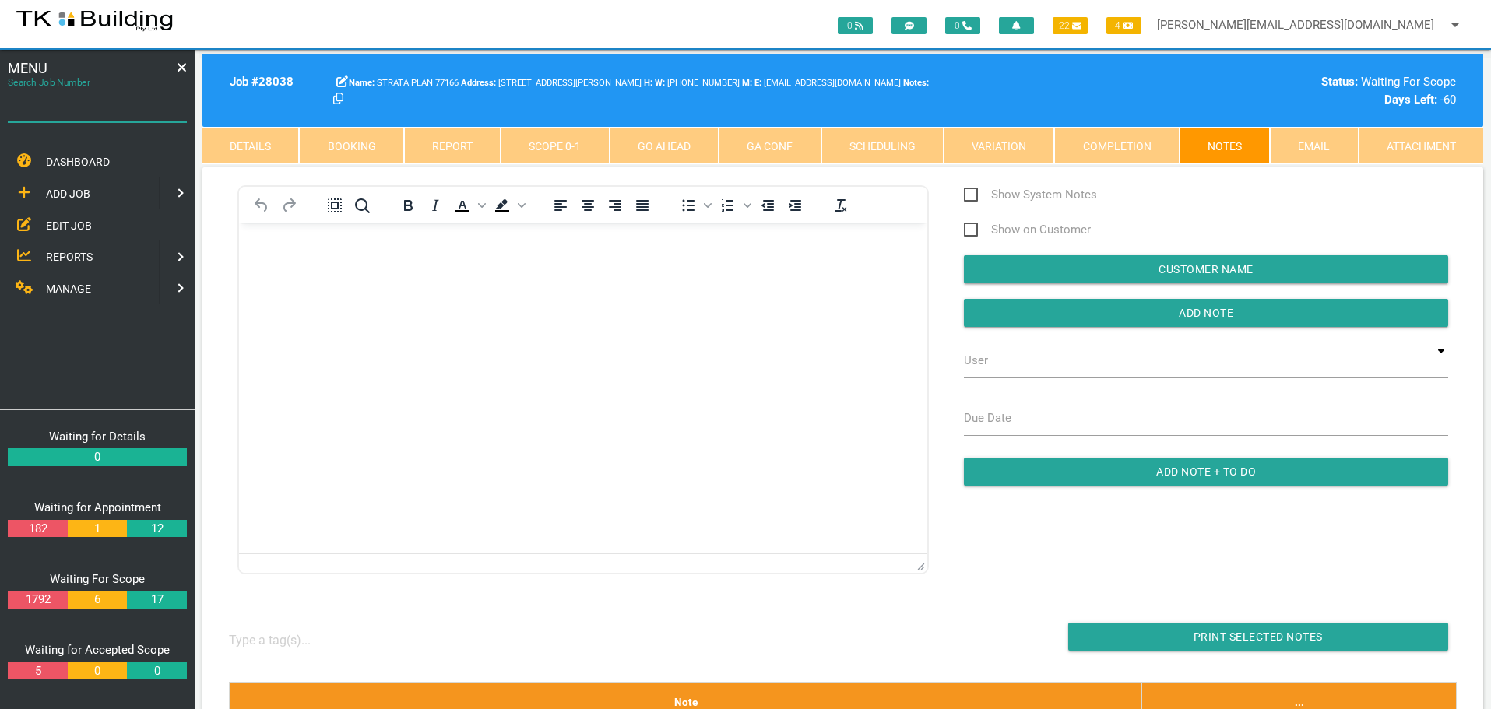
click at [76, 119] on input "Search Job Number" at bounding box center [97, 104] width 179 height 36
type input "28132"
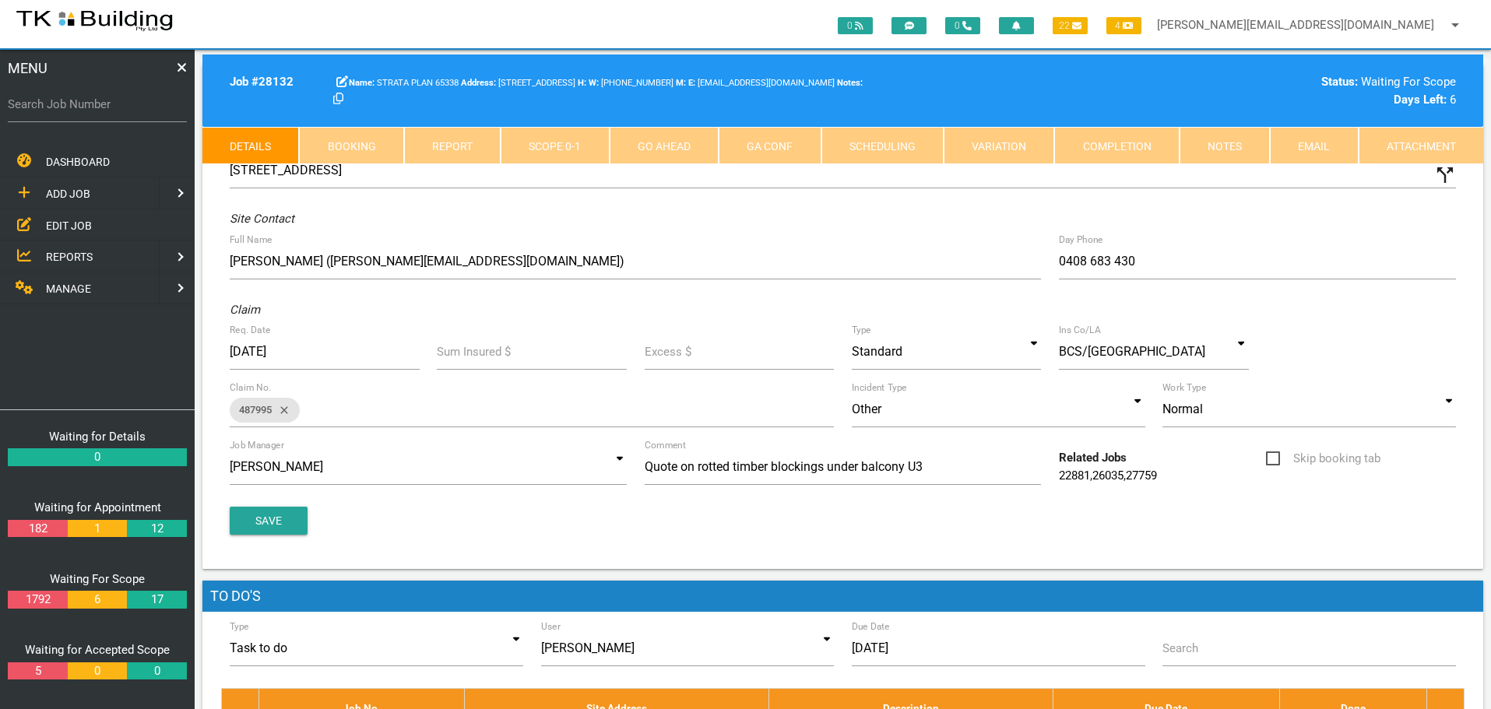
click at [588, 146] on link "Scope 0 - 1" at bounding box center [555, 145] width 108 height 37
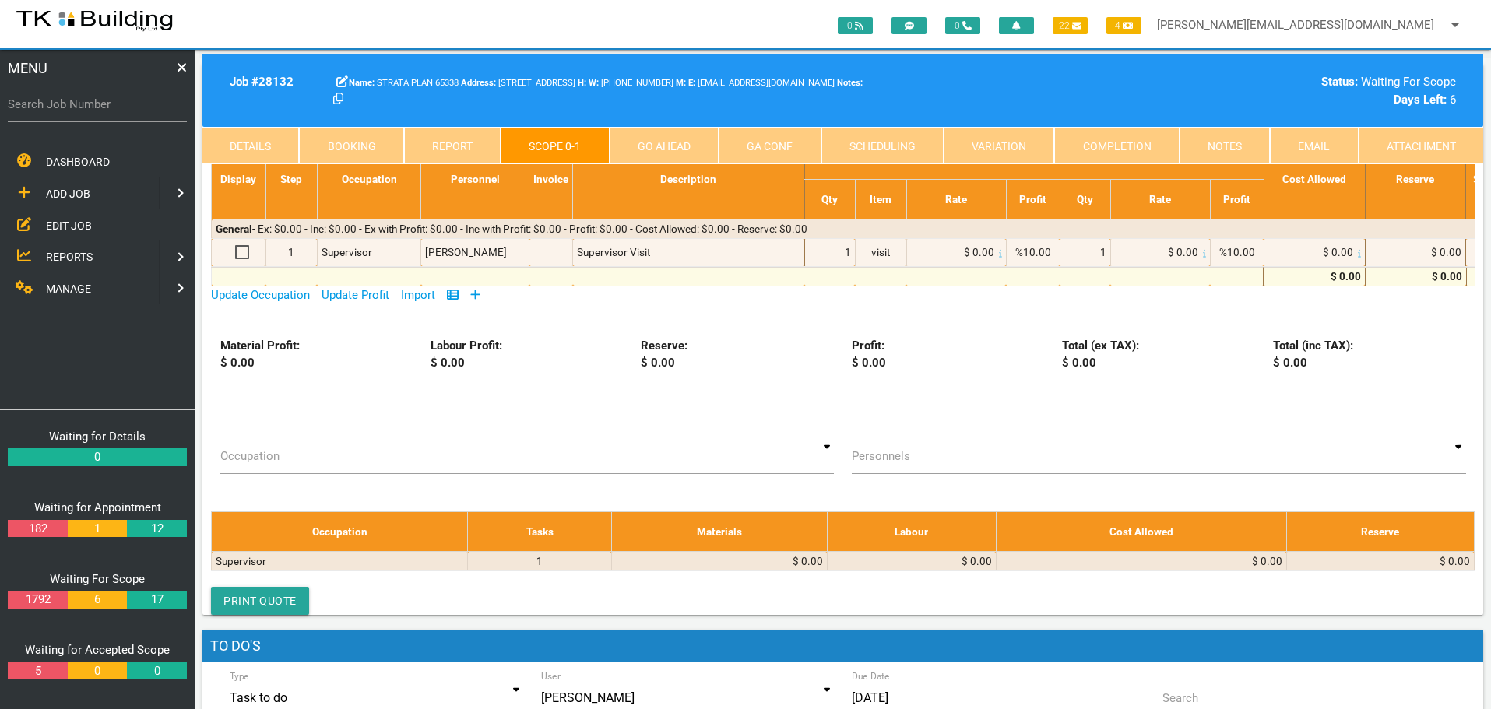
click at [478, 294] on icon at bounding box center [475, 294] width 9 height 9
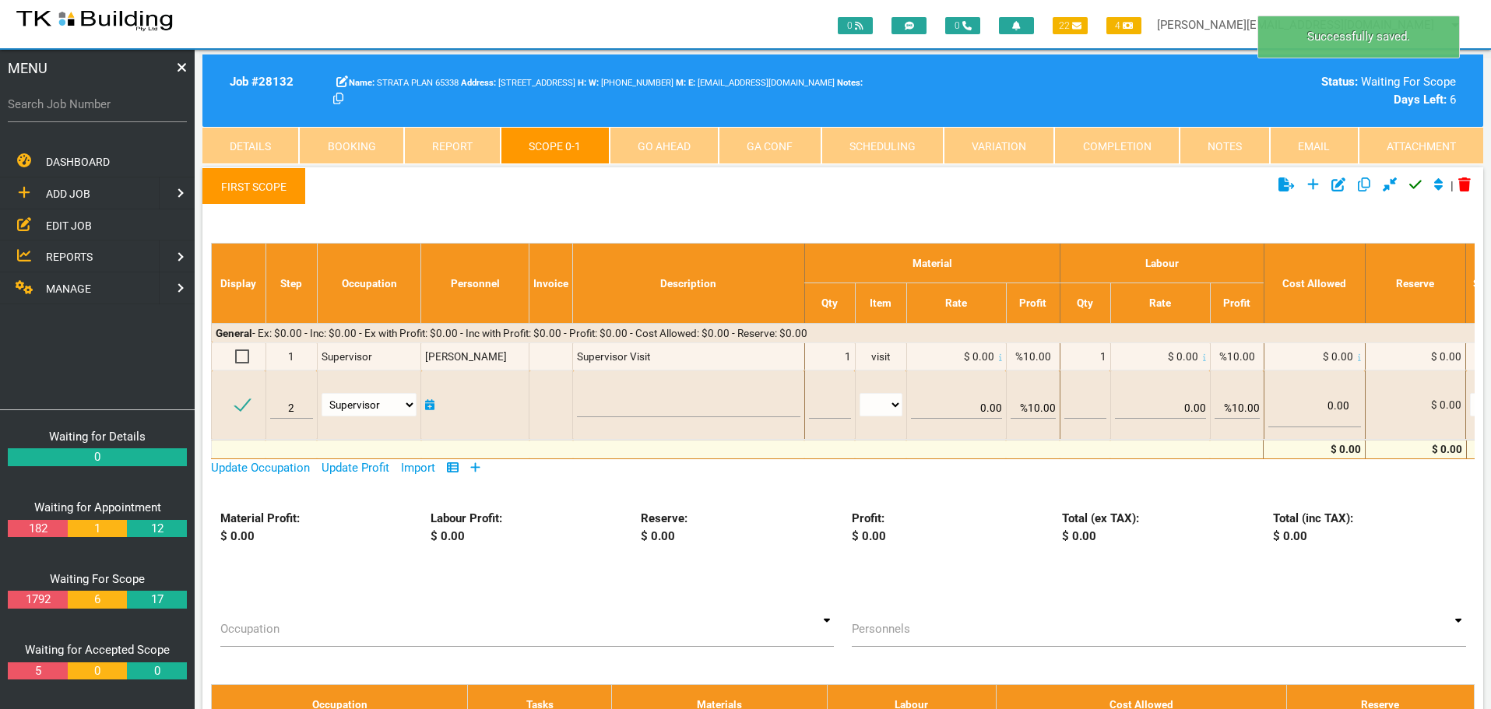
click at [260, 177] on link "First Scope" at bounding box center [254, 185] width 104 height 37
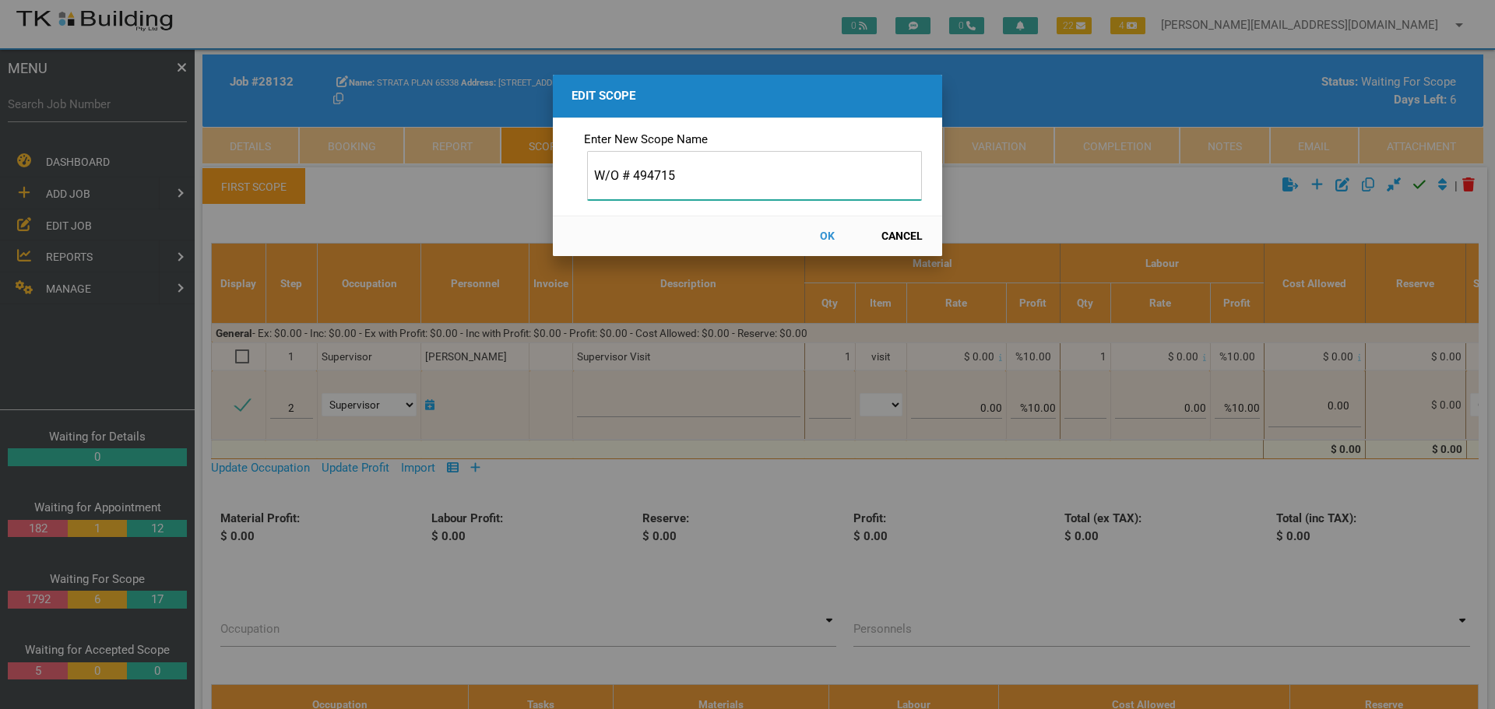
type input "W/O # 494715"
click at [831, 236] on button "OK" at bounding box center [826, 236] width 69 height 27
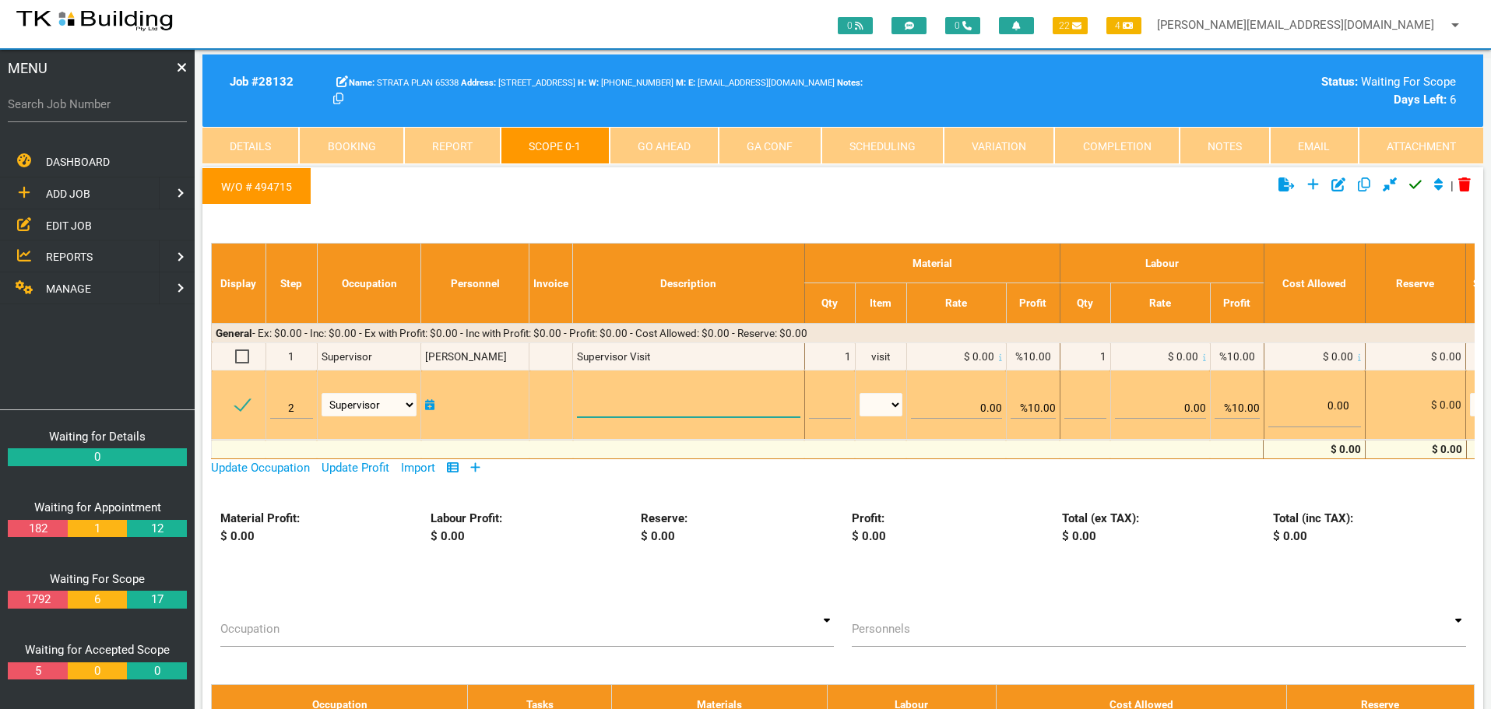
click at [612, 407] on textarea at bounding box center [688, 399] width 223 height 35
paste textarea "Front Timber Balcony (5.8 X 1.5) Remove the timber blocks in between the balcon…"
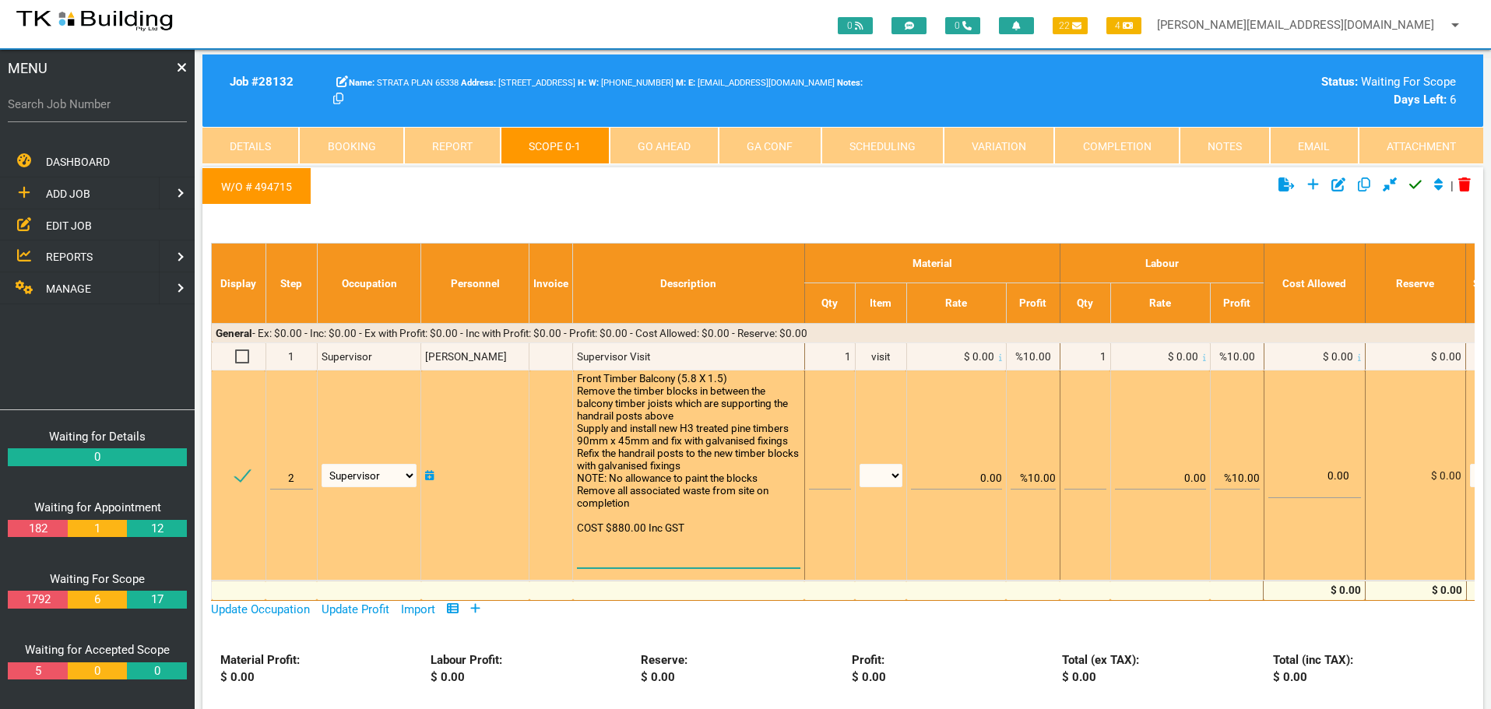
scroll to position [1, 0]
type textarea "Front Timber Balcony (5.8 X 1.5) Remove the timber blocks in between the balcon…"
click at [818, 480] on input "text" at bounding box center [830, 471] width 42 height 37
type input "1"
click at [891, 475] on select "patch LM hrs m3 items m2 m" at bounding box center [880, 475] width 43 height 23
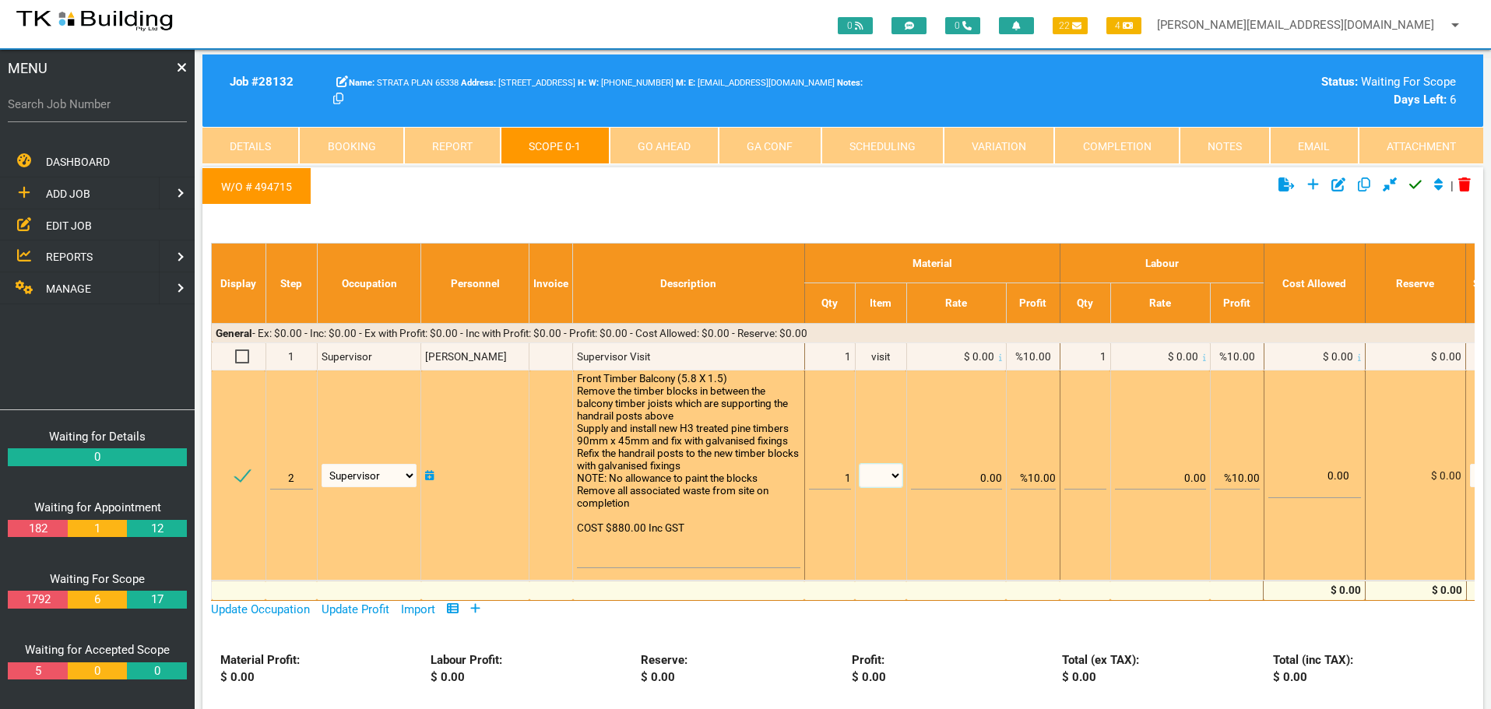
select select "items"
click at [859, 464] on select "patch LM hrs m3 items m2 m" at bounding box center [880, 475] width 43 height 23
click at [1034, 476] on input "%10.00" at bounding box center [1032, 471] width 45 height 37
type input "0.00"
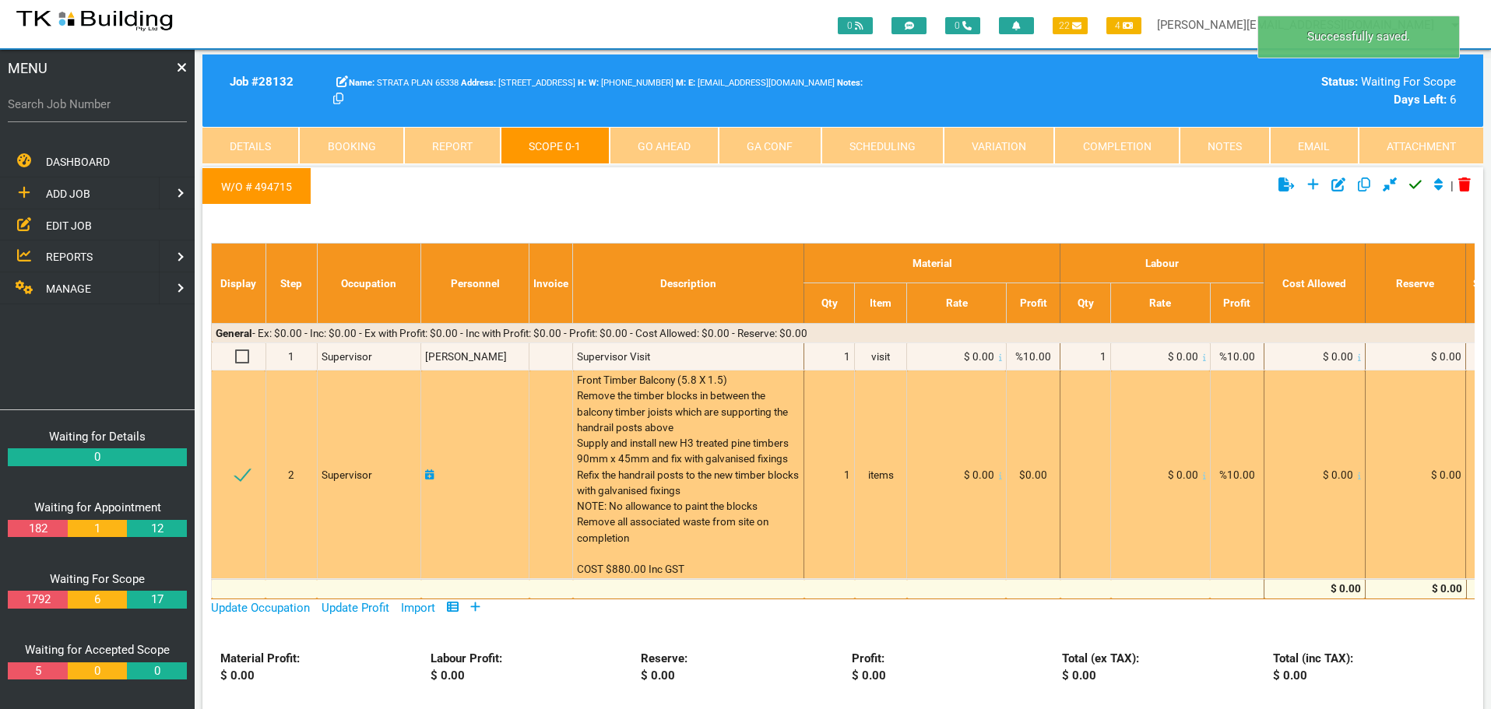
click at [999, 477] on icon at bounding box center [1000, 476] width 3 height 8
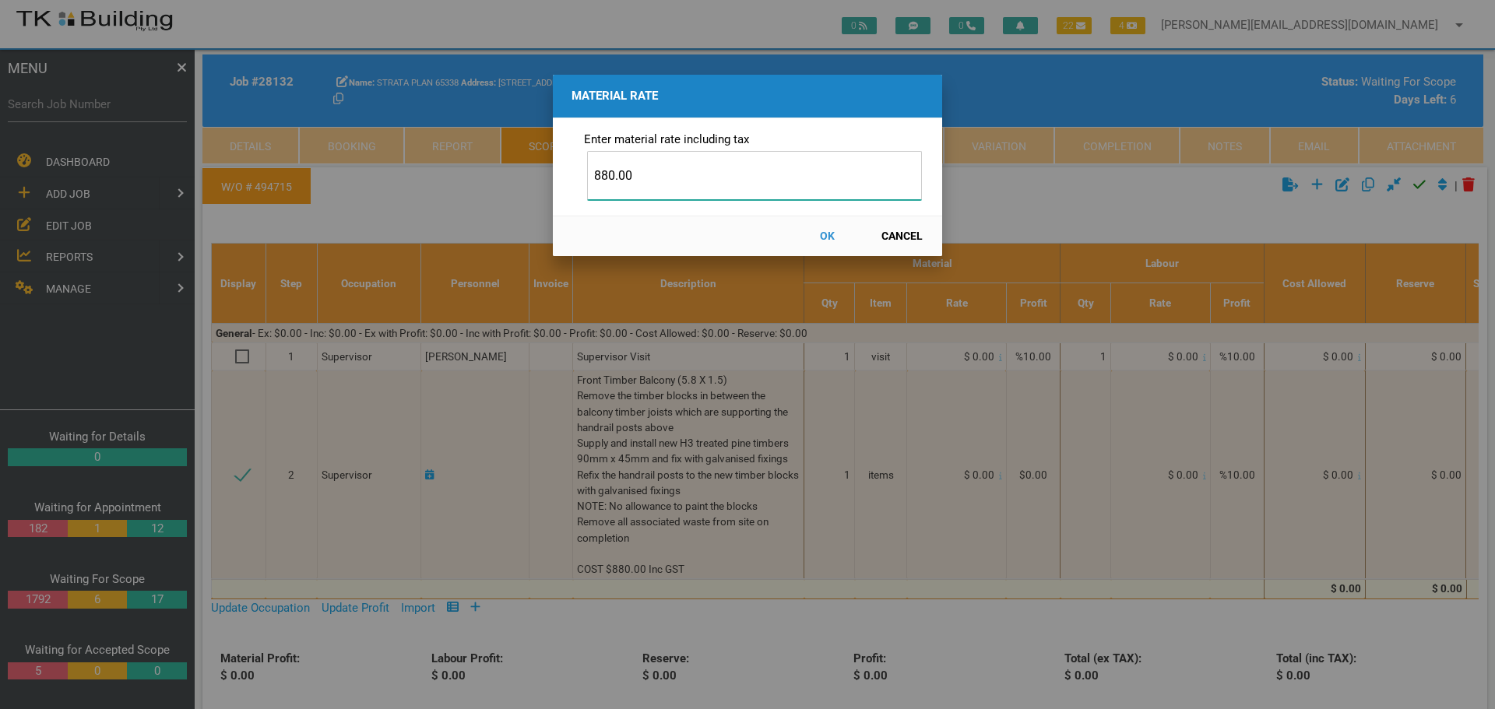
type input "880.00"
click at [829, 237] on button "OK" at bounding box center [826, 236] width 69 height 27
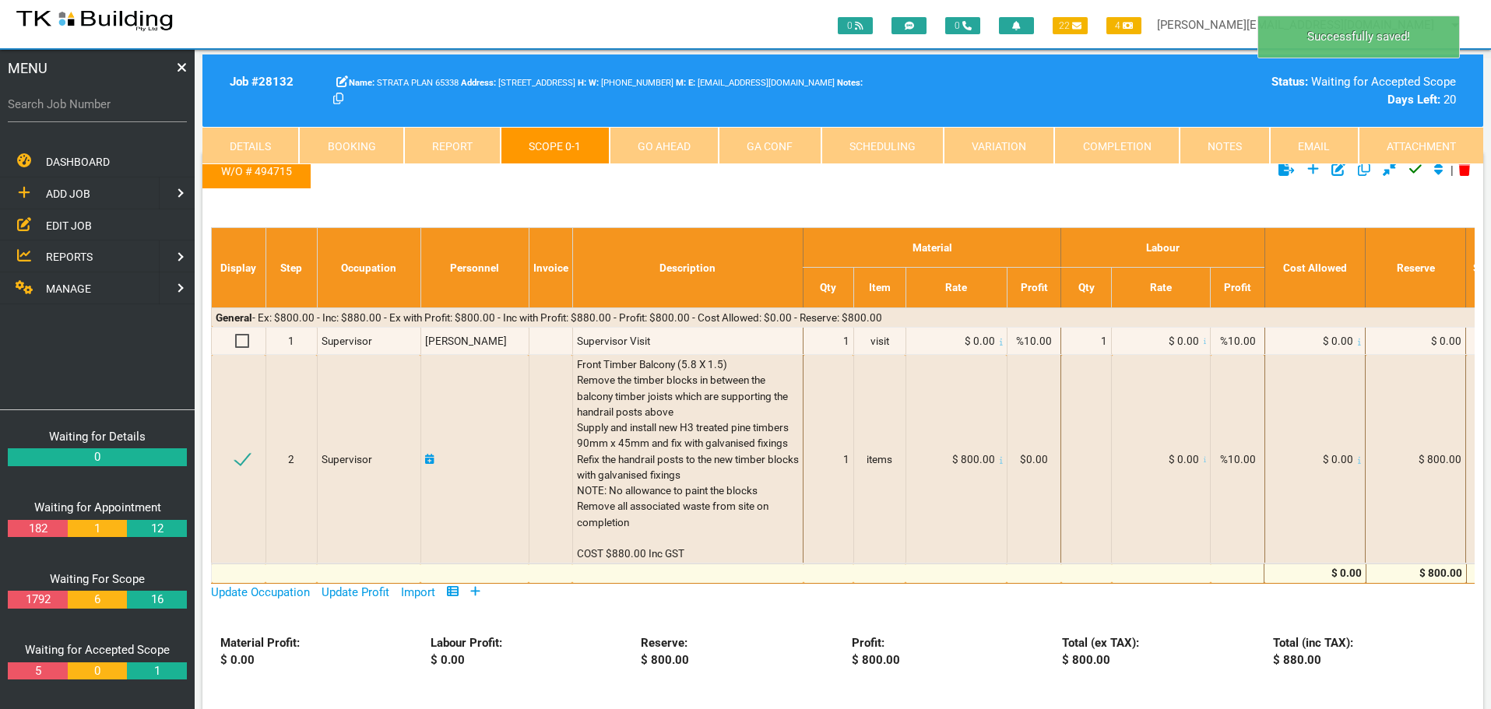
scroll to position [0, 0]
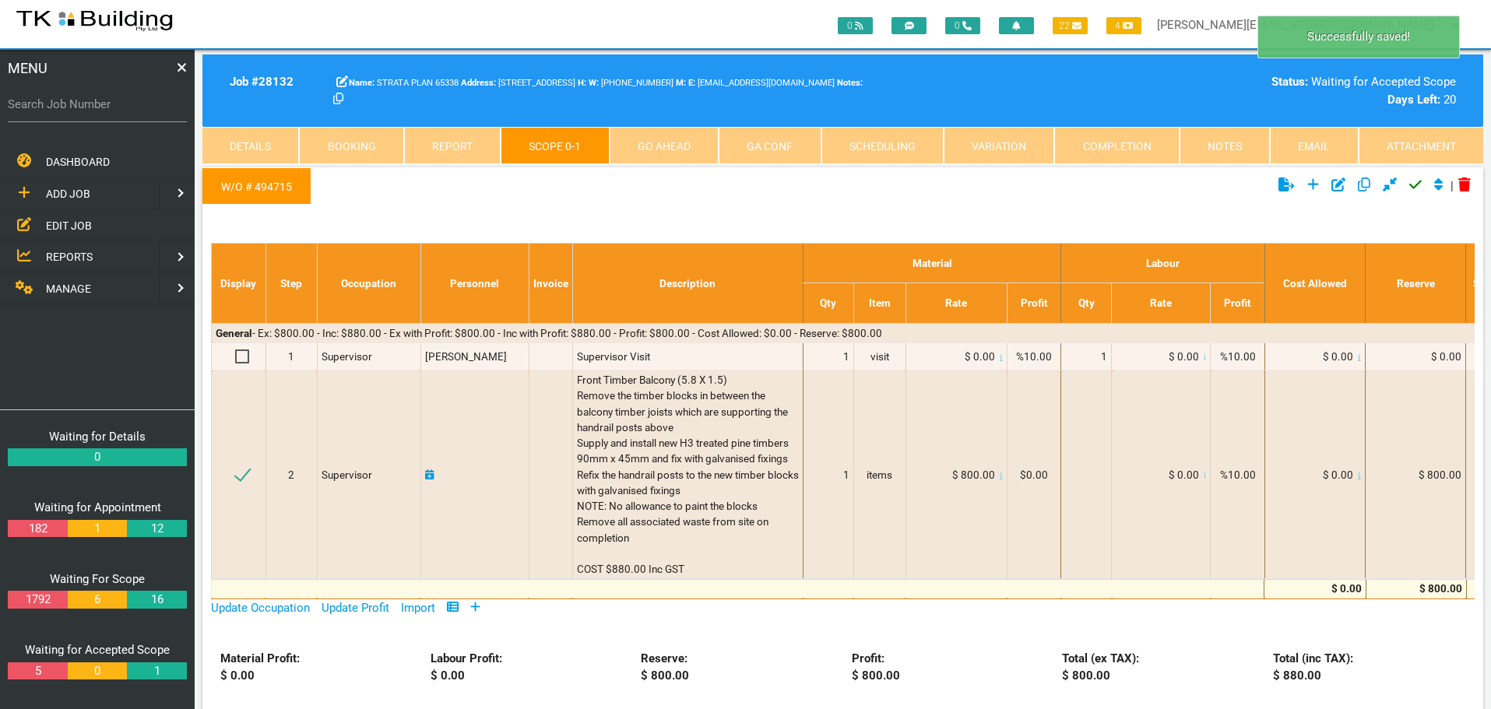
click at [1409, 185] on icon "Click to approve current scope" at bounding box center [1415, 184] width 12 height 14
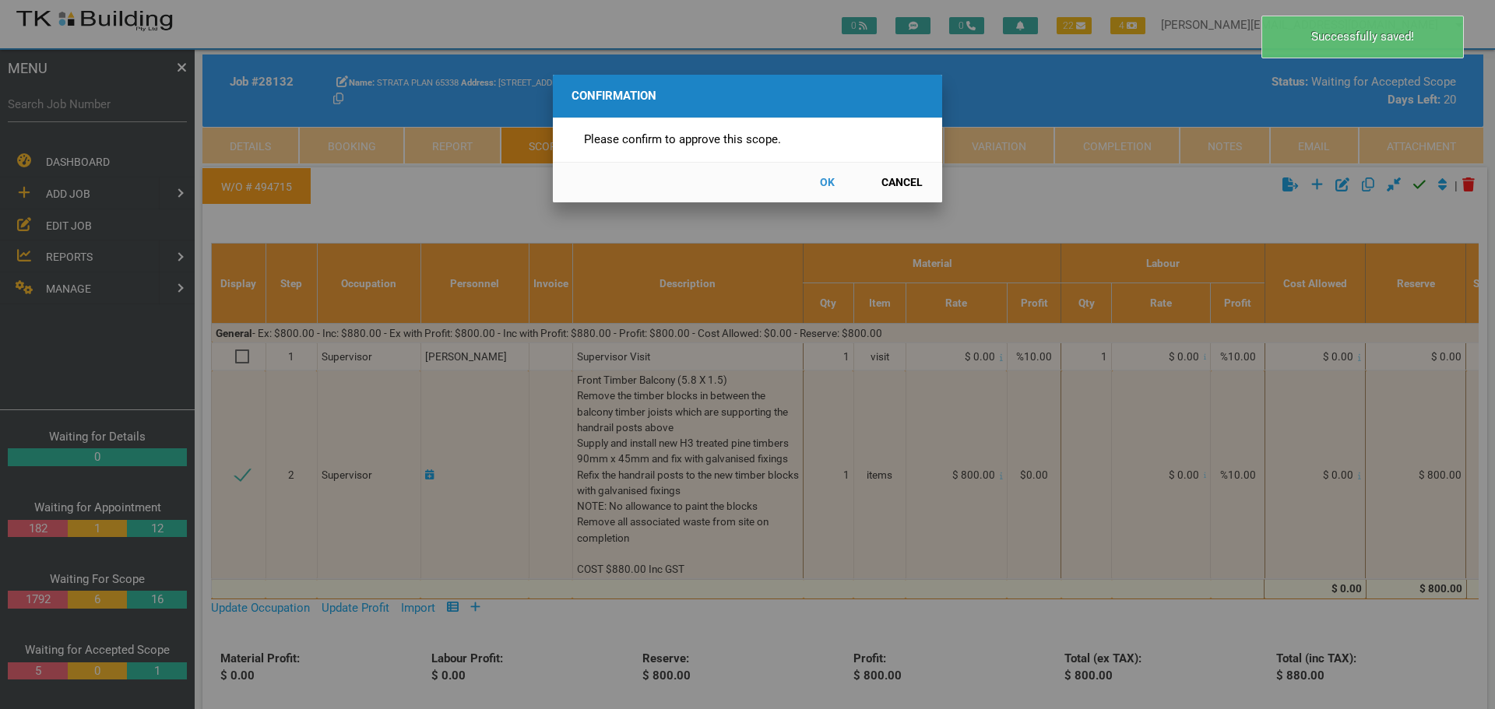
click at [824, 180] on button "OK" at bounding box center [826, 182] width 69 height 27
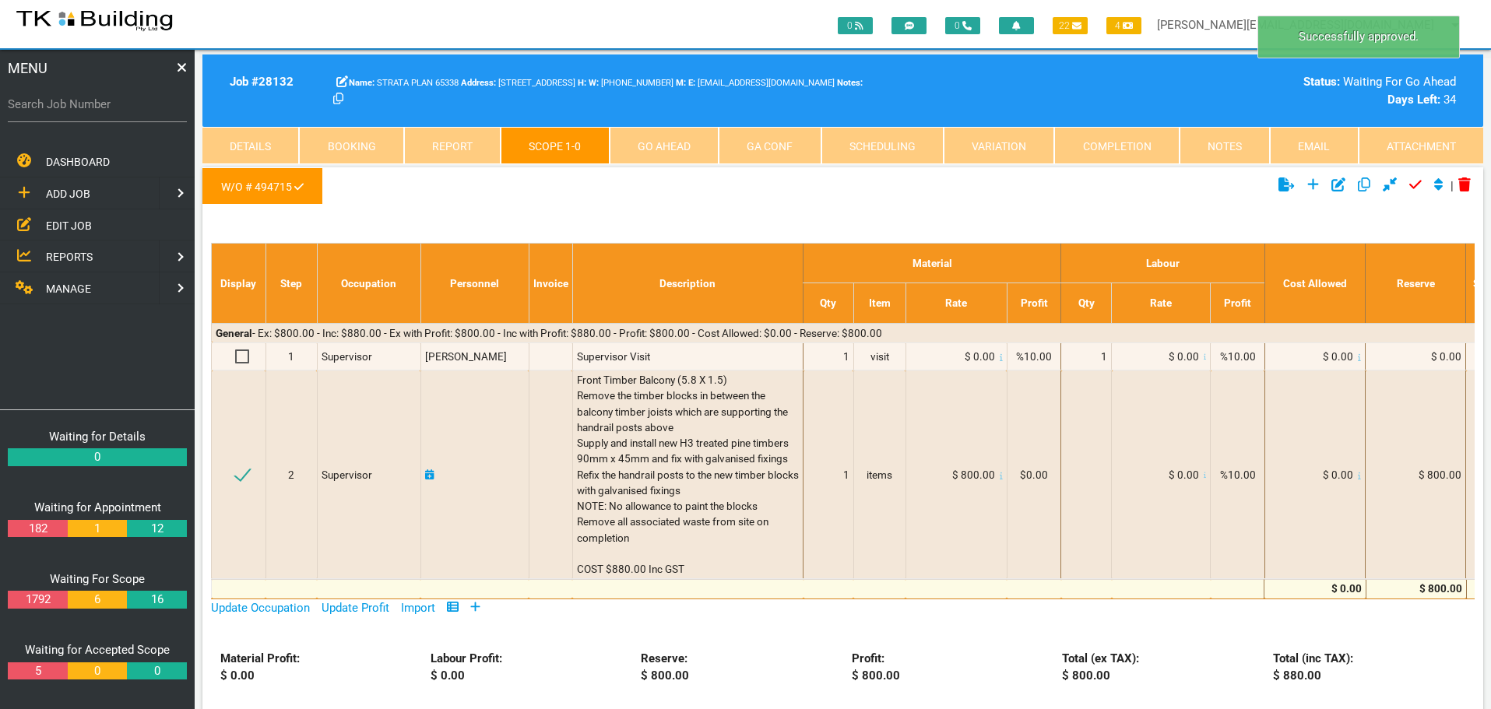
scroll to position [50, 0]
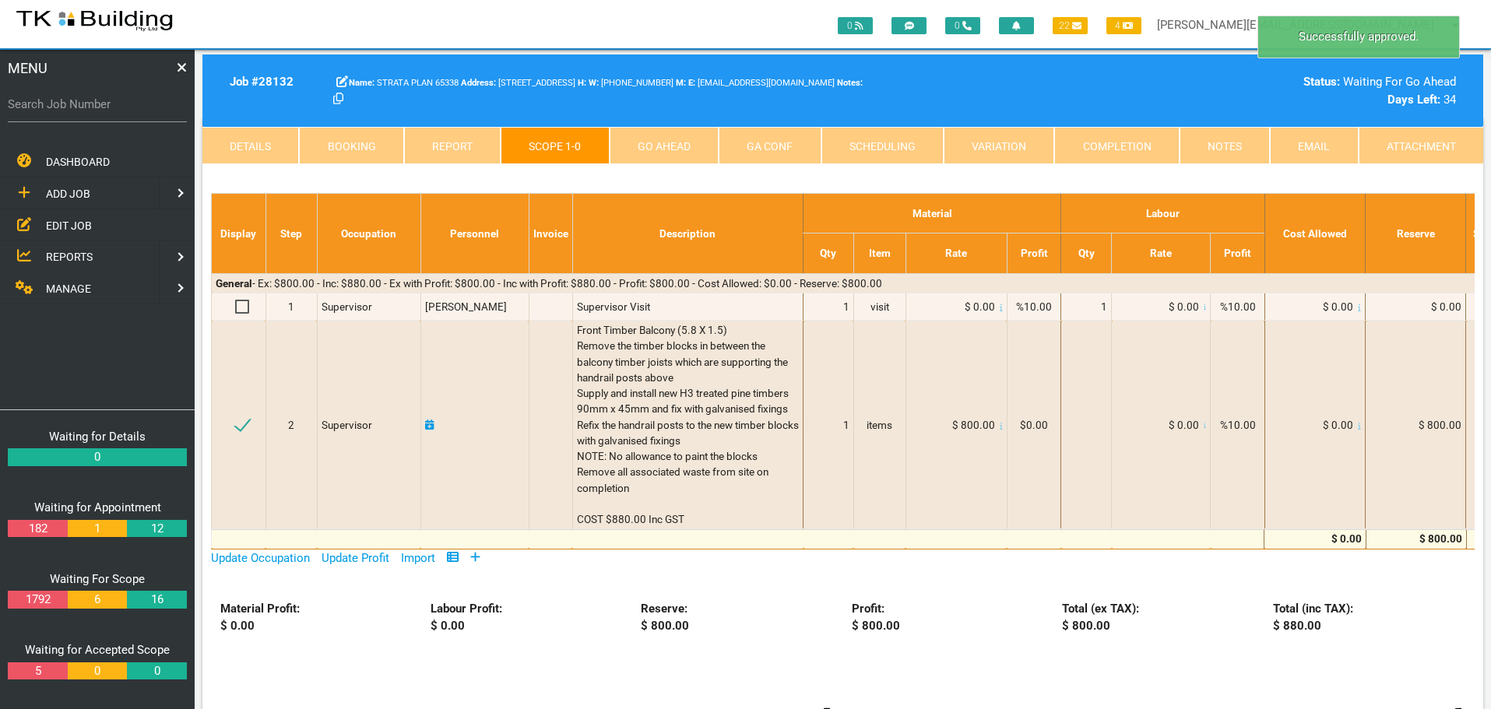
click at [665, 141] on link "Go Ahead" at bounding box center [664, 145] width 109 height 37
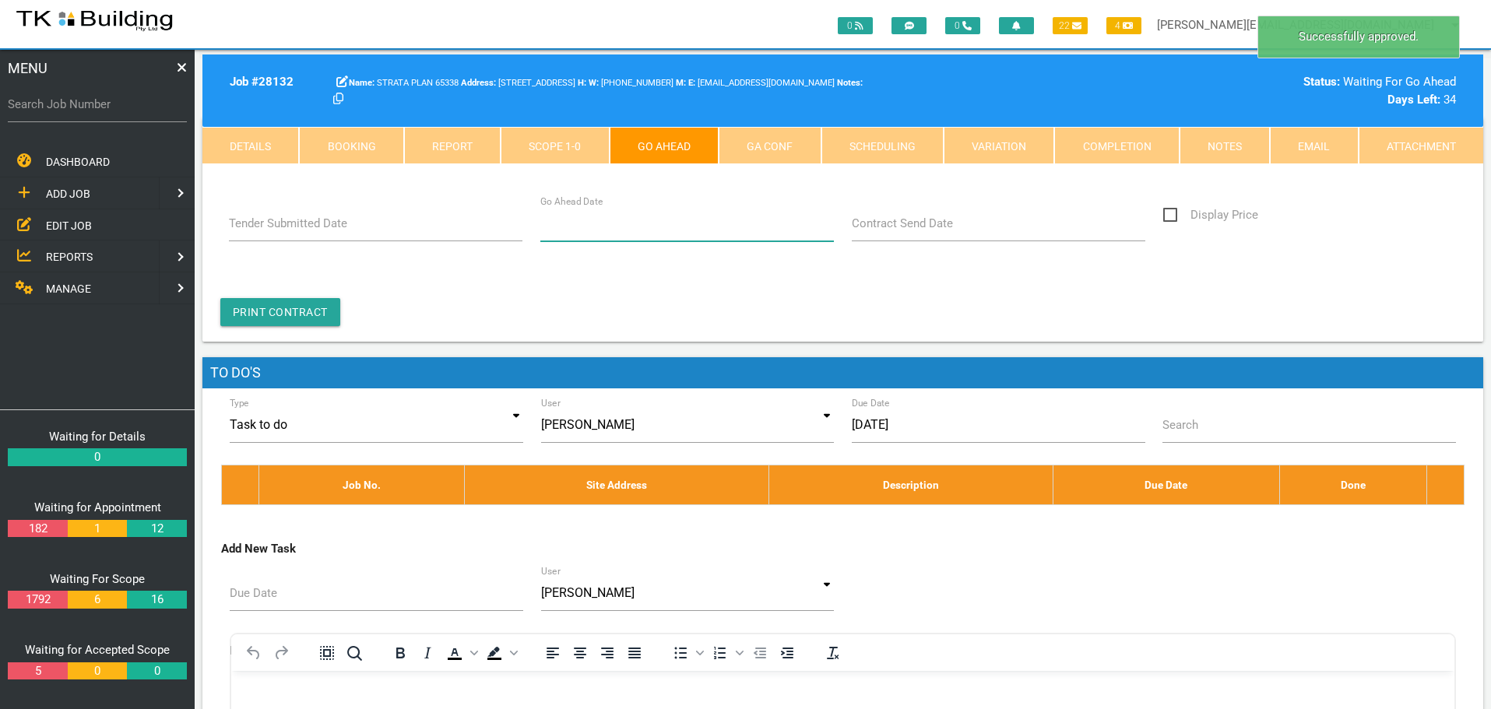
click at [666, 230] on input "Go Ahead Date" at bounding box center [687, 224] width 294 height 36
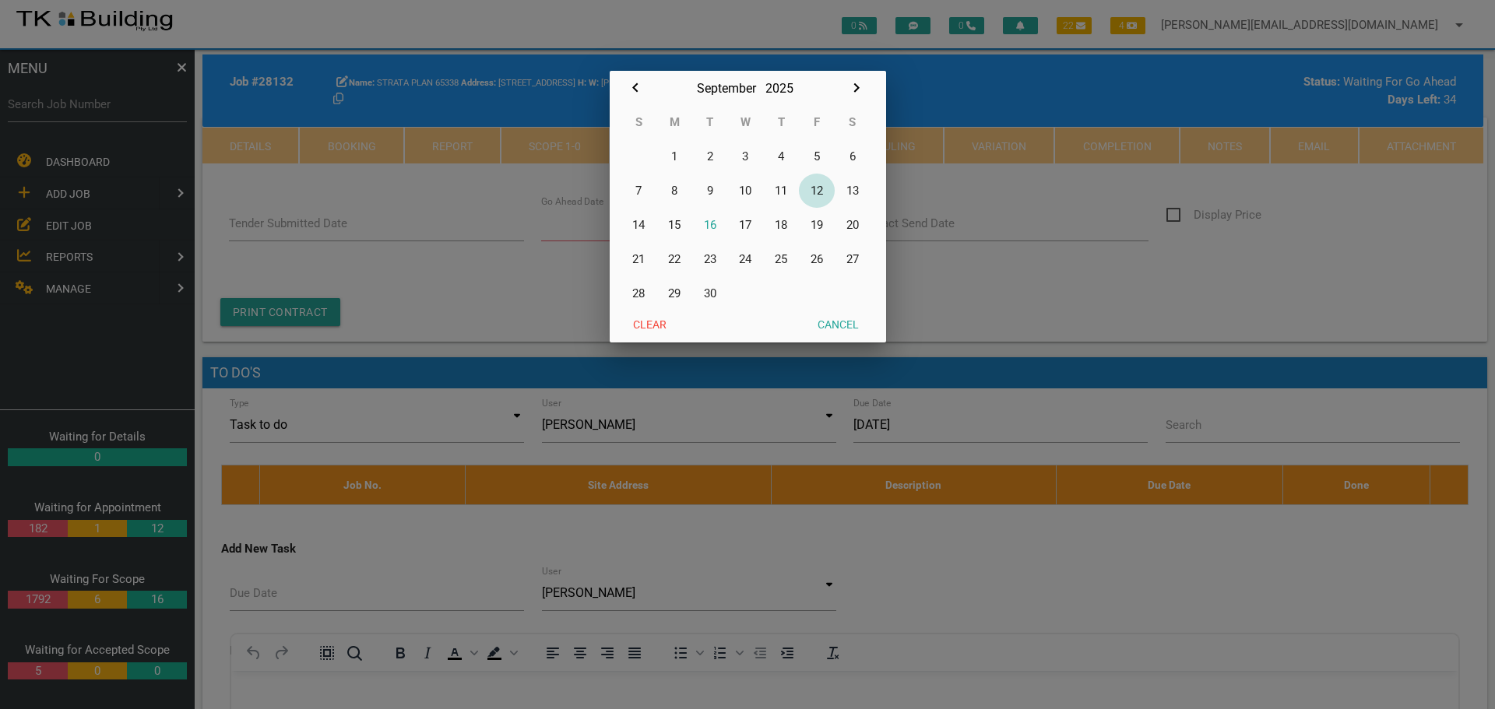
click at [815, 185] on button "12" at bounding box center [817, 191] width 36 height 34
type input "12/09/2025"
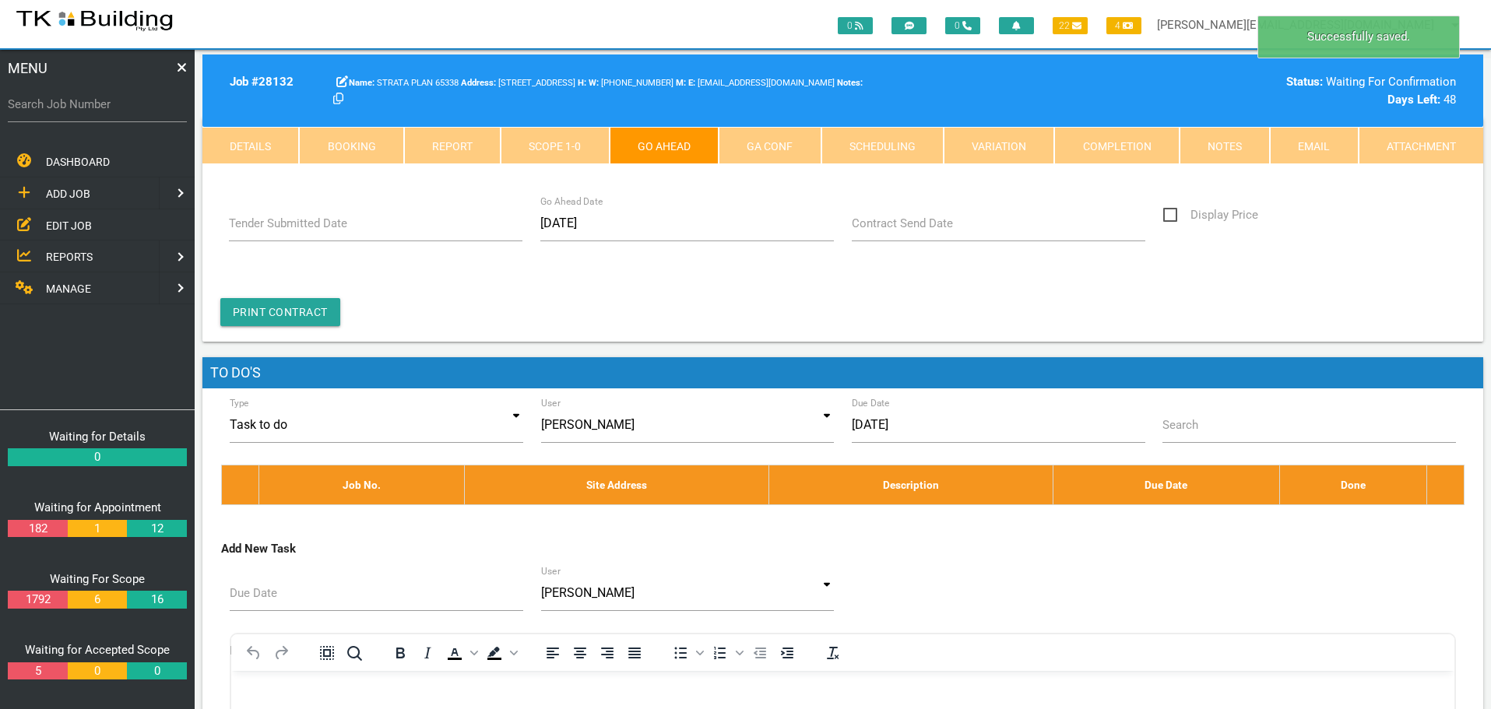
click at [894, 231] on label "Contract Send Date" at bounding box center [902, 224] width 101 height 18
click at [894, 231] on input "Contract Send Date" at bounding box center [999, 224] width 294 height 36
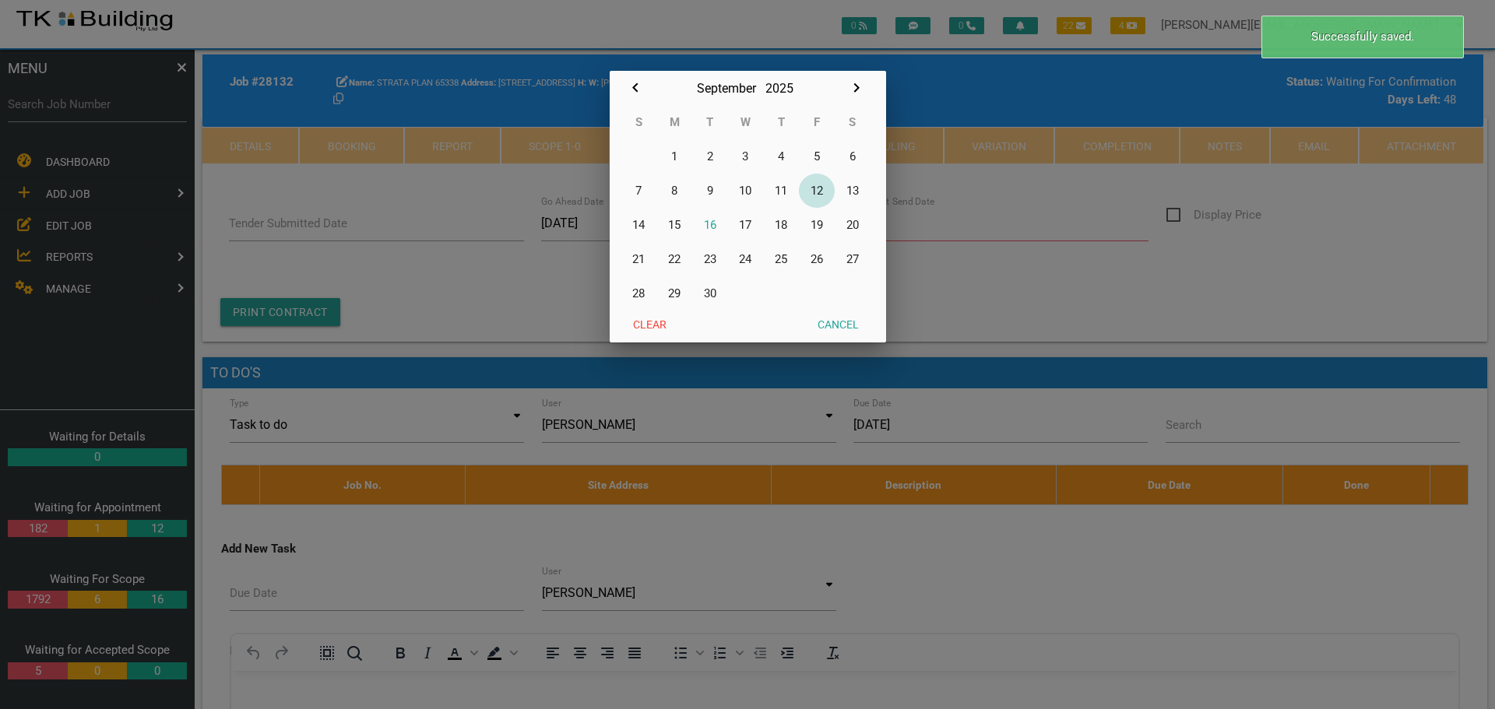
click at [824, 190] on button "12" at bounding box center [817, 191] width 36 height 34
type input "12/09/2025"
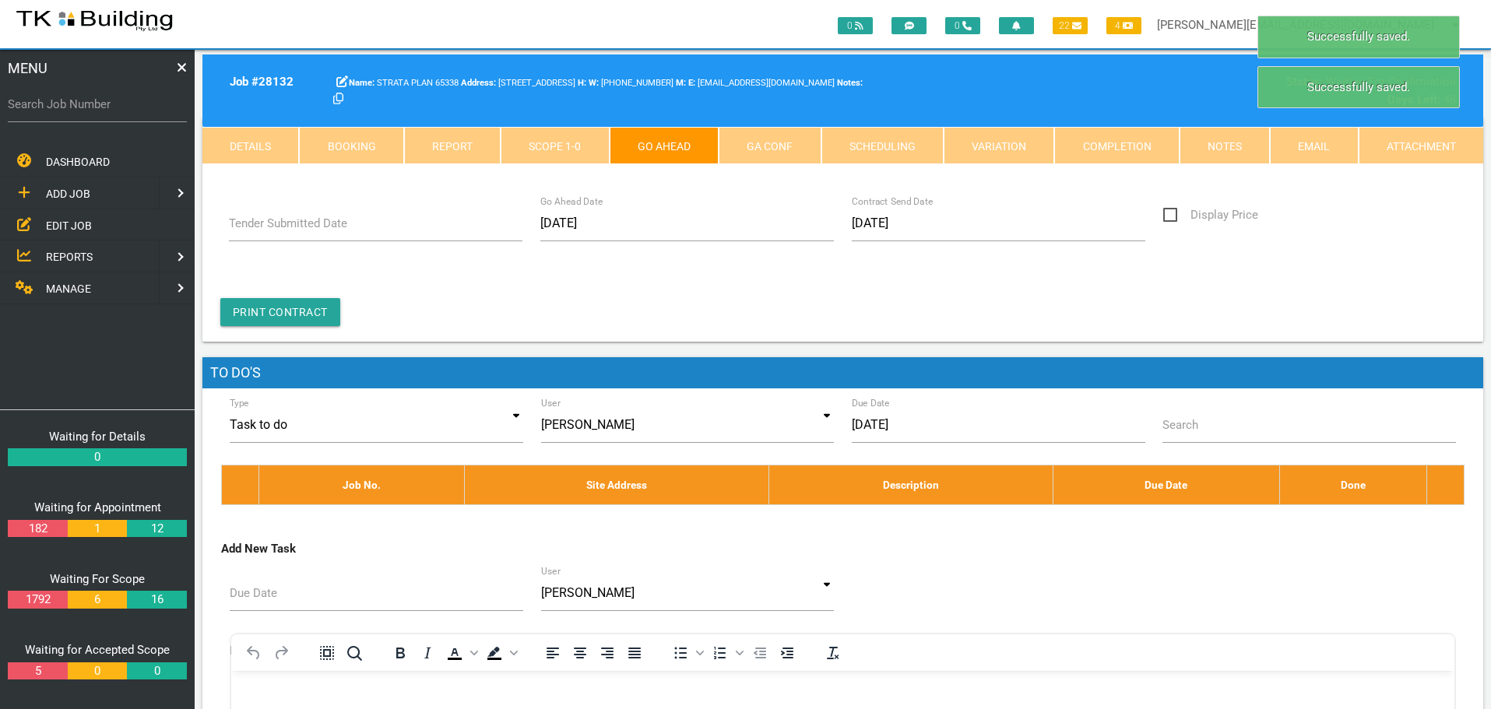
click at [771, 136] on link "GA Conf" at bounding box center [770, 145] width 102 height 37
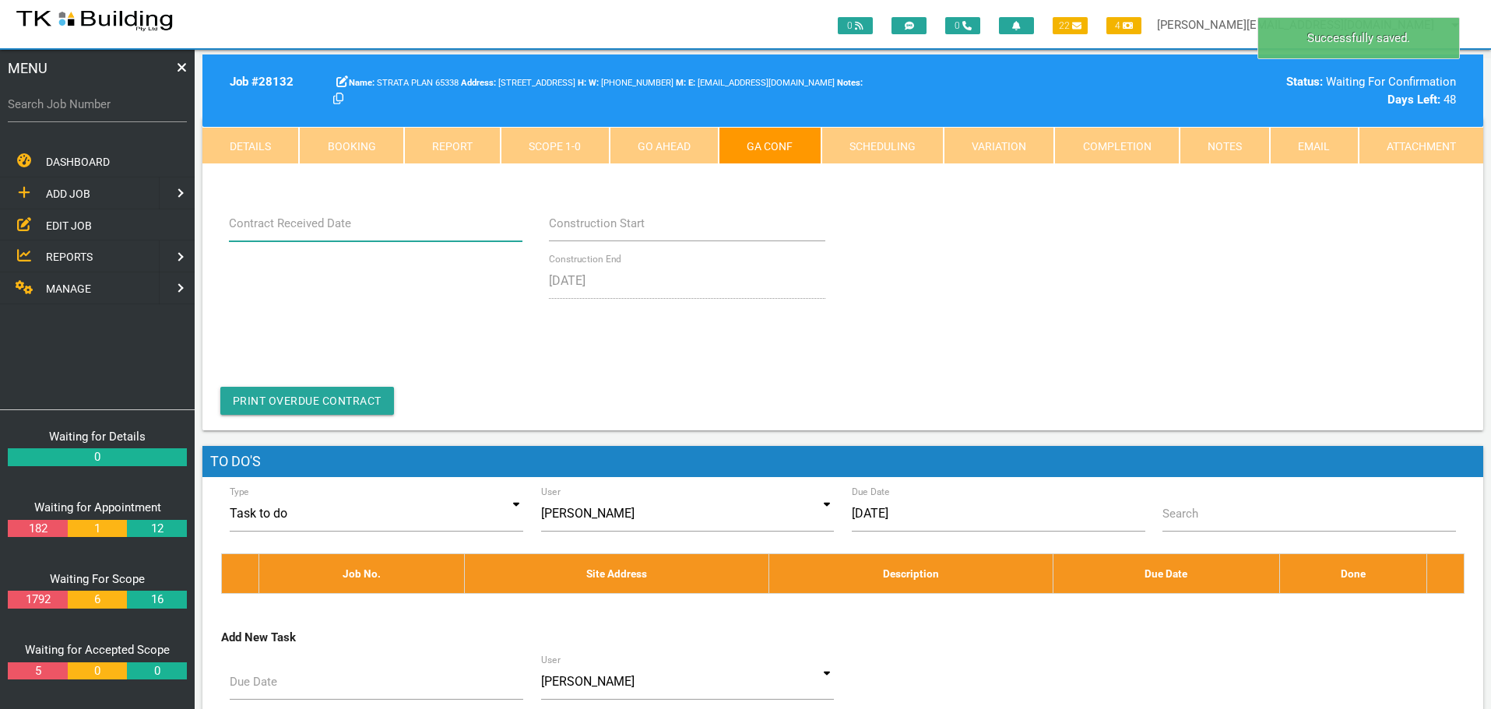
click at [350, 232] on input "Contract Received Date" at bounding box center [376, 224] width 294 height 36
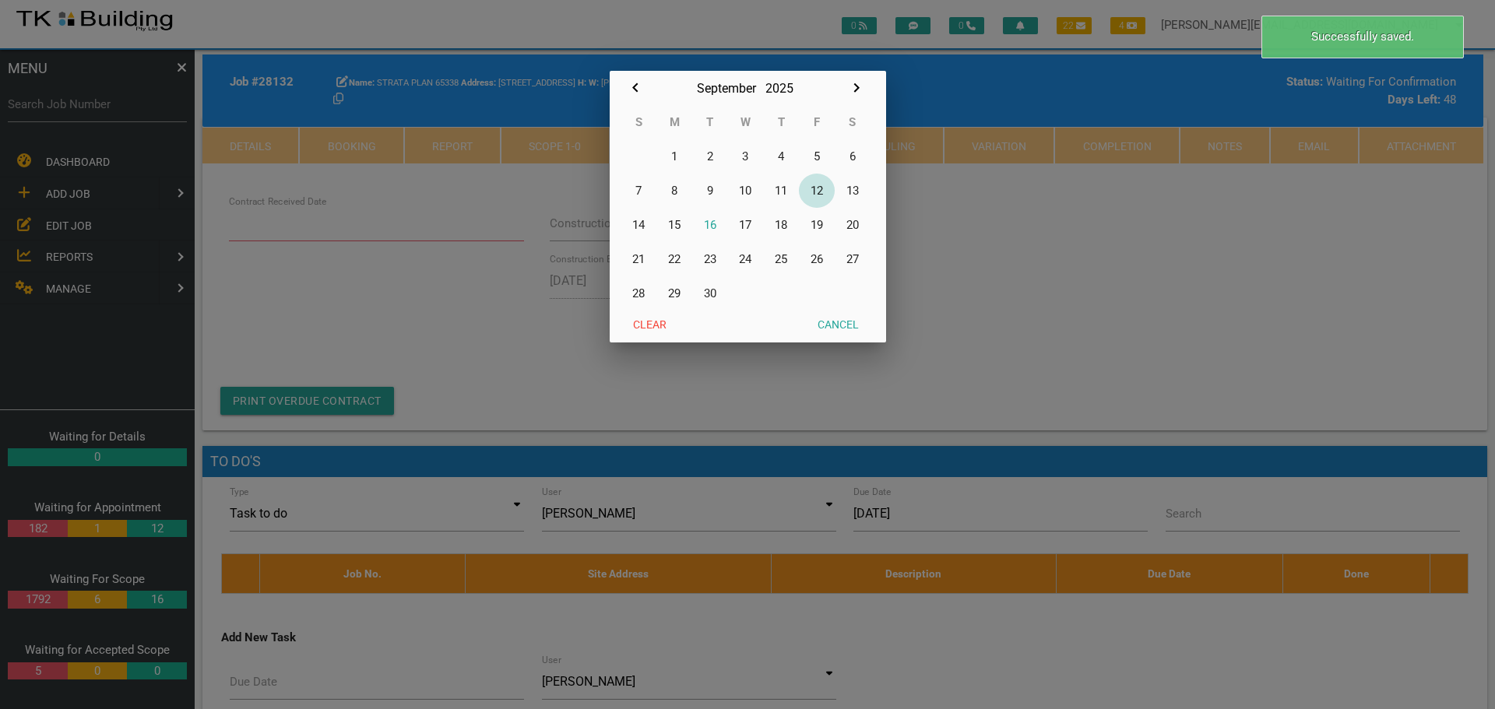
click at [817, 187] on button "12" at bounding box center [817, 191] width 36 height 34
type input "12/09/2025"
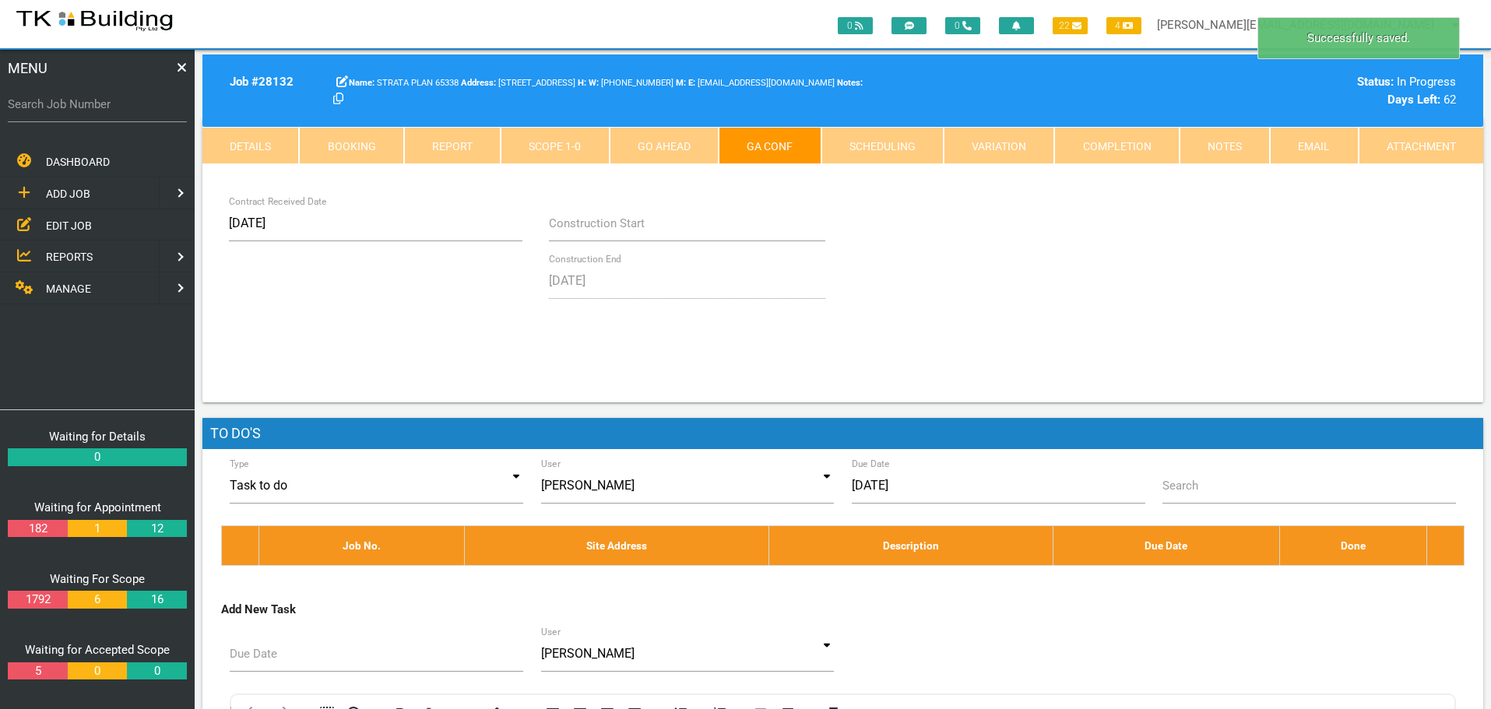
click at [1246, 145] on link "Notes" at bounding box center [1224, 145] width 90 height 37
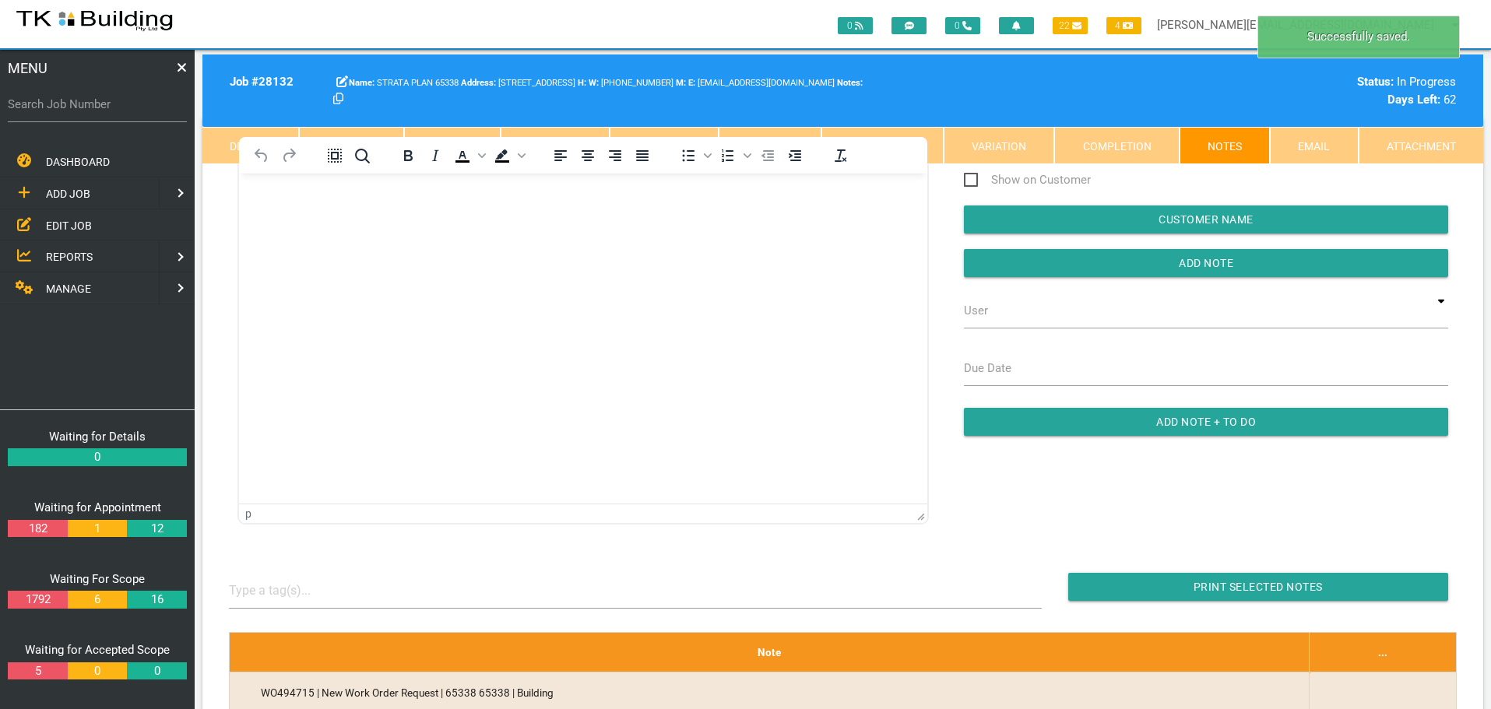
scroll to position [0, 0]
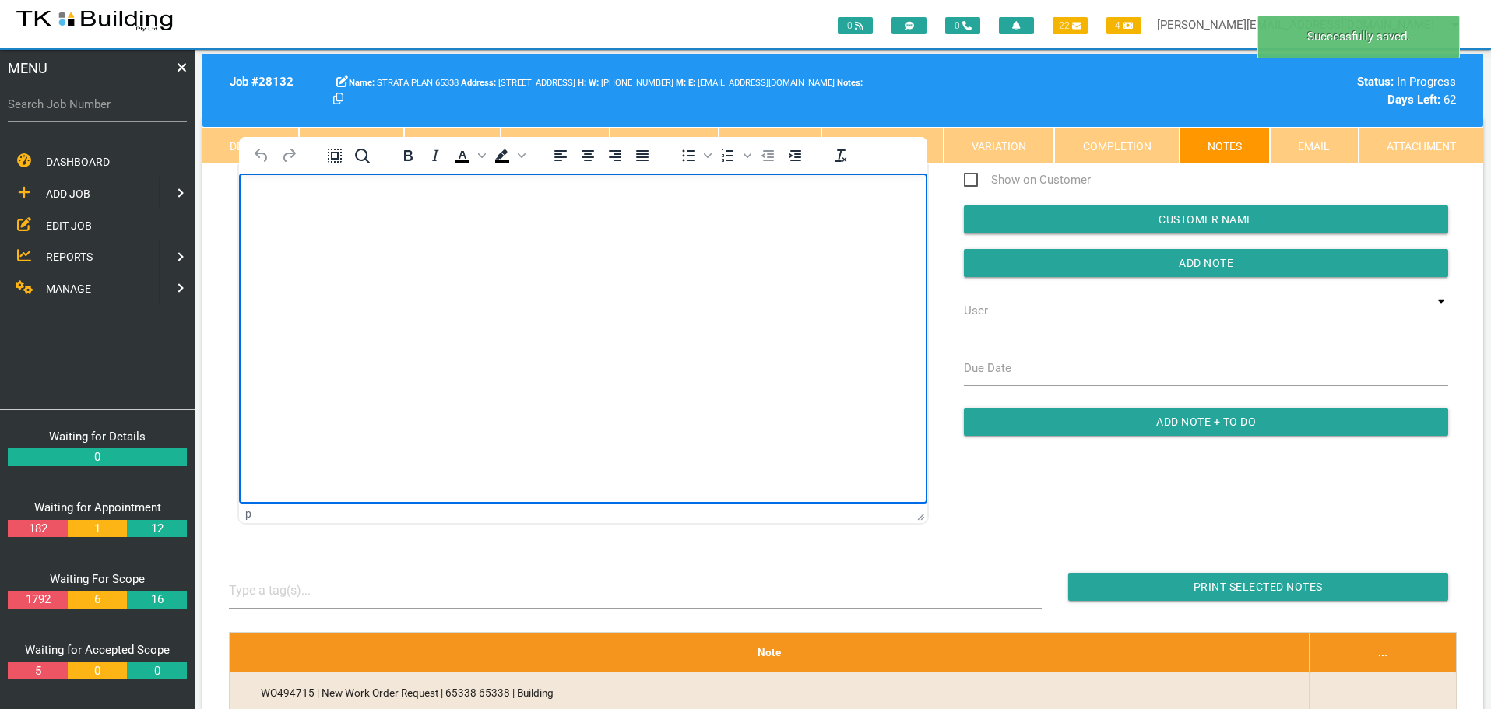
click at [323, 223] on body "Rich Text Area. Press ALT-0 for help." at bounding box center [583, 217] width 688 height 51
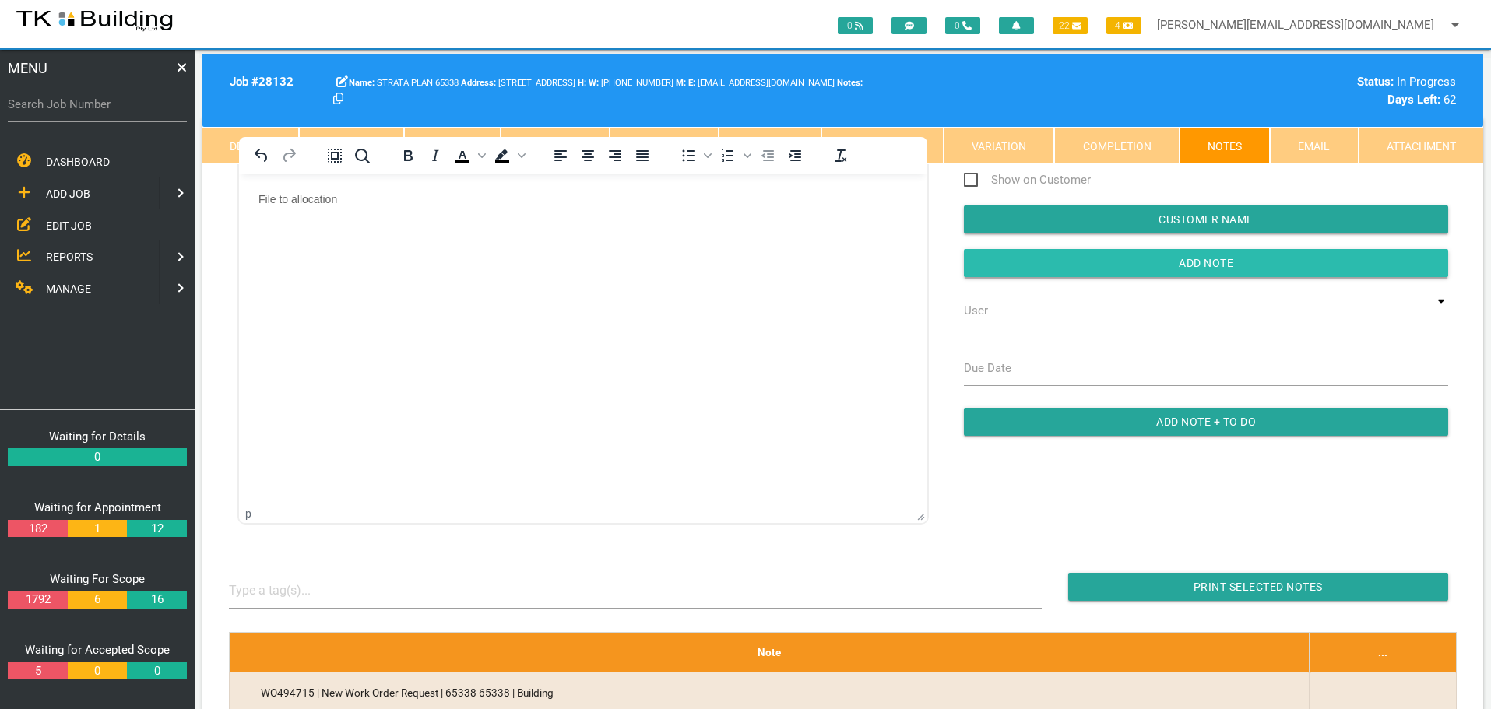
click at [1061, 262] on input "button" at bounding box center [1206, 263] width 484 height 28
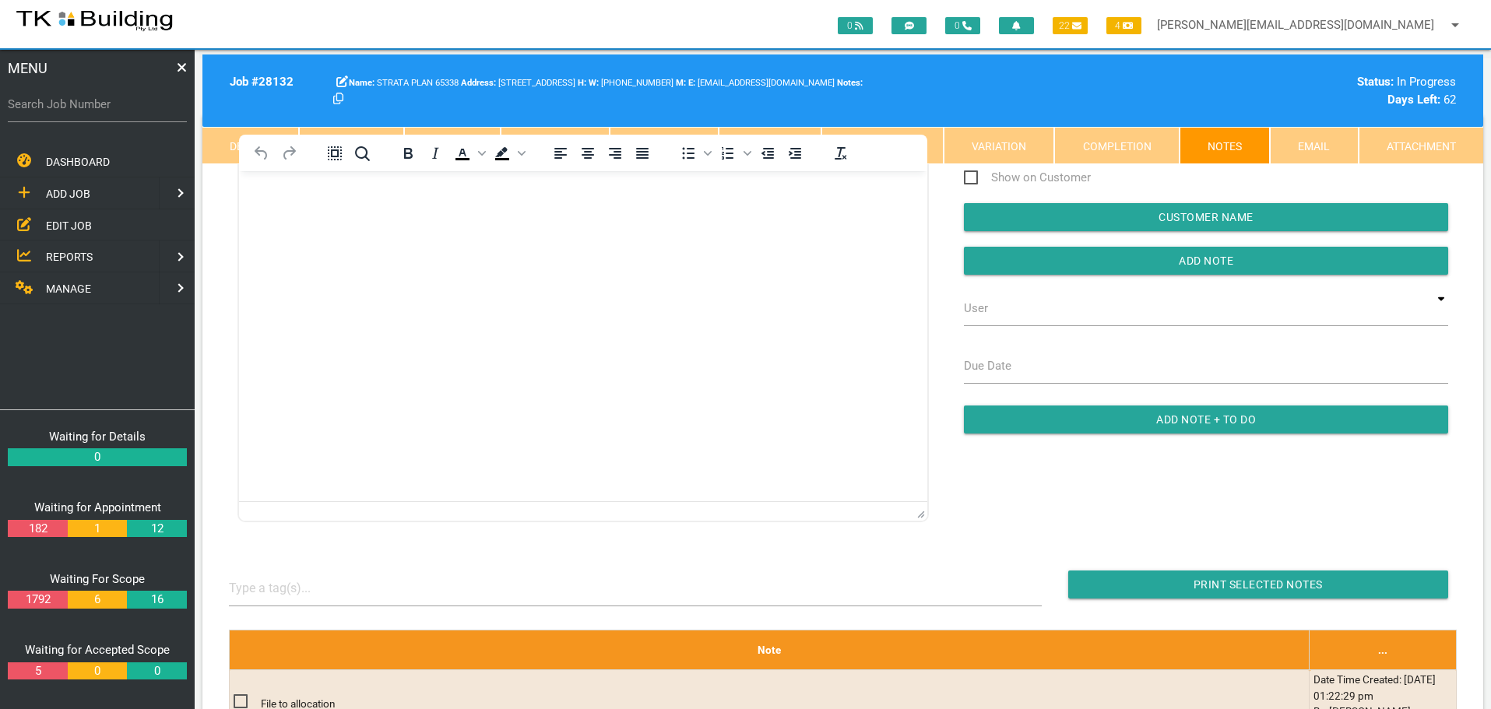
scroll to position [50, 0]
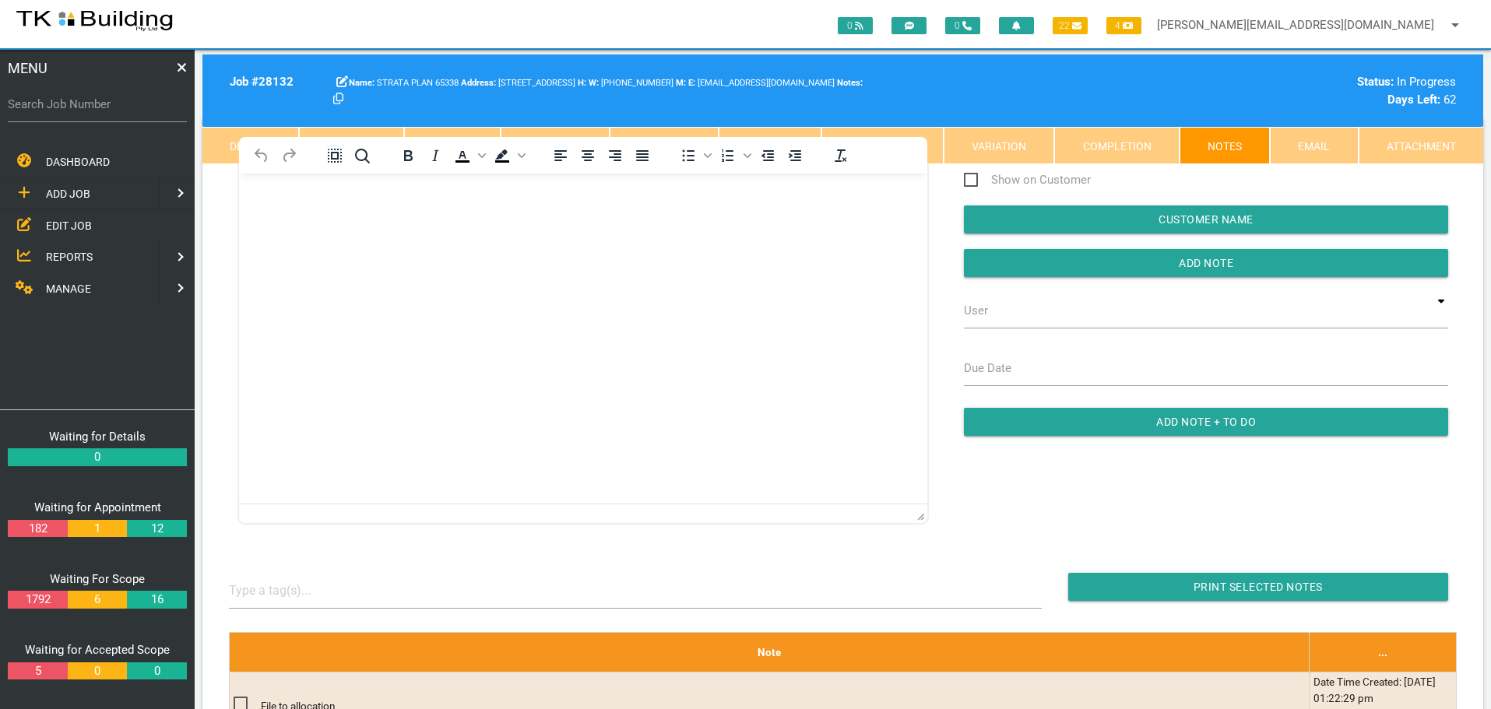
click at [61, 256] on span "REPORTS" at bounding box center [69, 257] width 47 height 12
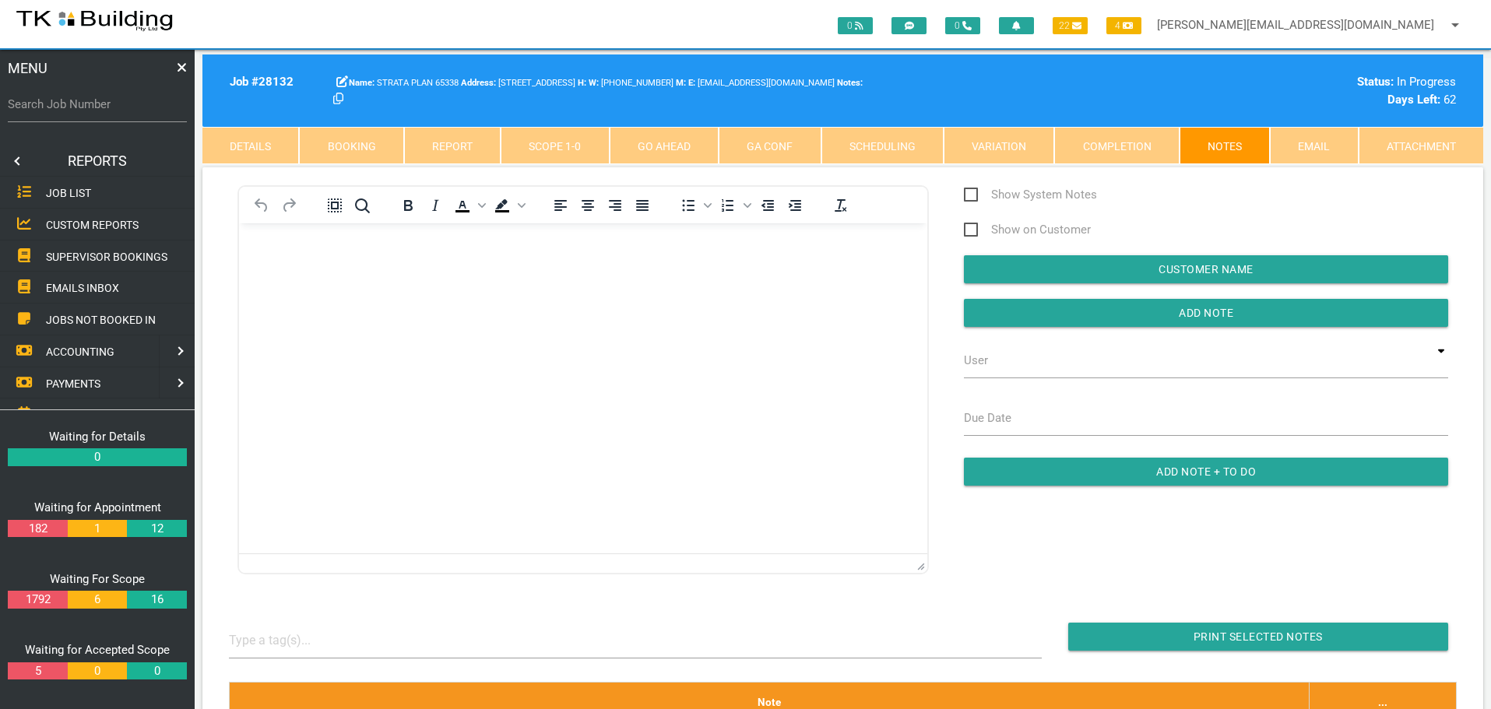
click at [103, 251] on span "SUPERVISOR BOOKINGS" at bounding box center [106, 256] width 121 height 12
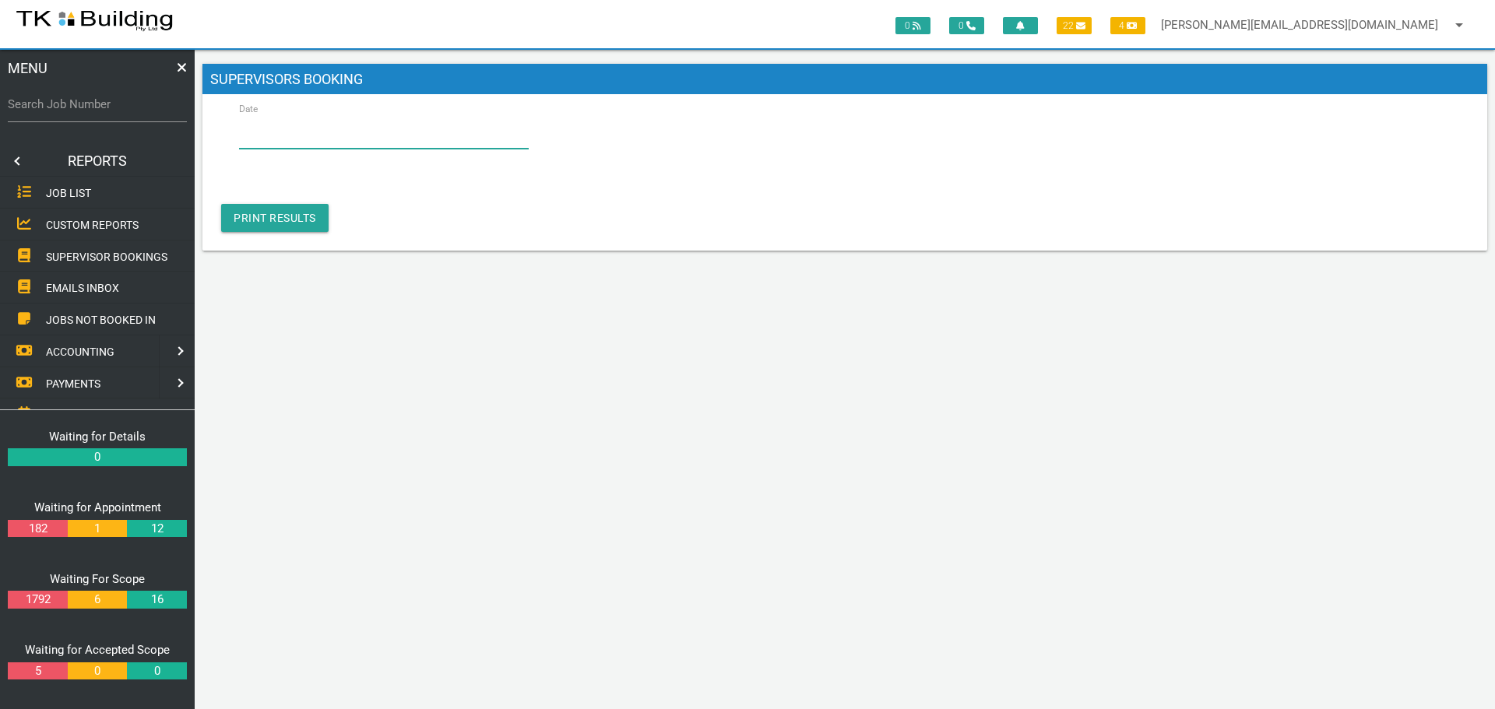
click at [335, 143] on input "Date" at bounding box center [384, 131] width 290 height 36
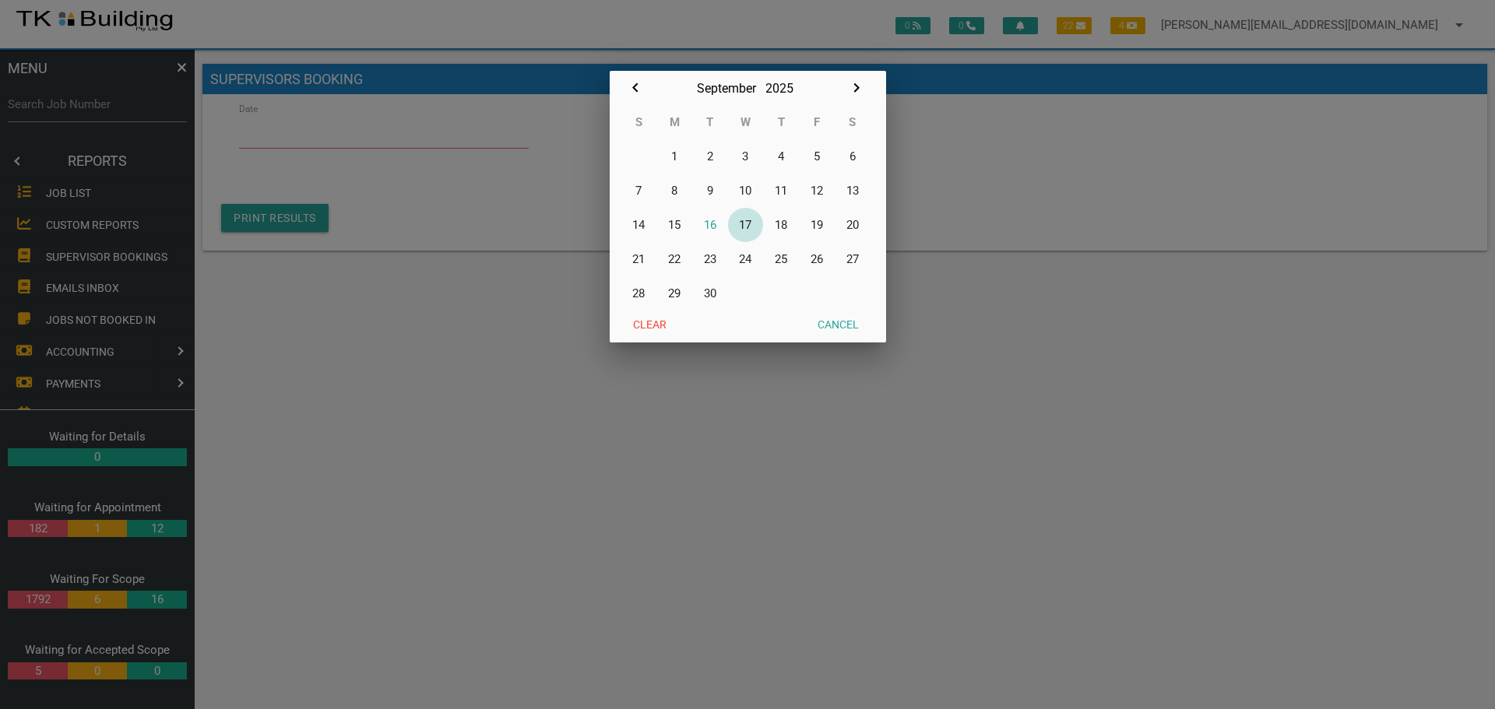
click at [744, 225] on button "17" at bounding box center [746, 225] width 36 height 34
type input "[DATE]"
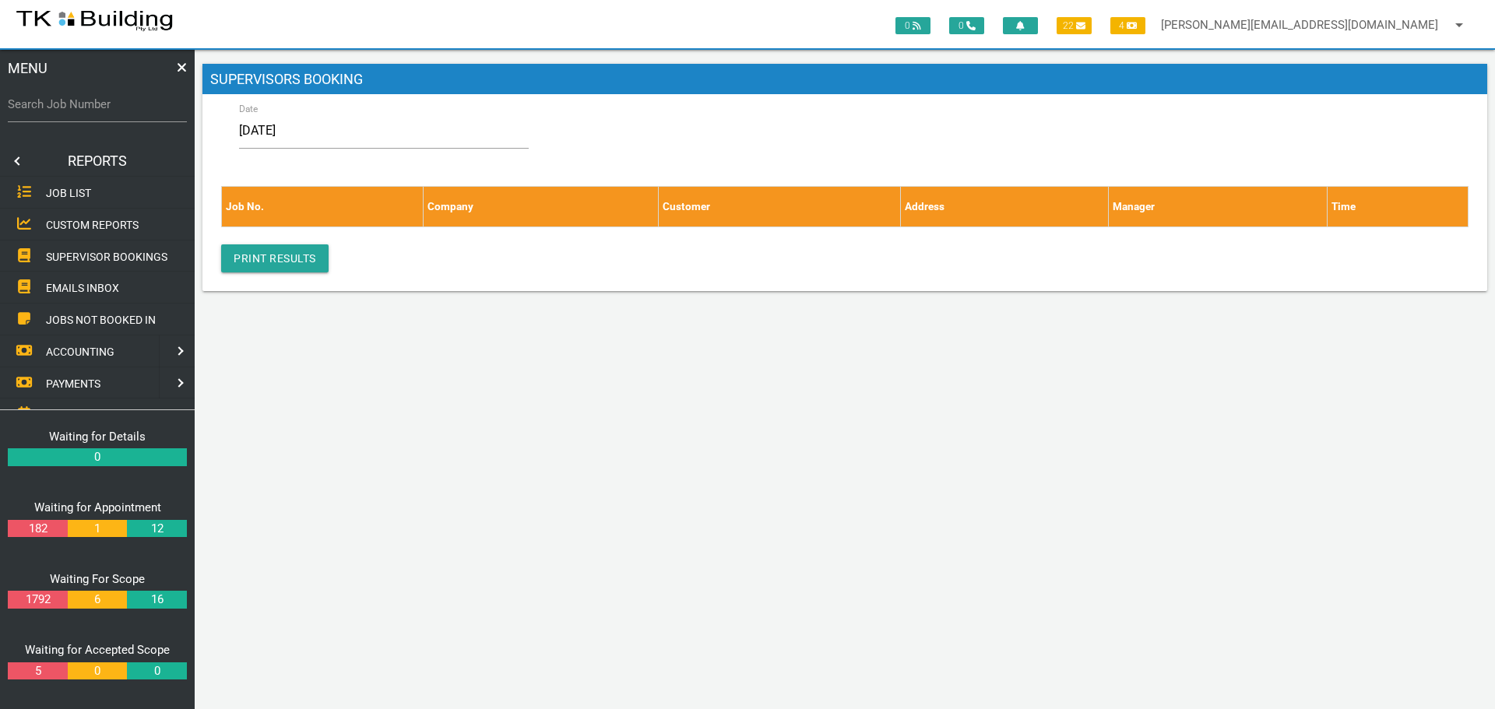
click at [17, 160] on link at bounding box center [15, 161] width 31 height 31
click at [71, 225] on span "EDIT JOB" at bounding box center [69, 225] width 46 height 12
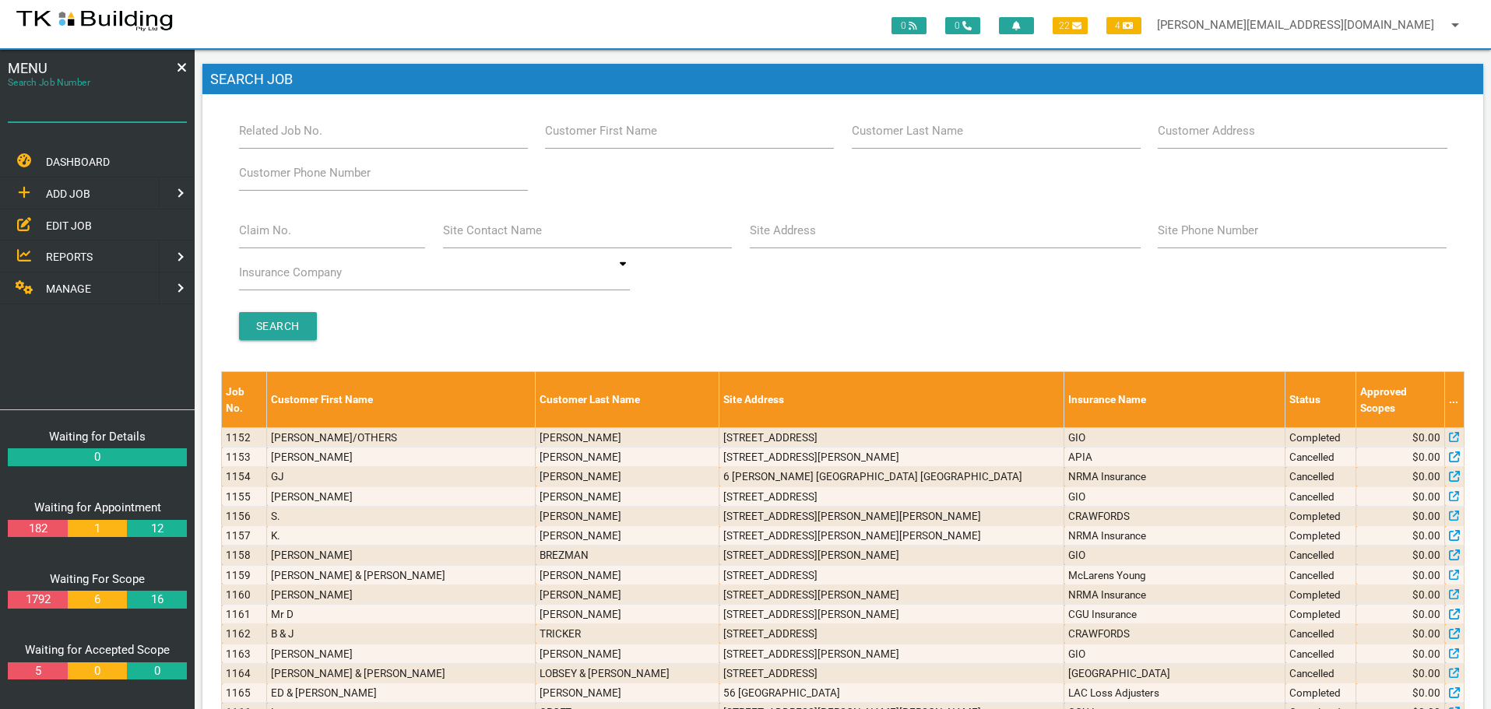
click at [98, 116] on input "Search Job Number" at bounding box center [97, 104] width 179 height 36
type input "27335"
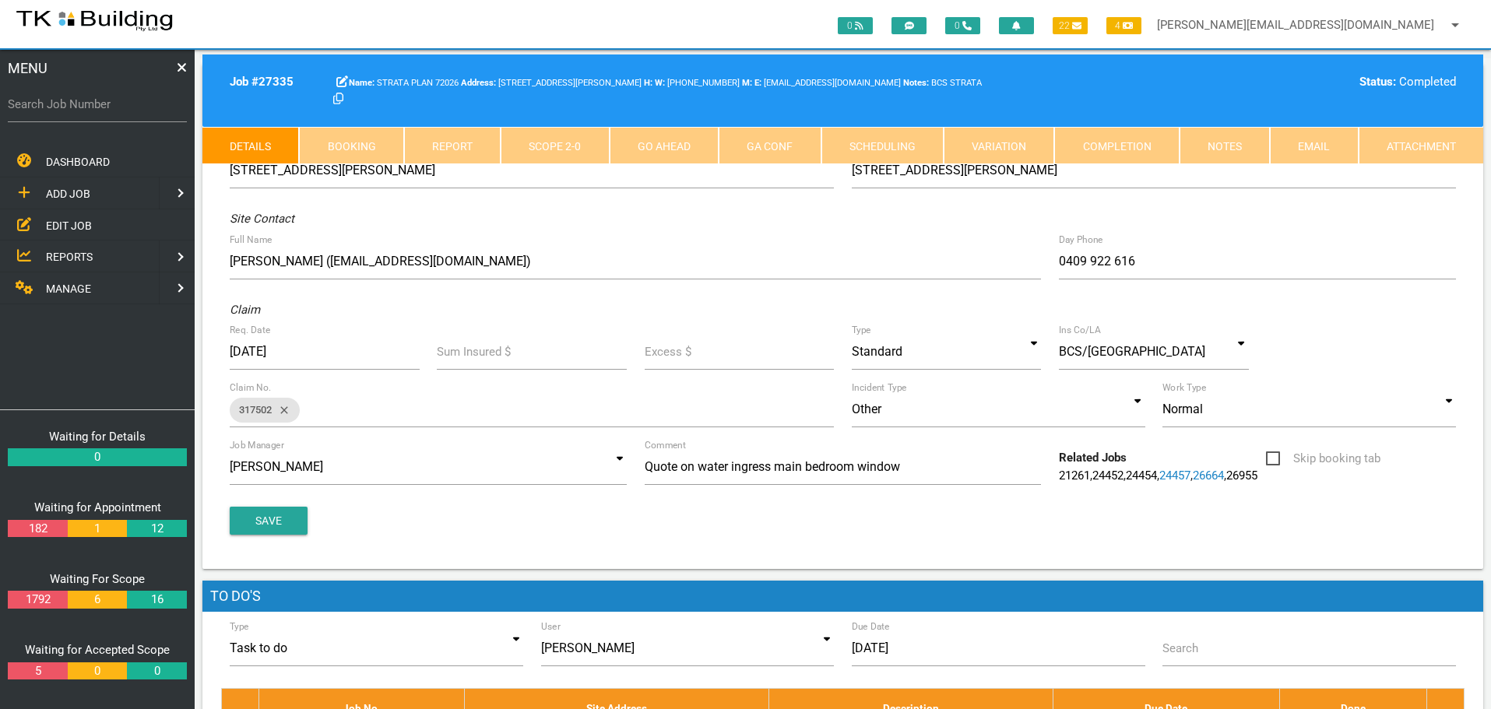
click at [1213, 150] on link "Notes" at bounding box center [1224, 145] width 90 height 37
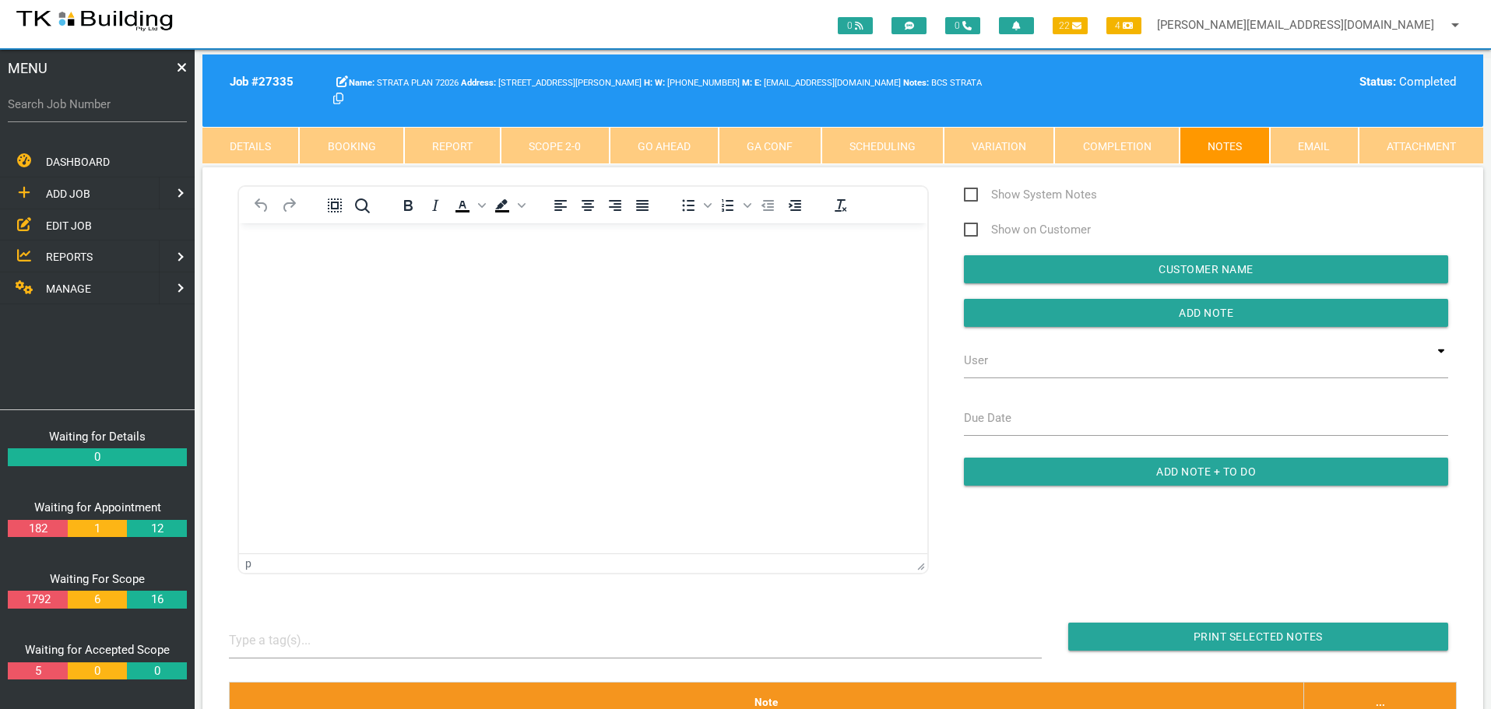
click at [61, 225] on span "EDIT JOB" at bounding box center [69, 225] width 46 height 12
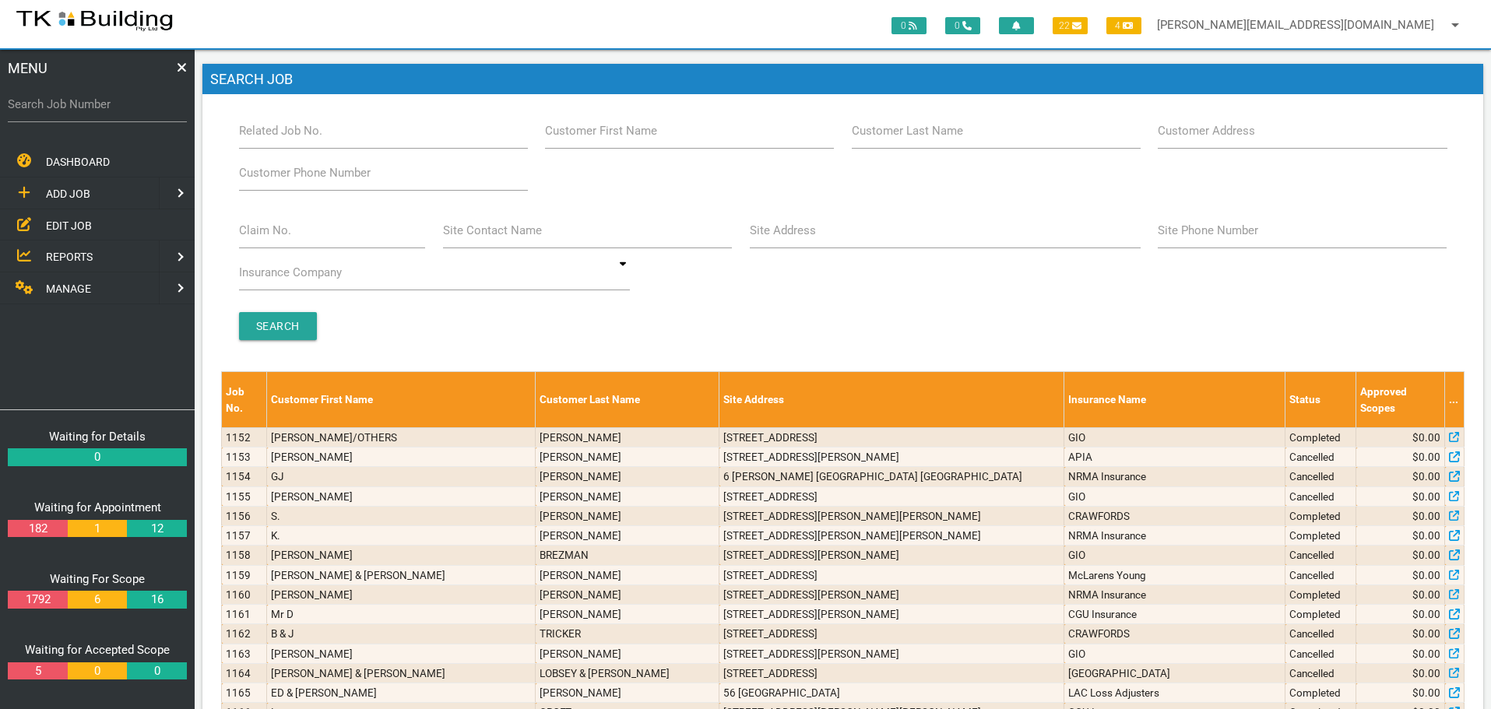
click at [805, 236] on label "Site Address" at bounding box center [783, 231] width 66 height 18
click at [805, 236] on input "Site Address" at bounding box center [945, 231] width 391 height 36
type input "king"
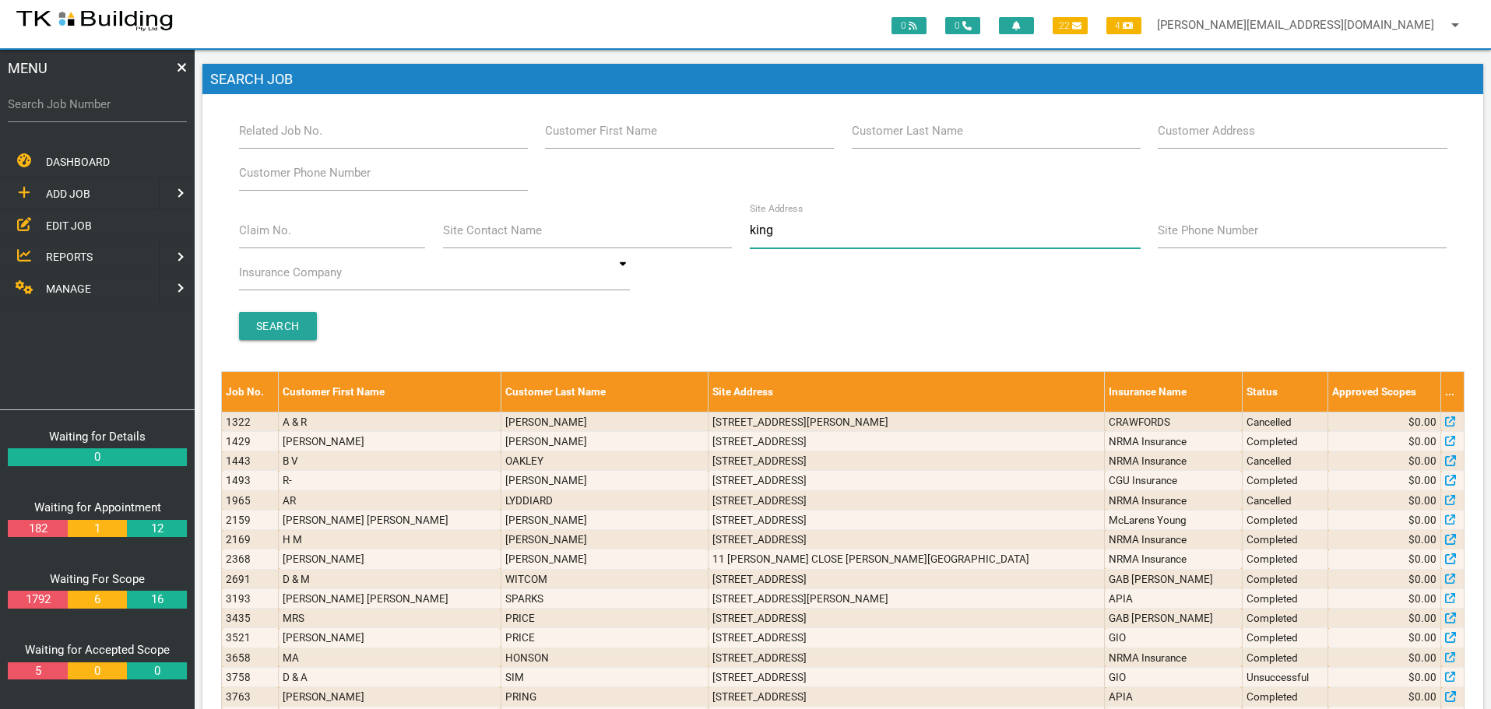
click at [750, 227] on input "king" at bounding box center [945, 231] width 391 height 36
type input "113 king"
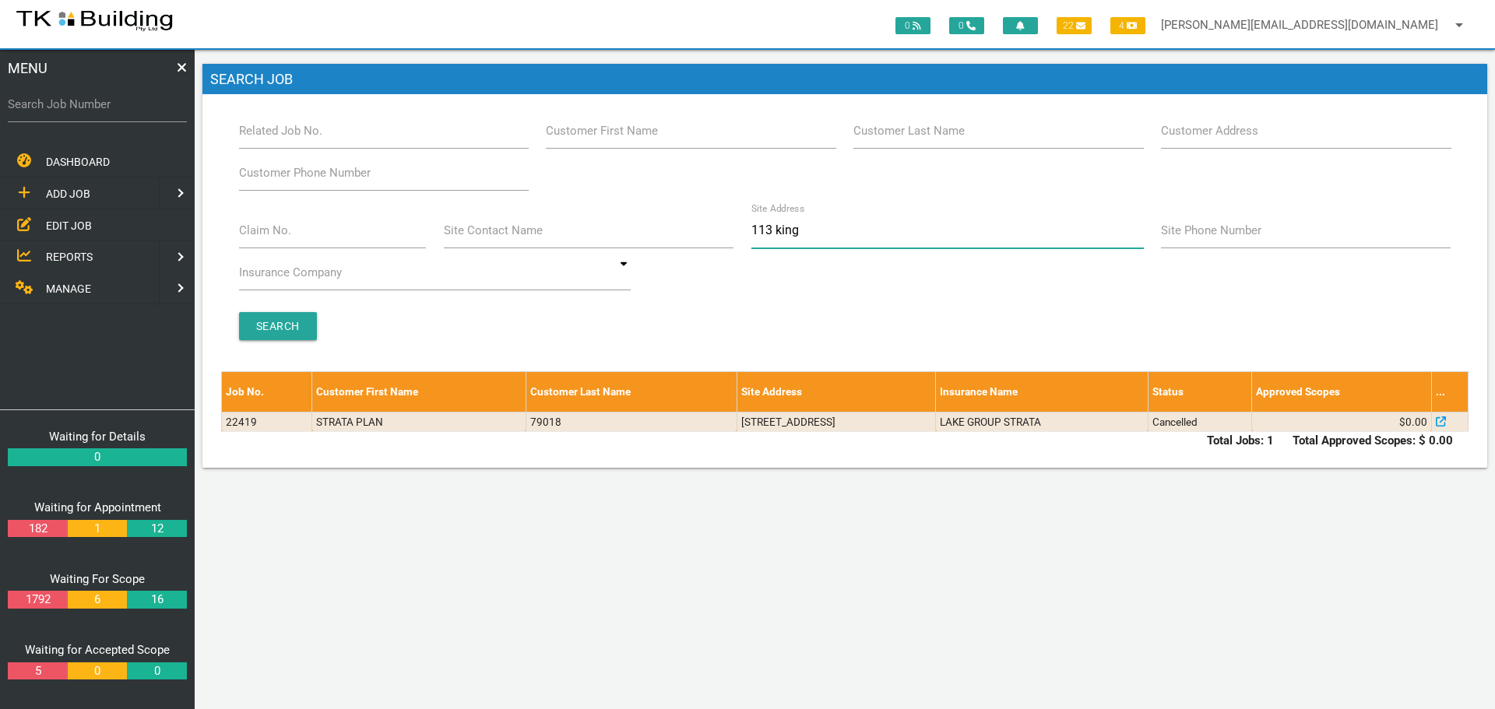
click at [838, 227] on input "113 king" at bounding box center [947, 231] width 392 height 36
type input "1"
click at [941, 135] on label "Customer Last Name" at bounding box center [908, 131] width 111 height 18
click at [941, 135] on input "Customer Last Name" at bounding box center [998, 131] width 290 height 36
type input "79018"
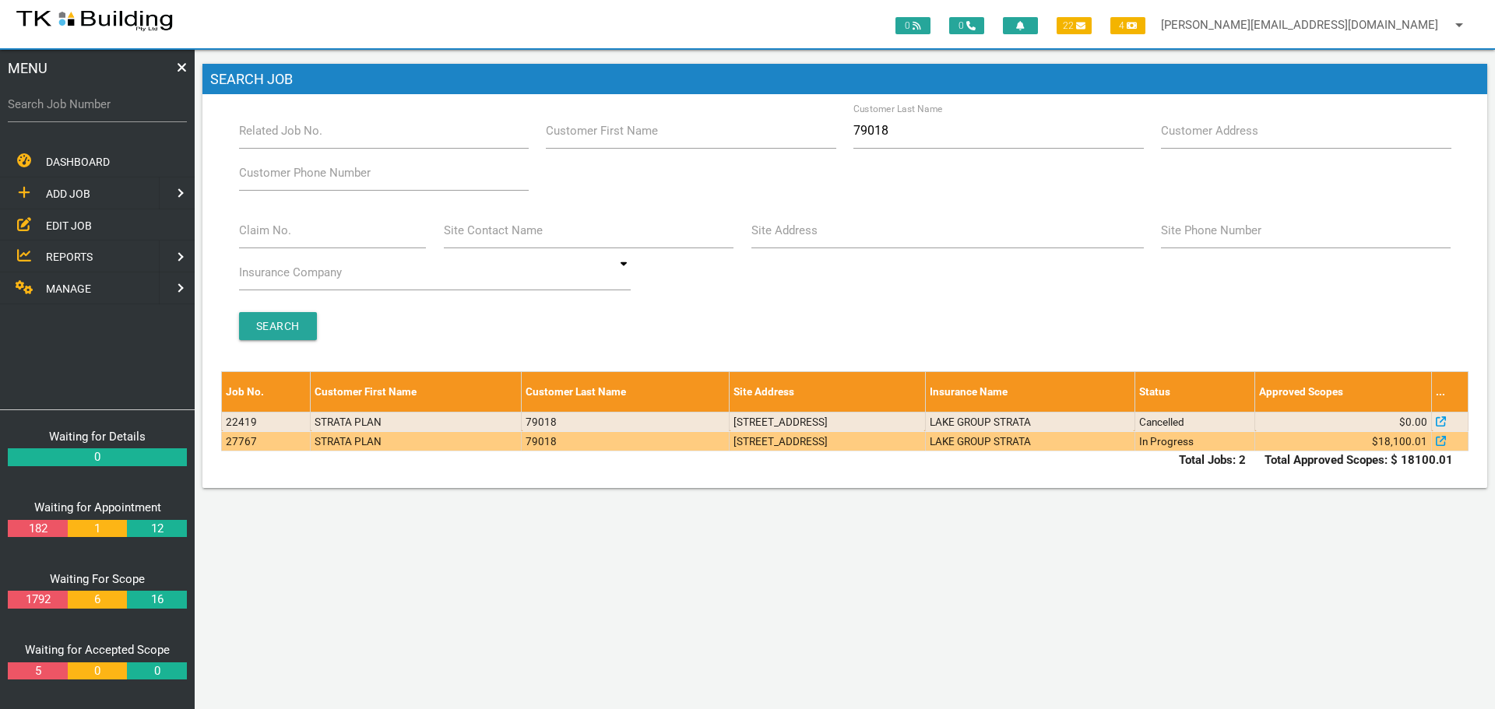
click at [863, 445] on td "111 King St, Newcastle NSW 2300, Australia" at bounding box center [827, 440] width 196 height 19
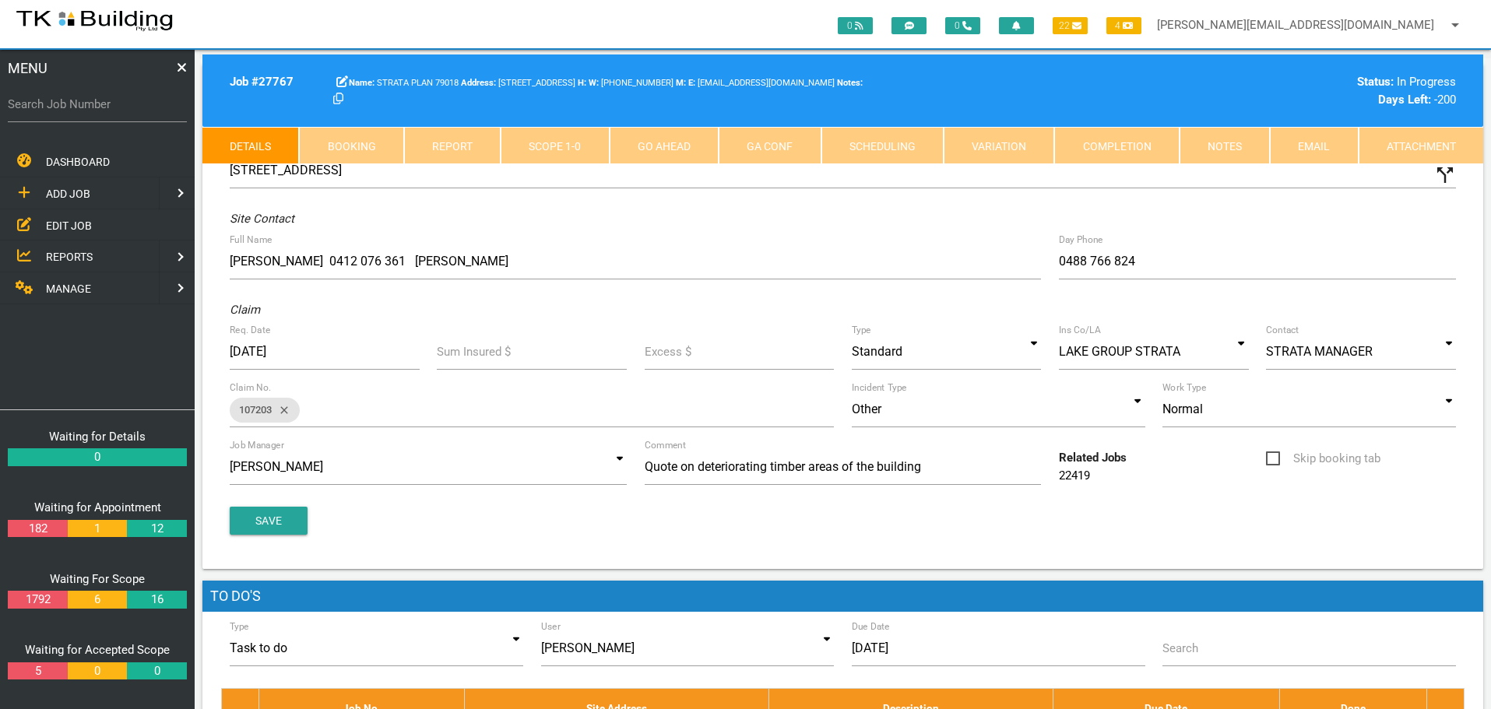
click at [1232, 149] on link "Notes" at bounding box center [1224, 145] width 90 height 37
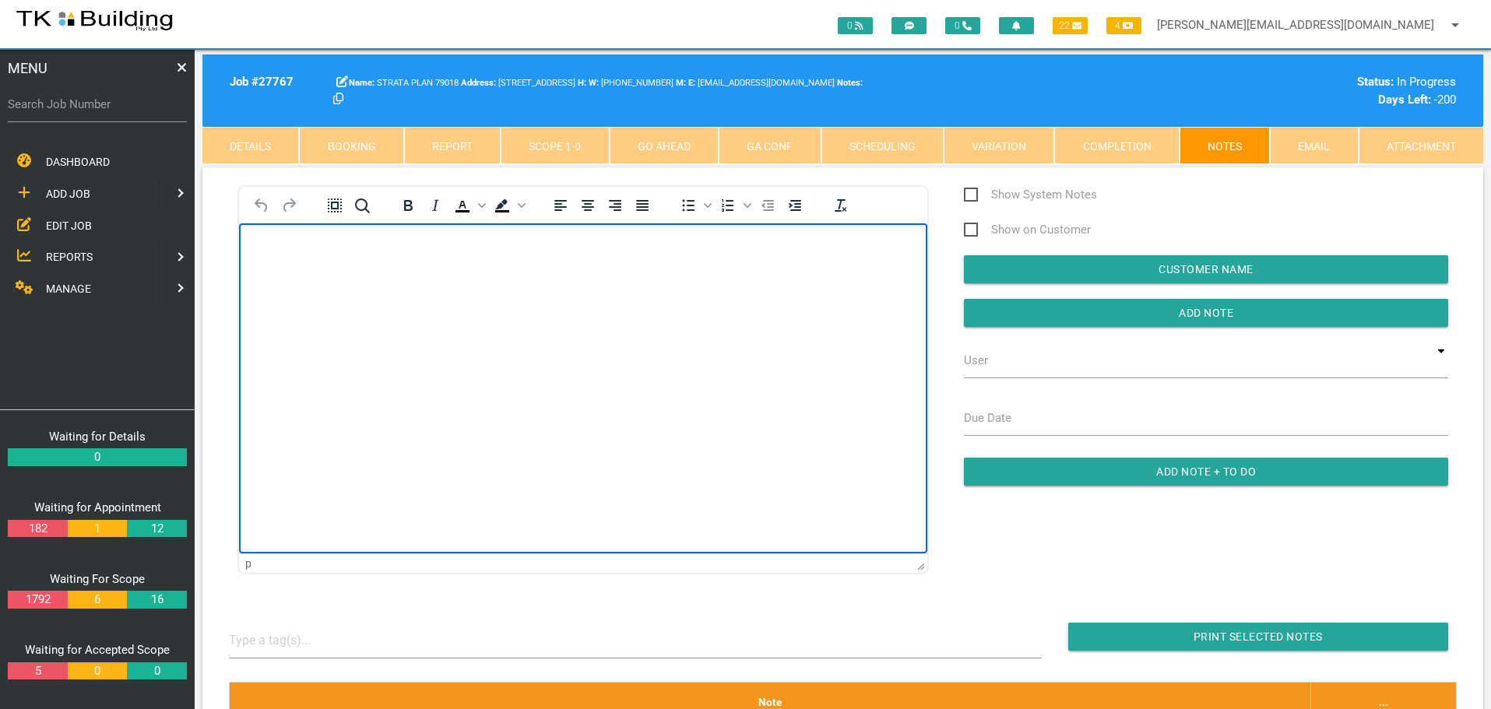
click at [290, 257] on body "Rich Text Area. Press ALT-0 for help." at bounding box center [583, 267] width 688 height 51
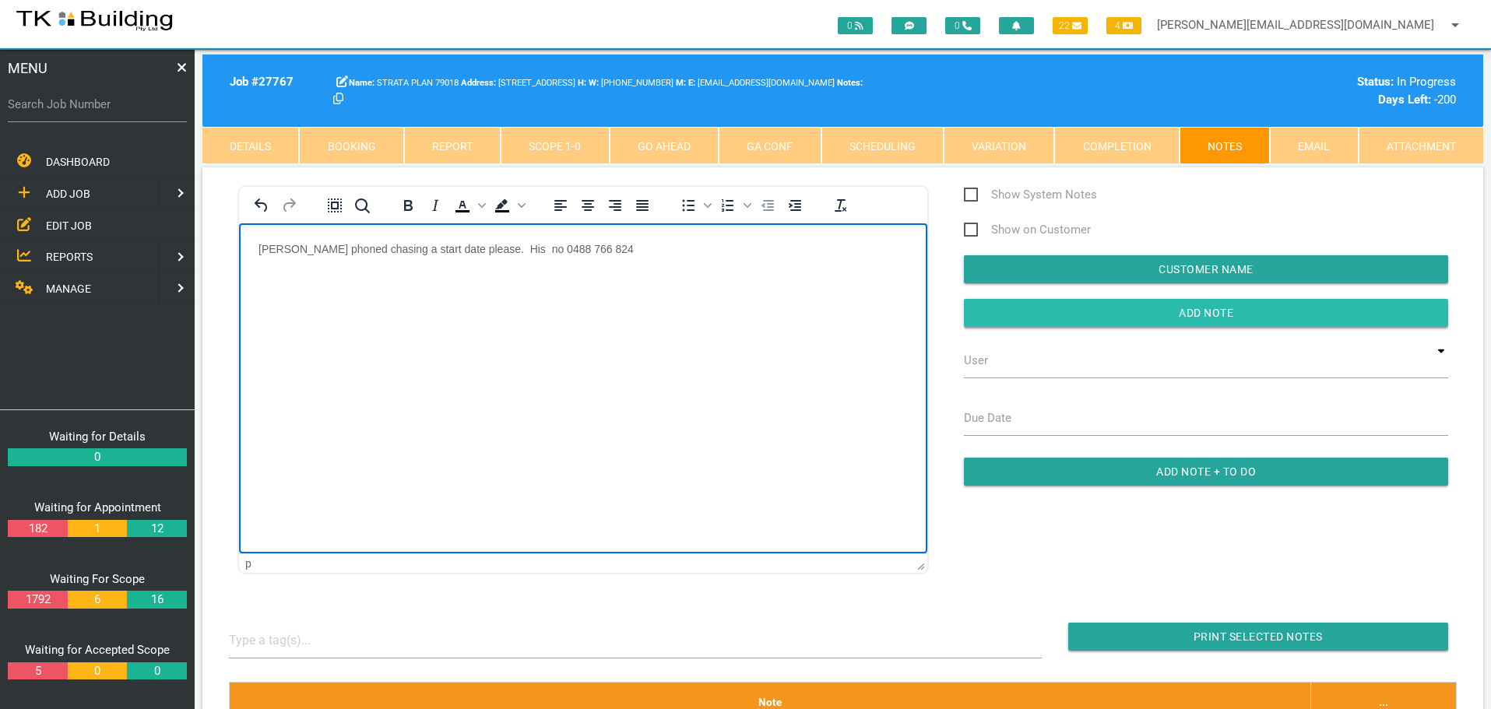
click at [1010, 316] on input "Add Note" at bounding box center [1206, 313] width 484 height 28
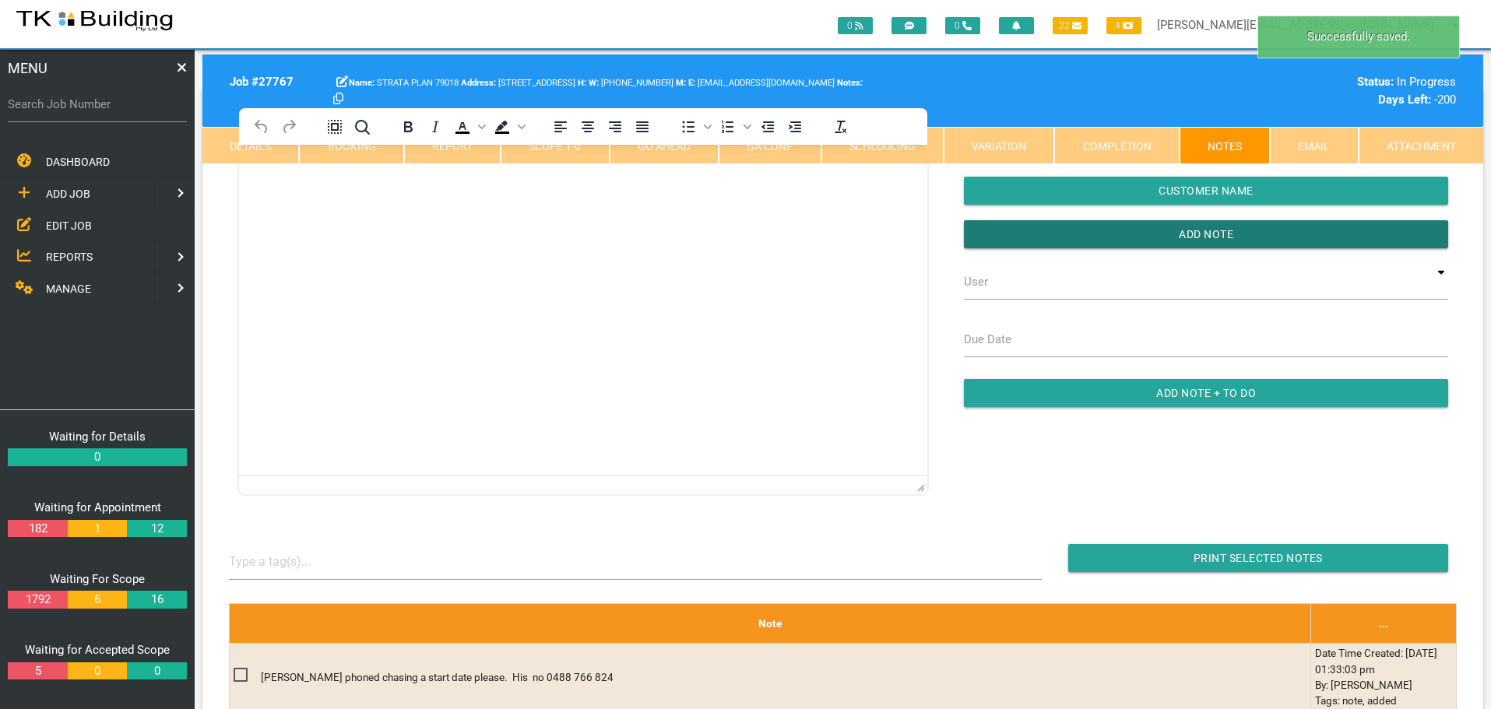
scroll to position [234, 0]
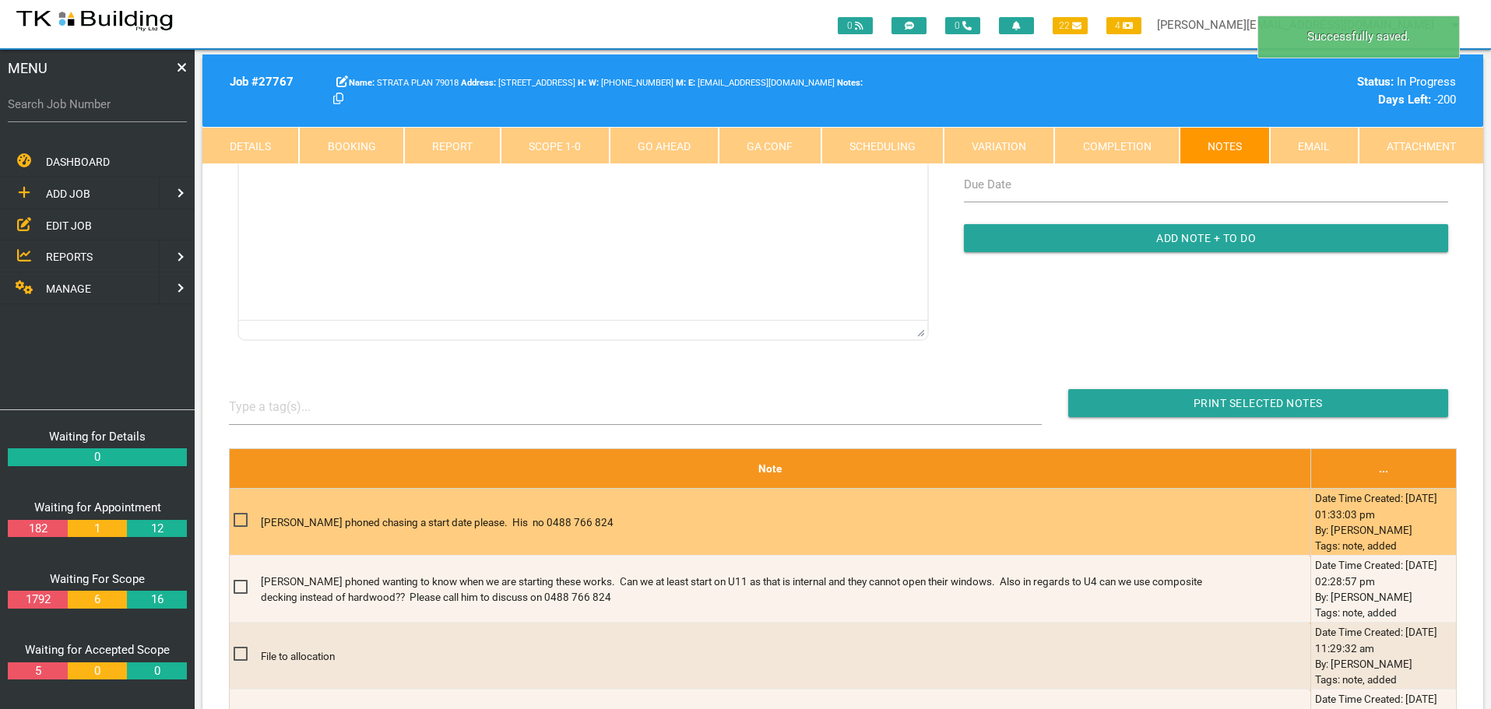
click at [237, 520] on span at bounding box center [247, 520] width 27 height 19
click at [237, 520] on input "checkbox" at bounding box center [239, 516] width 10 height 10
checkbox input "true"
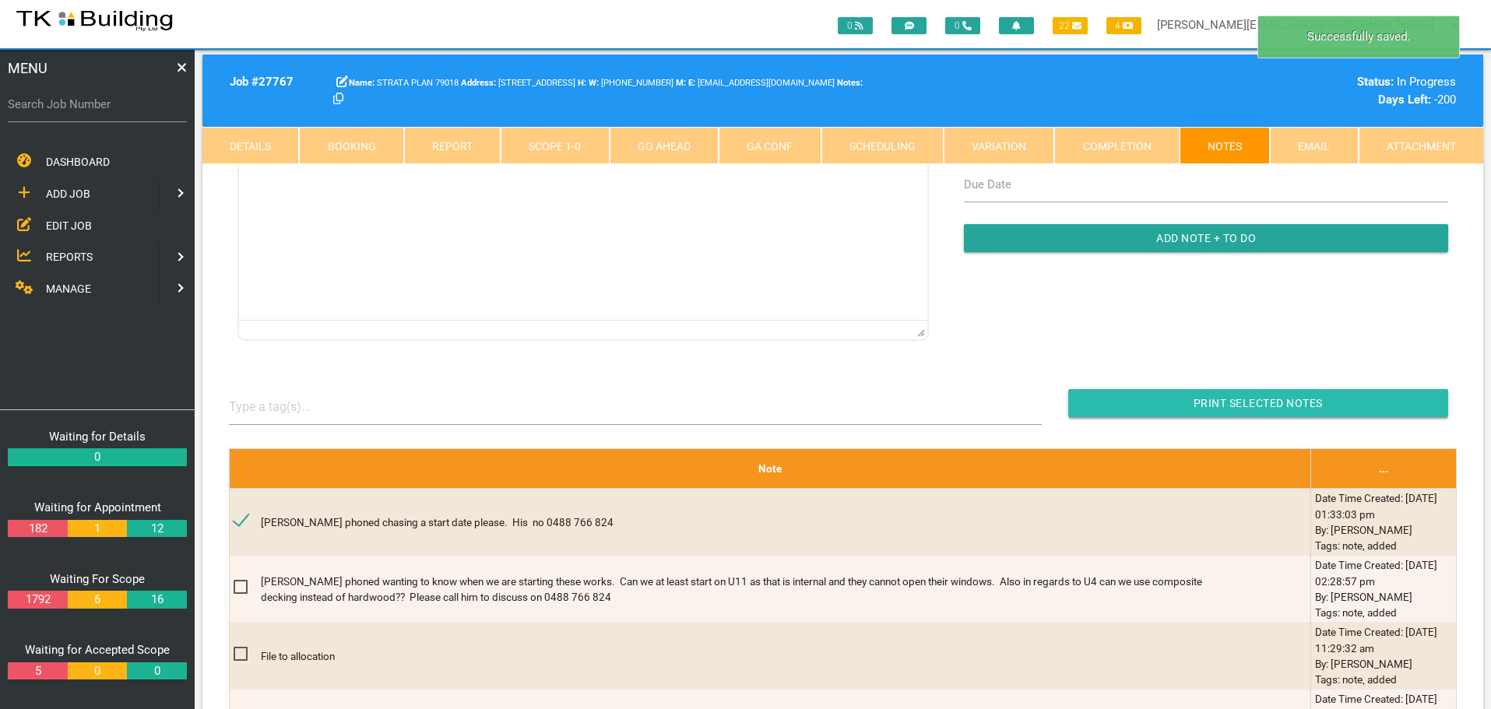
click at [1183, 403] on input "button" at bounding box center [1258, 403] width 380 height 28
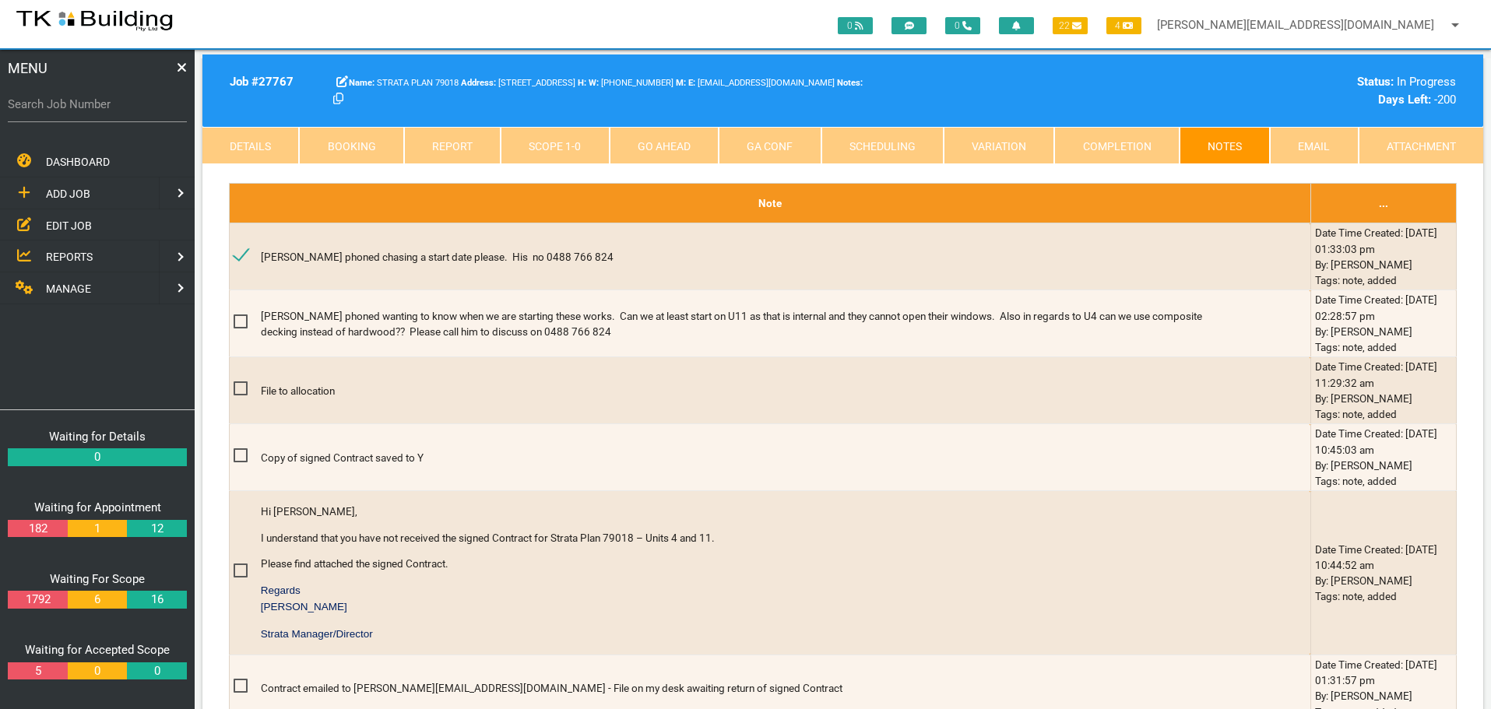
scroll to position [545, 0]
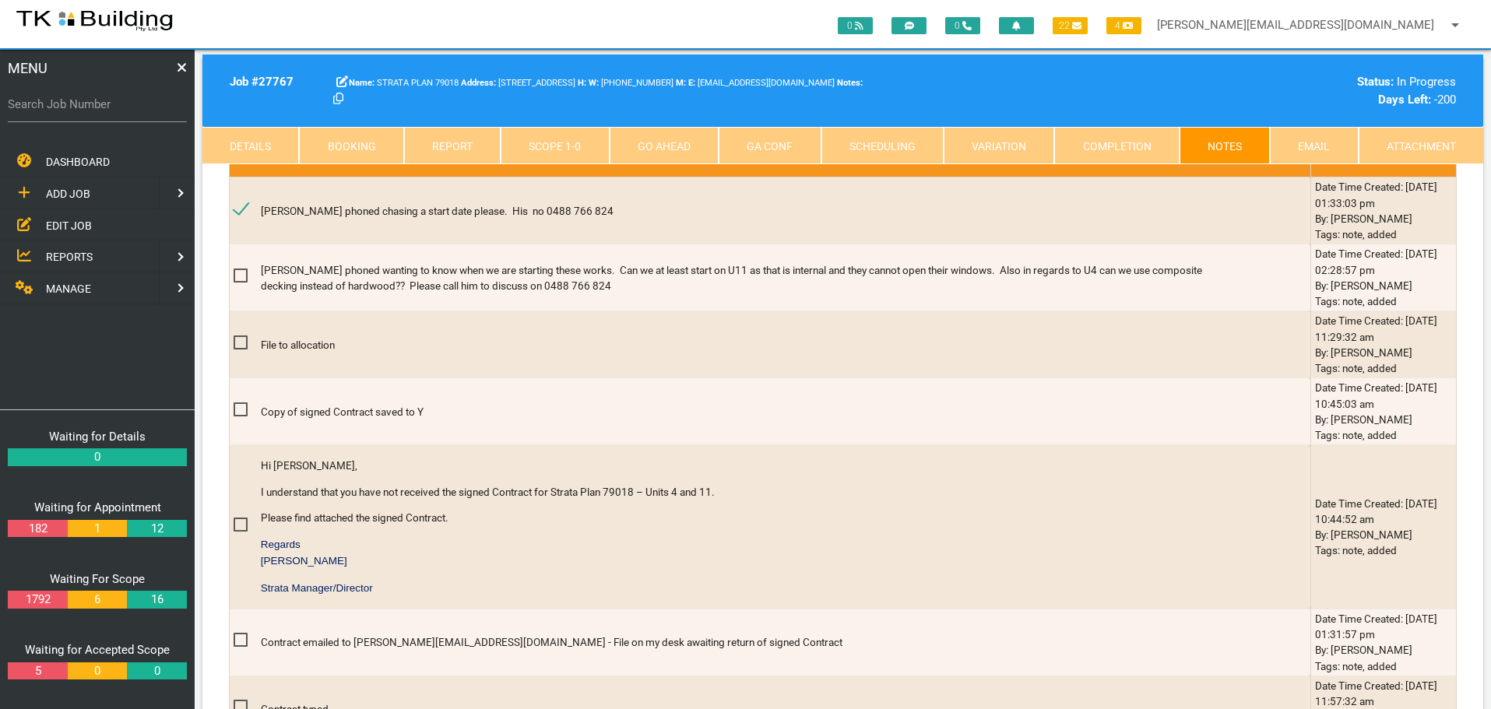
click at [76, 108] on label "Search Job Number" at bounding box center [97, 105] width 179 height 18
click at [76, 108] on input "Search Job Number" at bounding box center [97, 104] width 179 height 36
type input "27278"
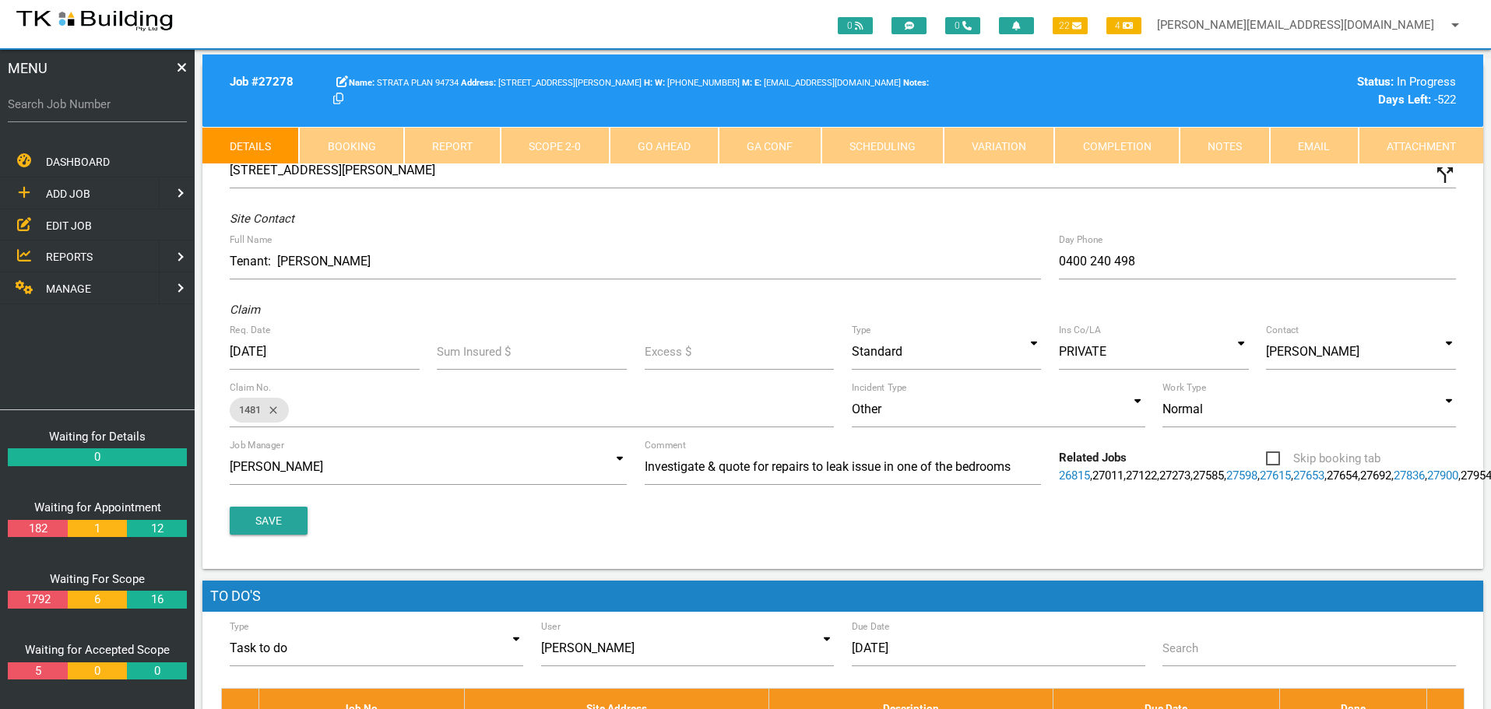
click at [1230, 147] on link "Notes" at bounding box center [1224, 145] width 90 height 37
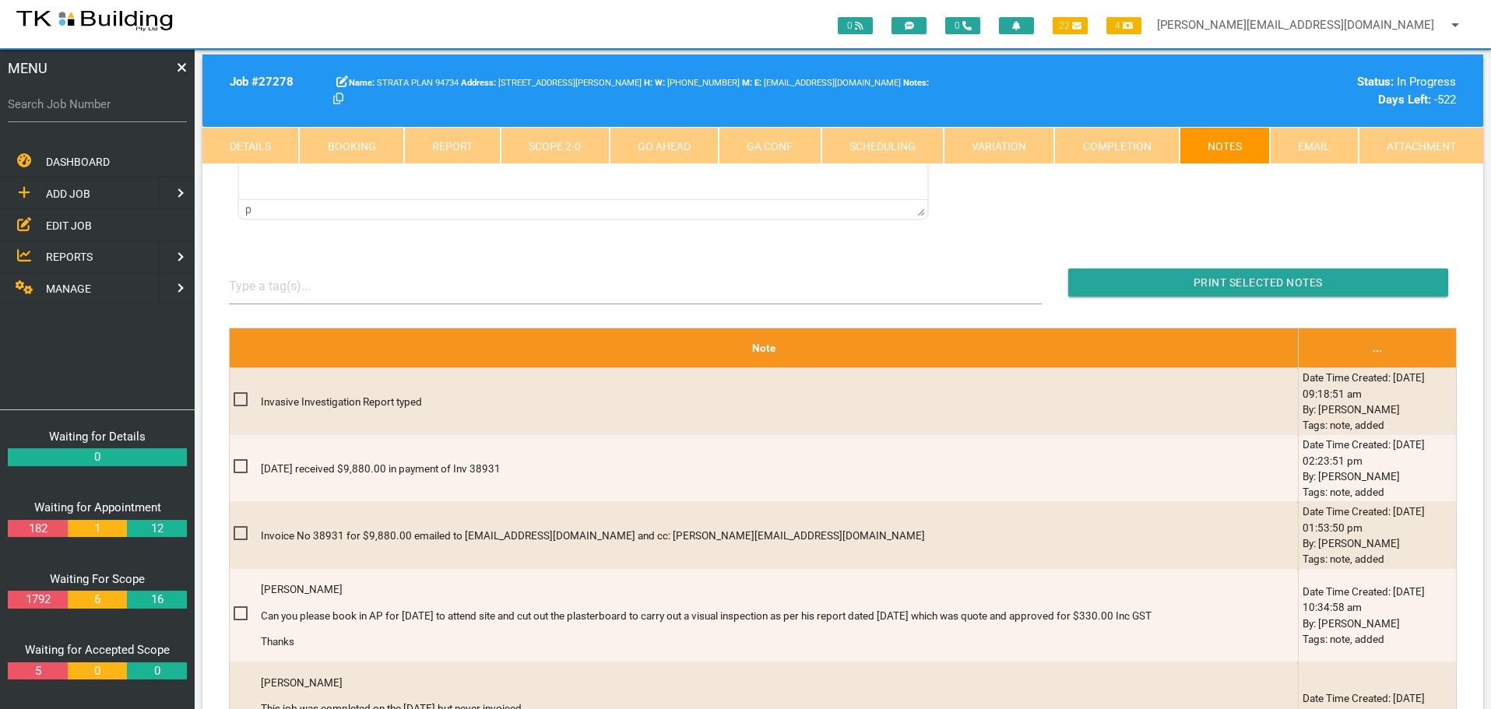
scroll to position [234, 0]
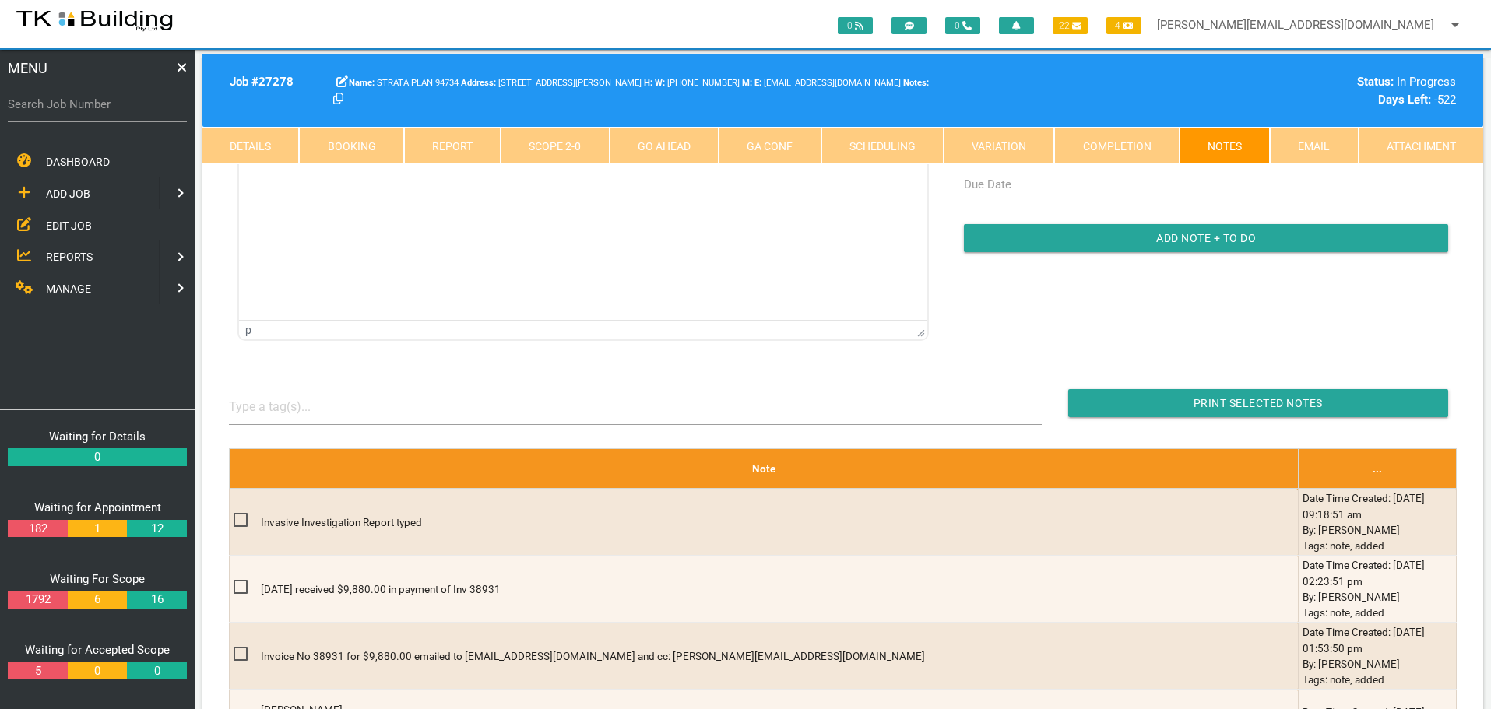
click at [1141, 145] on link "Completion" at bounding box center [1116, 145] width 125 height 37
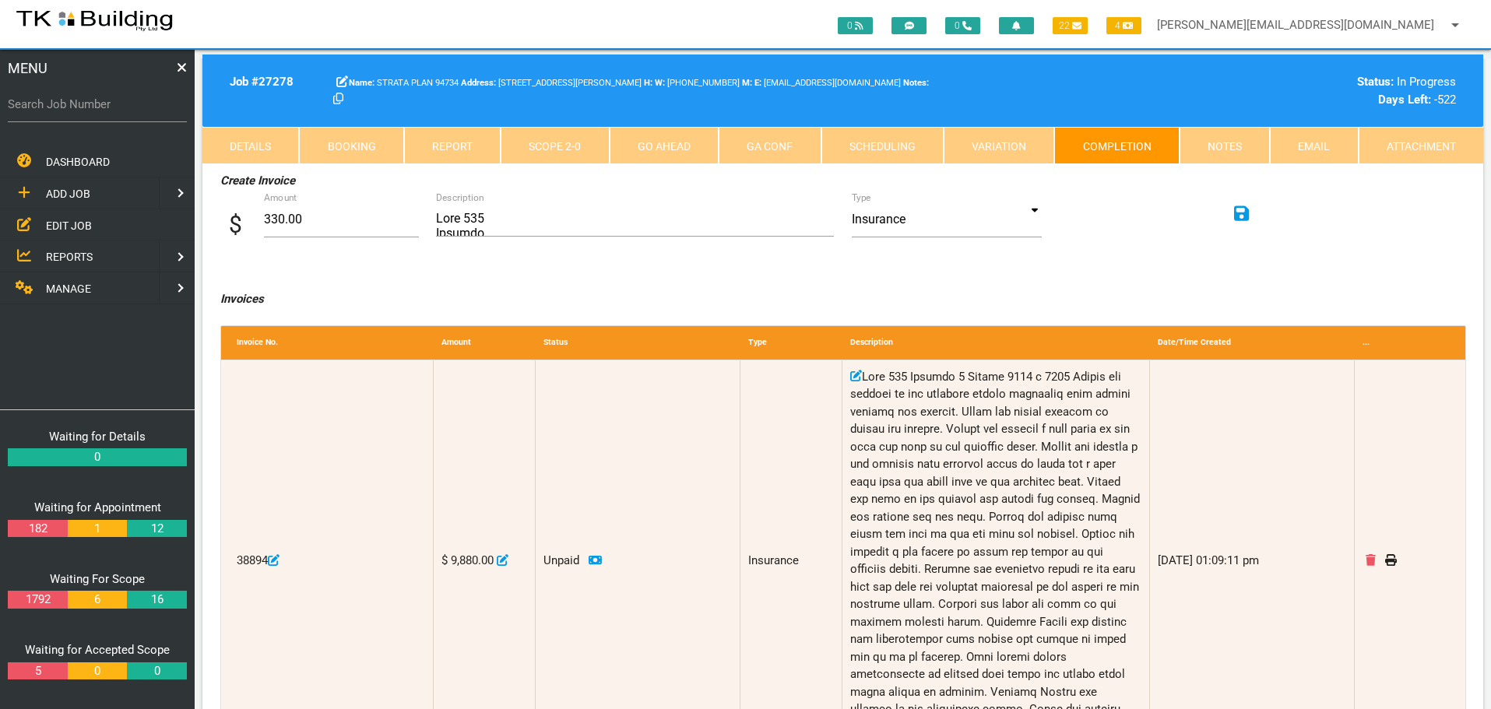
click at [1245, 214] on icon at bounding box center [1242, 214] width 16 height 16
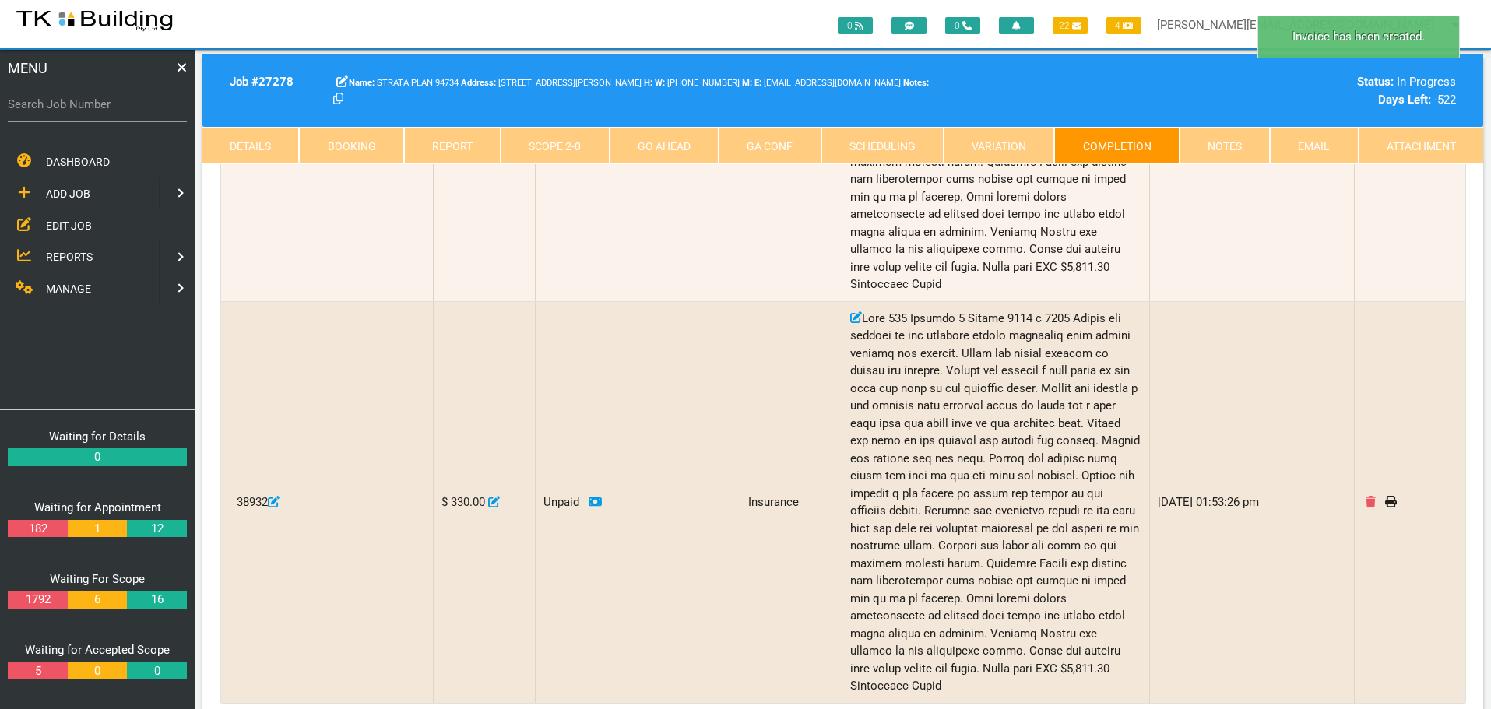
scroll to position [623, 0]
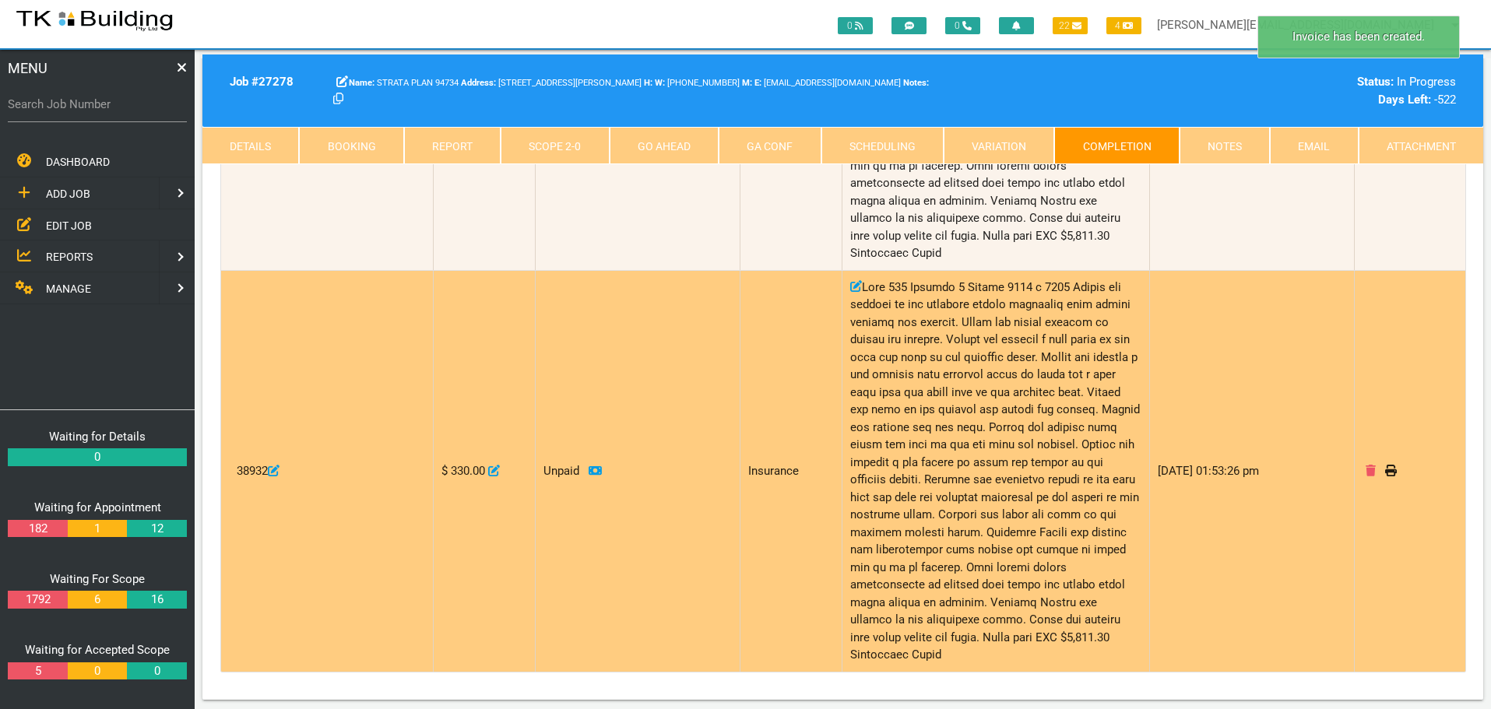
click at [853, 280] on icon at bounding box center [856, 286] width 12 height 12
type input "Unit 706Bedroom 1 Window 1800 x 2080 Remove and dispose of the existing window …"
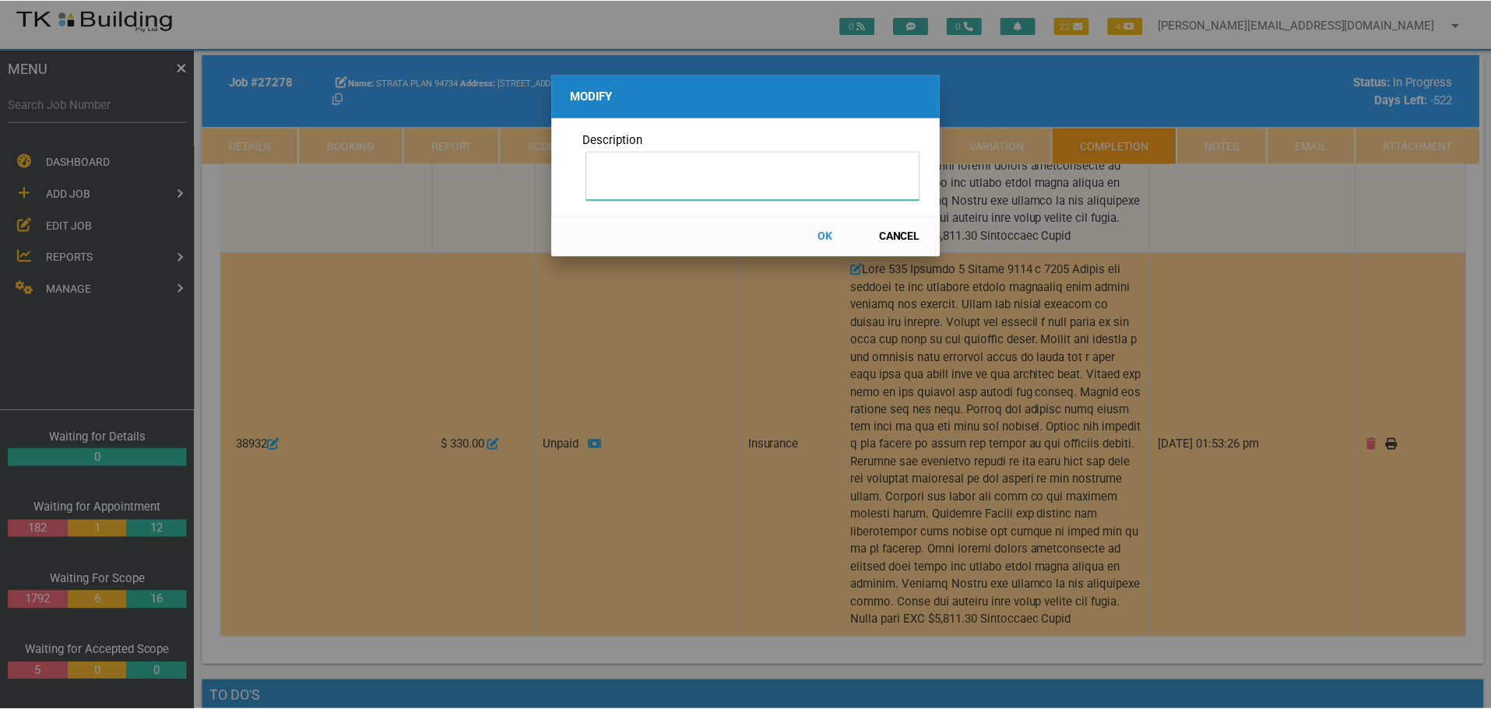
scroll to position [0, 0]
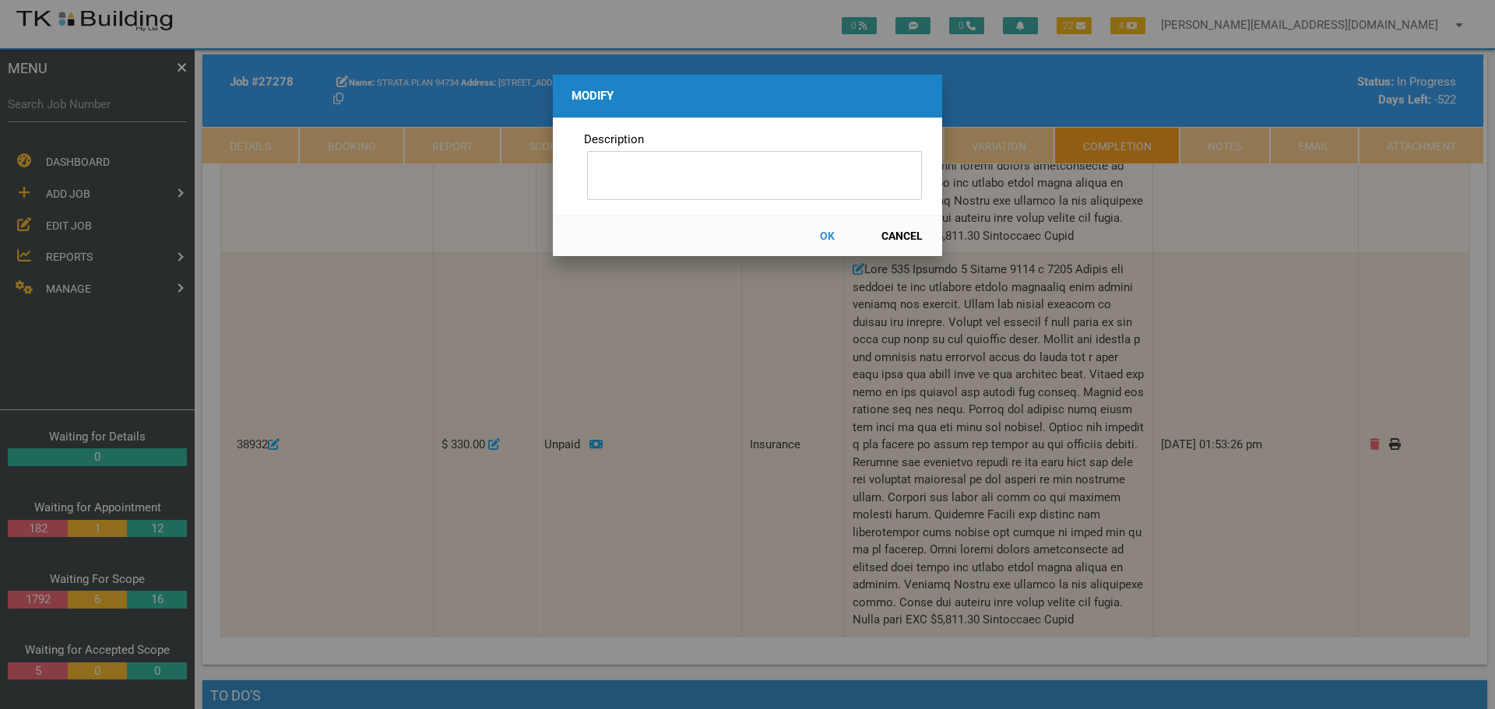
click at [827, 234] on button "OK" at bounding box center [826, 236] width 69 height 27
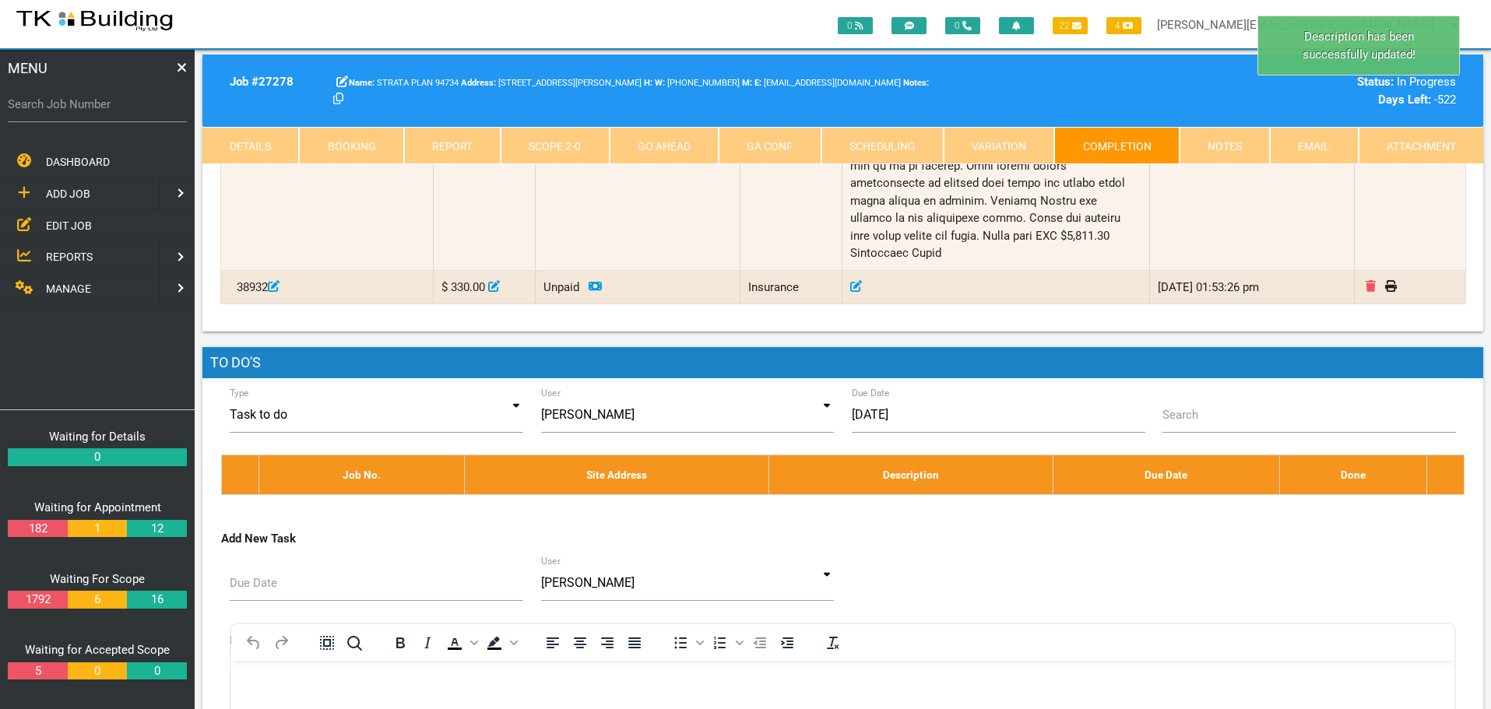
click at [557, 151] on link "Scope 2 - 0" at bounding box center [555, 145] width 108 height 37
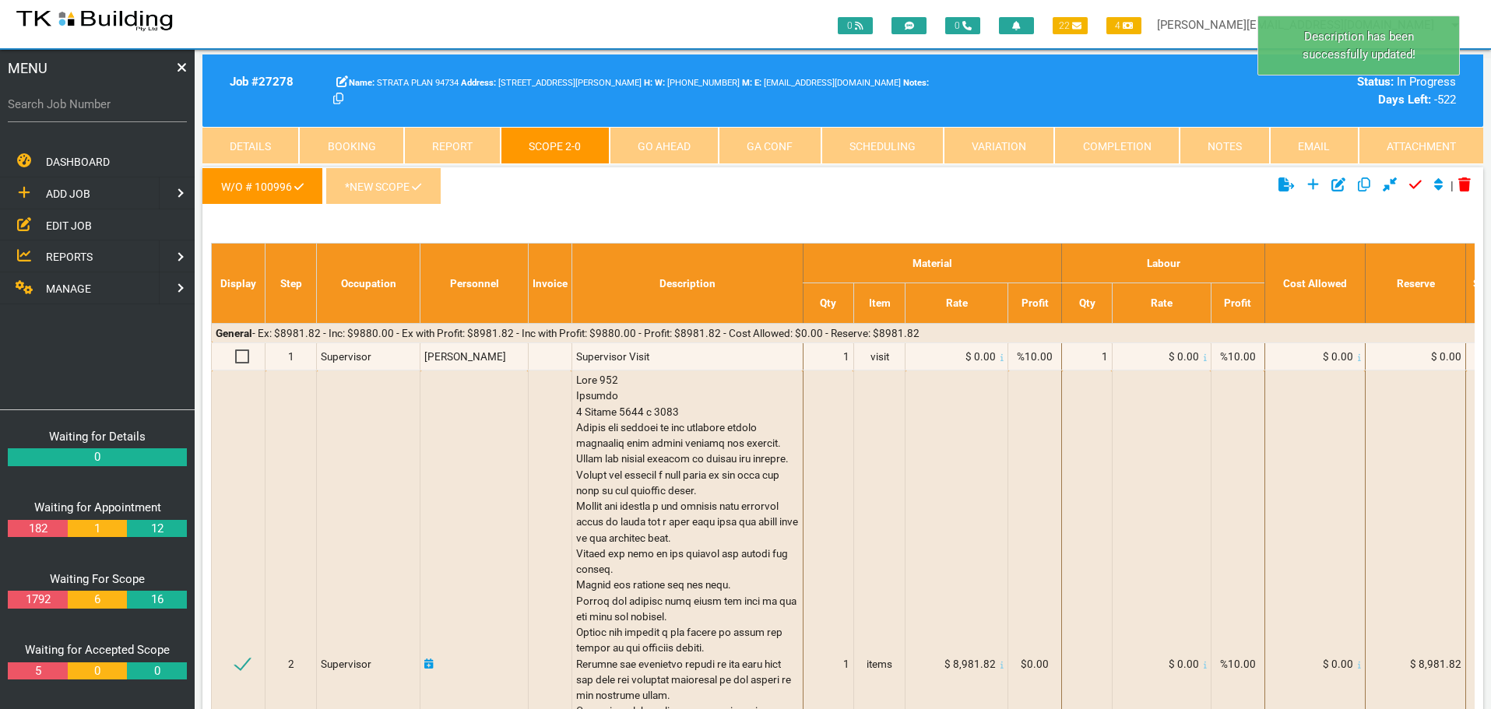
click at [395, 189] on link "*New Scope" at bounding box center [382, 185] width 115 height 37
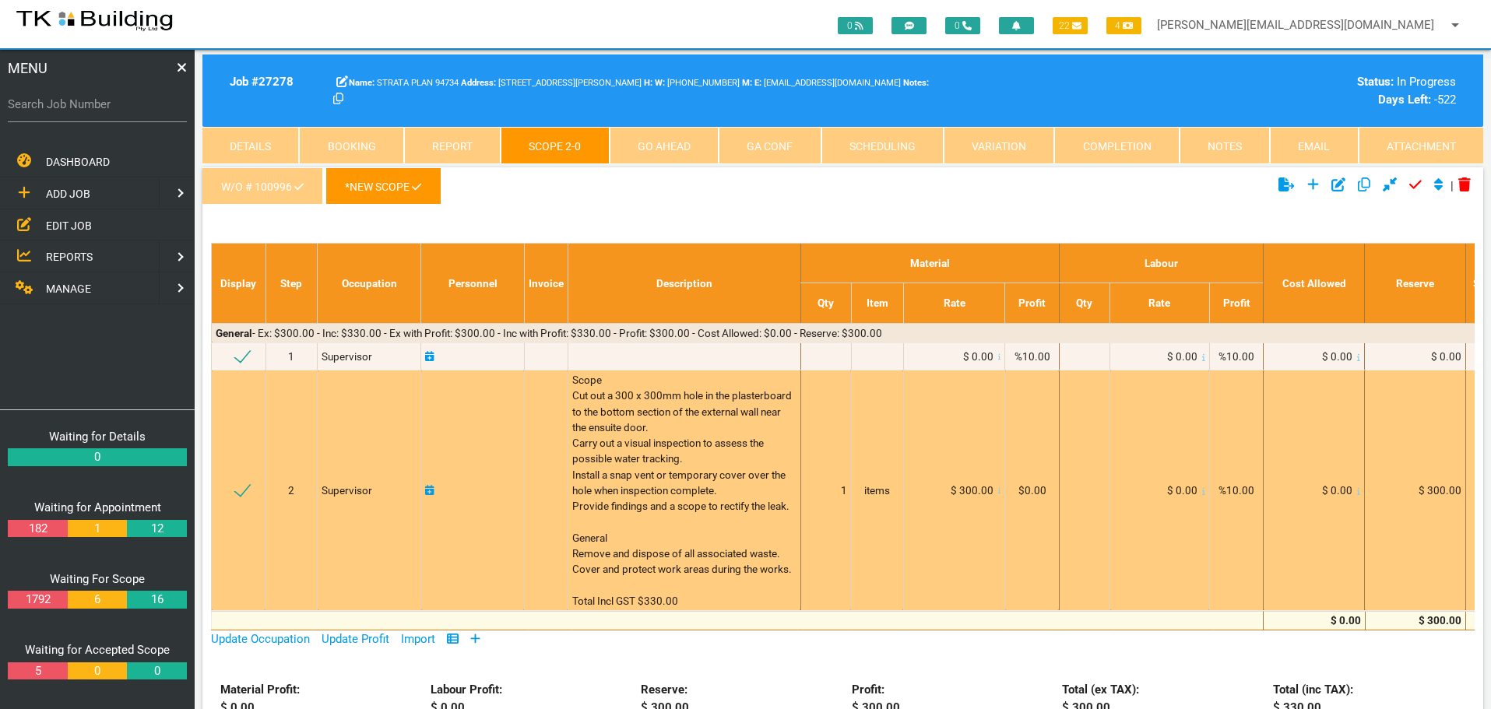
click at [631, 383] on div "Scope Cut out a 300 x 300mm hole in the plasterboard to the bottom section of t…" at bounding box center [684, 490] width 224 height 237
drag, startPoint x: 573, startPoint y: 379, endPoint x: 694, endPoint y: 603, distance: 254.6
click at [694, 603] on div "Scope Cut out a 300 x 300mm hole in the plasterboard to the bottom section of t…" at bounding box center [684, 490] width 224 height 237
copy span "Scope Cut out a 300 x 300mm hole in the plasterboard to the bottom section of t…"
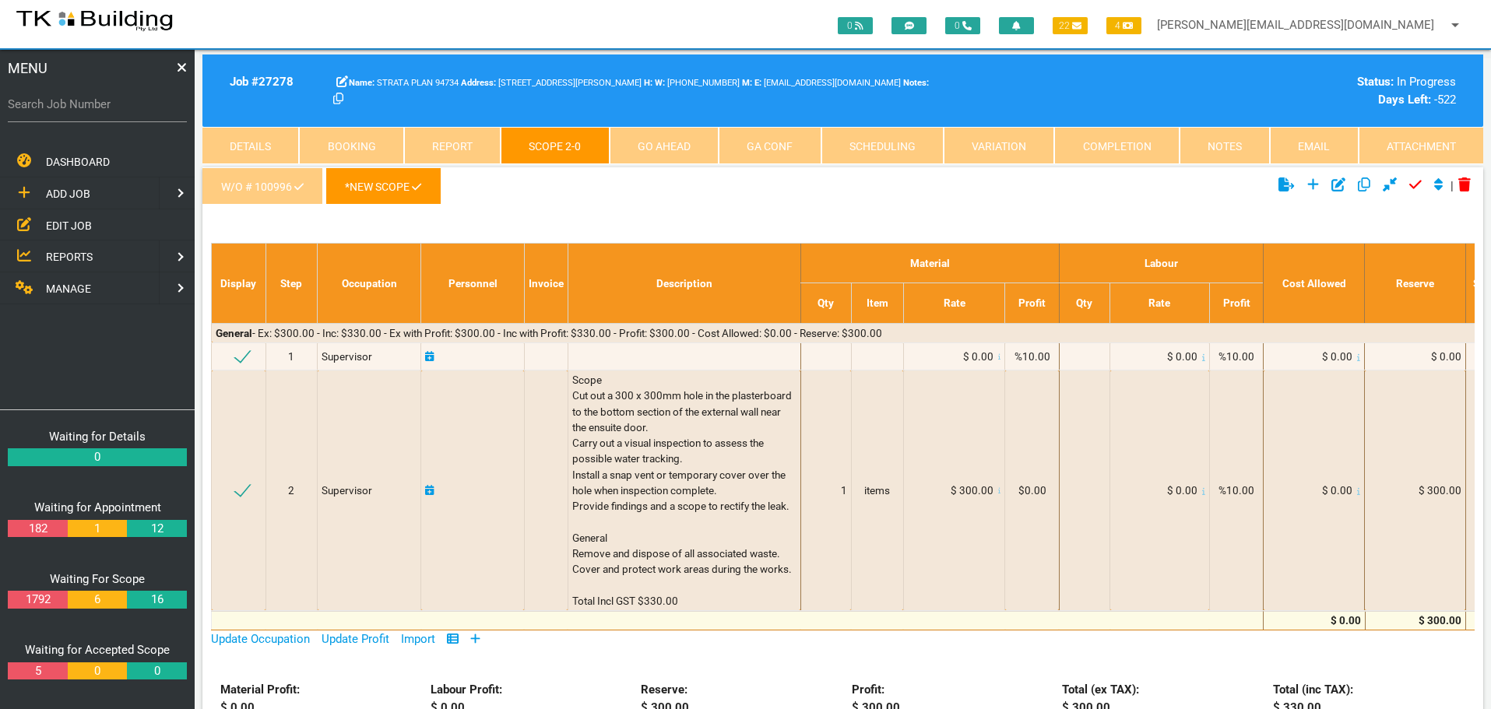
click at [1133, 140] on link "Completion" at bounding box center [1116, 145] width 125 height 37
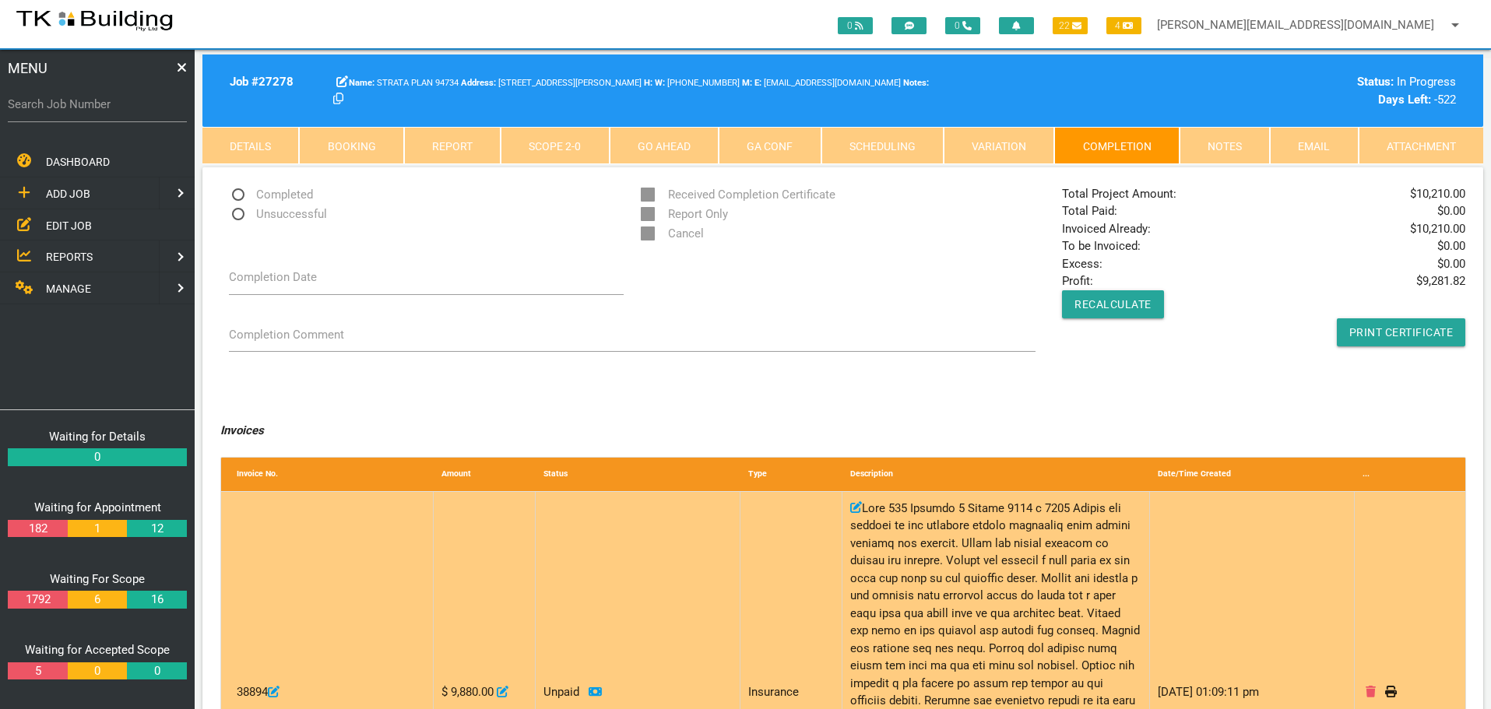
scroll to position [311, 0]
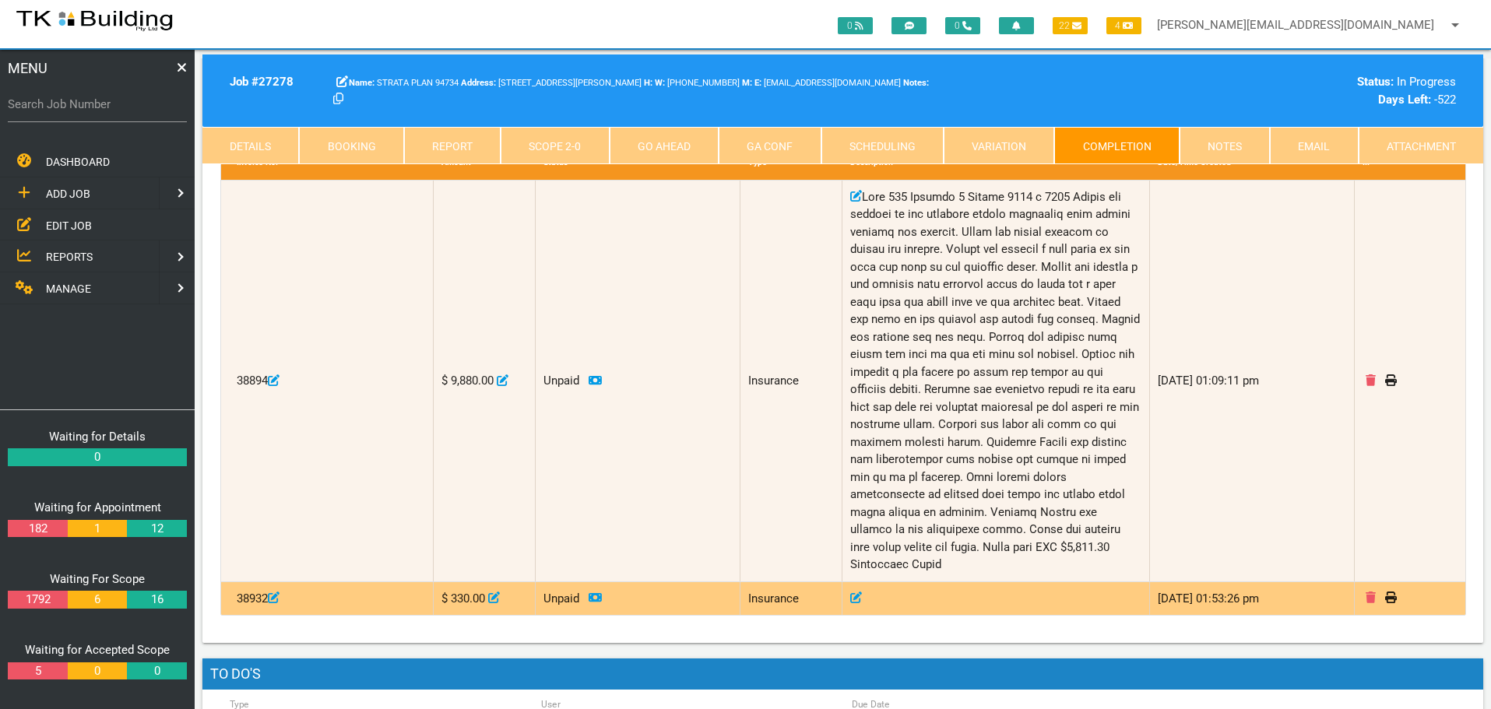
click at [855, 592] on icon at bounding box center [856, 598] width 12 height 12
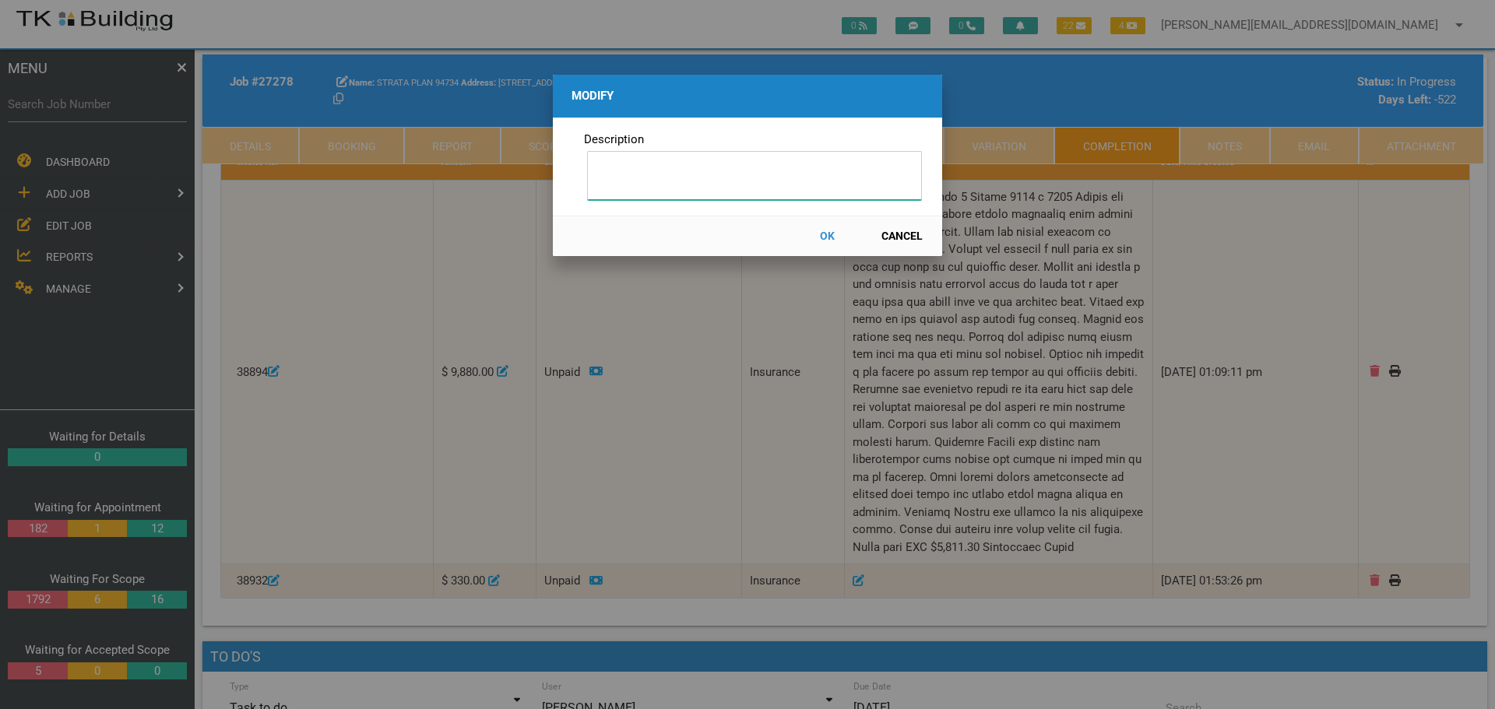
paste input "Scope Cut out a 300 x 300mm hole in the plasterboard to the bottom section of t…"
type input "Scope Cut out a 300 x 300mm hole in the plasterboard to the bottom section of t…"
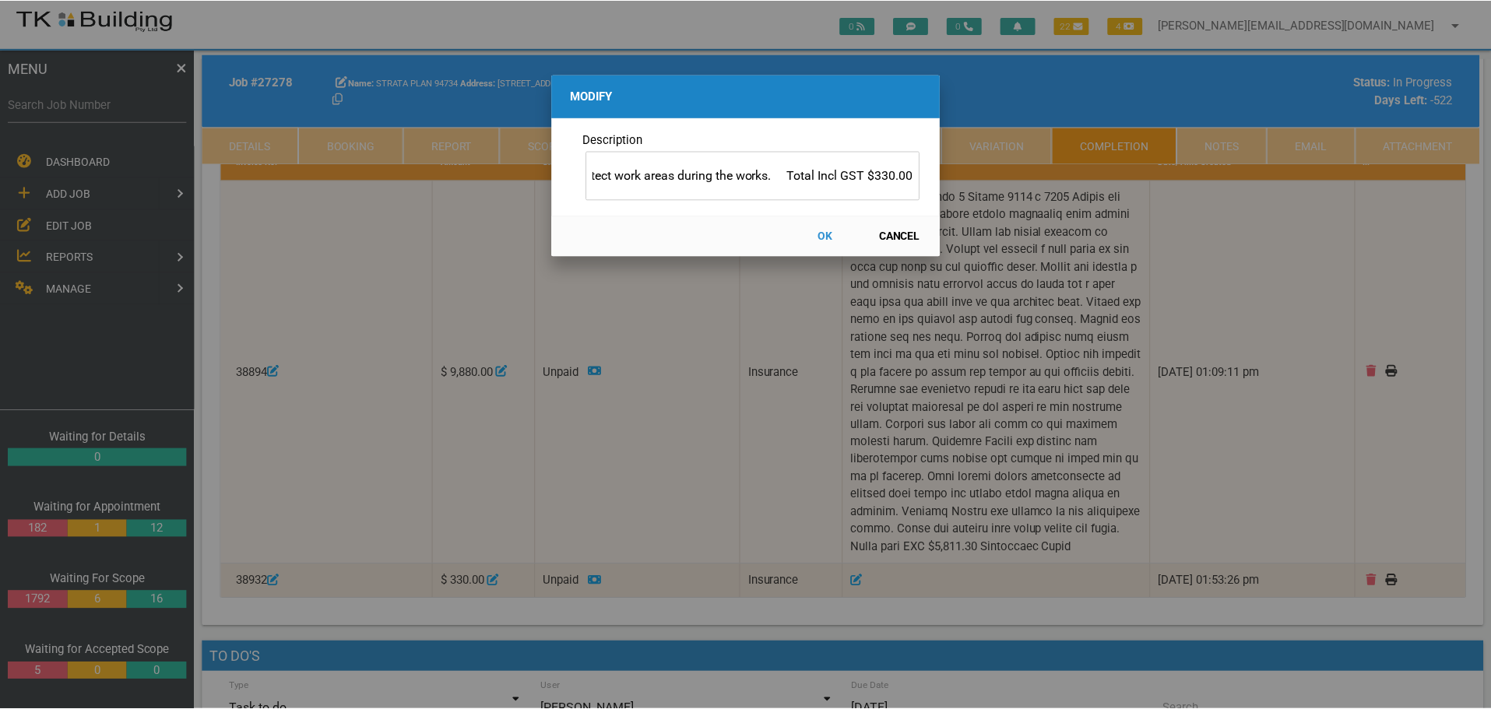
scroll to position [0, 0]
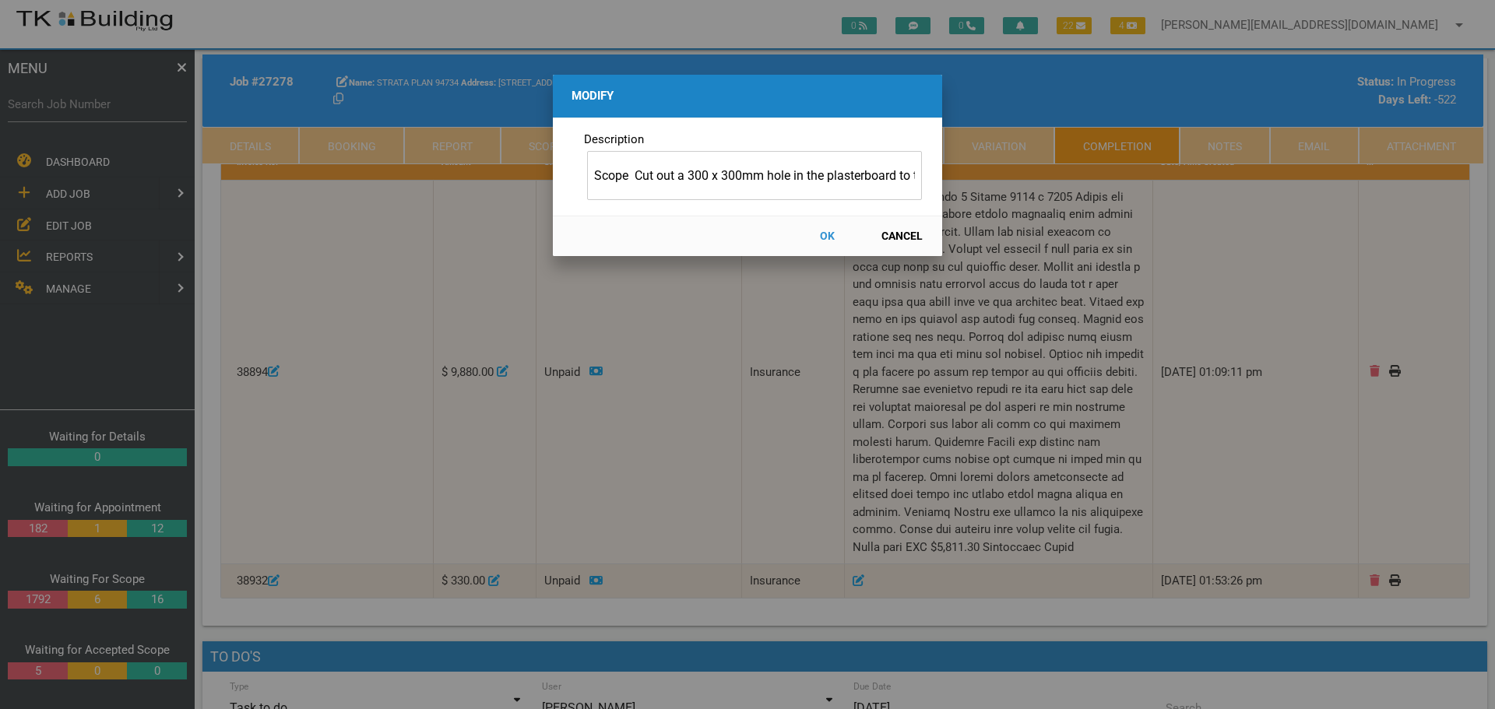
click at [823, 235] on button "OK" at bounding box center [826, 236] width 69 height 27
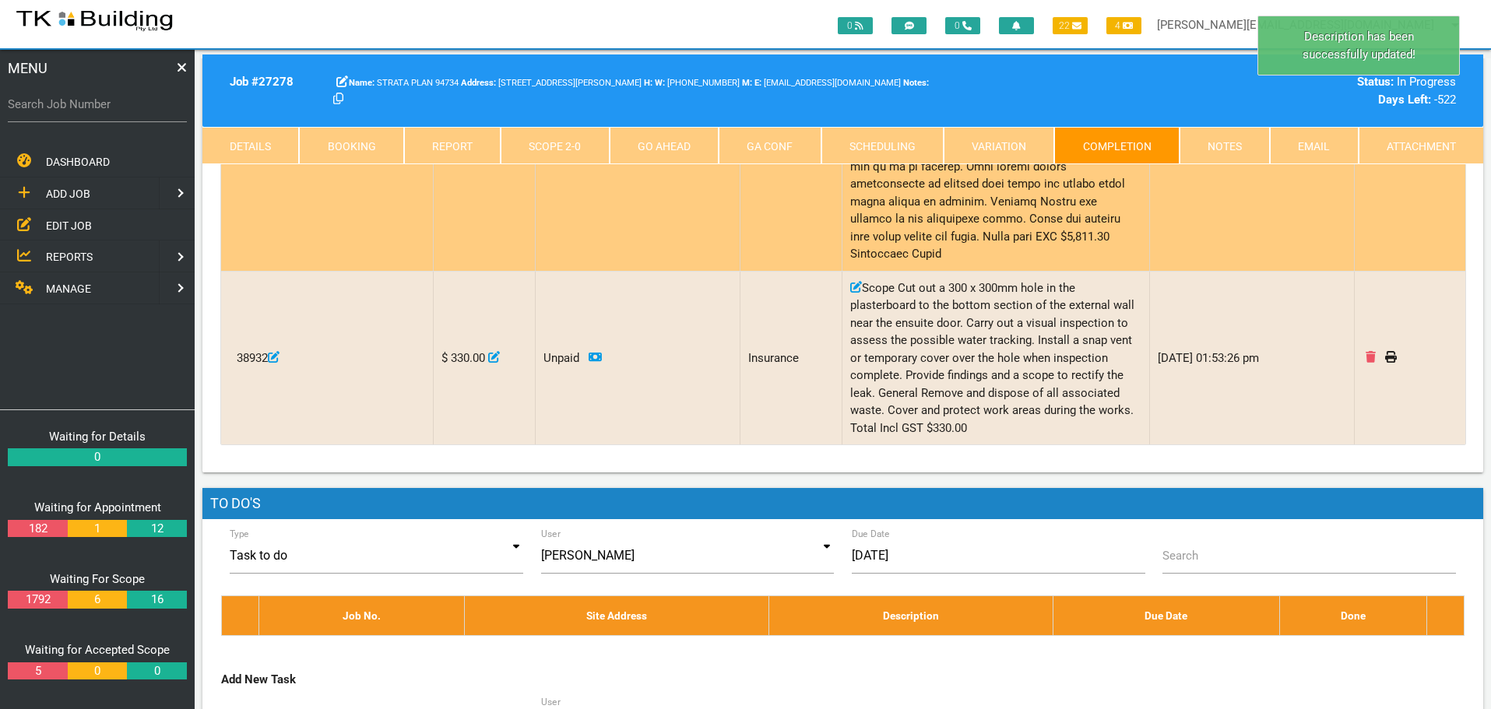
scroll to position [623, 0]
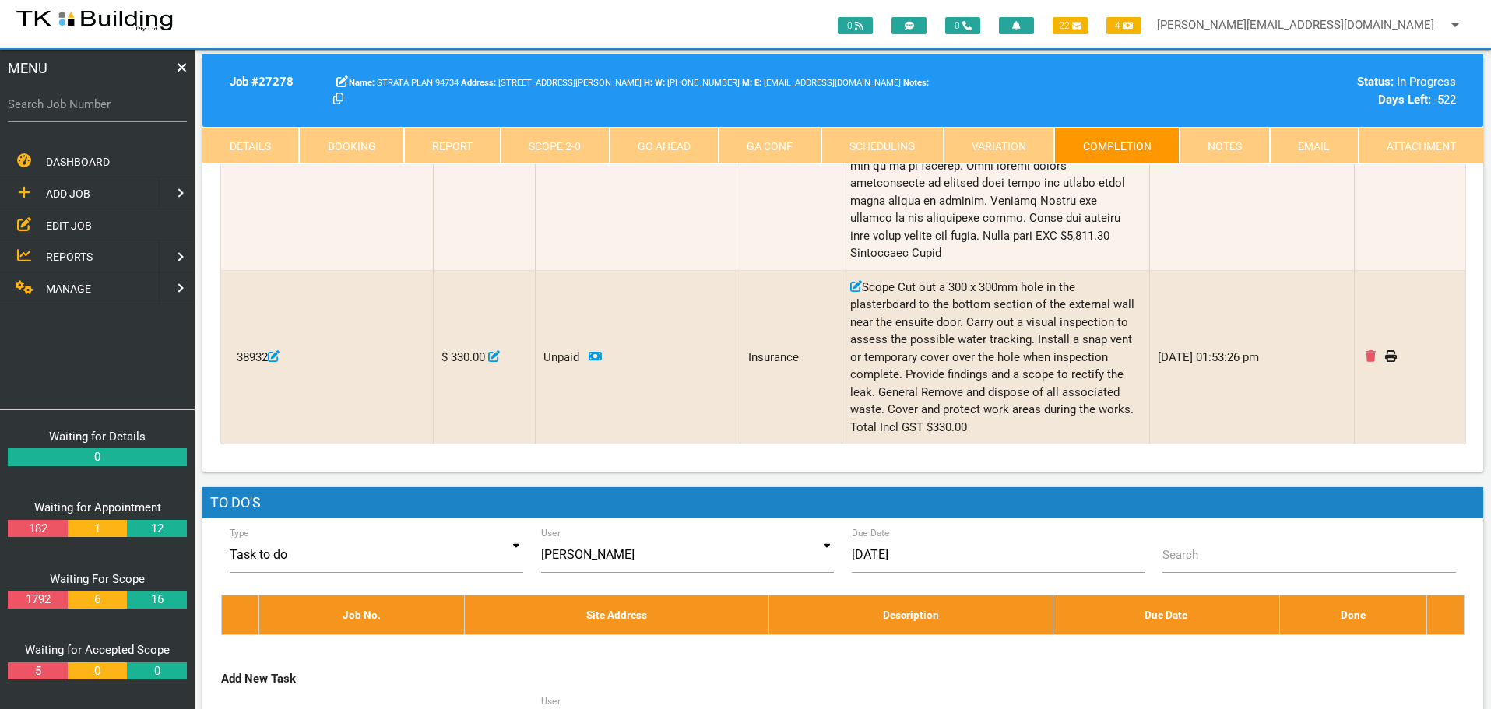
click at [1232, 140] on link "Notes" at bounding box center [1224, 145] width 90 height 37
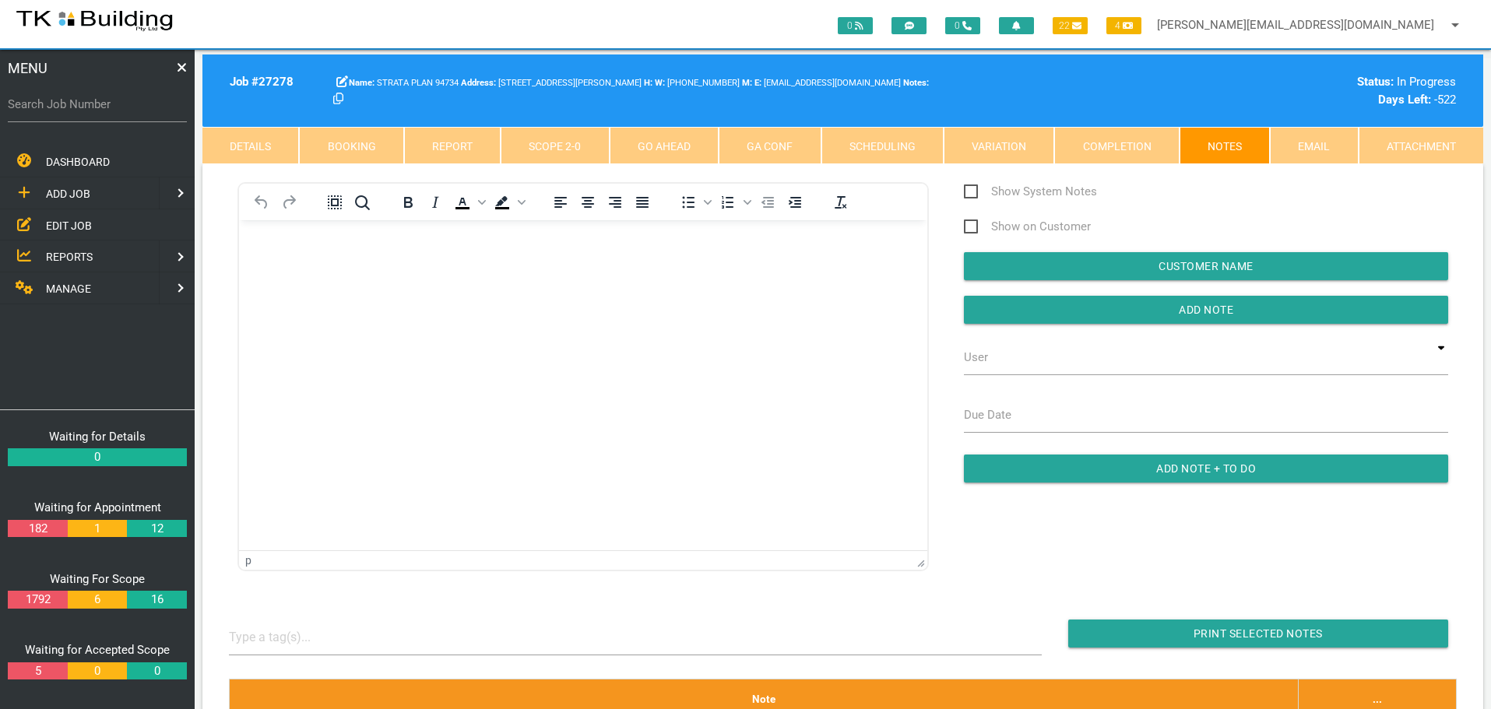
scroll to position [0, 0]
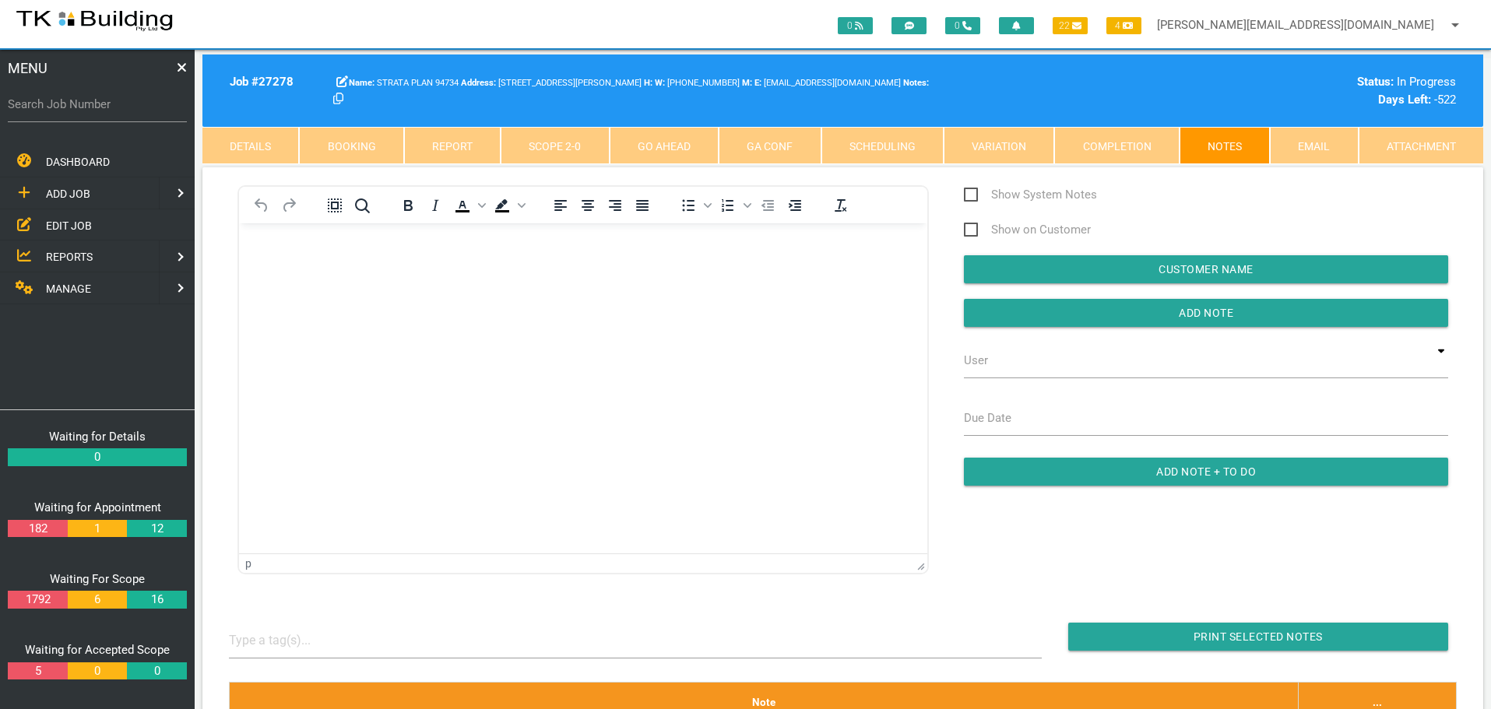
click at [570, 149] on link "Scope 2 - 0" at bounding box center [555, 145] width 108 height 37
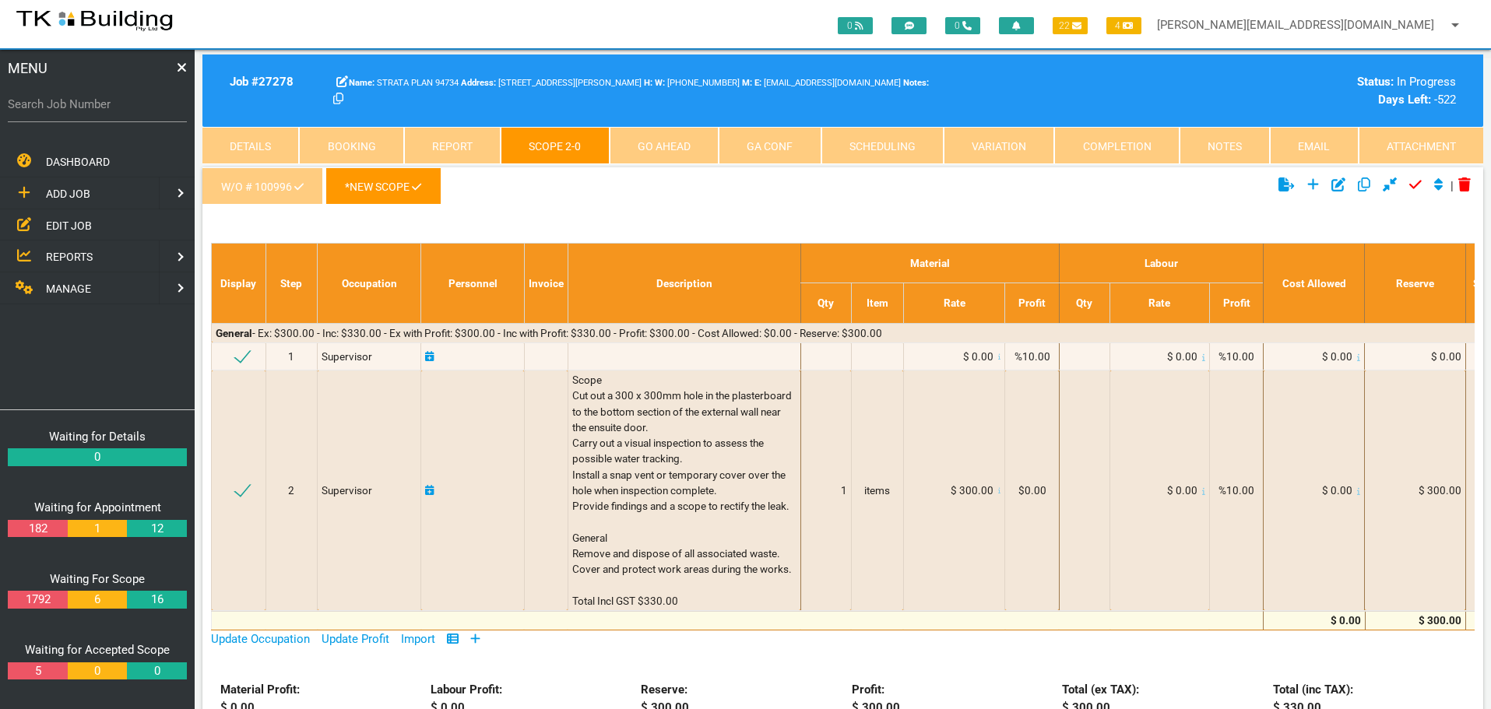
click at [1135, 144] on link "Completion" at bounding box center [1116, 145] width 125 height 37
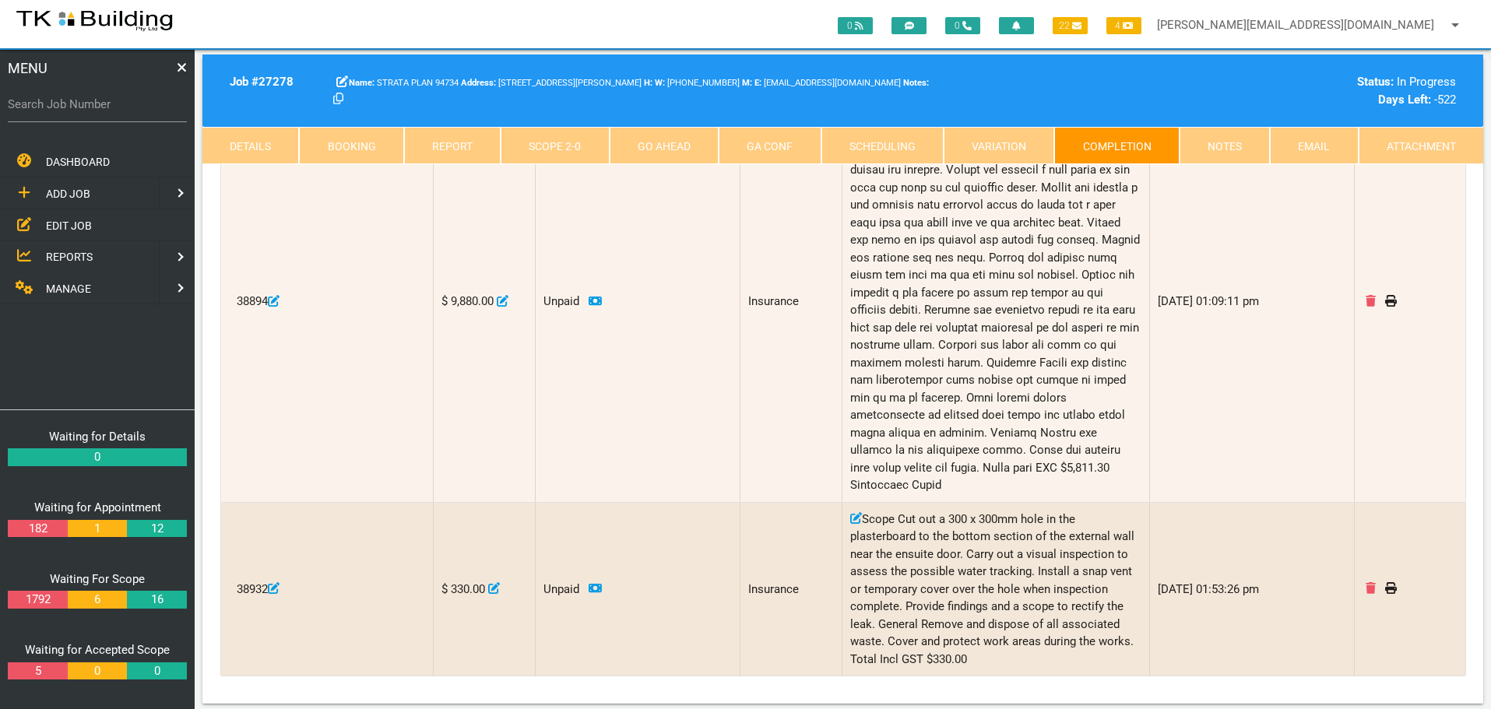
scroll to position [389, 0]
click at [87, 113] on label "Search Job Number" at bounding box center [97, 105] width 179 height 18
click at [87, 113] on input "Search Job Number" at bounding box center [97, 104] width 179 height 36
type input "28144"
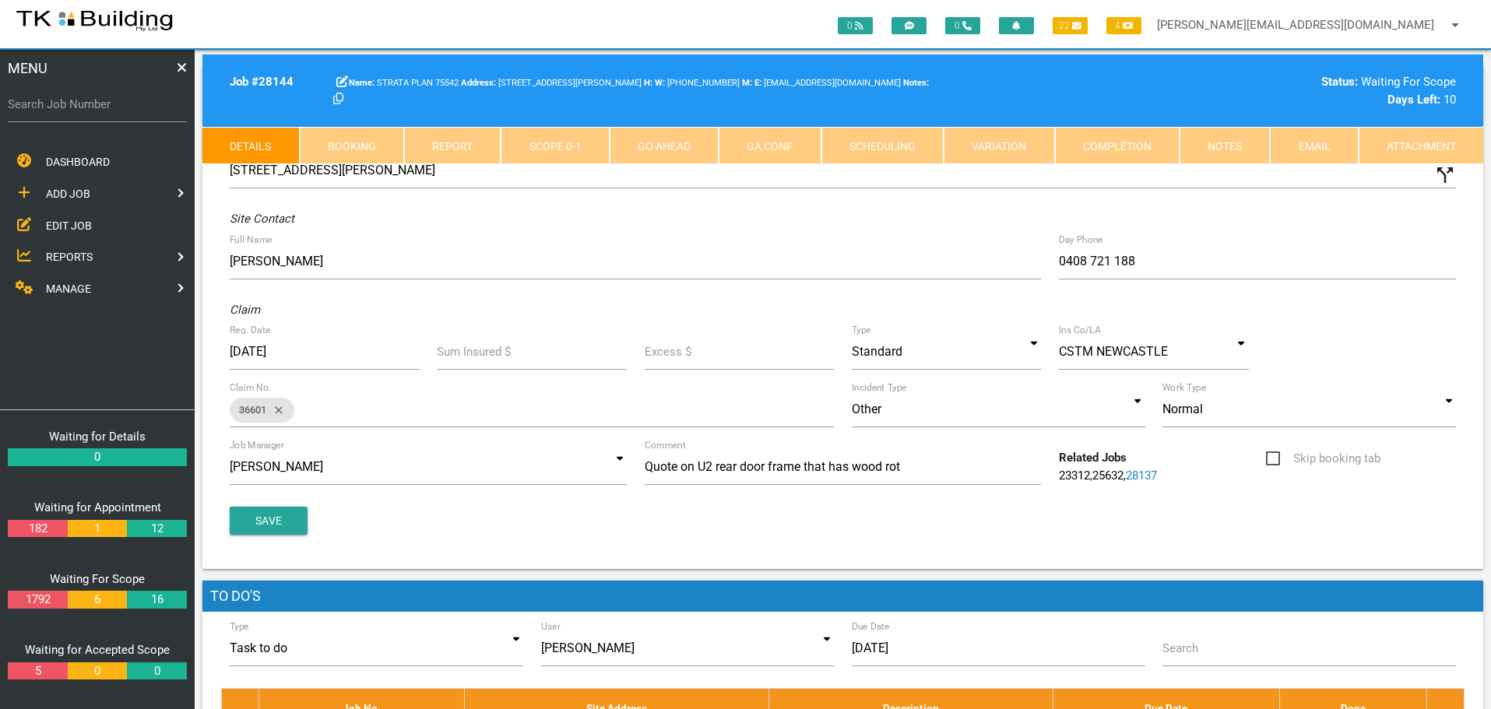
click at [1251, 146] on link "Notes" at bounding box center [1224, 145] width 90 height 37
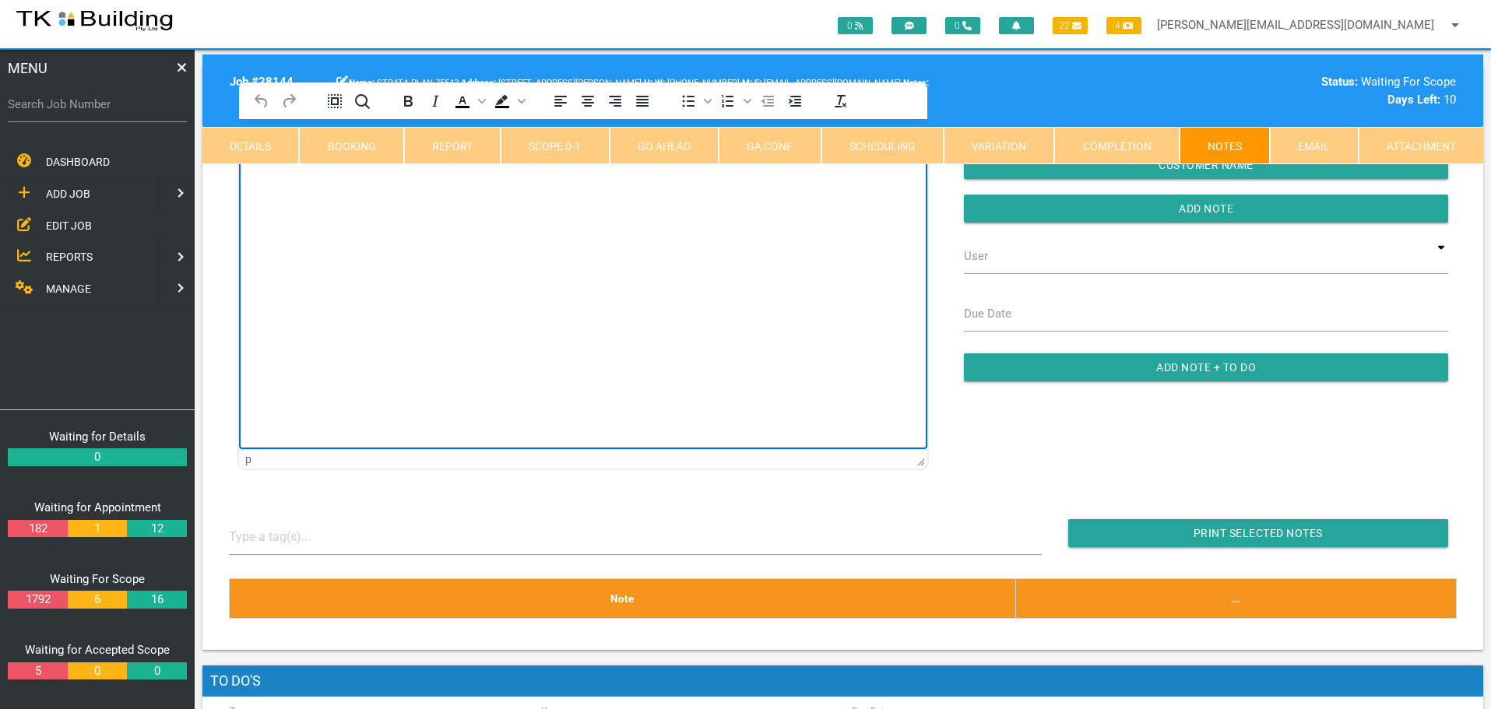
click at [305, 190] on html at bounding box center [583, 154] width 688 height 71
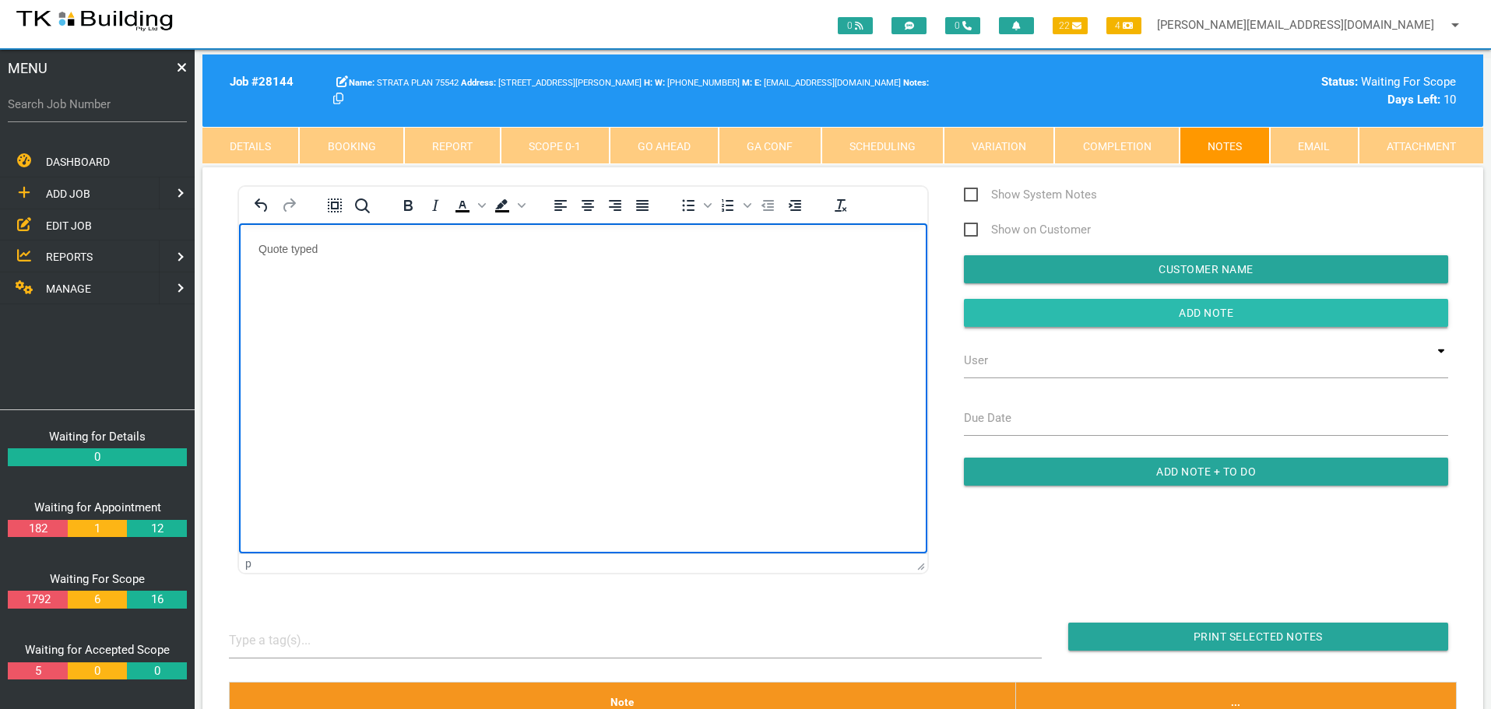
click at [1090, 313] on input "Add Note" at bounding box center [1206, 313] width 484 height 28
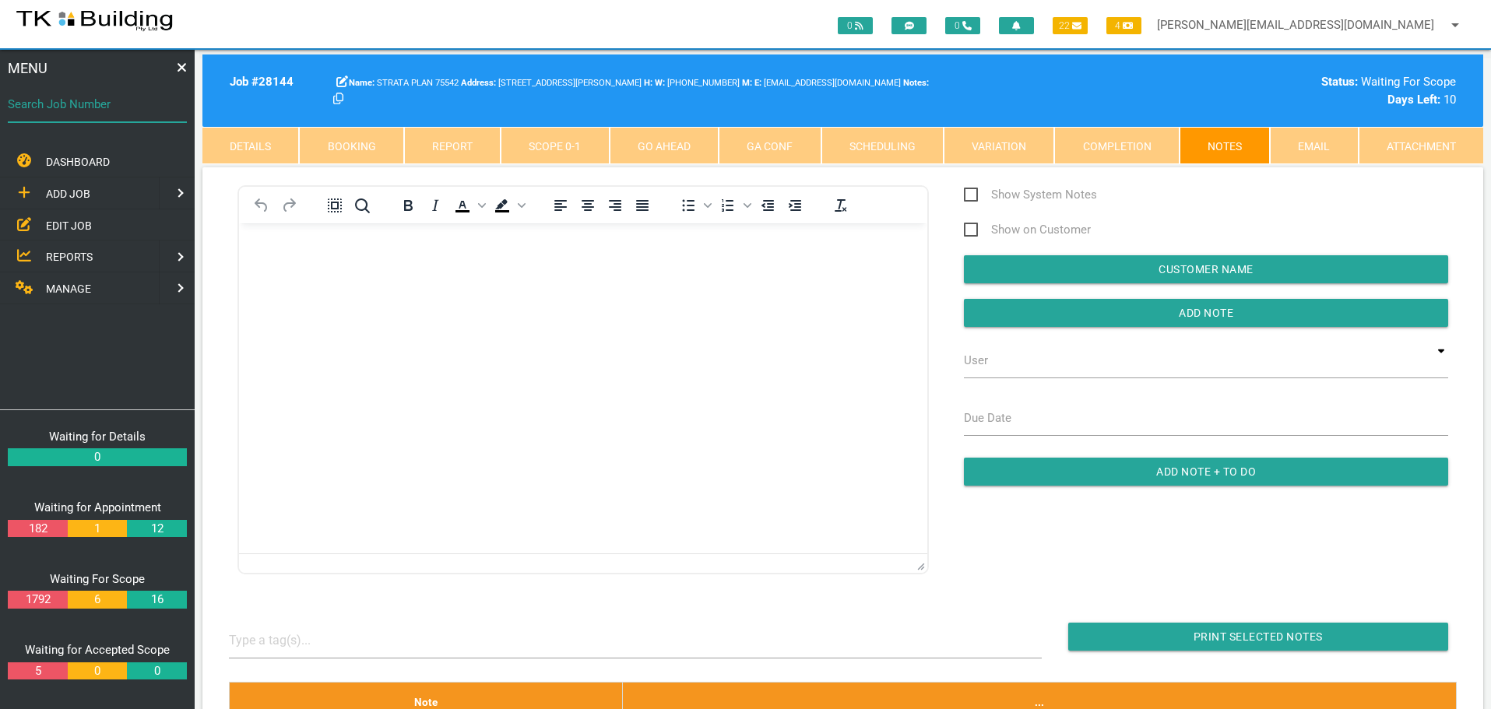
click at [131, 116] on input "Search Job Number" at bounding box center [97, 104] width 179 height 36
type input "28140"
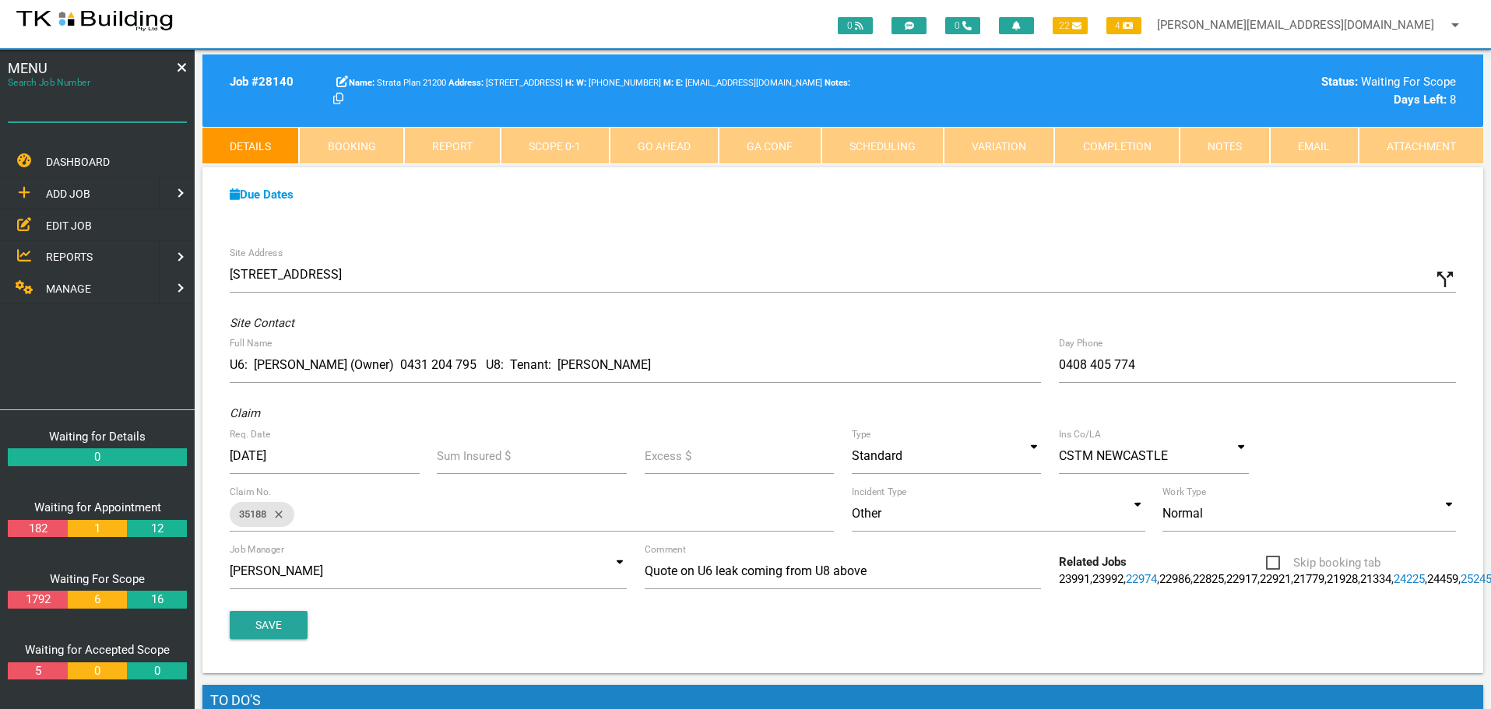
click at [112, 114] on input "Search Job Number" at bounding box center [97, 104] width 179 height 36
type input "27915"
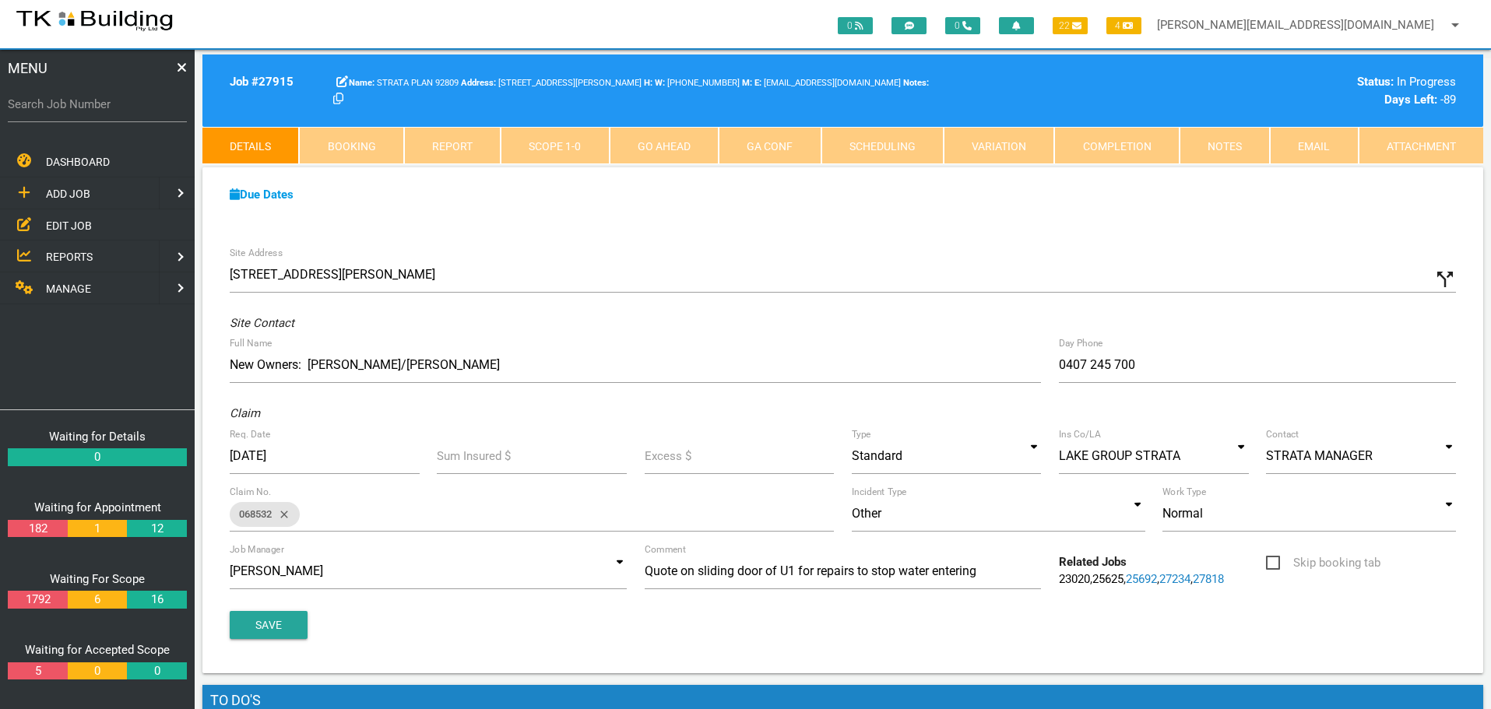
click at [64, 224] on span "EDIT JOB" at bounding box center [69, 225] width 46 height 12
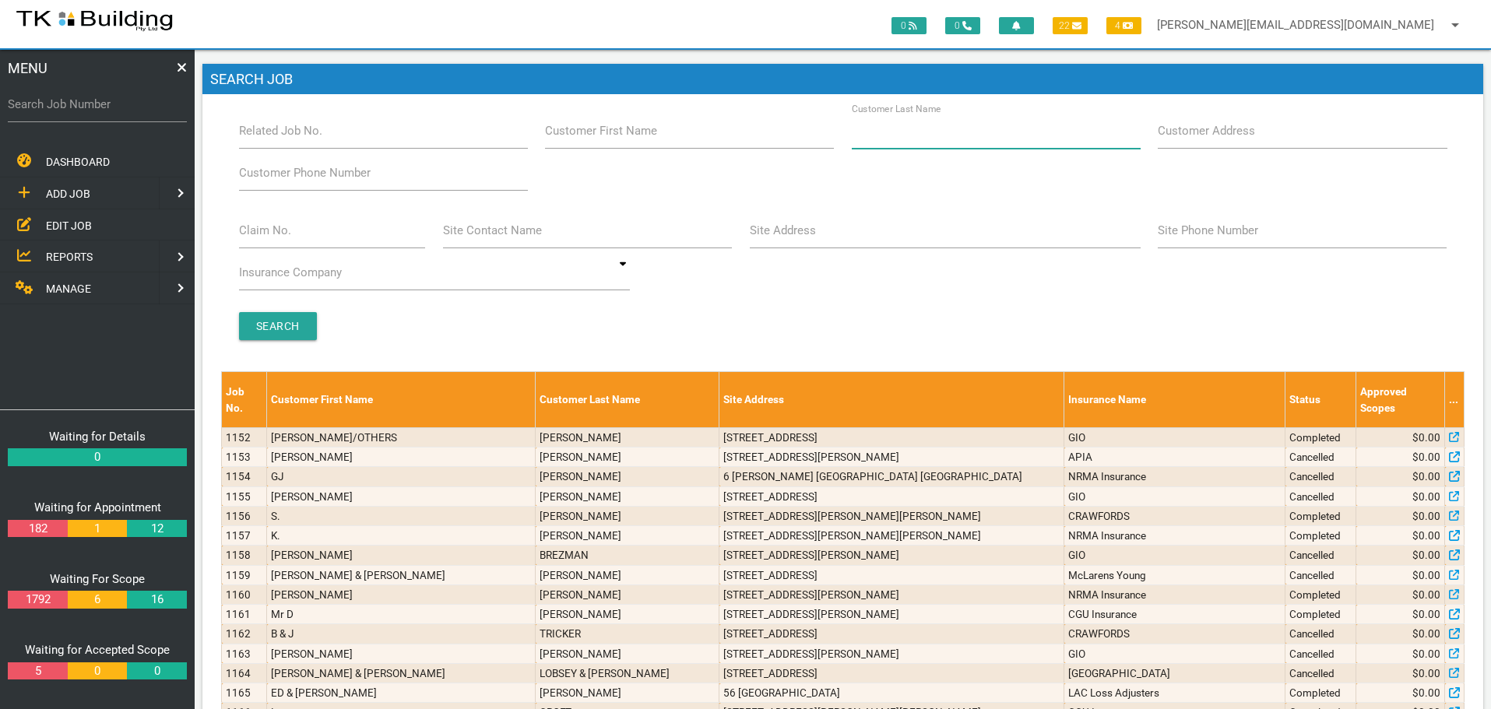
click at [974, 143] on input "Customer Last Name" at bounding box center [996, 131] width 289 height 36
type input "77256"
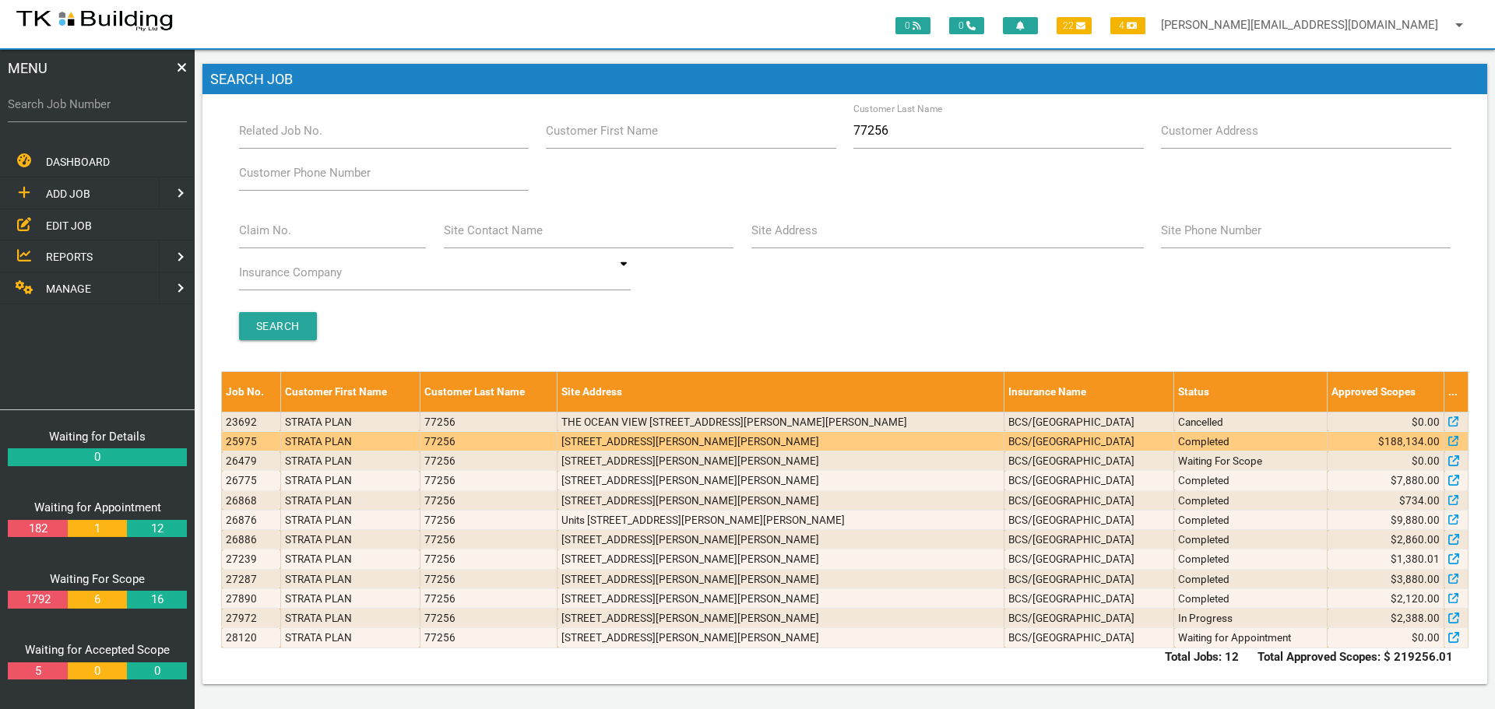
click at [1277, 438] on td "Completed" at bounding box center [1250, 440] width 153 height 19
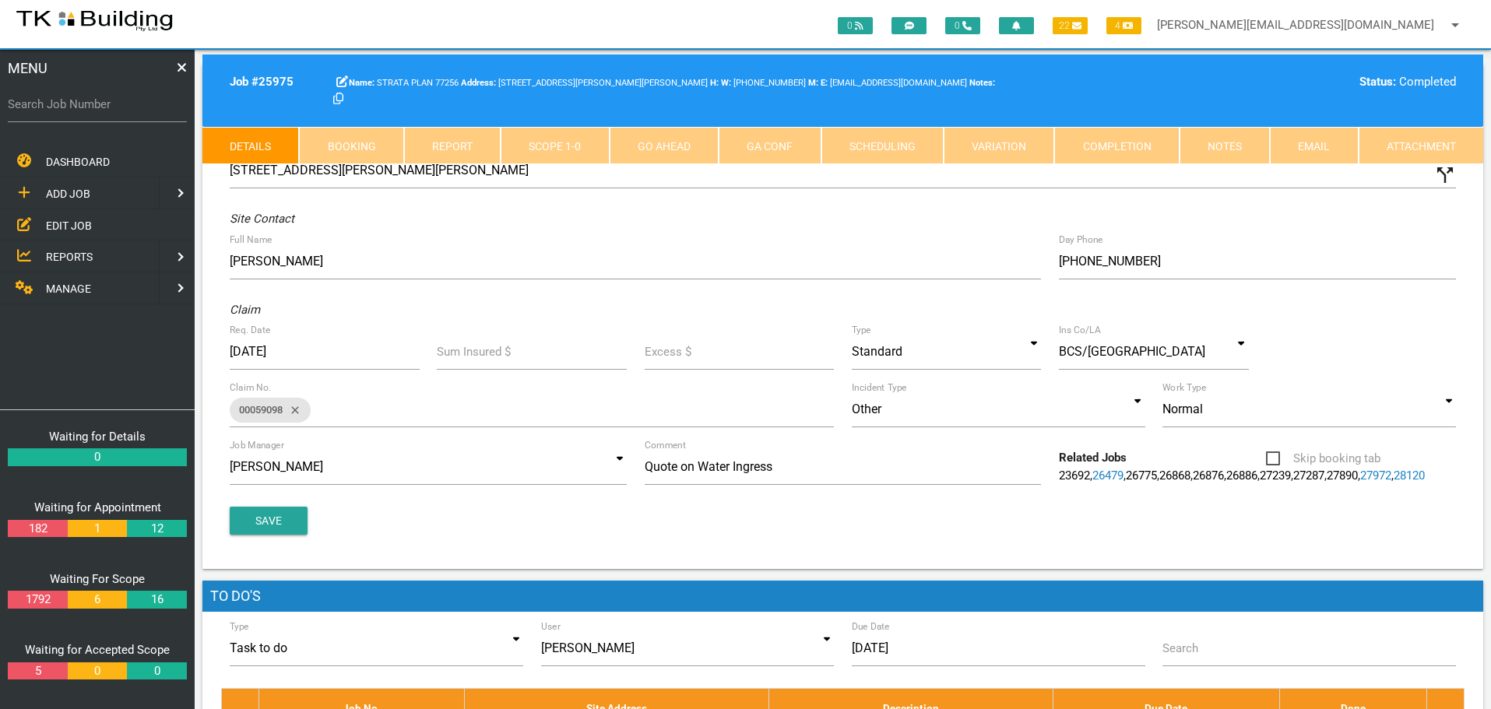
click at [1242, 145] on link "Notes" at bounding box center [1224, 145] width 90 height 37
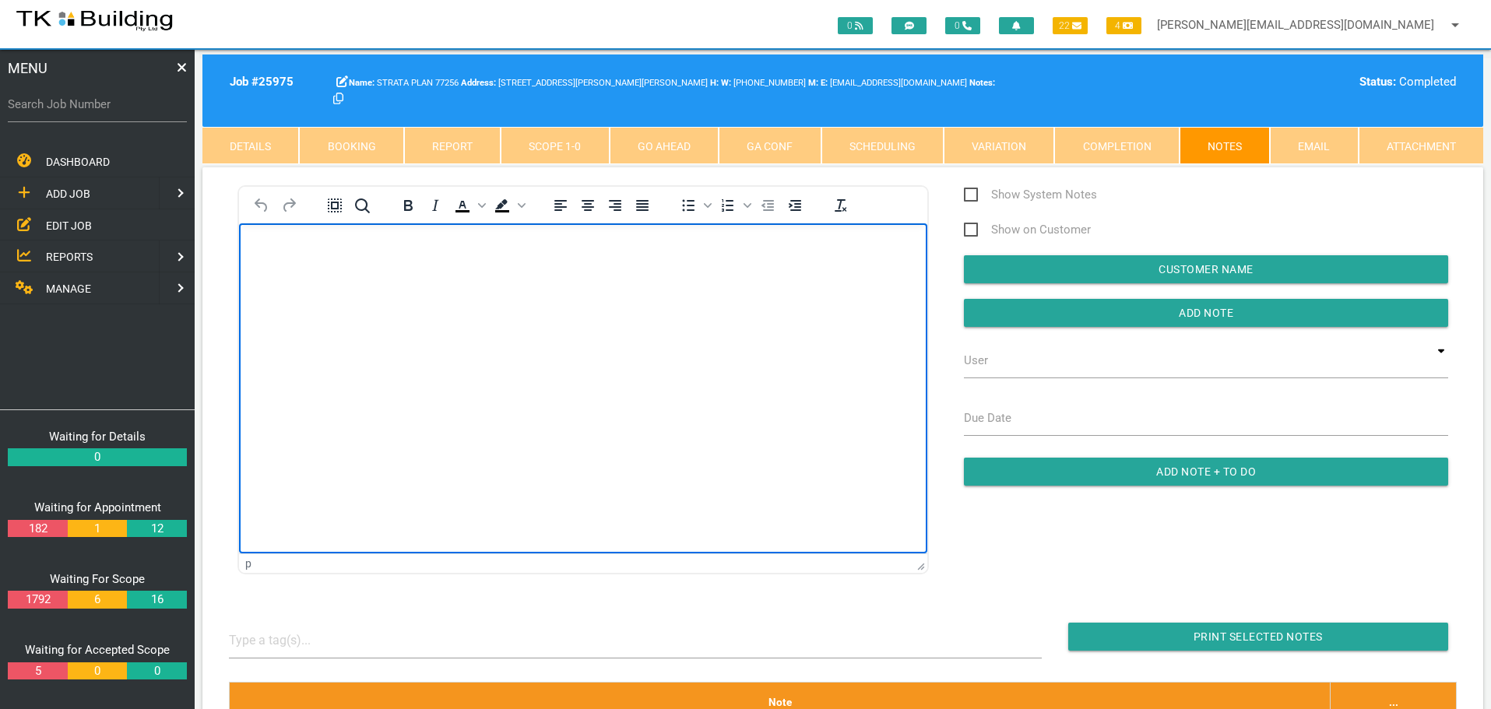
click at [327, 270] on body "Rich Text Area. Press ALT-0 for help." at bounding box center [583, 267] width 688 height 51
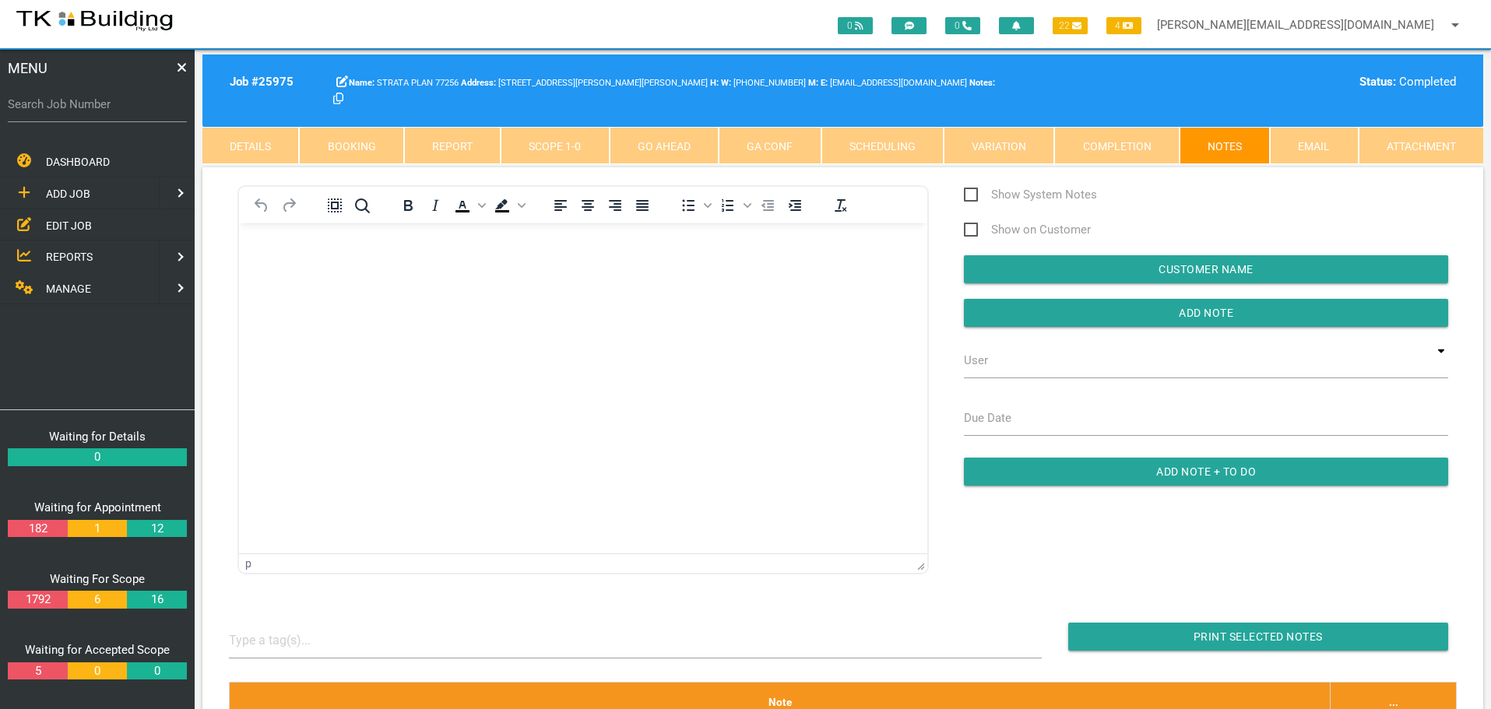
click at [284, 144] on link "Details" at bounding box center [250, 145] width 97 height 37
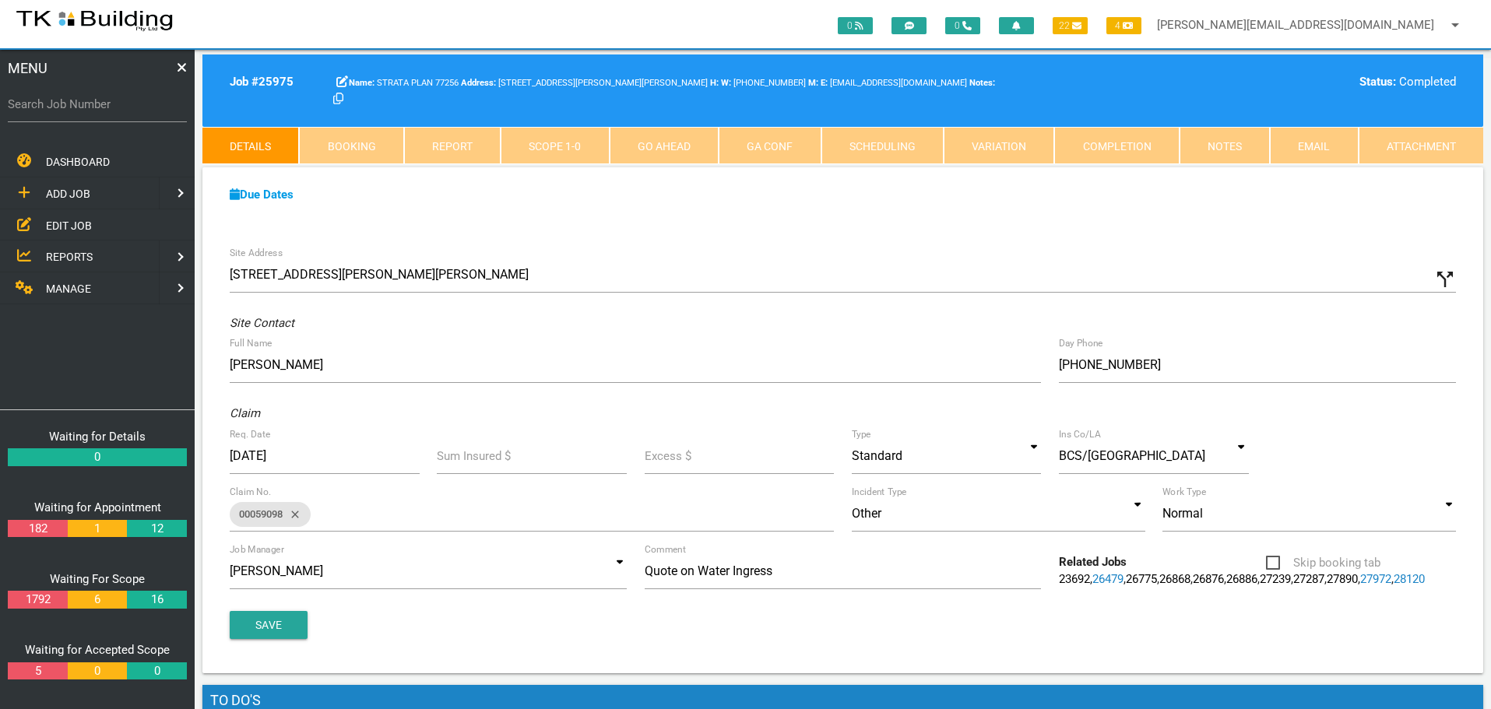
click at [1393, 586] on link "28120" at bounding box center [1408, 579] width 31 height 14
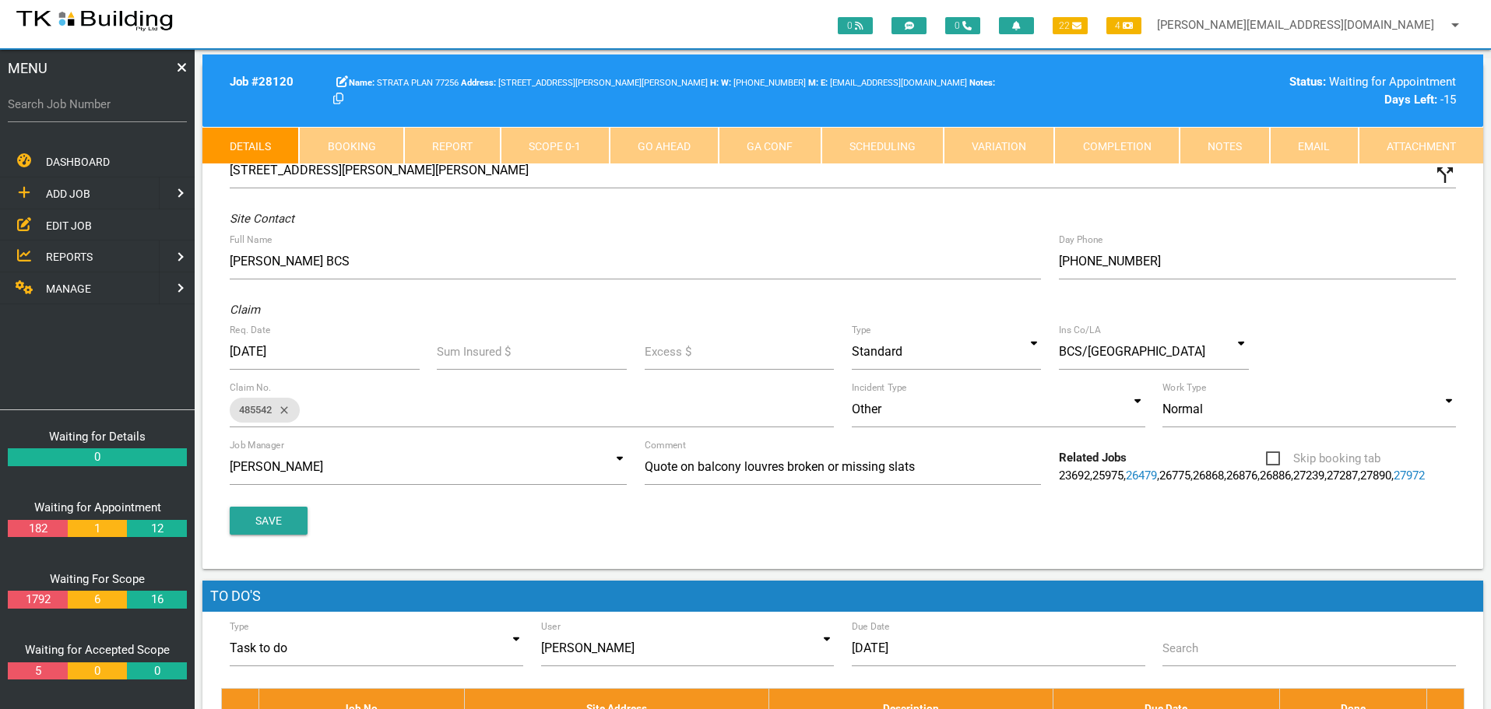
click at [1393, 483] on link "27972" at bounding box center [1408, 476] width 31 height 14
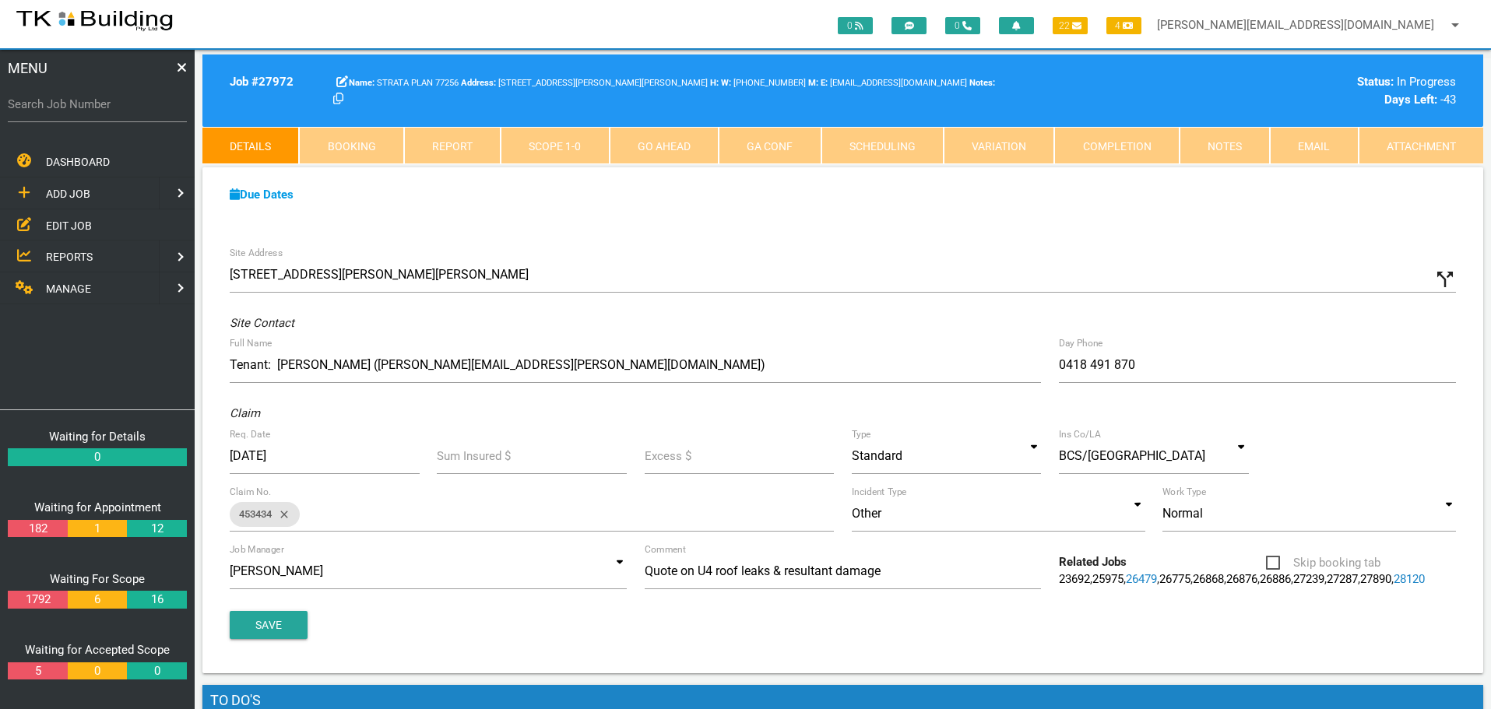
click at [1219, 138] on link "Notes" at bounding box center [1224, 145] width 90 height 37
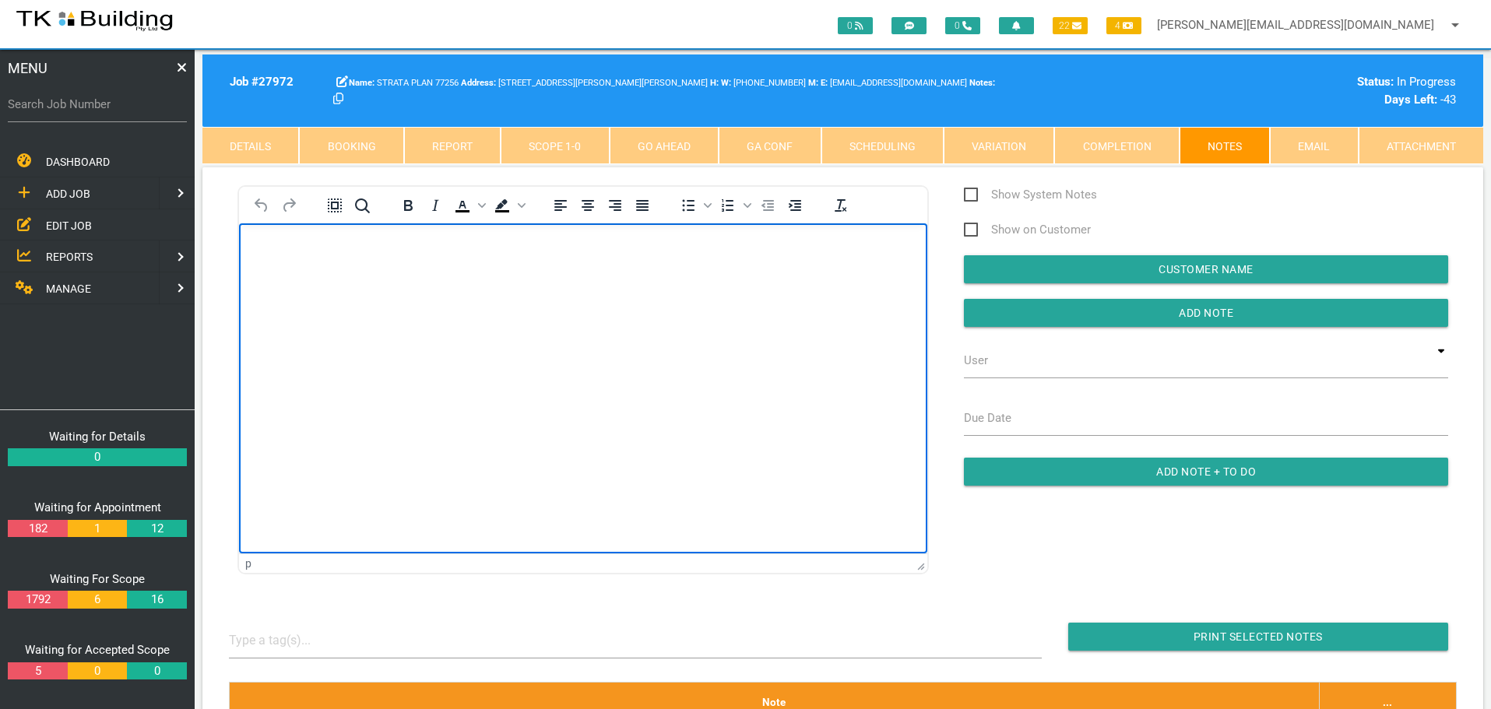
click at [281, 276] on body "Rich Text Area. Press ALT-0 for help." at bounding box center [583, 267] width 688 height 51
click at [289, 250] on p "Rich Text Area. Press ALT-0 for help." at bounding box center [582, 248] width 649 height 12
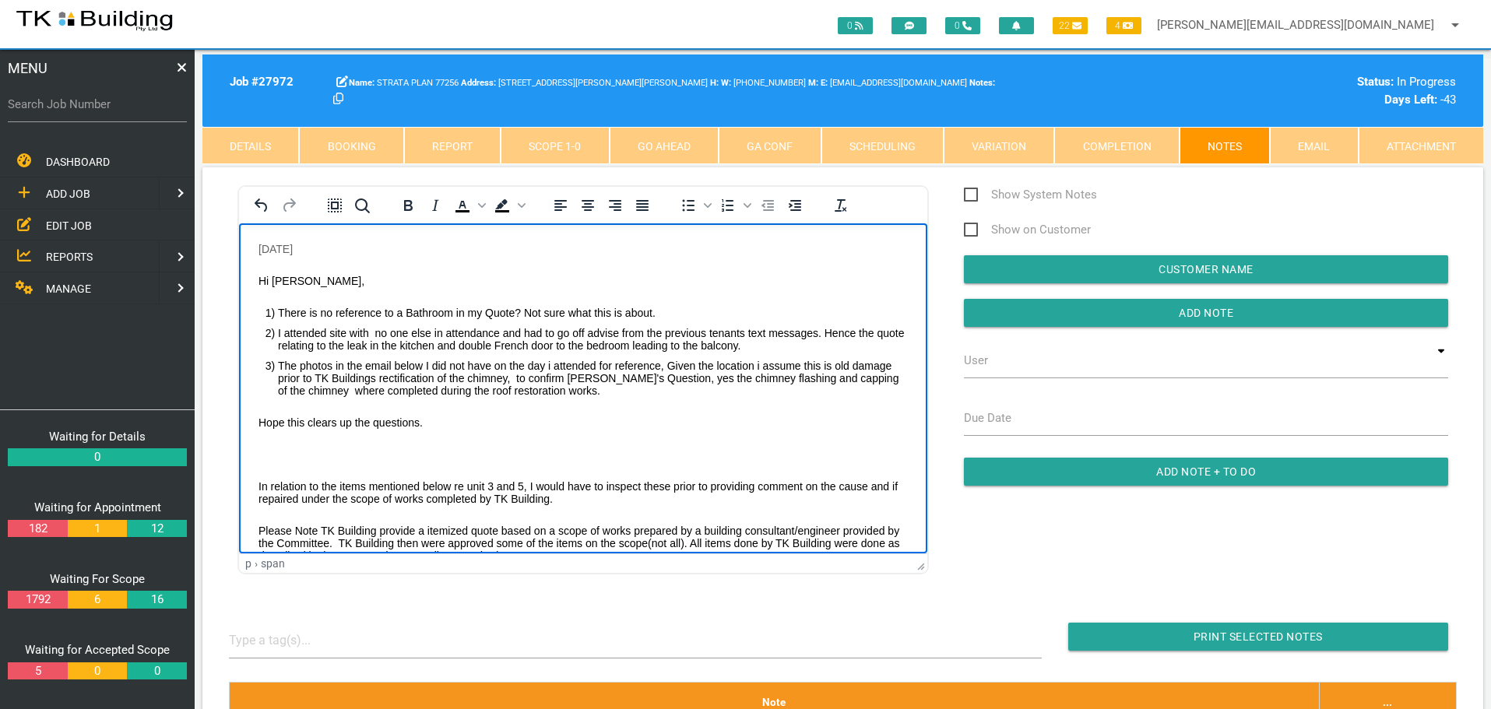
click at [261, 443] on body "9/9/25 Hi Amanda, There is no reference to a Bathroom in my Quote? Not sure wha…" at bounding box center [583, 469] width 688 height 454
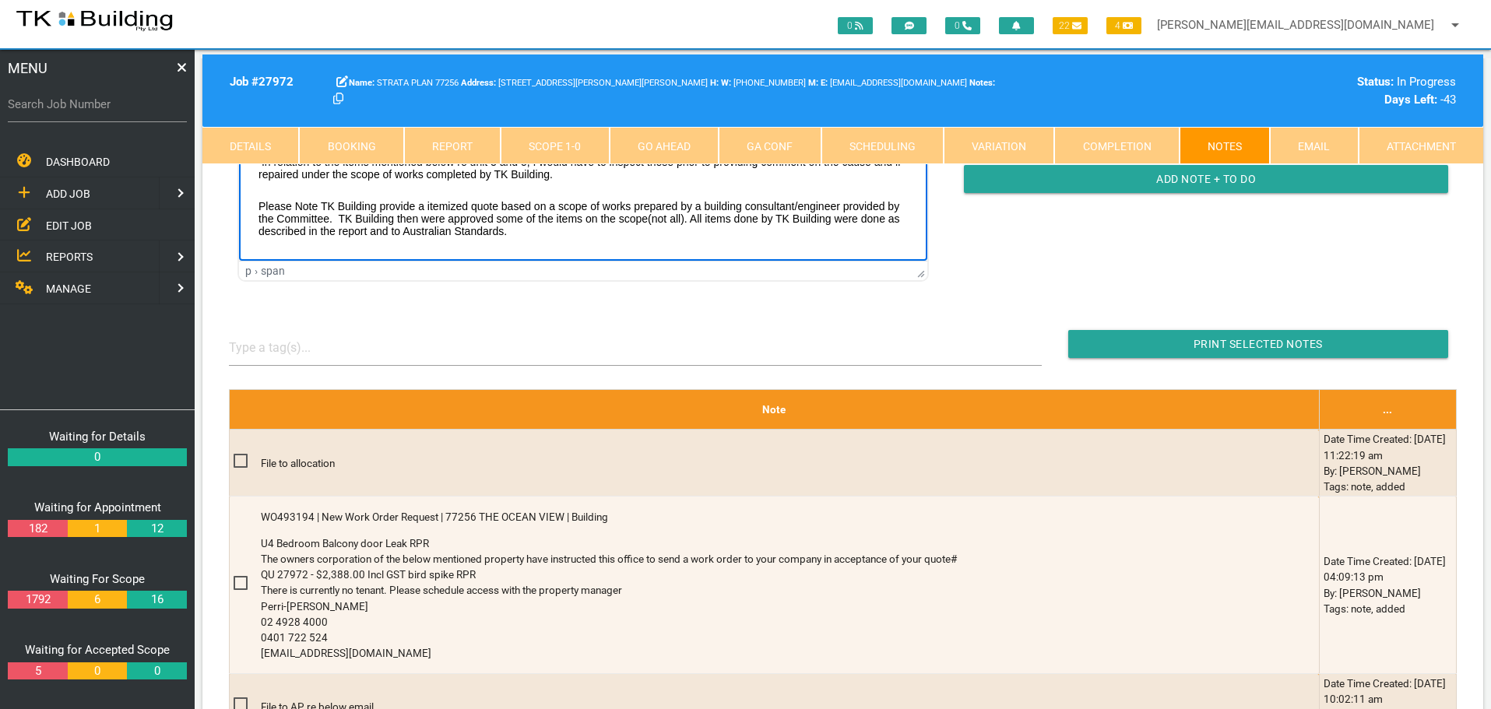
scroll to position [78, 0]
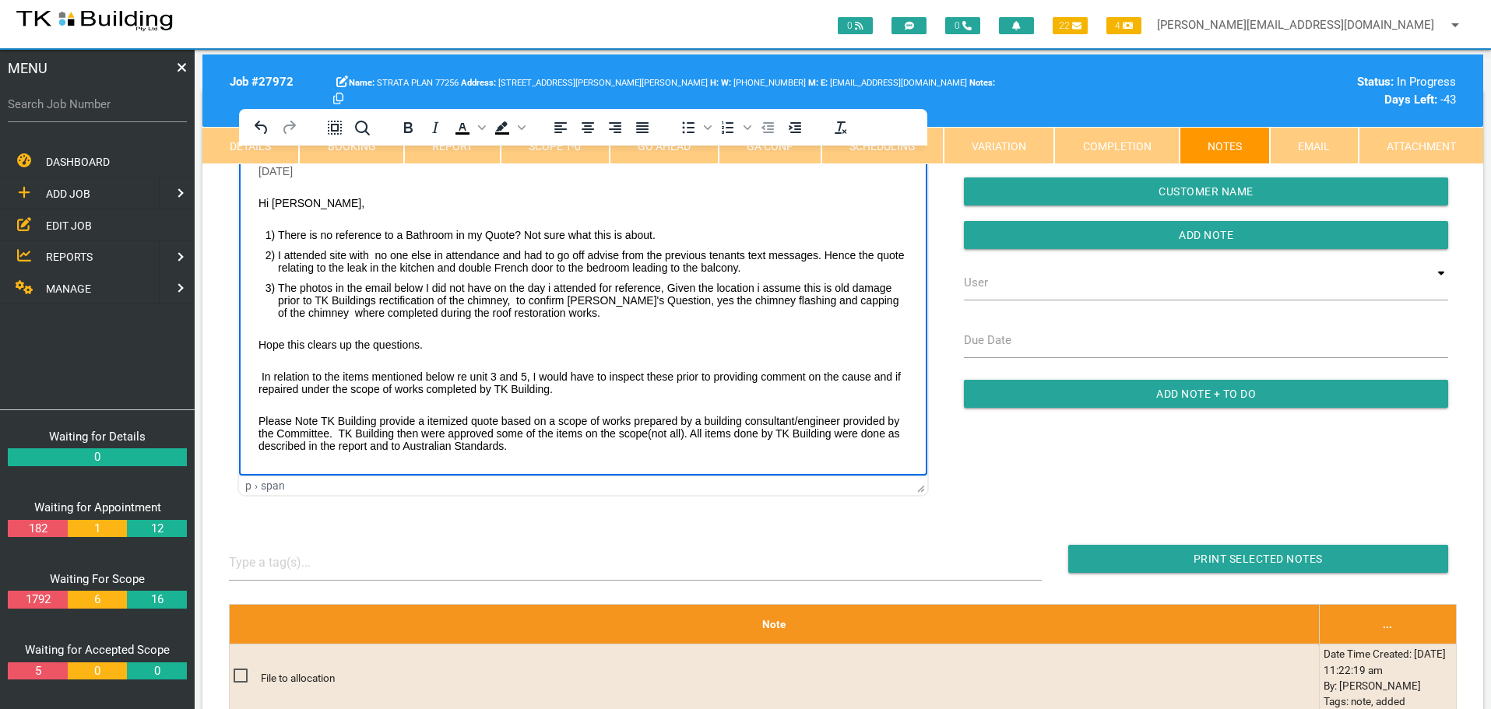
click at [406, 462] on body "9/9/25 Hi Amanda, There is no reference to a Bathroom in my Quote? Not sure wha…" at bounding box center [583, 375] width 688 height 422
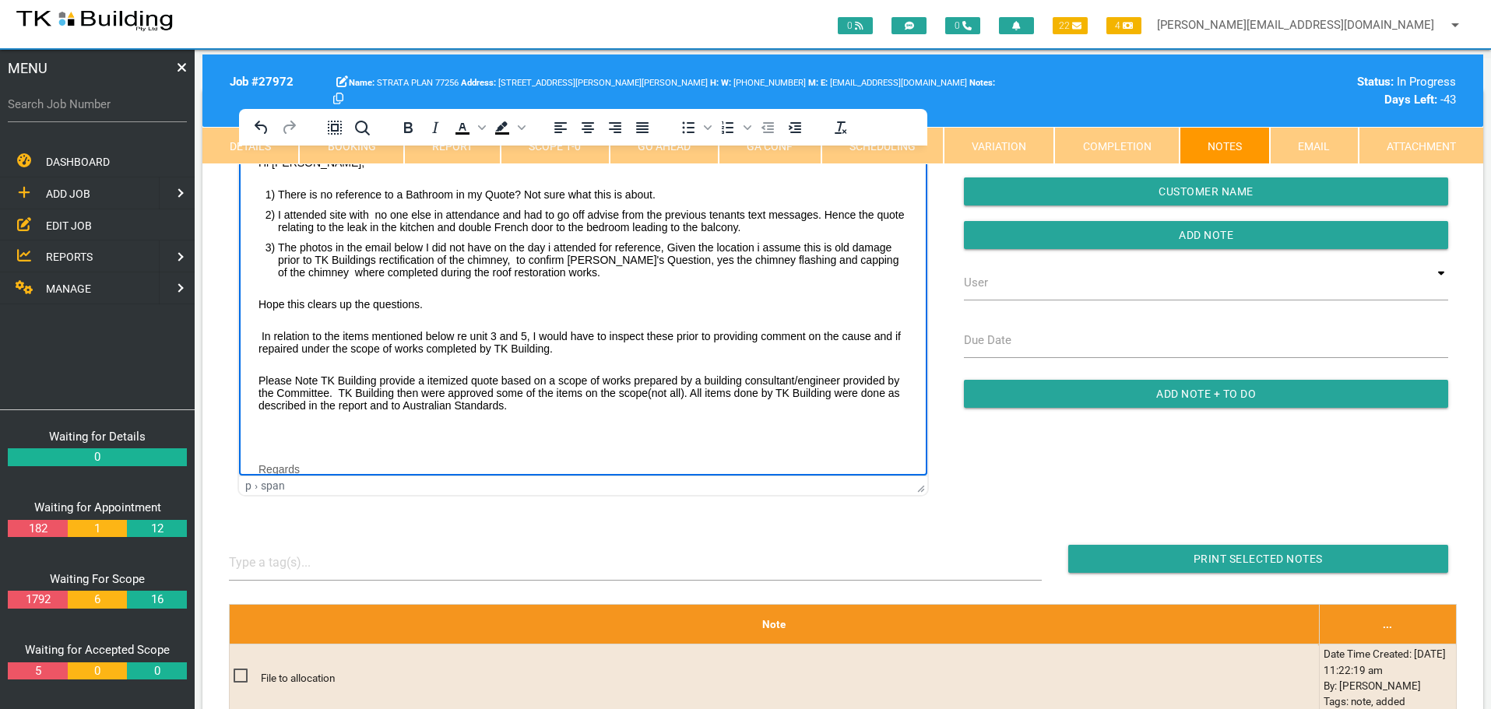
click at [262, 427] on body "9/9/25 Hi Amanda, There is no reference to a Bathroom in my Quote? Not sure wha…" at bounding box center [583, 335] width 688 height 422
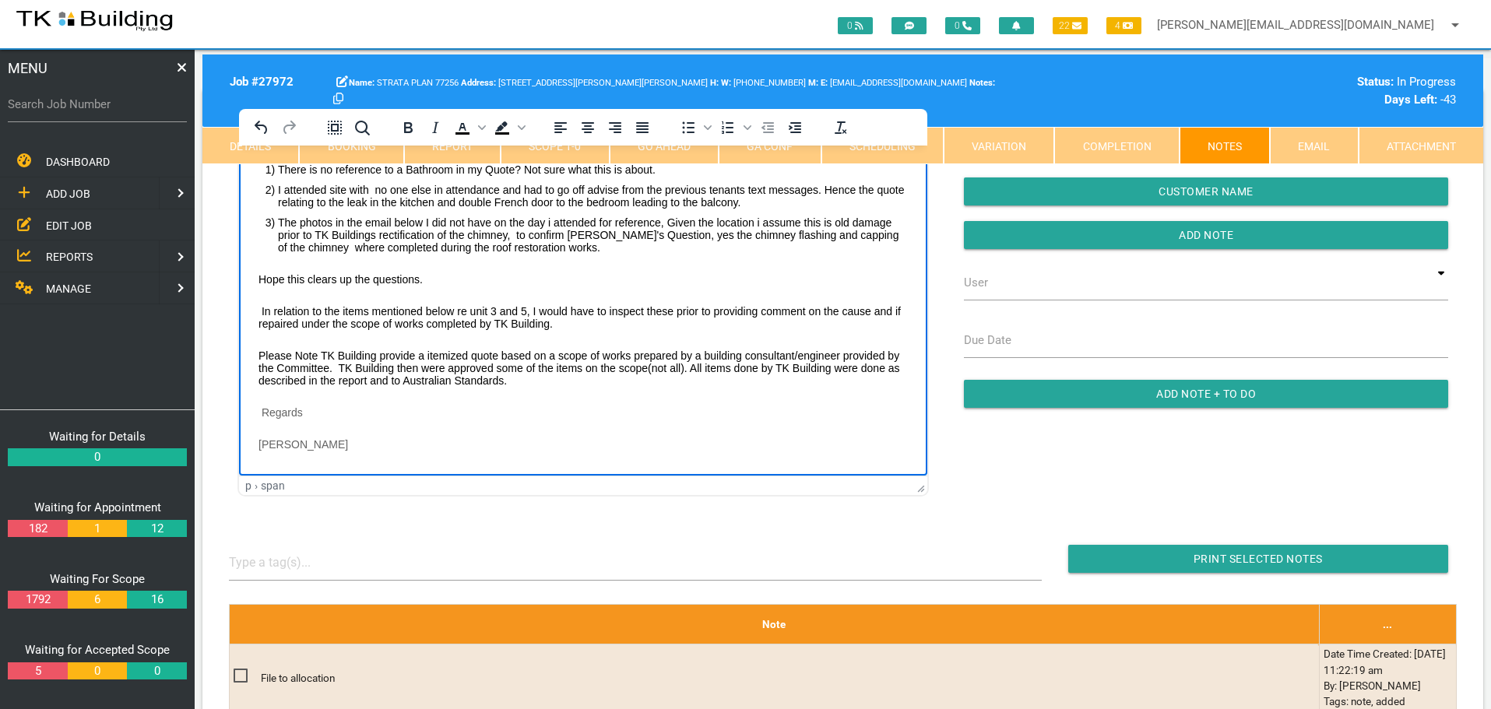
scroll to position [79, 0]
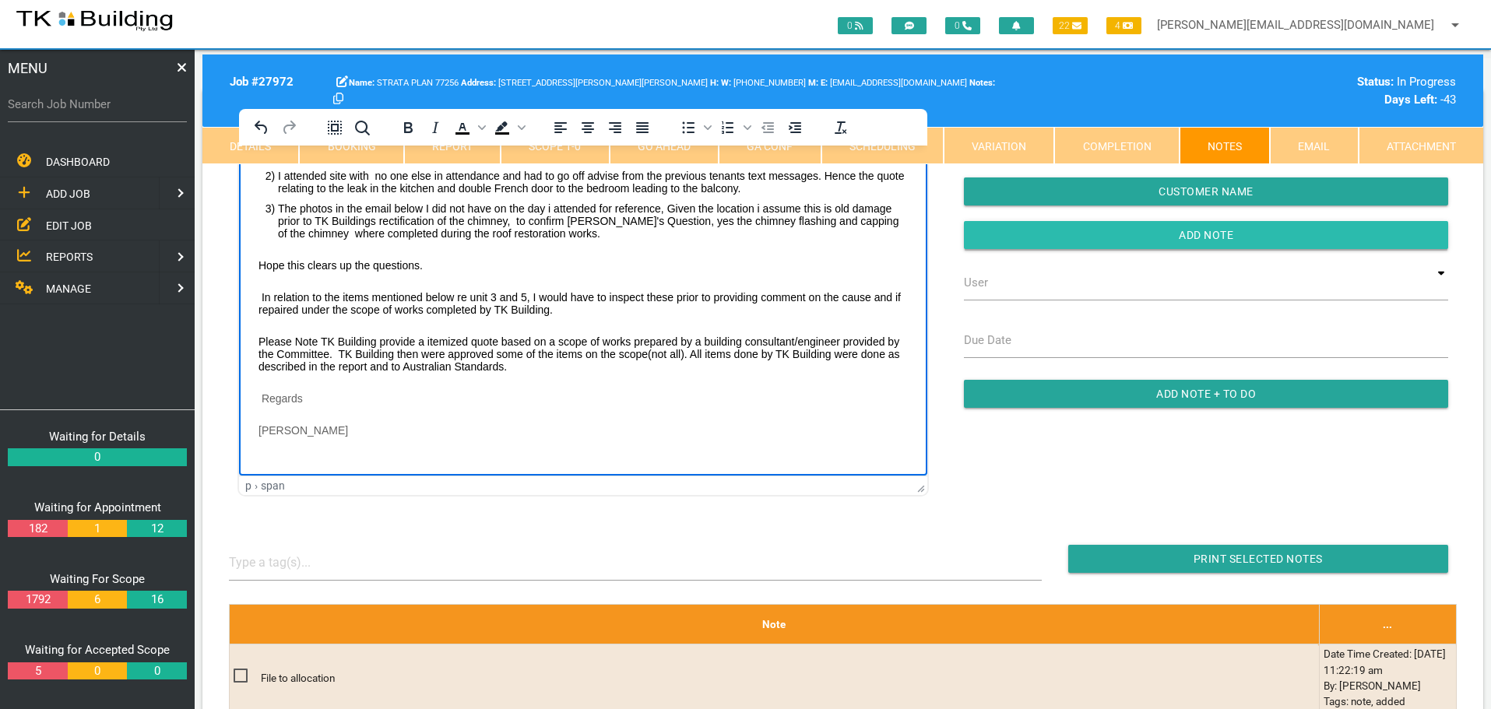
click at [1172, 232] on input "Add Note" at bounding box center [1206, 235] width 484 height 28
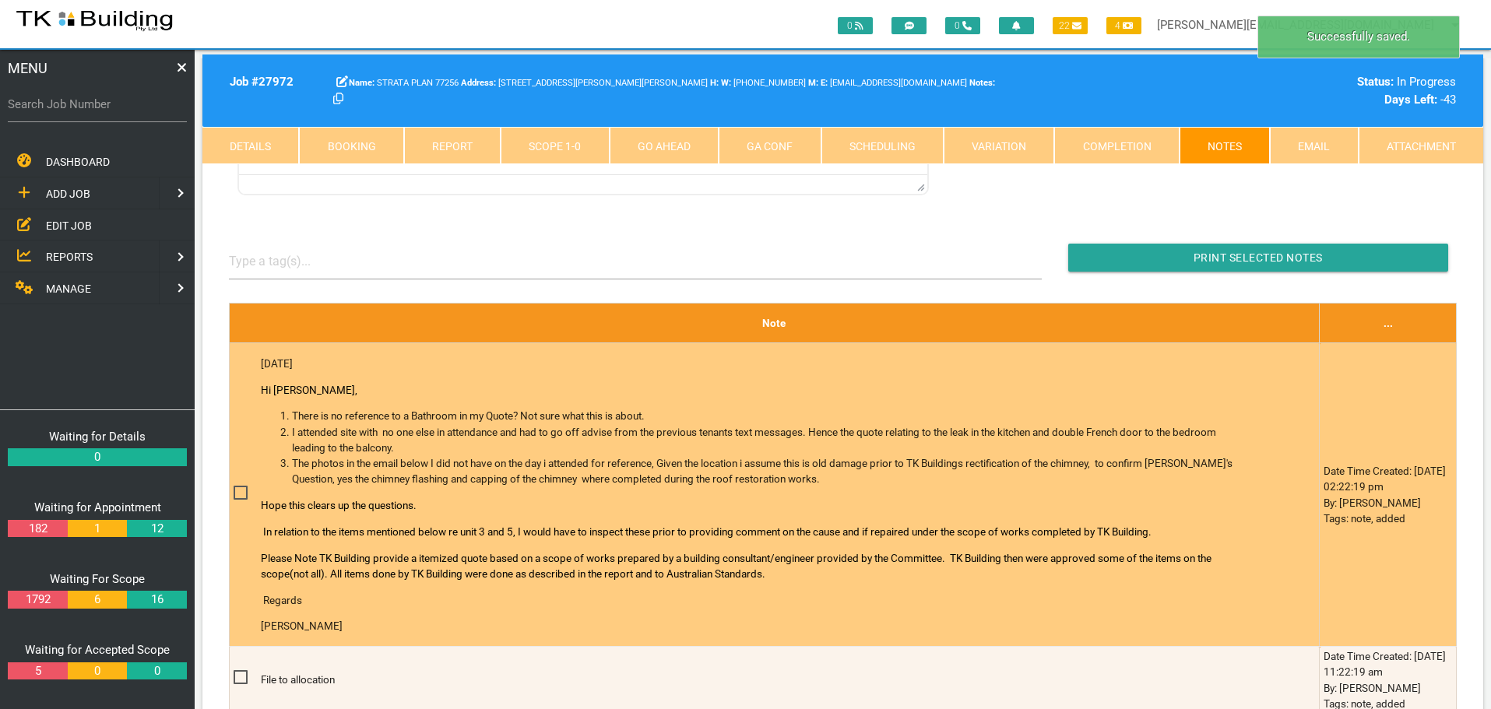
scroll to position [389, 0]
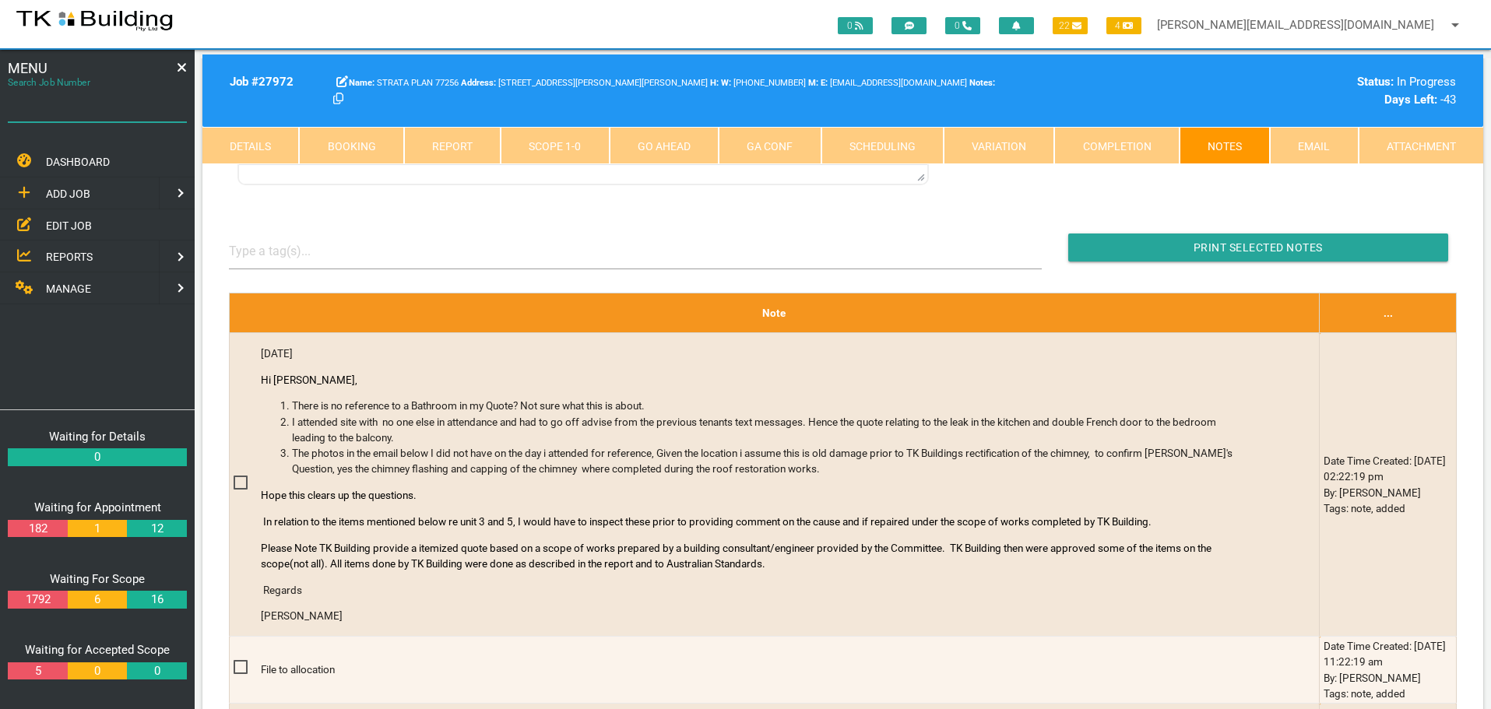
click at [90, 114] on input "Search Job Number" at bounding box center [97, 104] width 179 height 36
type input "27833"
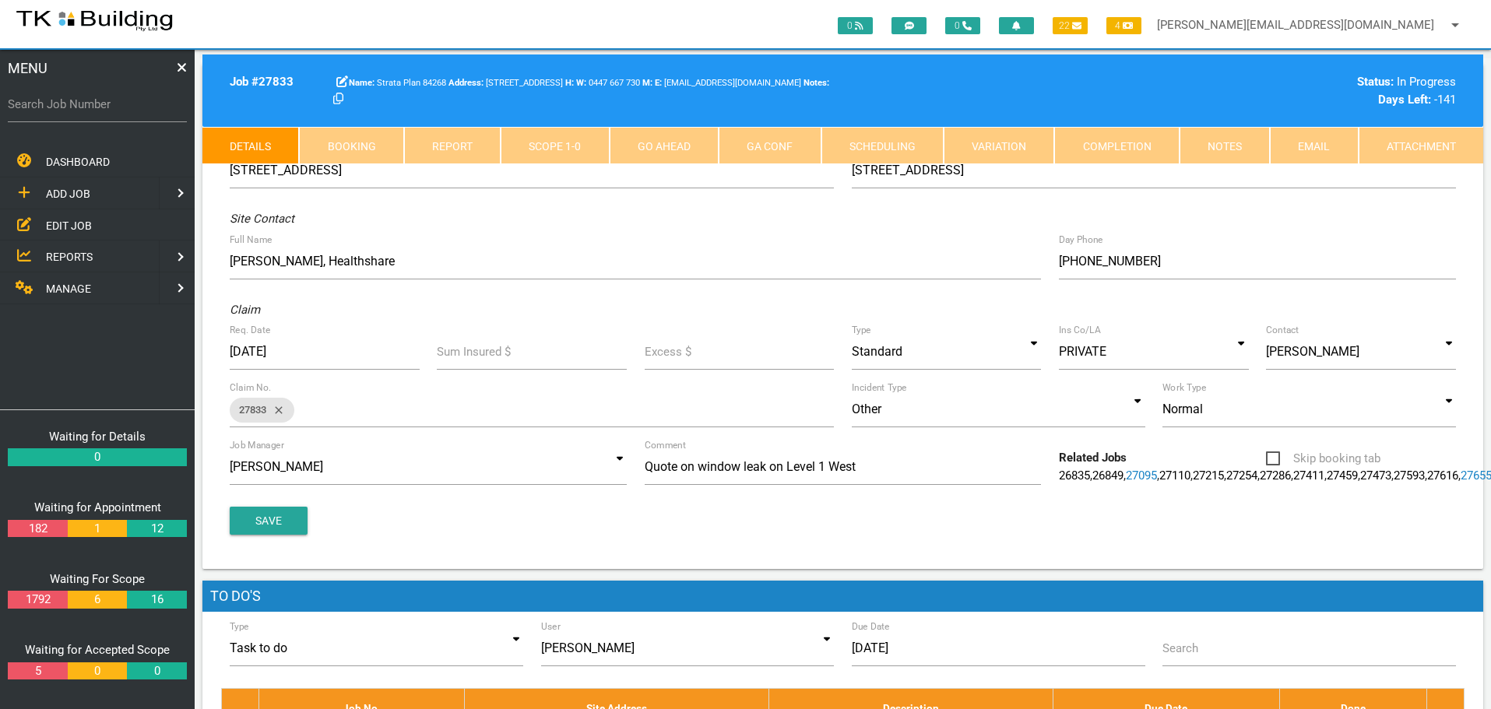
click at [1215, 136] on link "Notes" at bounding box center [1224, 145] width 90 height 37
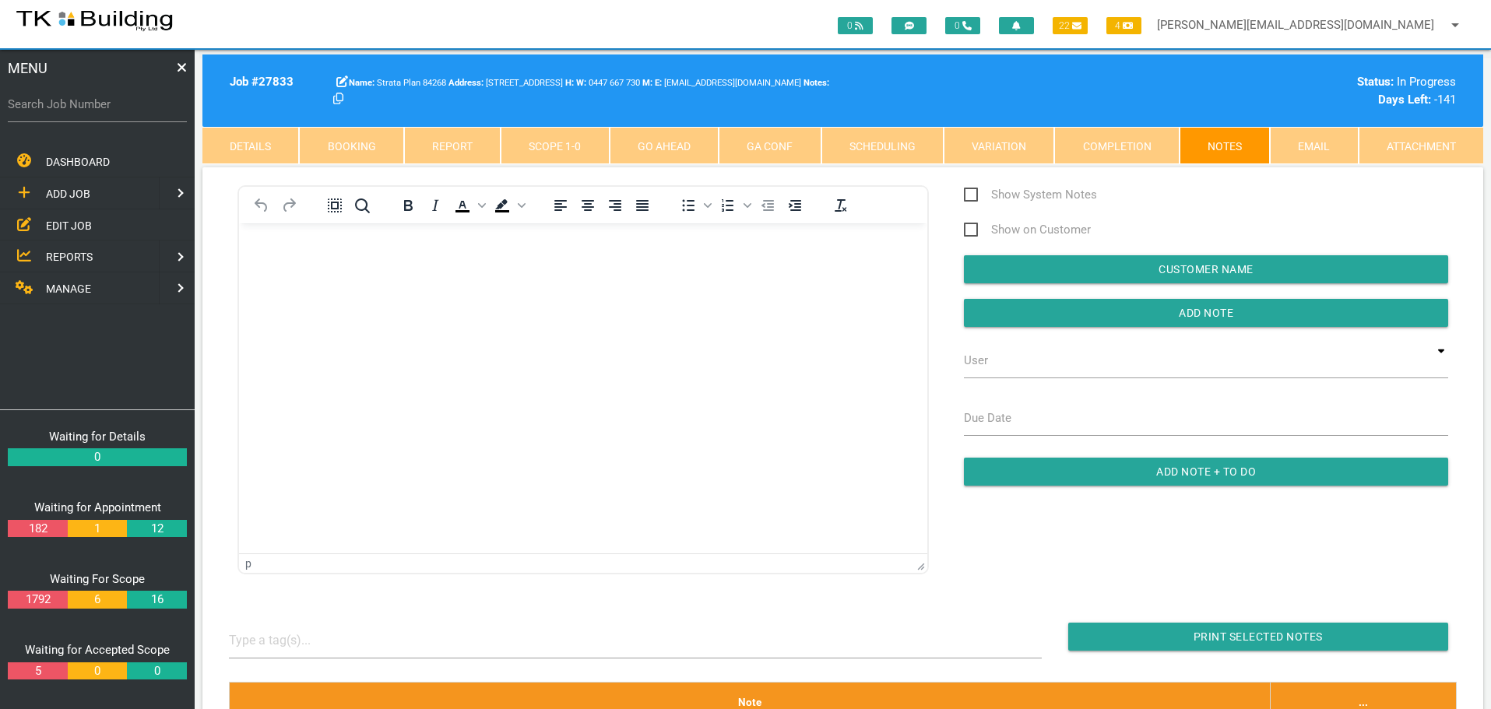
click at [1130, 143] on link "Completion" at bounding box center [1116, 145] width 125 height 37
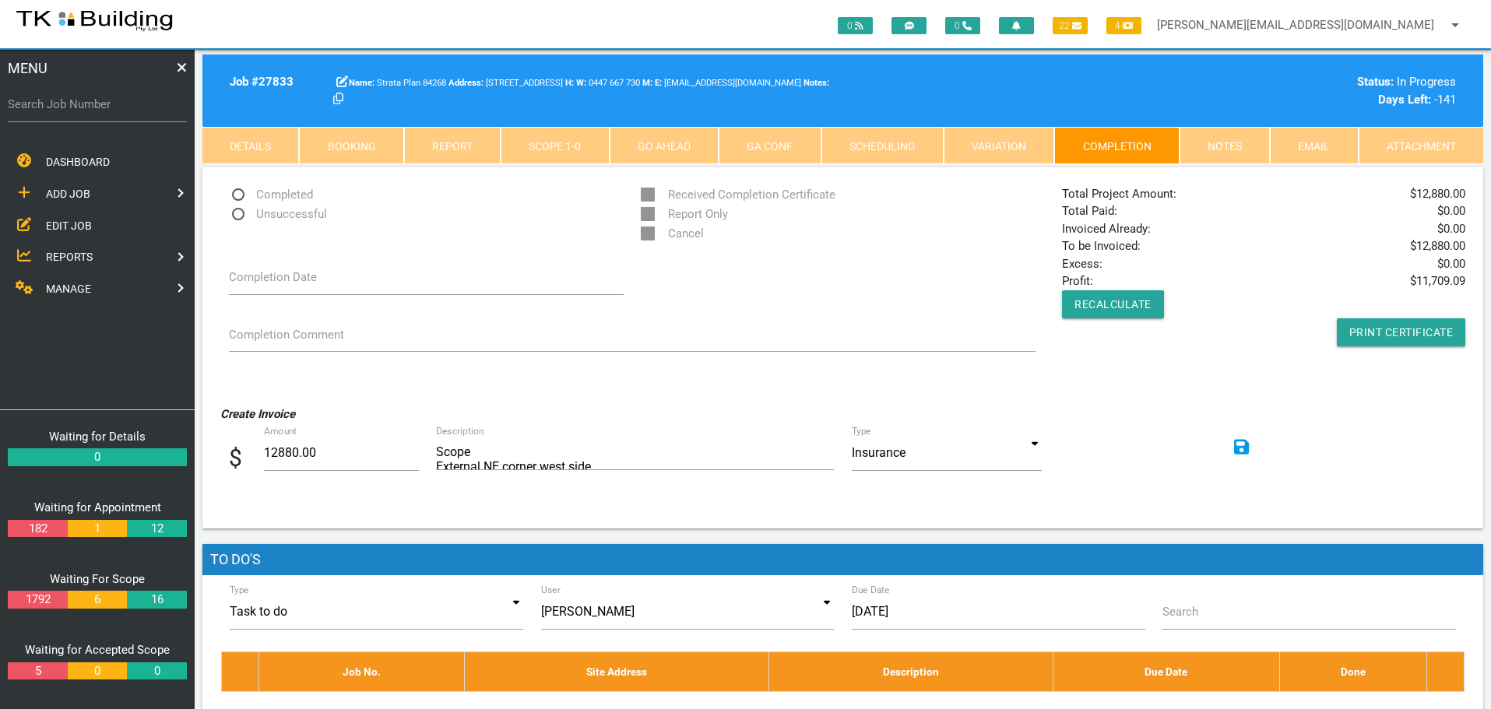
click at [235, 192] on span "Completed" at bounding box center [271, 194] width 84 height 19
click at [235, 192] on input "Completed" at bounding box center [234, 190] width 10 height 10
radio input "true"
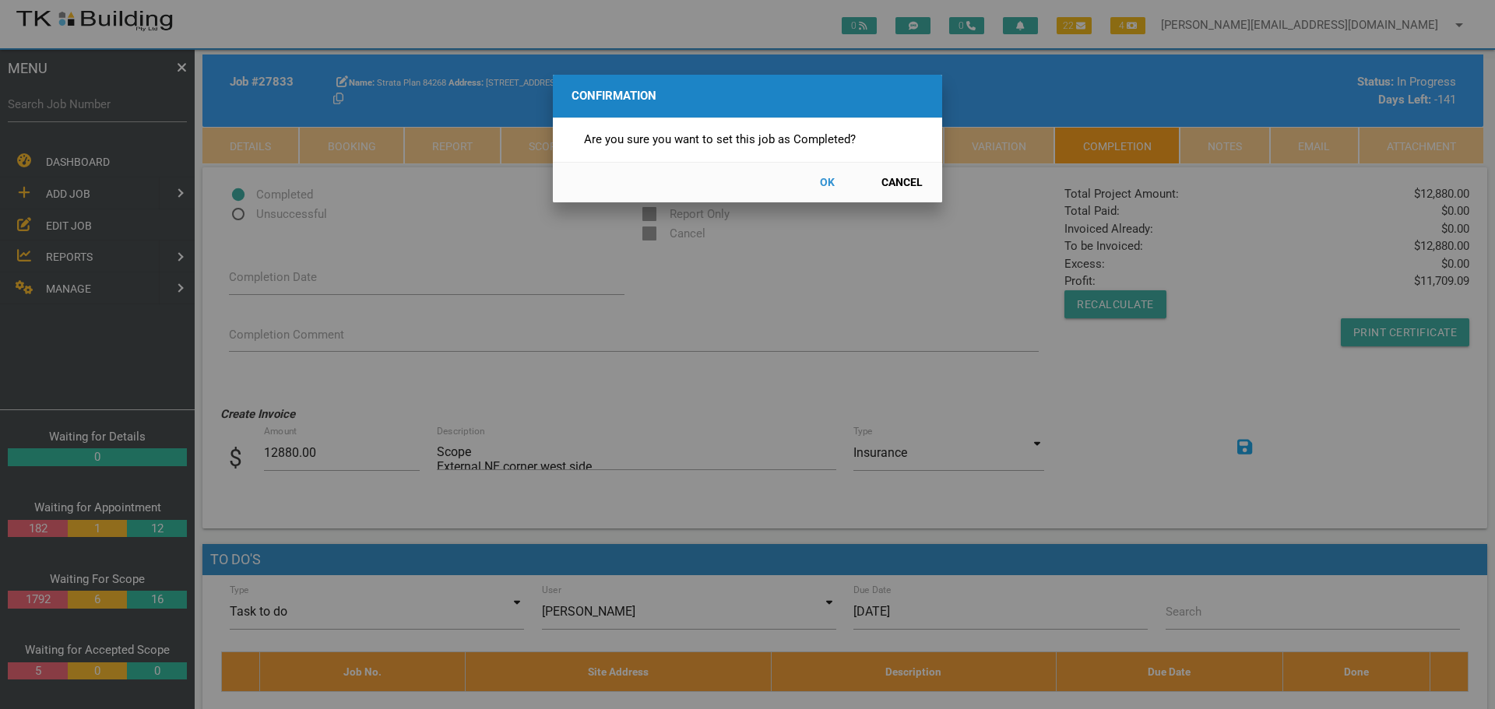
drag, startPoint x: 826, startPoint y: 179, endPoint x: 835, endPoint y: 194, distance: 17.5
click at [826, 180] on button "OK" at bounding box center [826, 182] width 69 height 27
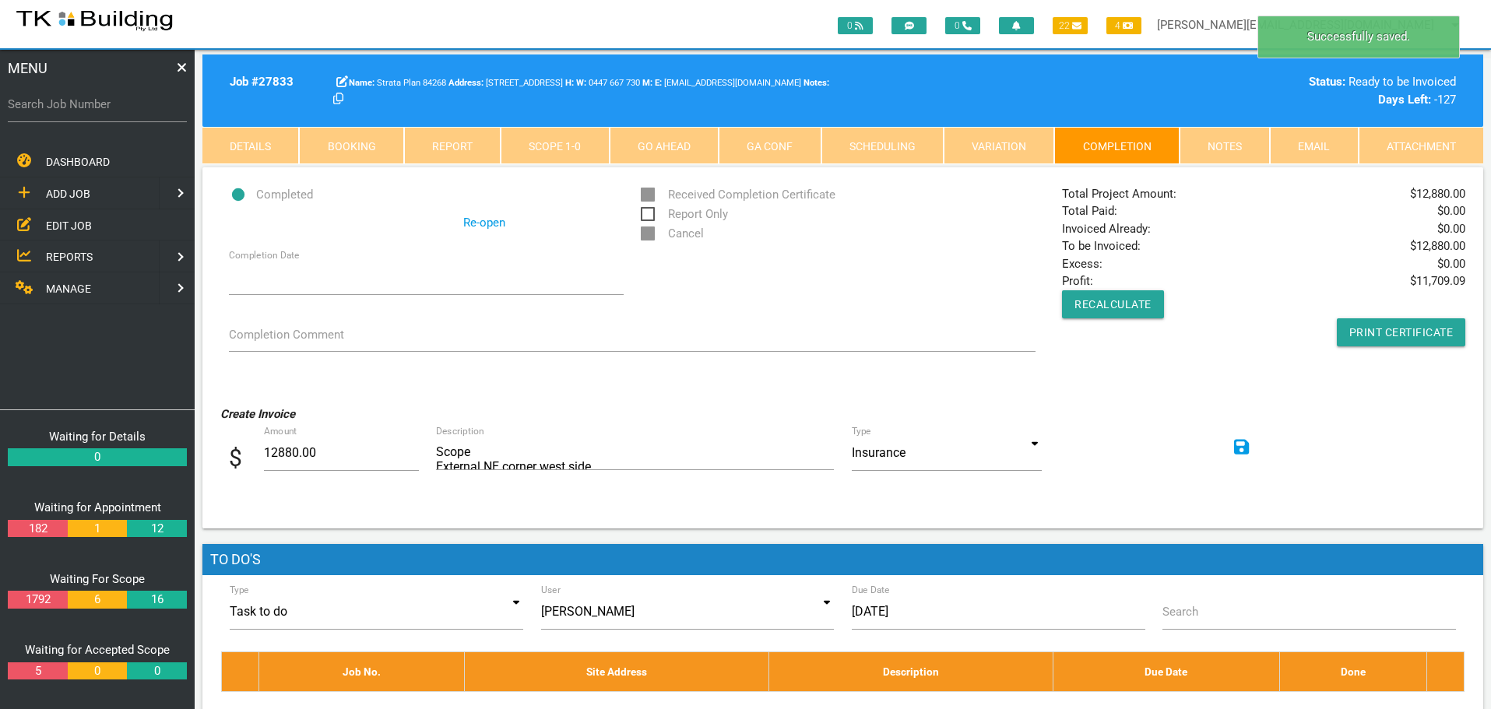
click at [1239, 445] on icon at bounding box center [1242, 447] width 16 height 18
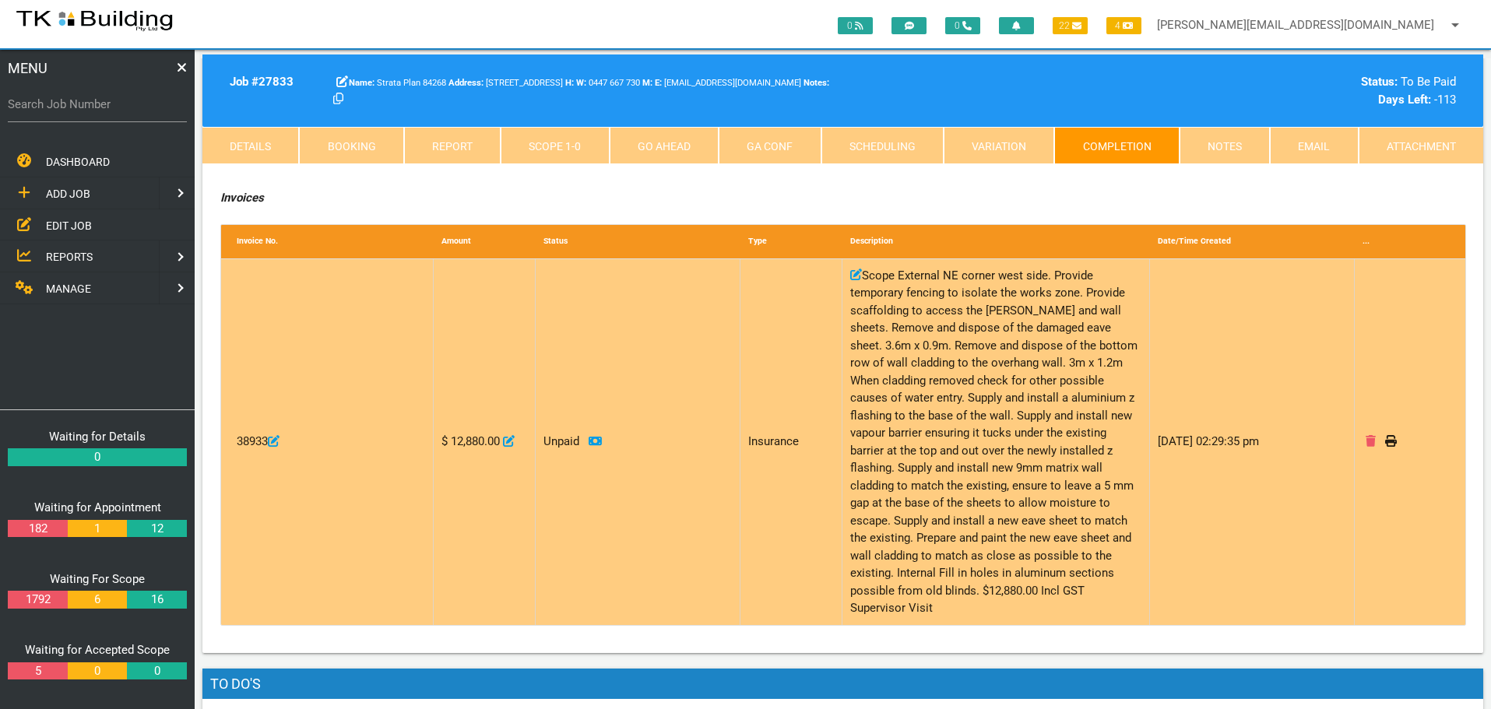
scroll to position [234, 0]
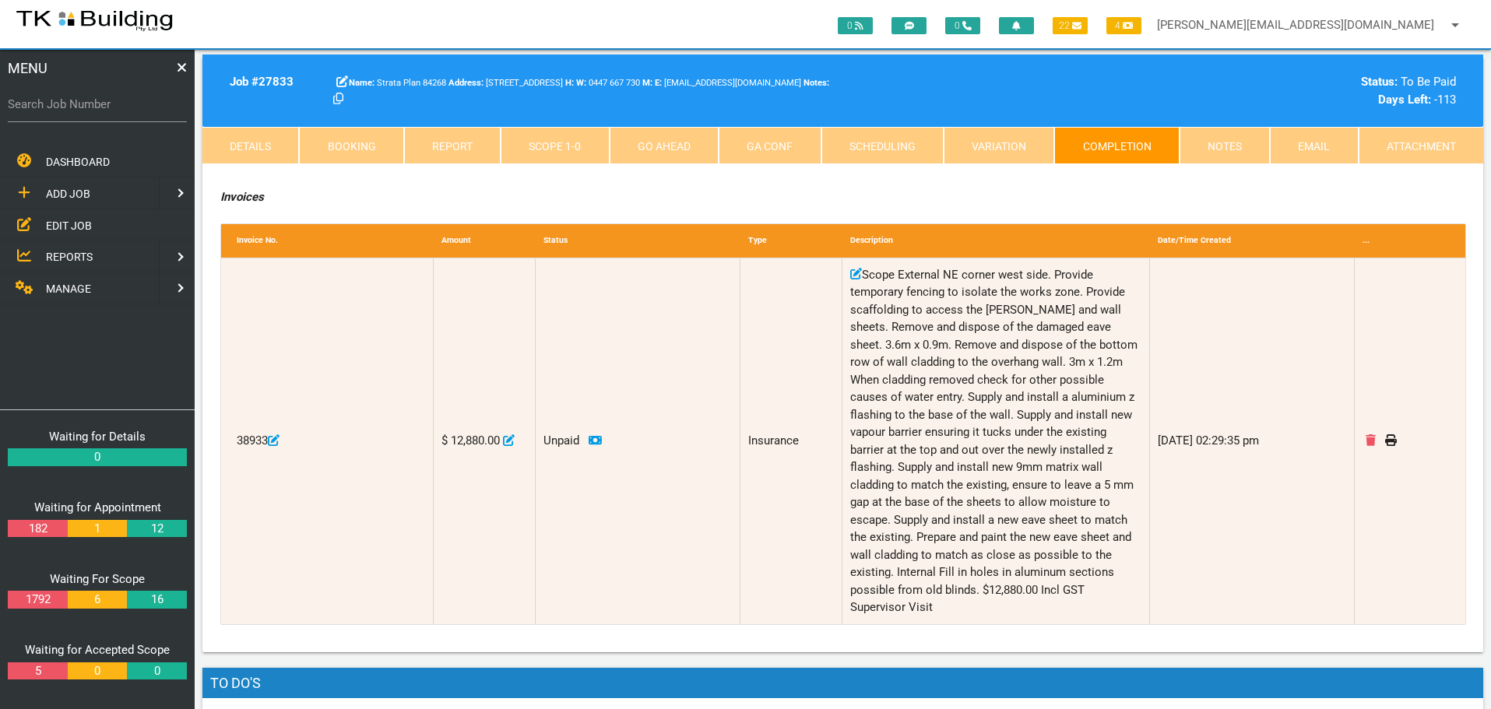
click at [1239, 144] on link "Notes" at bounding box center [1224, 145] width 90 height 37
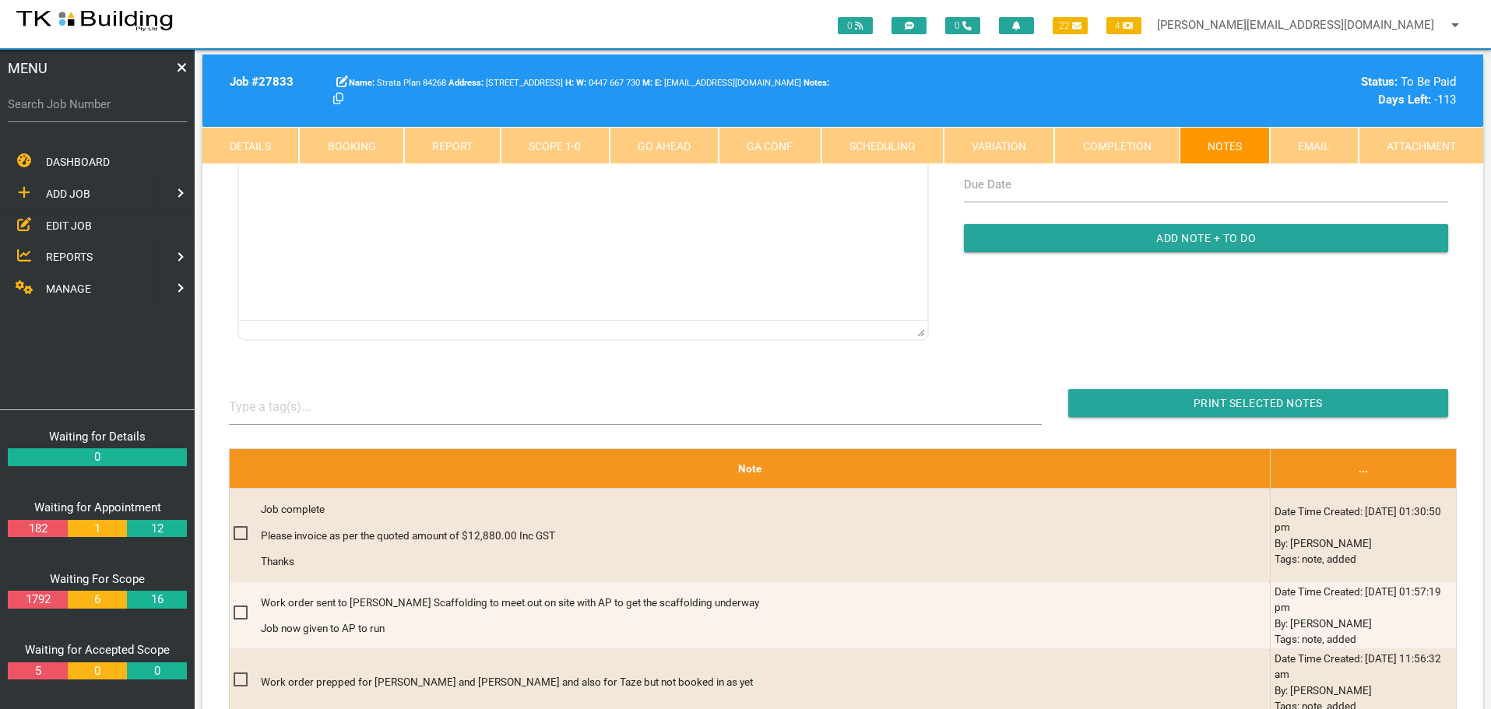
scroll to position [0, 0]
click at [108, 118] on input "Search Job Number" at bounding box center [97, 104] width 179 height 36
type input "28114"
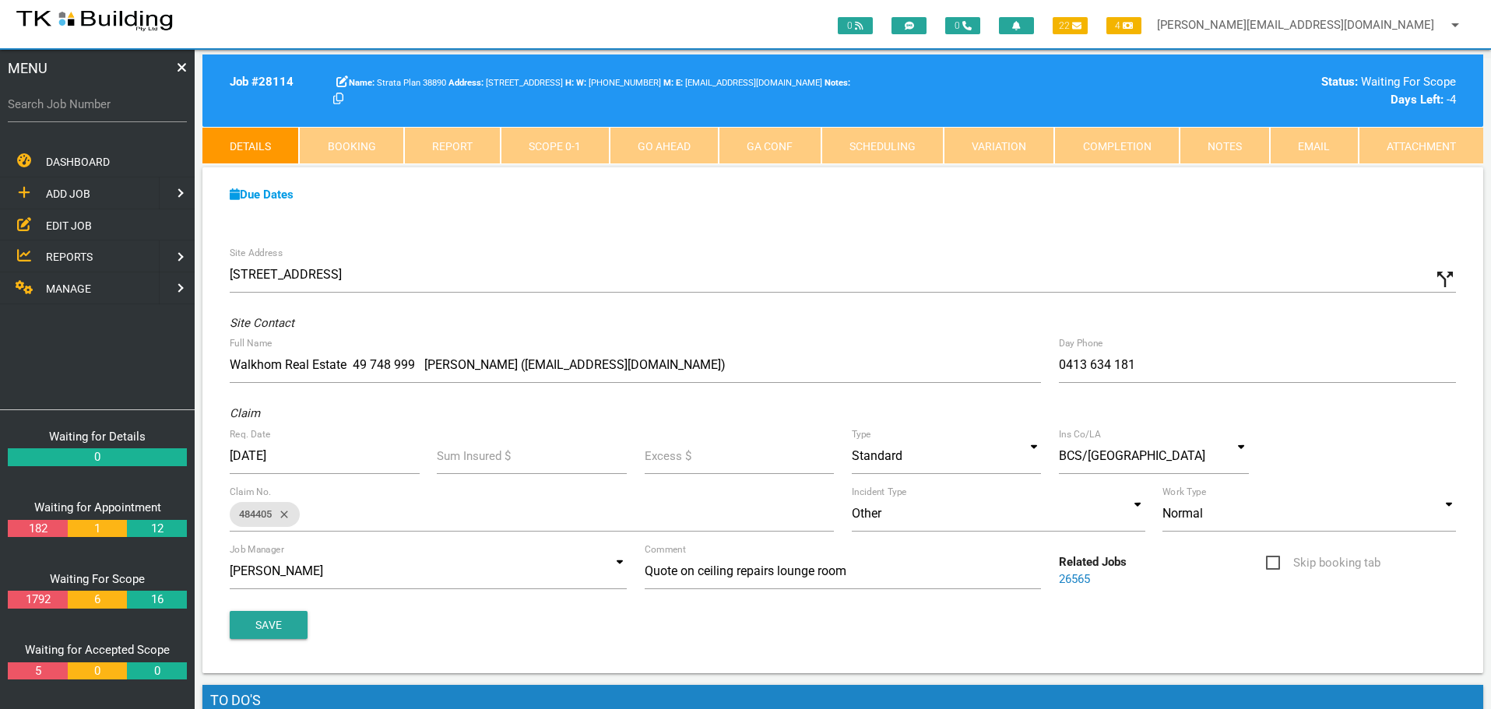
click at [1235, 146] on link "Notes" at bounding box center [1224, 145] width 90 height 37
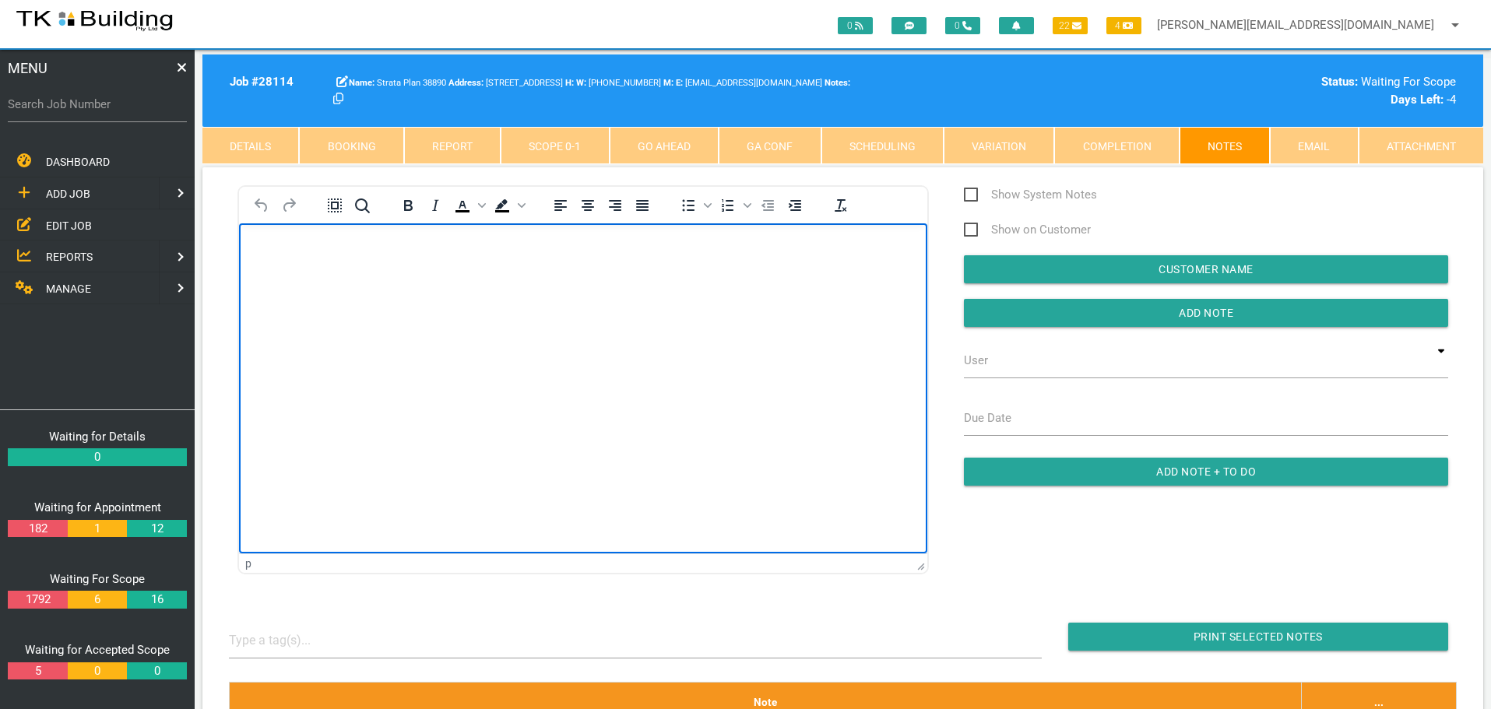
click at [284, 257] on body "Rich Text Area. Press ALT-0 for help." at bounding box center [583, 267] width 688 height 51
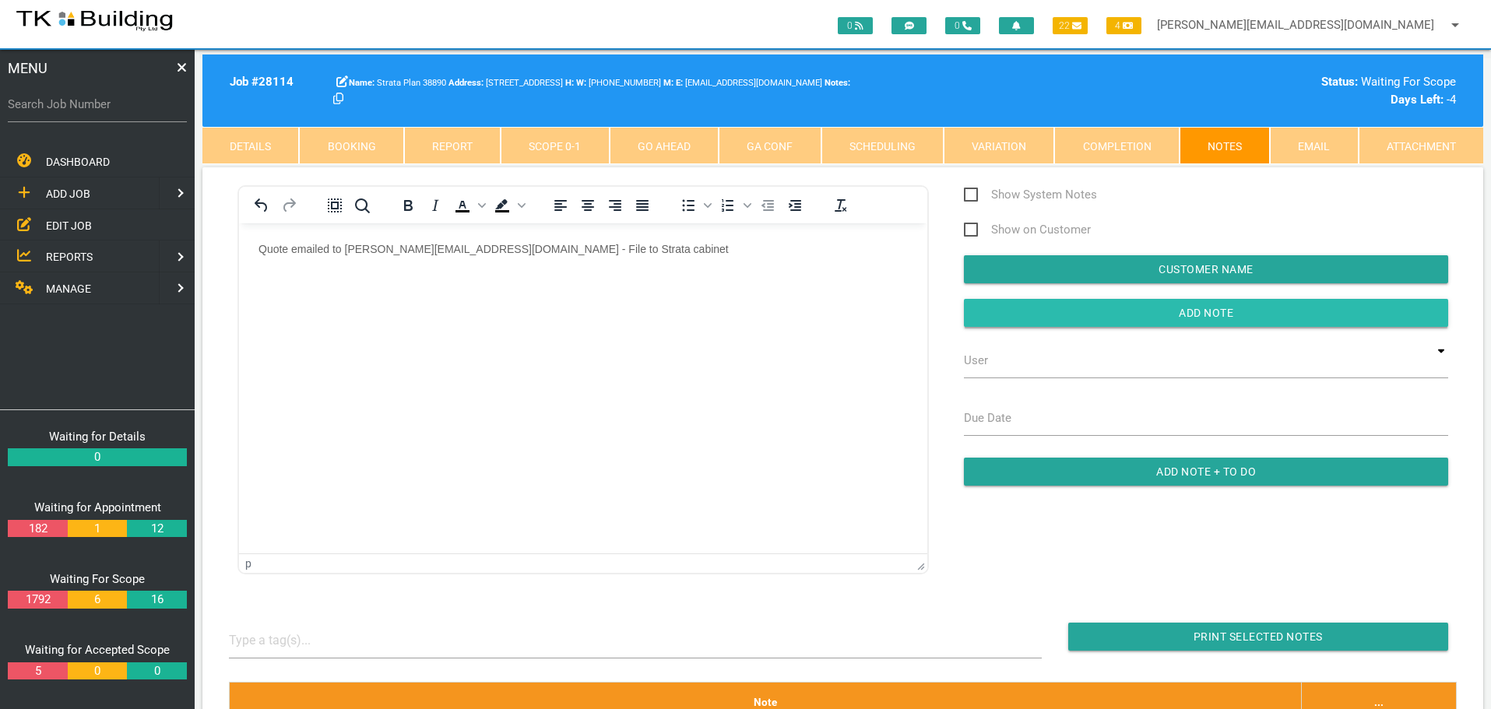
click at [1040, 316] on input "button" at bounding box center [1206, 313] width 484 height 28
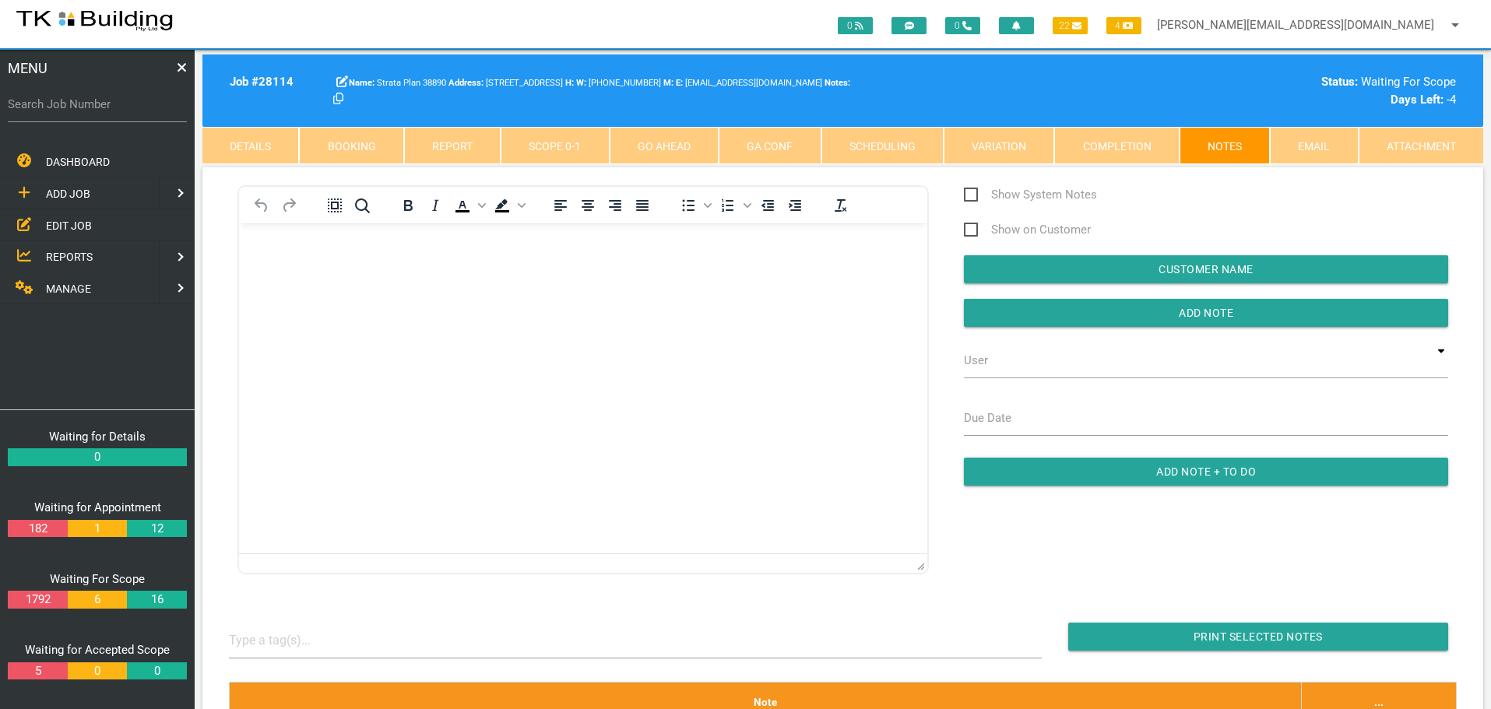
click at [111, 111] on label "Search Job Number" at bounding box center [97, 105] width 179 height 18
click at [111, 111] on input "Search Job Number" at bounding box center [97, 104] width 179 height 36
type input "28147"
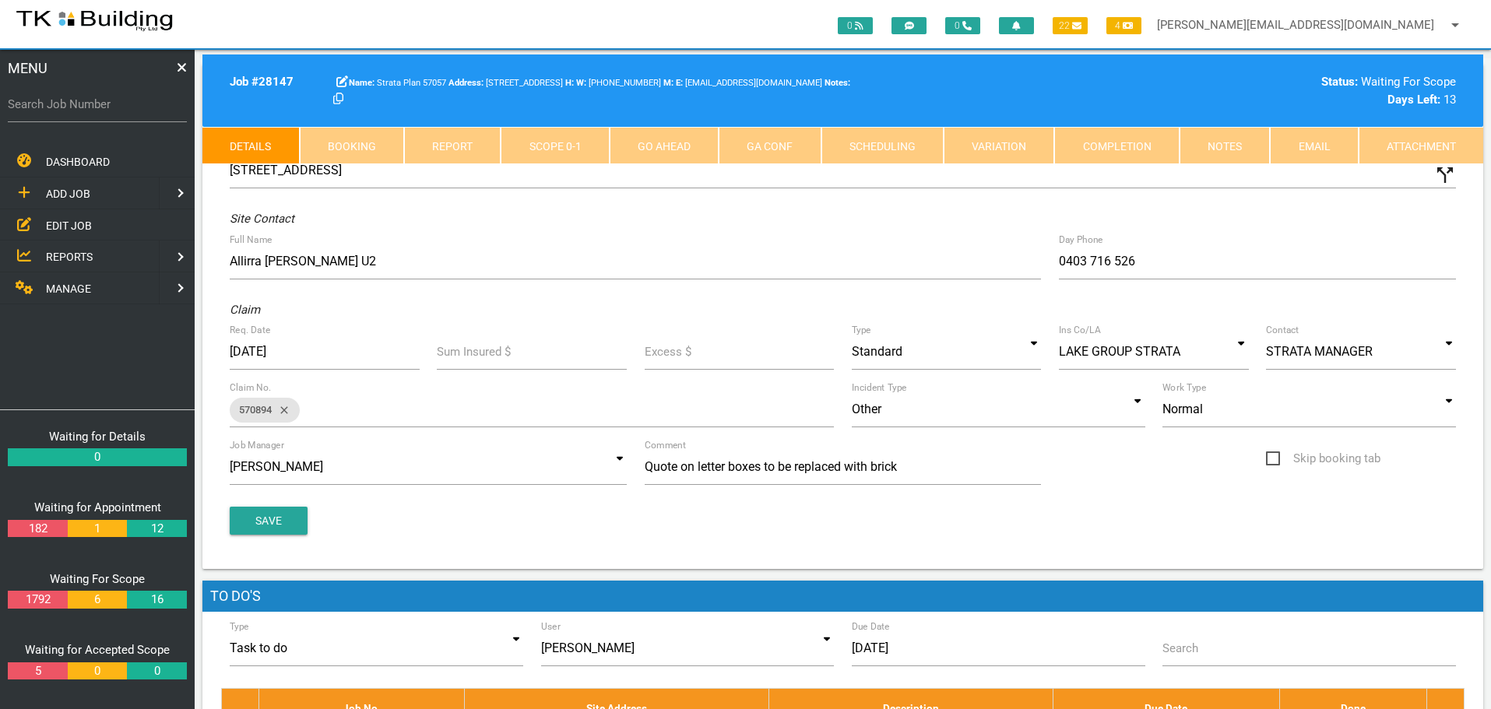
click at [1238, 146] on link "Notes" at bounding box center [1224, 145] width 90 height 37
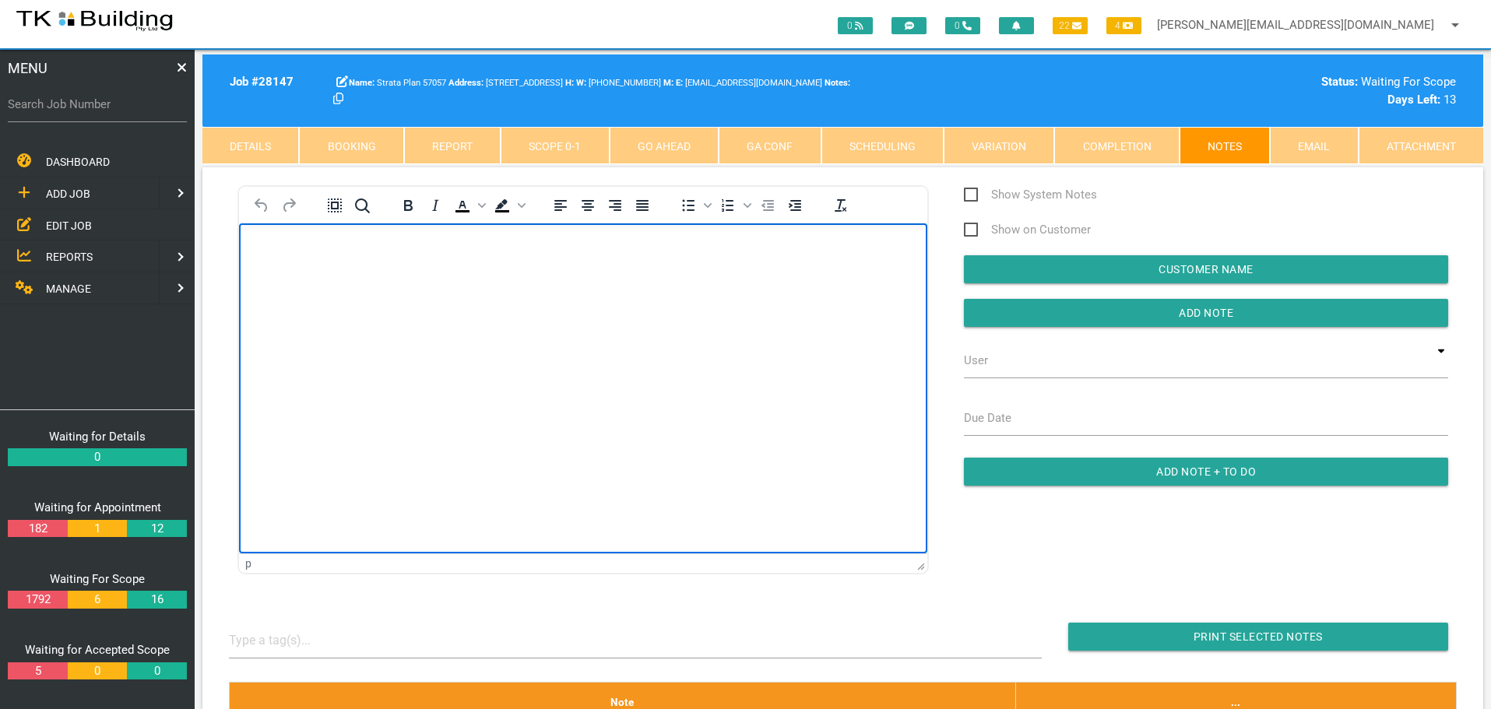
click at [286, 258] on body "Rich Text Area. Press ALT-0 for help." at bounding box center [583, 267] width 688 height 51
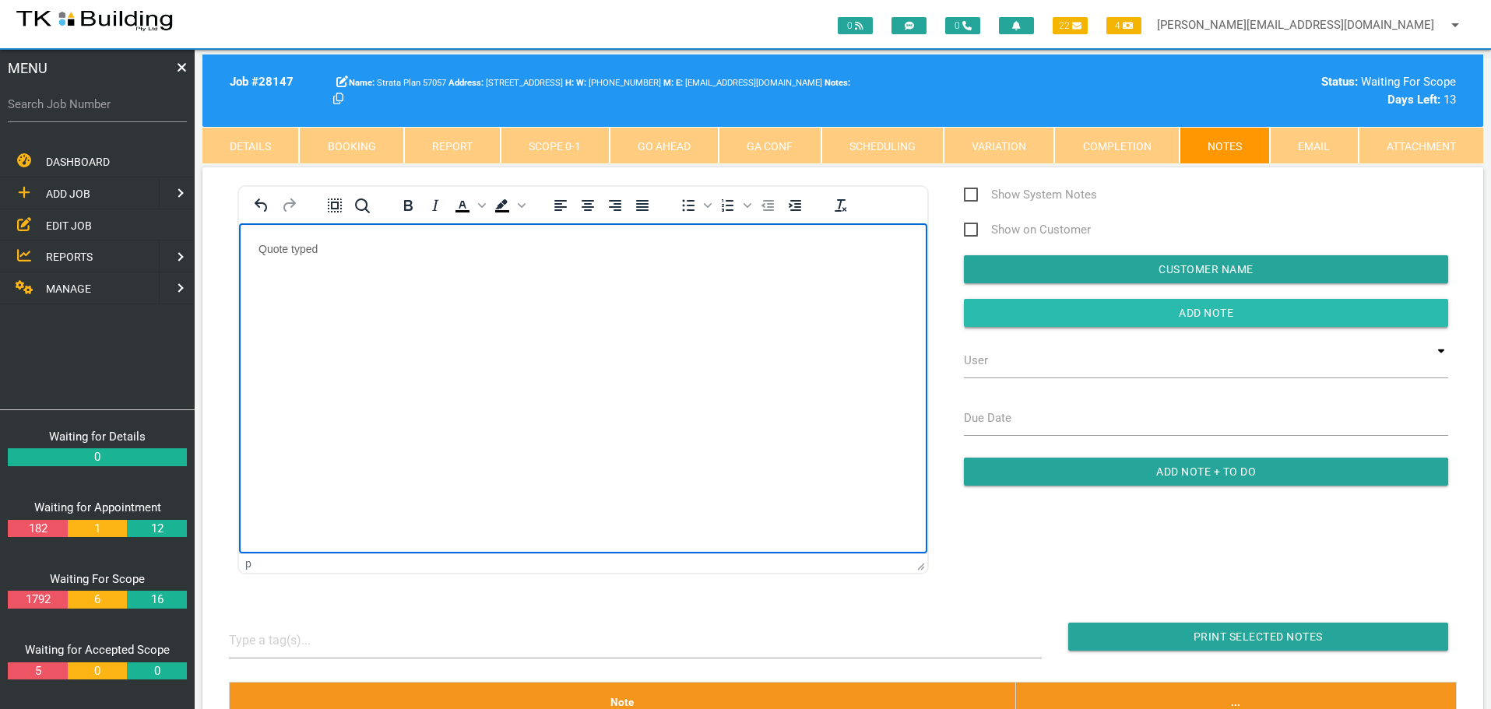
click at [1076, 310] on input "Add Note" at bounding box center [1206, 313] width 484 height 28
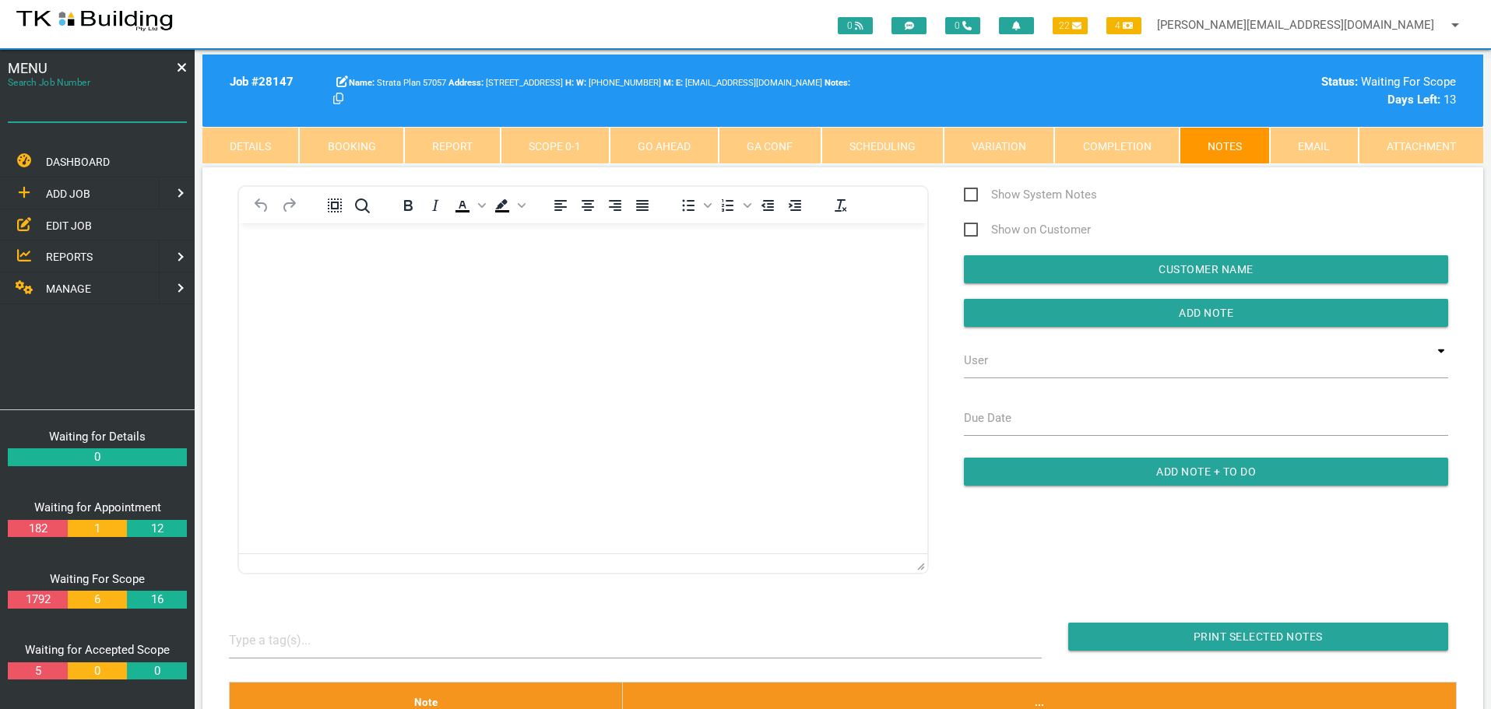
click at [75, 115] on input "Search Job Number" at bounding box center [97, 104] width 179 height 36
type input "28140"
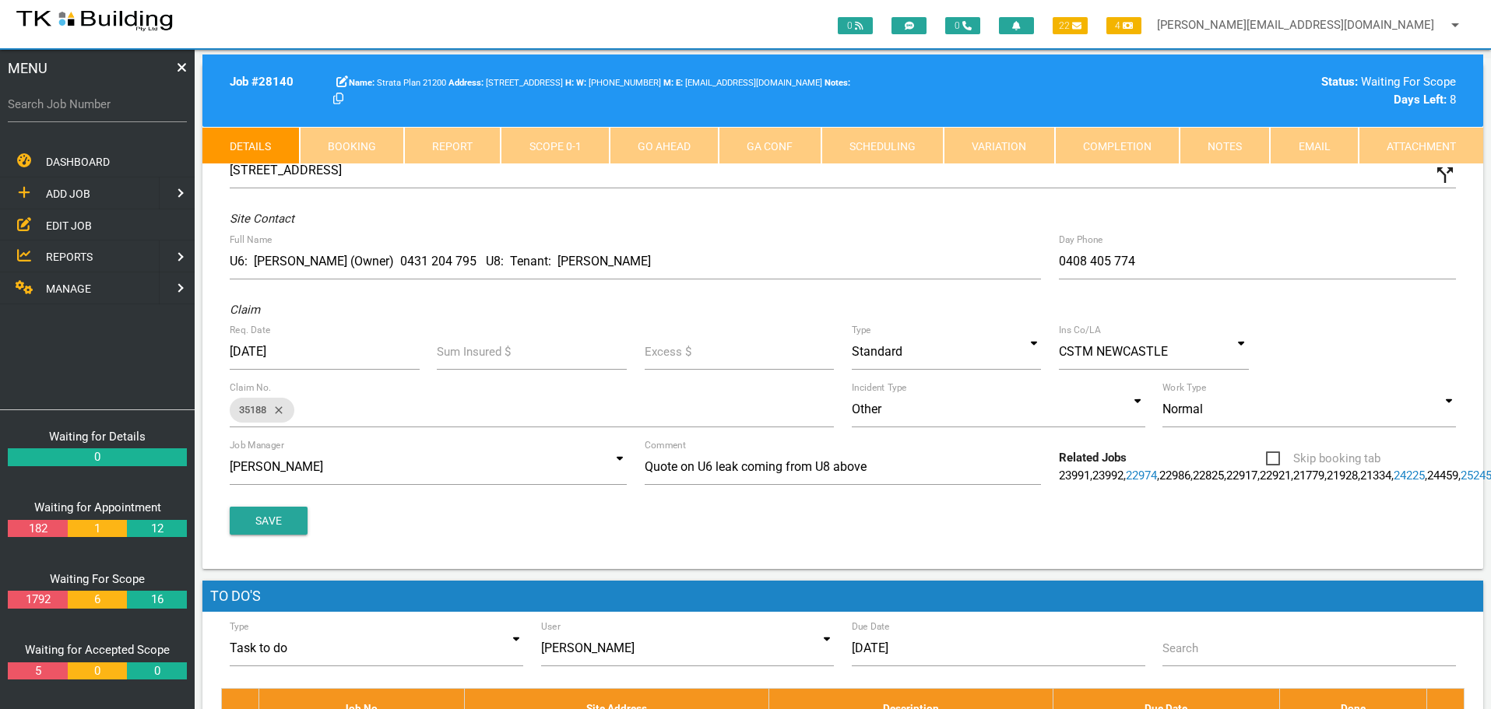
click at [1229, 145] on link "Notes" at bounding box center [1224, 145] width 90 height 37
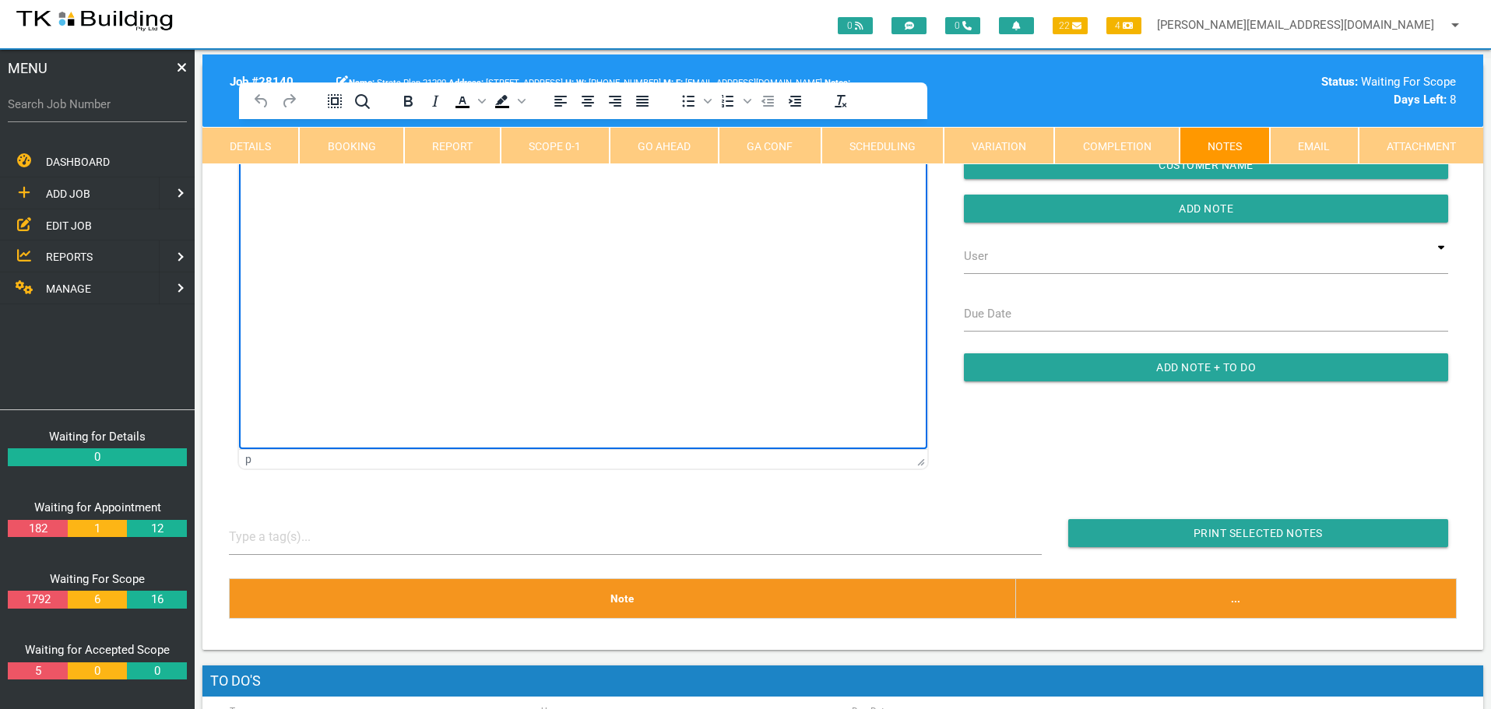
click at [308, 190] on html at bounding box center [583, 154] width 688 height 71
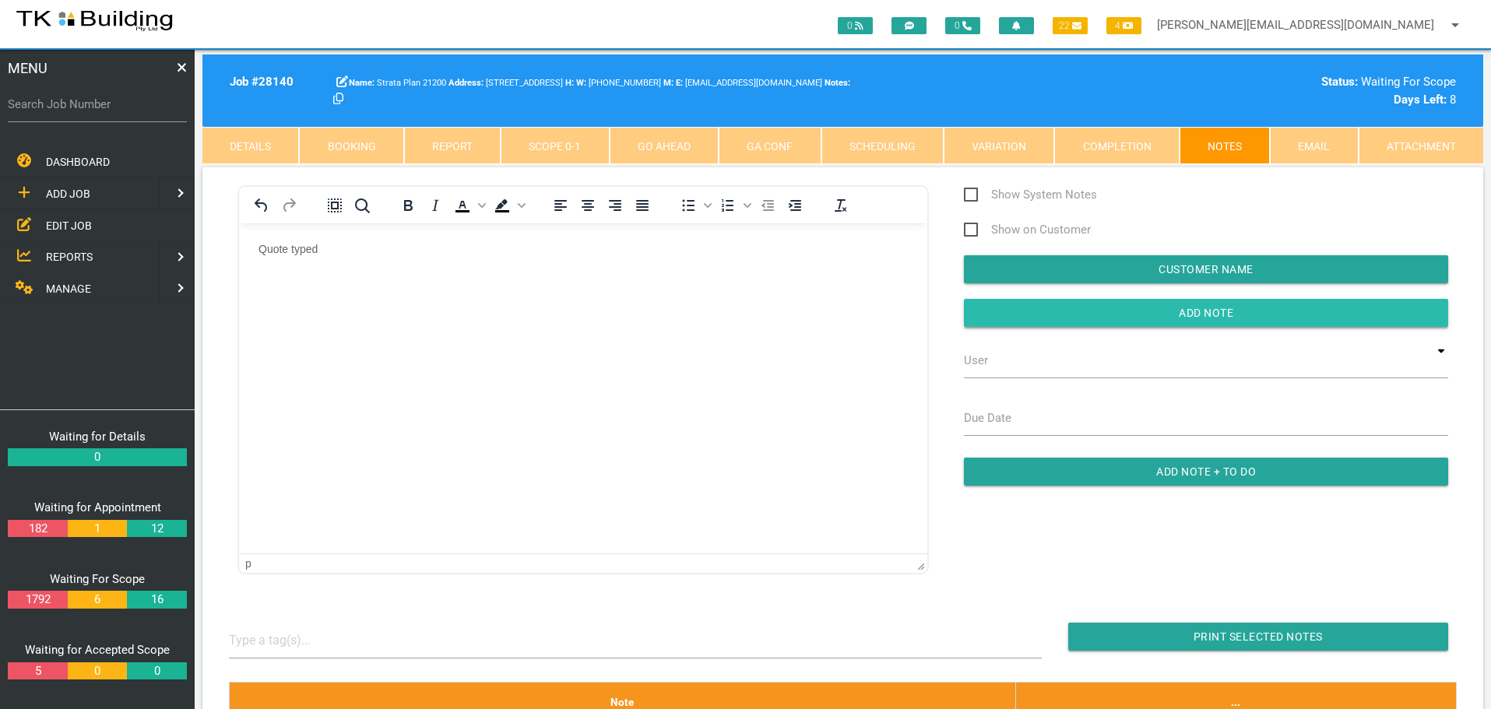
click at [1050, 315] on input "button" at bounding box center [1206, 313] width 484 height 28
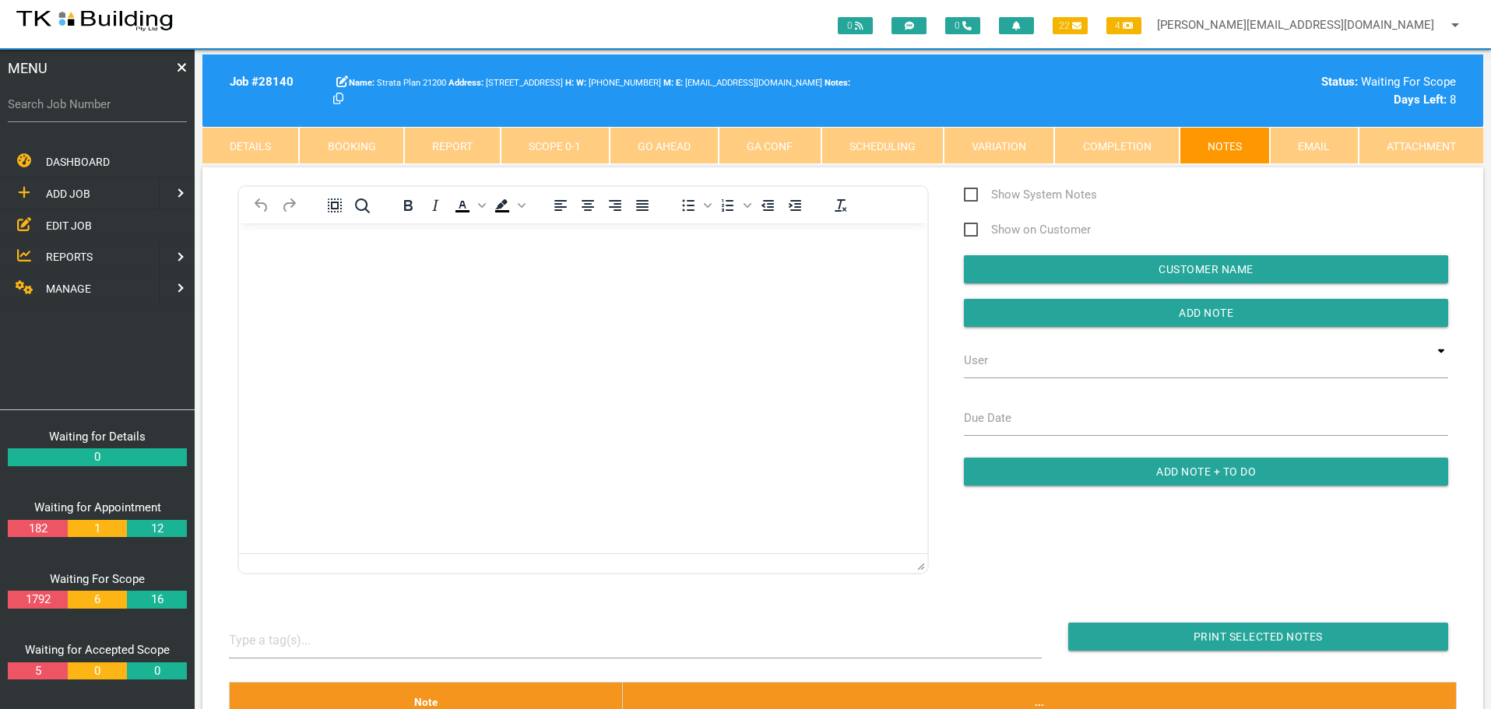
click at [69, 107] on label "Search Job Number" at bounding box center [97, 105] width 179 height 18
click at [69, 107] on input "Search Job Number" at bounding box center [97, 104] width 179 height 36
type input "27767"
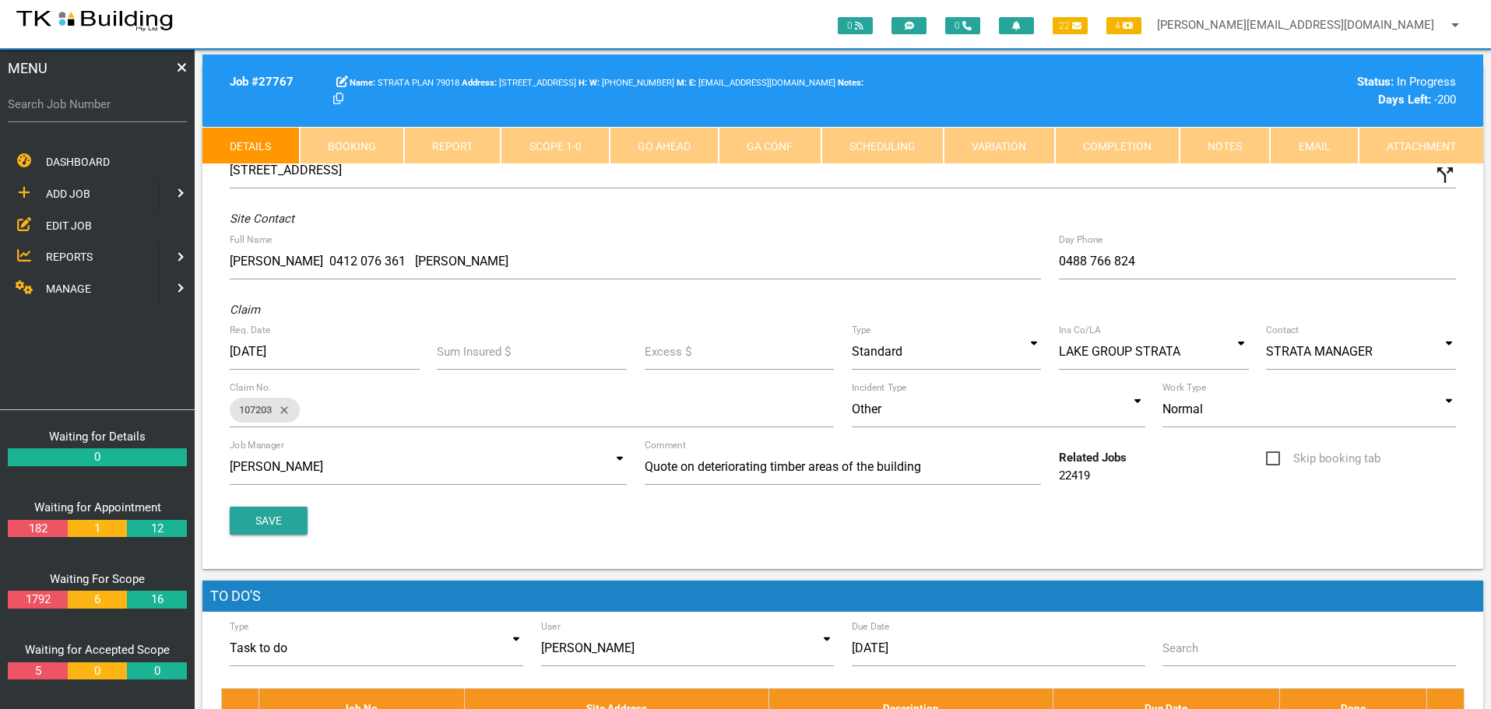
drag, startPoint x: 1235, startPoint y: 142, endPoint x: 1211, endPoint y: 158, distance: 28.7
click at [1235, 142] on link "Notes" at bounding box center [1224, 145] width 90 height 37
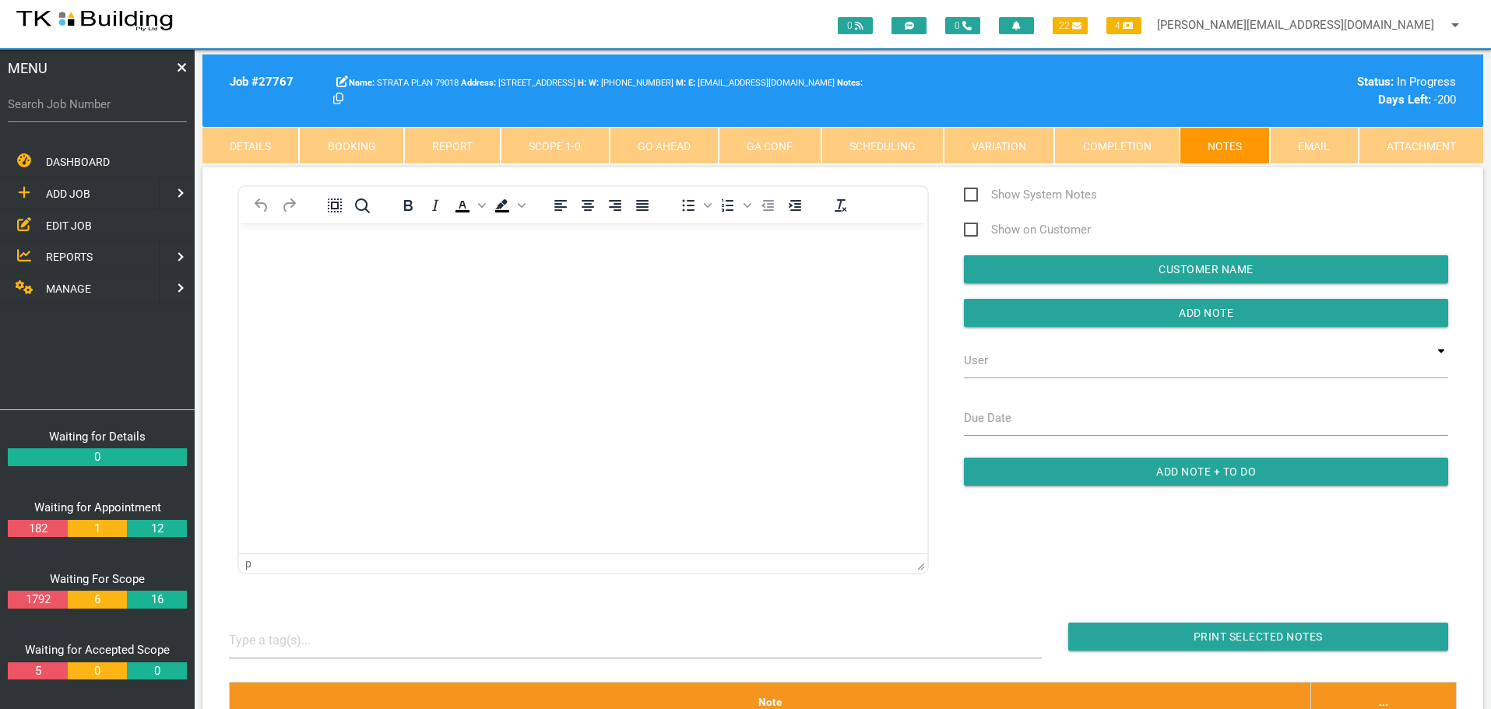
click at [315, 258] on body "Rich Text Area. Press ALT-0 for help." at bounding box center [583, 267] width 688 height 51
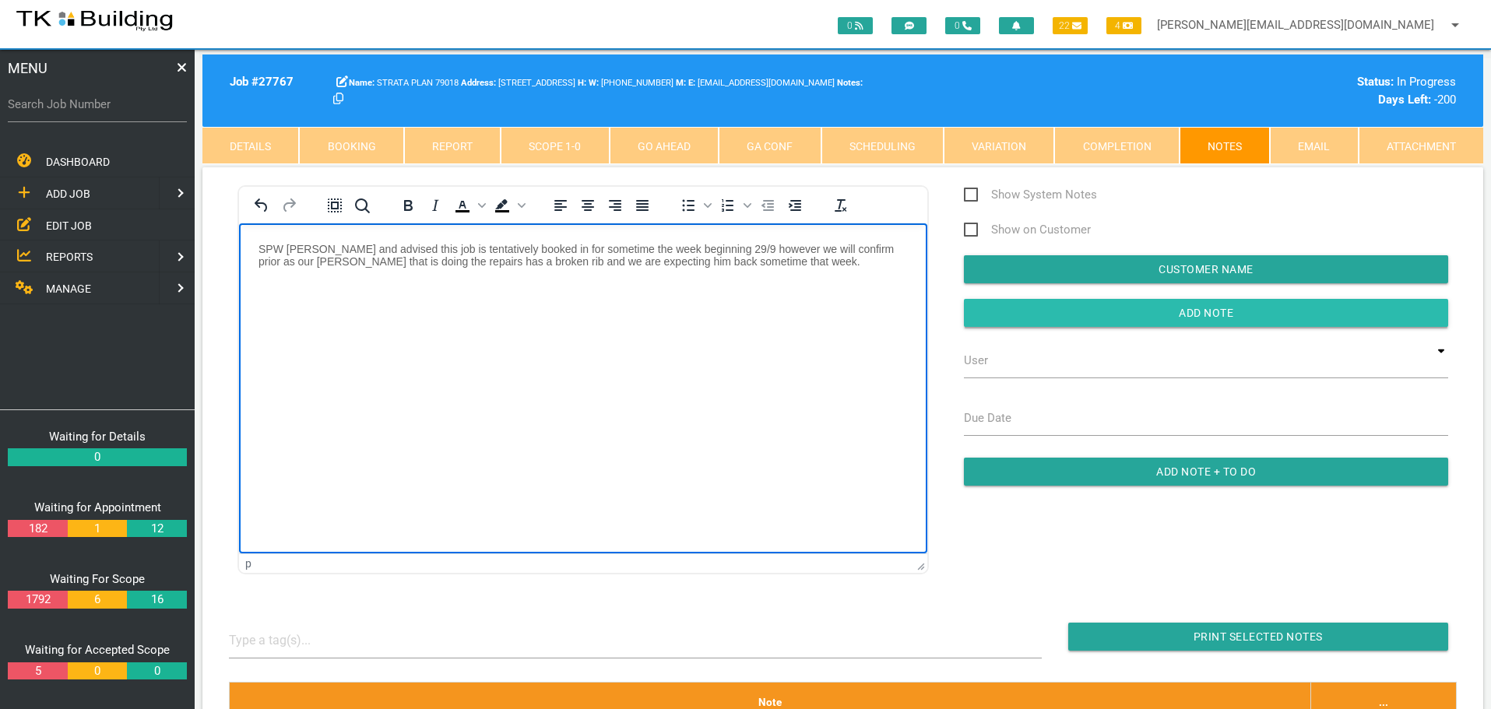
click at [1038, 306] on input "Add Note" at bounding box center [1206, 313] width 484 height 28
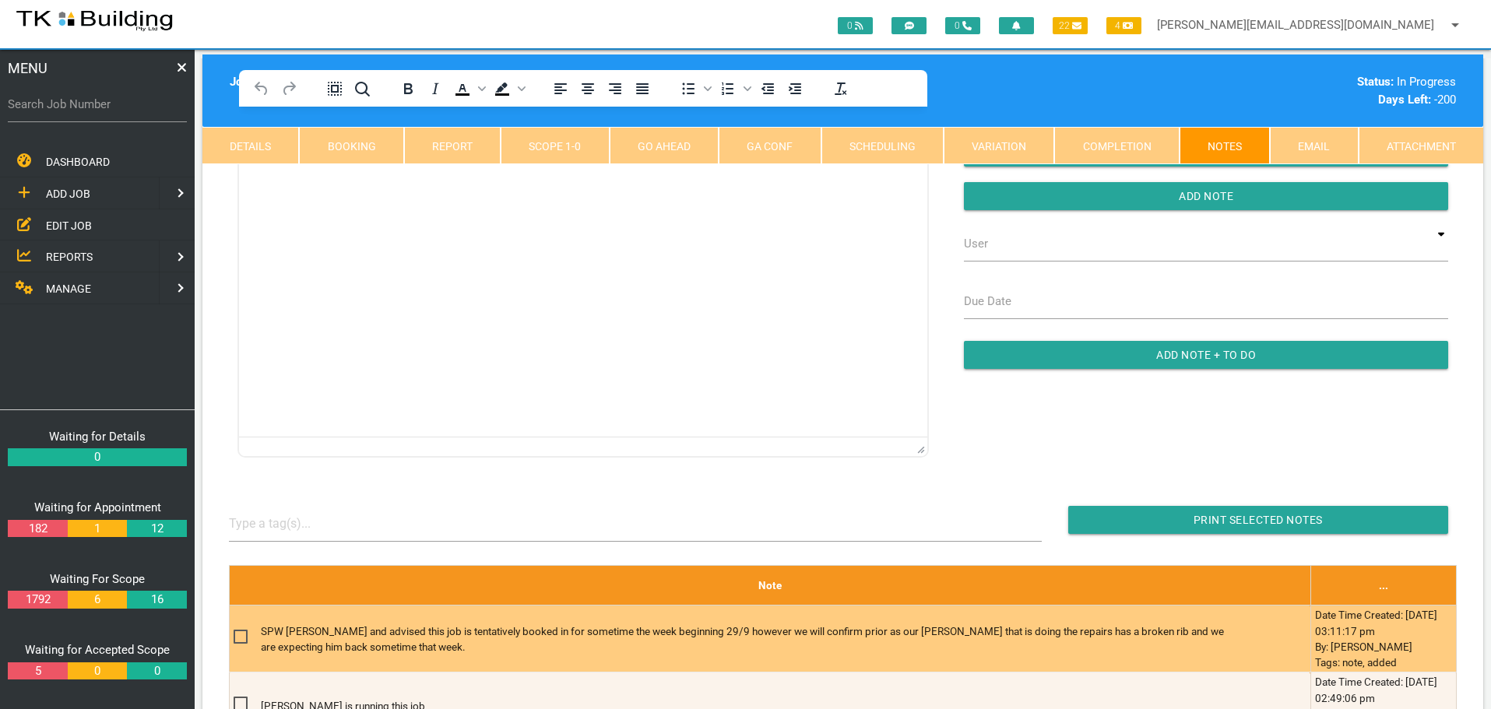
scroll to position [311, 0]
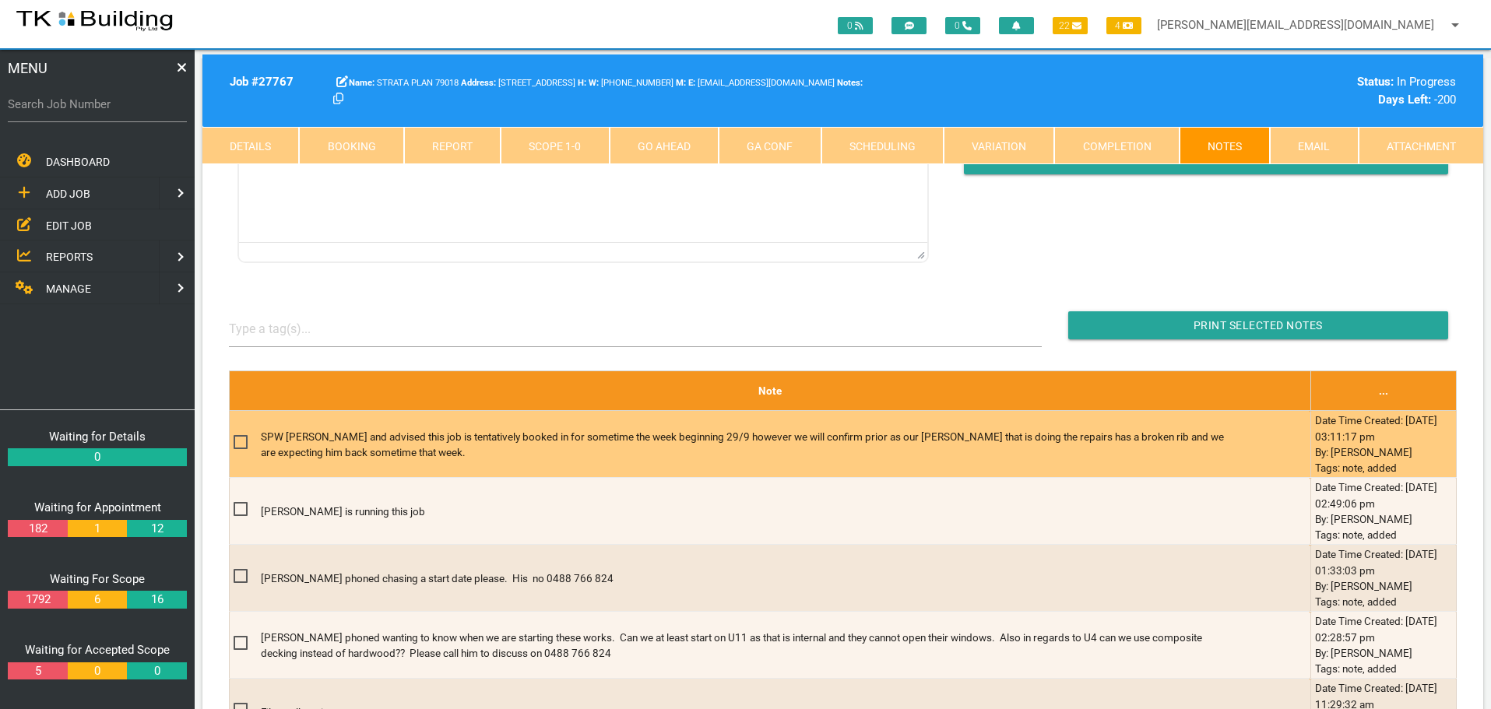
click at [241, 445] on span at bounding box center [247, 442] width 27 height 19
click at [241, 443] on input "checkbox" at bounding box center [239, 438] width 10 height 10
checkbox input "true"
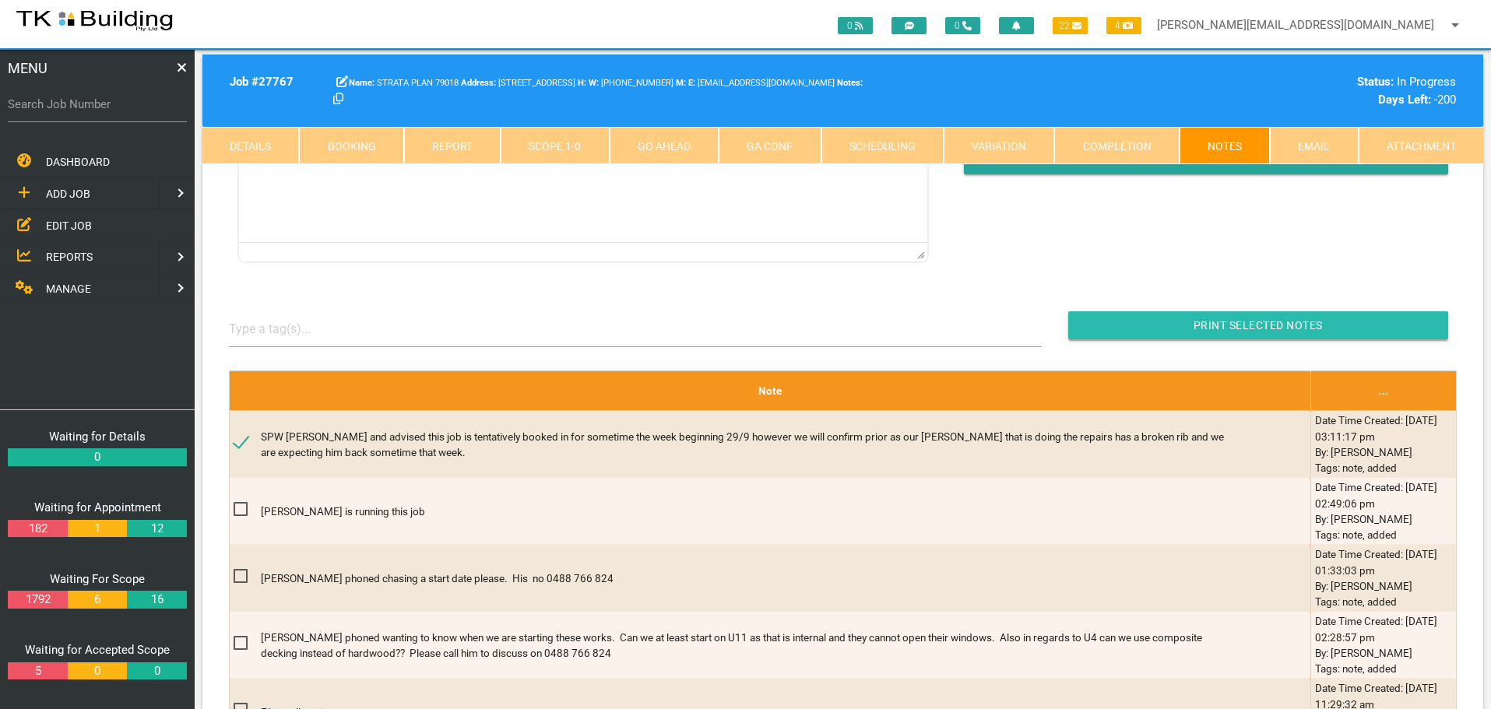
click at [1084, 315] on input "button" at bounding box center [1258, 325] width 380 height 28
click at [1135, 334] on input "button" at bounding box center [1258, 325] width 380 height 28
click at [95, 116] on input "Search Job Number" at bounding box center [97, 104] width 179 height 36
type input "28144"
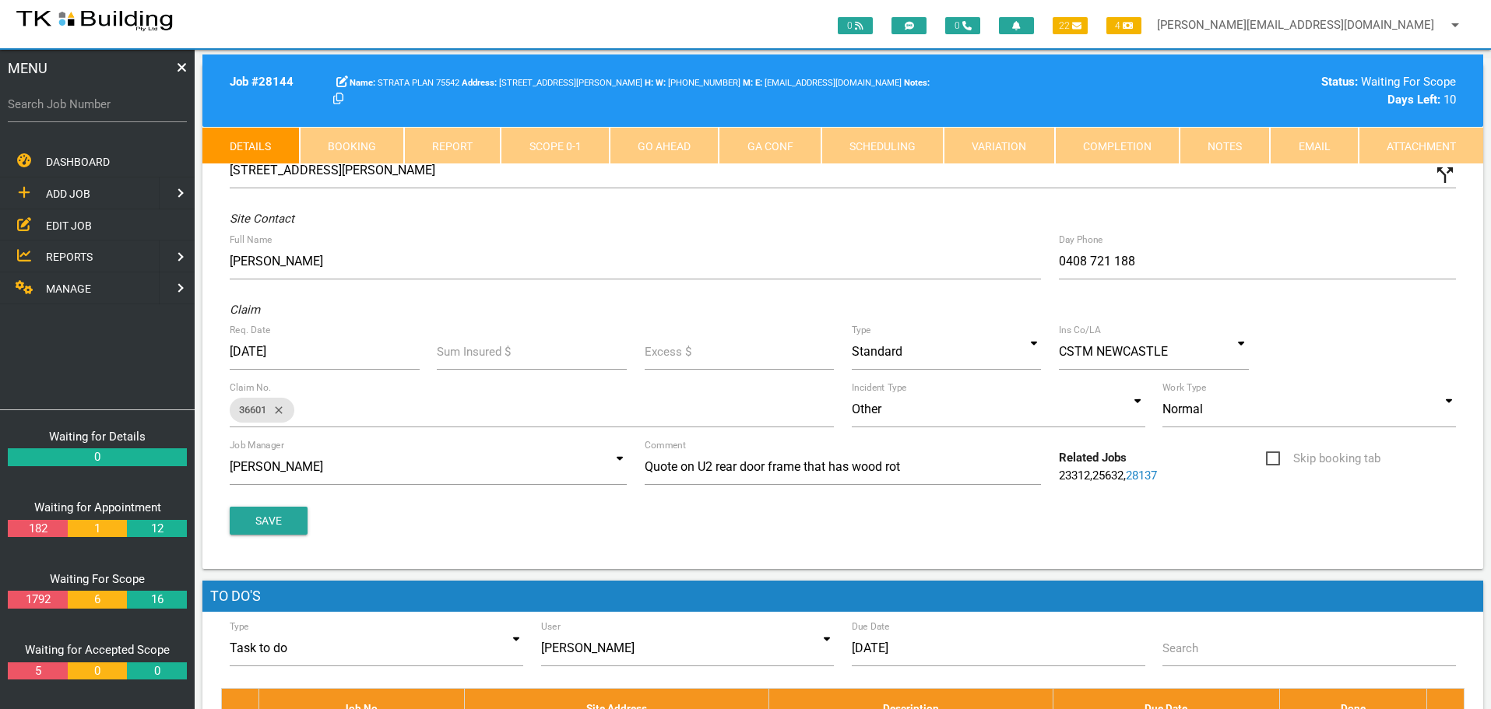
click at [1216, 149] on link "Notes" at bounding box center [1224, 145] width 90 height 37
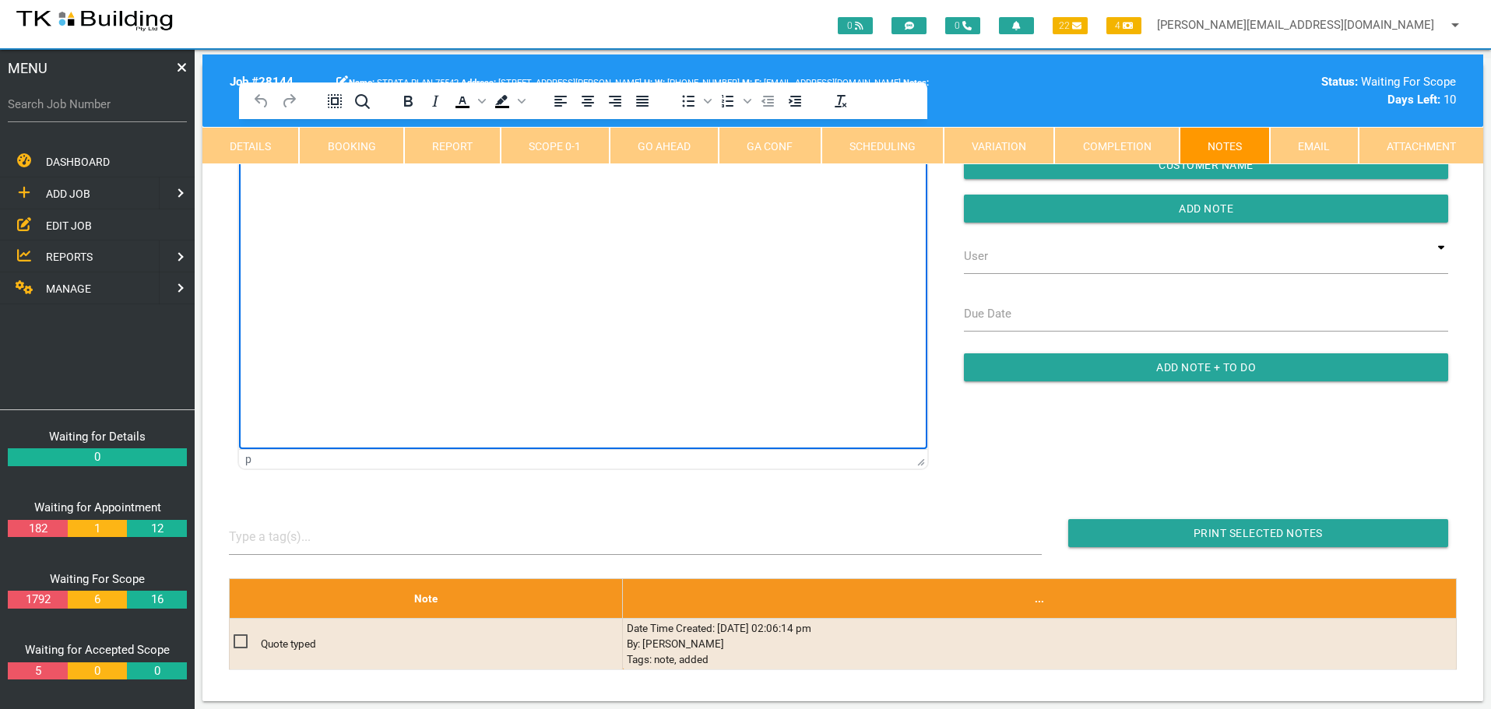
click at [311, 190] on html at bounding box center [583, 154] width 688 height 71
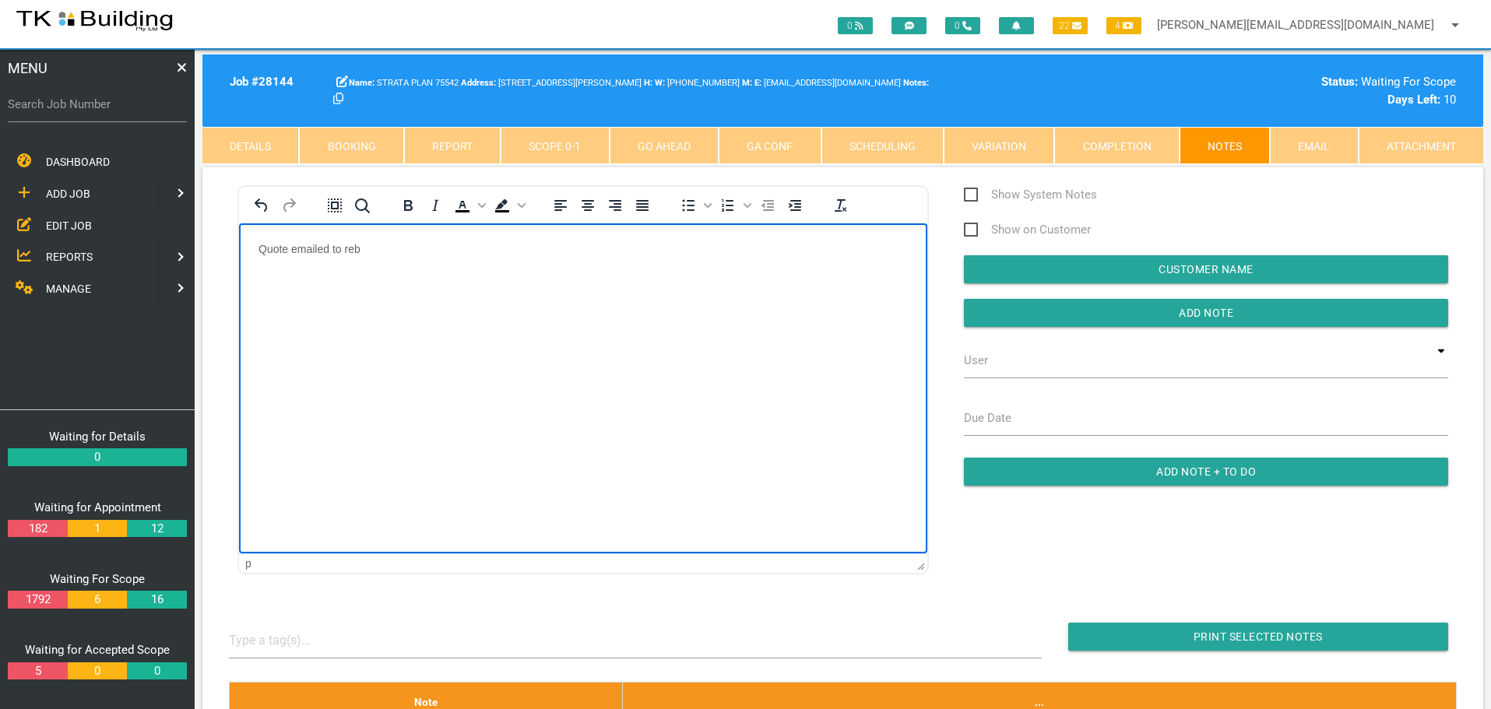
click at [378, 246] on p "Quote emailed to reb" at bounding box center [582, 248] width 649 height 12
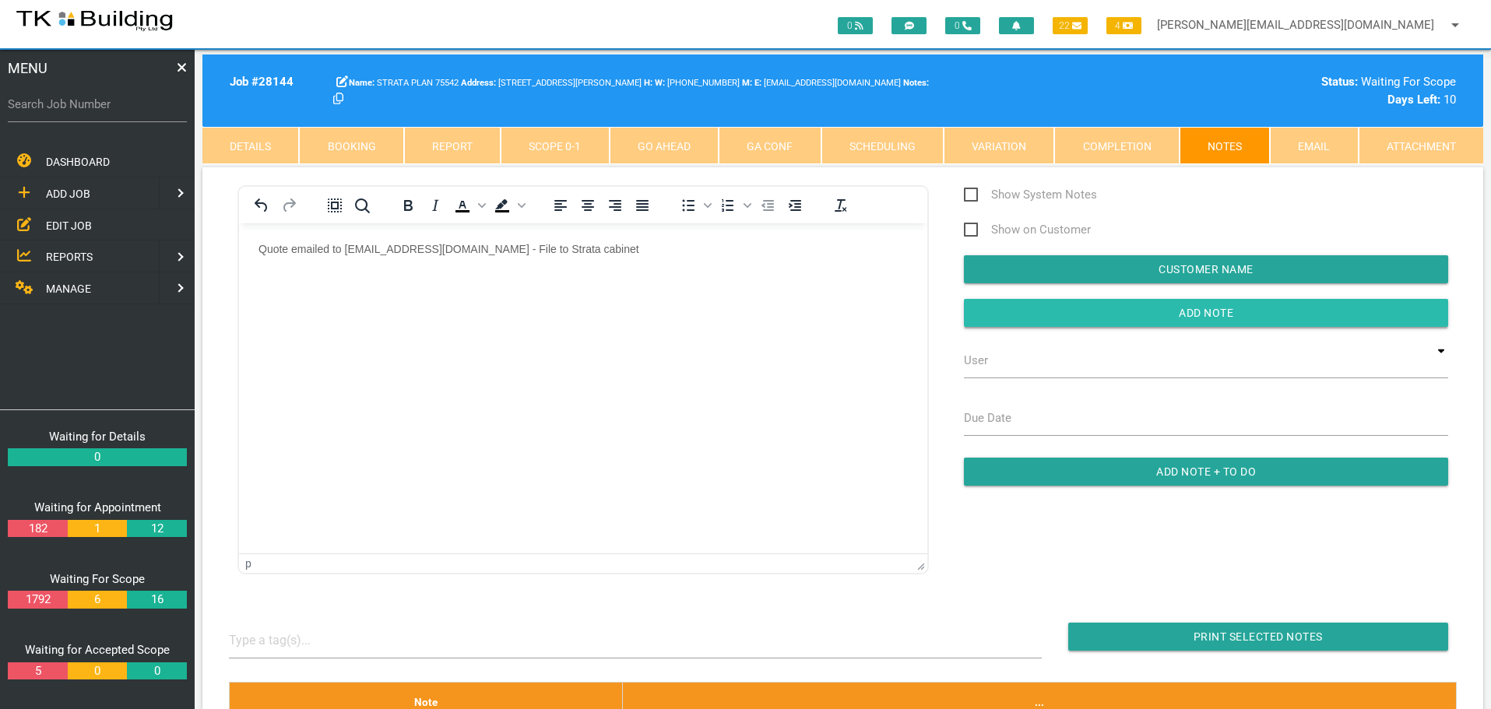
click at [1027, 304] on input "button" at bounding box center [1206, 313] width 484 height 28
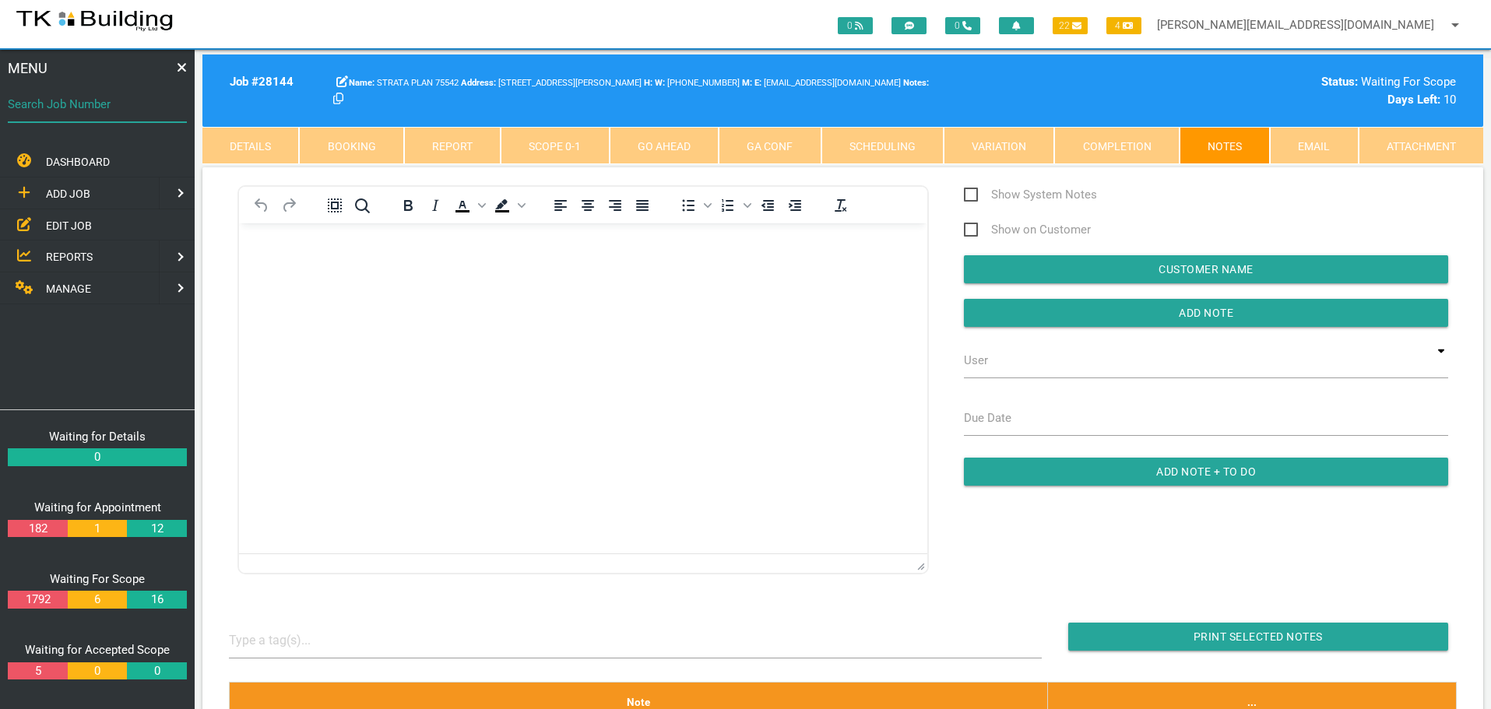
click at [99, 116] on input "Search Job Number" at bounding box center [97, 104] width 179 height 36
type input "28147"
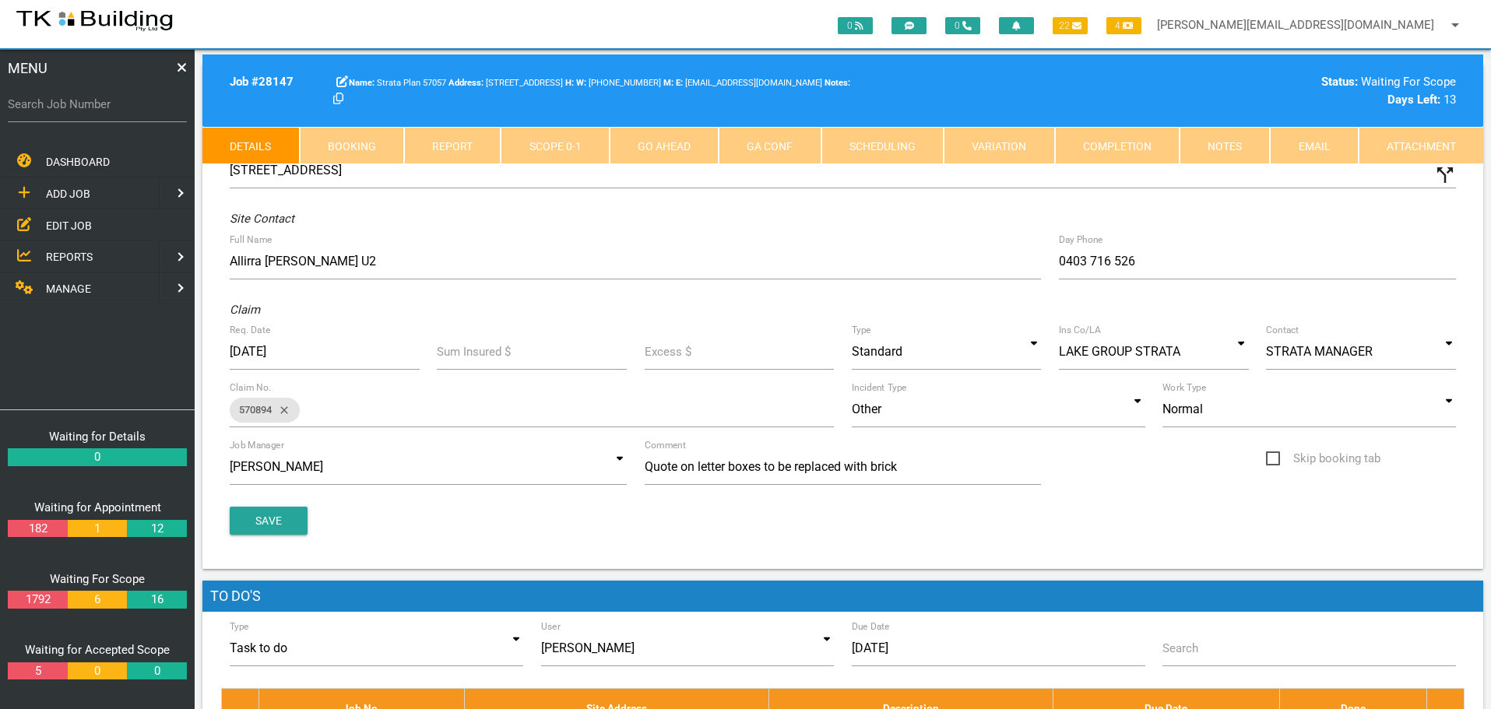
click at [1199, 139] on link "Notes" at bounding box center [1224, 145] width 90 height 37
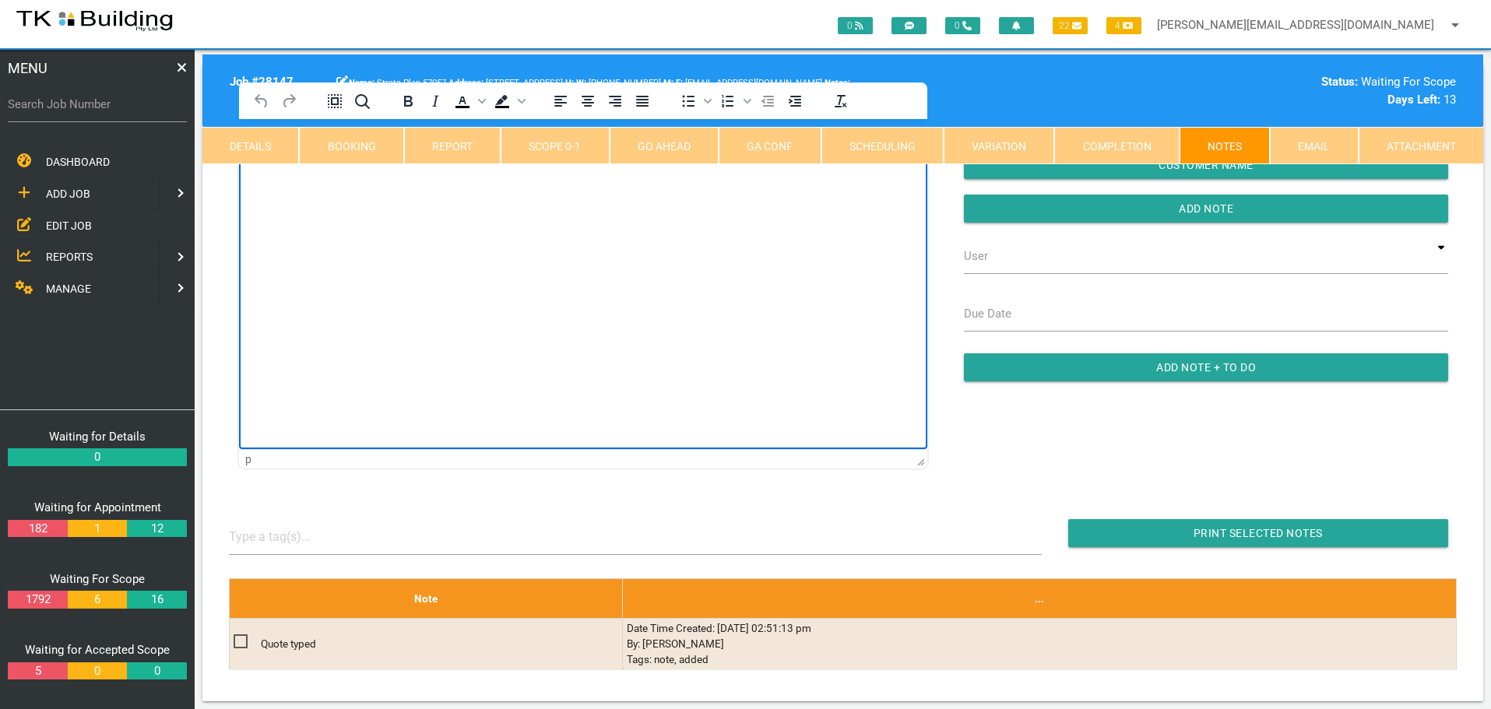
click at [380, 190] on html at bounding box center [583, 154] width 688 height 71
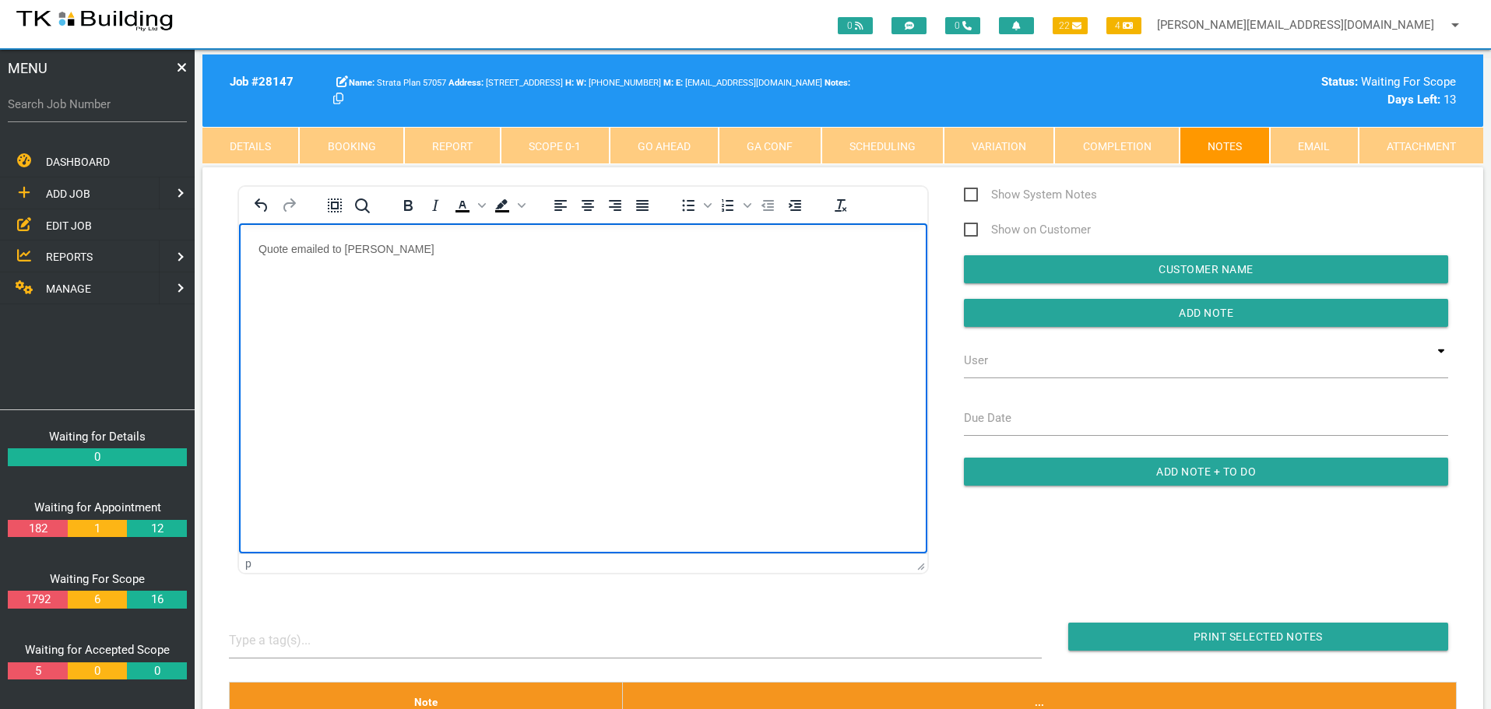
click at [419, 244] on p "Quote emailed to gabrielle" at bounding box center [582, 248] width 649 height 12
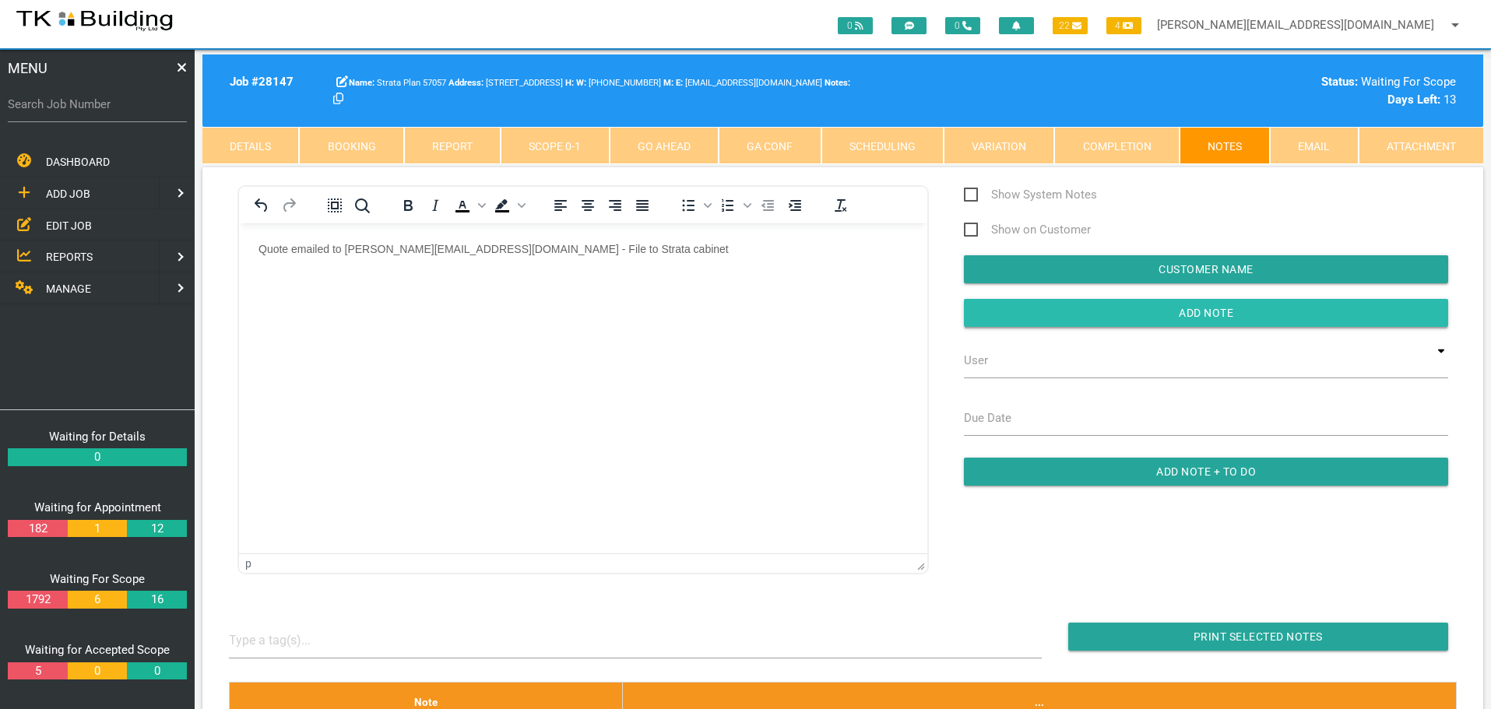
drag, startPoint x: 1083, startPoint y: 318, endPoint x: 938, endPoint y: 320, distance: 144.8
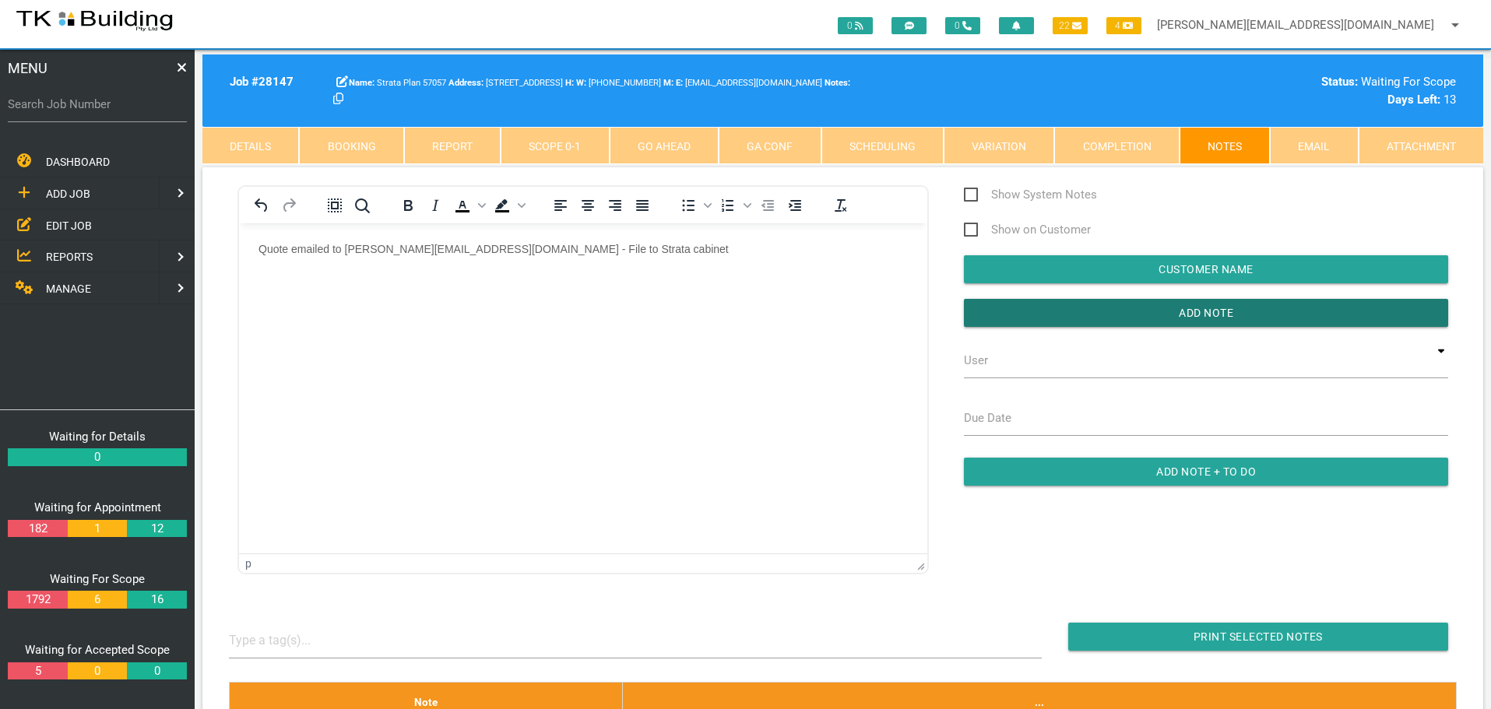
click at [1074, 319] on input "button" at bounding box center [1206, 313] width 484 height 28
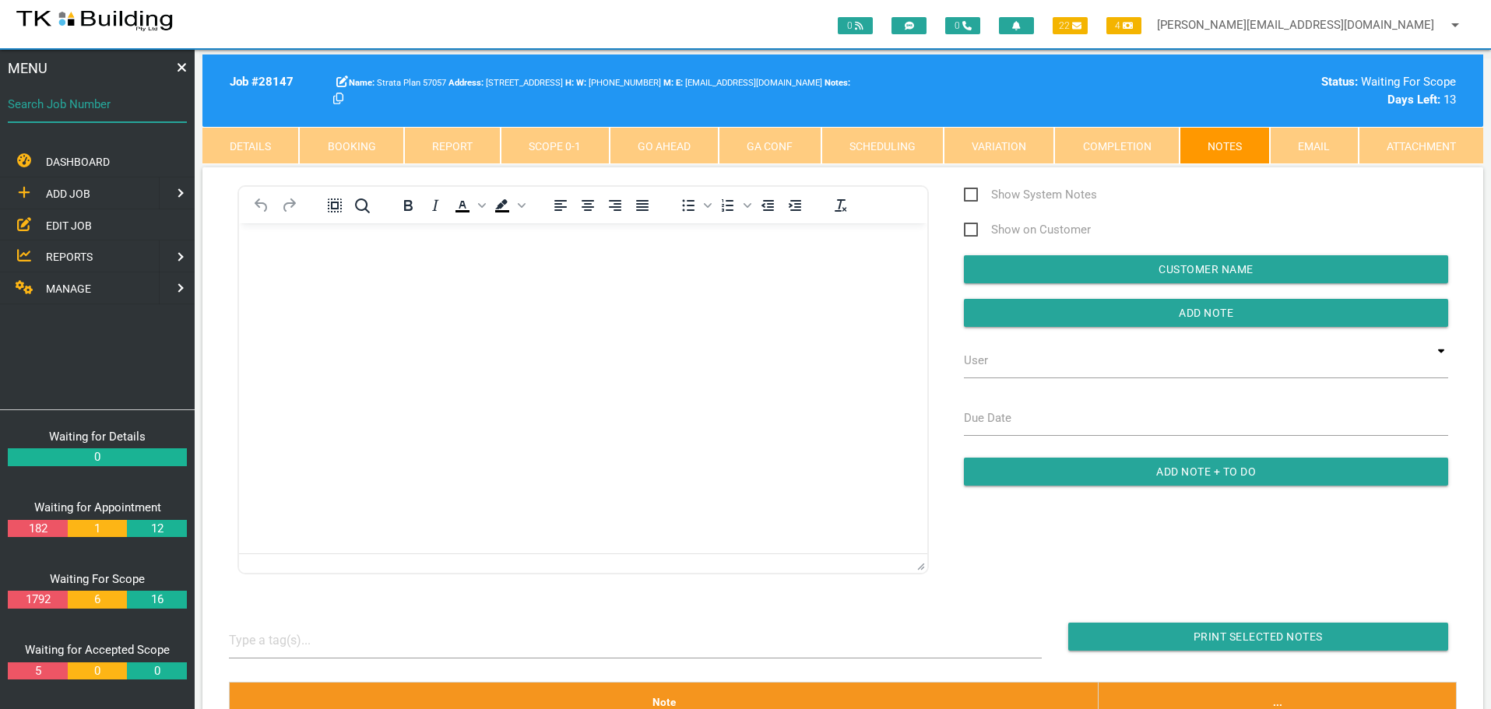
click at [61, 117] on input "Search Job Number" at bounding box center [97, 104] width 179 height 36
type input "28140"
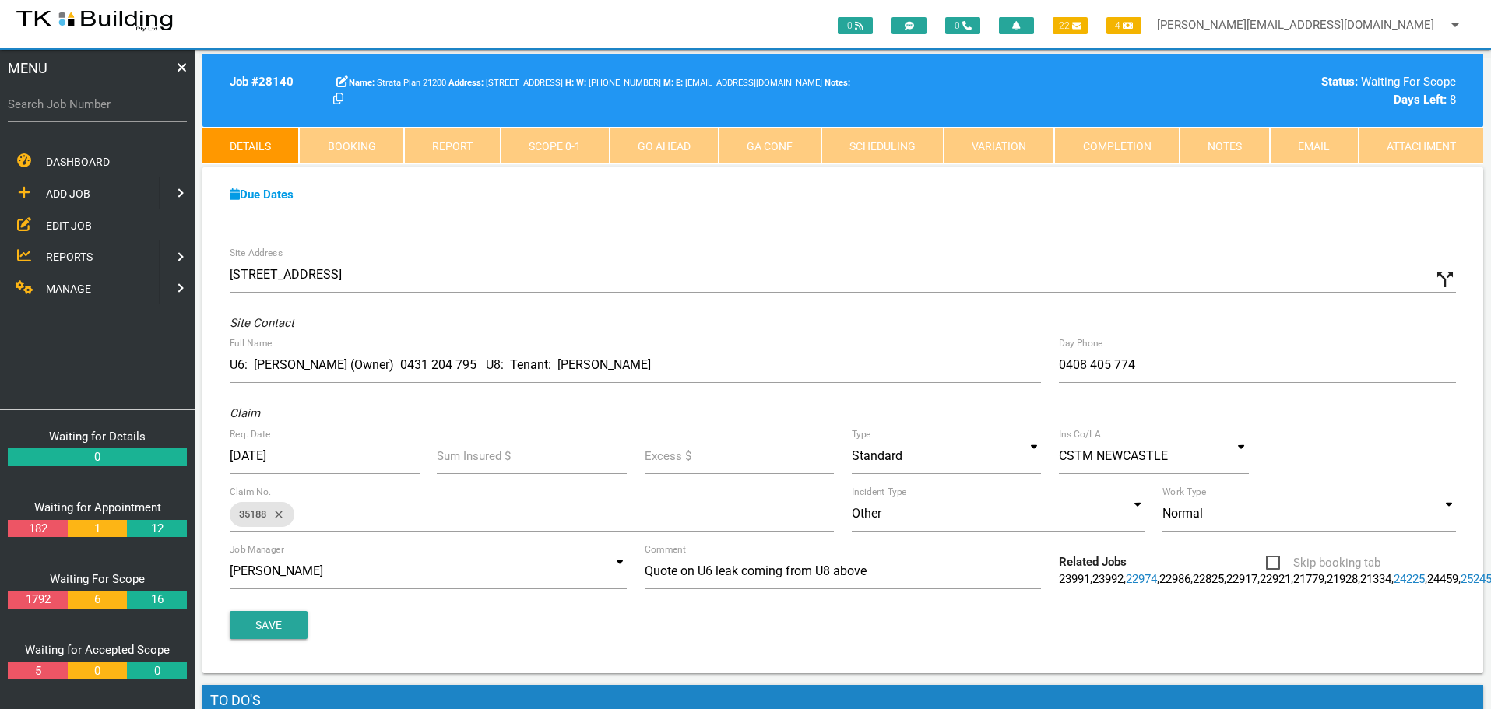
click at [1232, 146] on link "Notes" at bounding box center [1224, 145] width 90 height 37
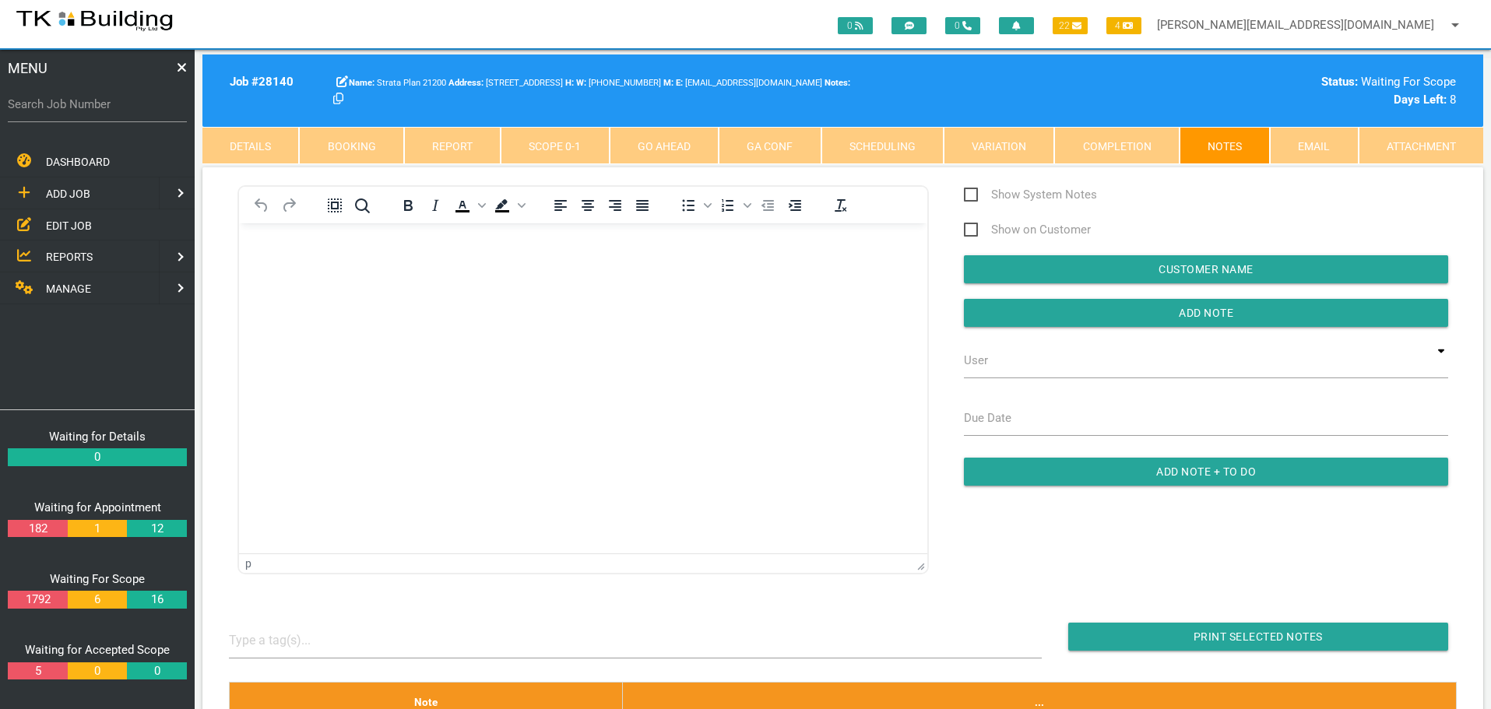
click at [357, 285] on body "Rich Text Area. Press ALT-0 for help." at bounding box center [583, 267] width 688 height 51
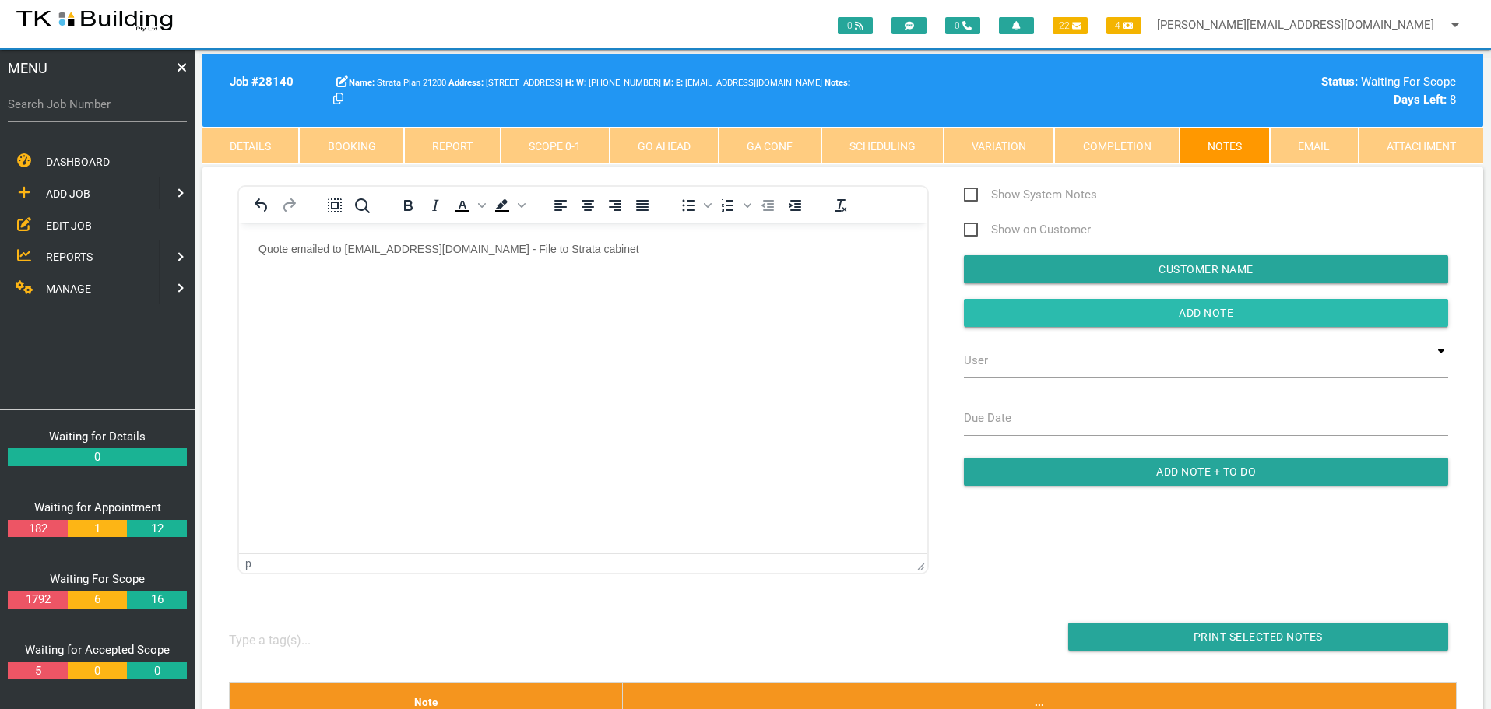
click at [1112, 316] on input "button" at bounding box center [1206, 313] width 484 height 28
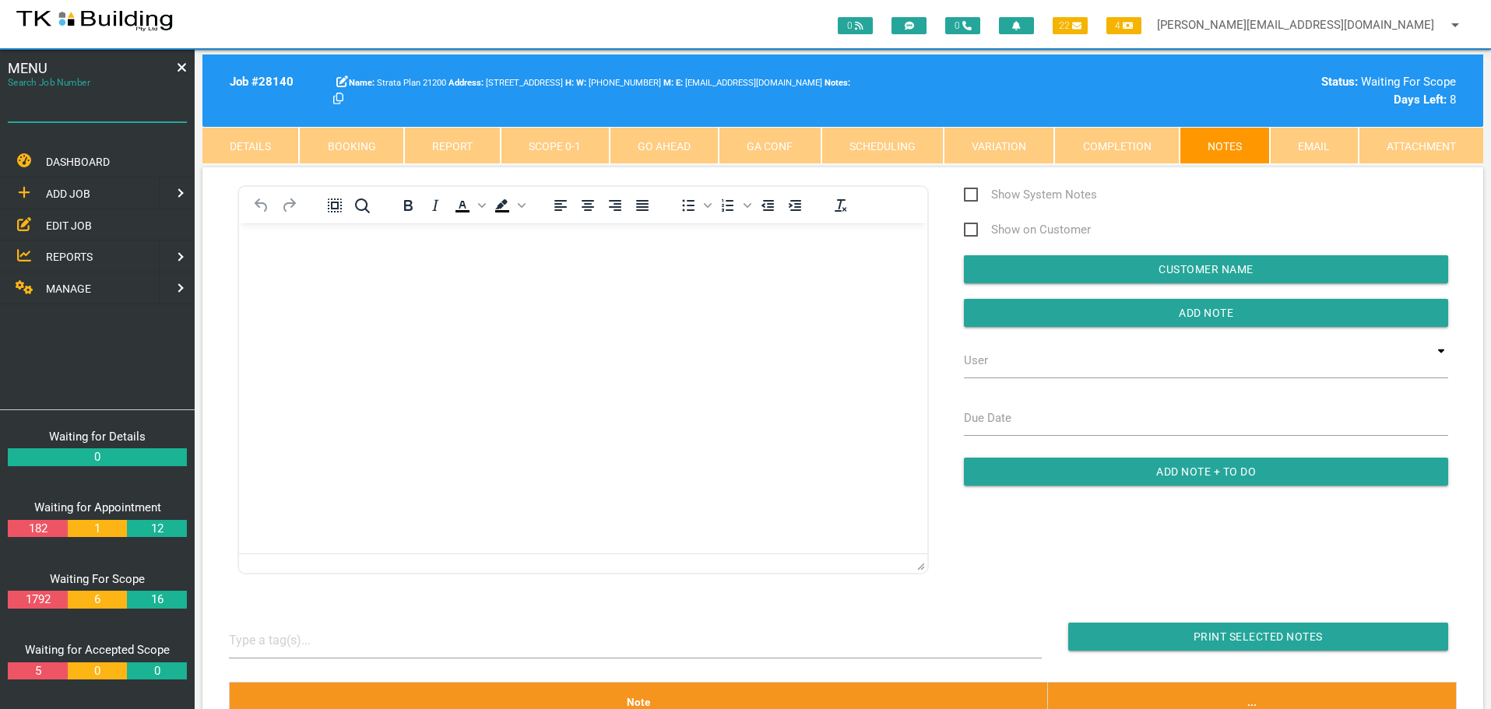
click at [106, 116] on input "Search Job Number" at bounding box center [97, 104] width 179 height 36
type input "27278"
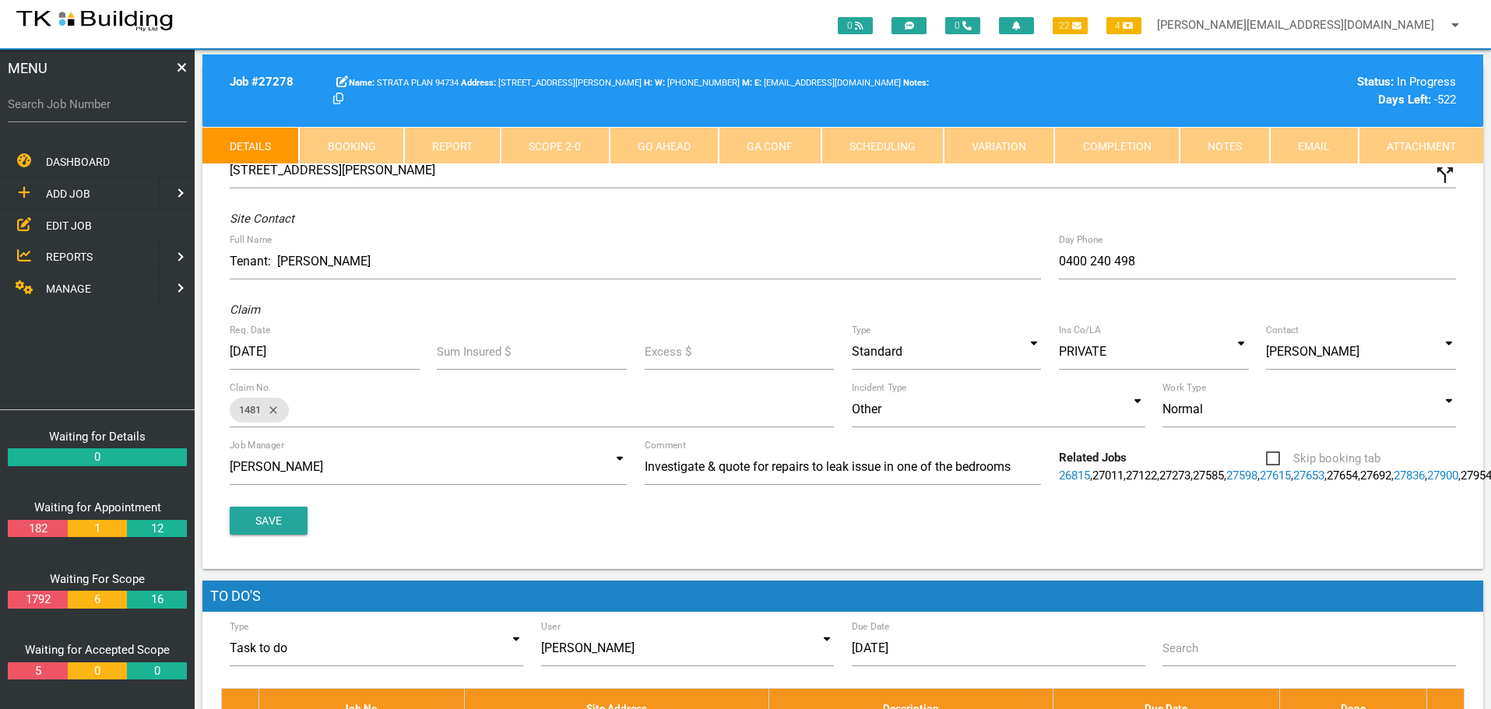
click at [1240, 143] on link "Notes" at bounding box center [1224, 145] width 90 height 37
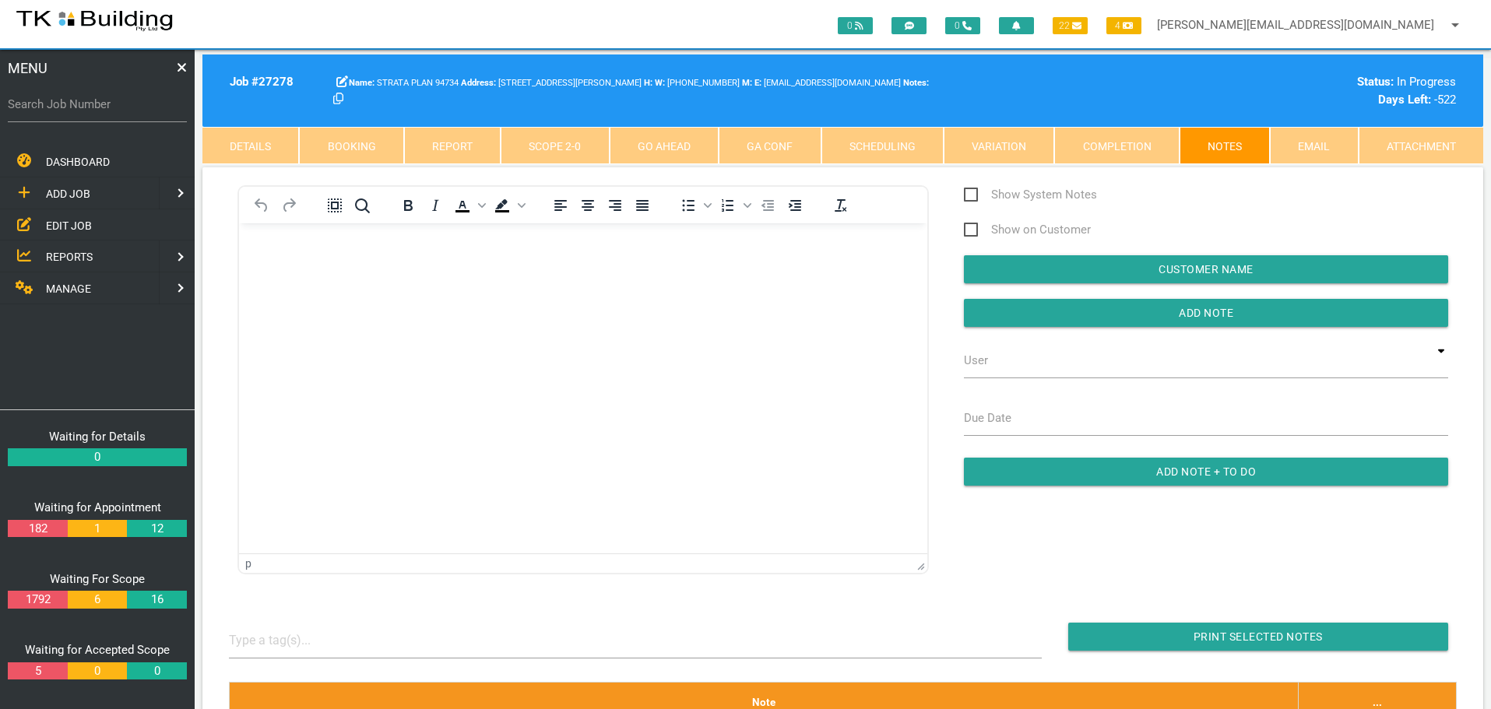
click at [295, 230] on html at bounding box center [583, 258] width 688 height 71
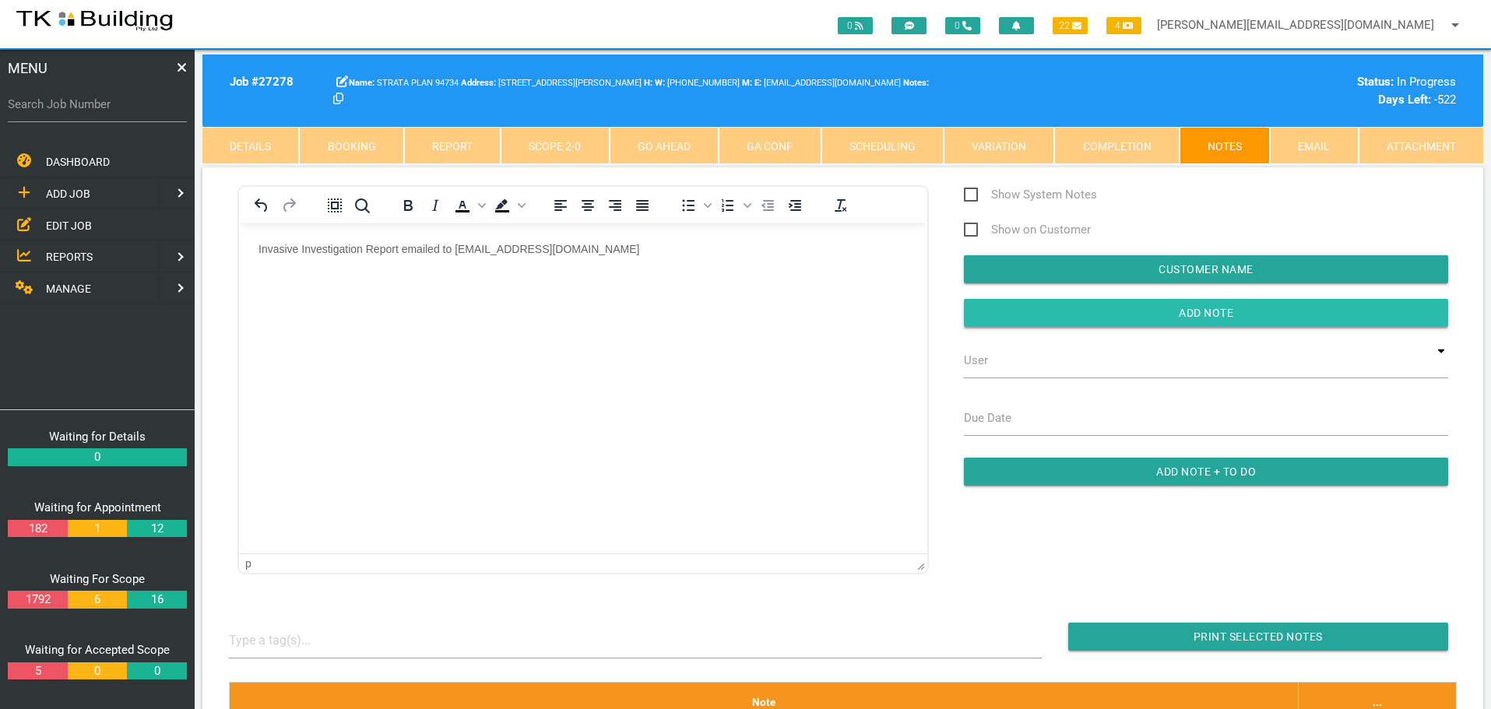
drag, startPoint x: 989, startPoint y: 313, endPoint x: 523, endPoint y: 51, distance: 534.7
click at [989, 313] on input "button" at bounding box center [1206, 313] width 484 height 28
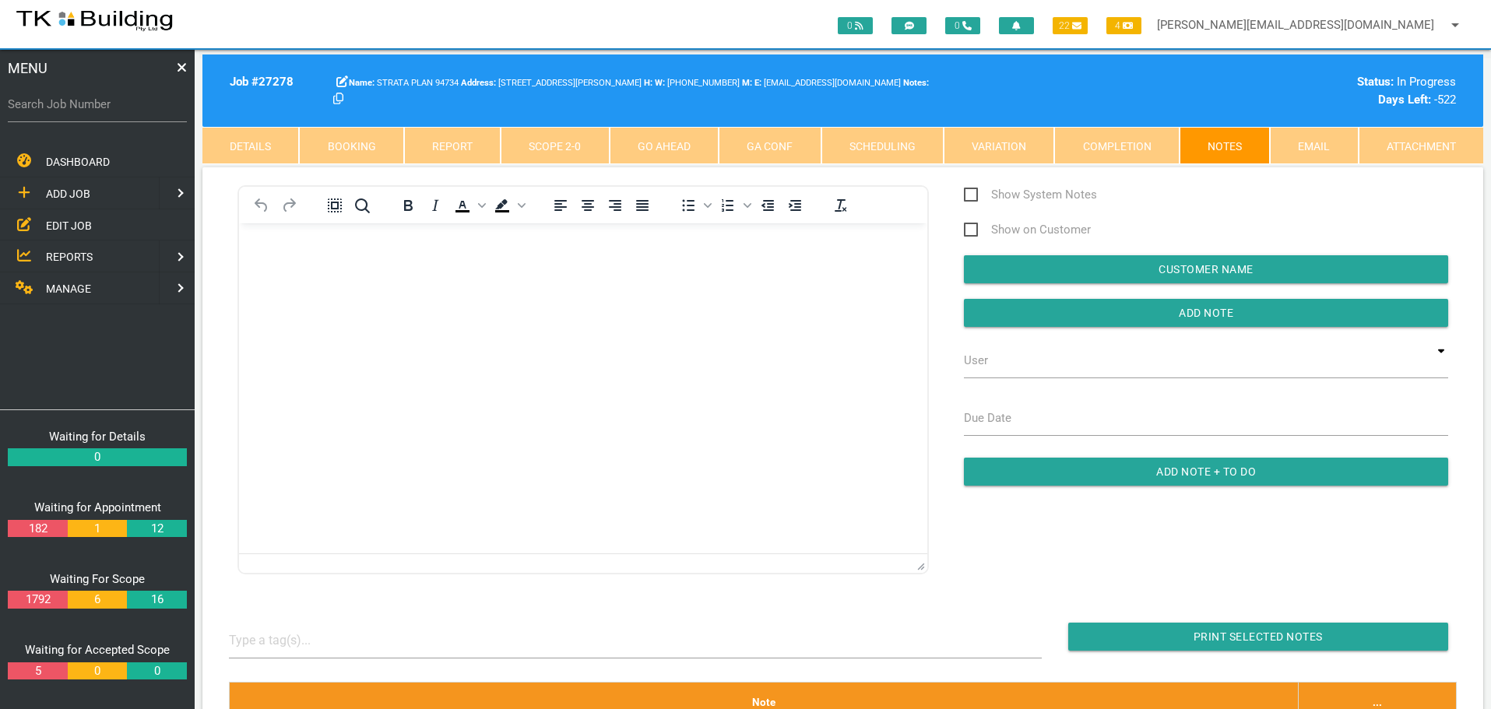
click at [76, 258] on span "REPORTS" at bounding box center [69, 257] width 47 height 12
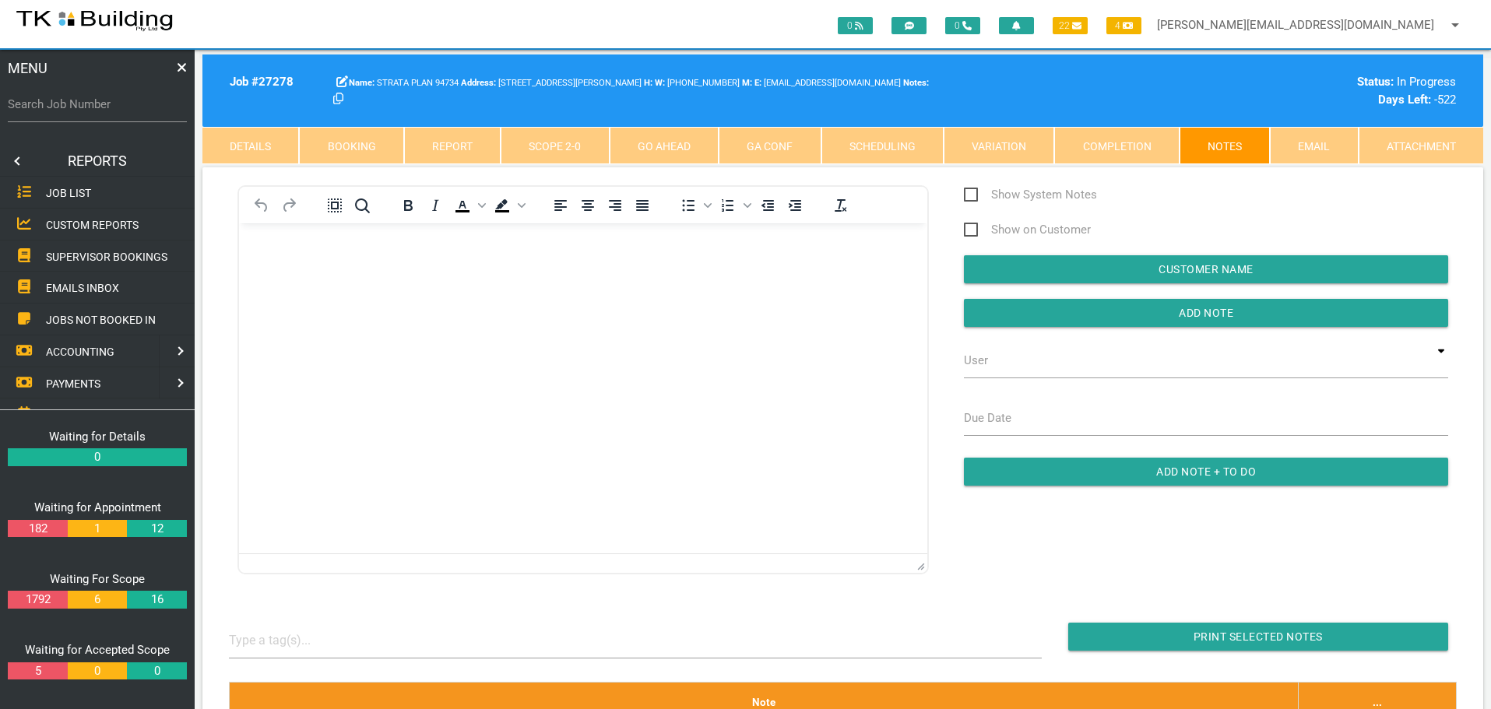
click at [102, 257] on span "SUPERVISOR BOOKINGS" at bounding box center [106, 256] width 121 height 12
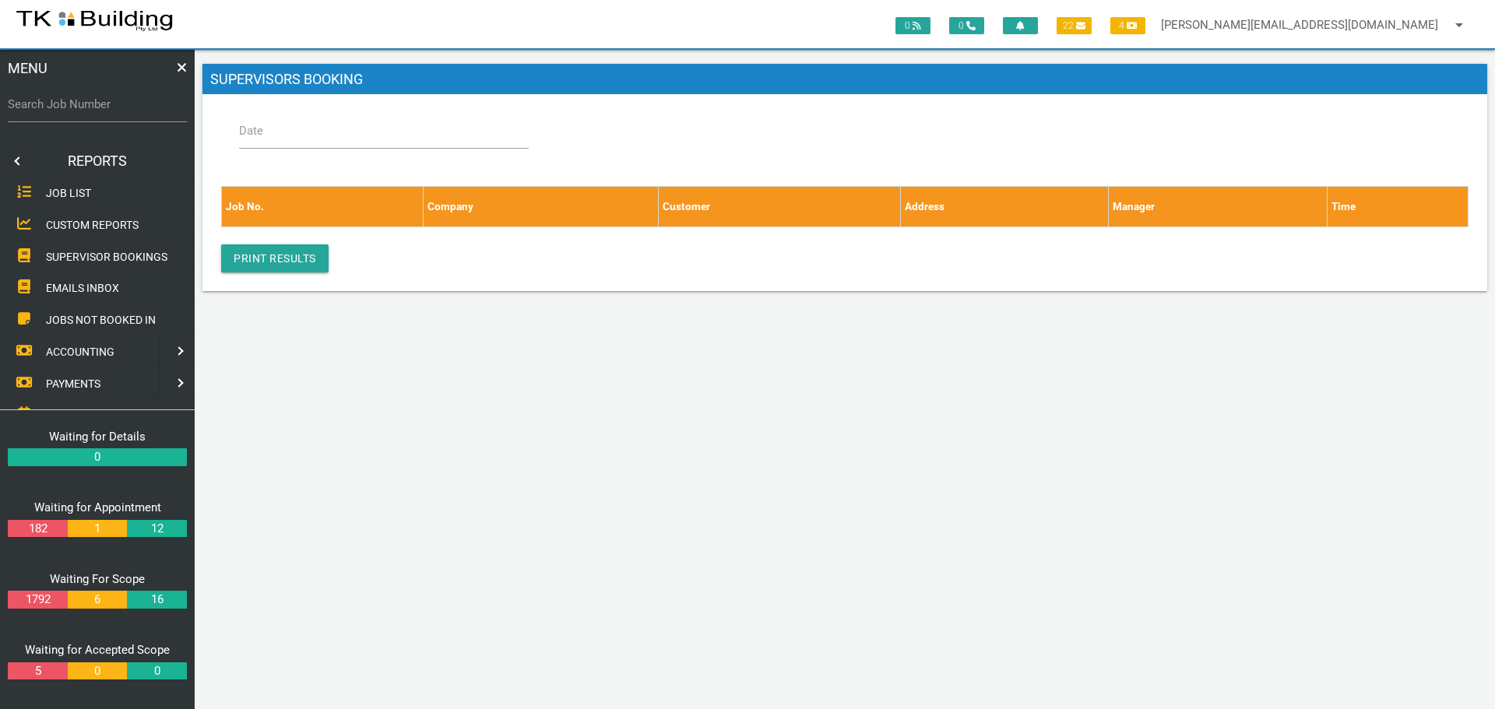
click at [259, 131] on label "Date" at bounding box center [251, 131] width 24 height 18
click at [259, 131] on input "Date" at bounding box center [384, 131] width 290 height 36
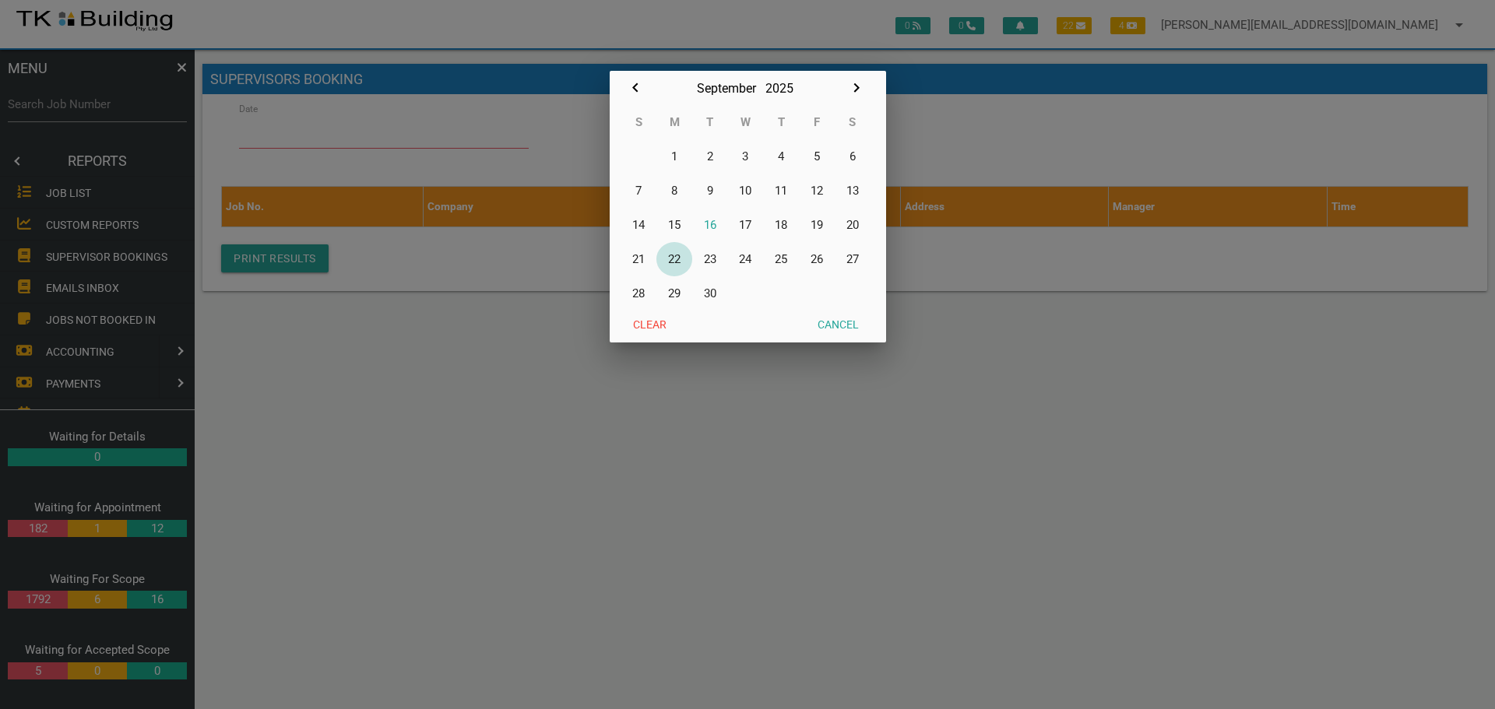
click at [674, 255] on button "22" at bounding box center [674, 259] width 36 height 34
type input "22/09/2025"
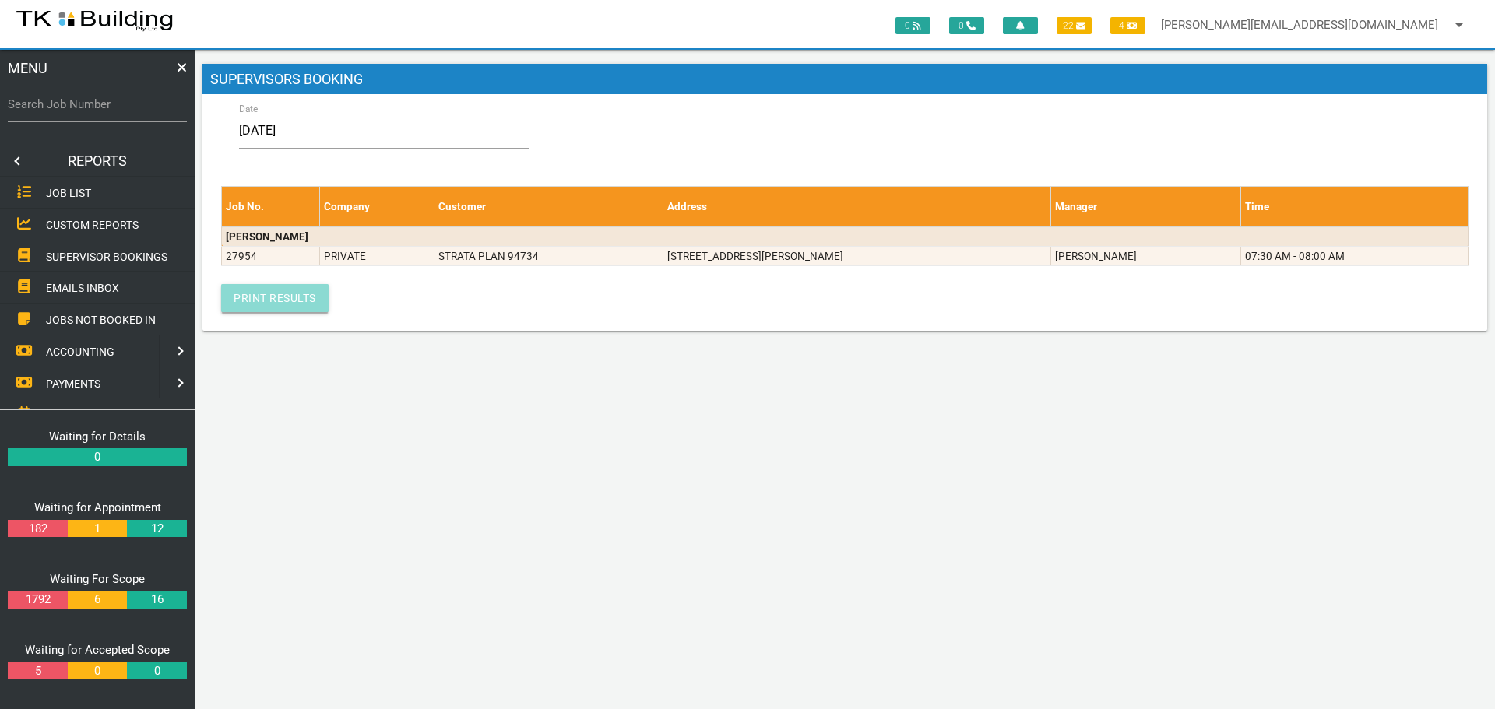
click at [289, 307] on link "Print Results" at bounding box center [274, 298] width 107 height 28
click at [86, 118] on input "Search Job Number" at bounding box center [97, 104] width 179 height 36
type input "27954"
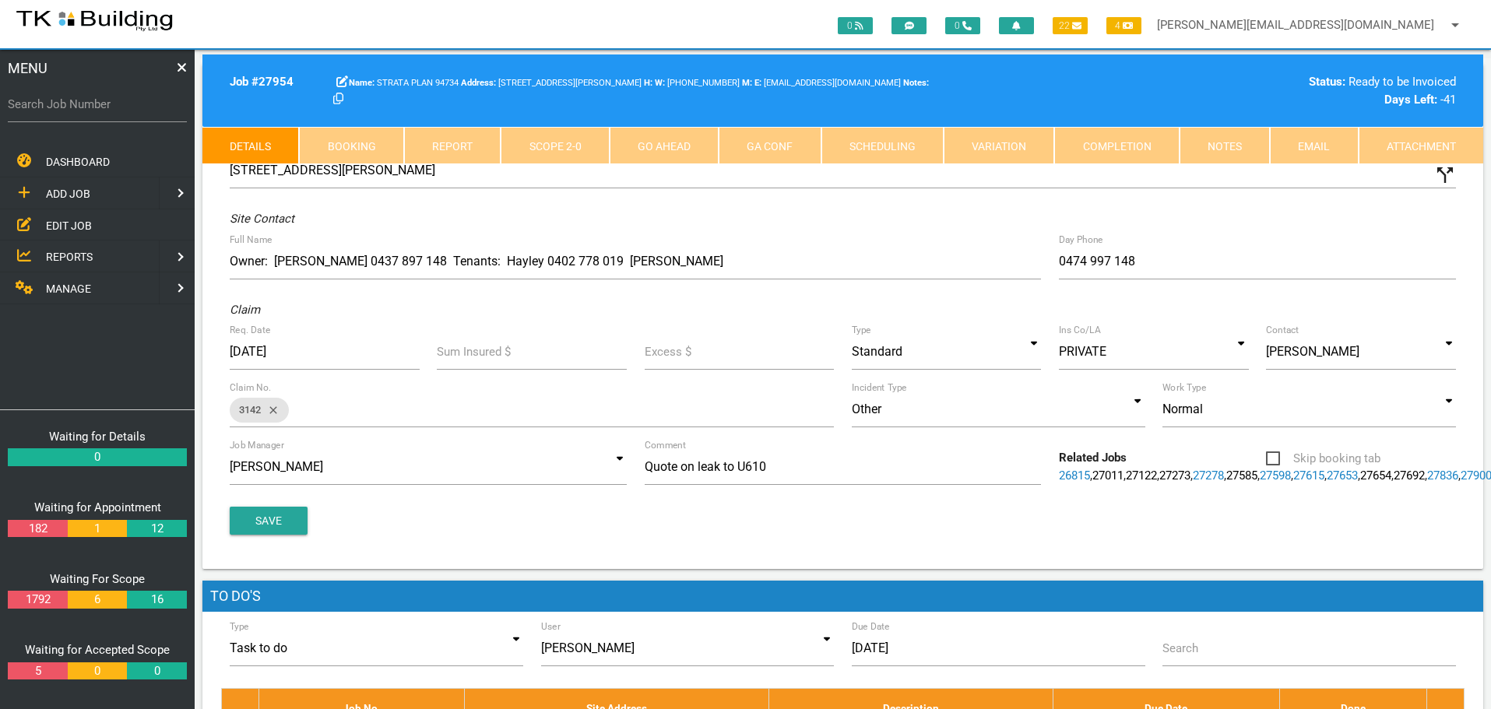
drag, startPoint x: 1239, startPoint y: 150, endPoint x: 1196, endPoint y: 157, distance: 44.2
click at [1239, 150] on link "Notes" at bounding box center [1224, 145] width 90 height 37
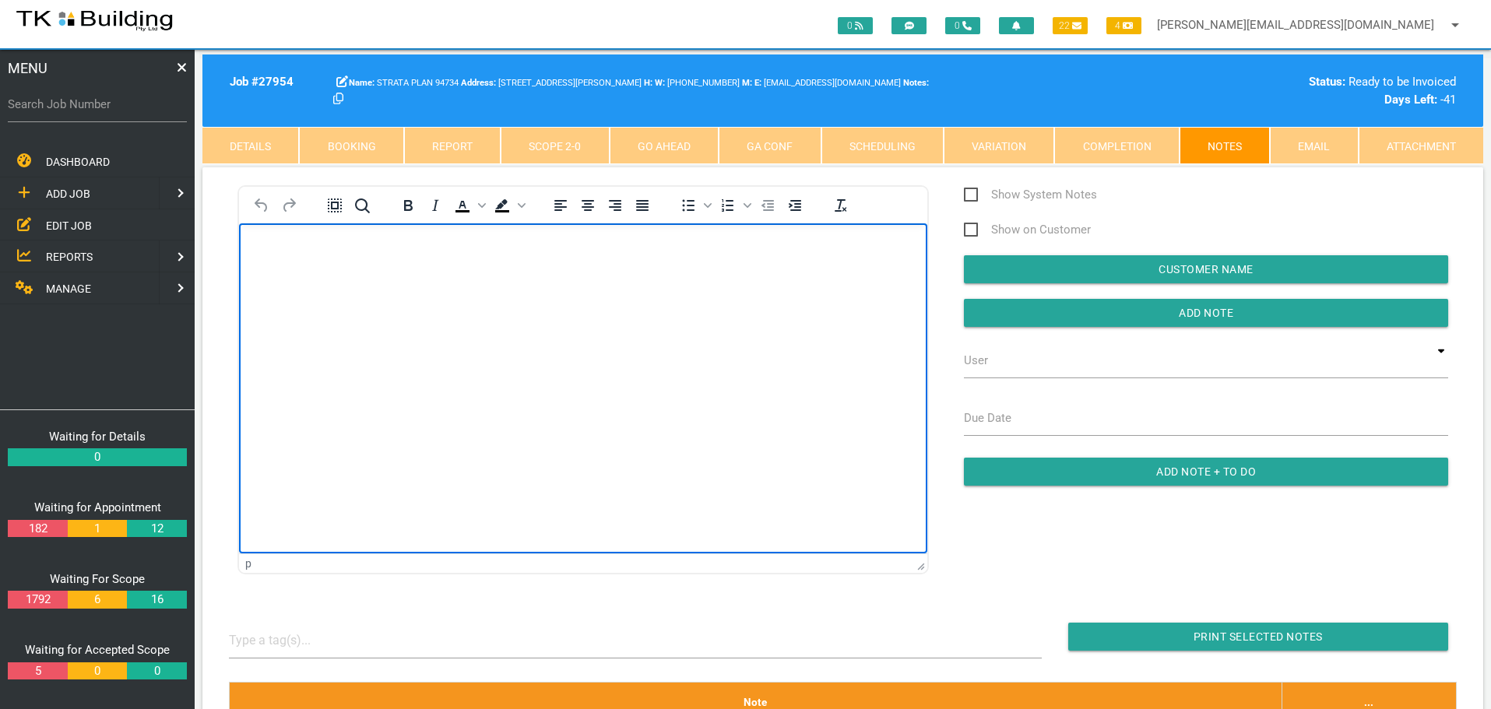
click at [304, 274] on body "Rich Text Area. Press ALT-0 for help." at bounding box center [583, 267] width 688 height 51
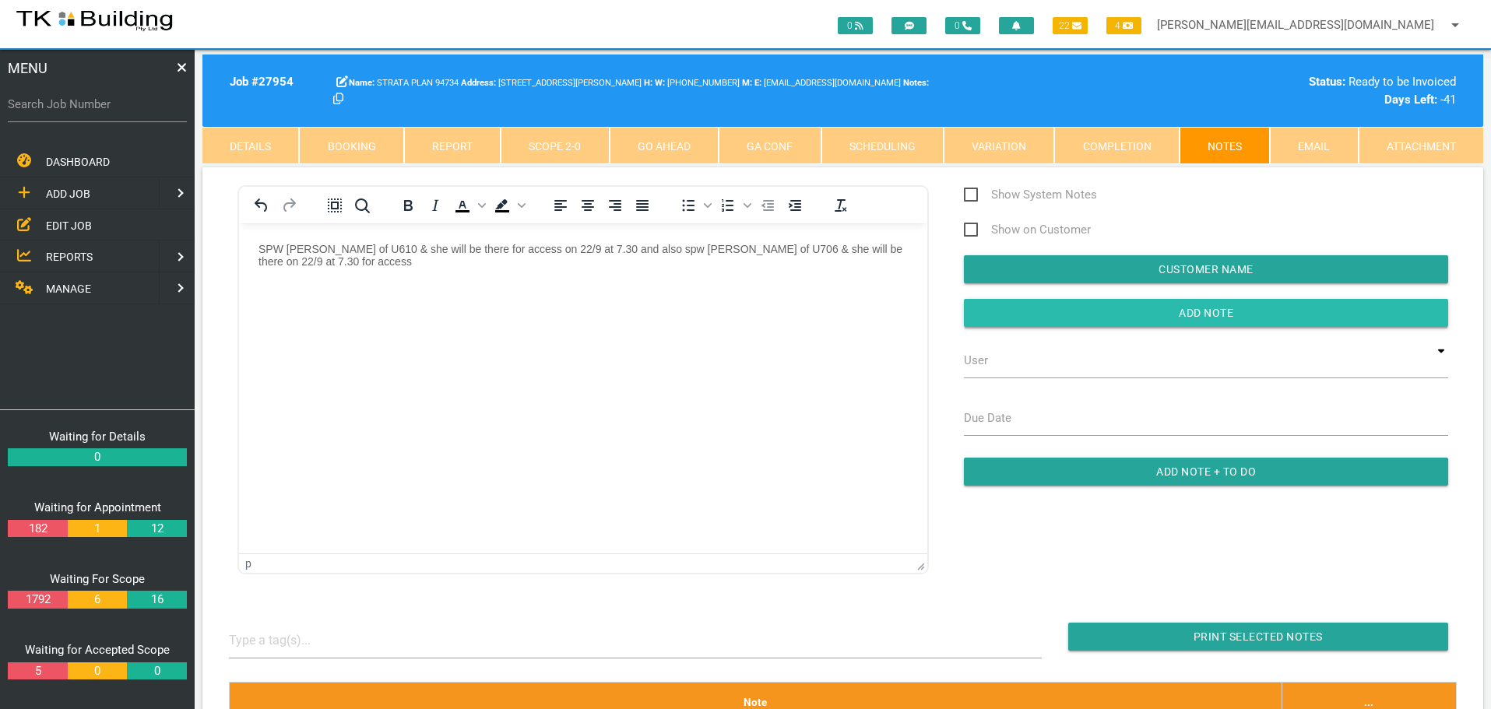
click at [1008, 323] on input "button" at bounding box center [1206, 313] width 484 height 28
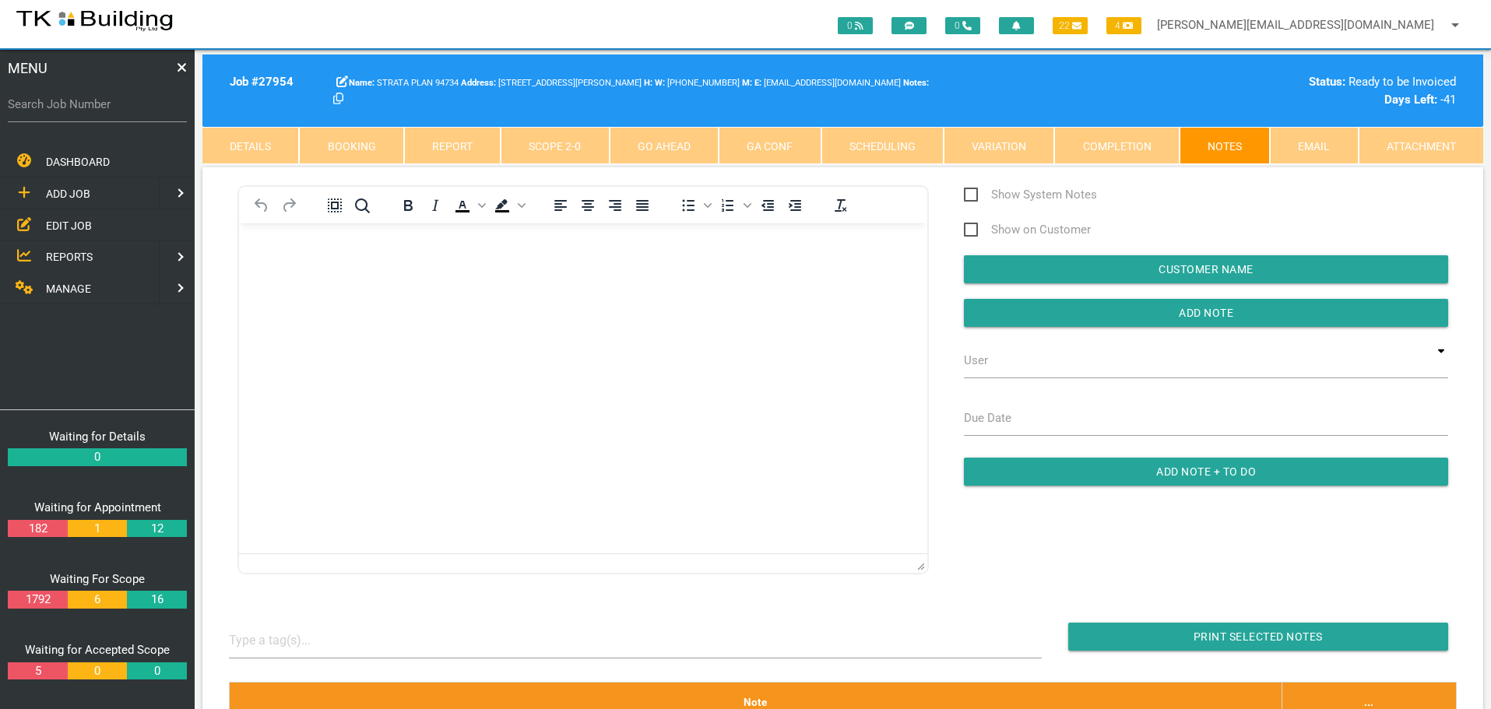
click at [307, 293] on html at bounding box center [583, 258] width 688 height 71
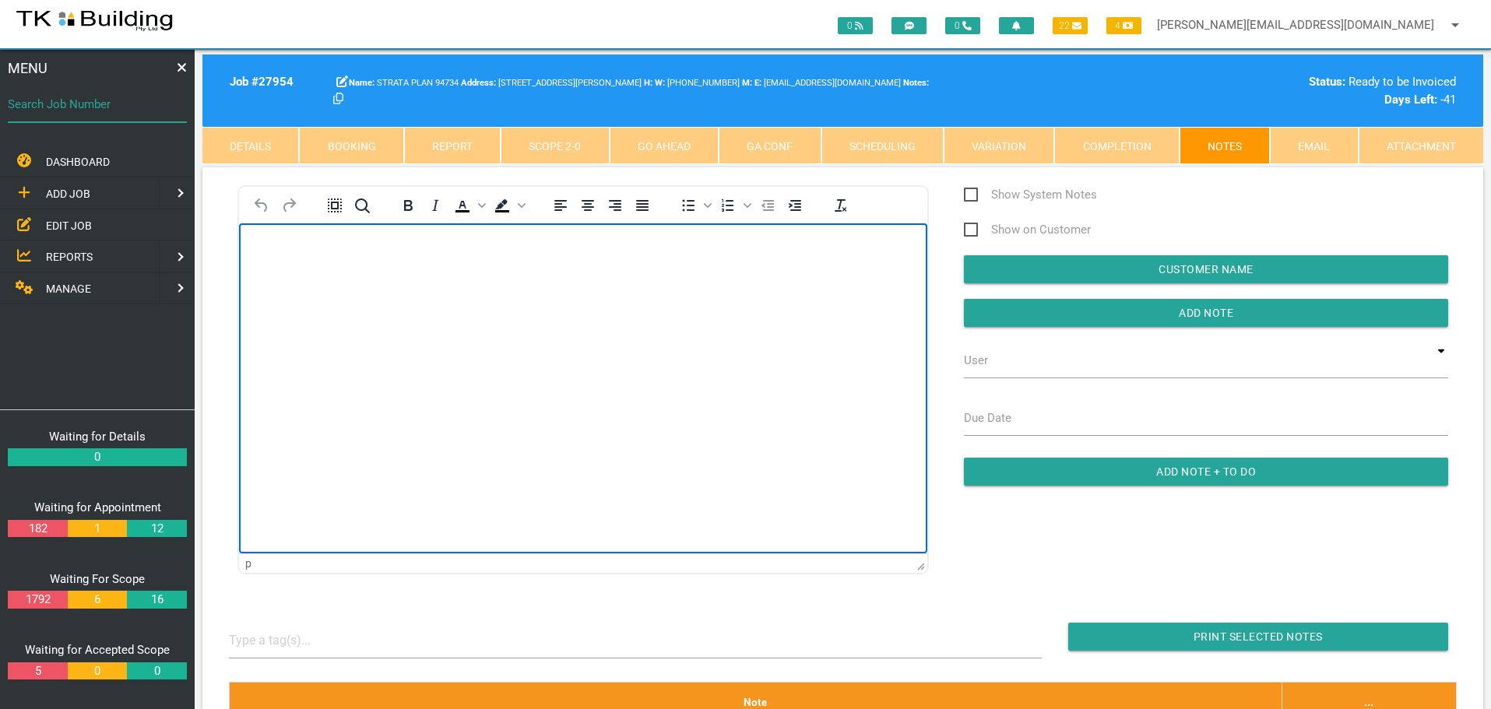
click at [90, 121] on input "Search Job Number" at bounding box center [97, 104] width 179 height 36
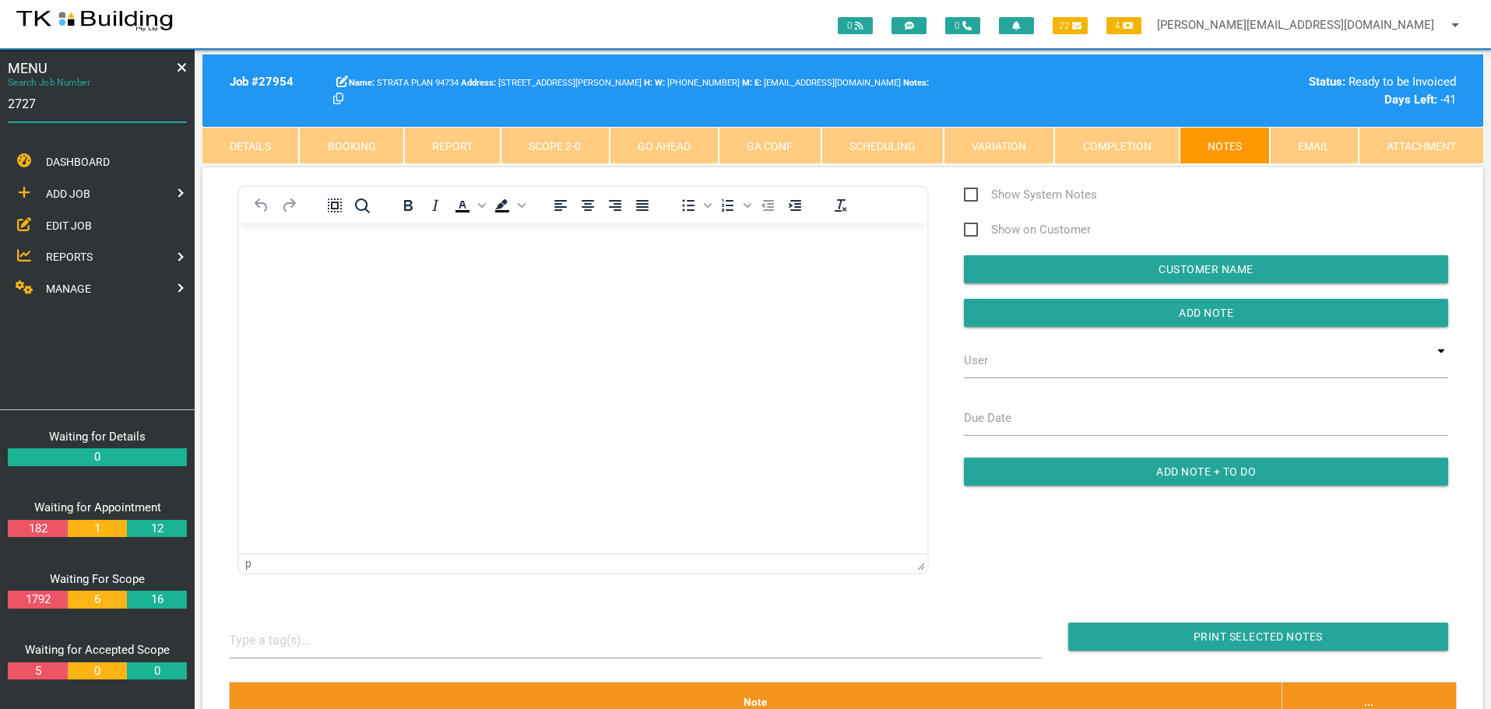
type input "27278"
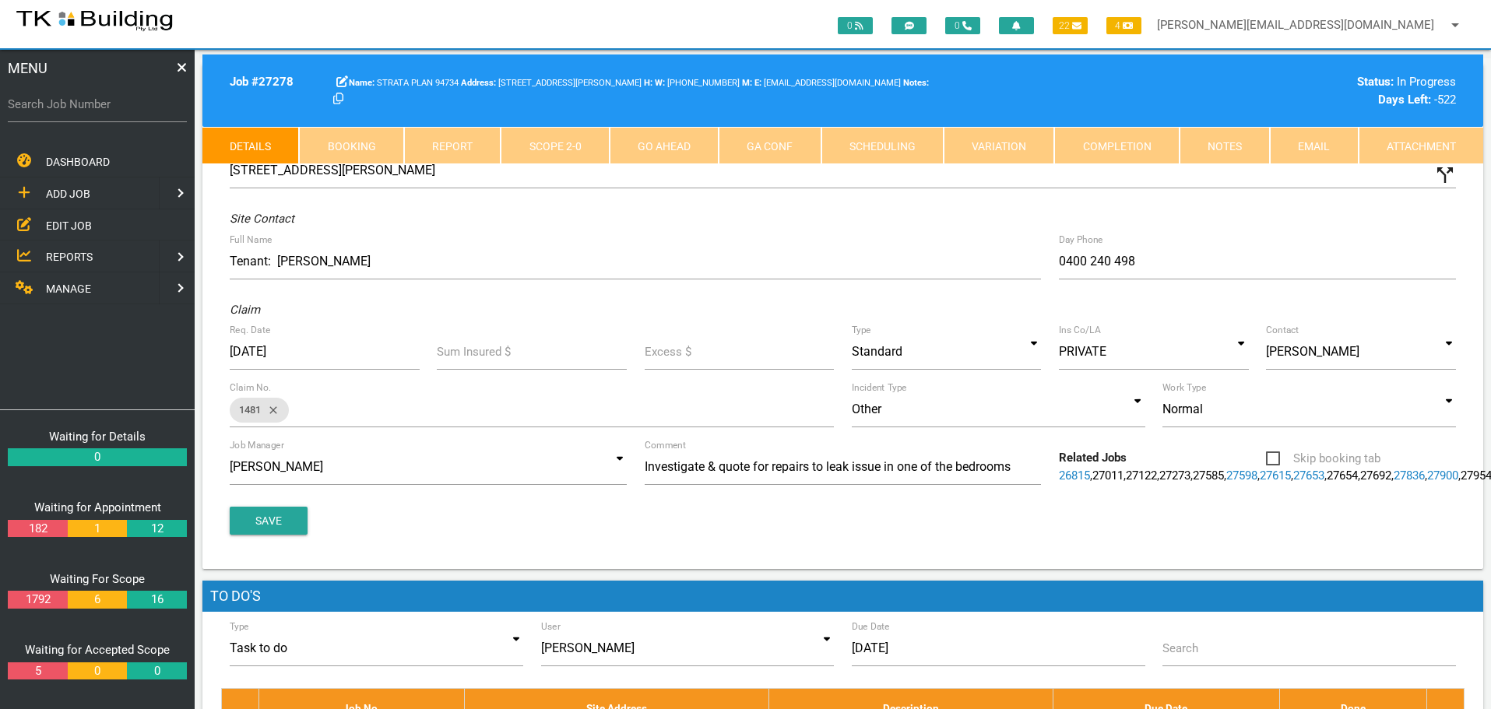
click at [1218, 148] on link "Notes" at bounding box center [1224, 145] width 90 height 37
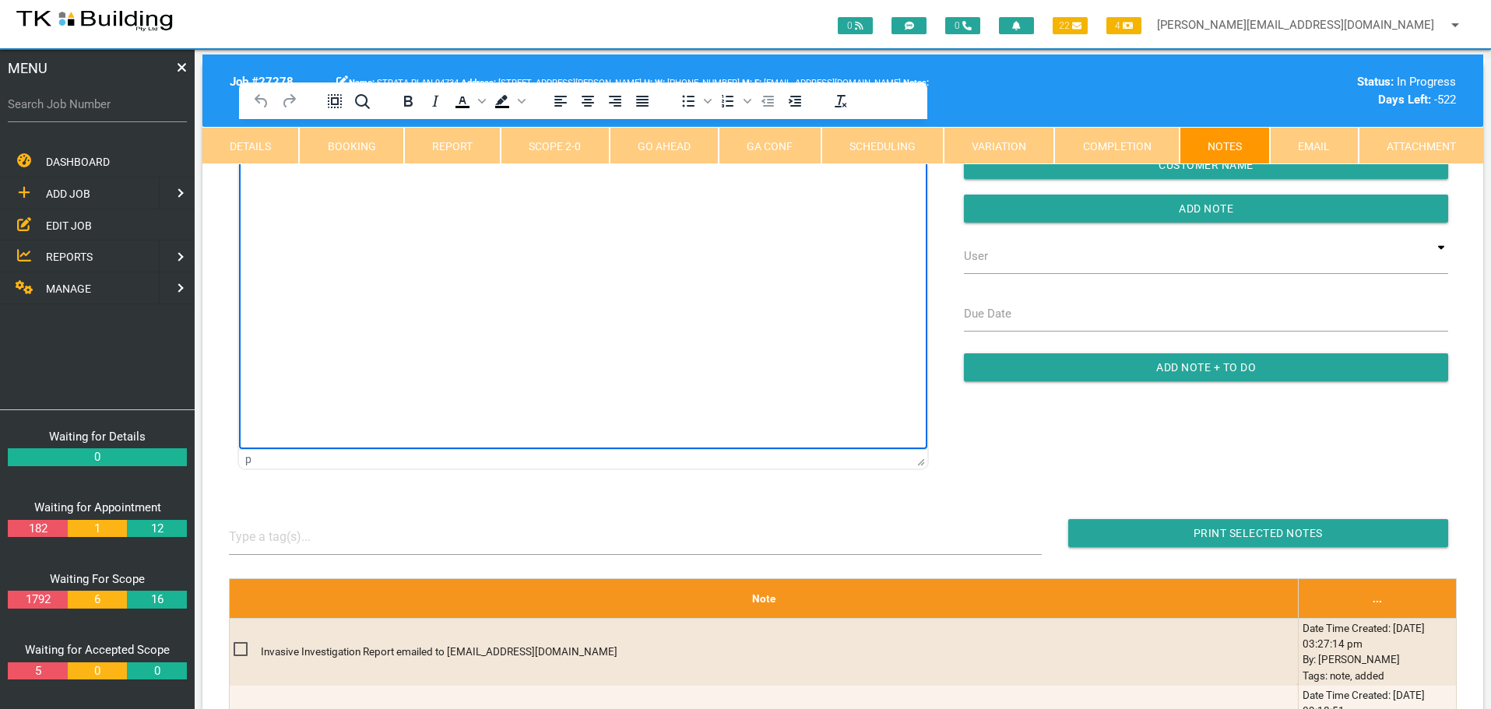
click at [329, 190] on html at bounding box center [583, 154] width 688 height 71
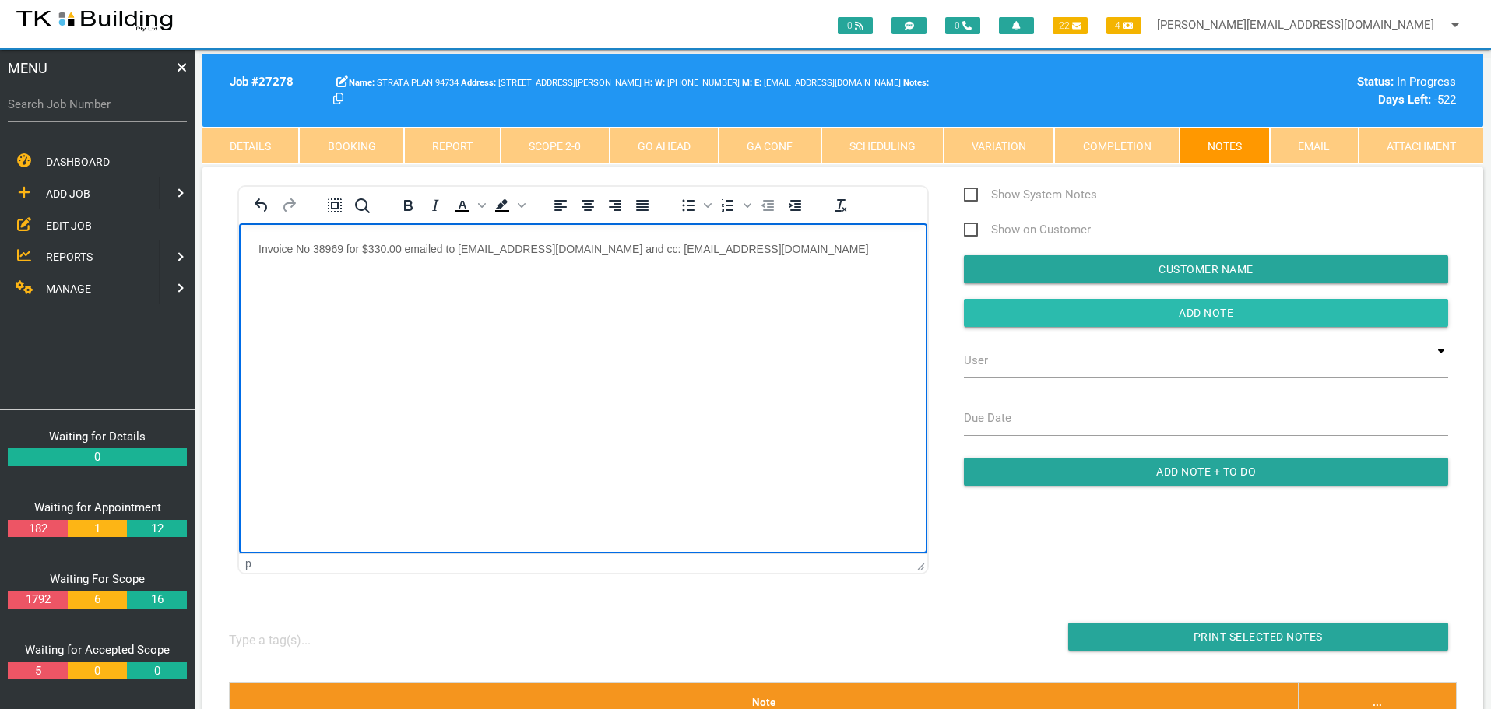
click at [1055, 316] on input "button" at bounding box center [1206, 313] width 484 height 28
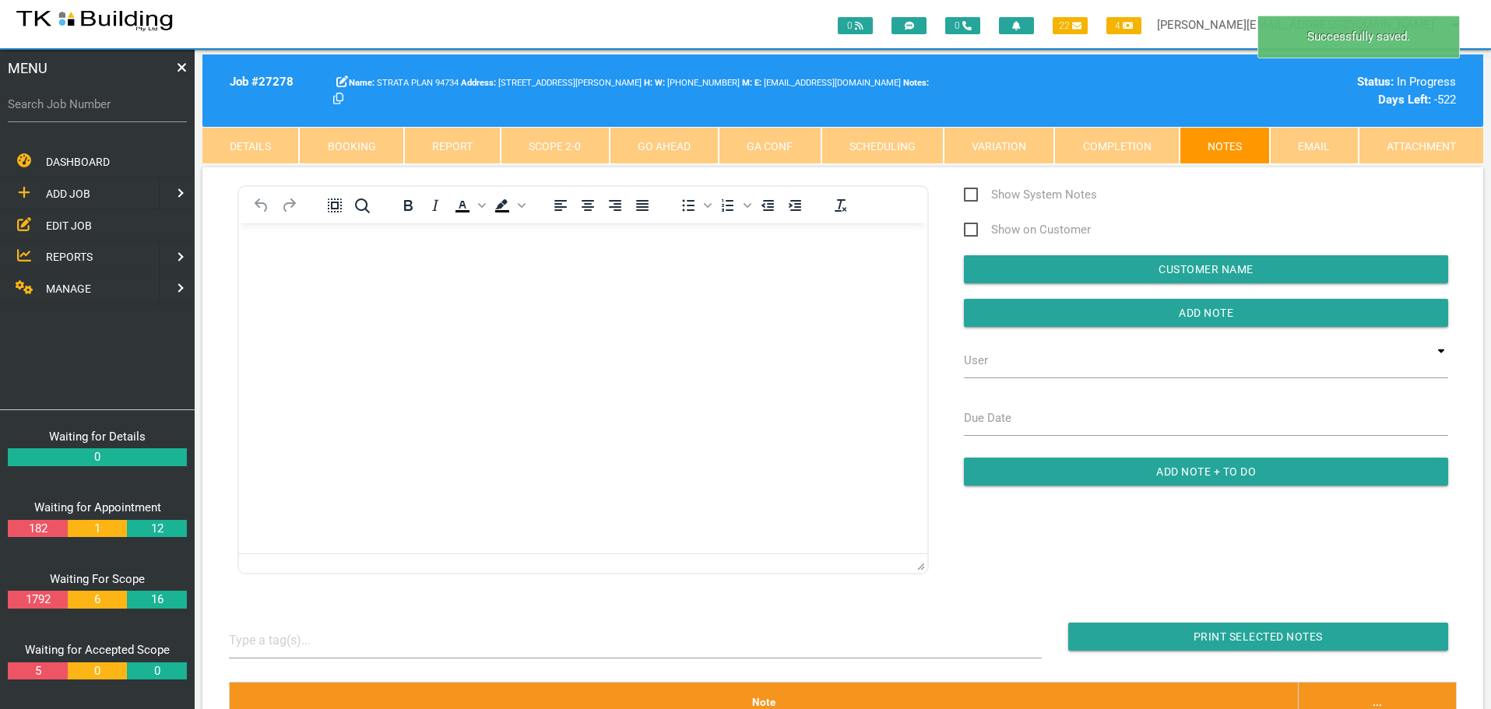
click at [283, 269] on body "Rich Text Area. Press ALT-0 for help." at bounding box center [583, 267] width 688 height 51
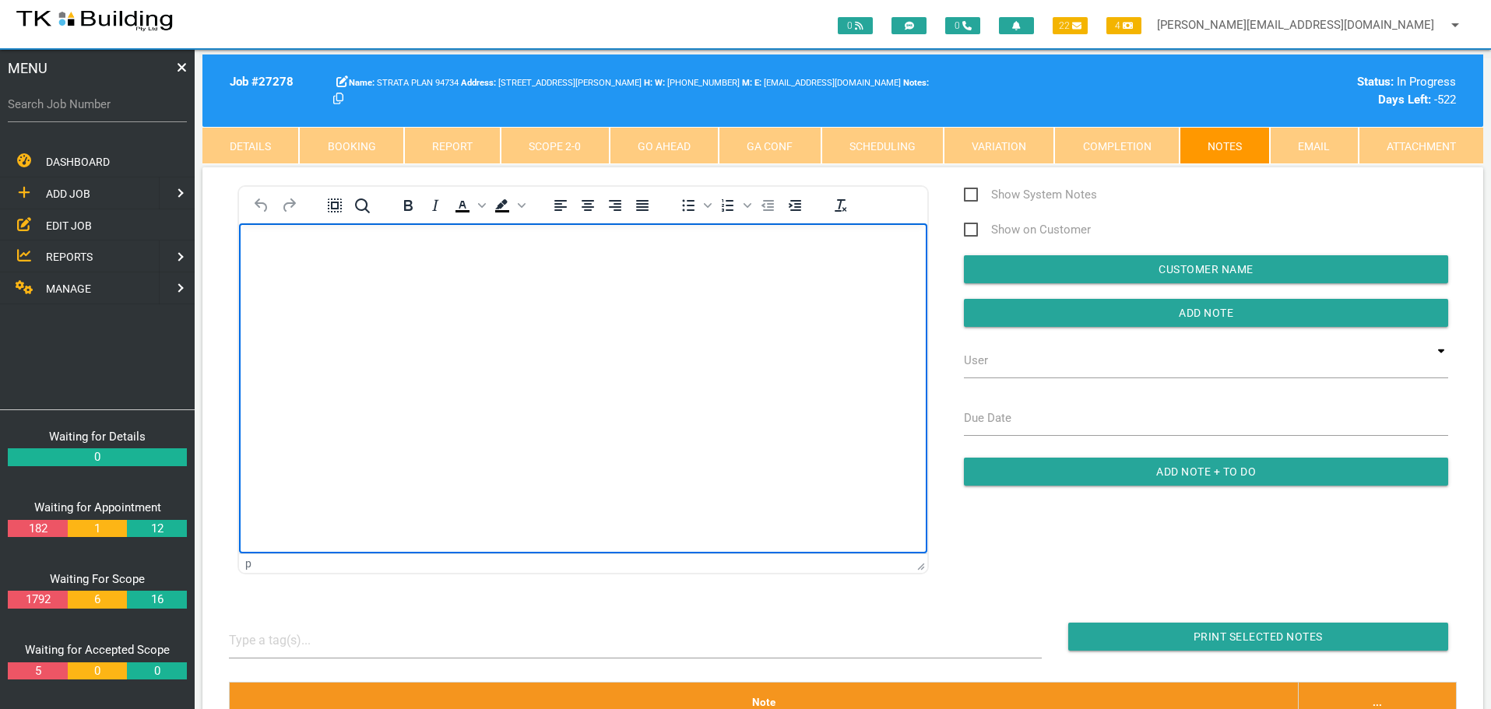
click at [1092, 141] on link "Completion" at bounding box center [1116, 145] width 125 height 37
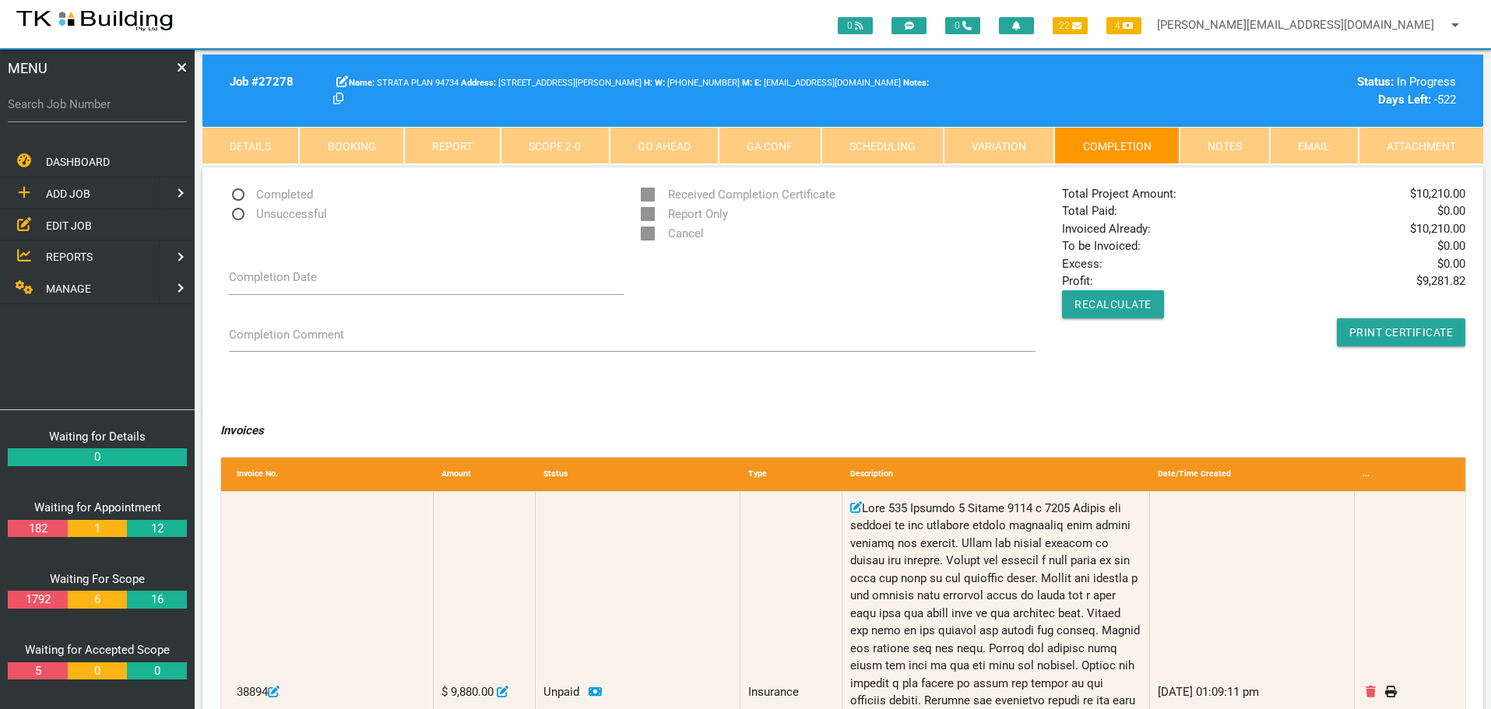
click at [241, 195] on span "Completed" at bounding box center [271, 194] width 84 height 19
click at [239, 195] on input "Completed" at bounding box center [234, 190] width 10 height 10
radio input "true"
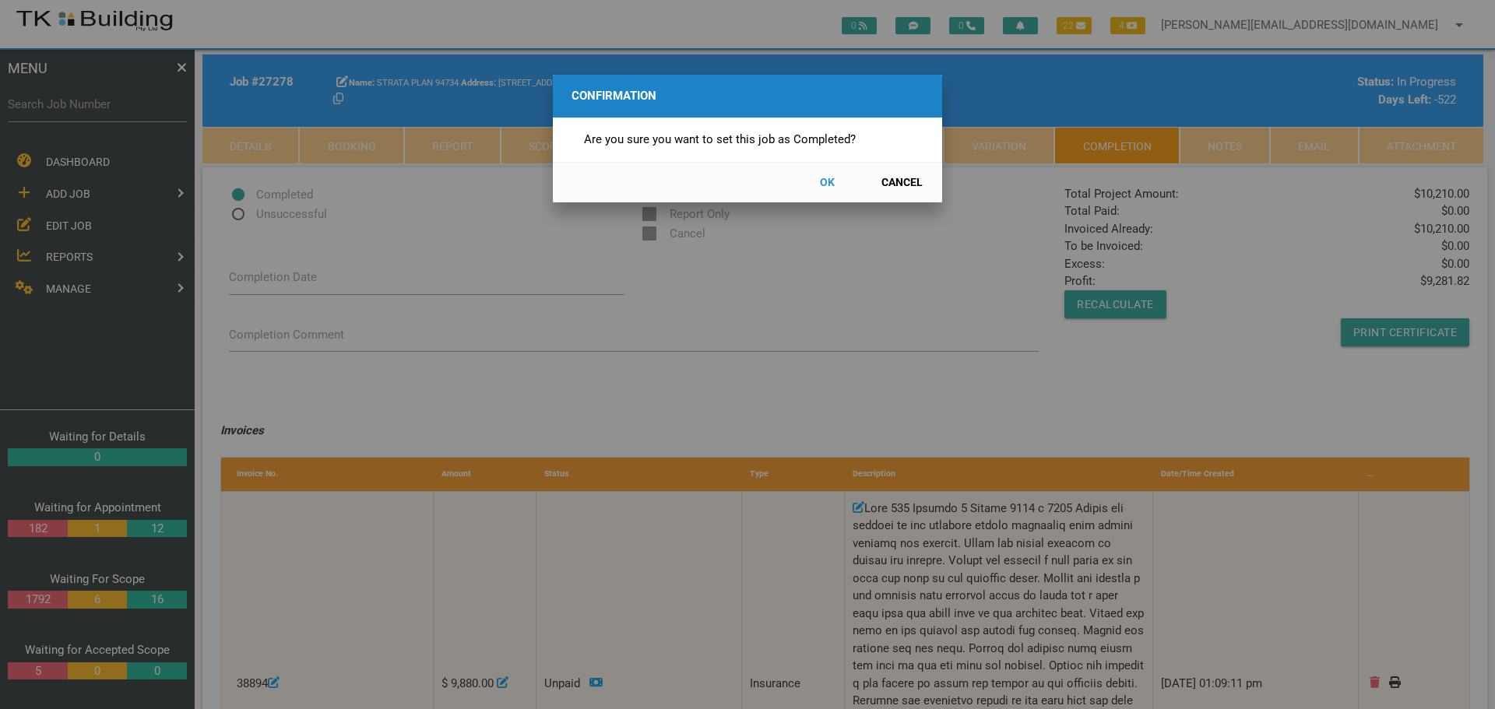
click at [825, 182] on button "OK" at bounding box center [826, 182] width 69 height 27
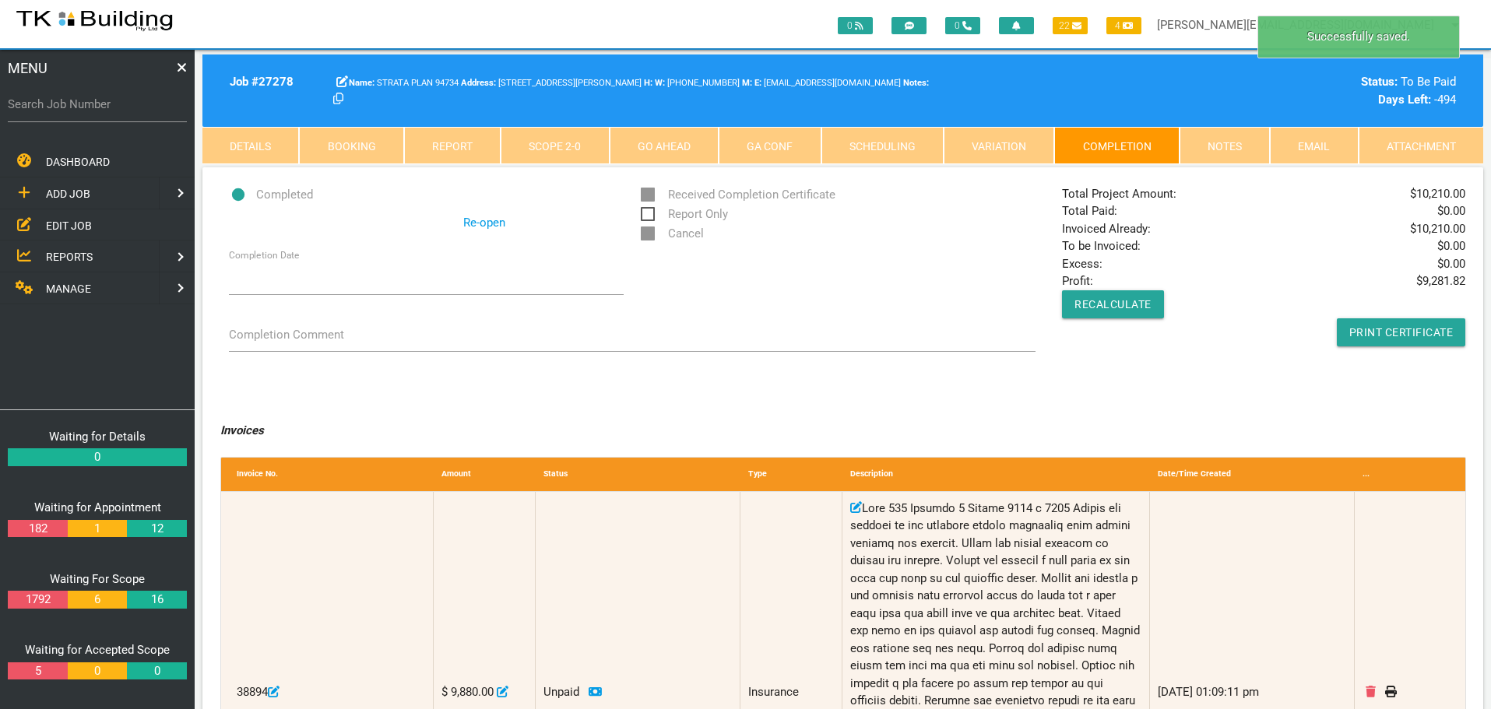
click at [1217, 130] on link "Notes" at bounding box center [1224, 145] width 90 height 37
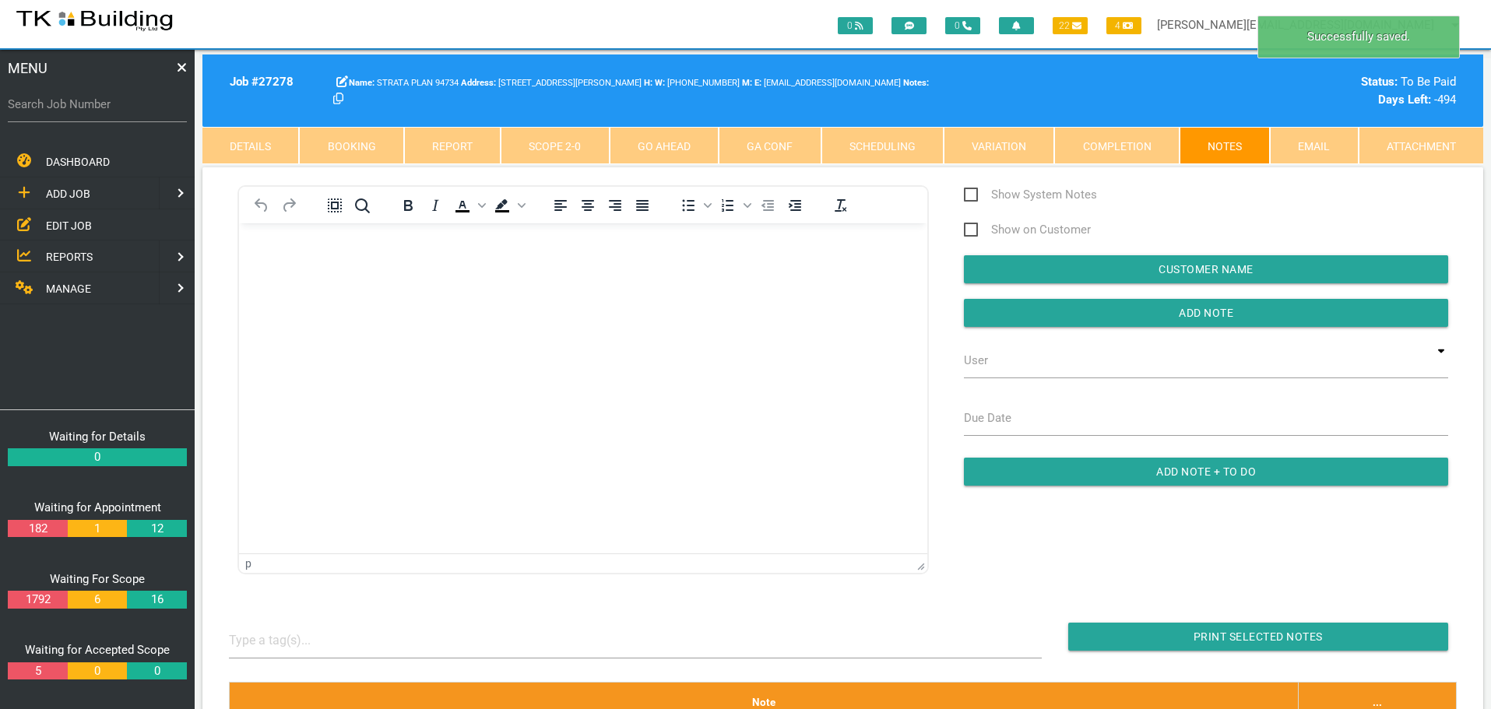
click at [307, 267] on body "Rich Text Area. Press ALT-0 for help." at bounding box center [583, 267] width 688 height 51
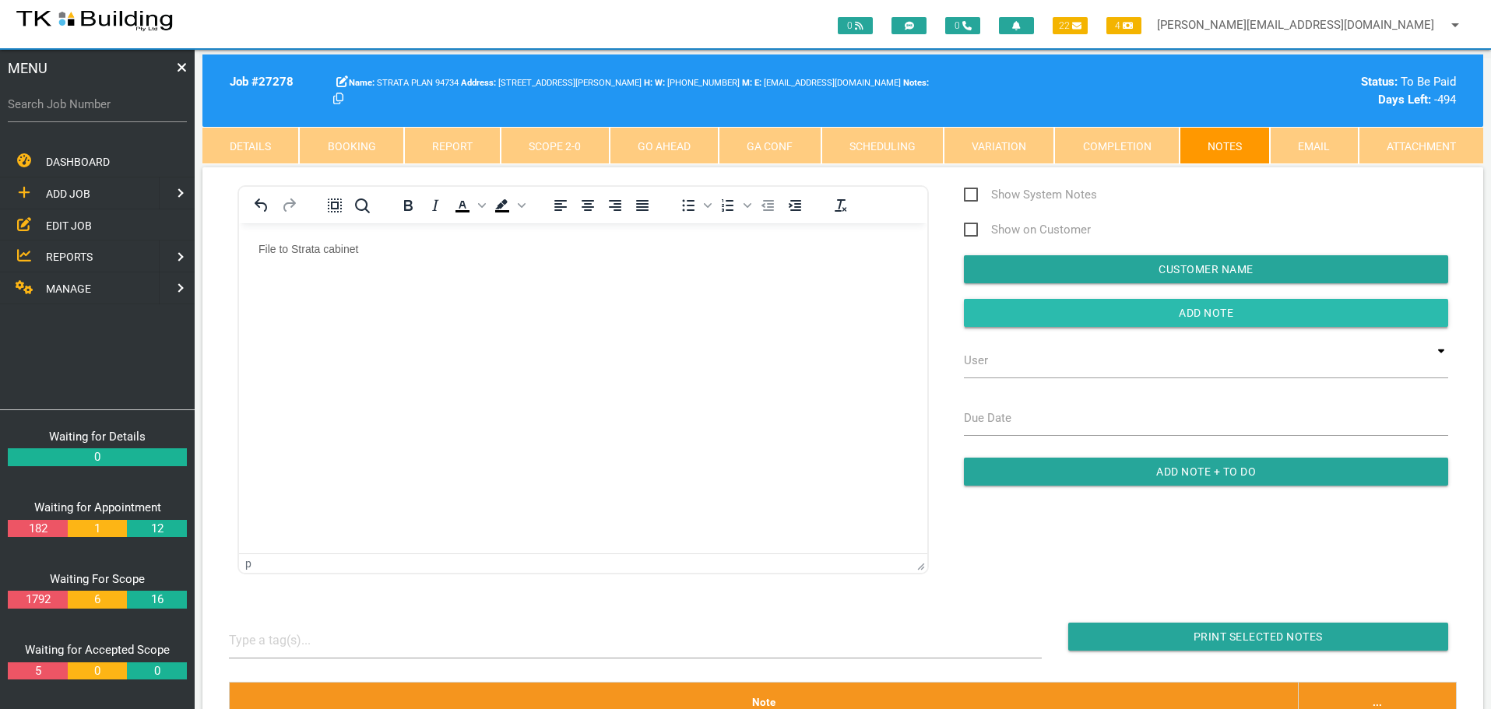
click at [1003, 313] on input "button" at bounding box center [1206, 313] width 484 height 28
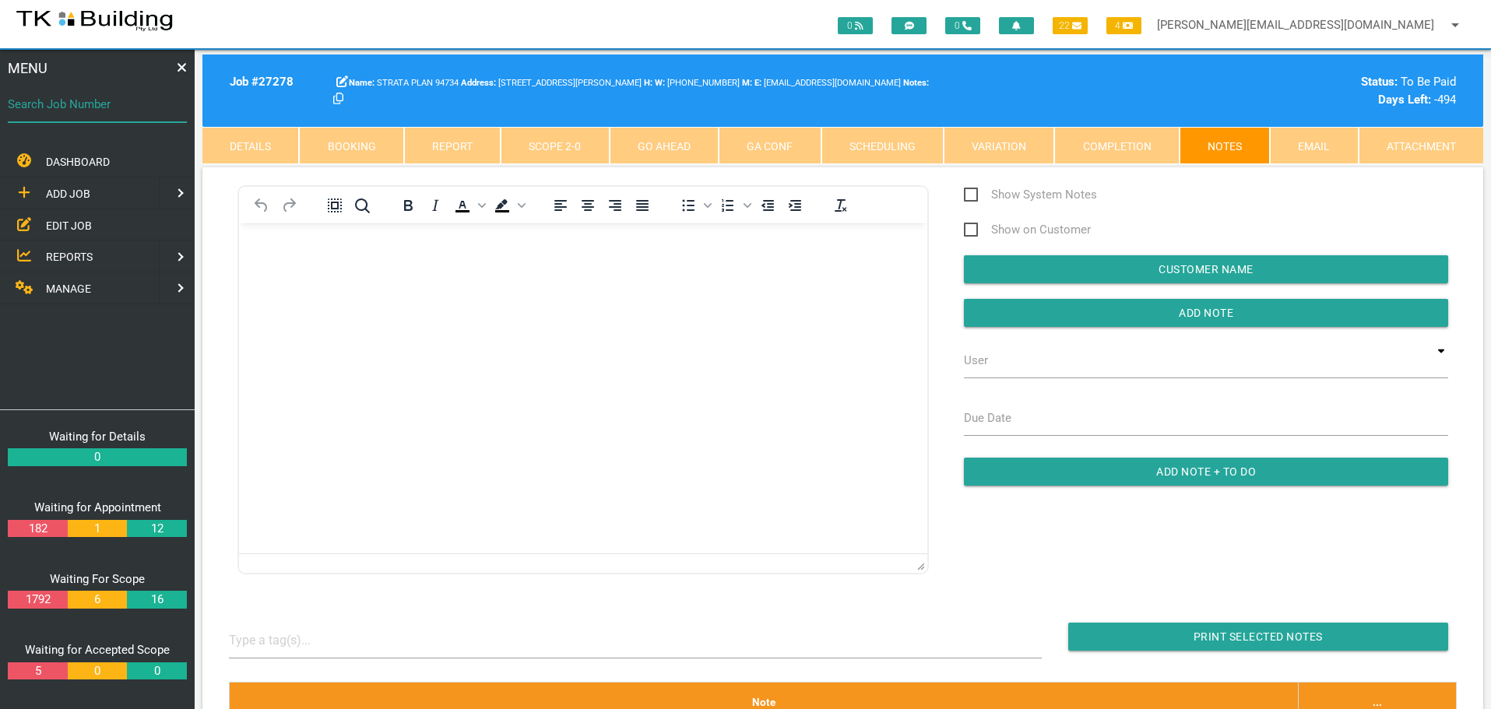
click at [98, 117] on input "Search Job Number" at bounding box center [97, 104] width 179 height 36
type input "27833"
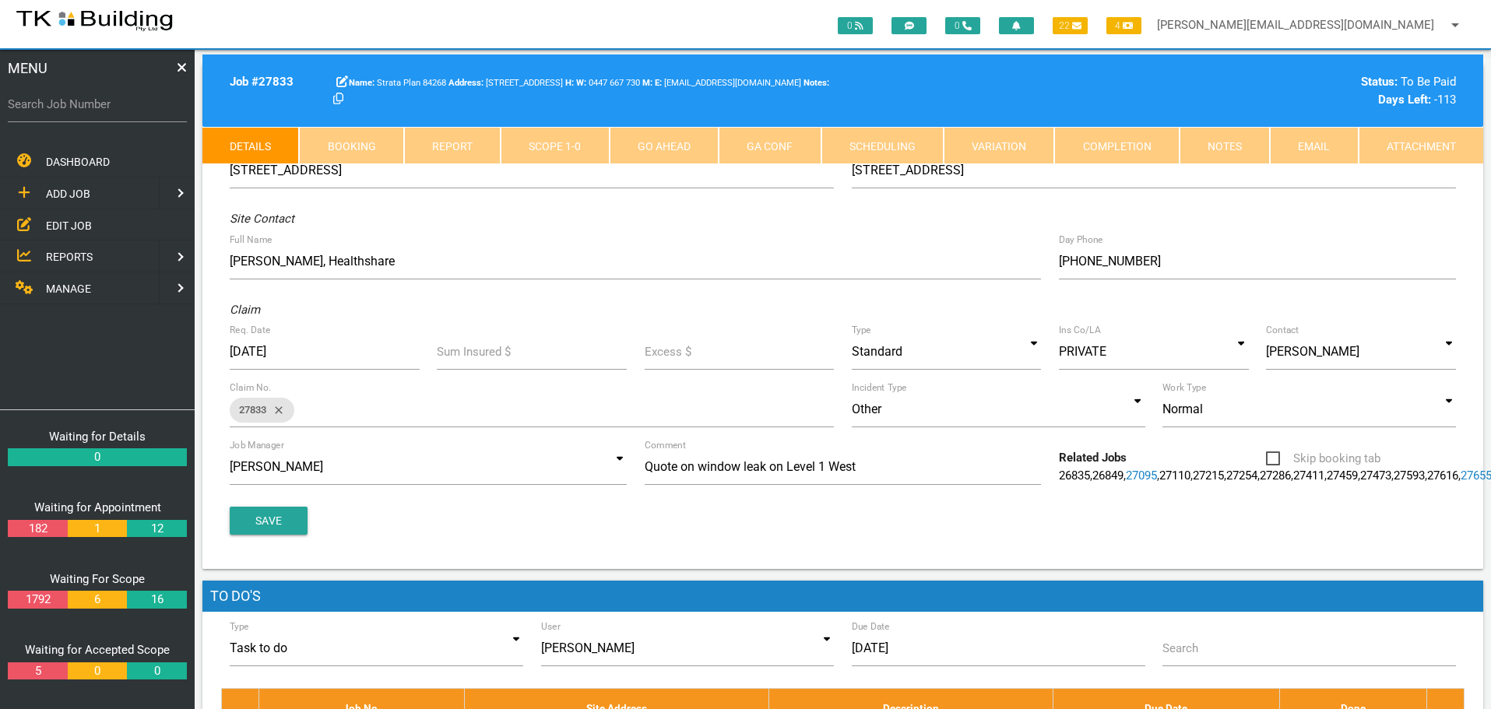
click at [1231, 130] on link "Notes" at bounding box center [1224, 145] width 90 height 37
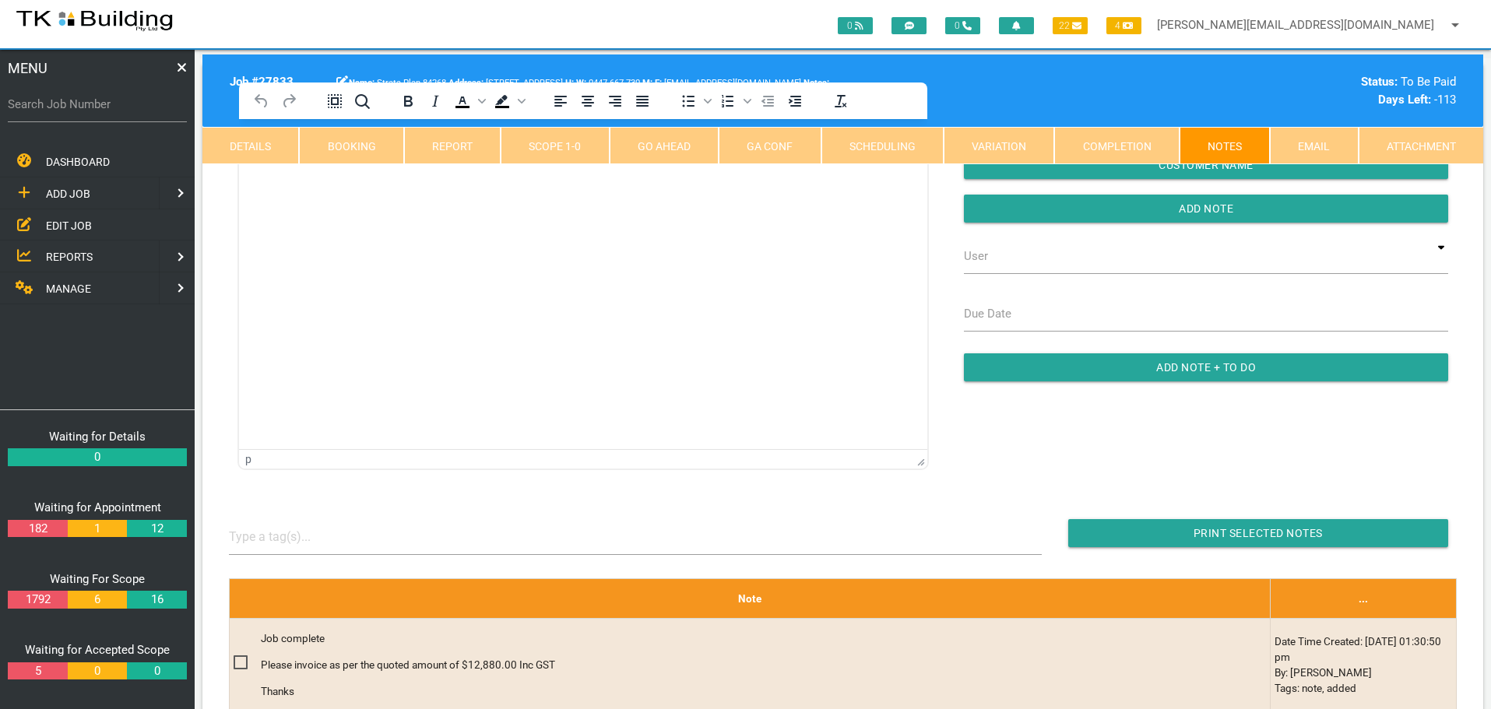
click at [364, 190] on html at bounding box center [583, 154] width 688 height 71
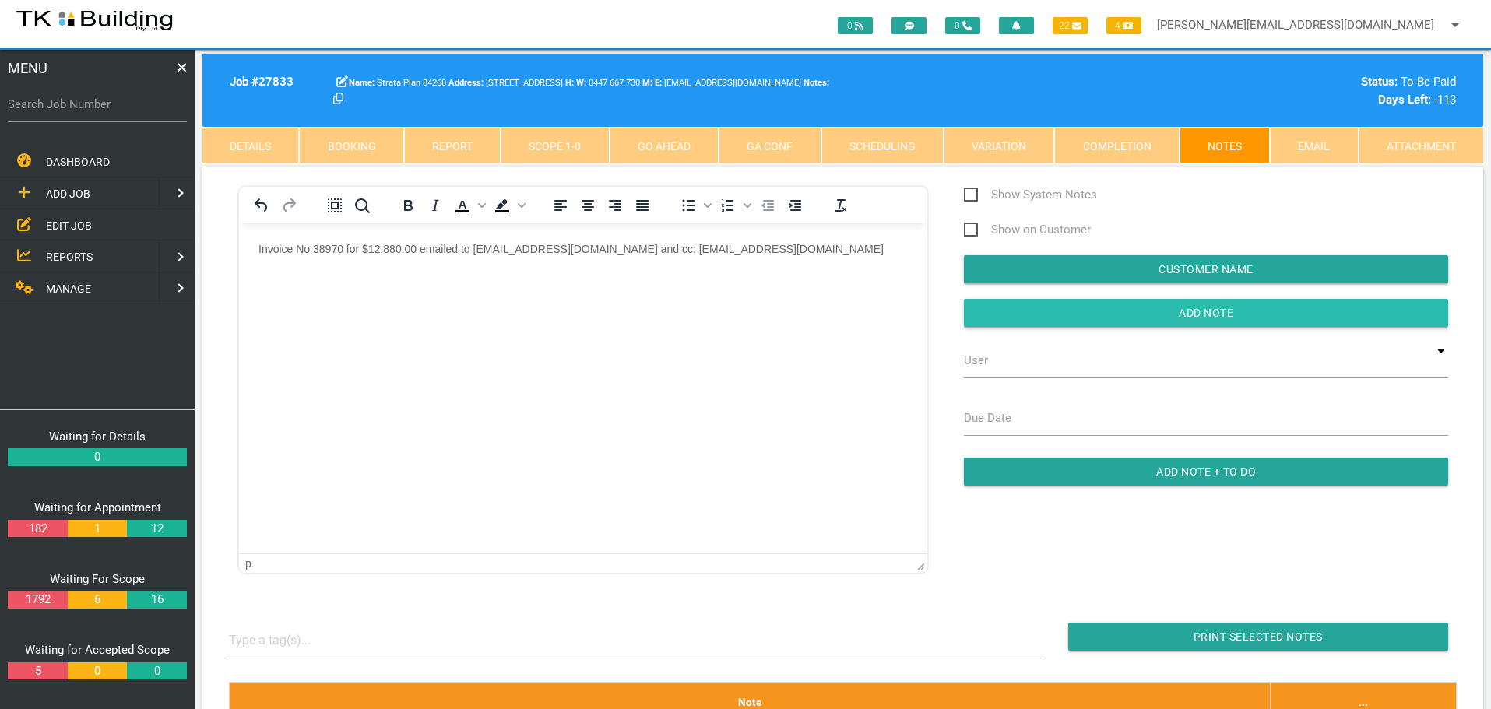
drag, startPoint x: 998, startPoint y: 314, endPoint x: 660, endPoint y: 81, distance: 410.3
click at [998, 314] on input "button" at bounding box center [1206, 313] width 484 height 28
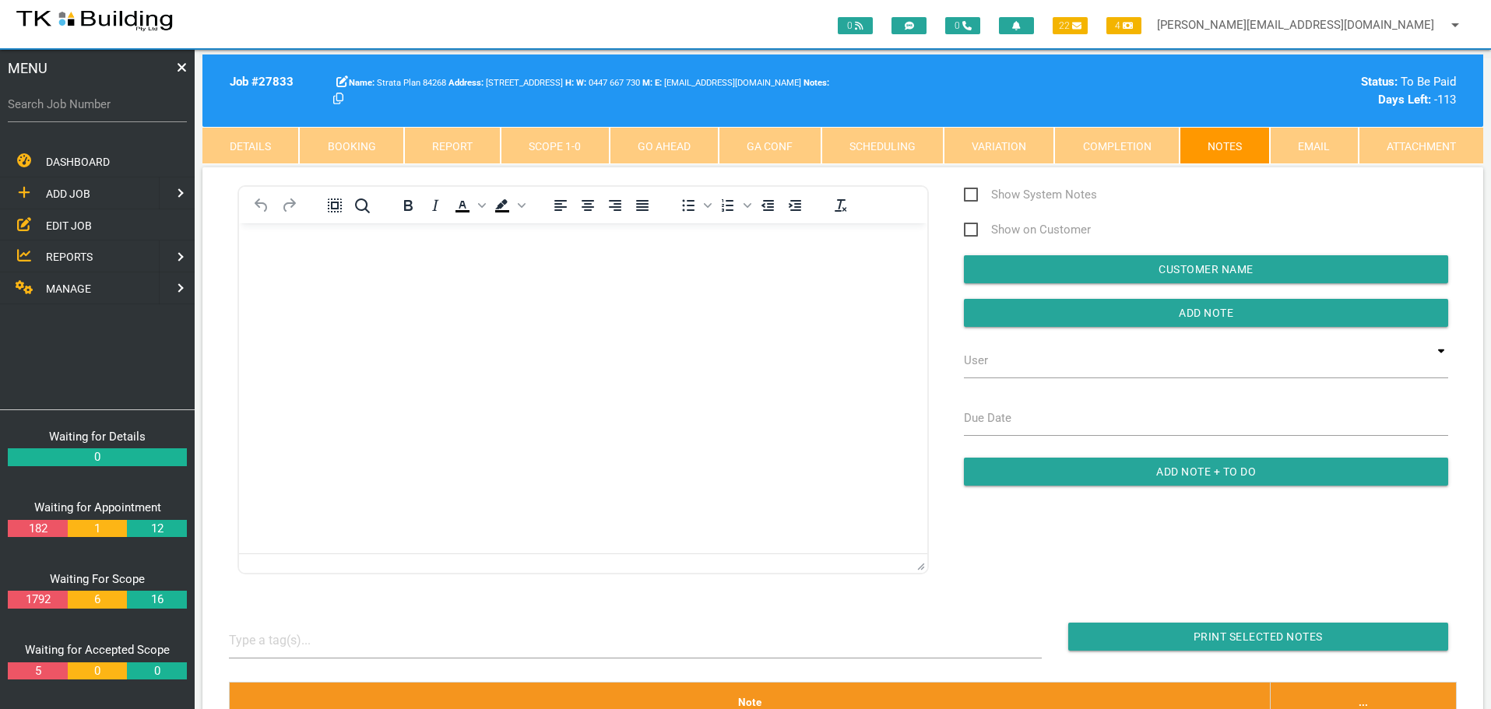
click at [101, 111] on label "Search Job Number" at bounding box center [97, 105] width 179 height 18
click at [126, 115] on input "Search Job Number" at bounding box center [97, 104] width 179 height 36
type input "27335"
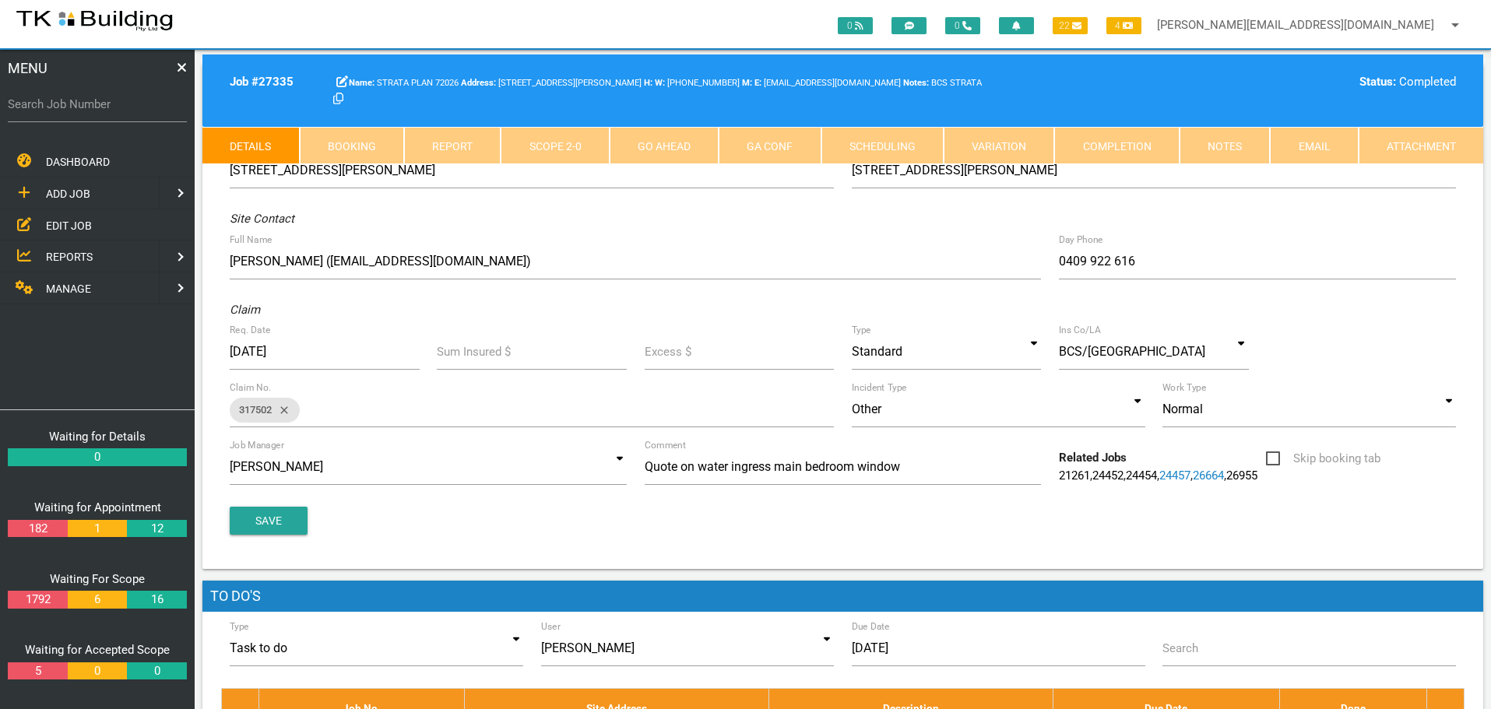
click at [1211, 146] on link "Notes" at bounding box center [1224, 145] width 90 height 37
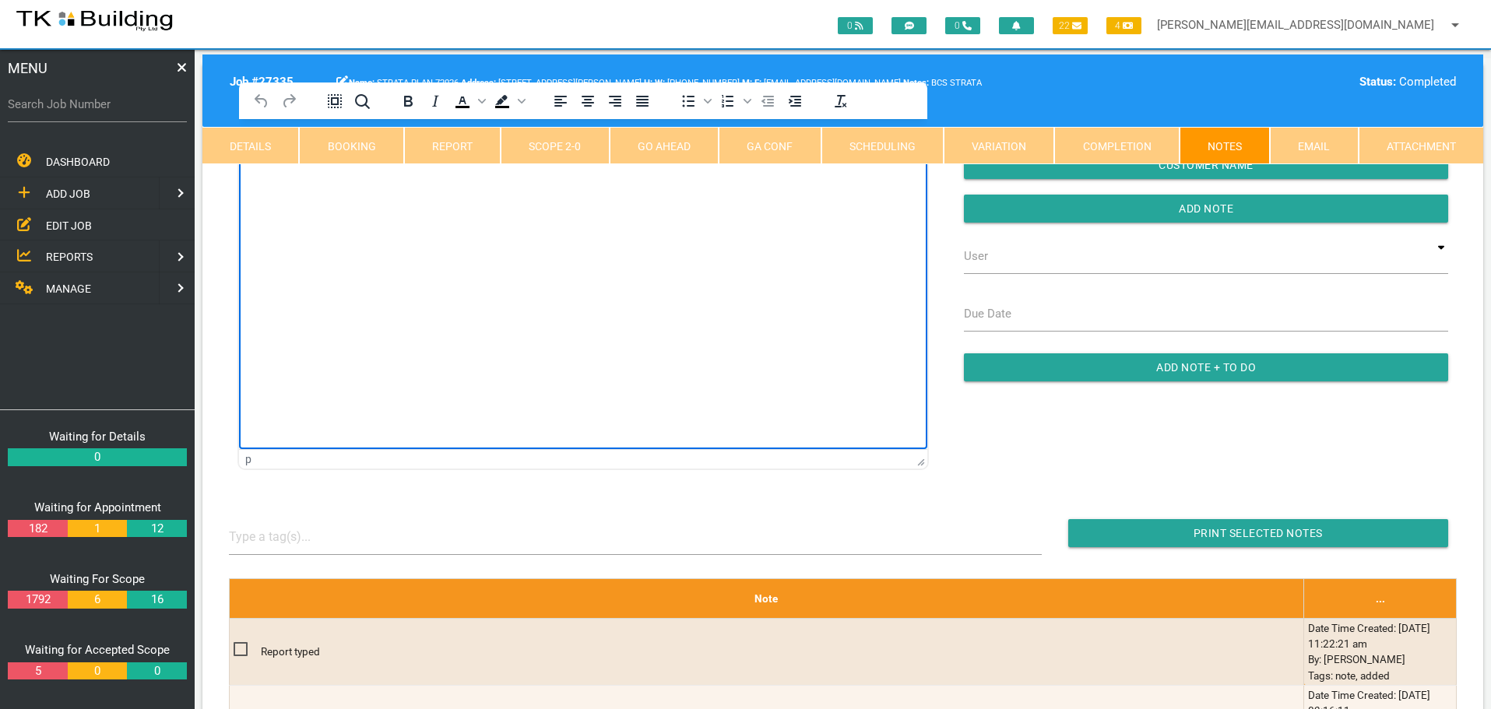
click at [380, 190] on html at bounding box center [583, 154] width 688 height 71
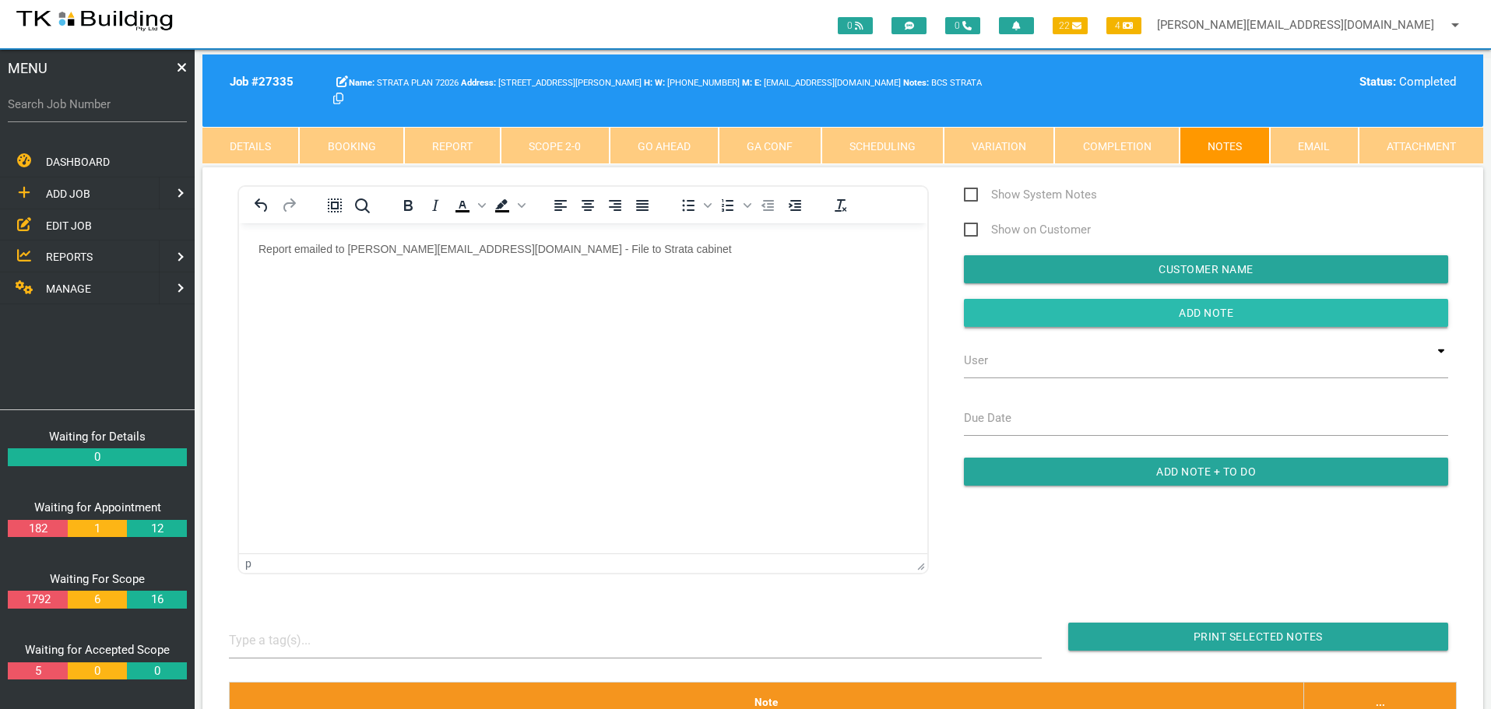
click at [1086, 318] on input "button" at bounding box center [1206, 313] width 484 height 28
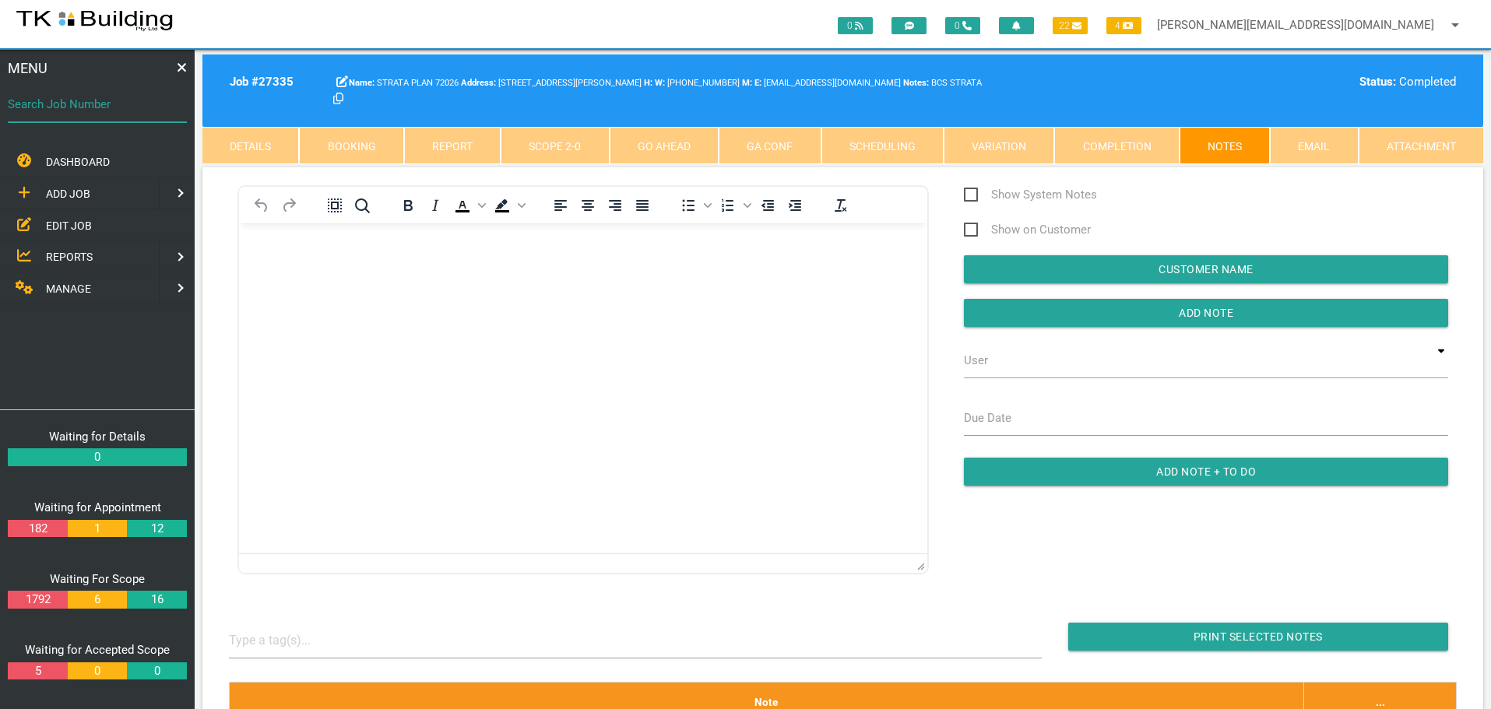
click at [120, 114] on input "Search Job Number" at bounding box center [97, 104] width 179 height 36
type input "3"
type input "27737"
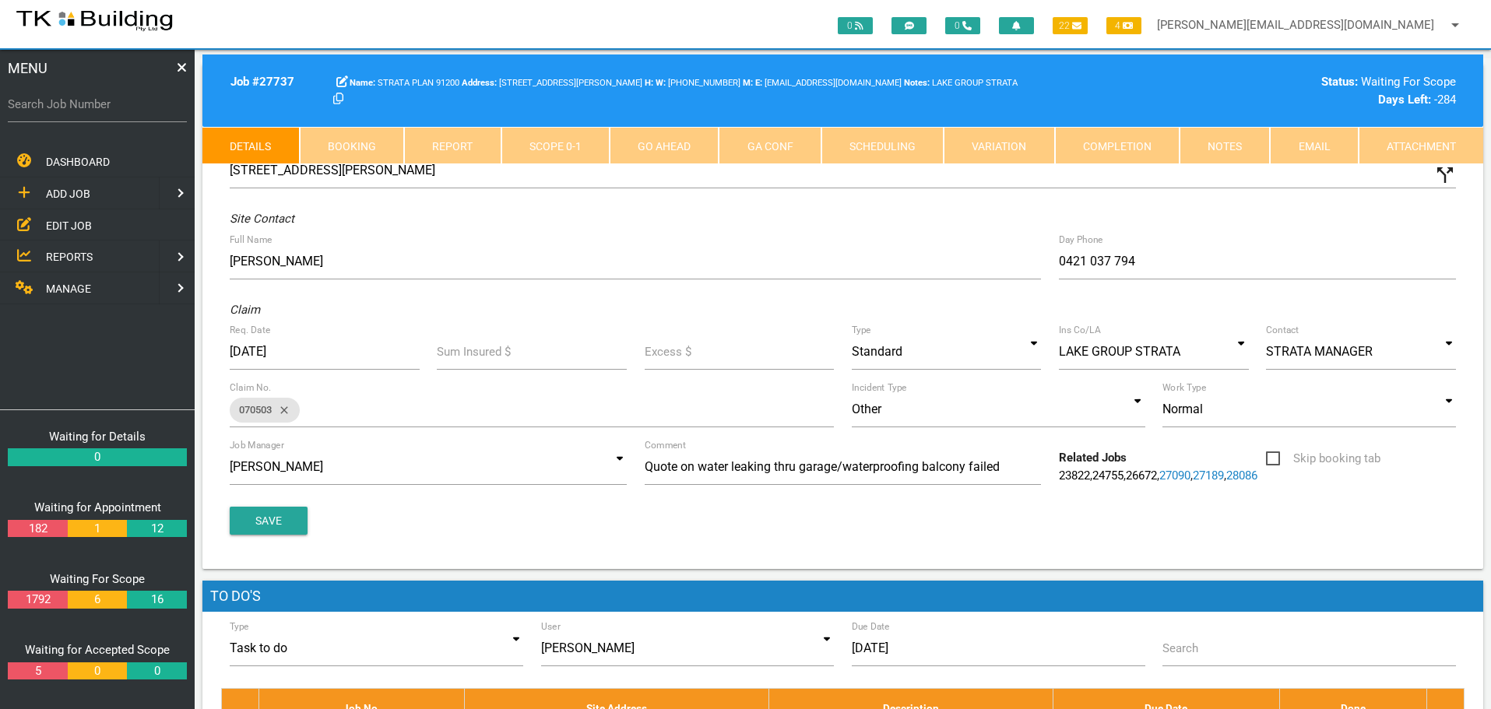
click at [1218, 144] on link "Notes" at bounding box center [1224, 145] width 90 height 37
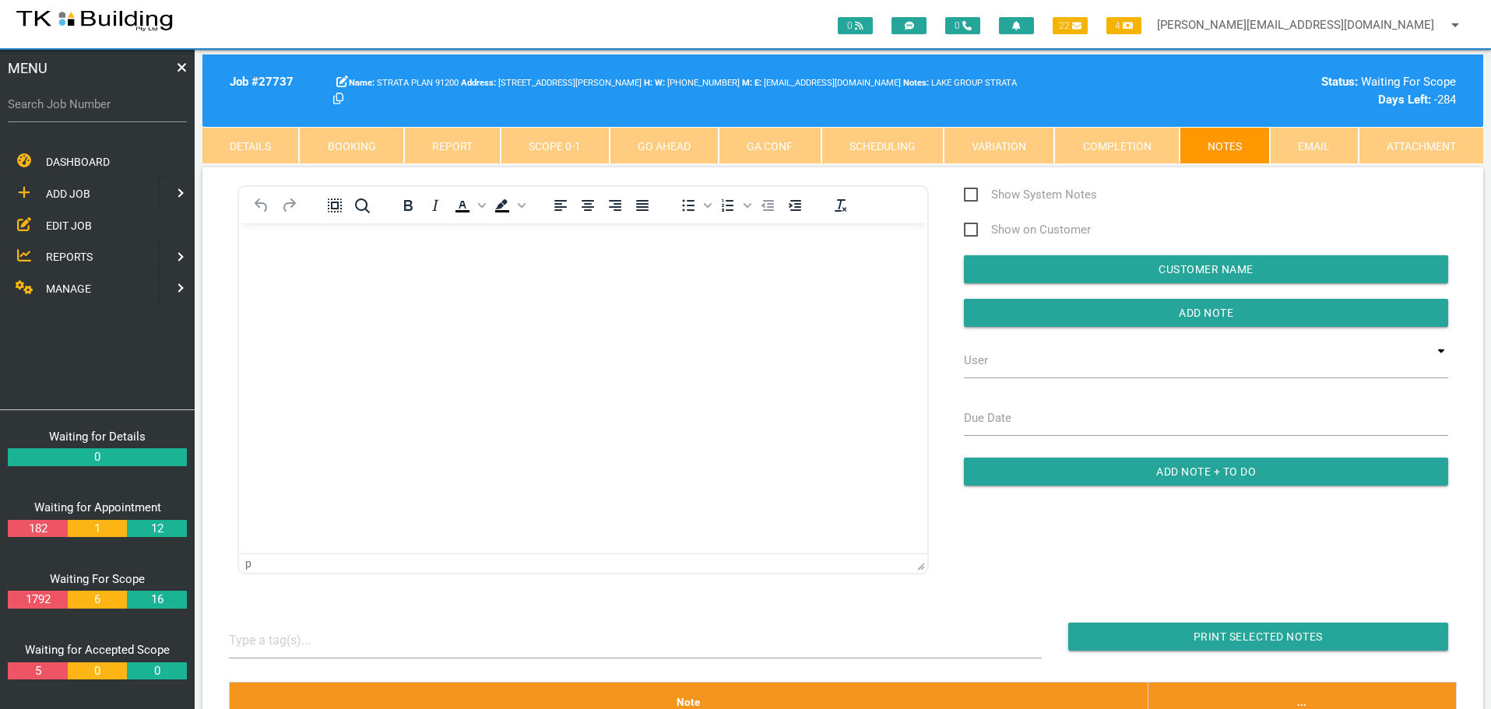
click at [301, 255] on body "Rich Text Area. Press ALT-0 for help." at bounding box center [583, 267] width 688 height 51
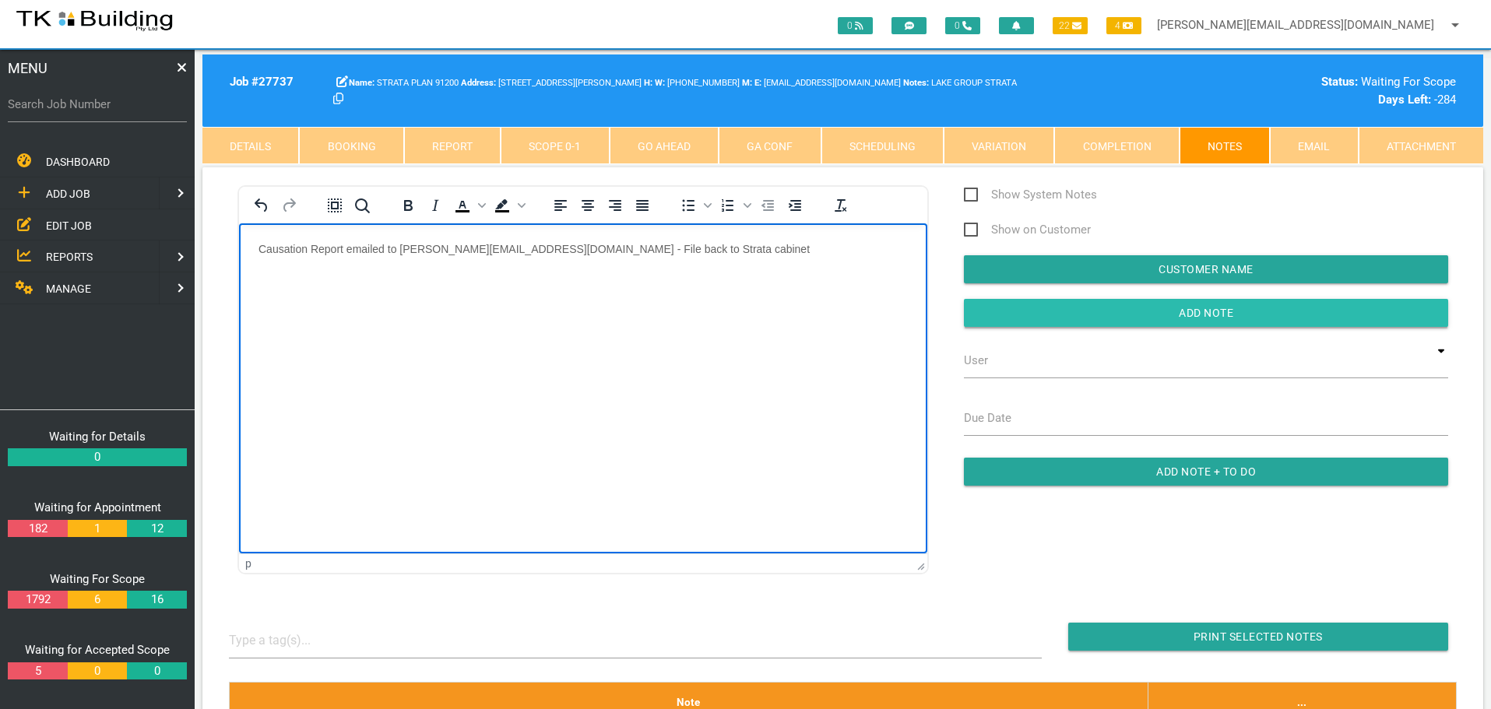
click at [985, 307] on input "Add Note" at bounding box center [1206, 313] width 484 height 28
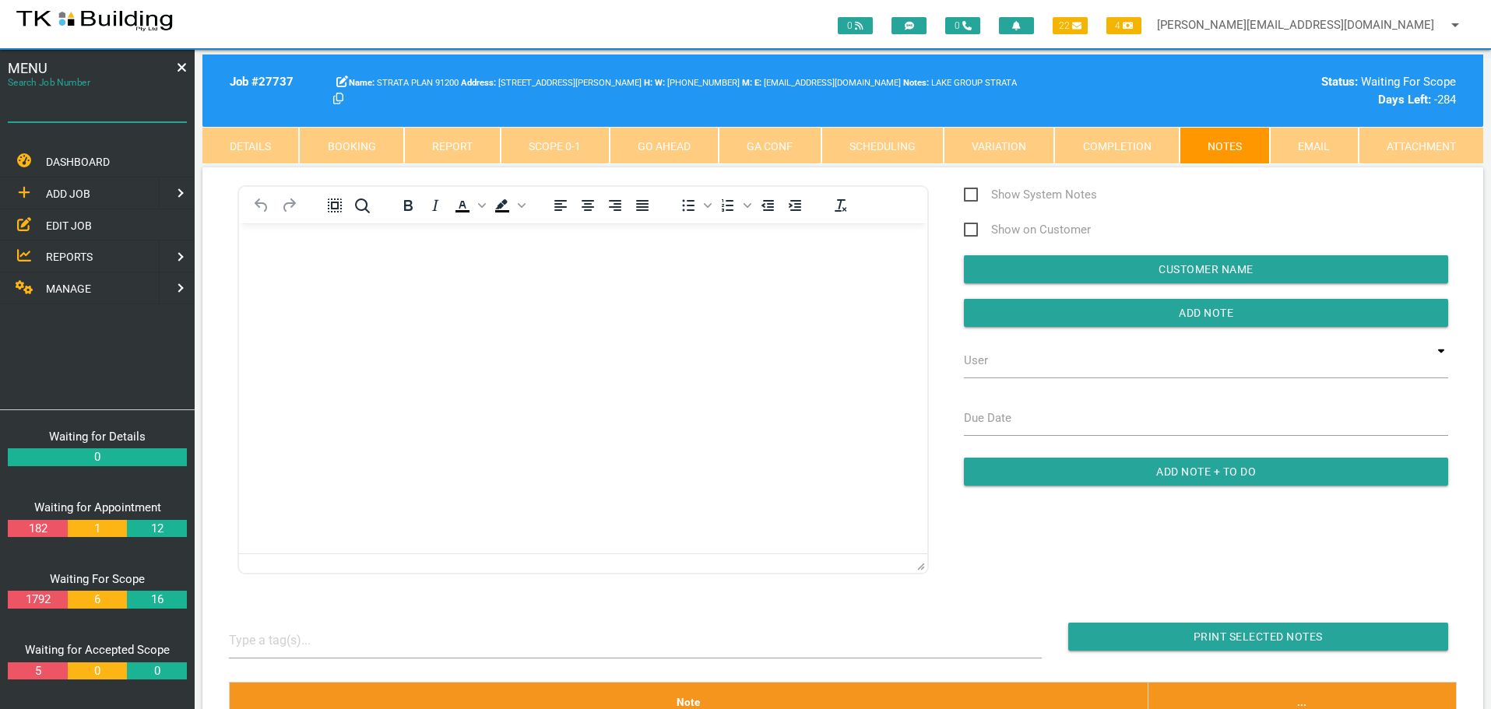
click at [93, 116] on input "Search Job Number" at bounding box center [97, 104] width 179 height 36
type input "28141"
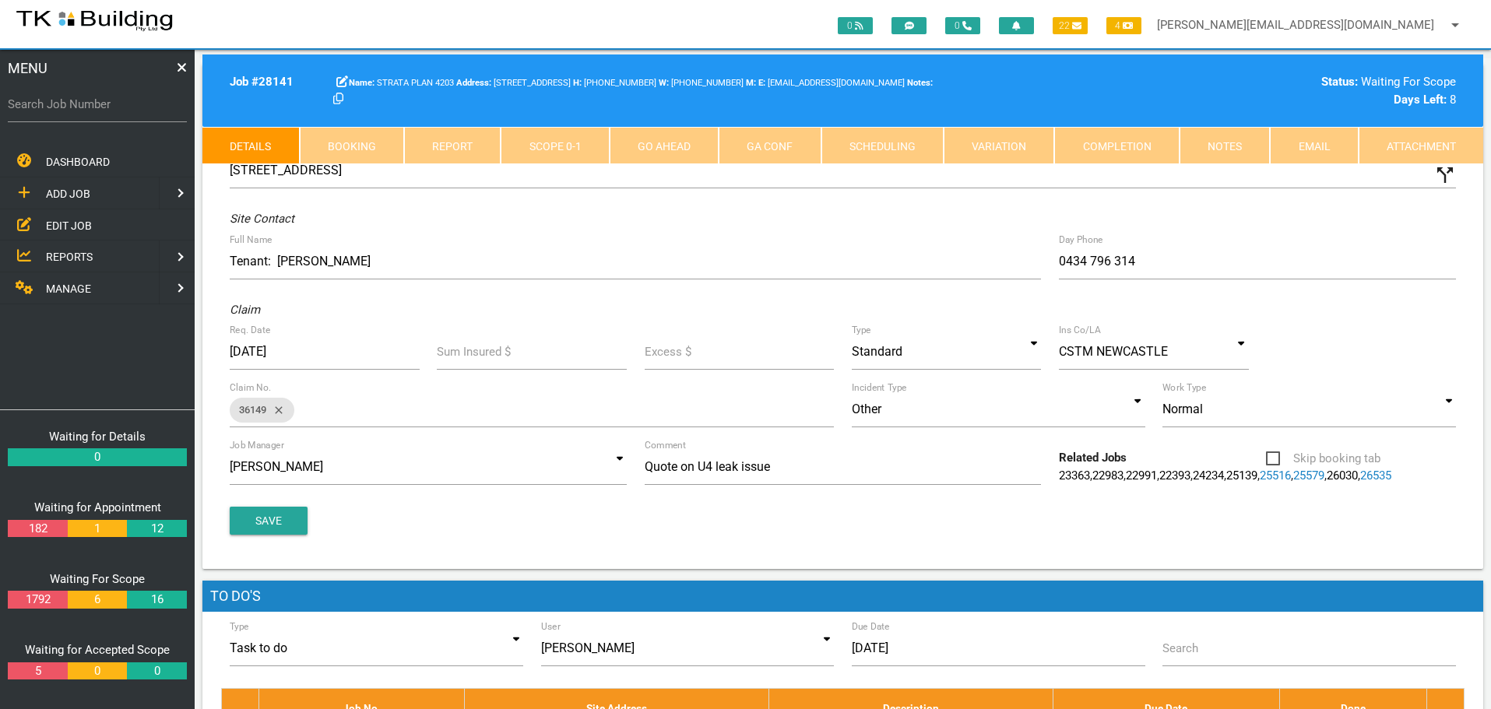
click at [1224, 147] on link "Notes" at bounding box center [1224, 145] width 90 height 37
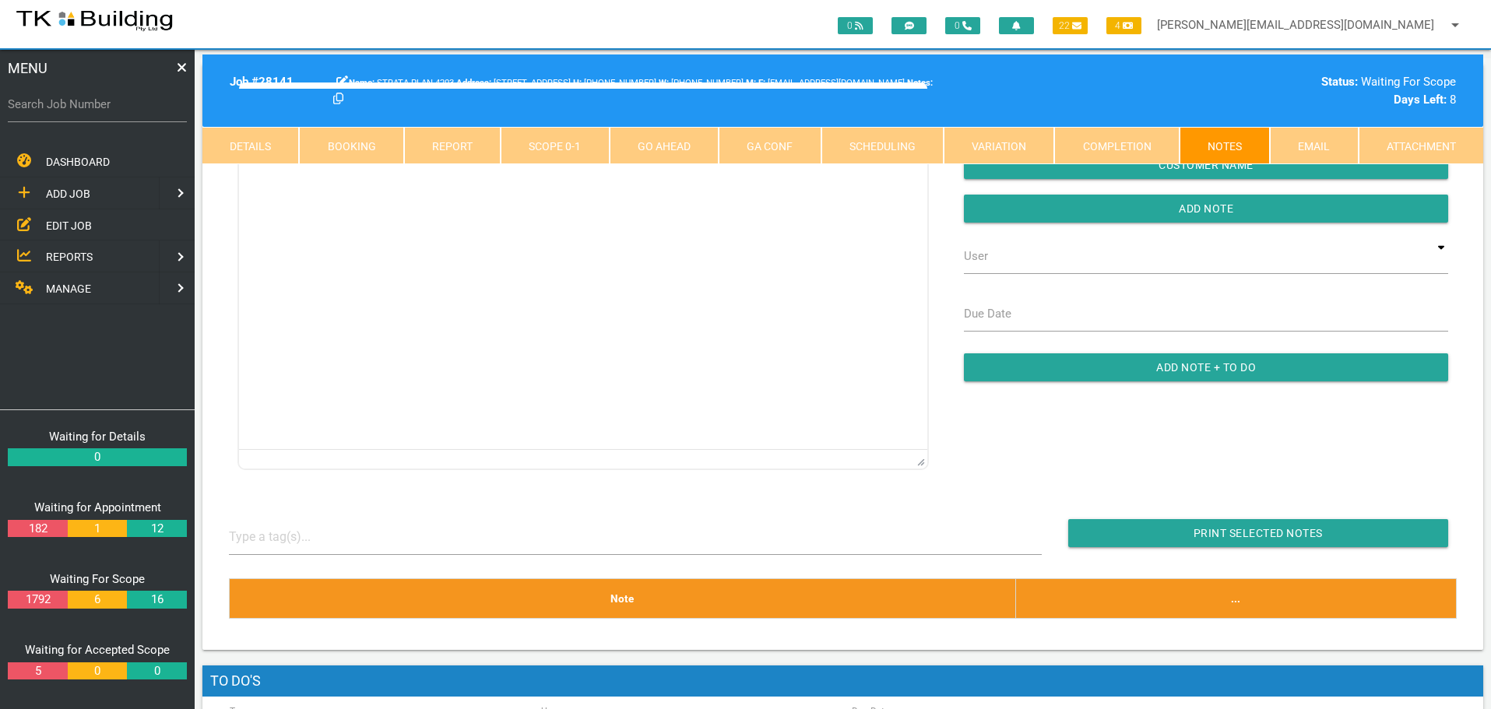
click at [331, 160] on html at bounding box center [583, 124] width 688 height 71
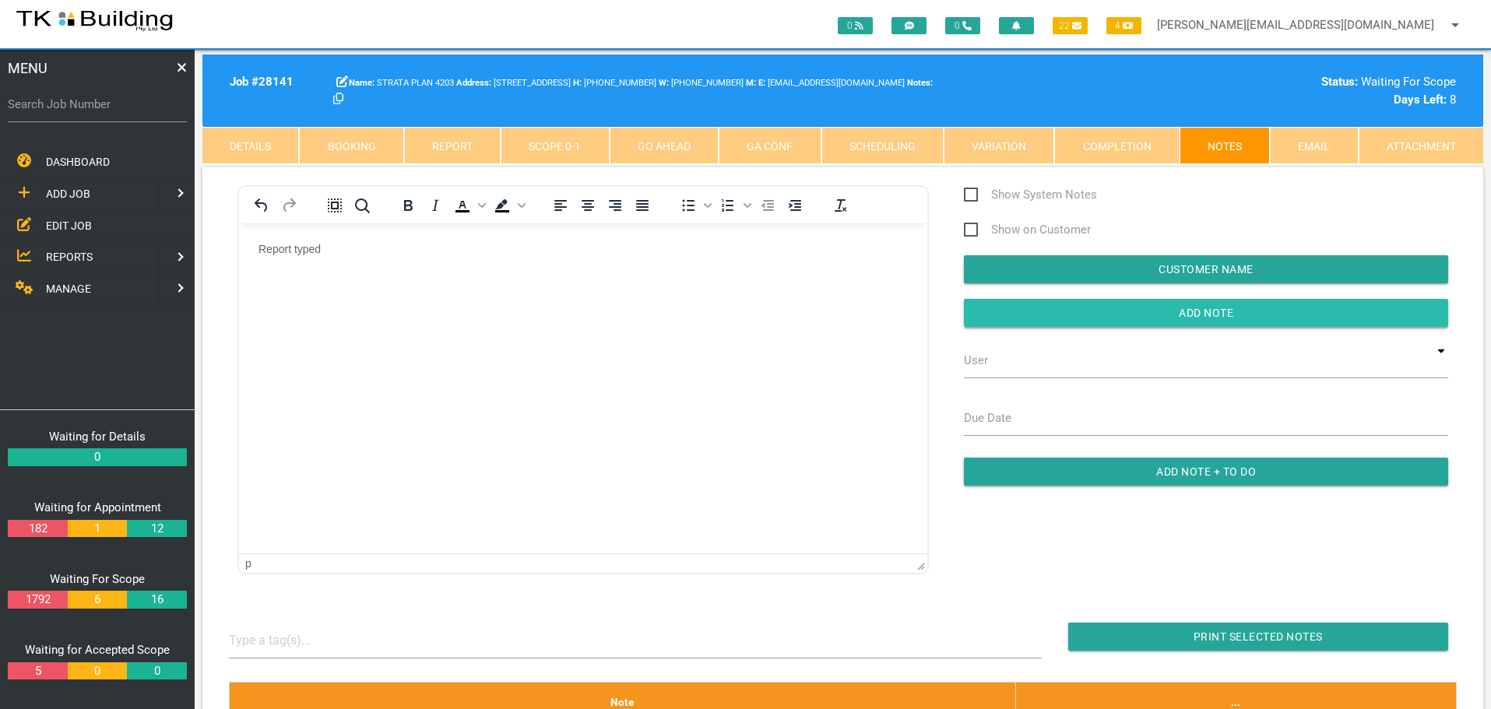
drag, startPoint x: 997, startPoint y: 309, endPoint x: 673, endPoint y: 69, distance: 404.0
click at [997, 309] on input "button" at bounding box center [1206, 313] width 484 height 28
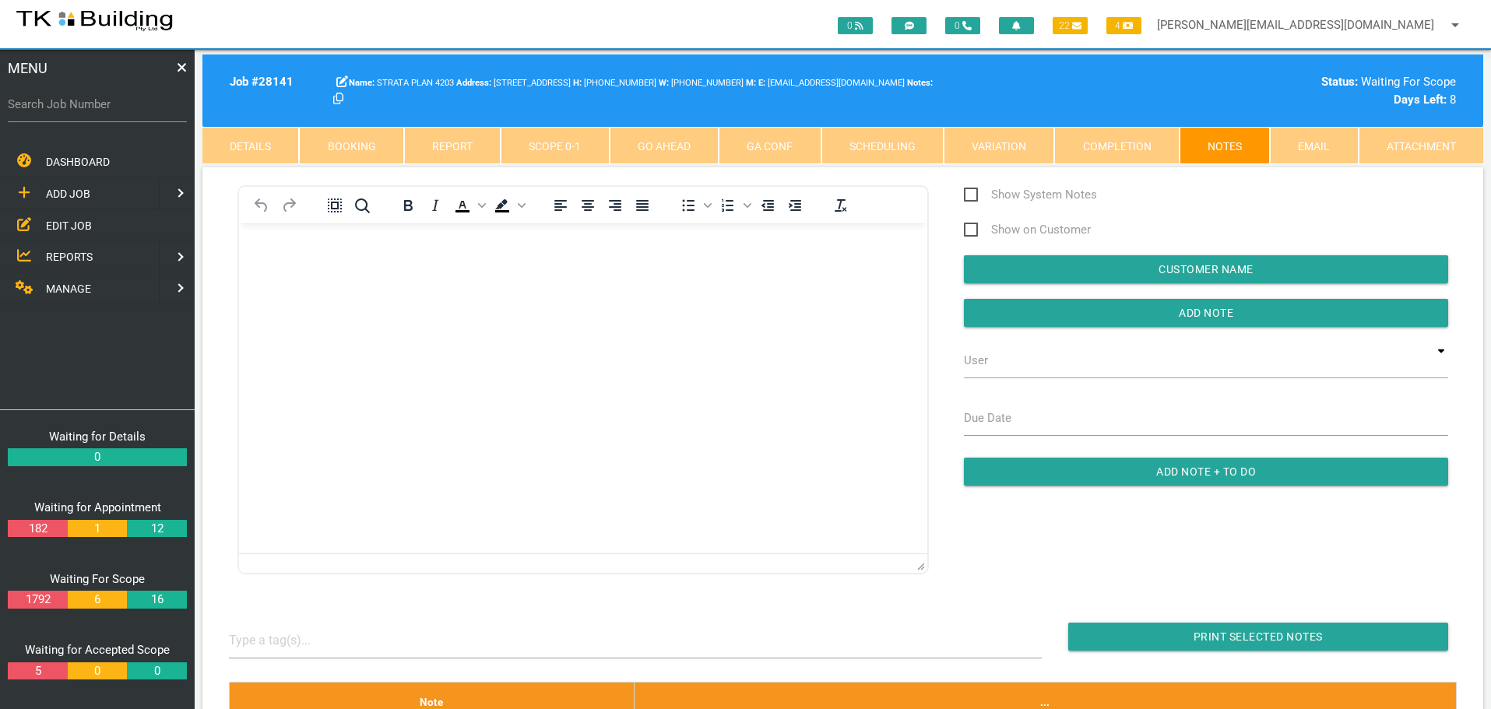
click at [68, 112] on label "Search Job Number" at bounding box center [97, 105] width 179 height 18
click at [68, 112] on input "Search Job Number" at bounding box center [97, 104] width 179 height 36
type input "28156"
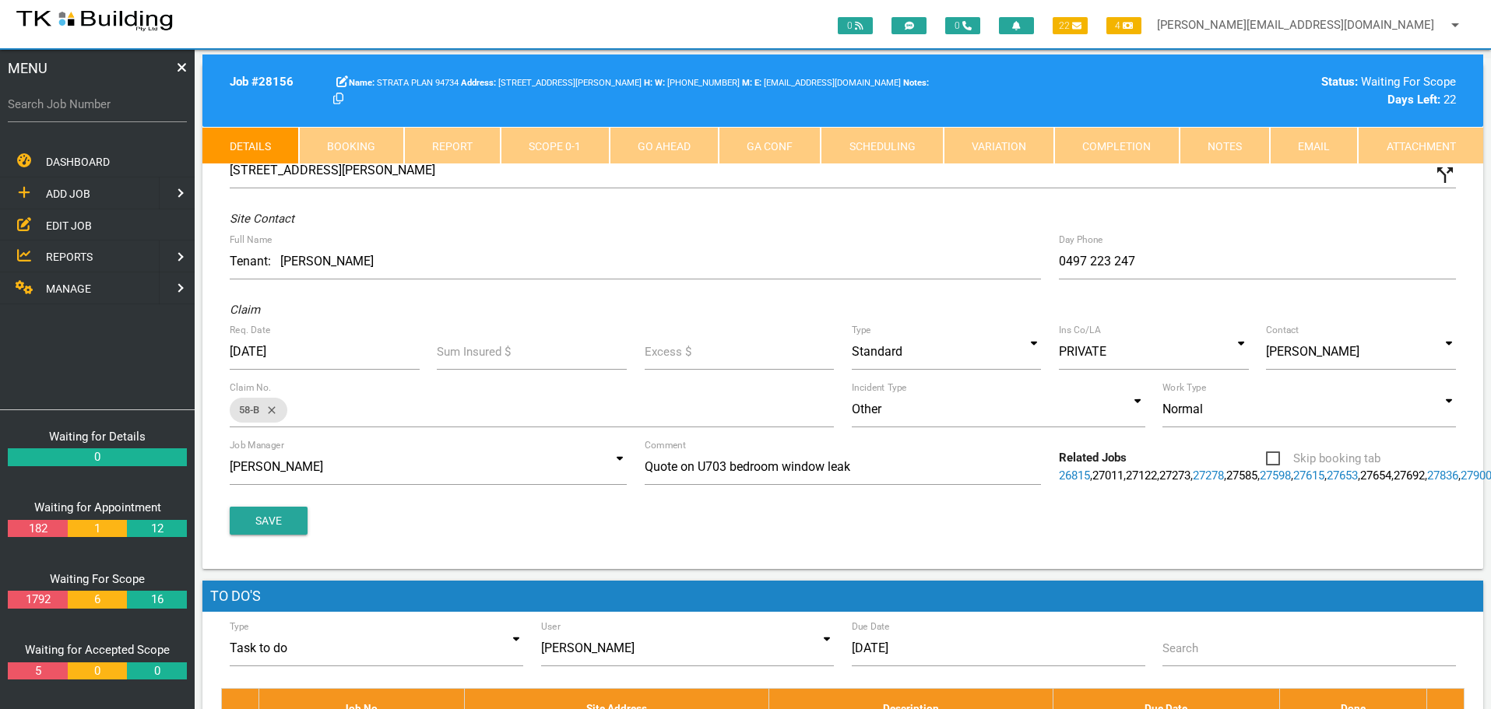
click at [1183, 148] on link "Notes" at bounding box center [1224, 145] width 90 height 37
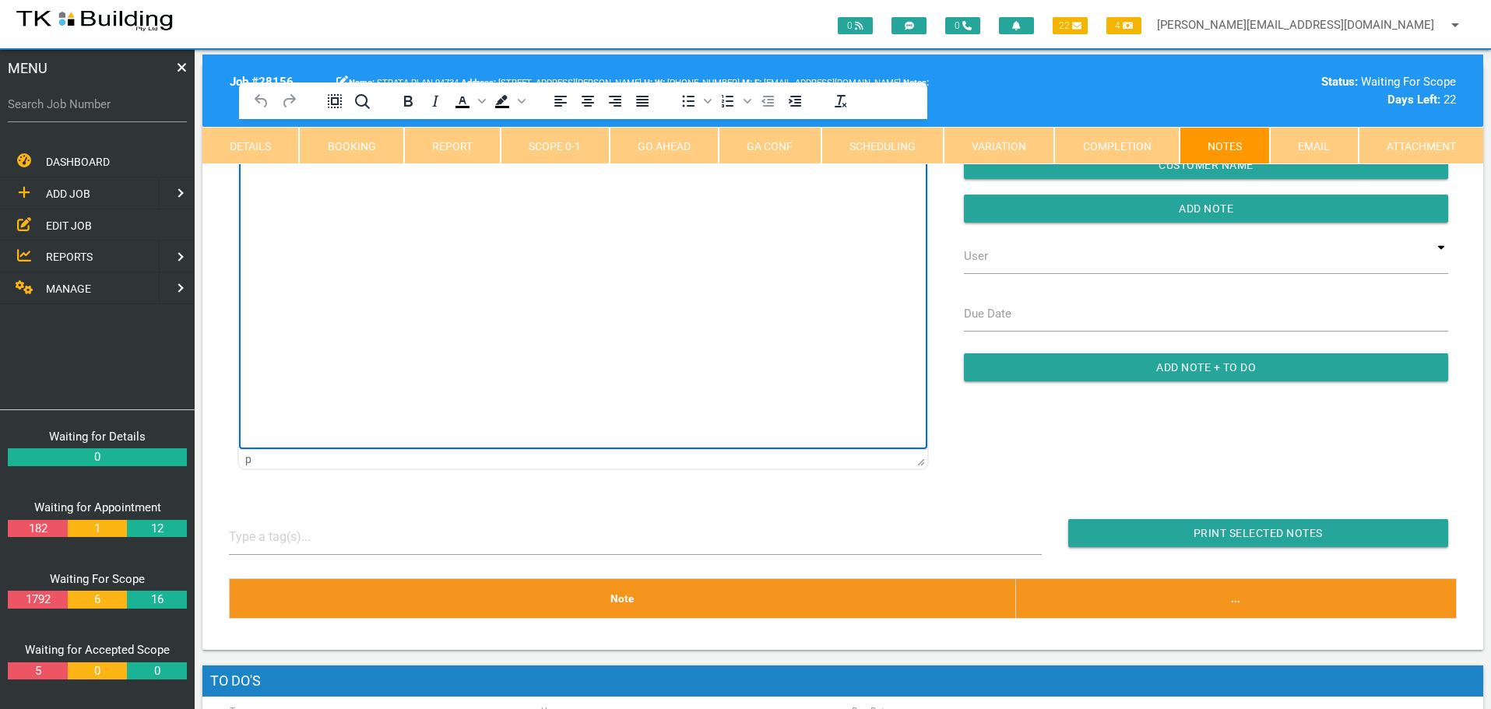
click at [338, 190] on html at bounding box center [583, 154] width 688 height 71
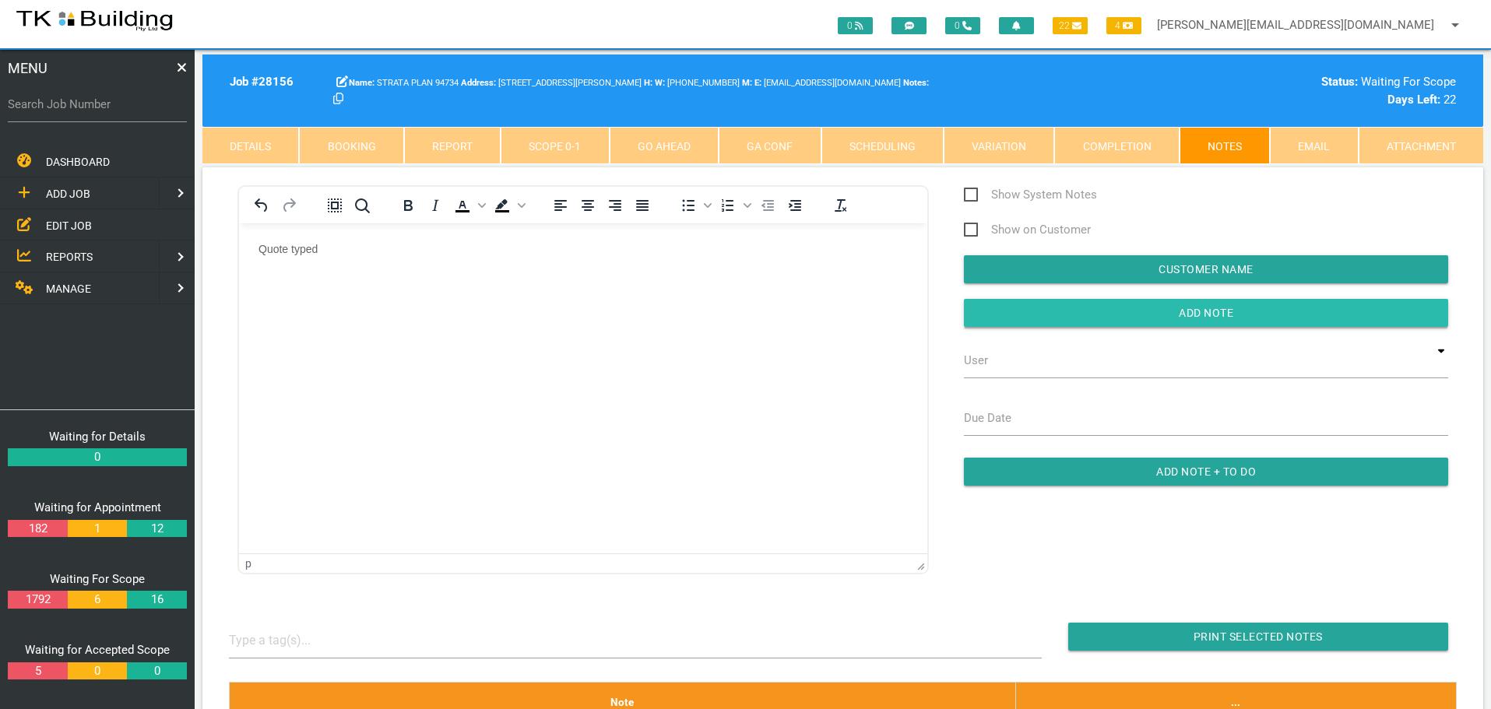
drag, startPoint x: 1087, startPoint y: 315, endPoint x: 989, endPoint y: 316, distance: 98.1
click at [1076, 318] on input "button" at bounding box center [1206, 313] width 484 height 28
